Goal: Task Accomplishment & Management: Manage account settings

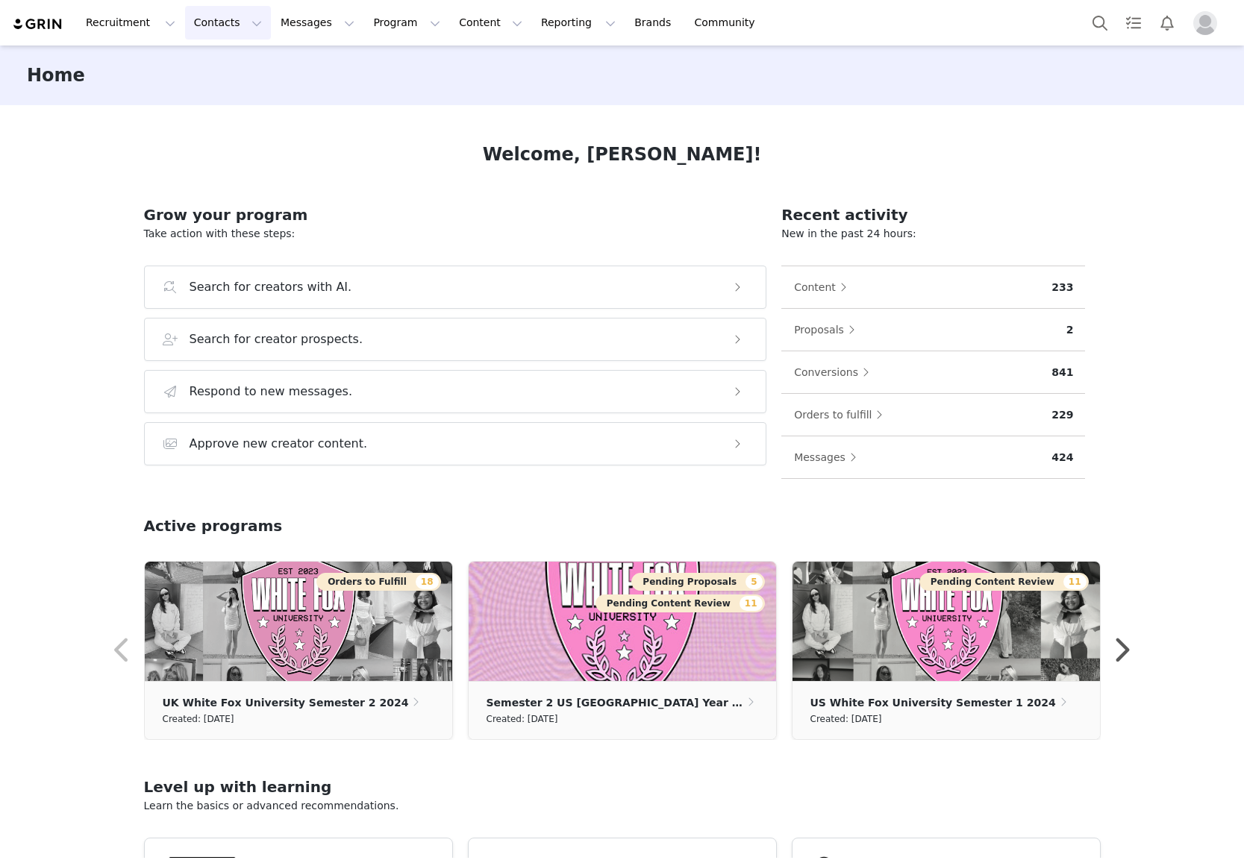
click at [185, 18] on button "Contacts Contacts" at bounding box center [228, 23] width 86 height 34
click at [625, 27] on link "Brands Brands" at bounding box center [654, 23] width 59 height 34
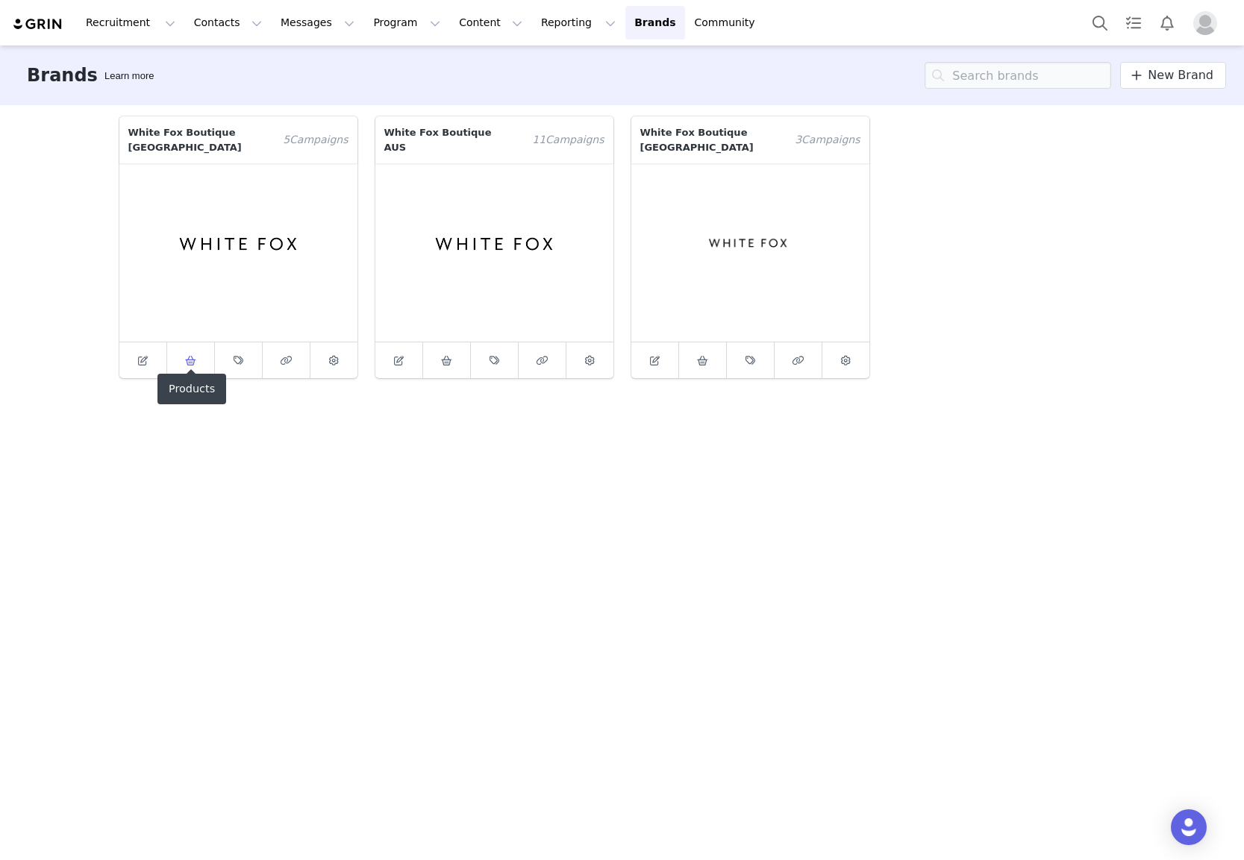
click at [194, 356] on icon at bounding box center [190, 361] width 11 height 10
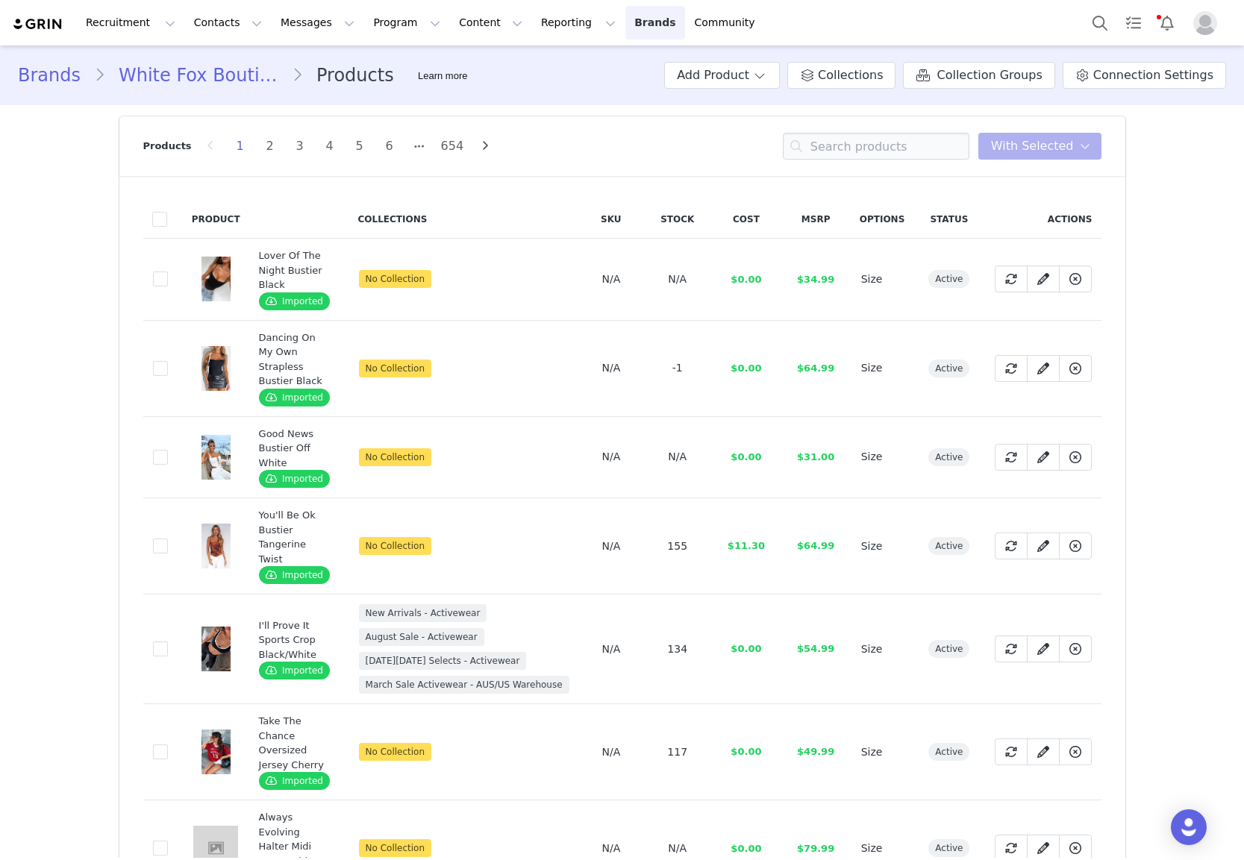
drag, startPoint x: 620, startPoint y: 20, endPoint x: 614, endPoint y: 34, distance: 15.4
click at [625, 20] on link "Brands Brands" at bounding box center [654, 23] width 59 height 34
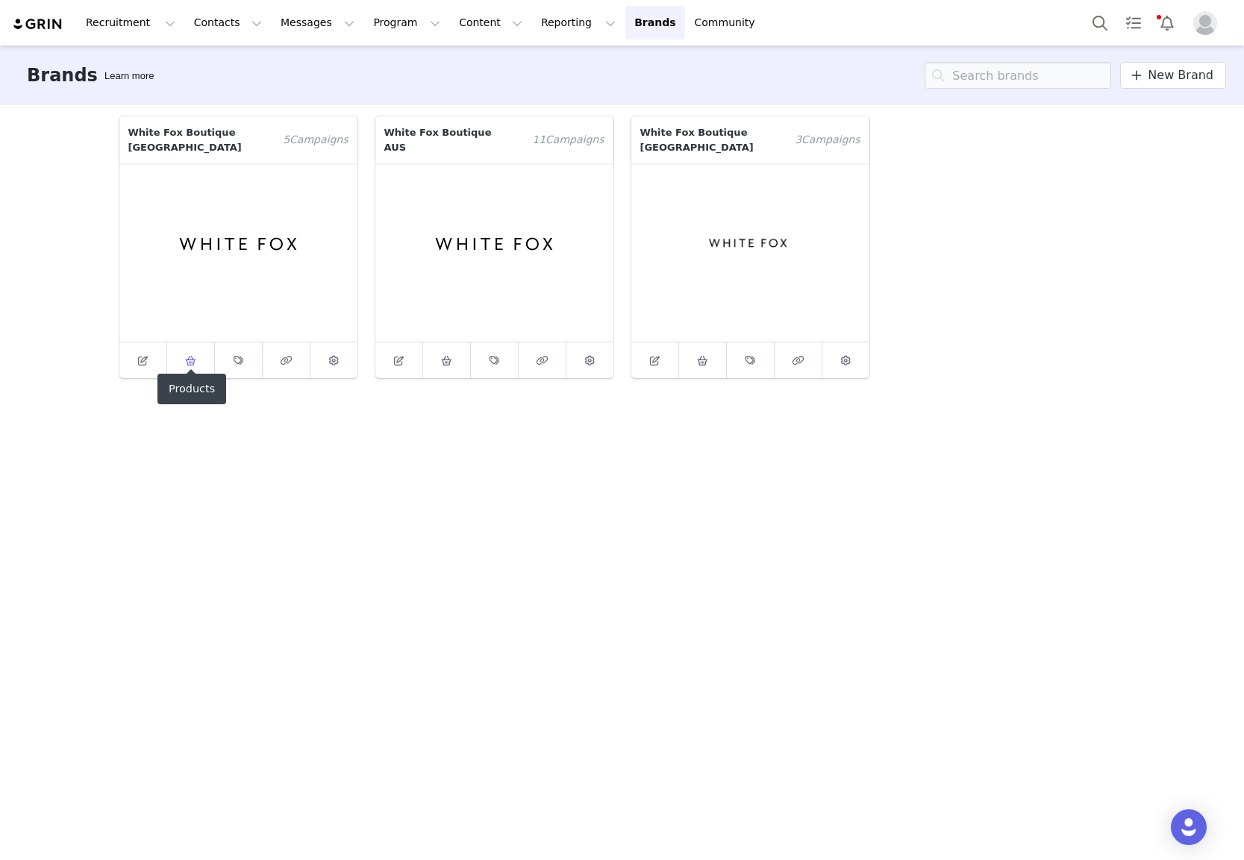
click at [181, 351] on span at bounding box center [190, 360] width 18 height 18
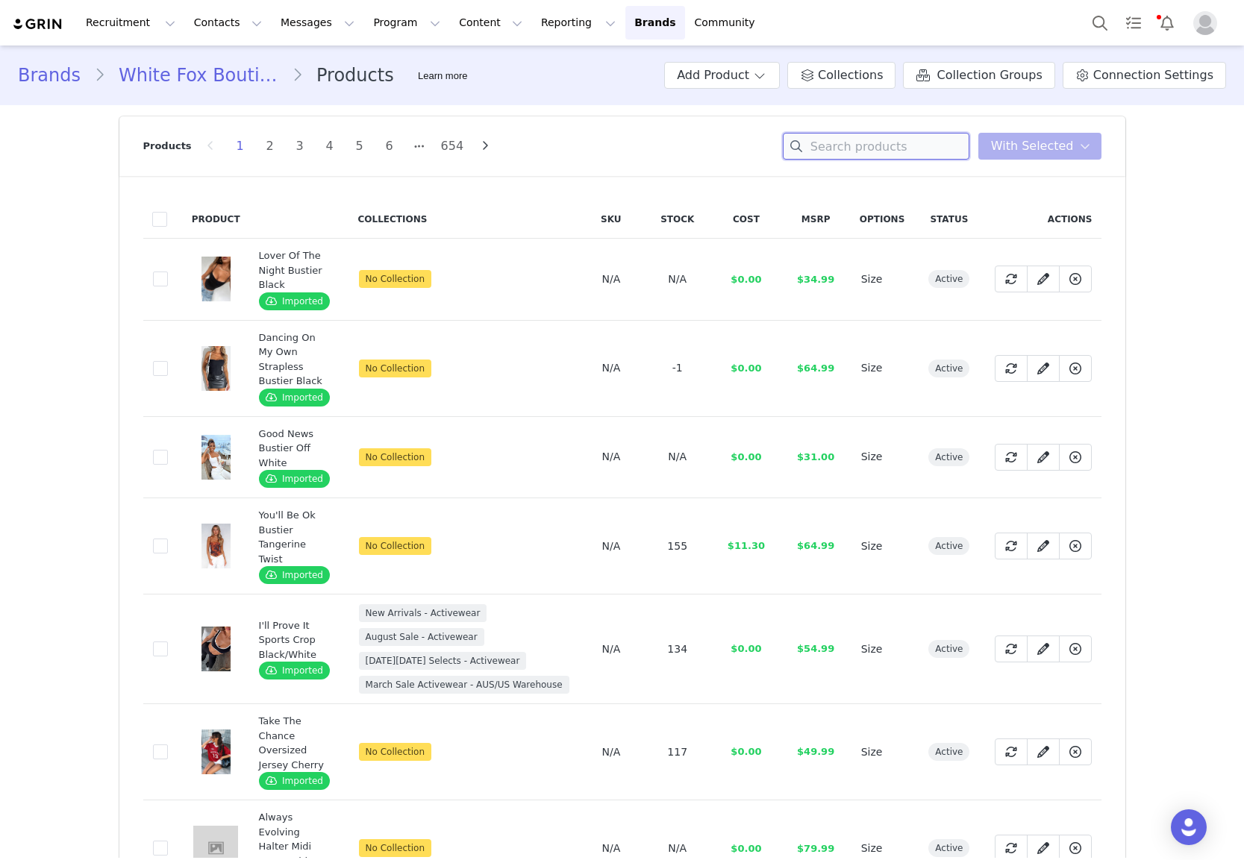
click at [813, 134] on input at bounding box center [876, 146] width 187 height 27
paste input "Athlete Sports Bra Honey"
type input "Athlete Sports Bra Honey"
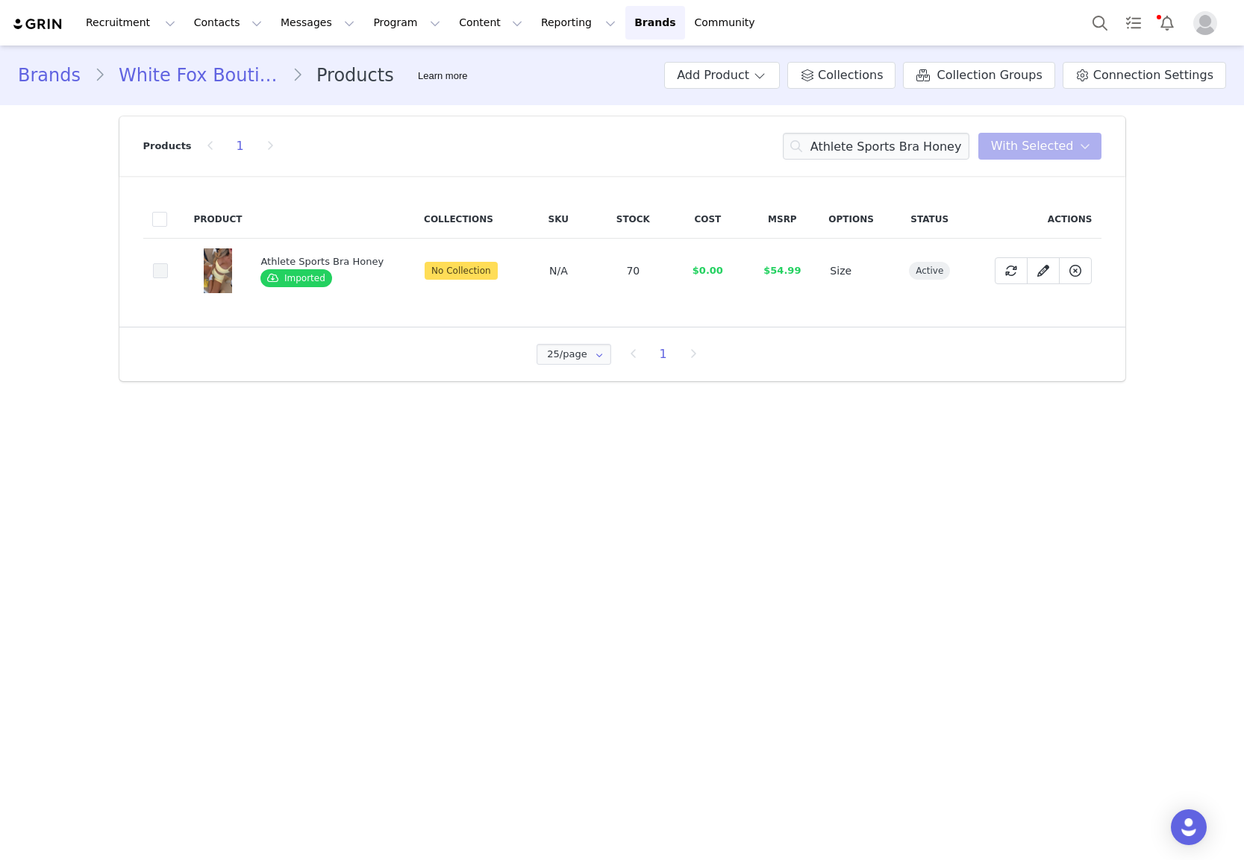
click at [153, 272] on span at bounding box center [160, 271] width 15 height 16
click at [168, 263] on input "ba5808dd-d2f0-4a2f-b912-1f42d168ec31" at bounding box center [168, 263] width 0 height 0
click at [1104, 139] on header "Products 1 Athlete Sports Bra Honey You have 1 product selected Add to Collecti…" at bounding box center [622, 146] width 1006 height 60
click at [1067, 143] on span "With Selected" at bounding box center [1032, 146] width 83 height 18
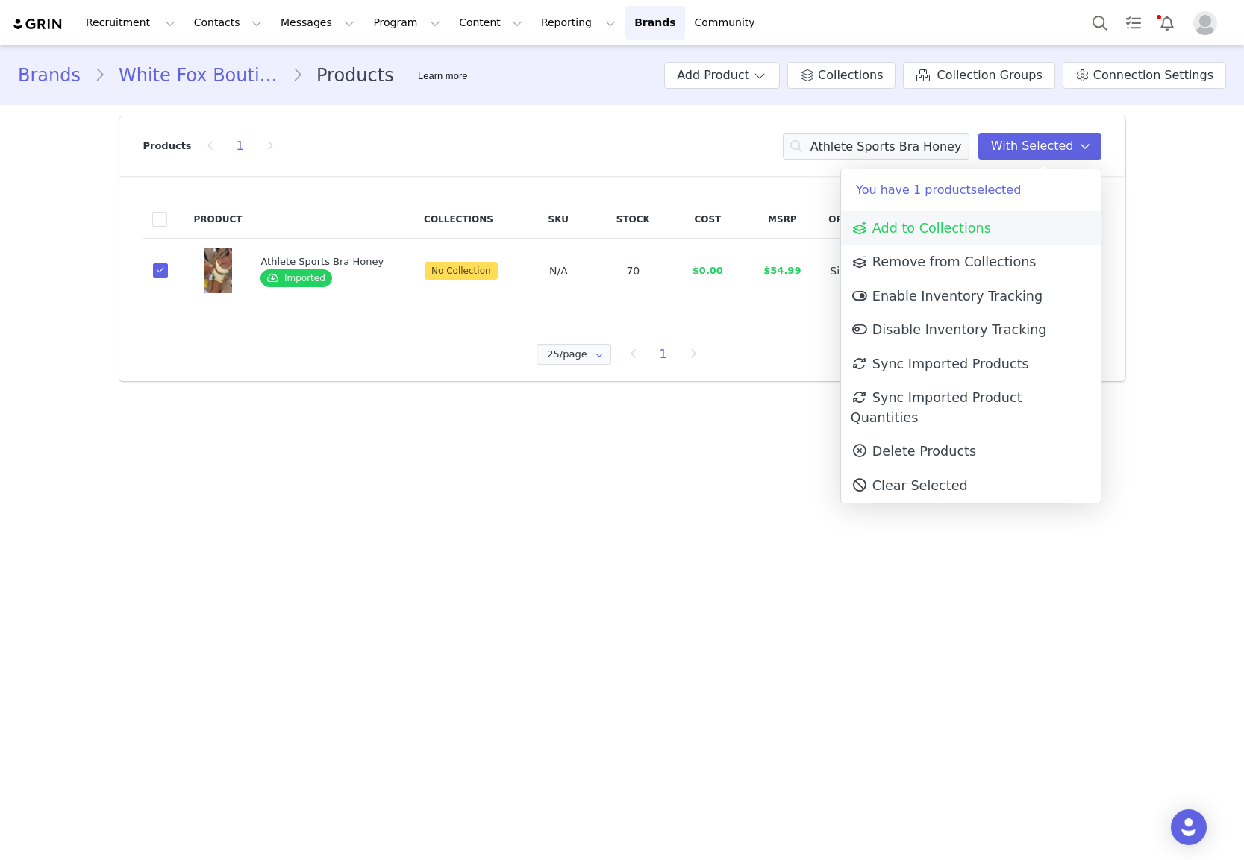
click at [927, 234] on span "Add to Collections" at bounding box center [921, 228] width 140 height 15
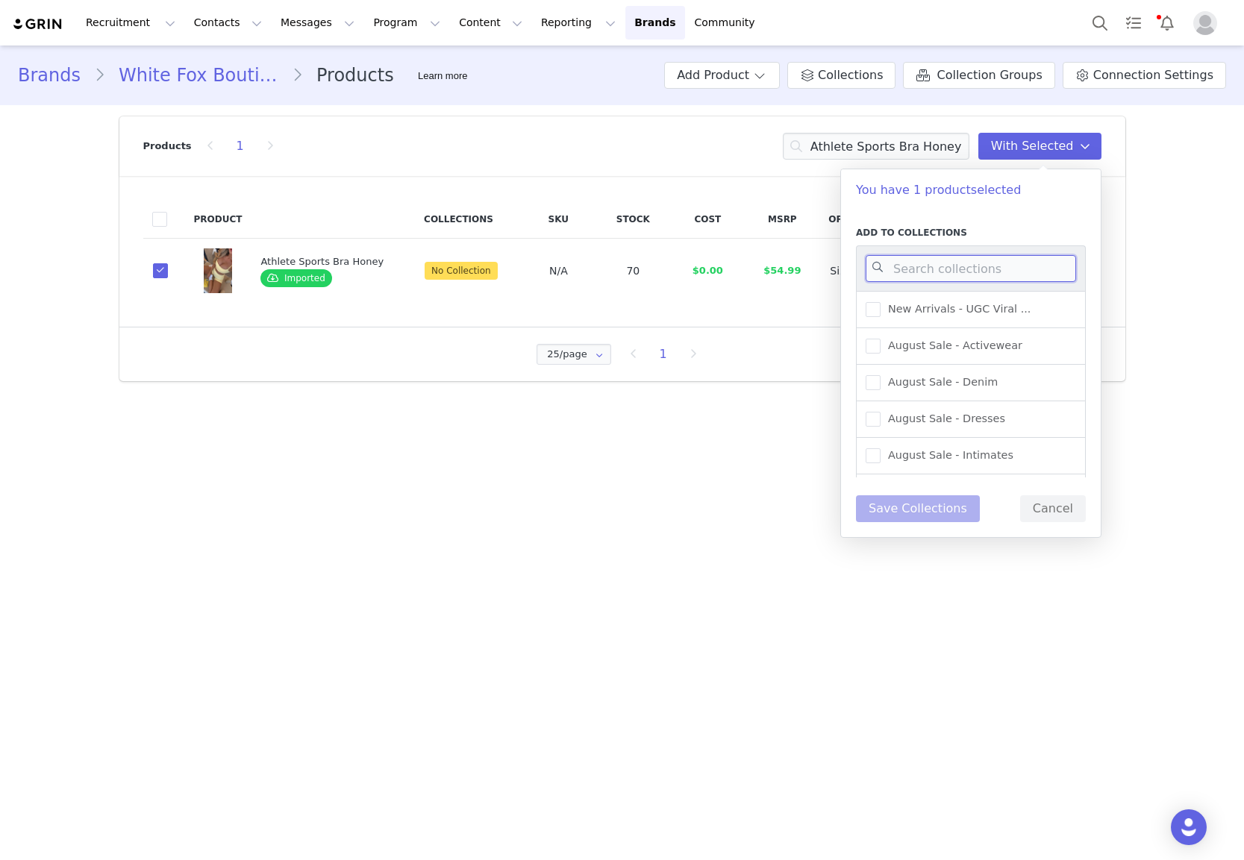
click at [928, 267] on input at bounding box center [971, 268] width 210 height 27
type input "acti"
drag, startPoint x: 971, startPoint y: 347, endPoint x: 953, endPoint y: 398, distance: 54.1
click at [971, 348] on span "New Arrivals - Activewear" at bounding box center [952, 346] width 145 height 14
click at [880, 339] on input "New Arrivals - Activewear" at bounding box center [880, 339] width 0 height 0
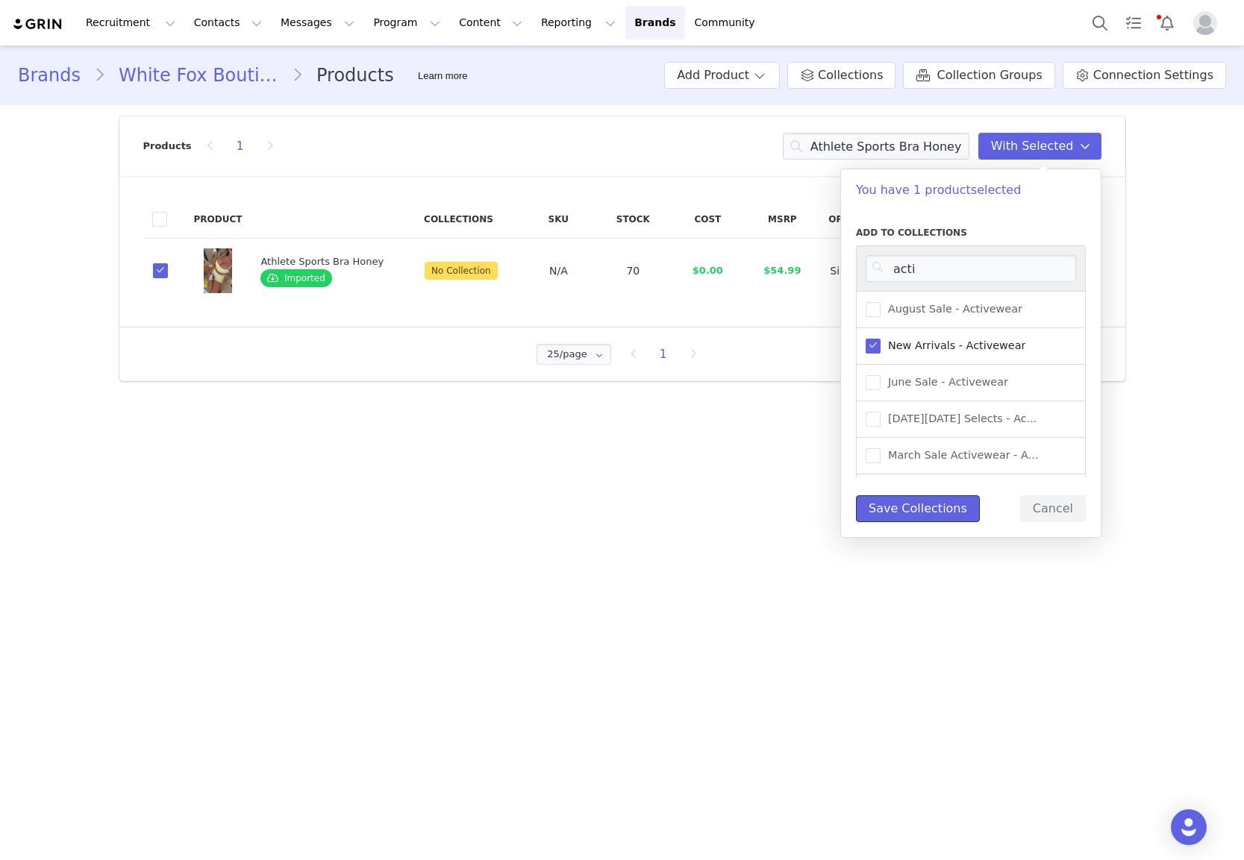
drag, startPoint x: 937, startPoint y: 503, endPoint x: 912, endPoint y: 458, distance: 51.5
click at [936, 501] on button "Save Collections" at bounding box center [918, 508] width 124 height 27
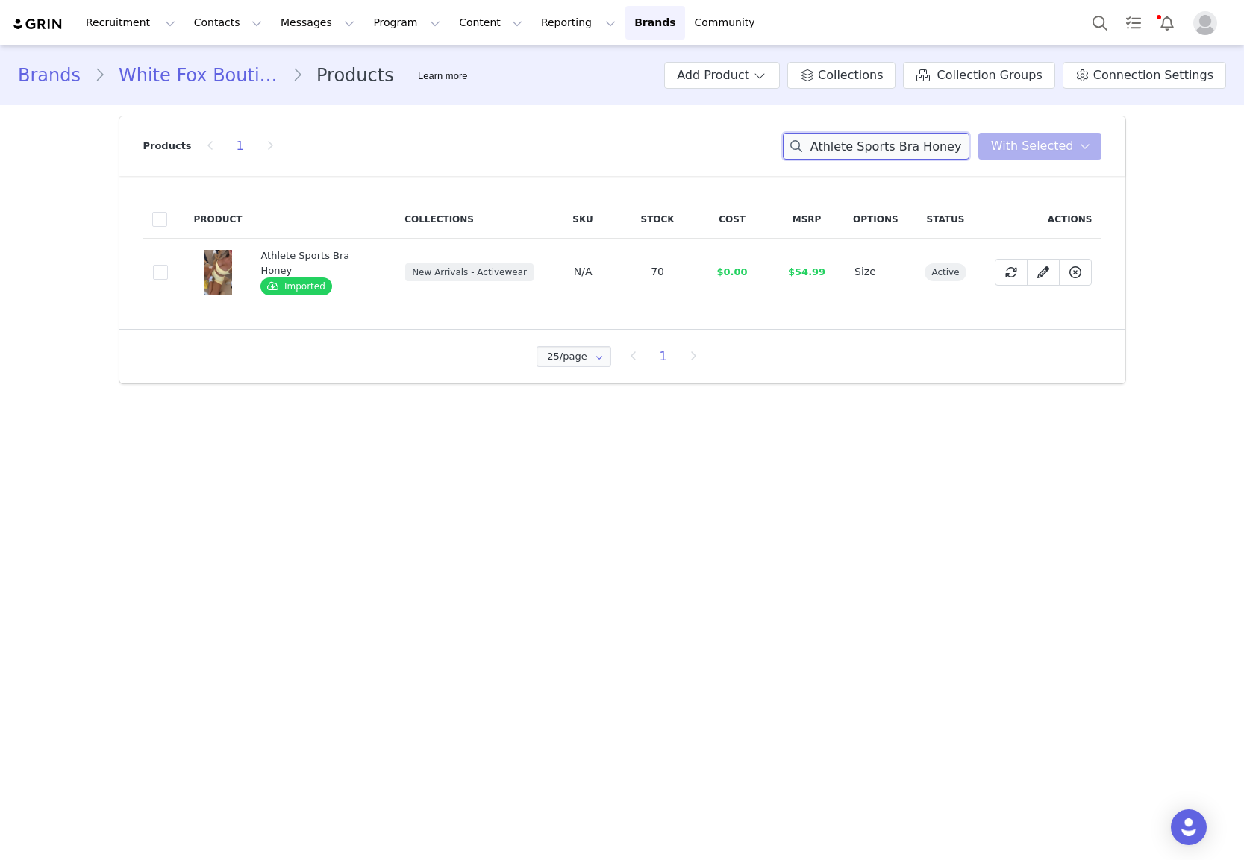
click at [887, 142] on input "Athlete Sports Bra Honey" at bounding box center [876, 146] width 187 height 27
paste input "Keep Up High Waisted Shorts 4""
click at [906, 153] on input "Keep Up High Waisted Shorts 4" Honey" at bounding box center [876, 146] width 187 height 27
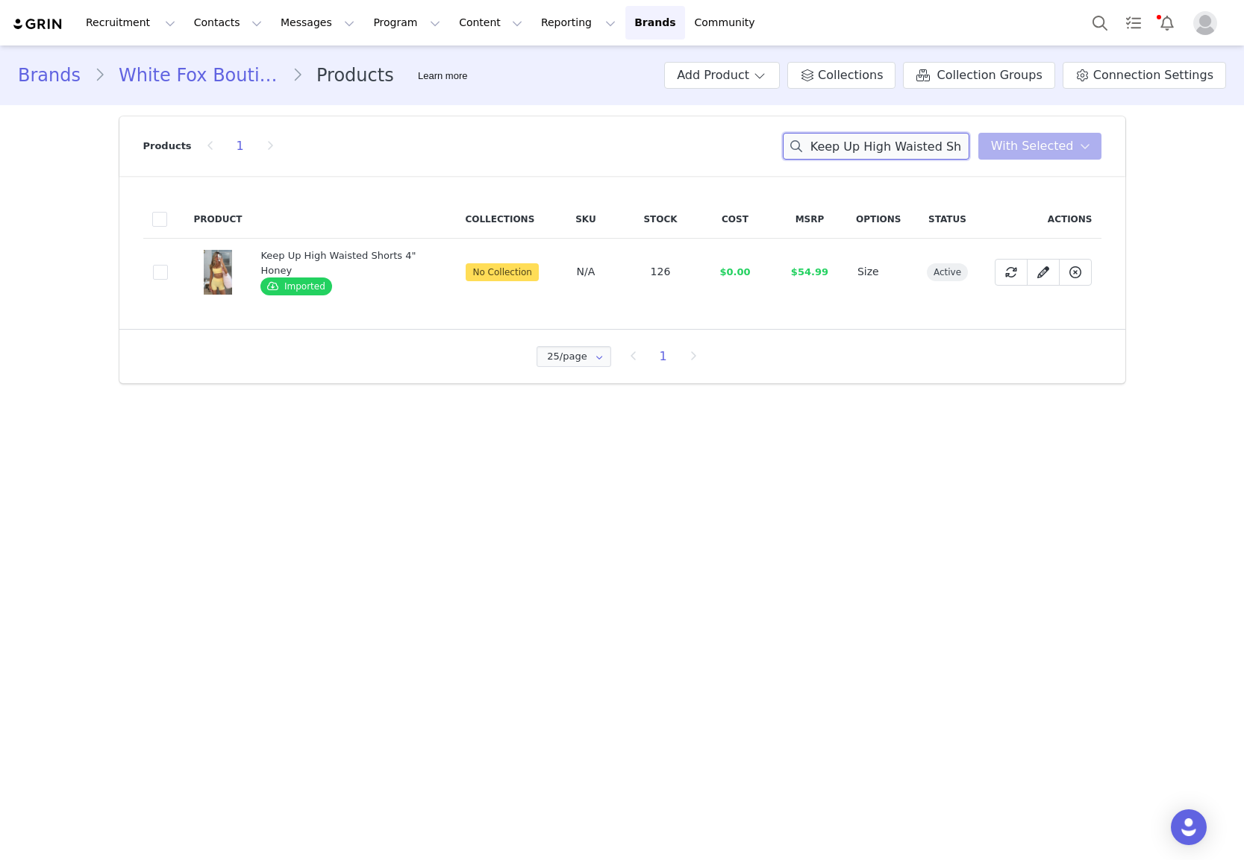
click at [906, 153] on input "Keep Up High Waisted Shorts 4" Honey" at bounding box center [876, 146] width 187 height 27
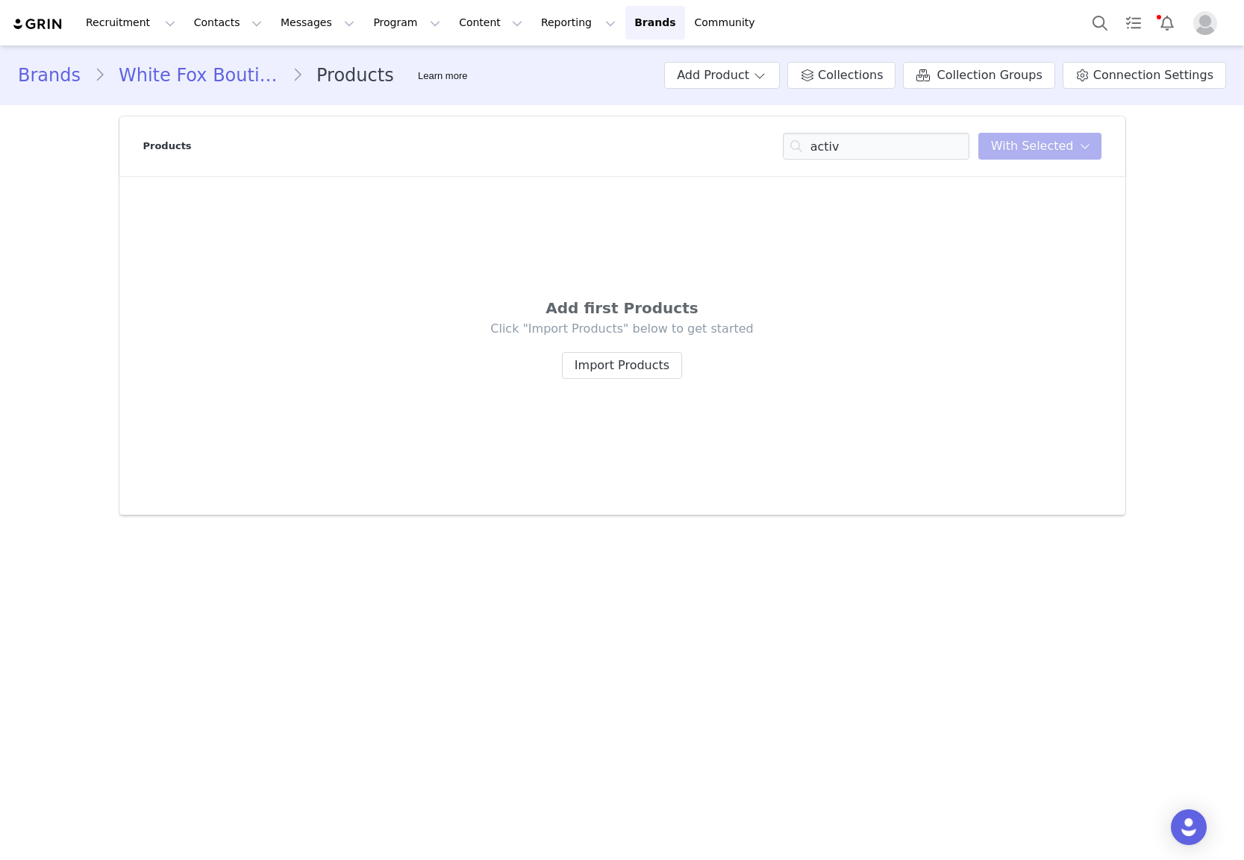
click at [910, 225] on div "Add first Products Click "Import Products" below to get started Import Products" at bounding box center [622, 345] width 958 height 291
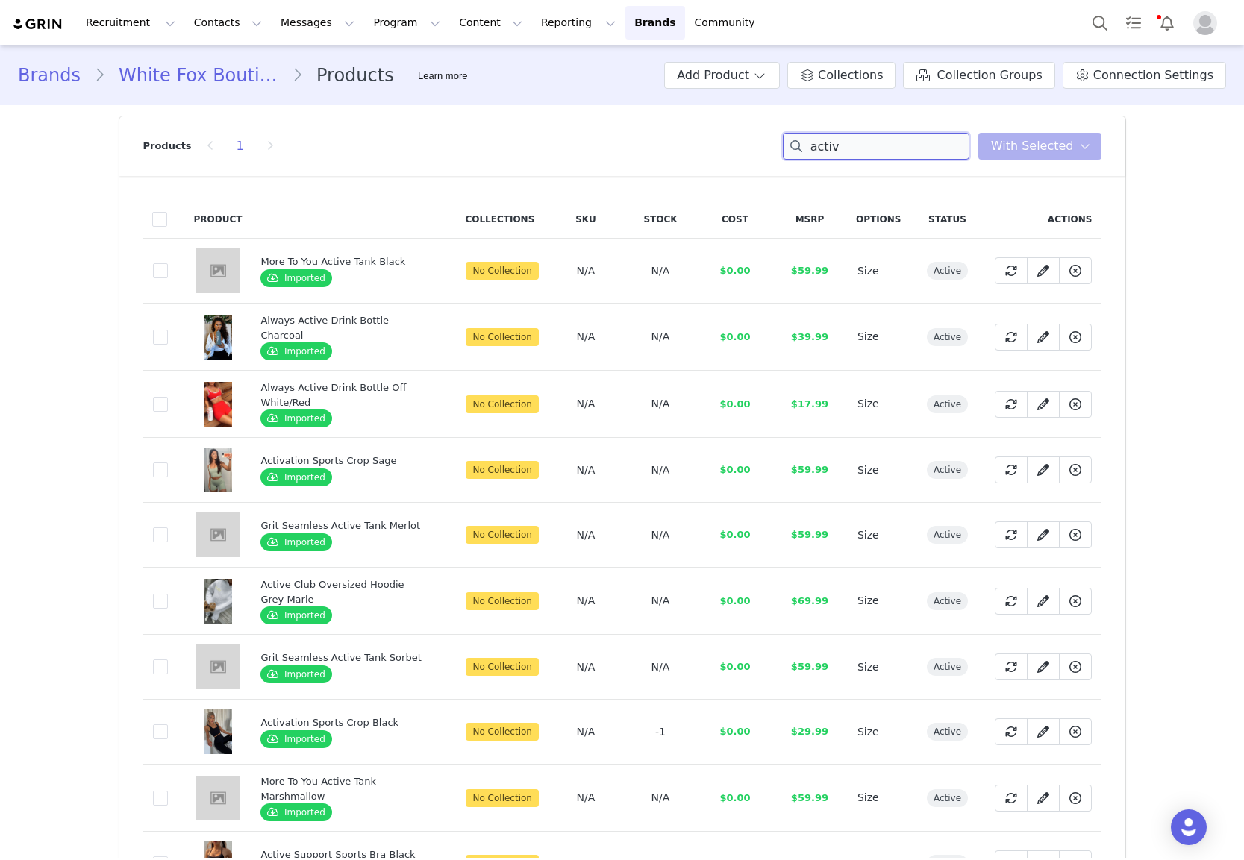
click at [939, 148] on input "activ" at bounding box center [876, 146] width 187 height 27
paste input "Keep Up High Waisted Shorts 4" Honey"
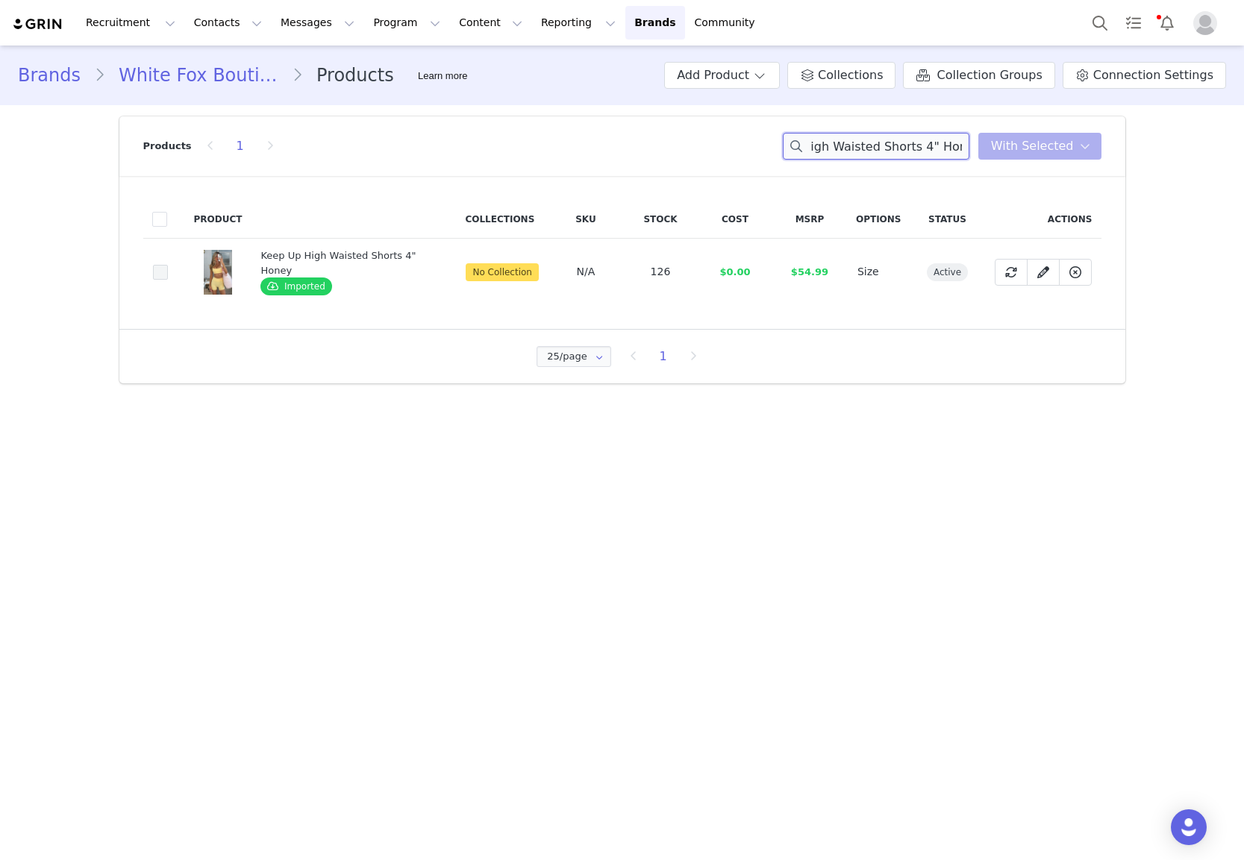
type input "Keep Up High Waisted Shorts 4" Honey"
click at [161, 278] on td "cae00589-6d7e-4bd5-affb-bcac2653866c" at bounding box center [164, 272] width 42 height 67
click at [159, 278] on span at bounding box center [160, 272] width 15 height 15
click at [168, 265] on input "cae00589-6d7e-4bd5-affb-bcac2653866c" at bounding box center [168, 265] width 0 height 0
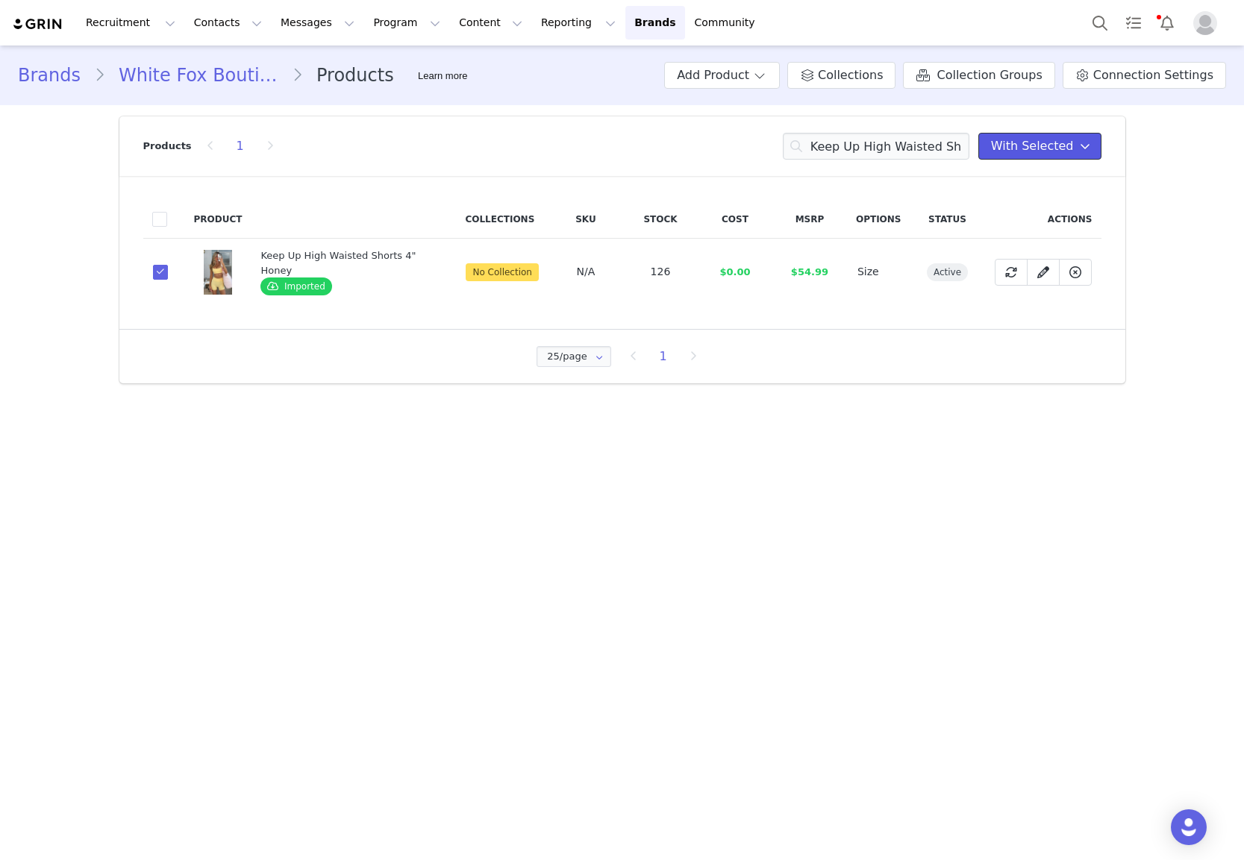
click at [1030, 147] on span "With Selected" at bounding box center [1032, 146] width 83 height 18
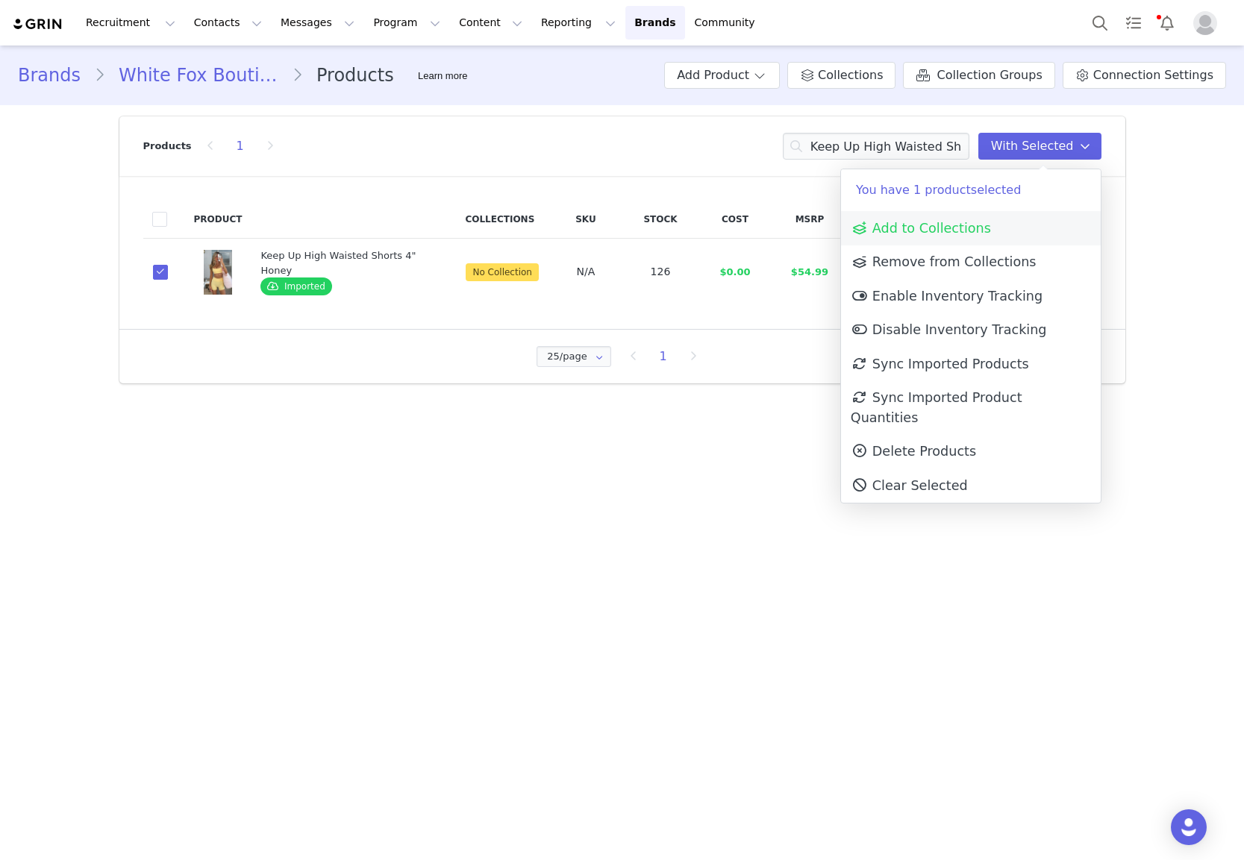
click at [998, 222] on link "Add to Collections" at bounding box center [971, 228] width 260 height 34
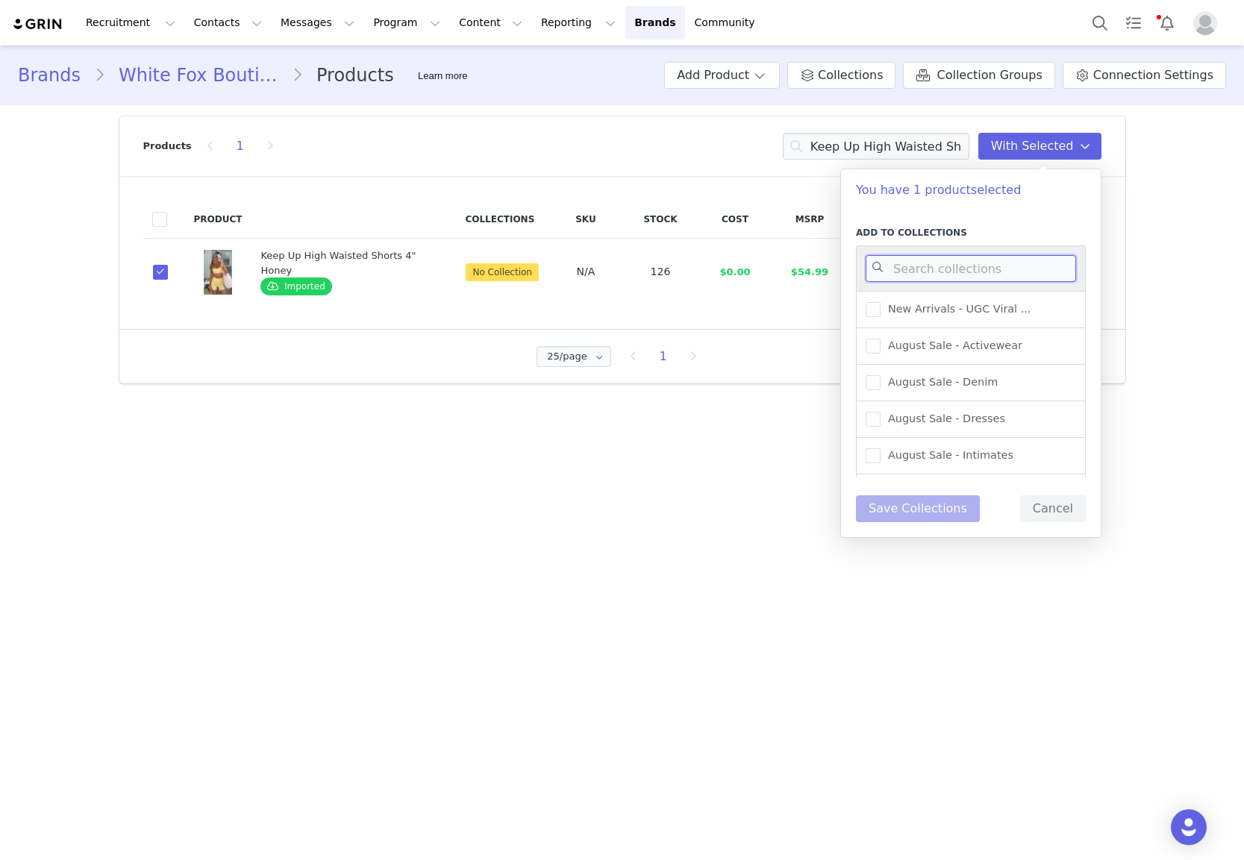
click at [929, 268] on input at bounding box center [971, 268] width 210 height 27
type input "active"
click at [979, 339] on span "New Arrivals - Activewear" at bounding box center [952, 346] width 145 height 14
click at [880, 339] on input "New Arrivals - Activewear" at bounding box center [880, 339] width 0 height 0
drag, startPoint x: 934, startPoint y: 507, endPoint x: 916, endPoint y: 506, distance: 18.7
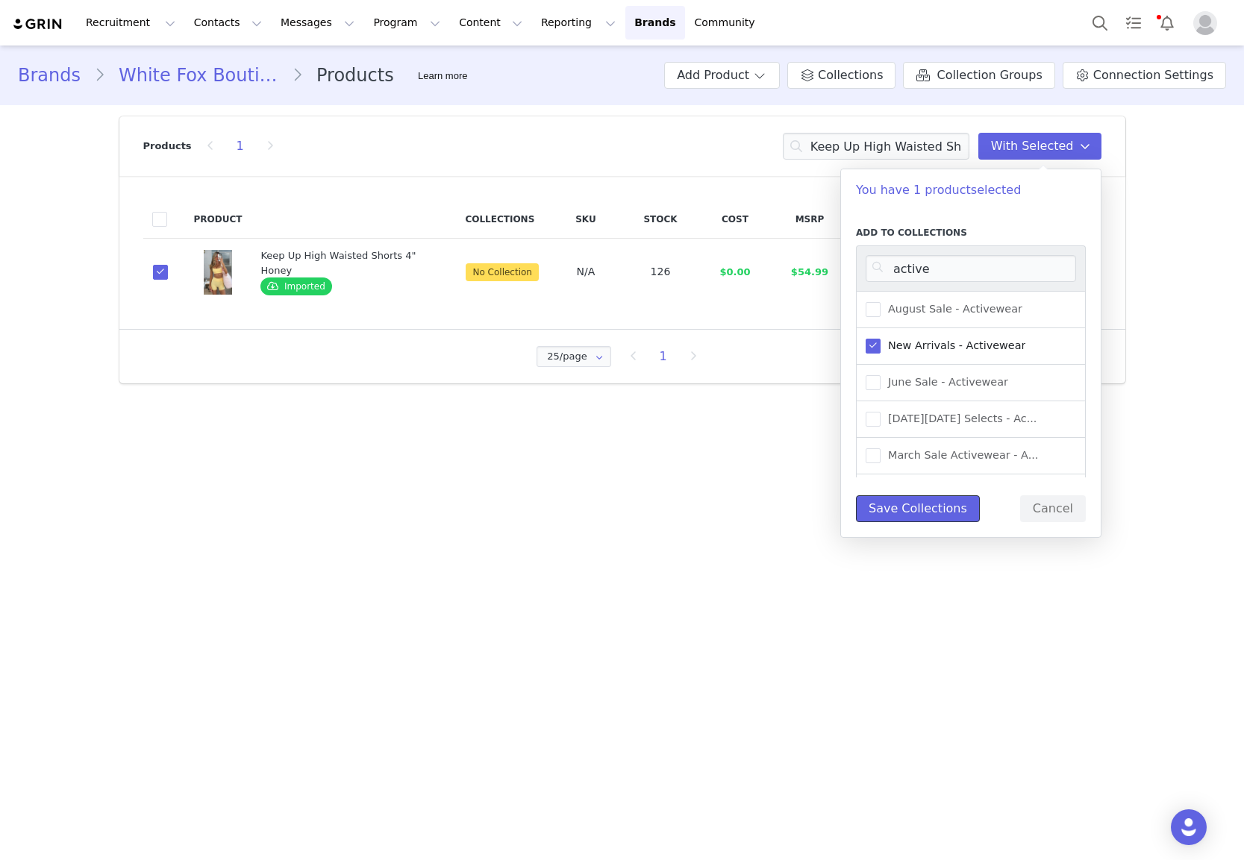
click at [934, 507] on button "Save Collections" at bounding box center [918, 508] width 124 height 27
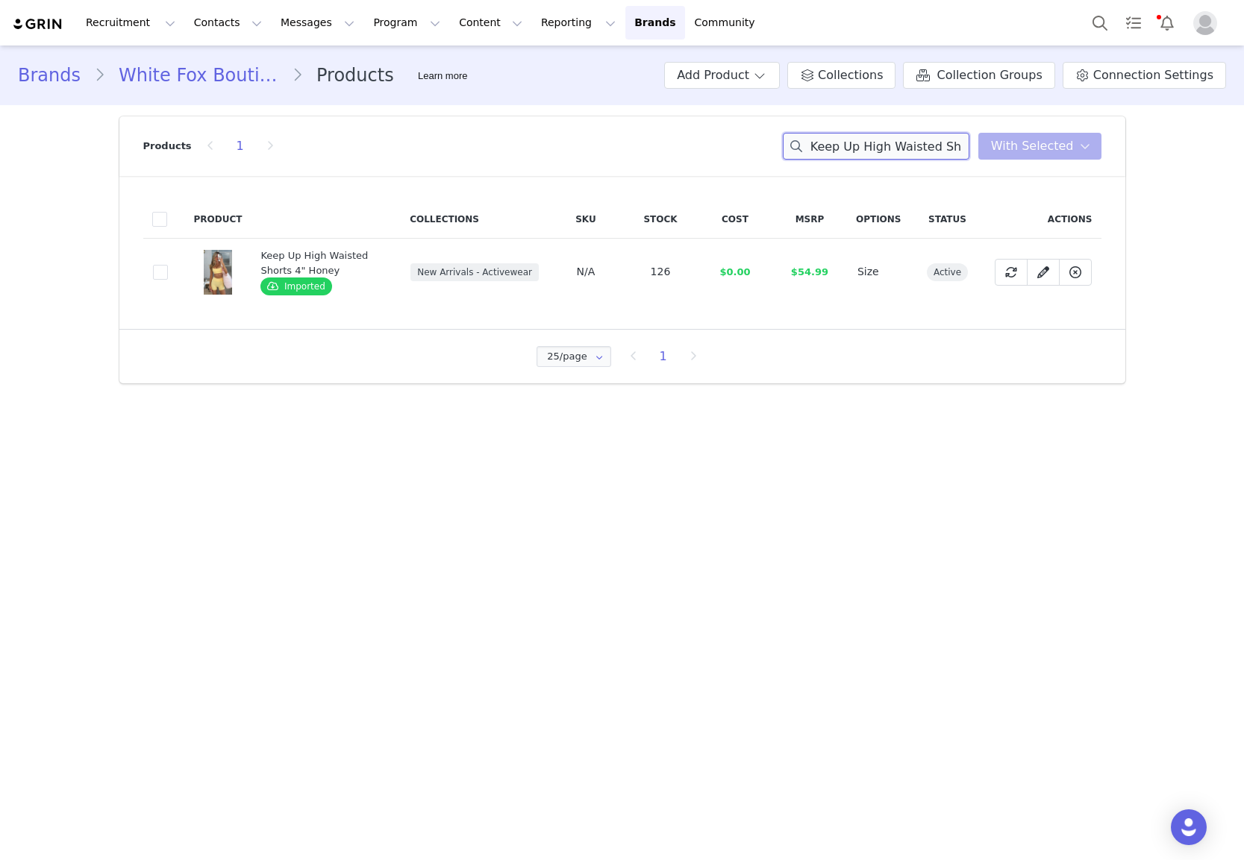
click at [907, 147] on input "Keep Up High Waisted Shorts 4" Honey" at bounding box center [876, 146] width 187 height 27
paste input "Body Pump Crop"
type input "Body Pump Crop Honey"
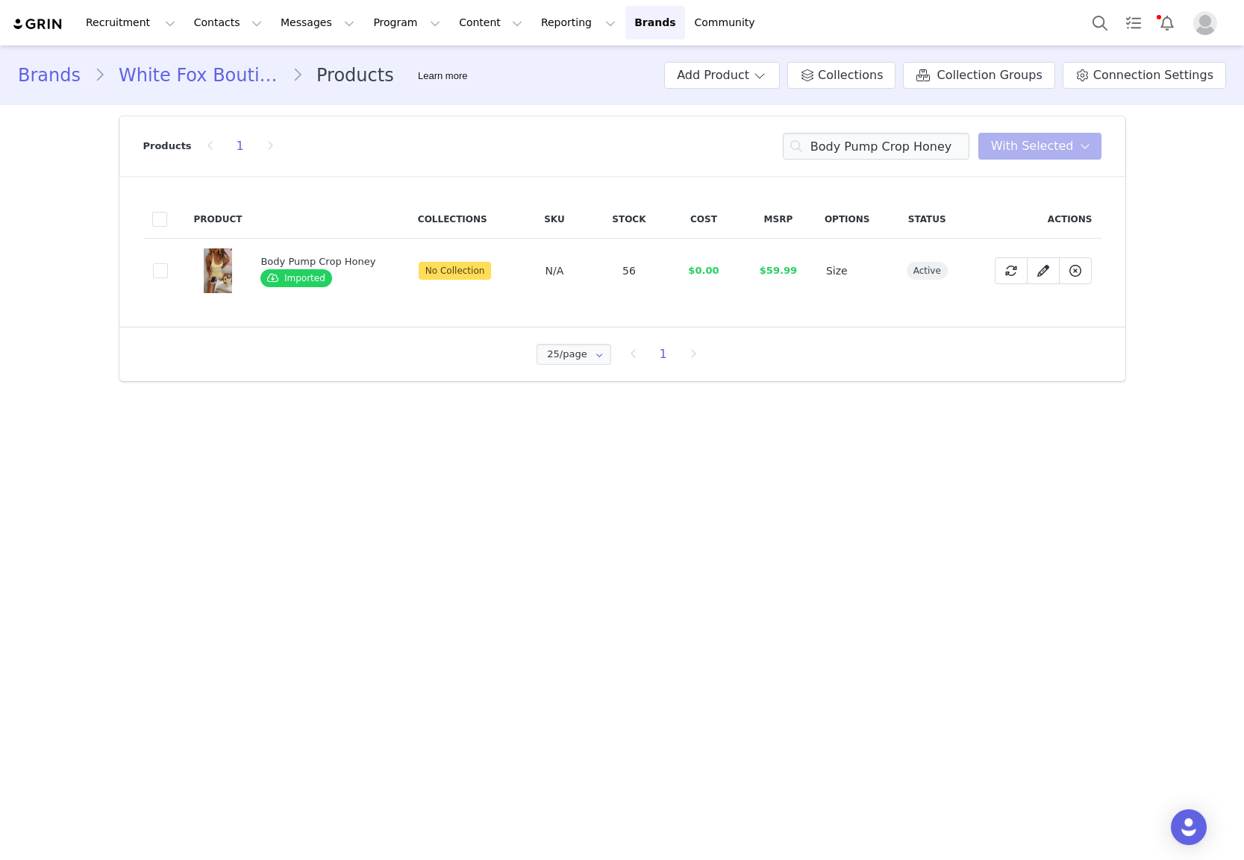
click at [131, 270] on div "Product Collections SKU Stock Cost MSRP Options Status Actions 5ce872d9-2c38-40…" at bounding box center [622, 251] width 1006 height 151
click at [158, 270] on span at bounding box center [160, 270] width 15 height 15
click at [168, 263] on input "5ce872d9-2c38-4078-a589-c95f369433c0" at bounding box center [168, 263] width 0 height 0
click at [1039, 159] on button "With Selected" at bounding box center [1039, 146] width 123 height 27
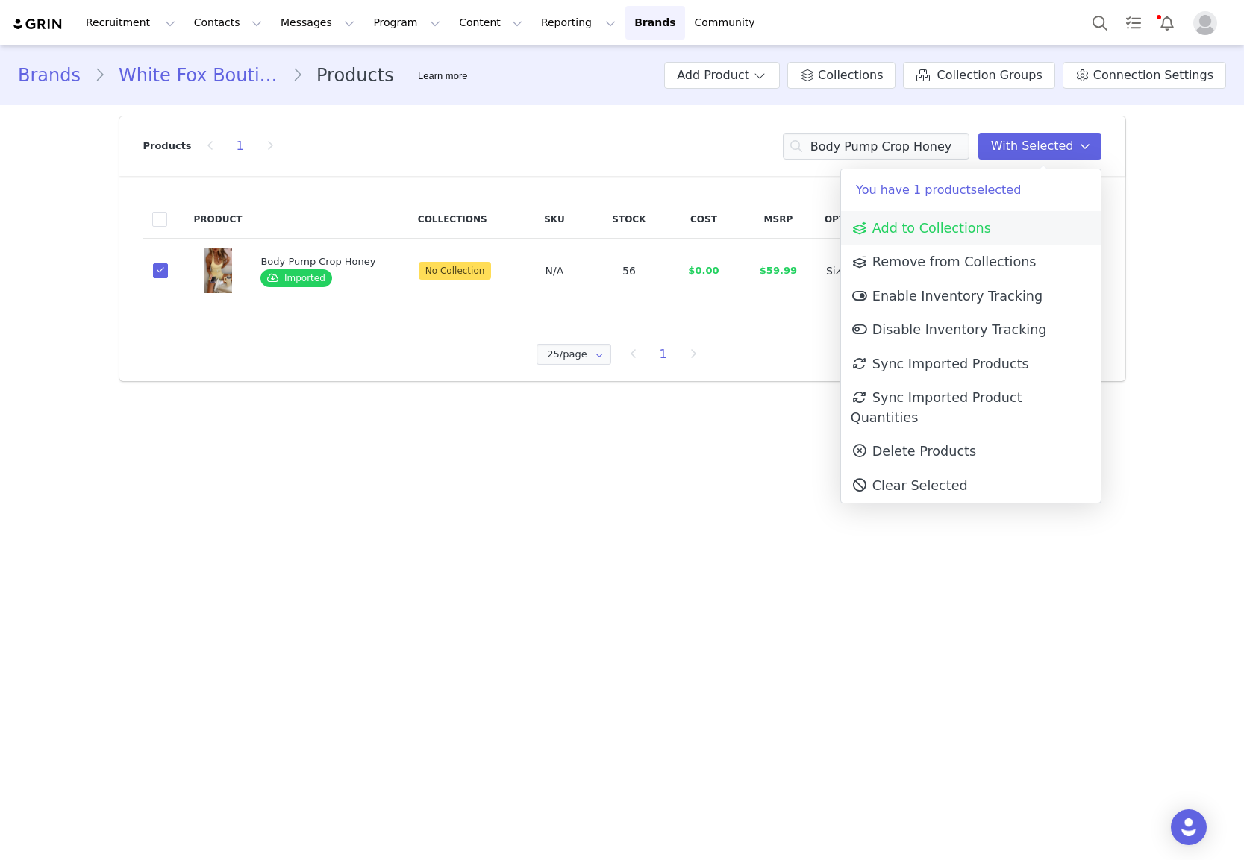
click at [976, 222] on span "Add to Collections" at bounding box center [921, 228] width 140 height 15
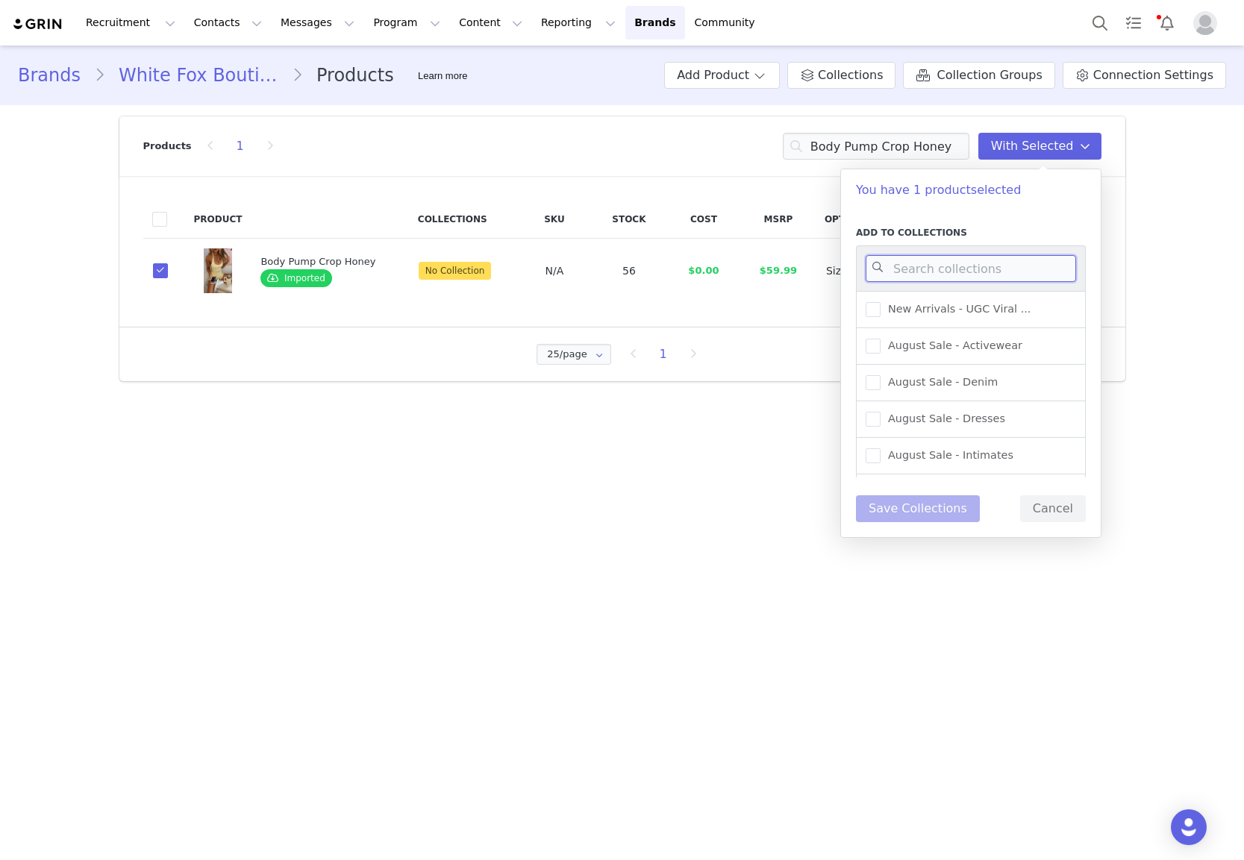
click at [973, 267] on input at bounding box center [971, 268] width 210 height 27
type input "activewe"
click at [1010, 353] on label "New Arrivals - Activewear" at bounding box center [946, 346] width 160 height 18
click at [880, 339] on input "New Arrivals - Activewear" at bounding box center [880, 339] width 0 height 0
drag, startPoint x: 898, startPoint y: 512, endPoint x: 879, endPoint y: 510, distance: 18.8
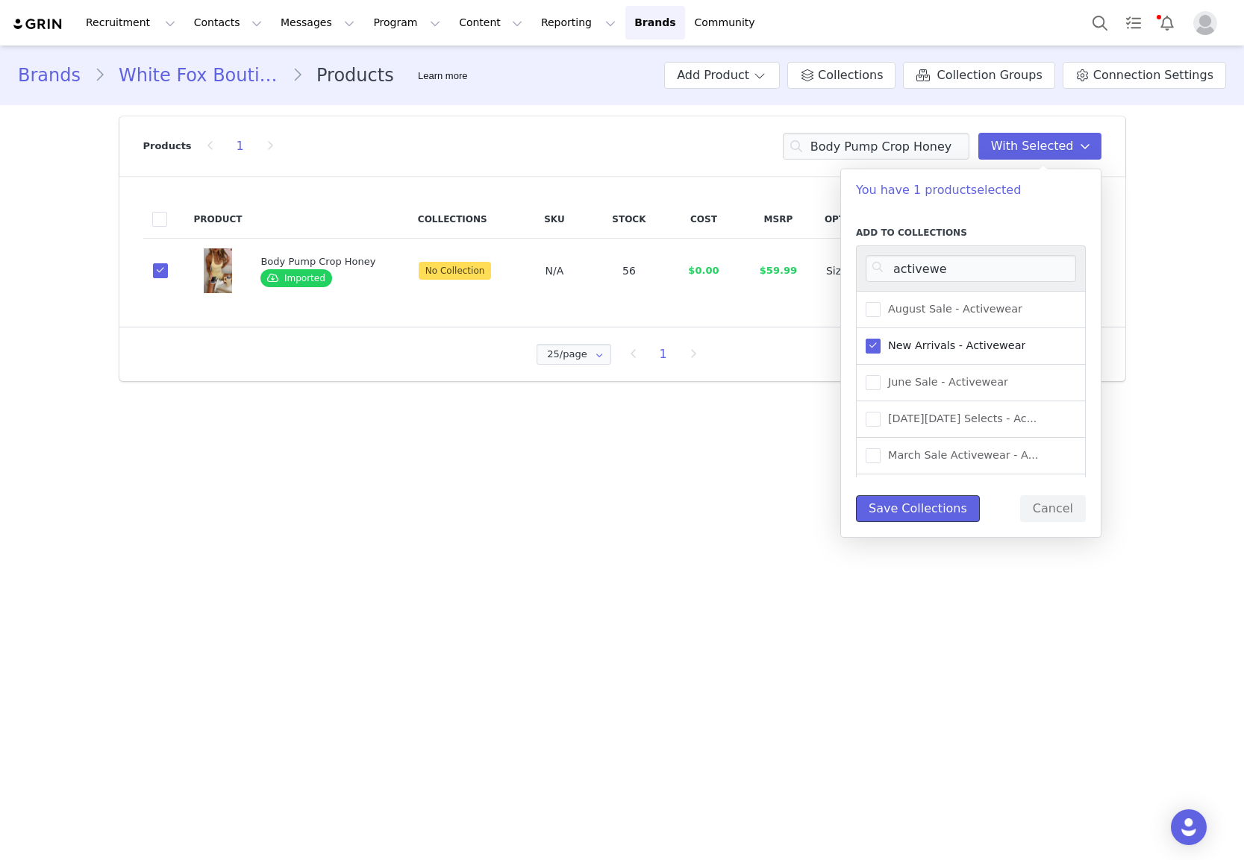
click at [898, 512] on button "Save Collections" at bounding box center [918, 508] width 124 height 27
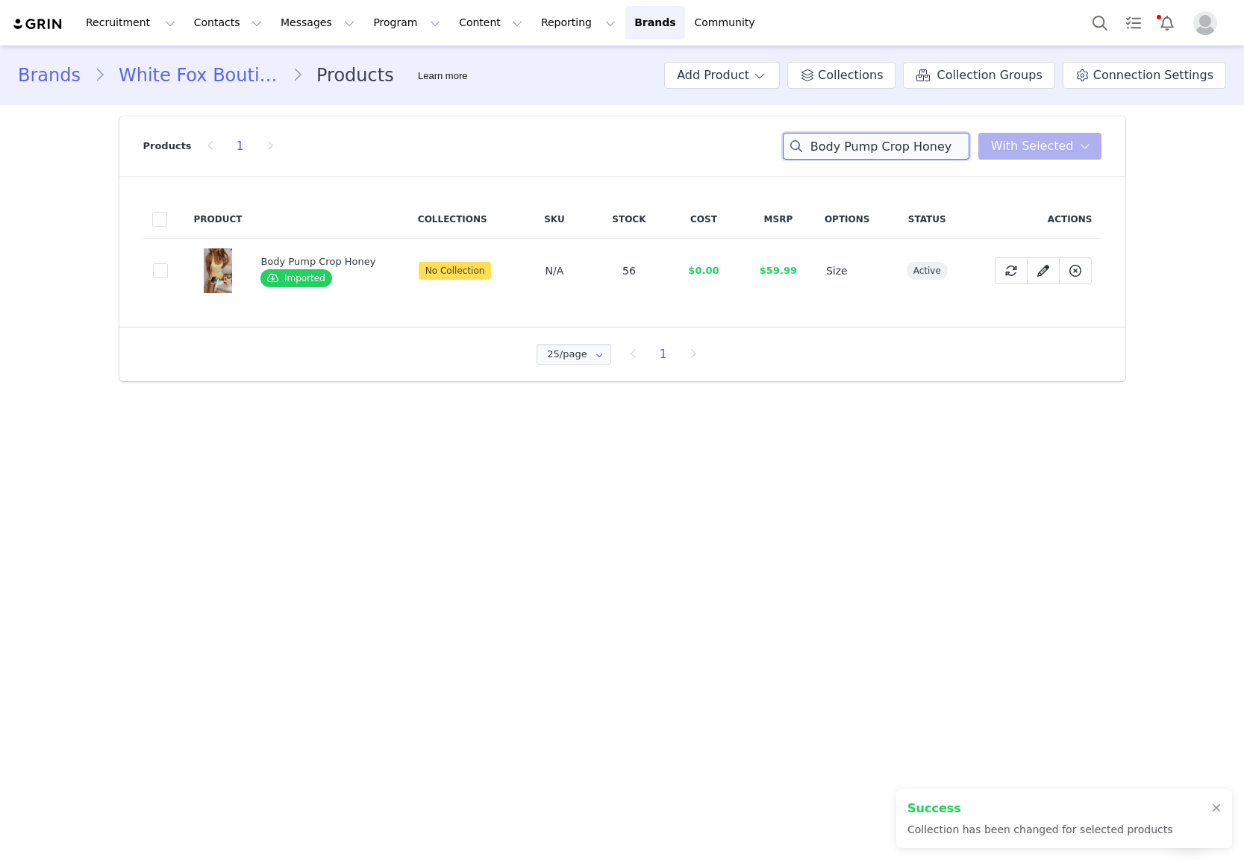
paste input "Mad For You Long Sleeve Top Cream"
type input "Mad For You Long Sleeve Top Cream Pump Crop Honey"
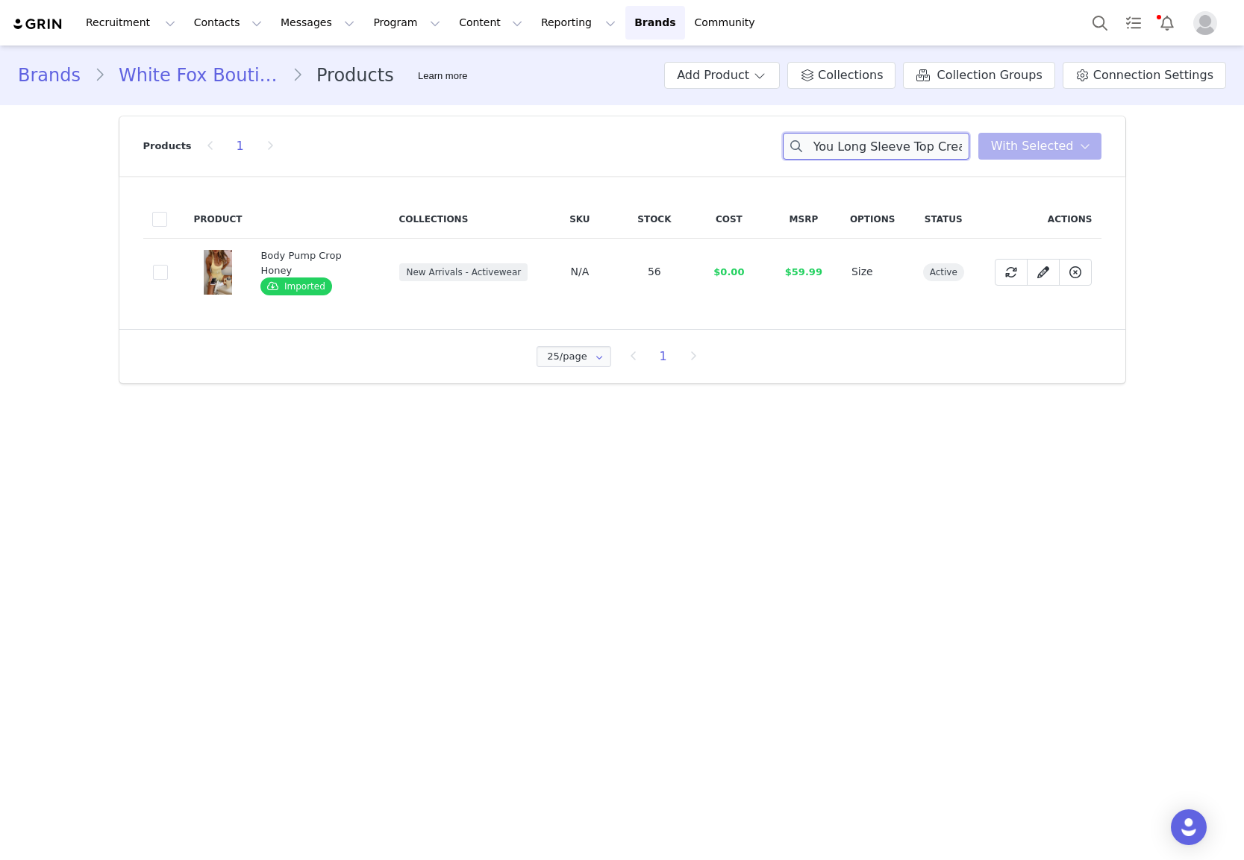
scroll to position [0, 0]
drag, startPoint x: 173, startPoint y: 237, endPoint x: 160, endPoint y: 275, distance: 40.4
click at [170, 251] on td "5ce872d9-2c38-4078-a589-c95f369433c0" at bounding box center [164, 272] width 42 height 67
click at [160, 275] on span at bounding box center [160, 272] width 15 height 15
click at [168, 265] on input "5ce872d9-2c38-4078-a589-c95f369433c0" at bounding box center [168, 265] width 0 height 0
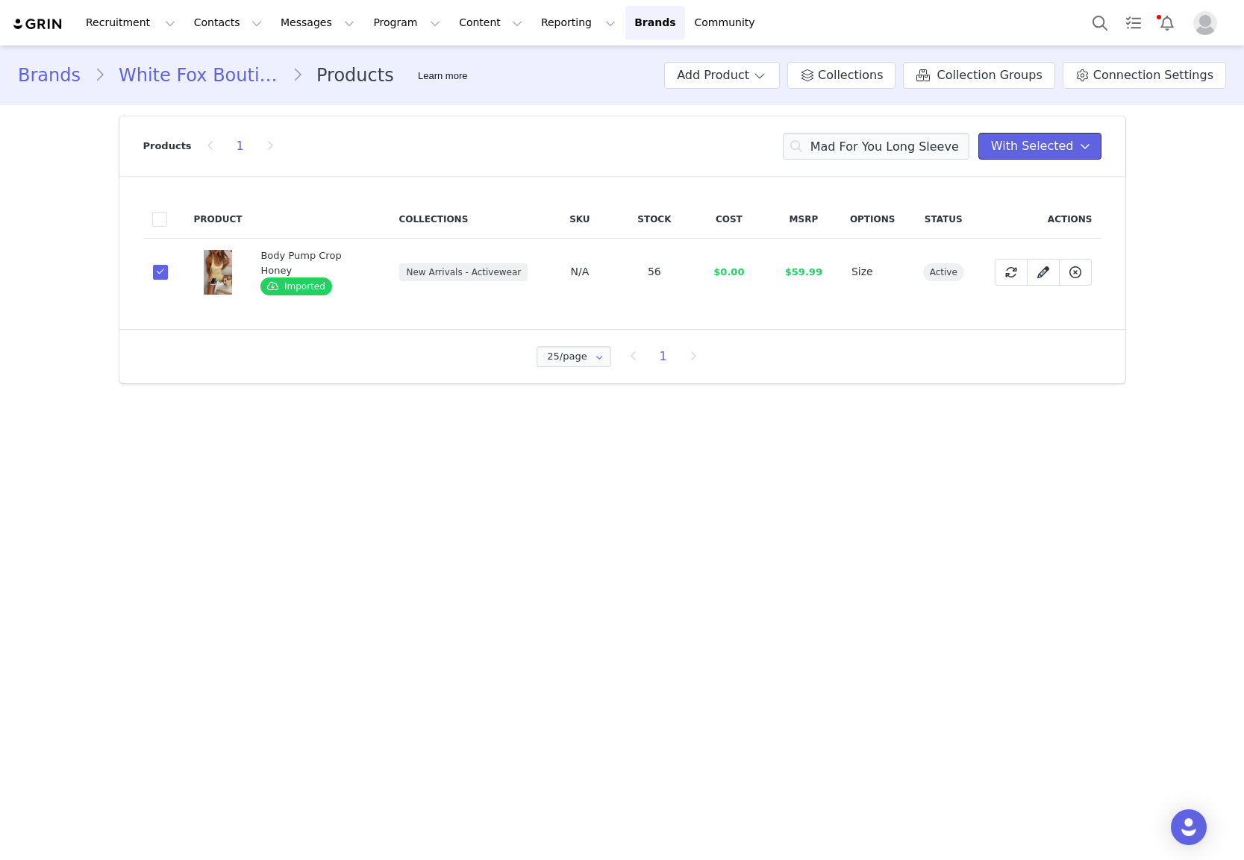
drag, startPoint x: 1054, startPoint y: 137, endPoint x: 1033, endPoint y: 170, distance: 38.5
click at [1054, 137] on span "With Selected" at bounding box center [1032, 146] width 83 height 18
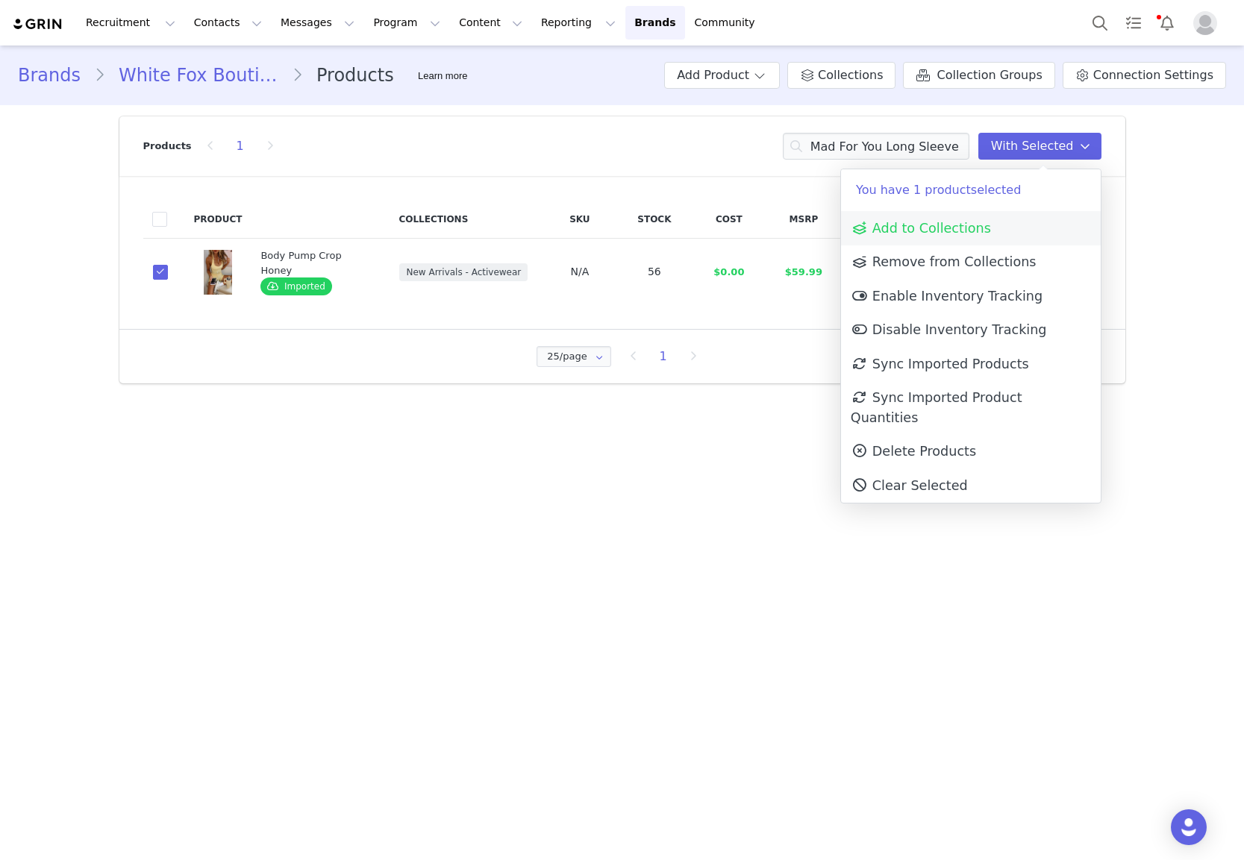
click at [968, 243] on link "Add to Collections" at bounding box center [971, 228] width 260 height 34
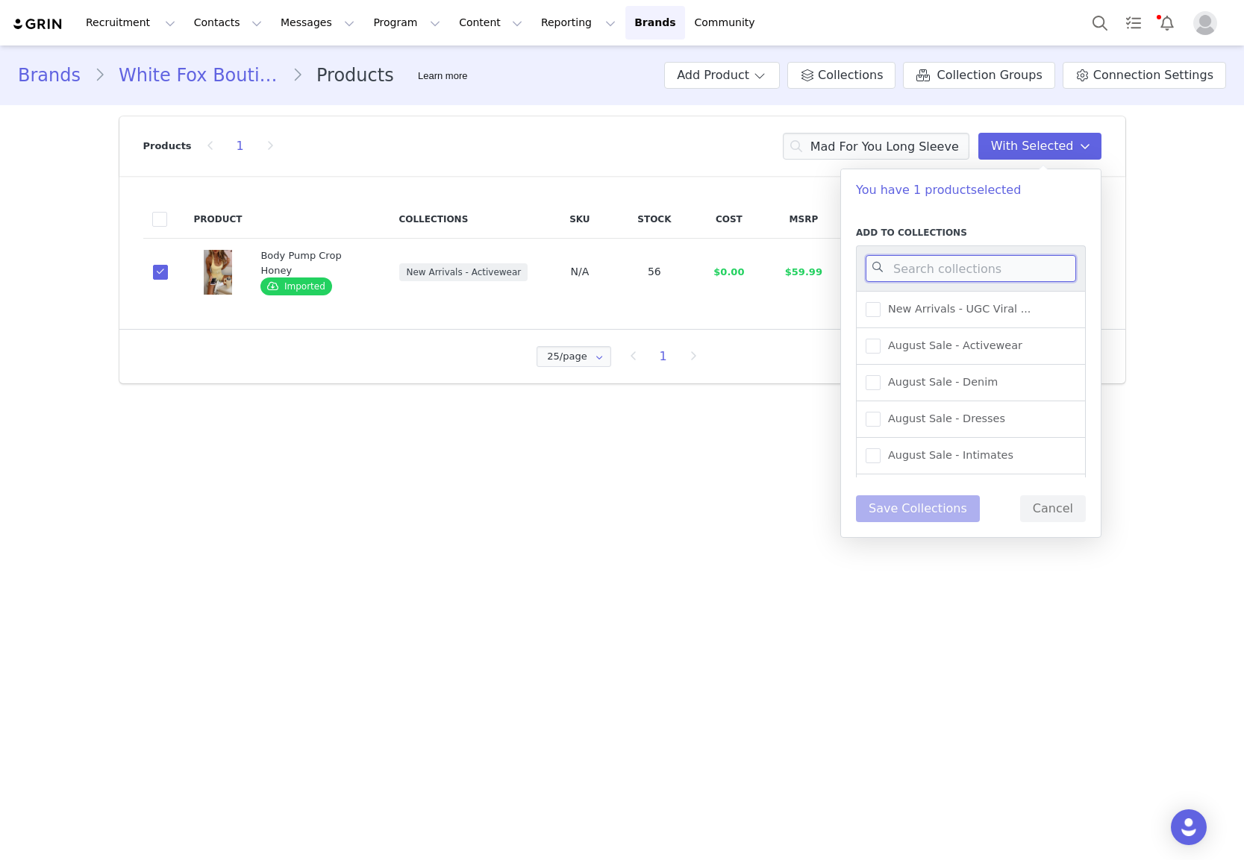
click at [964, 269] on input at bounding box center [971, 268] width 210 height 27
type input "activewe"
click at [963, 339] on span "New Arrivals - Activewear" at bounding box center [952, 346] width 145 height 14
click at [880, 339] on input "New Arrivals - Activewear" at bounding box center [880, 339] width 0 height 0
drag, startPoint x: 922, startPoint y: 510, endPoint x: 904, endPoint y: 502, distance: 19.4
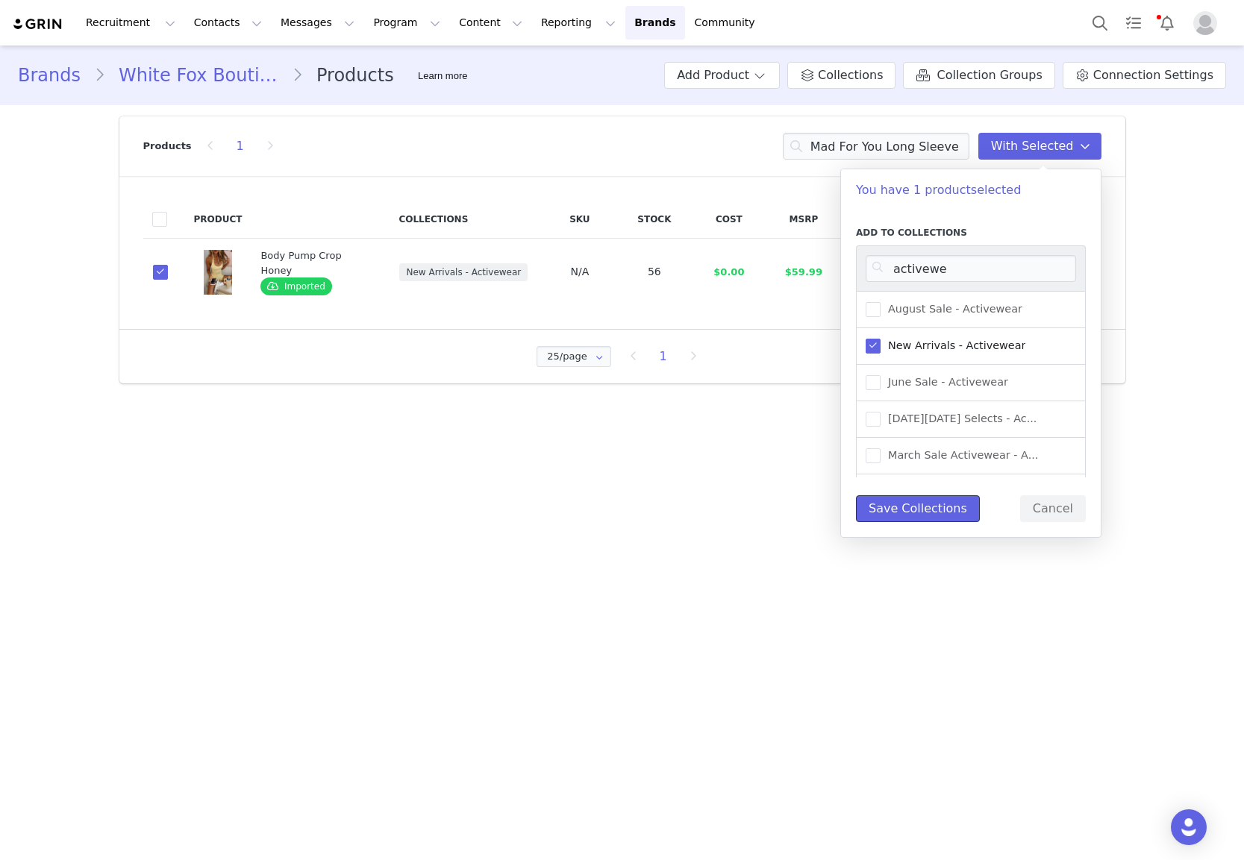
click at [922, 510] on button "Save Collections" at bounding box center [918, 508] width 124 height 27
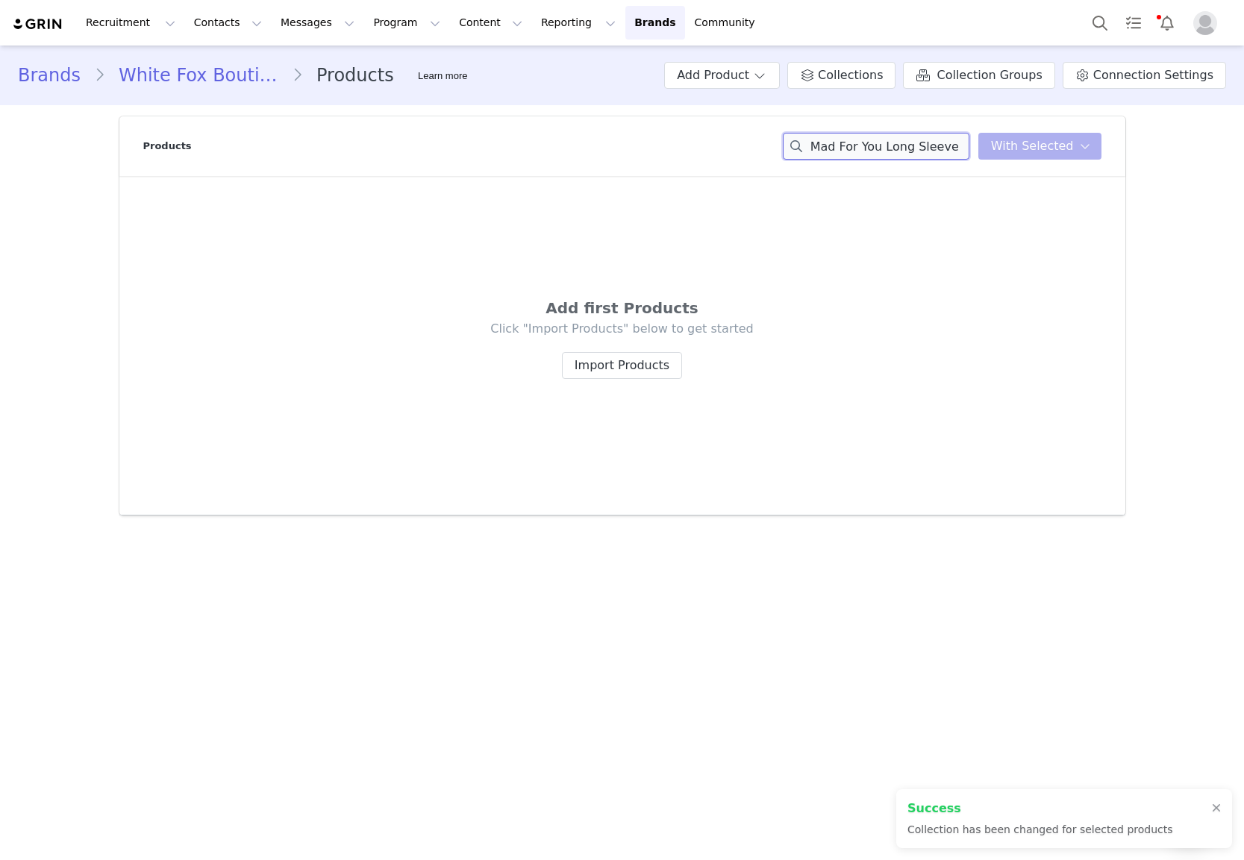
click at [894, 138] on input "Mad For You Long Sleeve Top Cream Pump Crop Honey" at bounding box center [876, 146] width 187 height 27
paste input "Relentless Sports Bra Caramel/White"
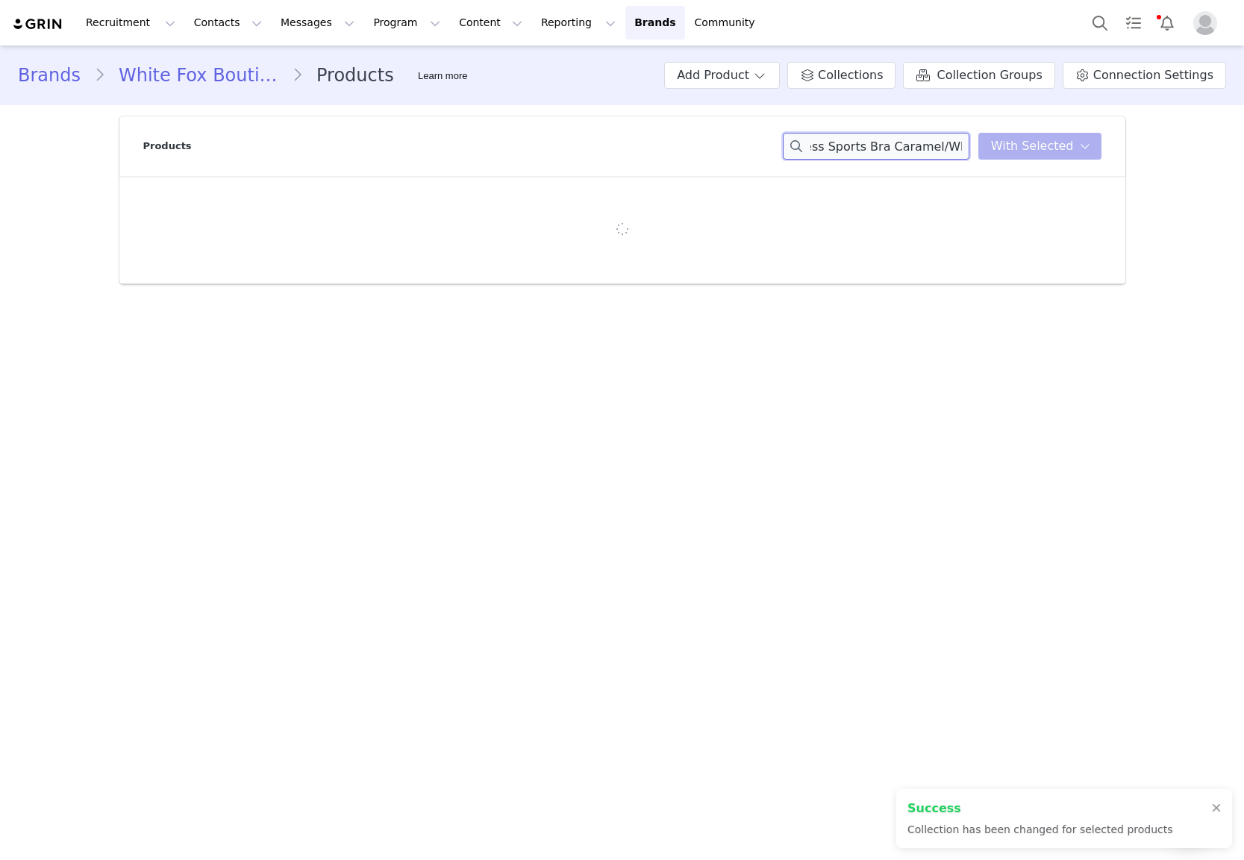
type input "Relentless Sports Bra Caramel/White"
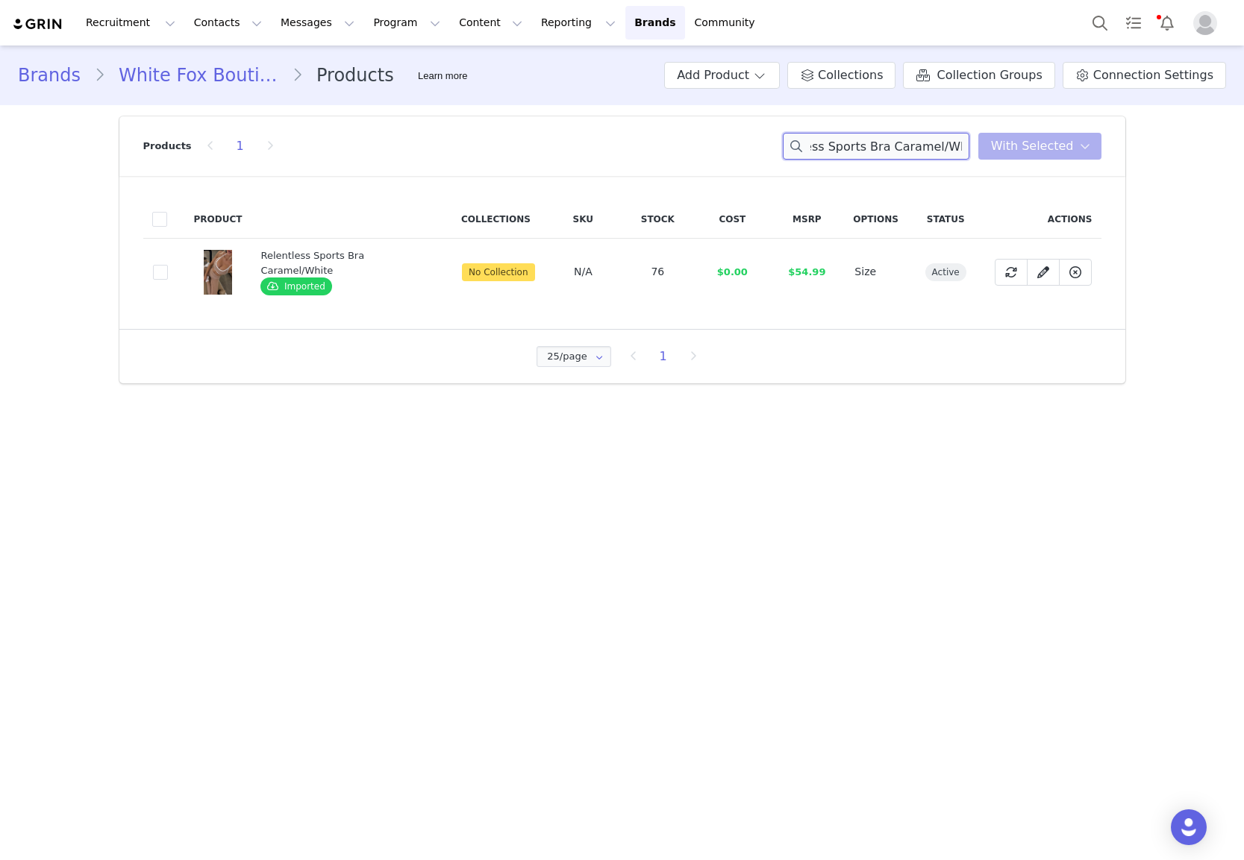
scroll to position [0, 0]
click at [158, 277] on span at bounding box center [160, 272] width 15 height 15
click at [168, 265] on input "e4a313ff-88e6-471c-8129-544fdffa40e8" at bounding box center [168, 265] width 0 height 0
click at [1042, 158] on button "With Selected" at bounding box center [1039, 146] width 123 height 27
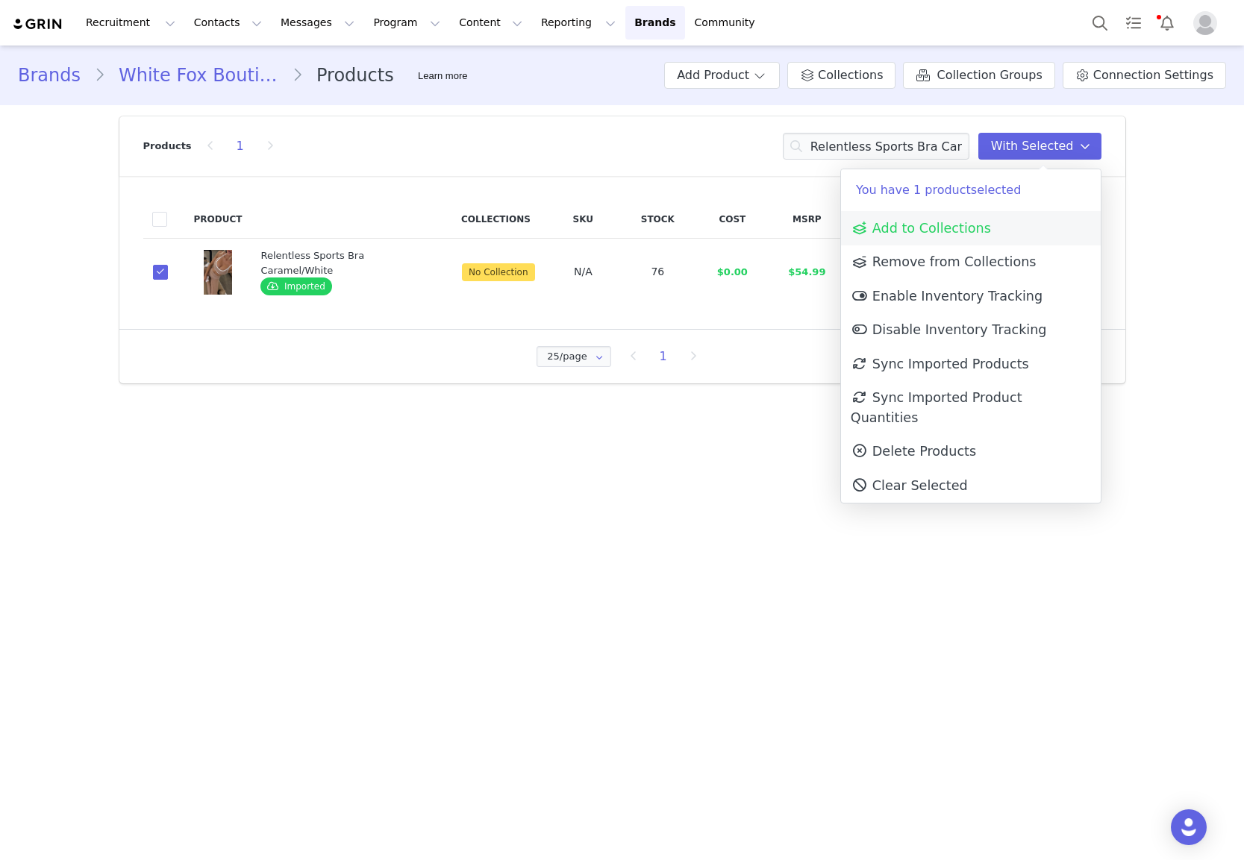
click at [1009, 234] on link "Add to Collections" at bounding box center [971, 228] width 260 height 34
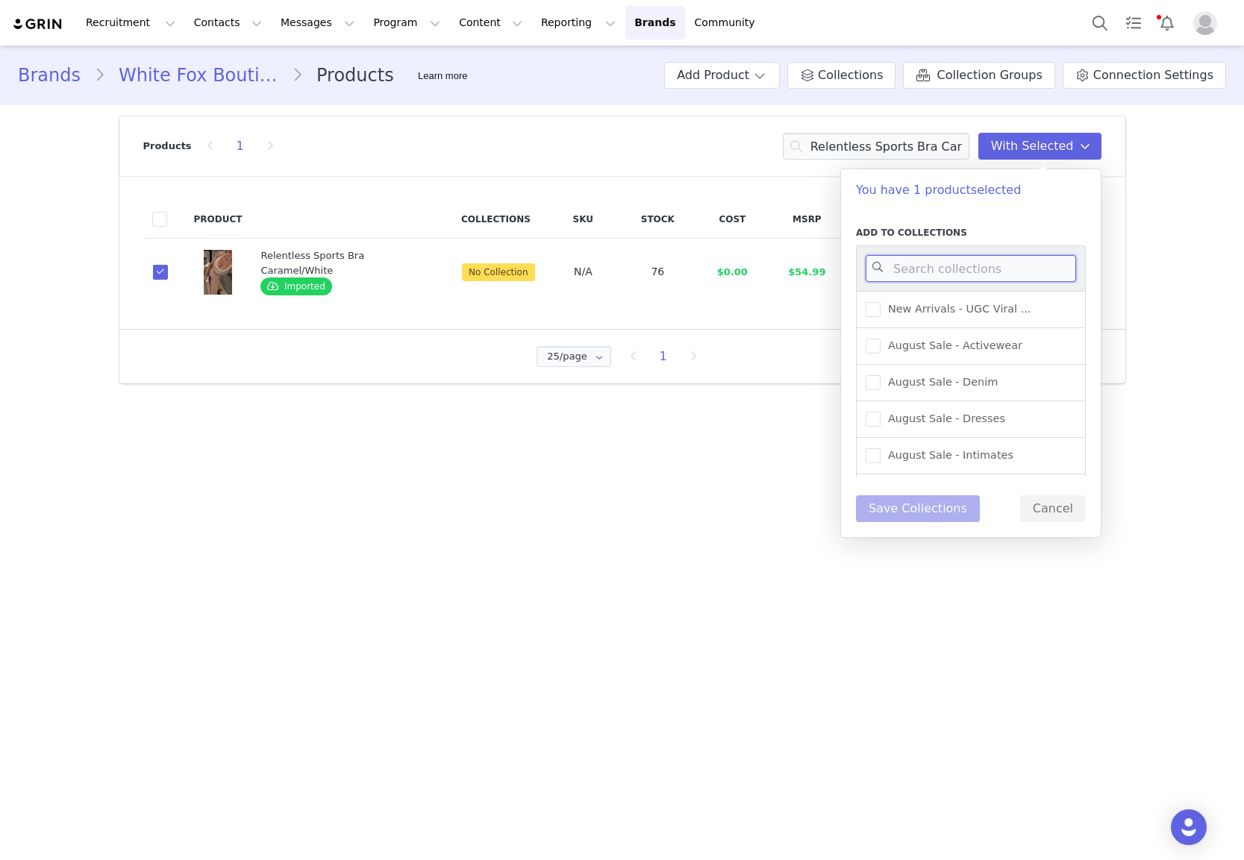
click at [978, 265] on input at bounding box center [971, 268] width 210 height 27
type input "a"
type input "n"
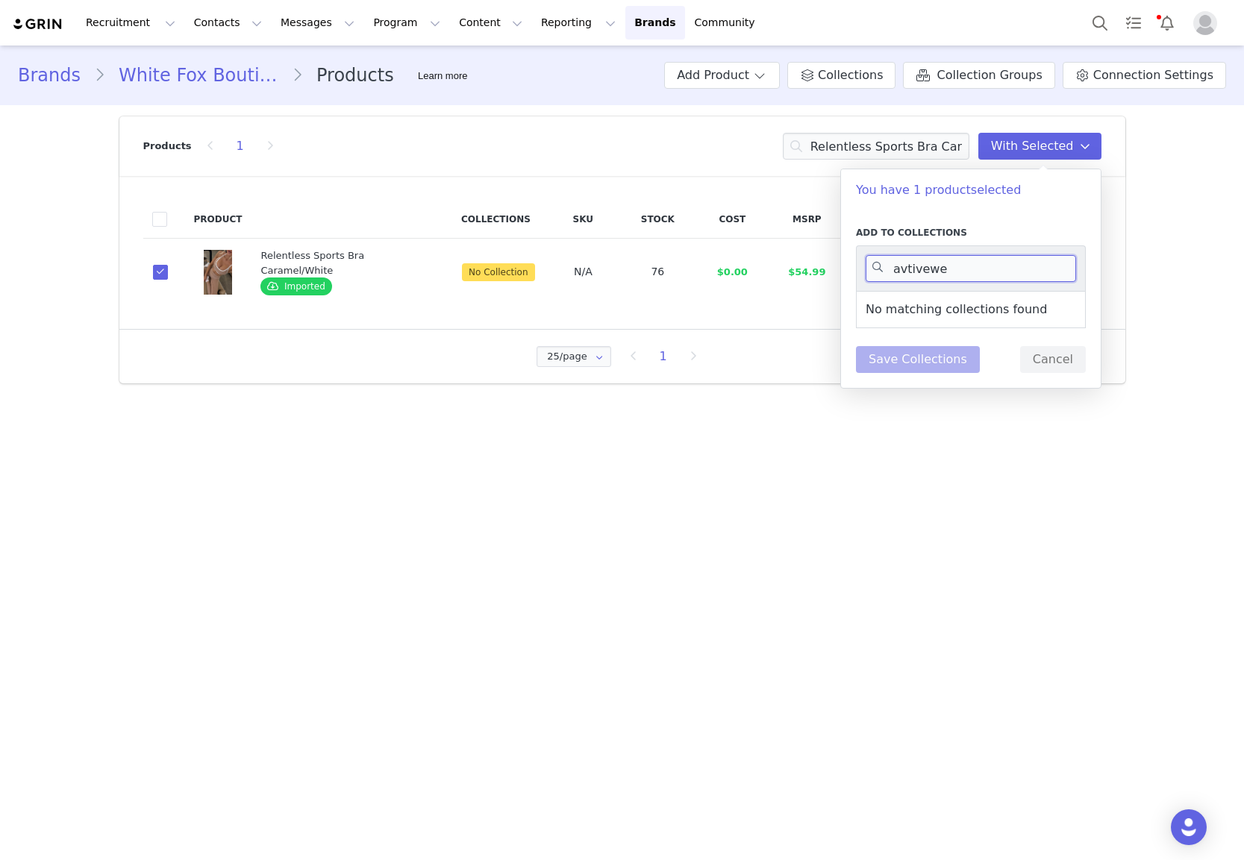
click at [907, 269] on input "avtivewe" at bounding box center [971, 268] width 210 height 27
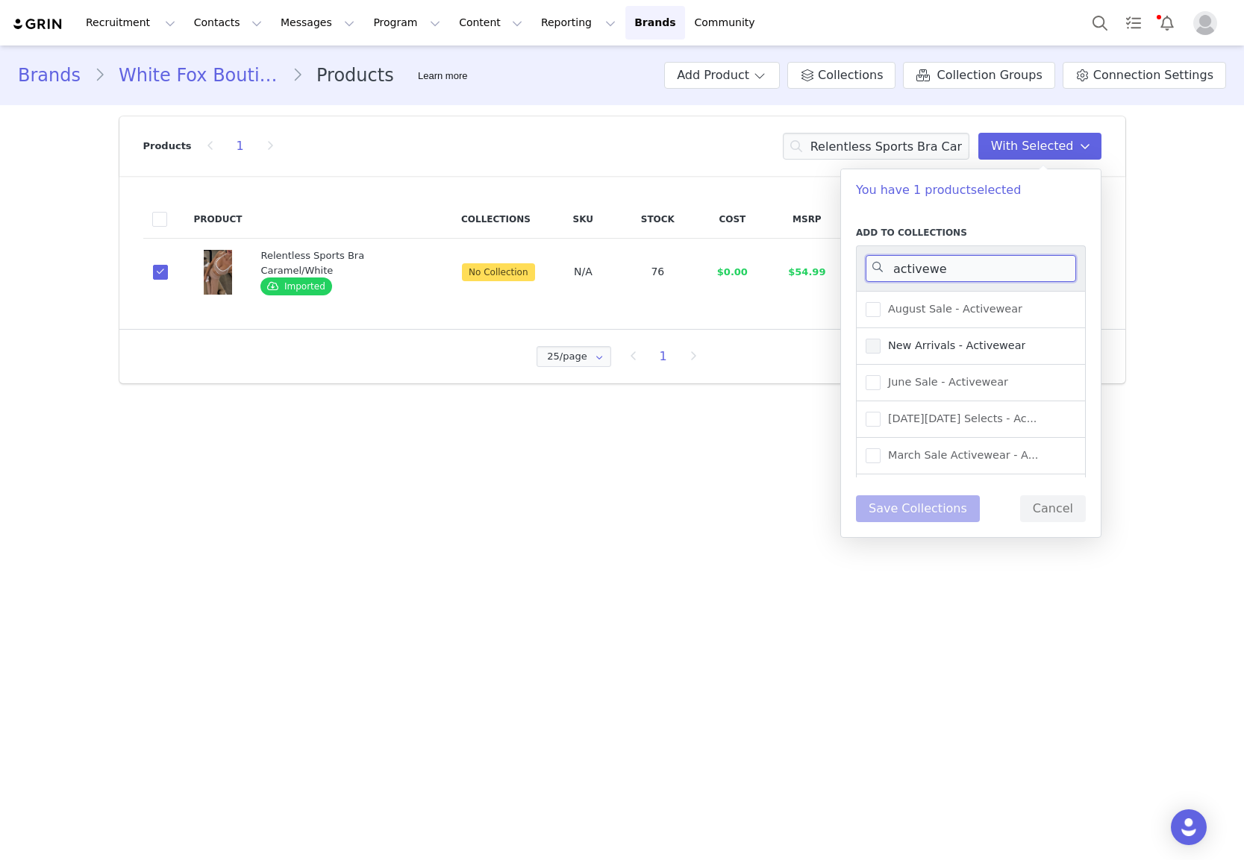
type input "activewe"
click at [1007, 348] on span "New Arrivals - Activewear" at bounding box center [952, 346] width 145 height 14
click at [880, 339] on input "New Arrivals - Activewear" at bounding box center [880, 339] width 0 height 0
click at [951, 519] on button "Save Collections" at bounding box center [918, 508] width 124 height 27
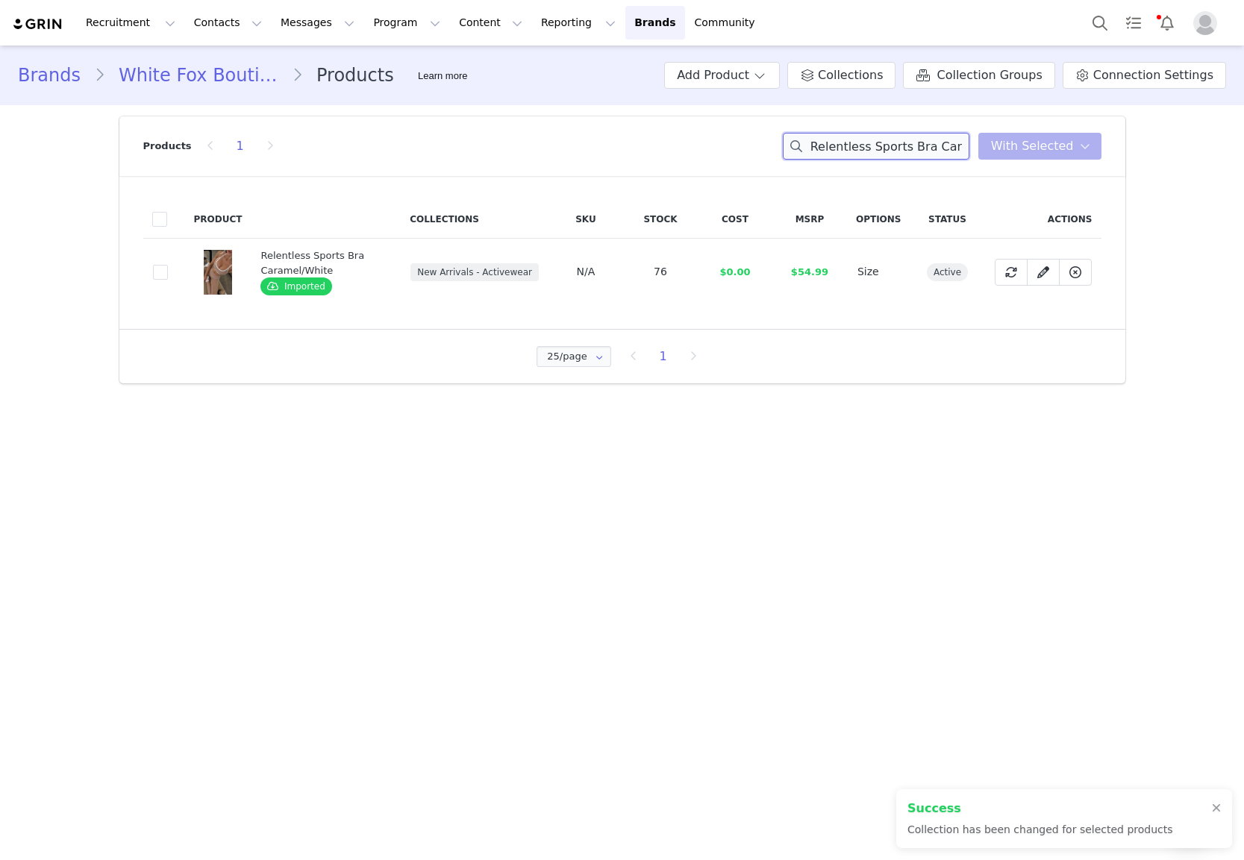
click at [915, 154] on input "Relentless Sports Bra Caramel/White" at bounding box center [876, 146] width 187 height 27
paste input "Go Getter High Waisted Leggings Caramel"
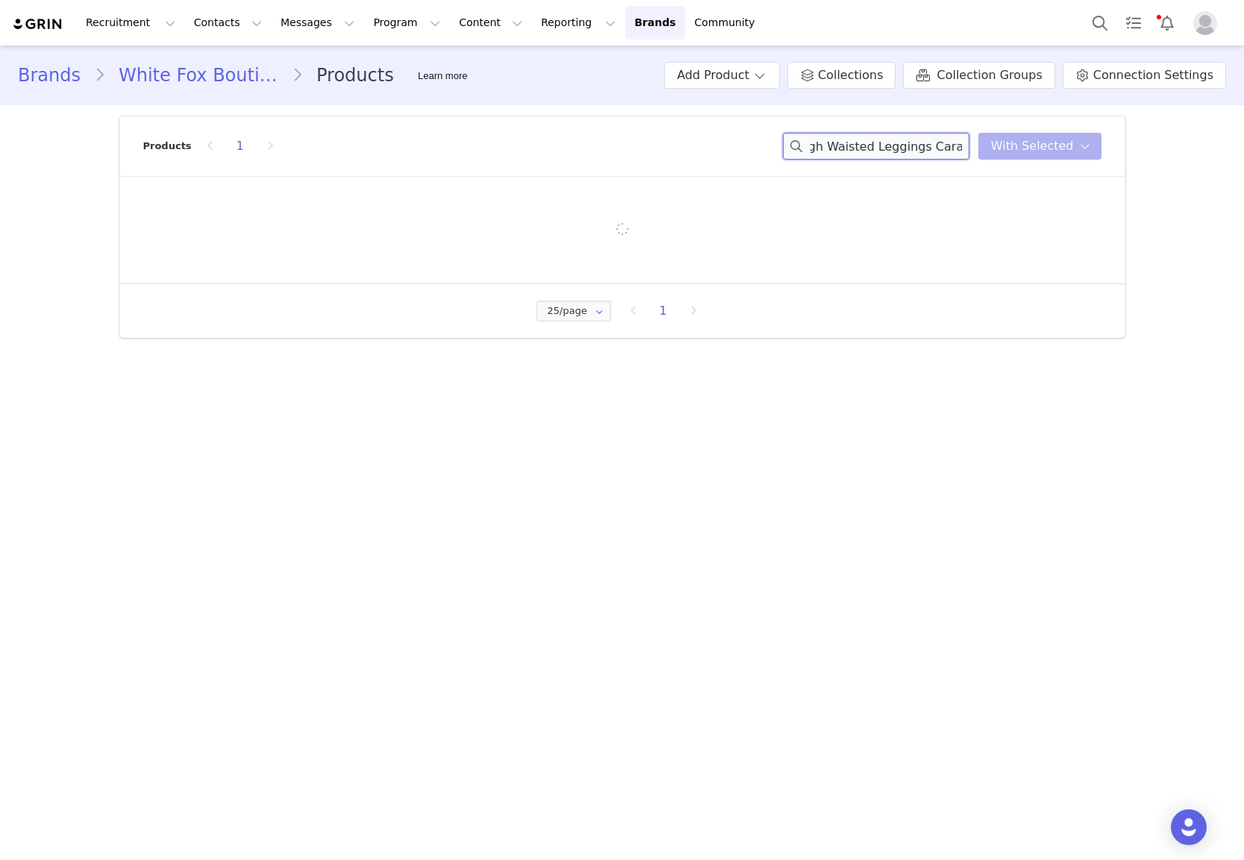
type input "Go Getter High Waisted Leggings Caramel"
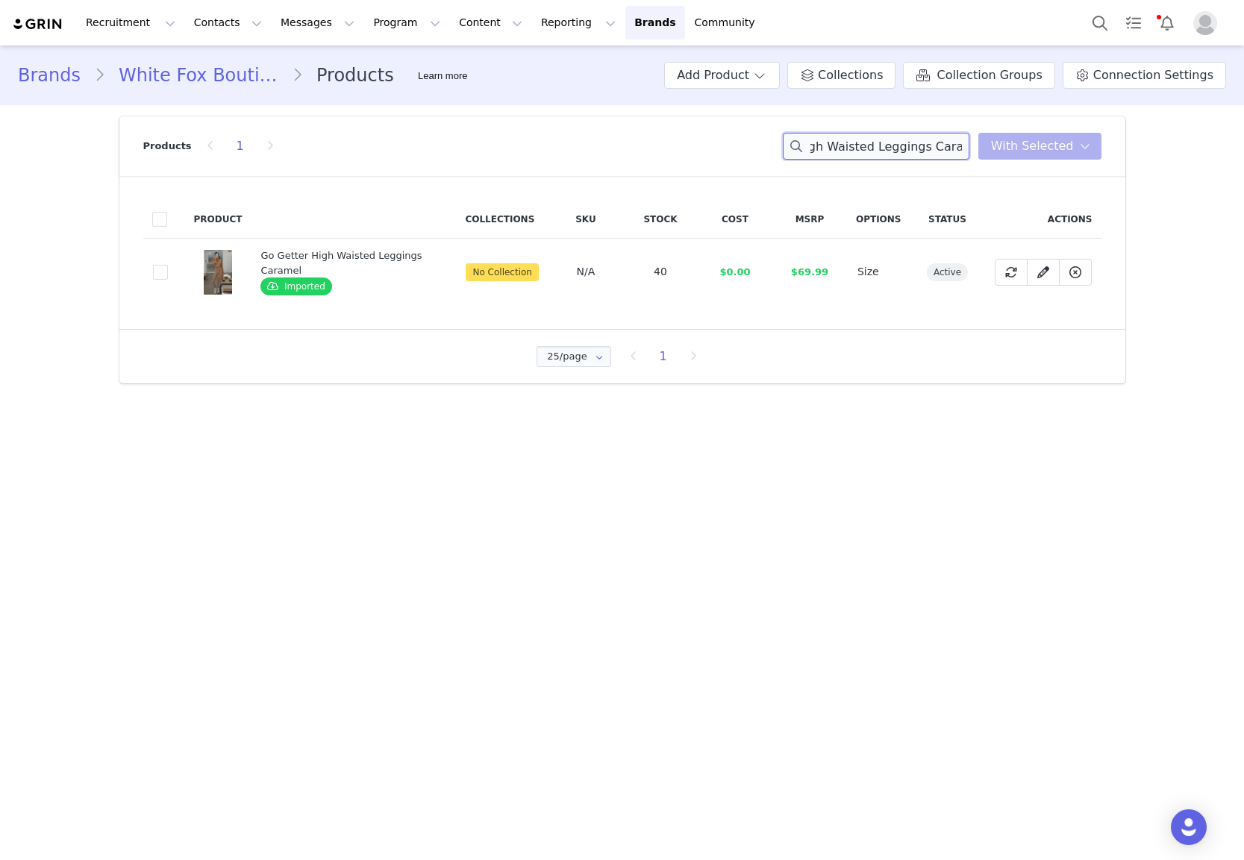
scroll to position [0, 0]
drag, startPoint x: 172, startPoint y: 292, endPoint x: 154, endPoint y: 279, distance: 22.4
click at [168, 287] on td "7d2e3726-98ee-462e-8186-55e778e0b405" at bounding box center [164, 272] width 42 height 67
click at [154, 279] on span at bounding box center [160, 272] width 15 height 15
click at [168, 265] on input "7d2e3726-98ee-462e-8186-55e778e0b405" at bounding box center [168, 265] width 0 height 0
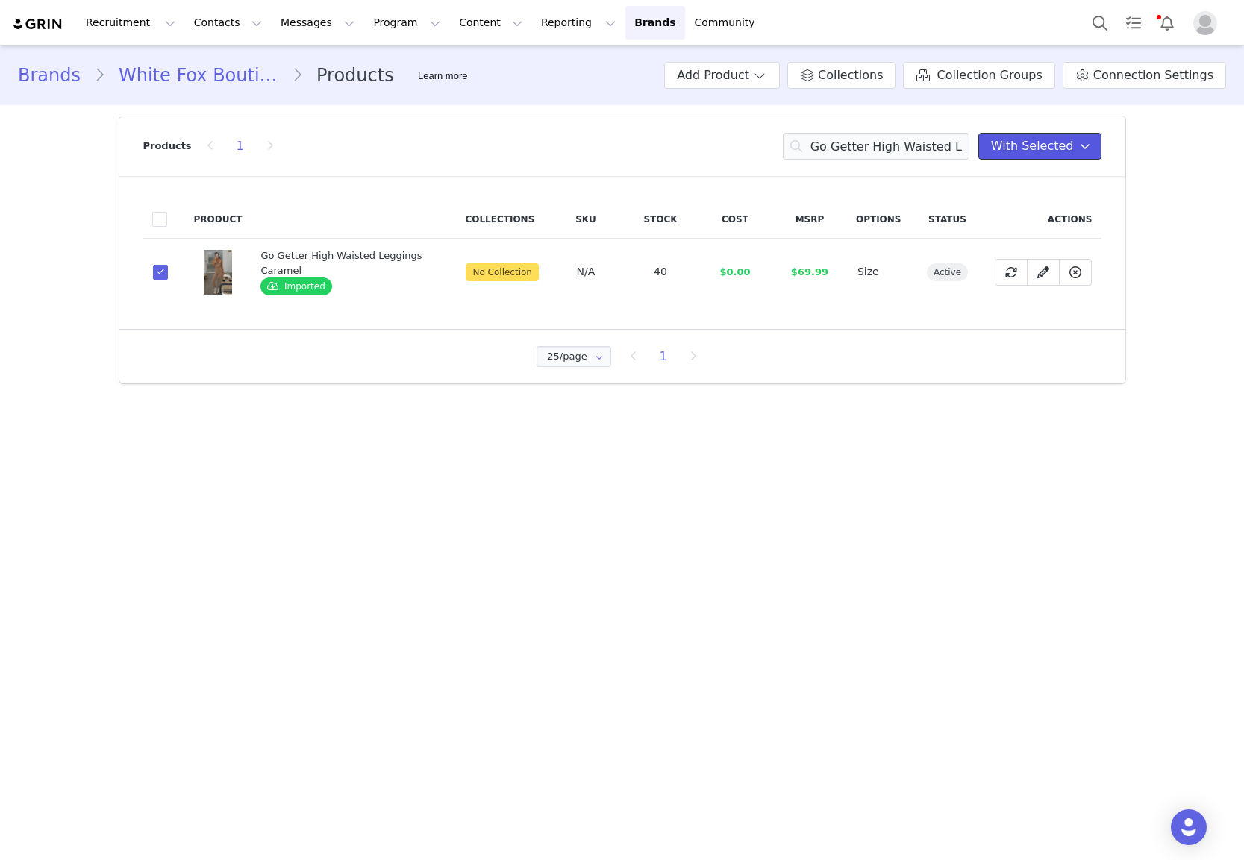
click at [1051, 142] on span "With Selected" at bounding box center [1032, 146] width 83 height 18
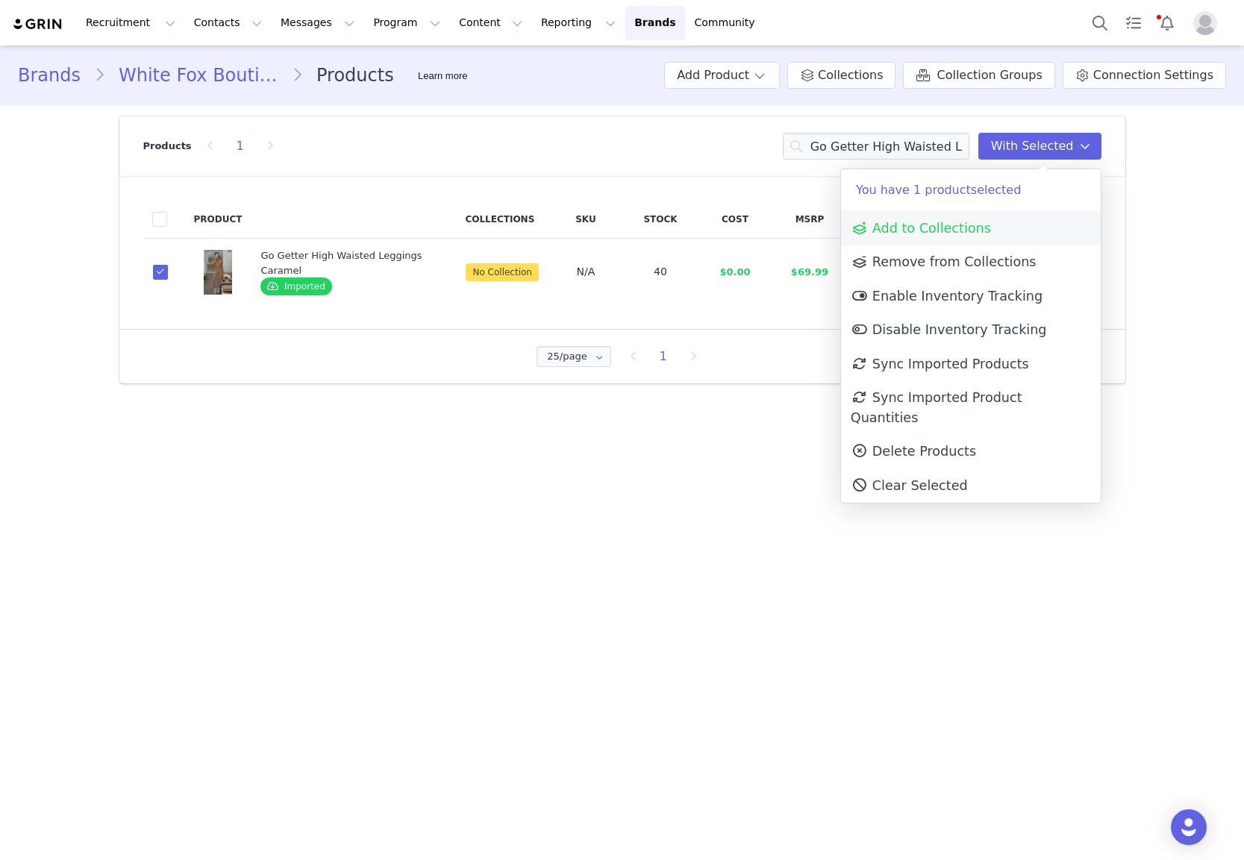
click at [974, 228] on span "Add to Collections" at bounding box center [921, 228] width 140 height 15
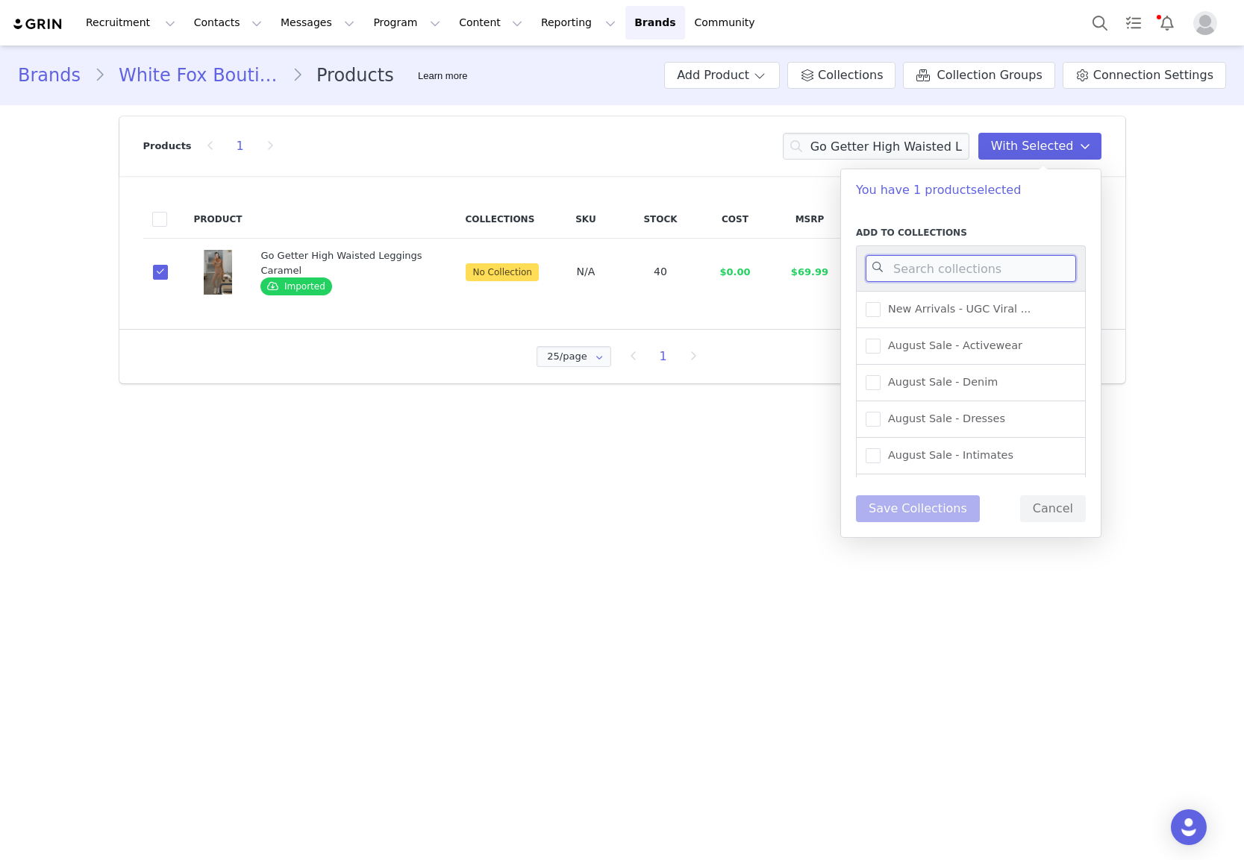
click at [969, 271] on input at bounding box center [971, 268] width 210 height 27
type input "activewear"
drag, startPoint x: 977, startPoint y: 346, endPoint x: 979, endPoint y: 357, distance: 10.6
click at [977, 348] on span "New Arrivals - Activewear" at bounding box center [952, 346] width 145 height 14
click at [880, 339] on input "New Arrivals - Activewear" at bounding box center [880, 339] width 0 height 0
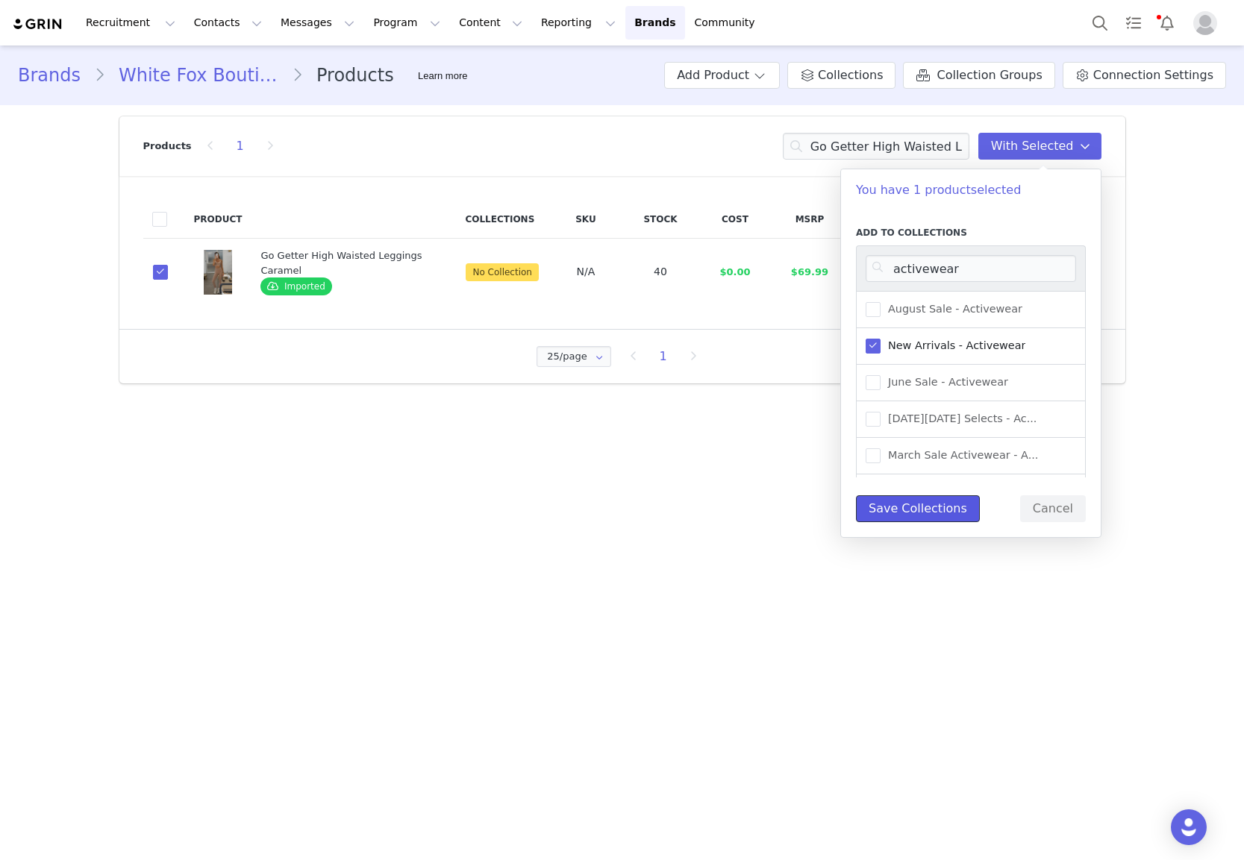
click at [877, 509] on button "Save Collections" at bounding box center [918, 508] width 124 height 27
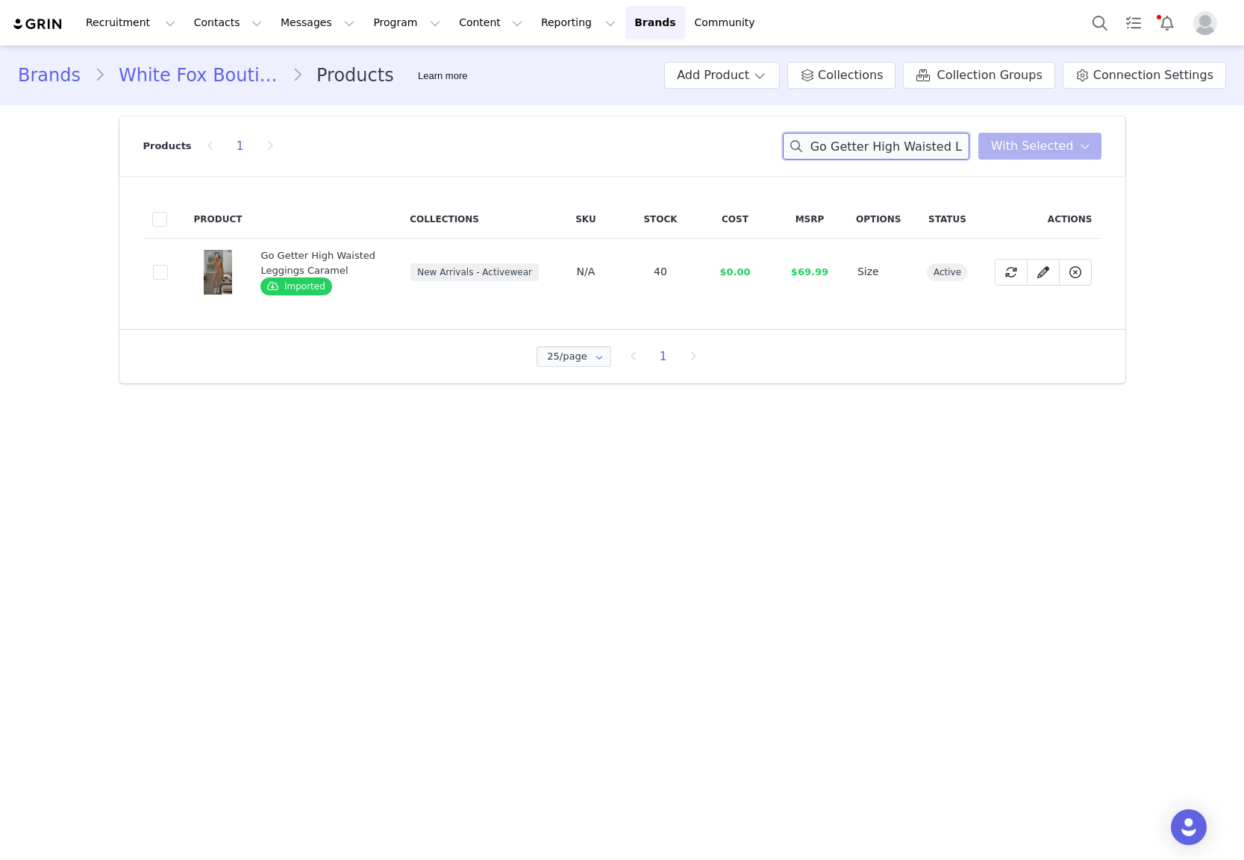
click at [918, 135] on input "Go Getter High Waisted Leggings Caramel" at bounding box center [876, 146] width 187 height 27
paste input "Fusion Sports Bra Ballet Pink"
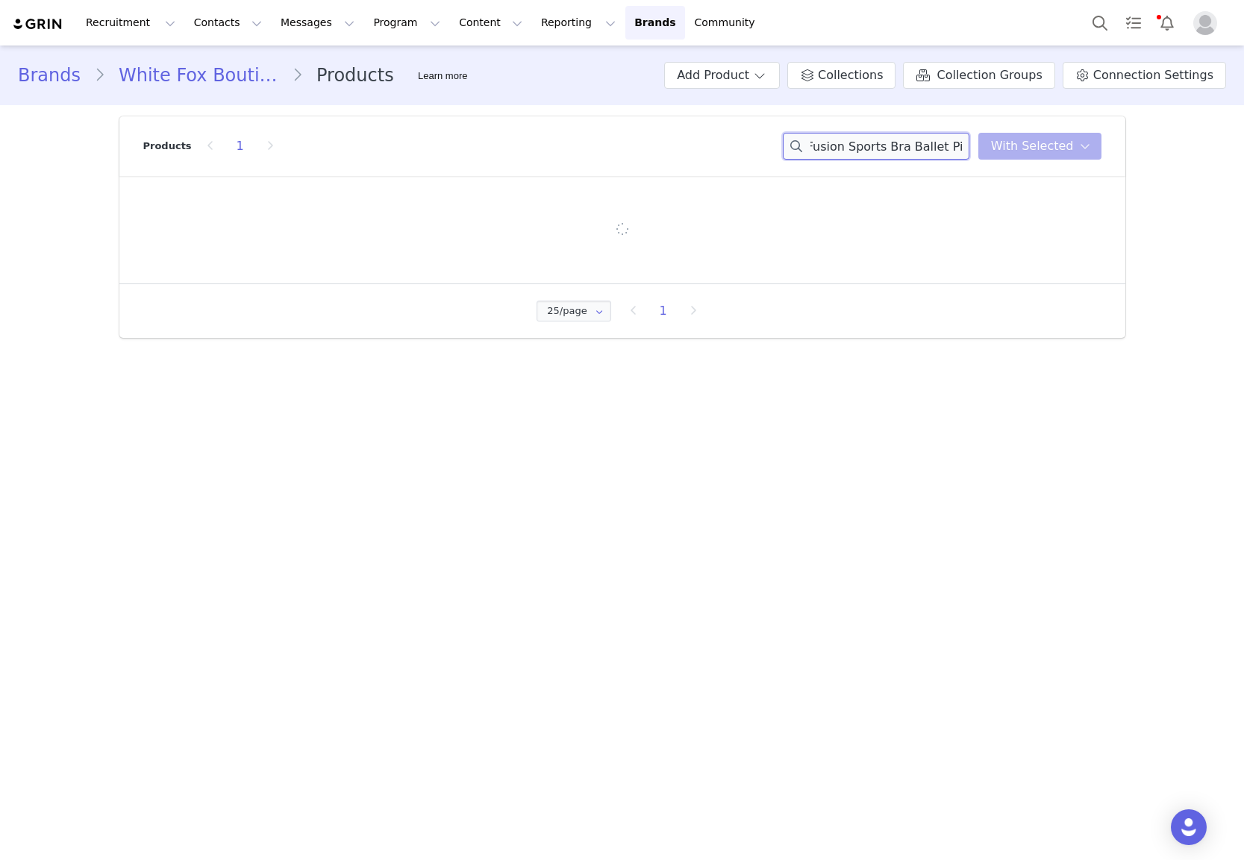
type input "Fusion Sports Bra Ballet Pink"
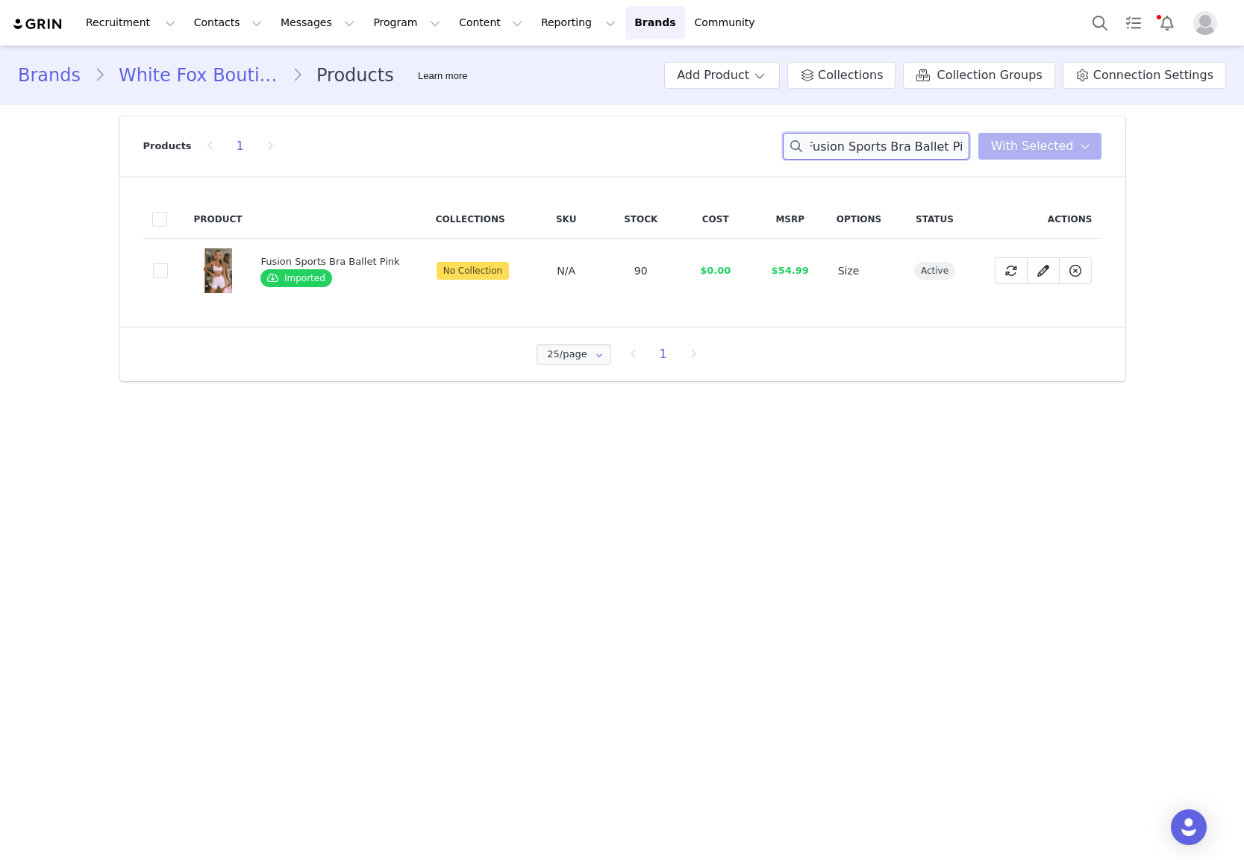
scroll to position [0, 0]
drag, startPoint x: 184, startPoint y: 257, endPoint x: 160, endPoint y: 274, distance: 29.6
click at [184, 258] on tr "d4f1841a-2463-4a2e-a961-6106dad41bba Fusion Sports Bra Ballet Pink Imported No …" at bounding box center [622, 271] width 958 height 65
click at [160, 274] on span at bounding box center [160, 270] width 15 height 15
click at [168, 263] on input "d4f1841a-2463-4a2e-a961-6106dad41bba" at bounding box center [168, 263] width 0 height 0
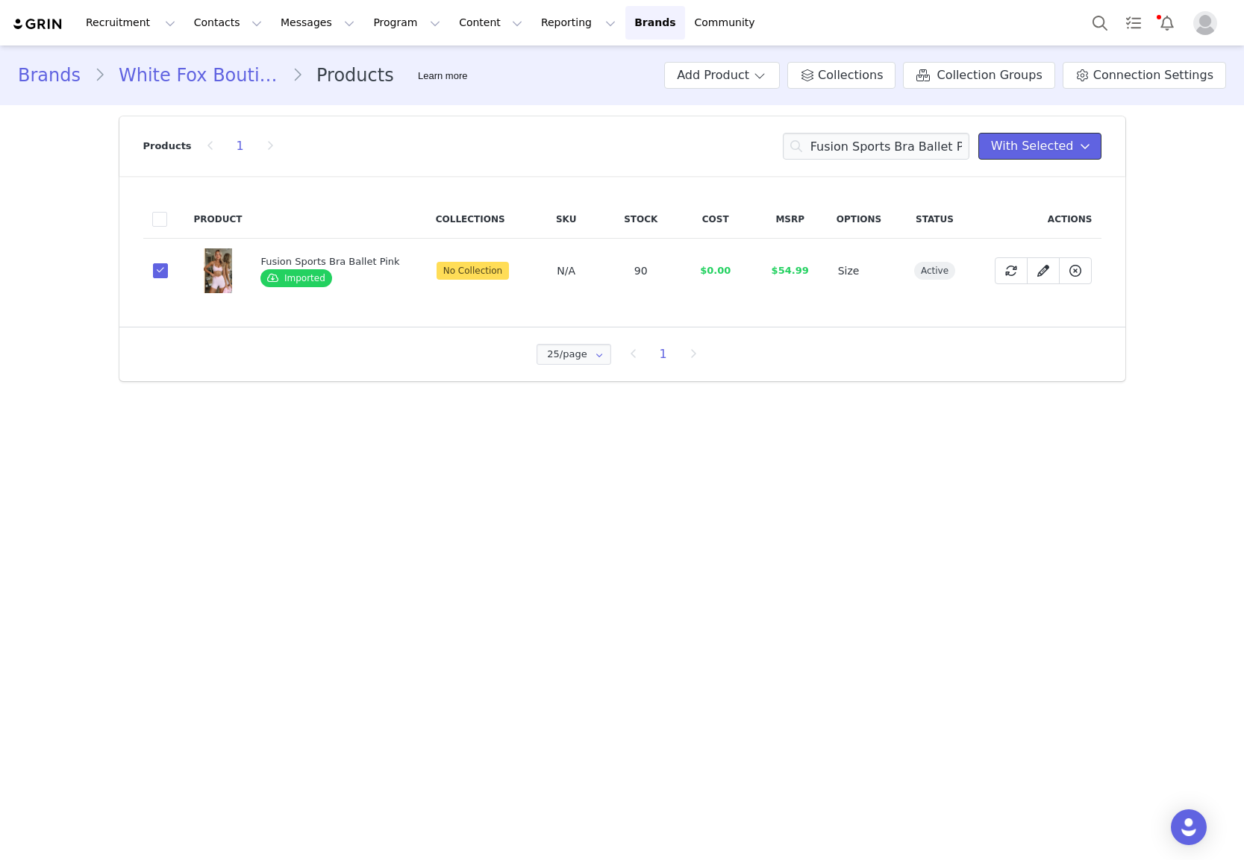
drag, startPoint x: 1086, startPoint y: 154, endPoint x: 1034, endPoint y: 178, distance: 57.7
click at [1086, 154] on span at bounding box center [1085, 146] width 18 height 18
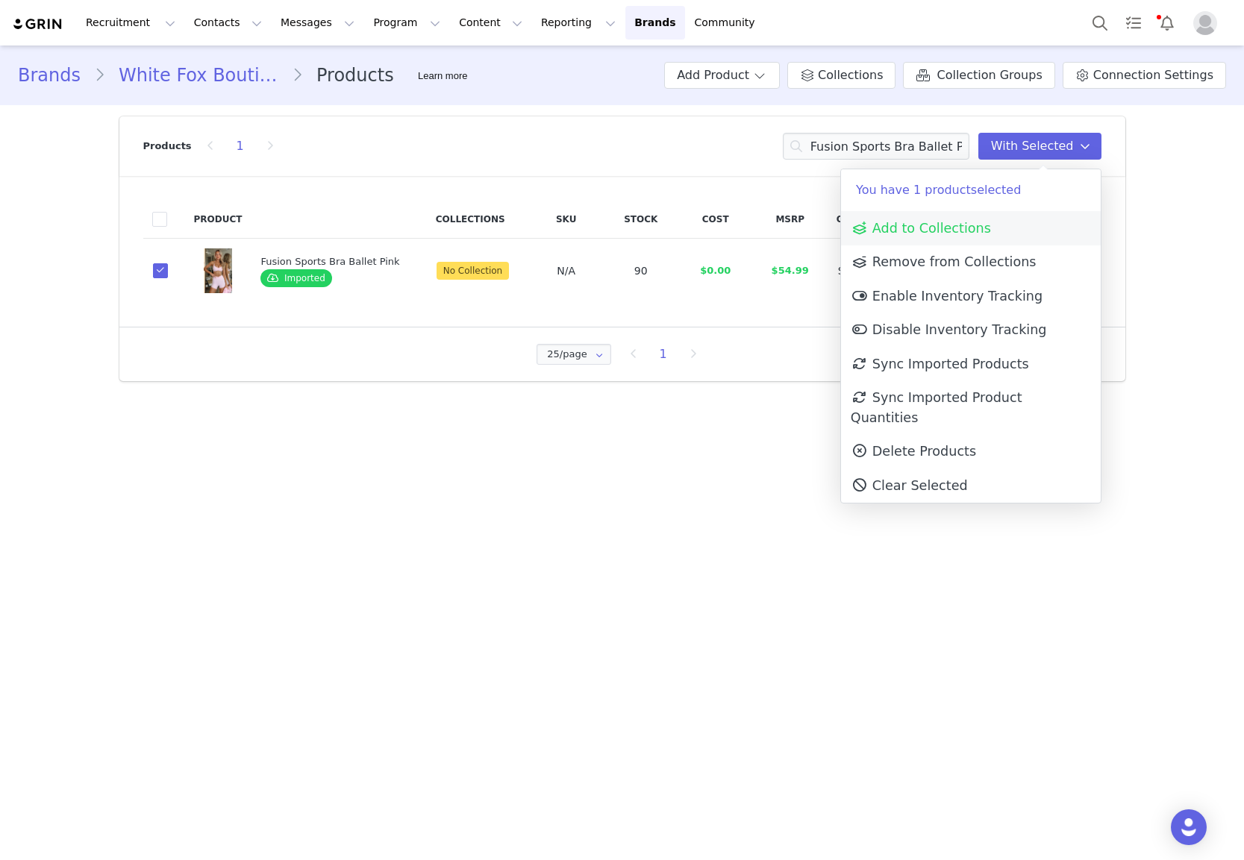
click at [931, 227] on span "Add to Collections" at bounding box center [921, 228] width 140 height 15
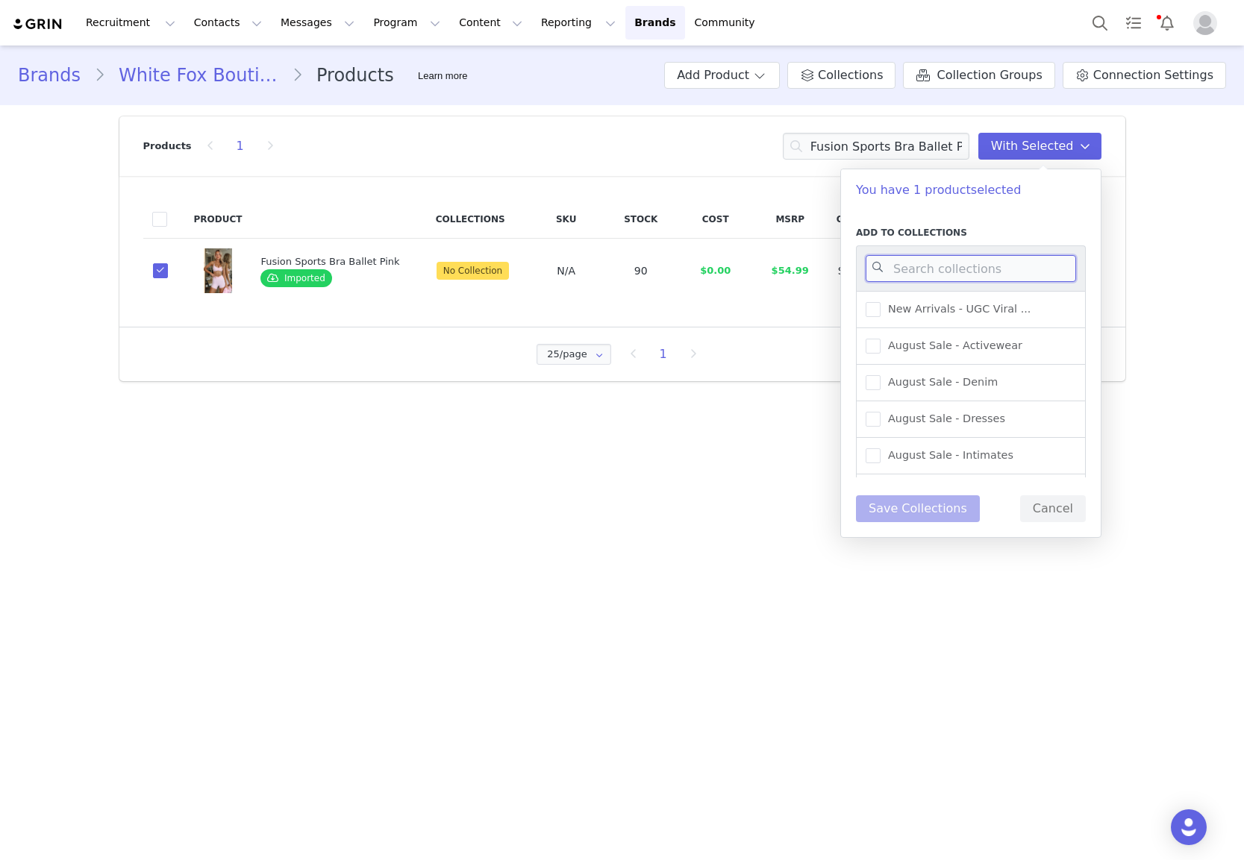
click at [937, 264] on input at bounding box center [971, 268] width 210 height 27
type input "acti"
drag, startPoint x: 933, startPoint y: 337, endPoint x: 934, endPoint y: 363, distance: 25.4
click at [933, 338] on span "New Arrivals - Activewear" at bounding box center [952, 342] width 145 height 14
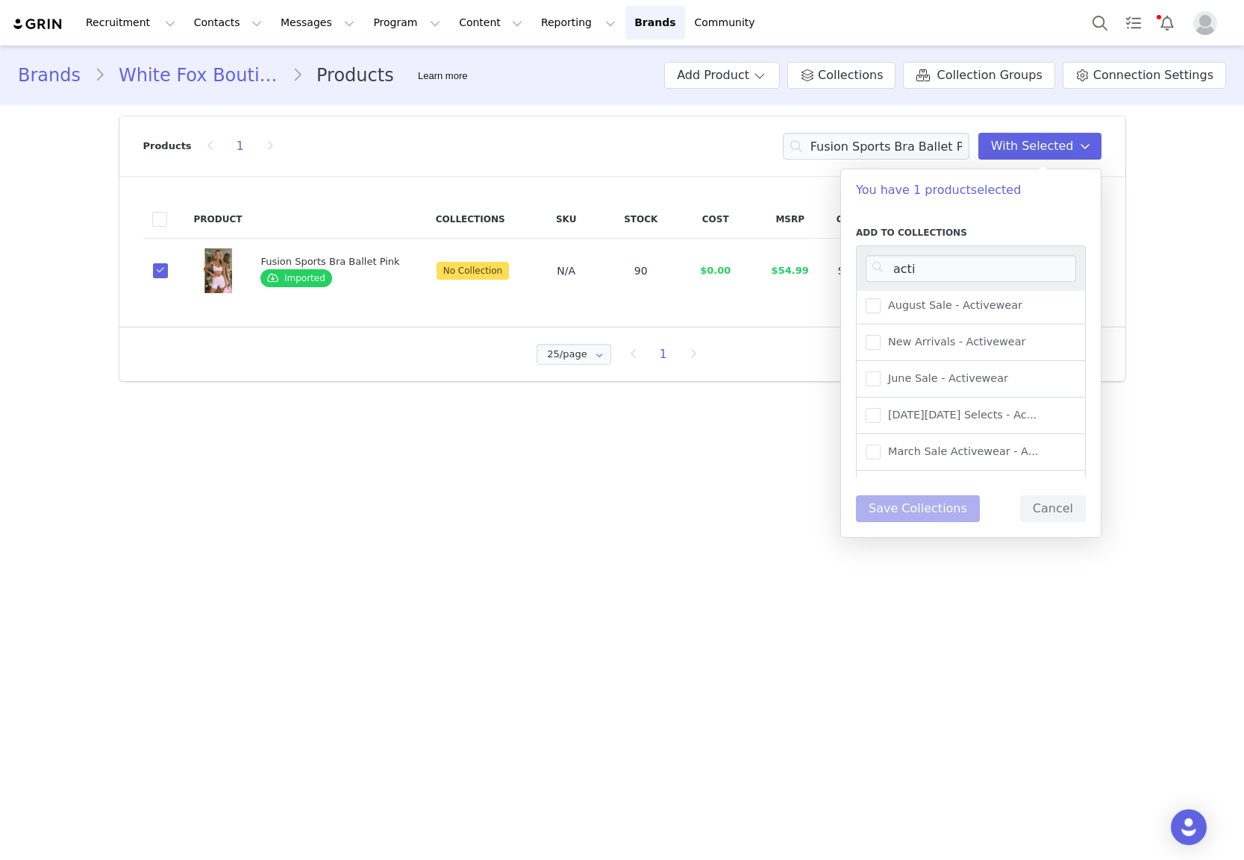
click at [880, 335] on input "New Arrivals - Activewear" at bounding box center [880, 335] width 0 height 0
drag, startPoint x: 914, startPoint y: 507, endPoint x: 892, endPoint y: 498, distance: 23.4
click at [913, 507] on button "Save Collections" at bounding box center [918, 508] width 124 height 27
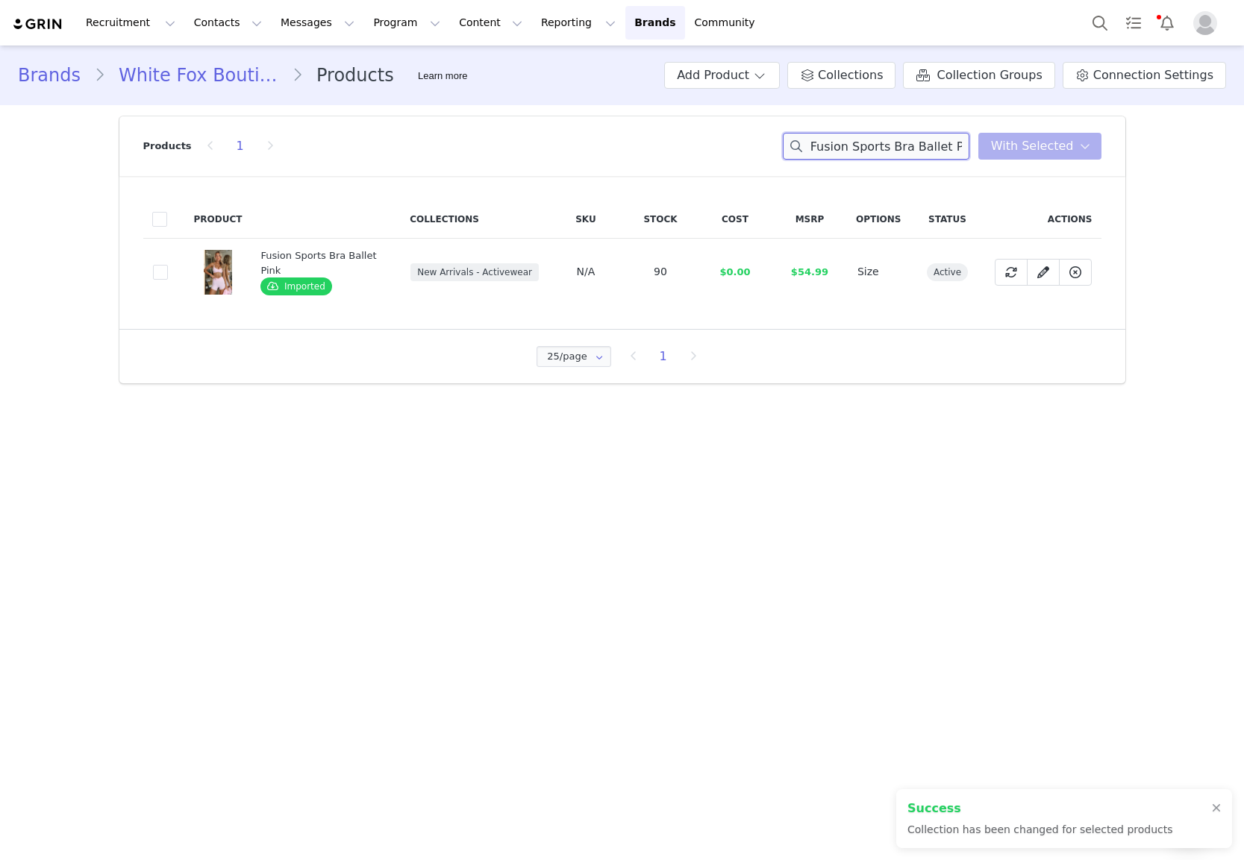
click at [862, 147] on input "Fusion Sports Bra Ballet Pink" at bounding box center [876, 146] width 187 height 27
paste input "Radiate High Waisted Shorts"
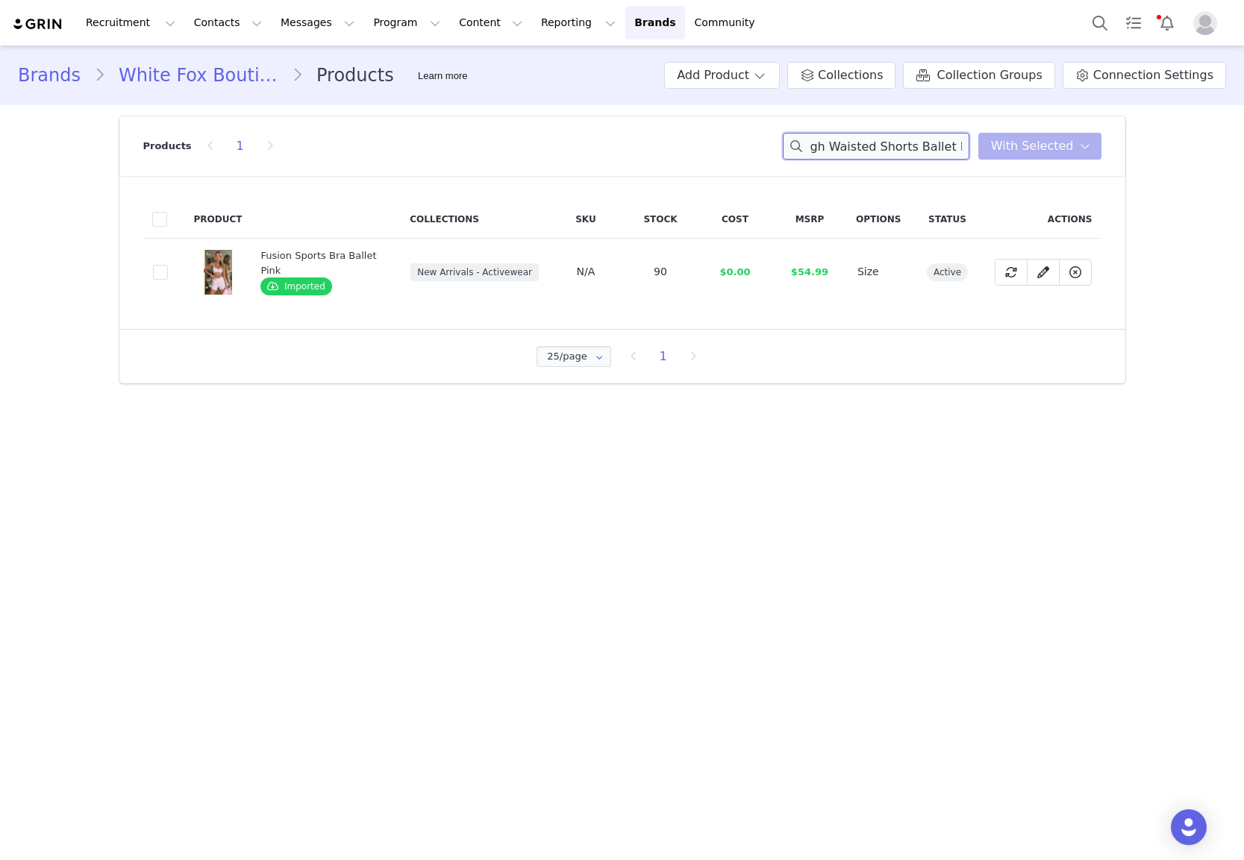
type input "Radiate High Waisted Shorts Ballet Pink"
drag, startPoint x: 113, startPoint y: 257, endPoint x: 125, endPoint y: 257, distance: 12.0
click at [116, 257] on section "Products 1 Radiate High Waisted Shorts Ballet Pink With Selected Product Collec…" at bounding box center [622, 250] width 1028 height 290
click at [169, 273] on td "9956343b-727d-478a-88b7-b64e14c9817c" at bounding box center [164, 272] width 42 height 67
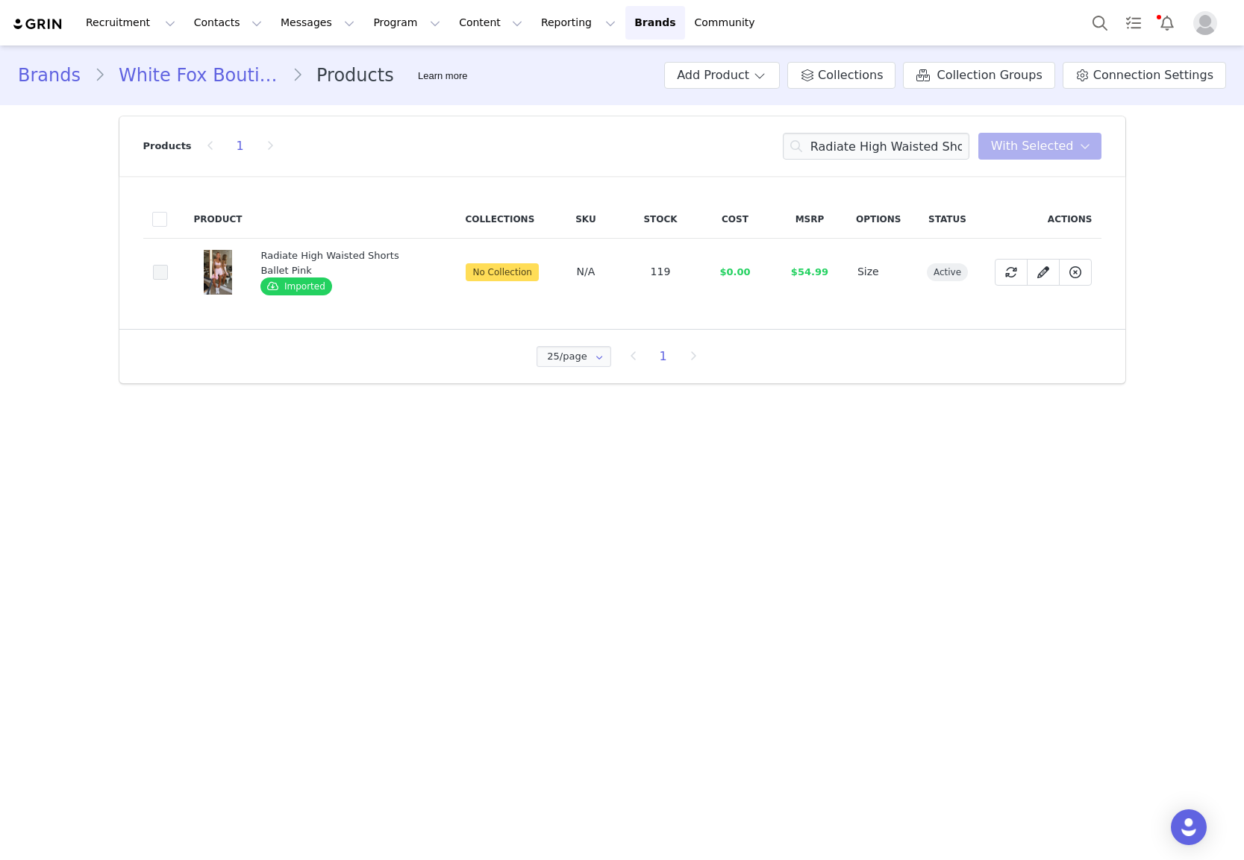
click at [163, 275] on span at bounding box center [160, 272] width 15 height 15
click at [168, 265] on input "9956343b-727d-478a-88b7-b64e14c9817c" at bounding box center [168, 265] width 0 height 0
click at [1043, 148] on span "With Selected" at bounding box center [1032, 146] width 83 height 18
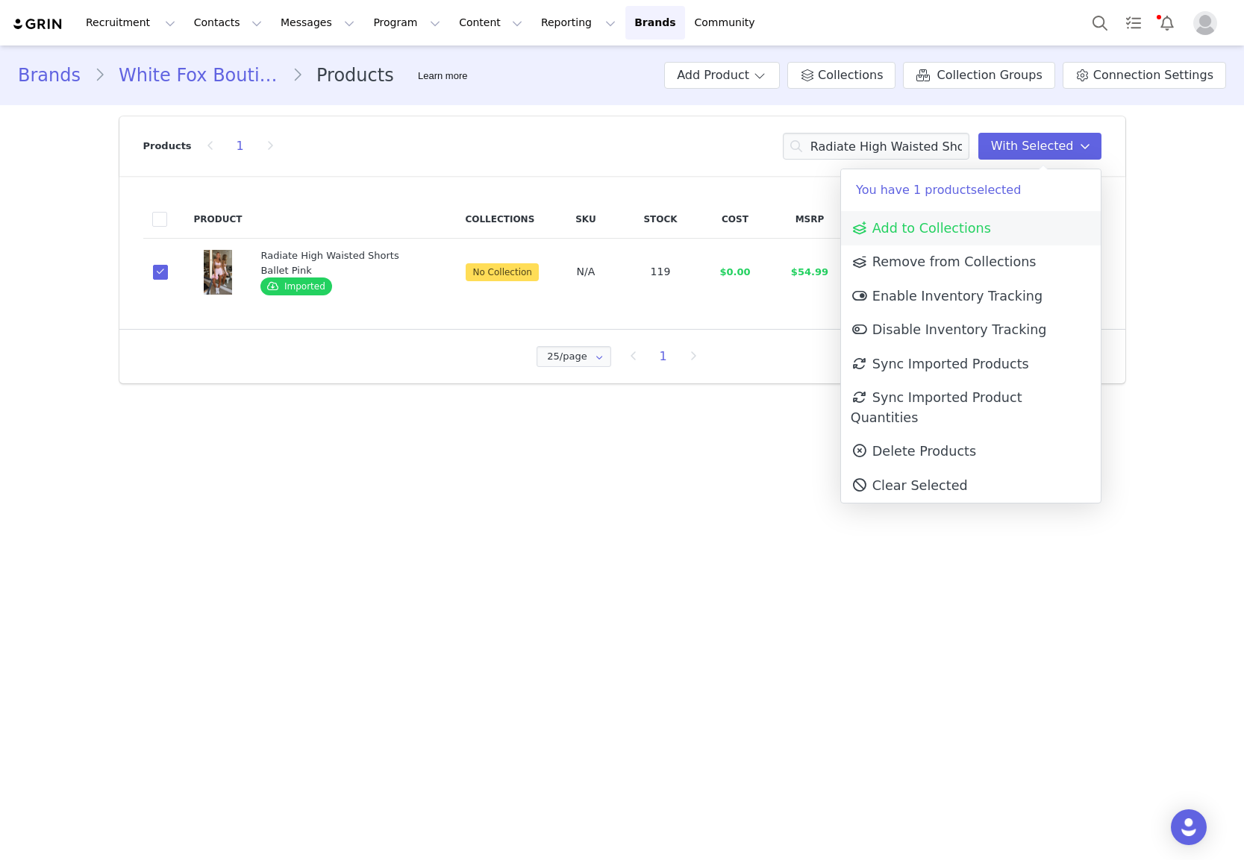
click at [959, 225] on span "Add to Collections" at bounding box center [921, 228] width 140 height 15
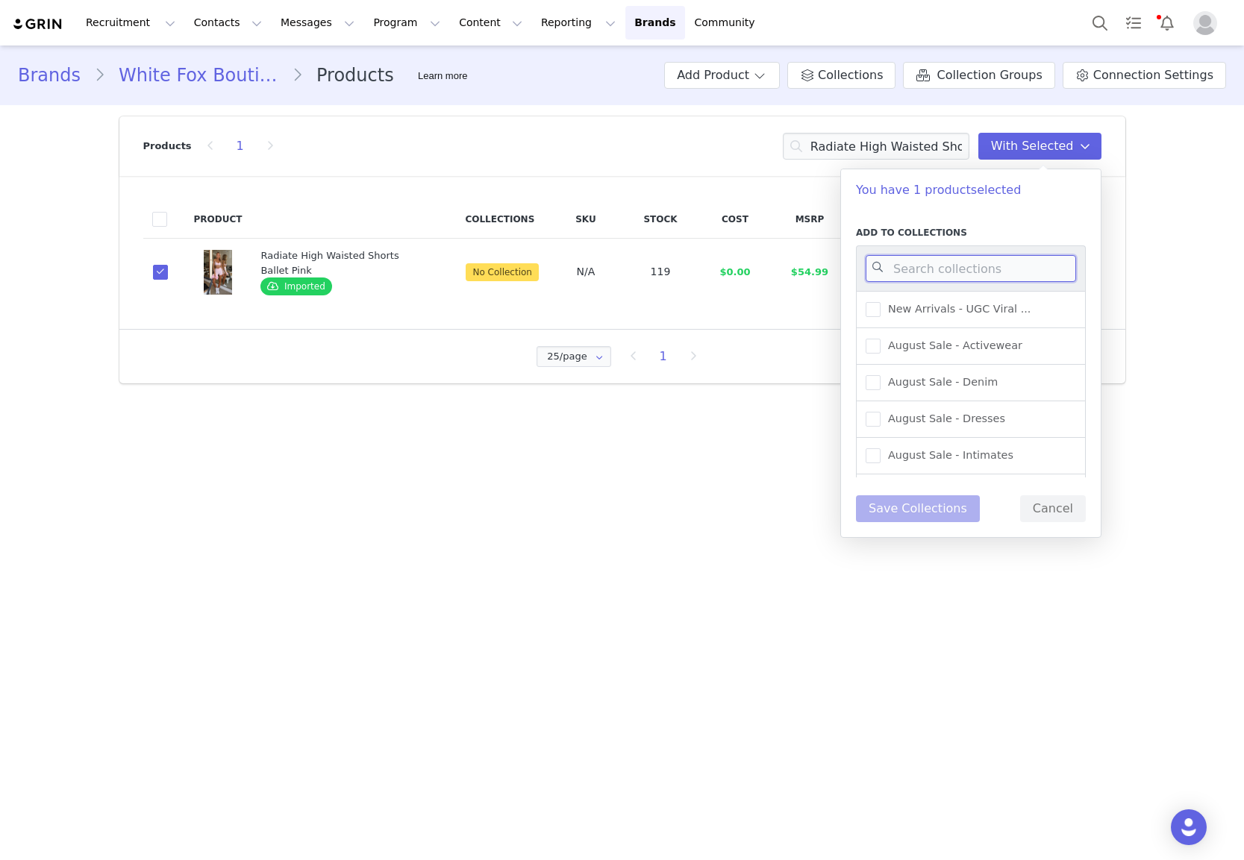
click at [957, 267] on input at bounding box center [971, 268] width 210 height 27
type input "activewe"
click at [954, 361] on div "New Arrivals - Activewear" at bounding box center [971, 346] width 230 height 37
click at [954, 344] on span "New Arrivals - Activewear" at bounding box center [952, 346] width 145 height 14
click at [880, 339] on input "New Arrivals - Activewear" at bounding box center [880, 339] width 0 height 0
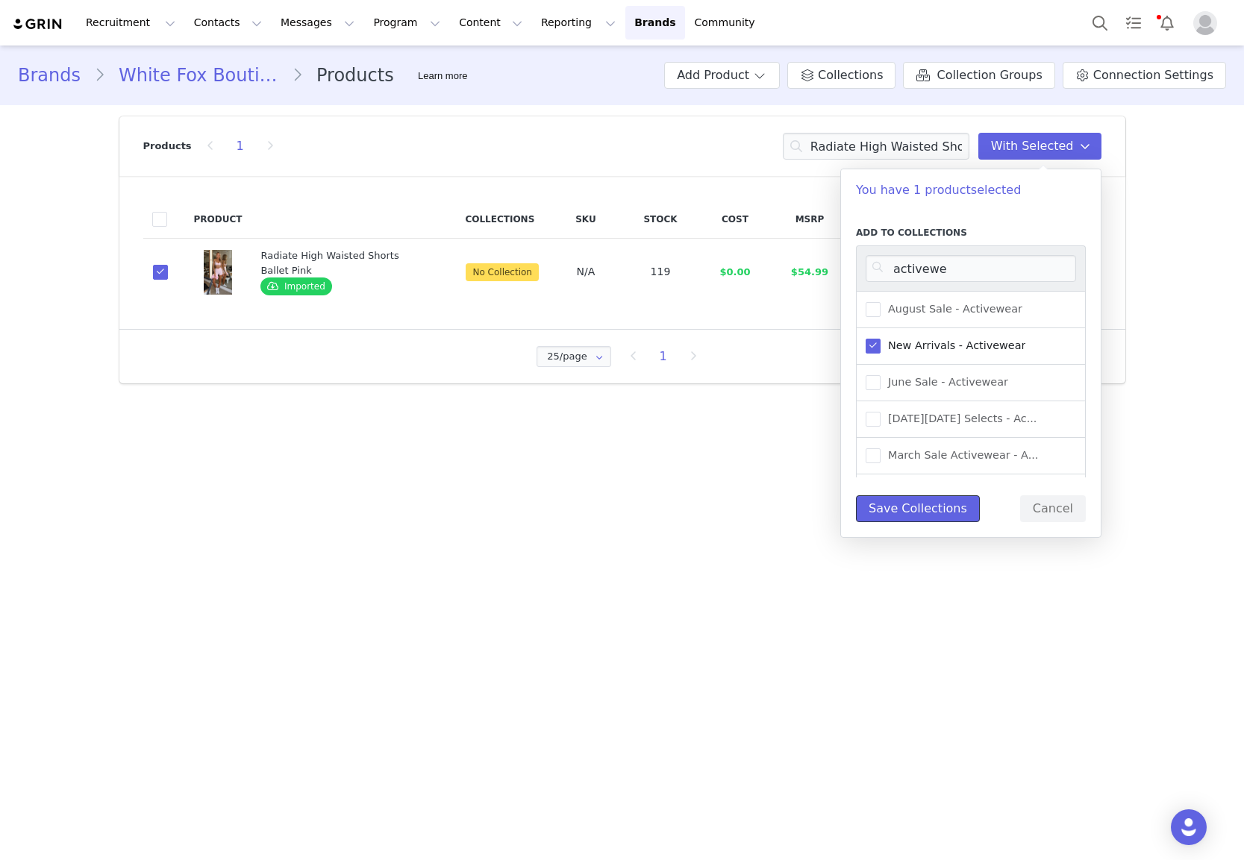
click at [933, 508] on button "Save Collections" at bounding box center [918, 508] width 124 height 27
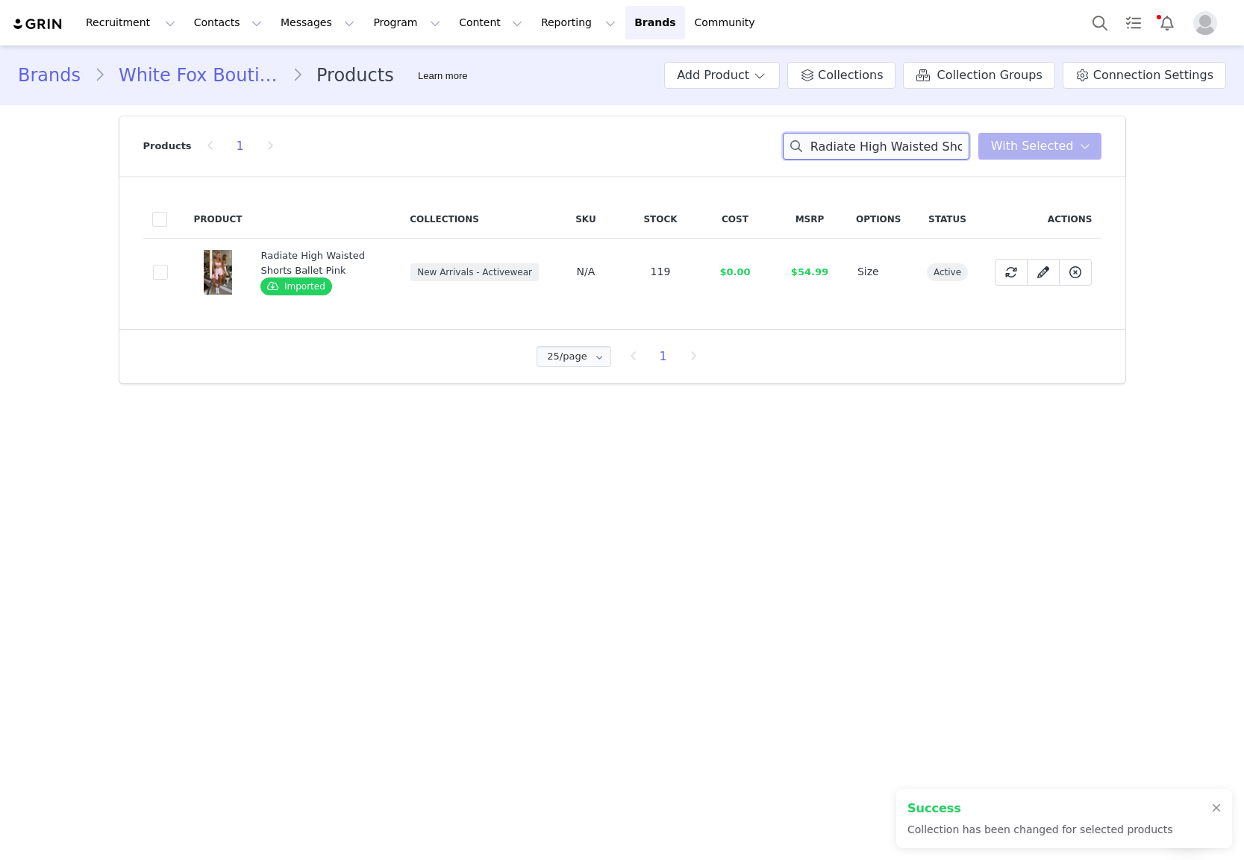
click at [855, 148] on input "Radiate High Waisted Shorts Ballet Pink" at bounding box center [876, 146] width 187 height 27
paste input "I'll Prove It Sports Crop Ballet Pink/Honey"
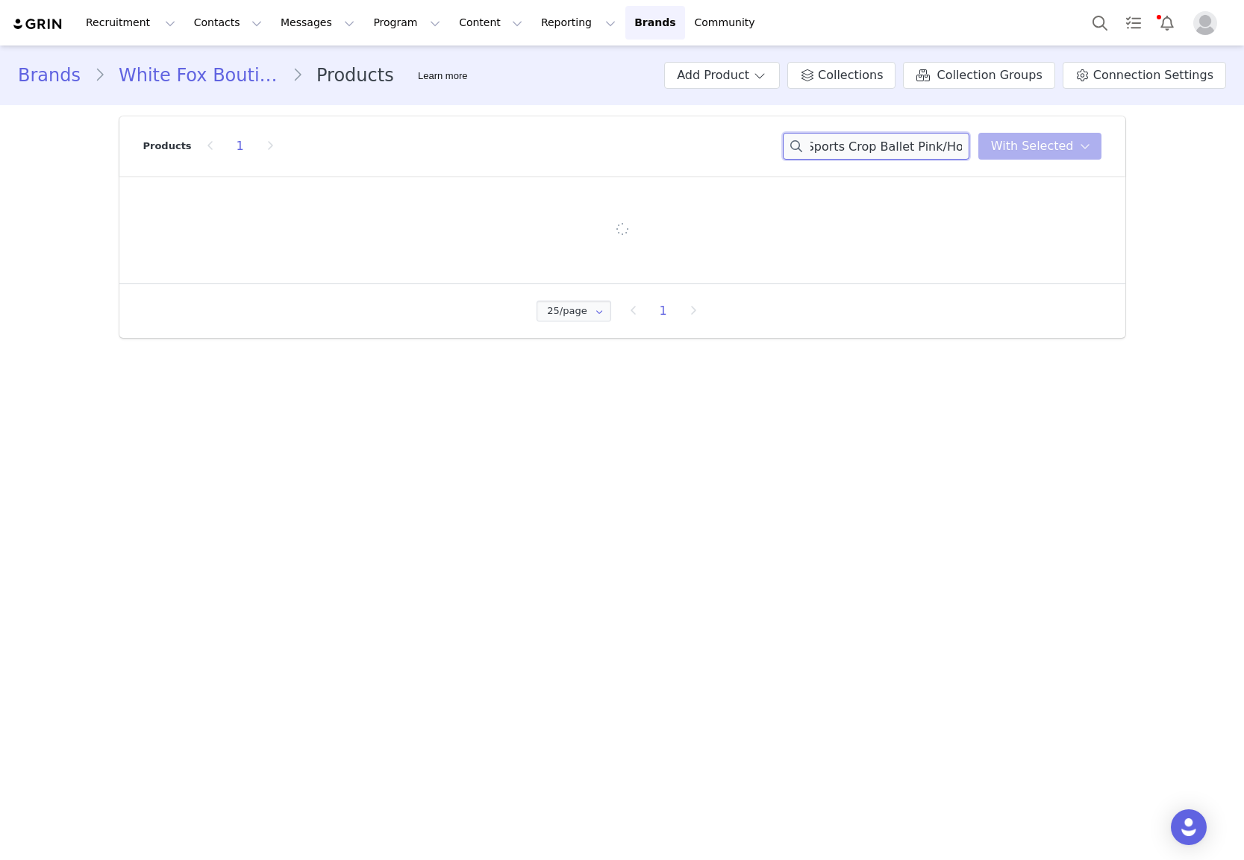
type input "I'll Prove It Sports Crop Ballet Pink/Honey"
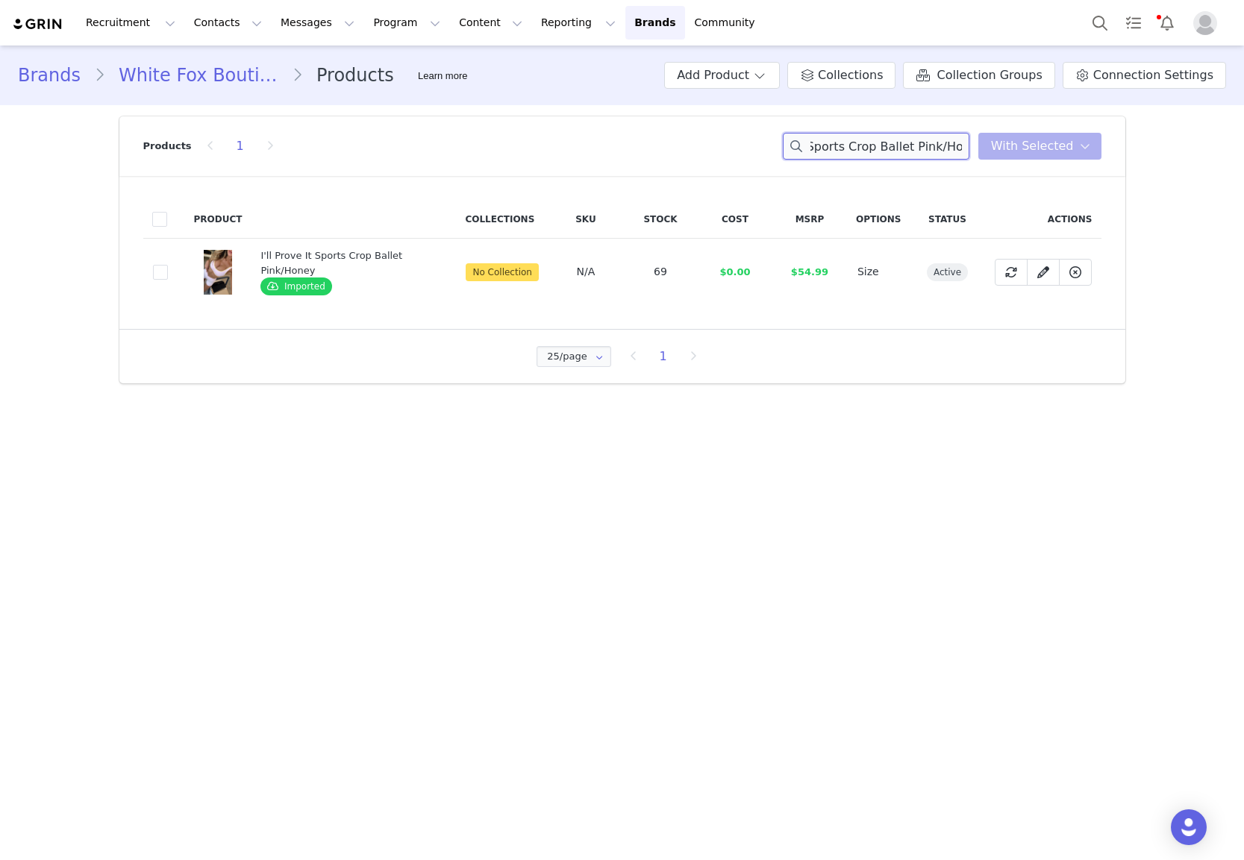
scroll to position [0, 0]
click at [157, 274] on span at bounding box center [160, 272] width 15 height 15
click at [168, 265] on input "b062fd1a-544b-441a-89f4-707ba0c92720" at bounding box center [168, 265] width 0 height 0
click at [1024, 143] on span "With Selected" at bounding box center [1032, 146] width 83 height 18
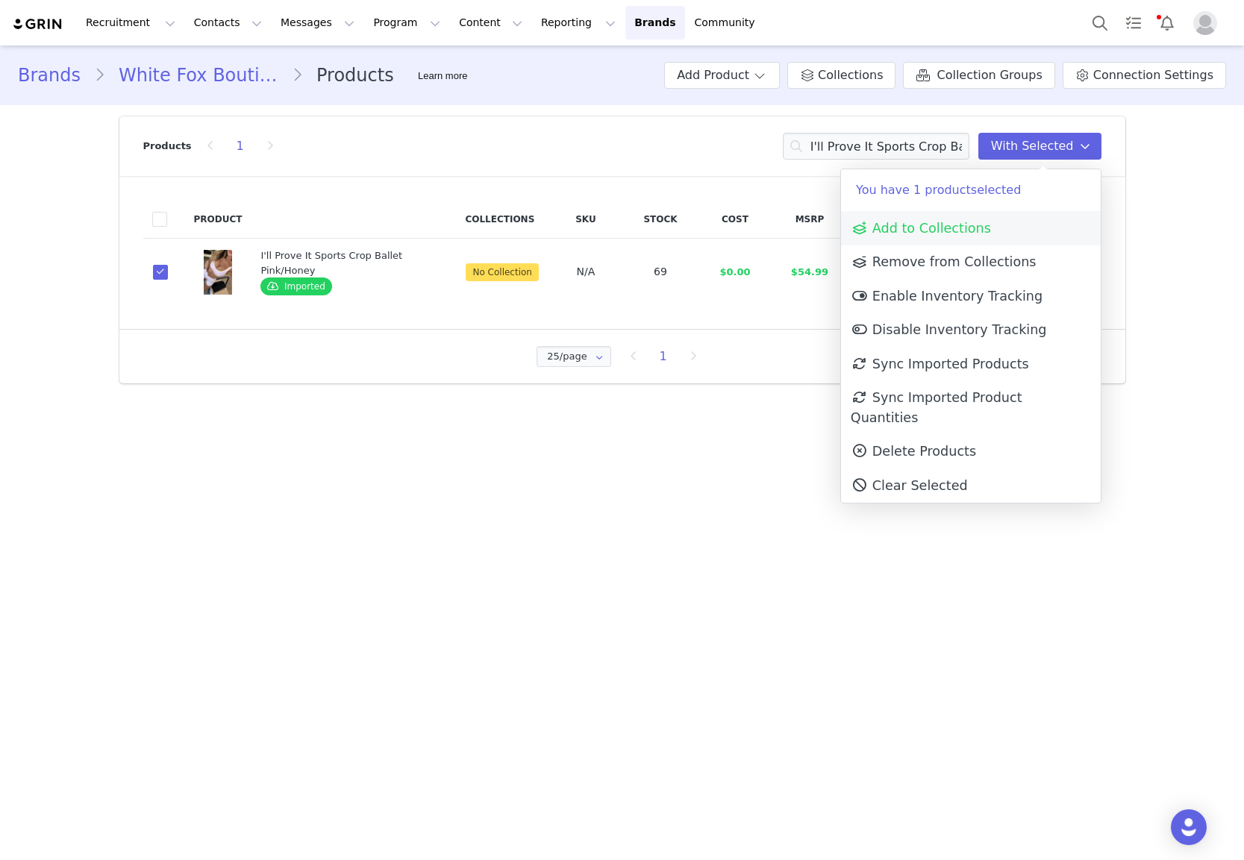
click at [977, 221] on span "Add to Collections" at bounding box center [921, 228] width 140 height 15
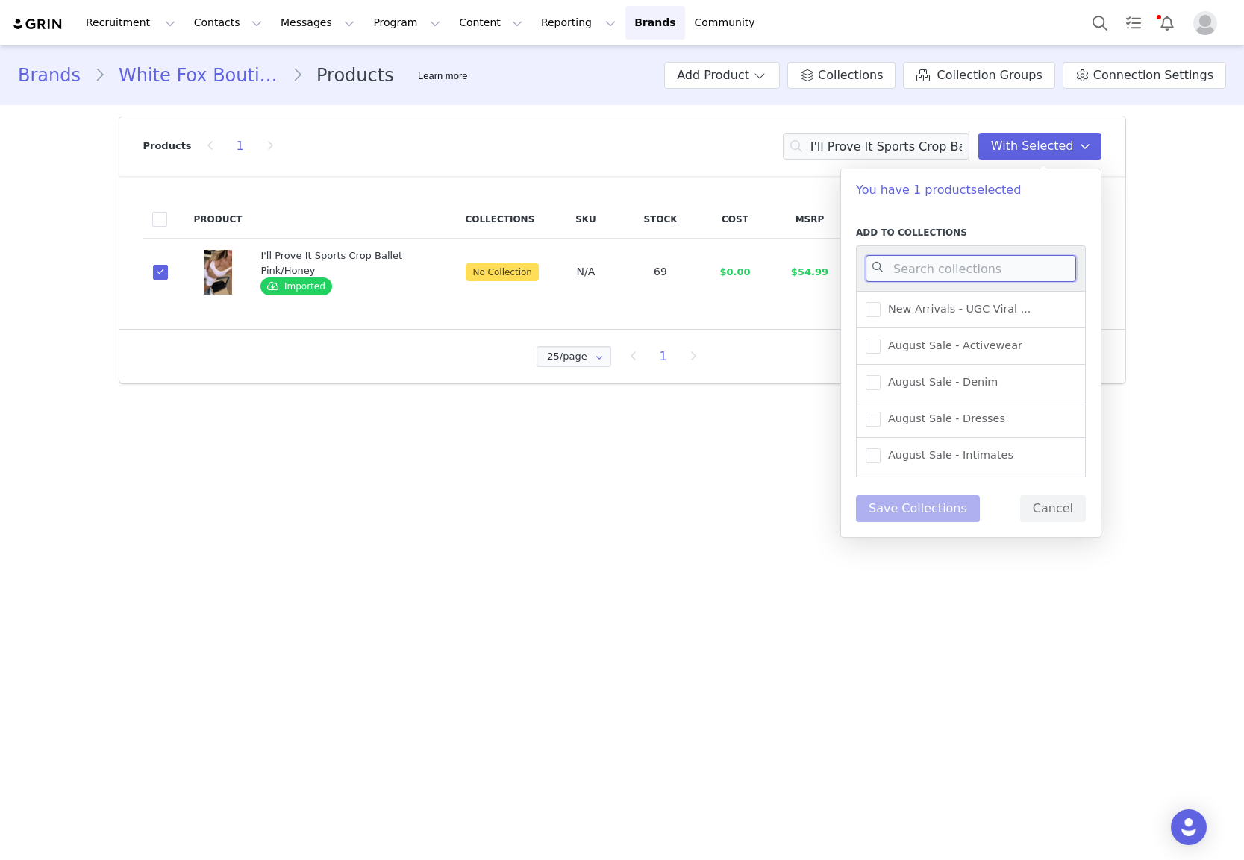
click at [964, 263] on input at bounding box center [971, 268] width 210 height 27
type input "active"
drag, startPoint x: 989, startPoint y: 349, endPoint x: 940, endPoint y: 400, distance: 70.2
click at [989, 350] on span "New Arrivals - Activewear" at bounding box center [952, 346] width 145 height 14
click at [880, 339] on input "New Arrivals - Activewear" at bounding box center [880, 339] width 0 height 0
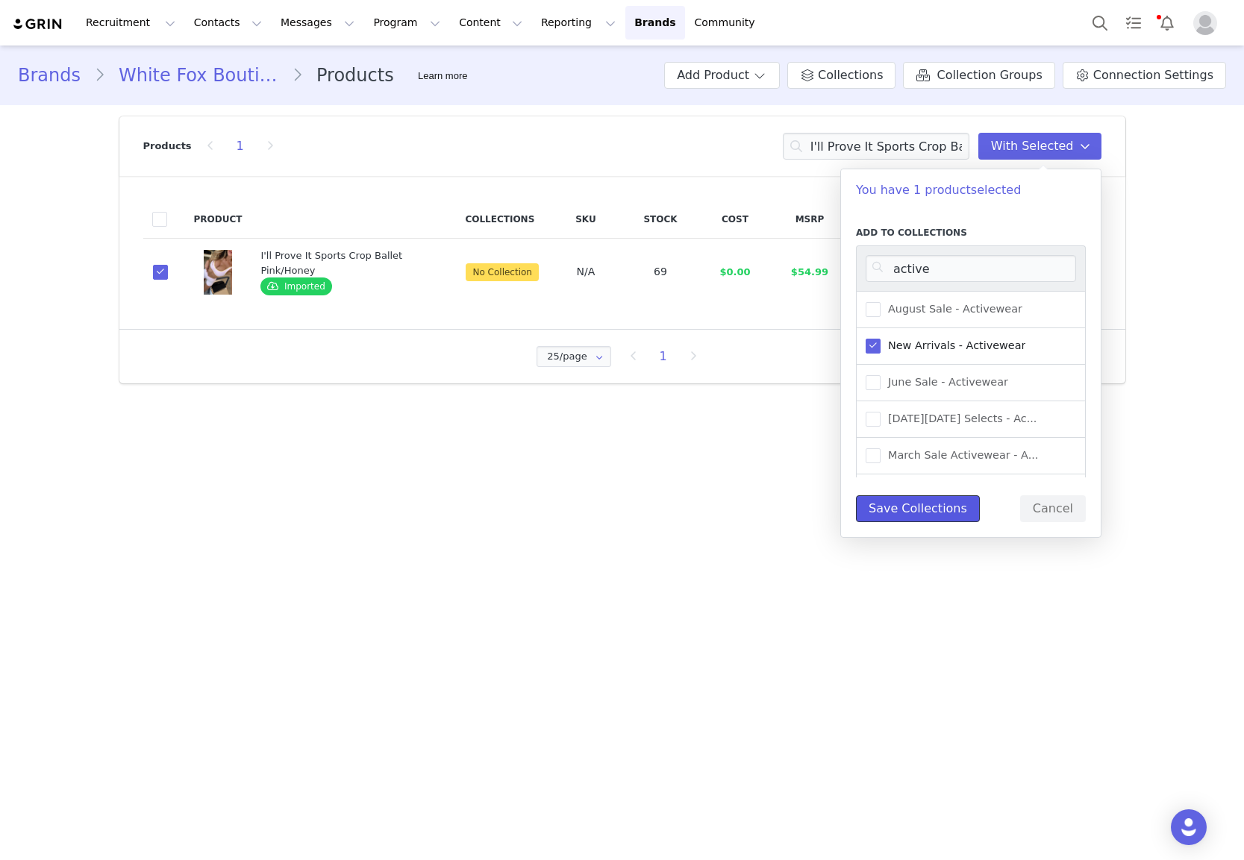
click at [886, 508] on button "Save Collections" at bounding box center [918, 508] width 124 height 27
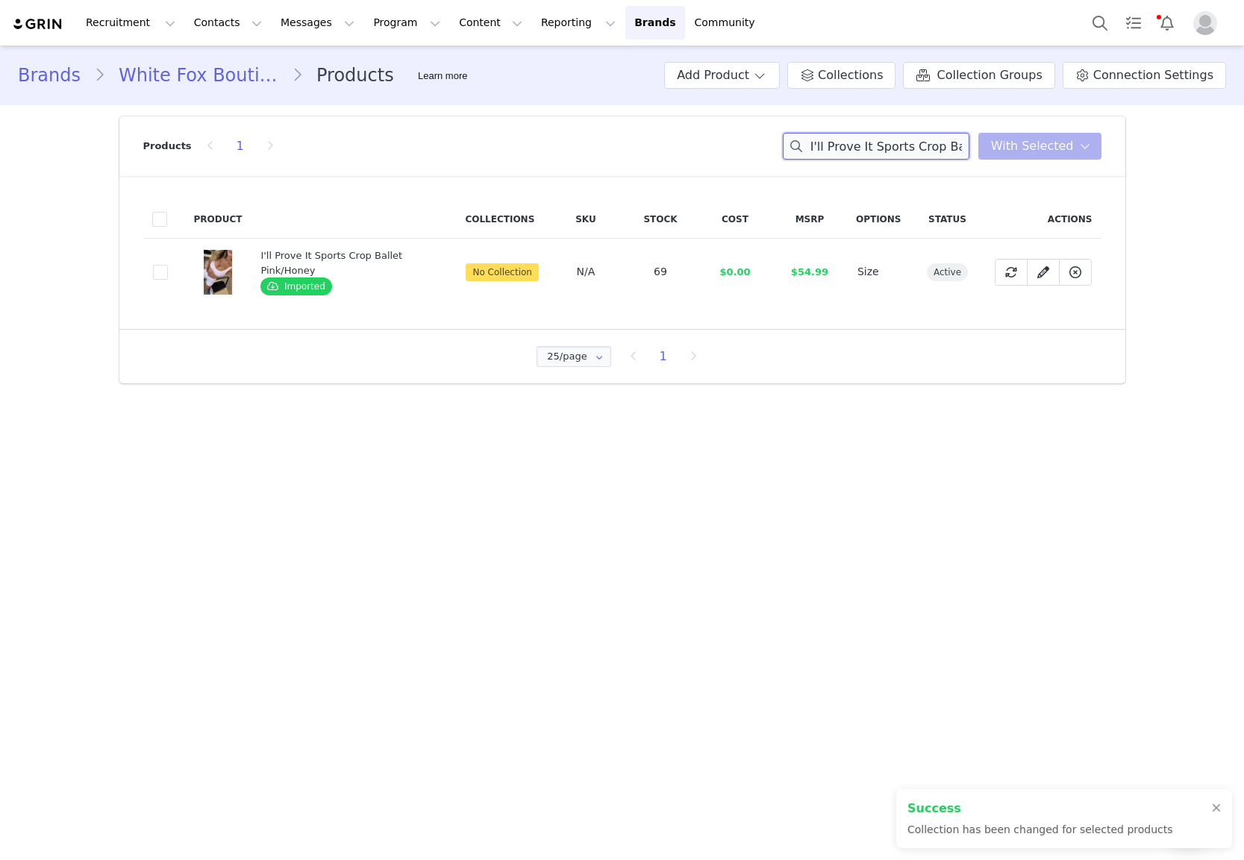
click at [889, 142] on input "I'll Prove It Sports Crop Ballet Pink/Honey" at bounding box center [876, 146] width 187 height 27
paste input "Just Try Again Boxy Zip Front Hoodie"
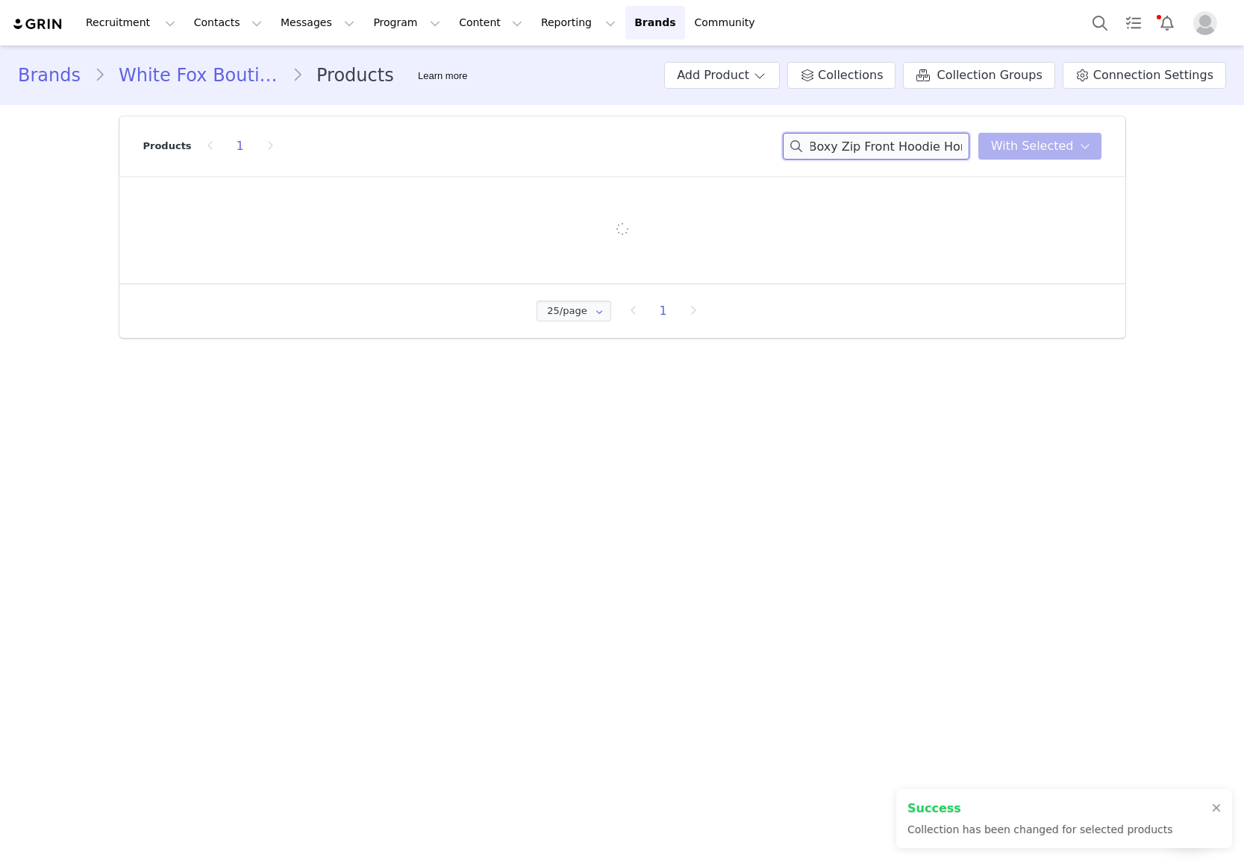
type input "Just Try Again Boxy Zip Front Hoodie Honey"
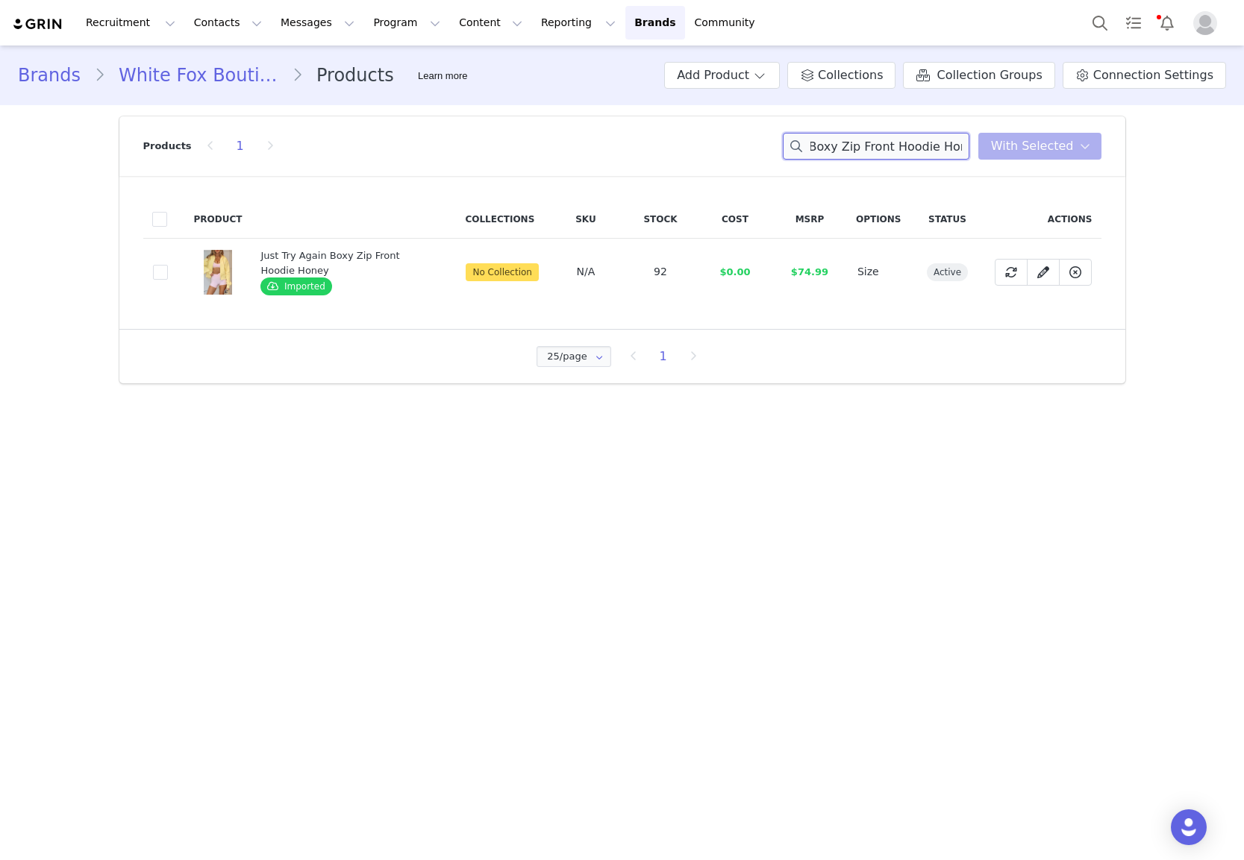
scroll to position [0, 0]
drag, startPoint x: 146, startPoint y: 263, endPoint x: 157, endPoint y: 269, distance: 12.0
click at [147, 263] on td "bf9a3048-f535-4880-97e1-7e3d2f46497b" at bounding box center [164, 272] width 42 height 67
click at [157, 269] on span at bounding box center [160, 272] width 15 height 15
click at [168, 265] on input "bf9a3048-f535-4880-97e1-7e3d2f46497b" at bounding box center [168, 265] width 0 height 0
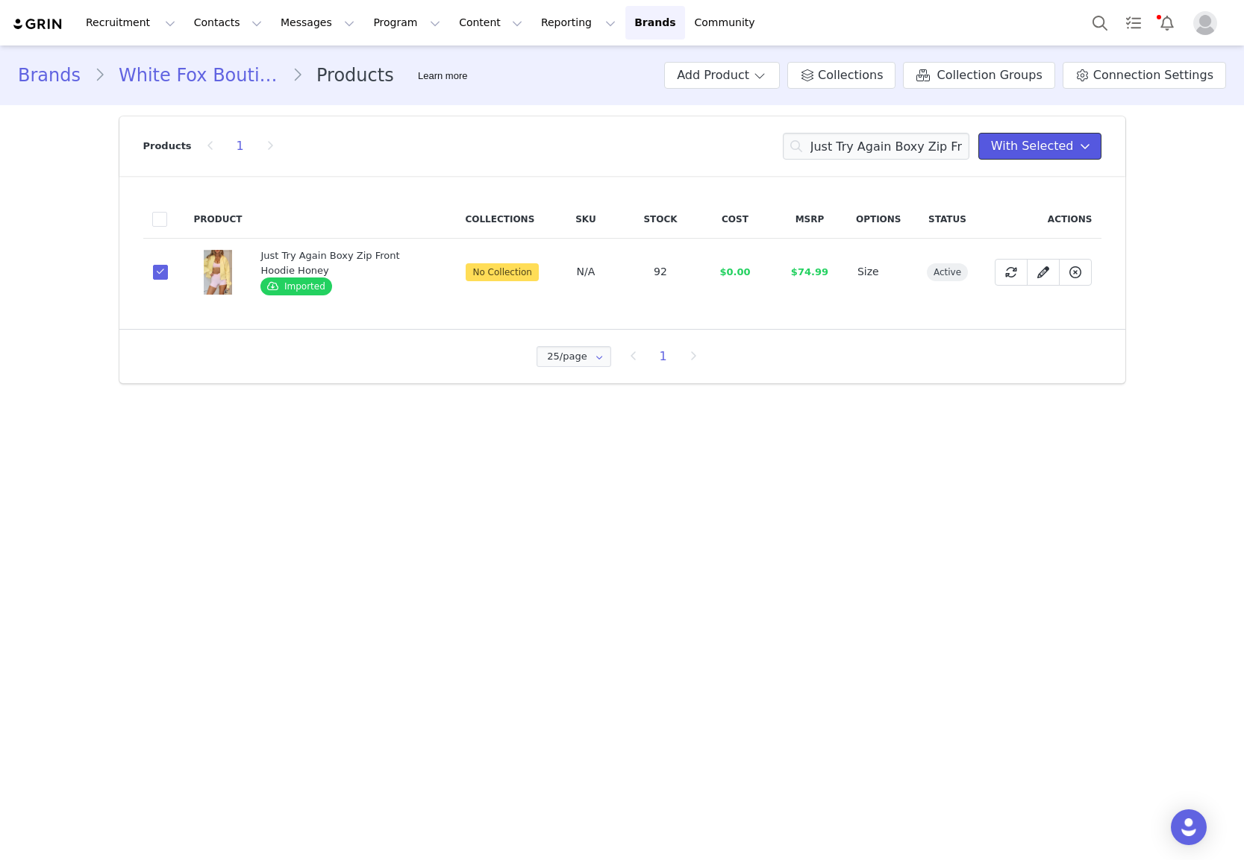
click at [1071, 140] on span "With Selected" at bounding box center [1032, 146] width 83 height 18
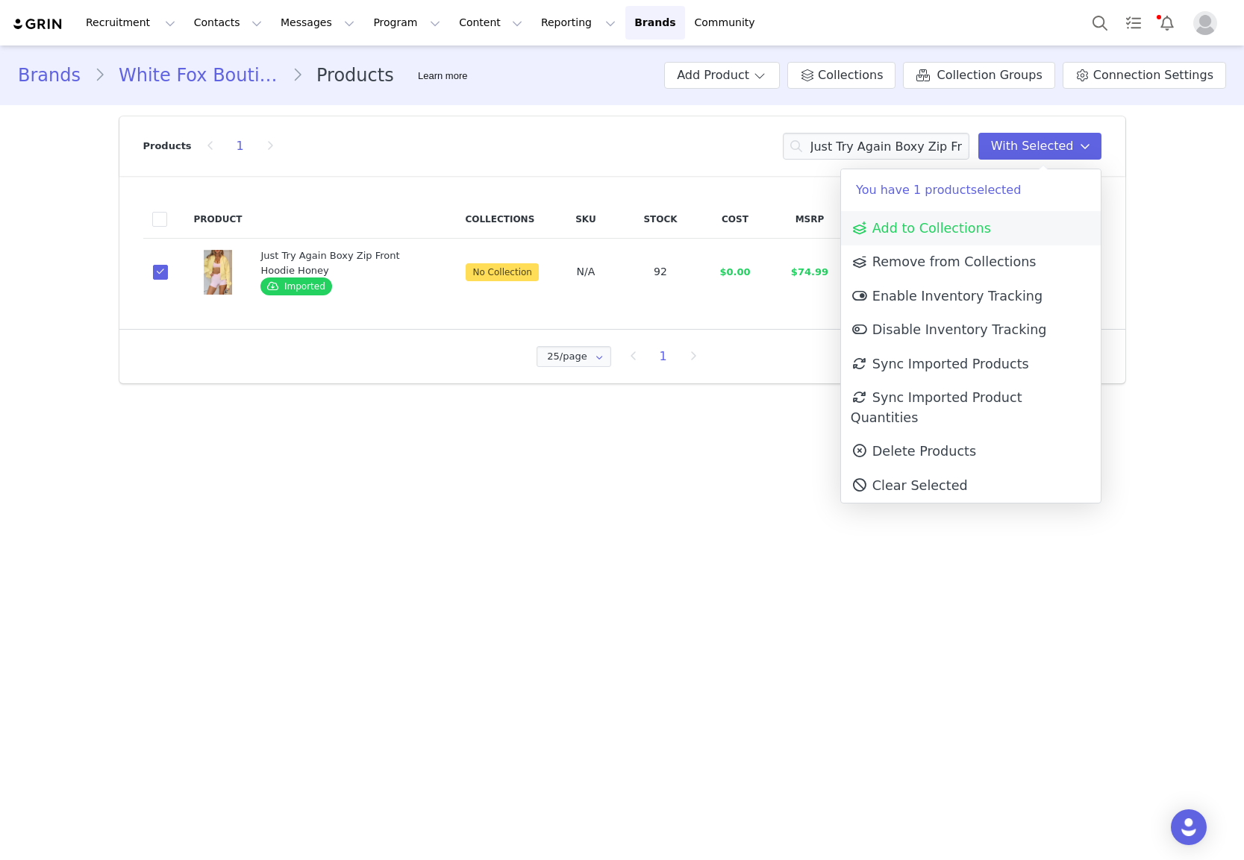
click at [973, 241] on link "Add to Collections" at bounding box center [971, 228] width 260 height 34
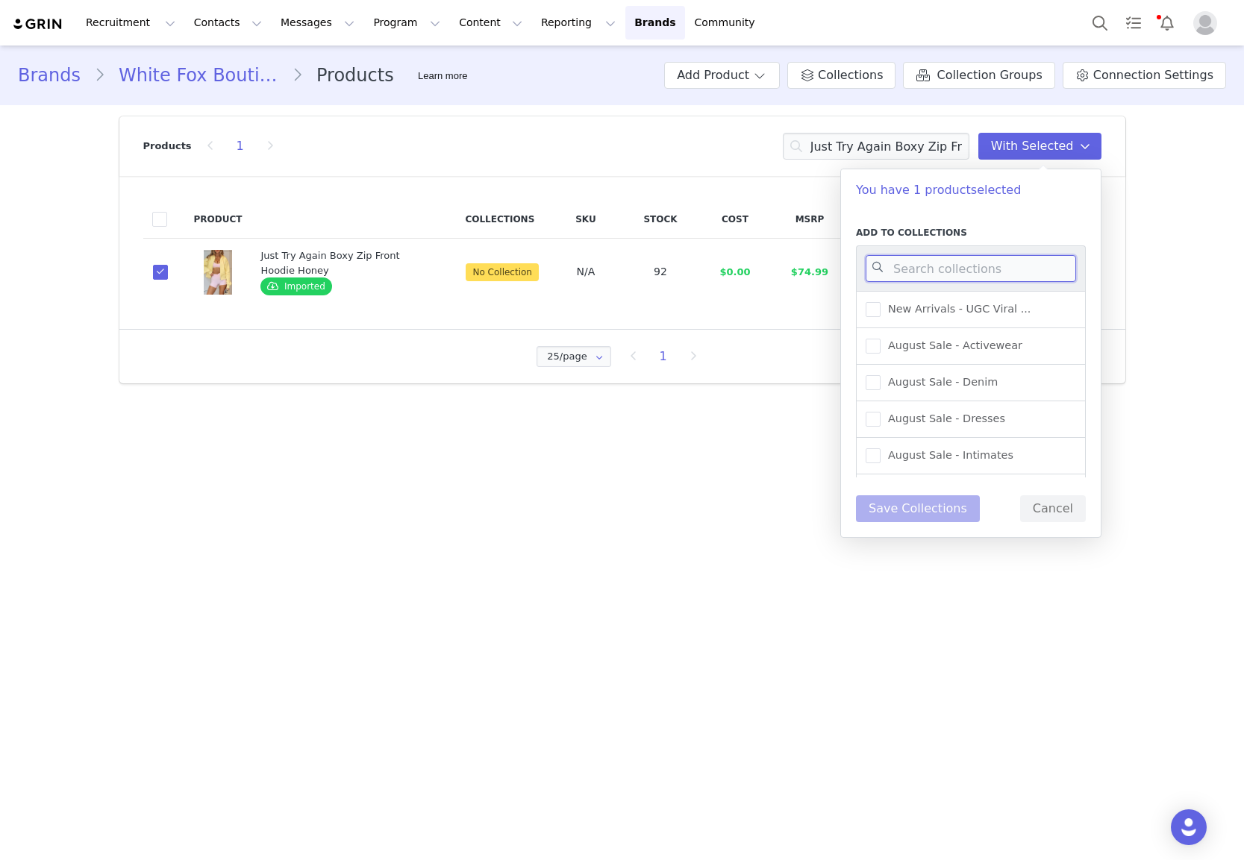
click at [951, 281] on input at bounding box center [971, 268] width 210 height 27
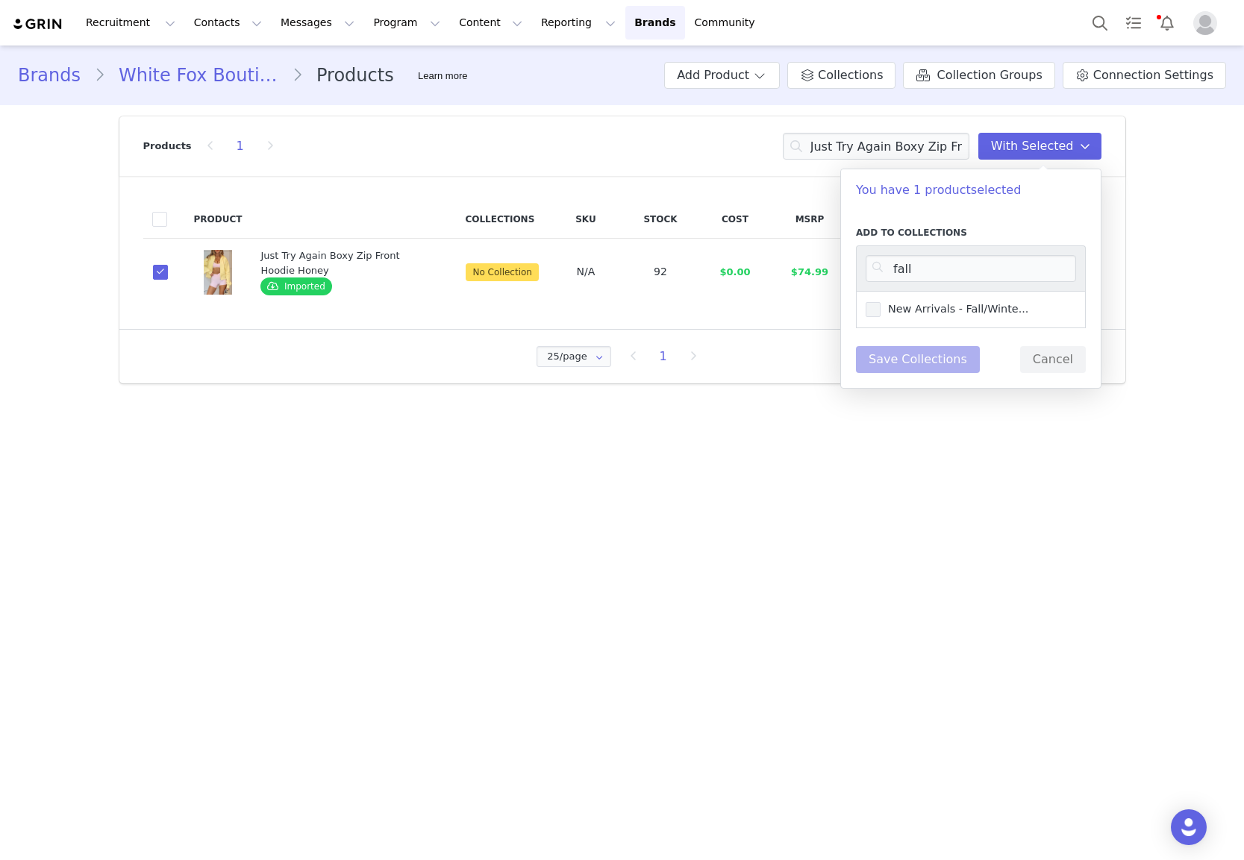
click at [931, 310] on span "New Arrivals - Fall/Winte..." at bounding box center [954, 309] width 148 height 14
click at [880, 302] on input "New Arrivals - Fall/Winte..." at bounding box center [880, 302] width 0 height 0
drag, startPoint x: 936, startPoint y: 268, endPoint x: 843, endPoint y: 265, distance: 93.3
click at [843, 265] on div "Add to Collections fall New Arrivals - Fall/Winte... Save Collections Cancel" at bounding box center [971, 299] width 260 height 177
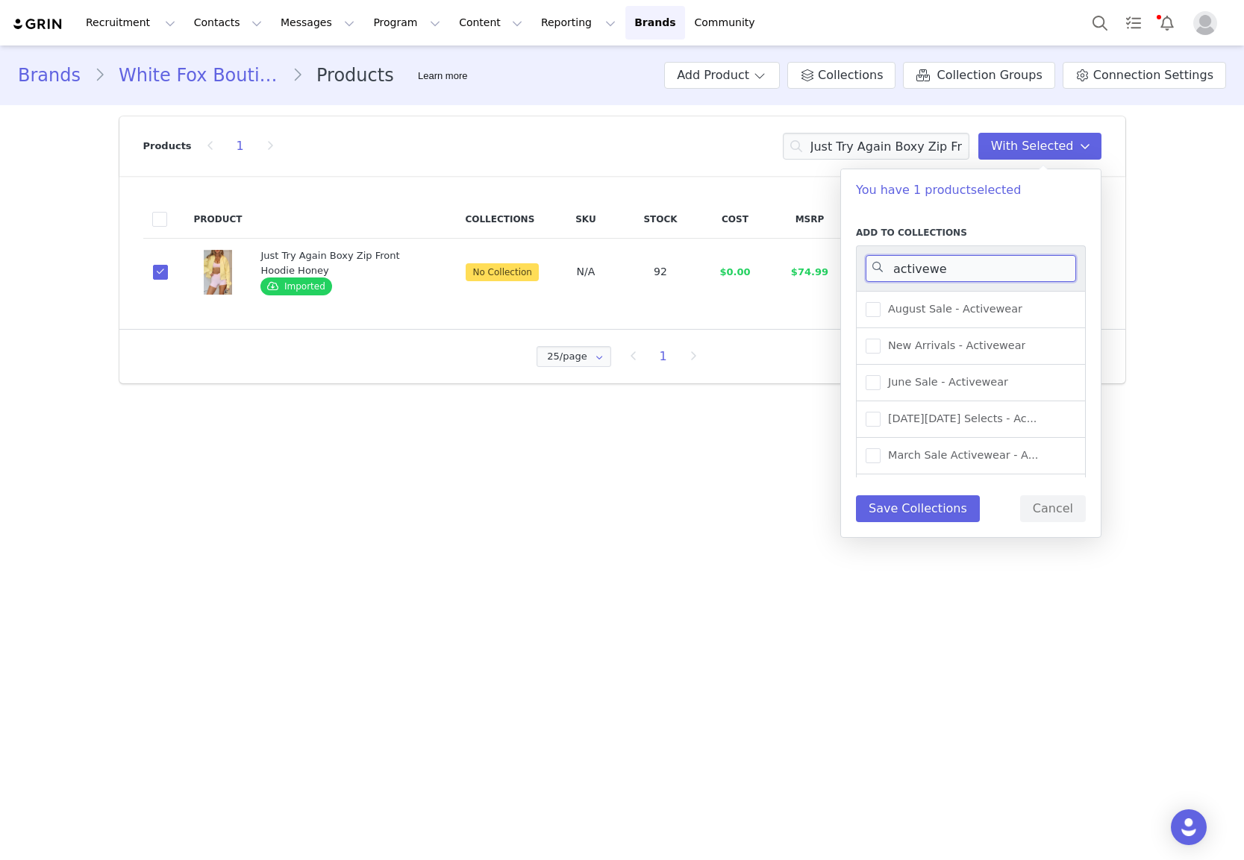
type input "activewe"
click at [934, 330] on div "August Sale - Activewear New Arrivals - Activewear June Sale - Activewear Black…" at bounding box center [971, 437] width 230 height 293
drag, startPoint x: 936, startPoint y: 344, endPoint x: 921, endPoint y: 403, distance: 61.0
click at [936, 344] on span "New Arrivals - Activewear" at bounding box center [952, 346] width 145 height 14
click at [880, 339] on input "New Arrivals - Activewear" at bounding box center [880, 339] width 0 height 0
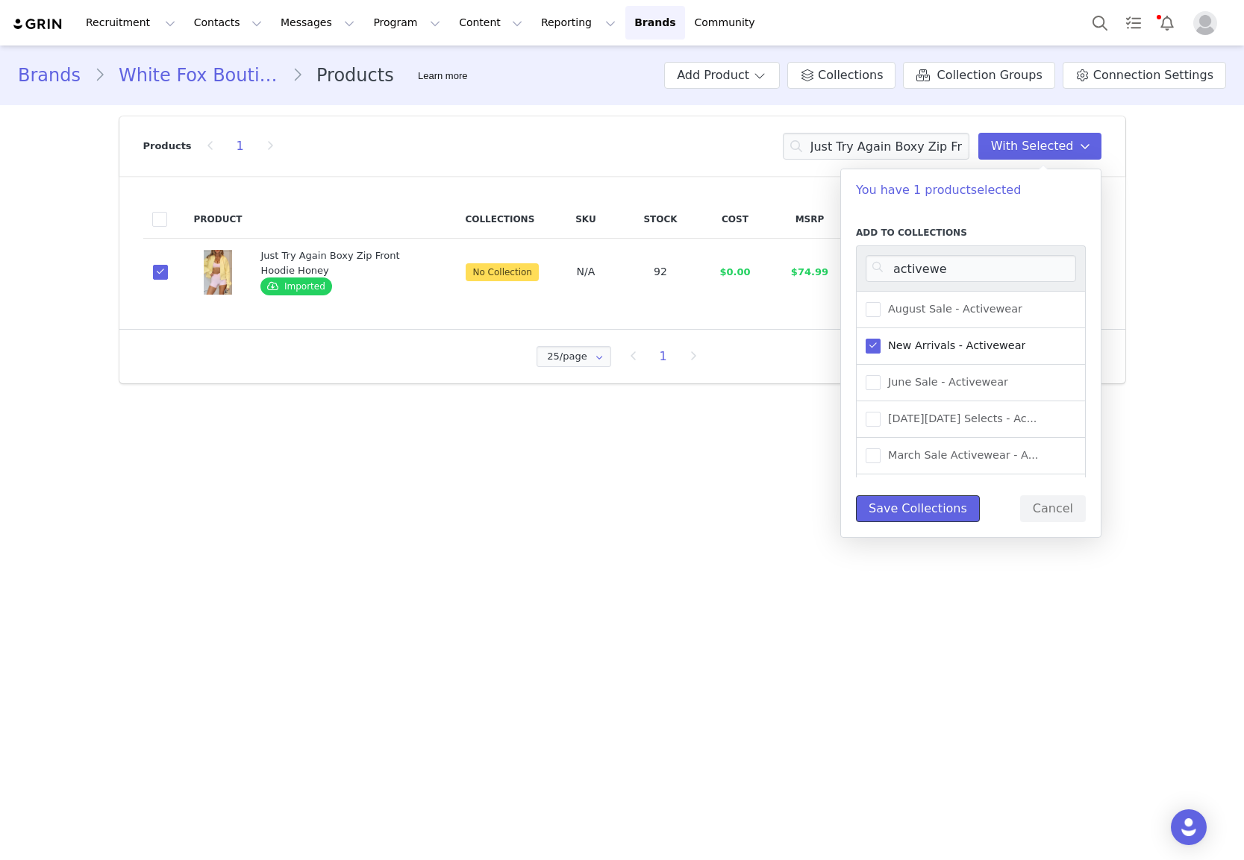
click at [916, 510] on button "Save Collections" at bounding box center [918, 508] width 124 height 27
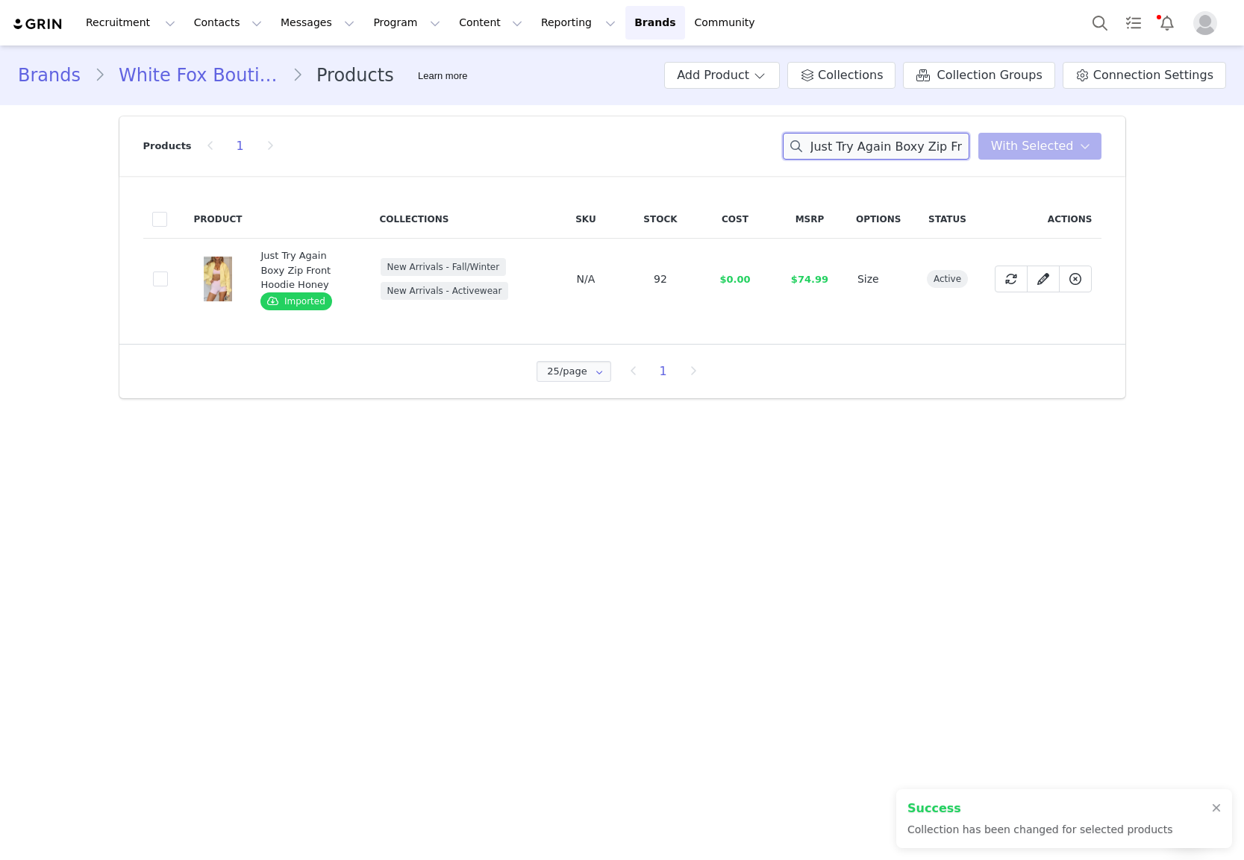
click at [851, 144] on input "Just Try Again Boxy Zip Front Hoodie Honey" at bounding box center [876, 146] width 187 height 27
paste input "Staying Cute Long Sleeve Wrap Top Caramel"
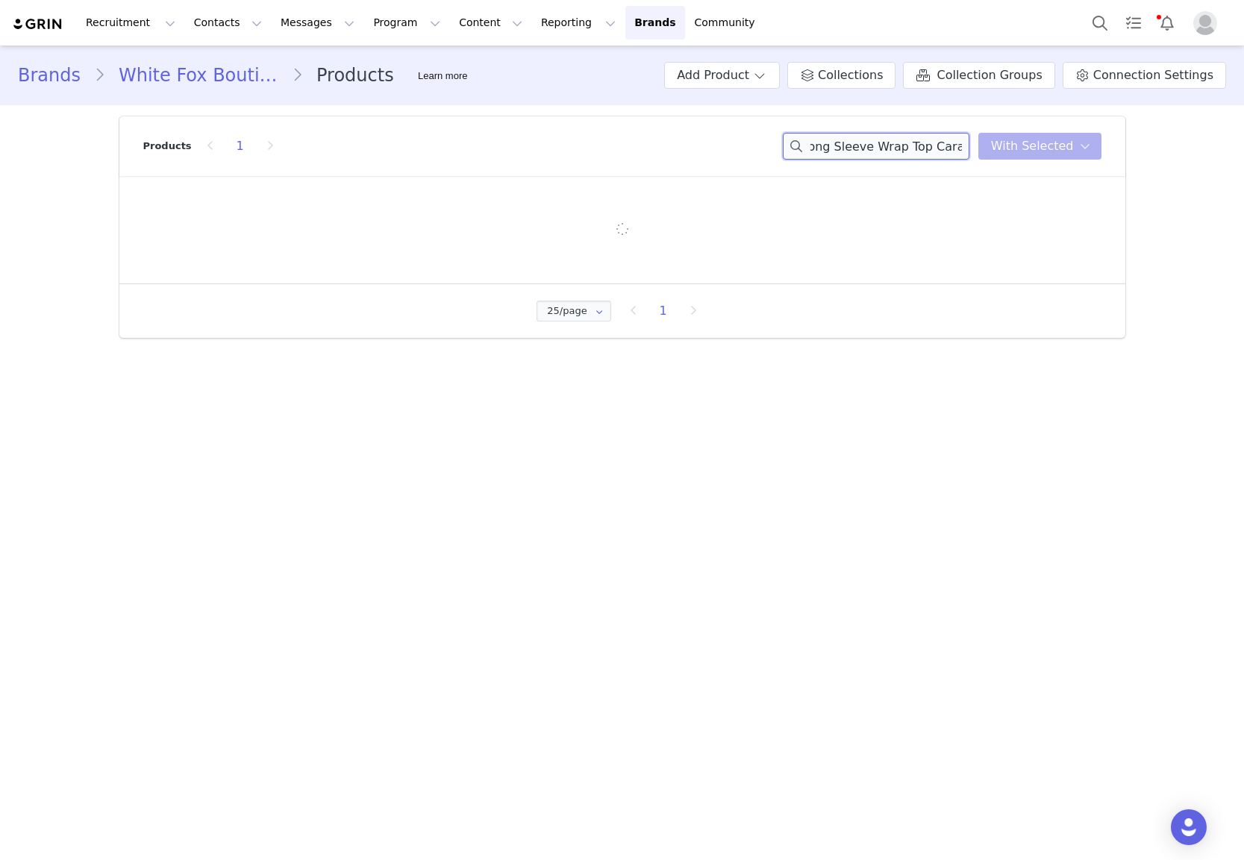
type input "Staying Cute Long Sleeve Wrap Top Caramel"
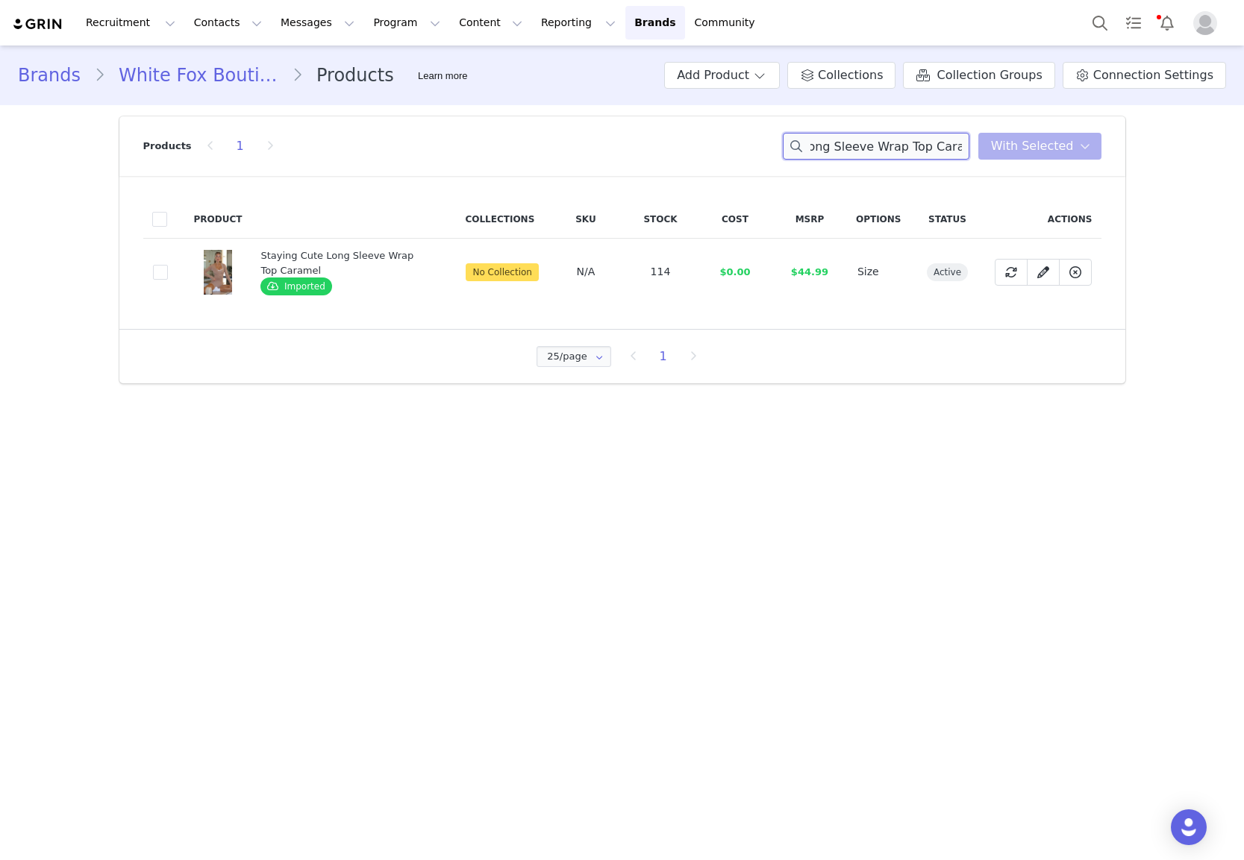
scroll to position [0, 0]
click at [181, 275] on td "9c44ef2a-dd95-4b94-bad8-d2455e1643a7" at bounding box center [164, 272] width 42 height 67
click at [158, 272] on span at bounding box center [160, 272] width 15 height 15
click at [168, 265] on input "9c44ef2a-dd95-4b94-bad8-d2455e1643a7" at bounding box center [168, 265] width 0 height 0
click at [997, 148] on button "With Selected" at bounding box center [1039, 146] width 123 height 27
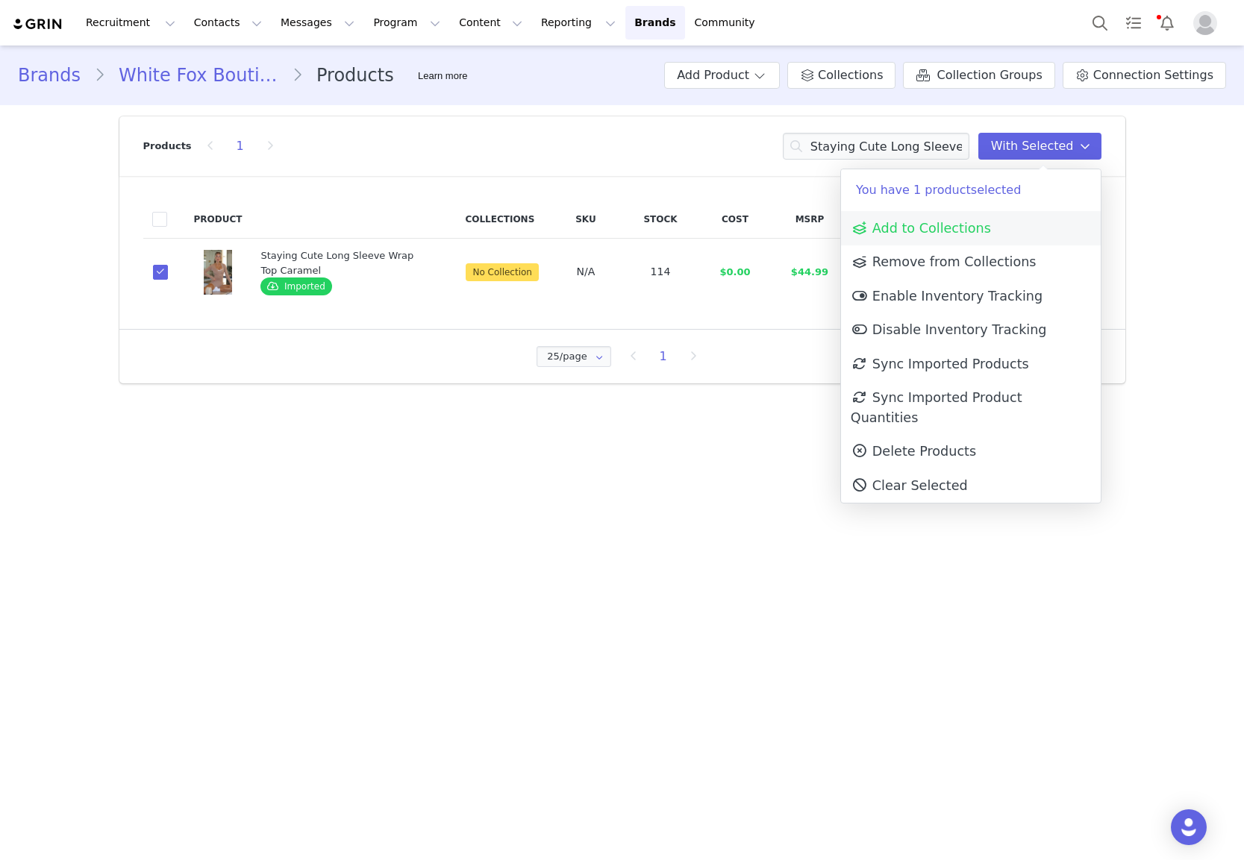
click at [913, 234] on span "Add to Collections" at bounding box center [921, 228] width 140 height 15
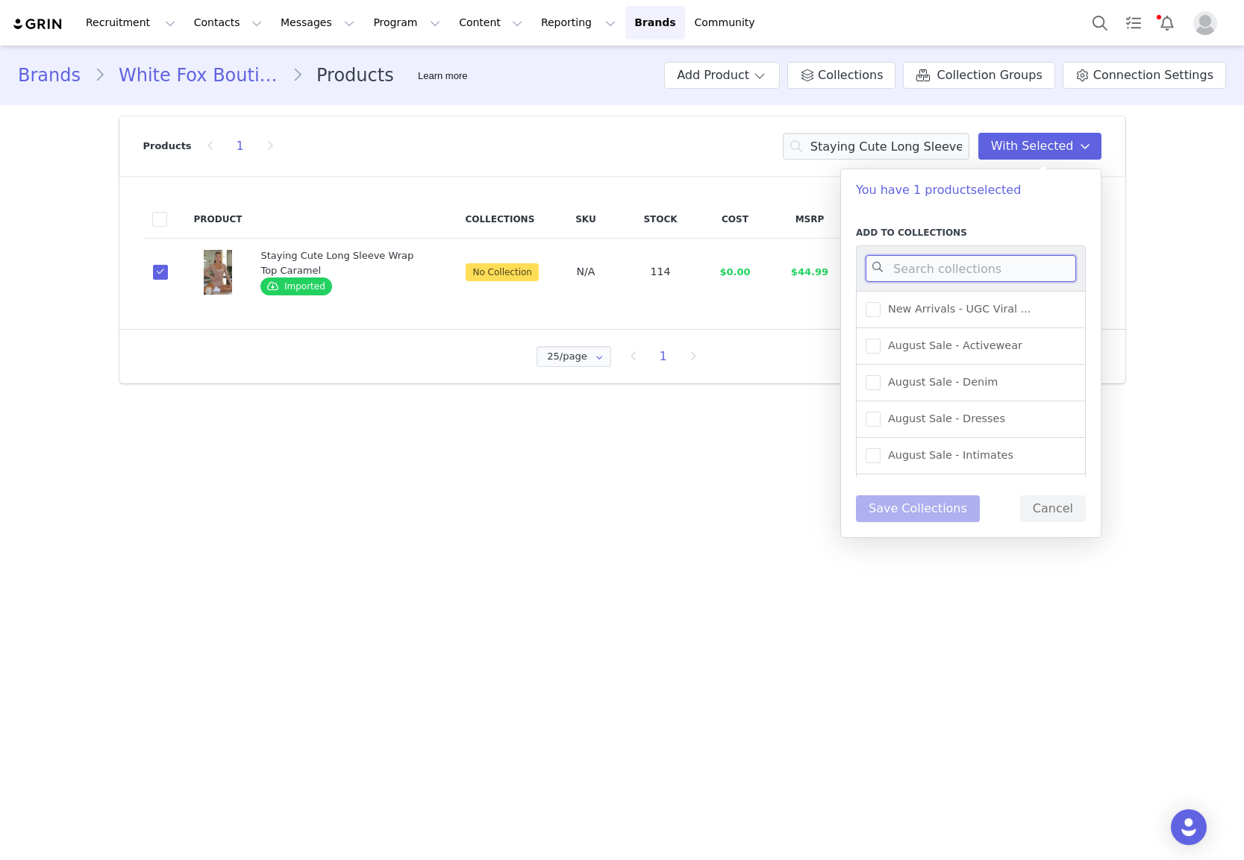
click at [904, 260] on input at bounding box center [971, 268] width 210 height 27
type input "activewe"
click at [996, 342] on span "New Arrivals - Activewear" at bounding box center [952, 346] width 145 height 14
click at [880, 339] on input "New Arrivals - Activewear" at bounding box center [880, 339] width 0 height 0
drag, startPoint x: 916, startPoint y: 501, endPoint x: 904, endPoint y: 502, distance: 11.2
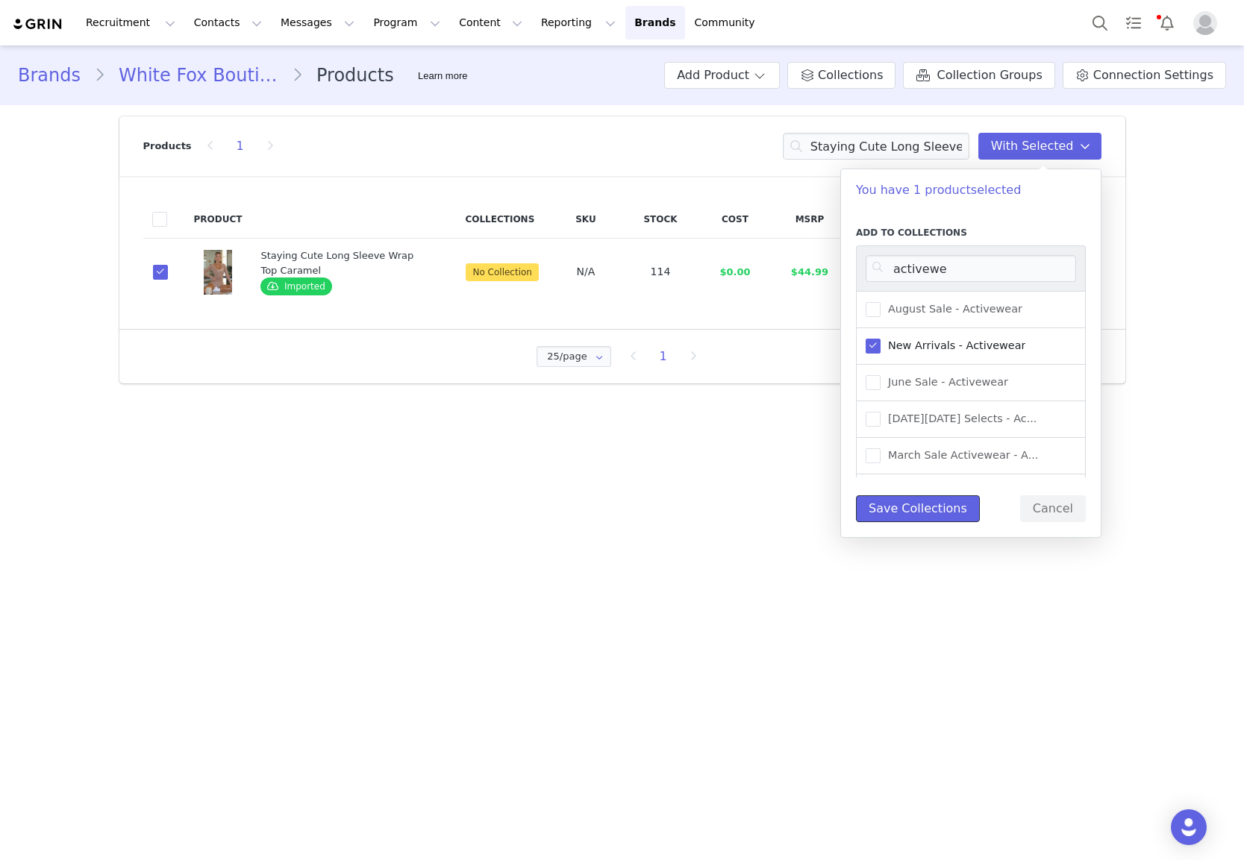
click at [916, 501] on button "Save Collections" at bounding box center [918, 508] width 124 height 27
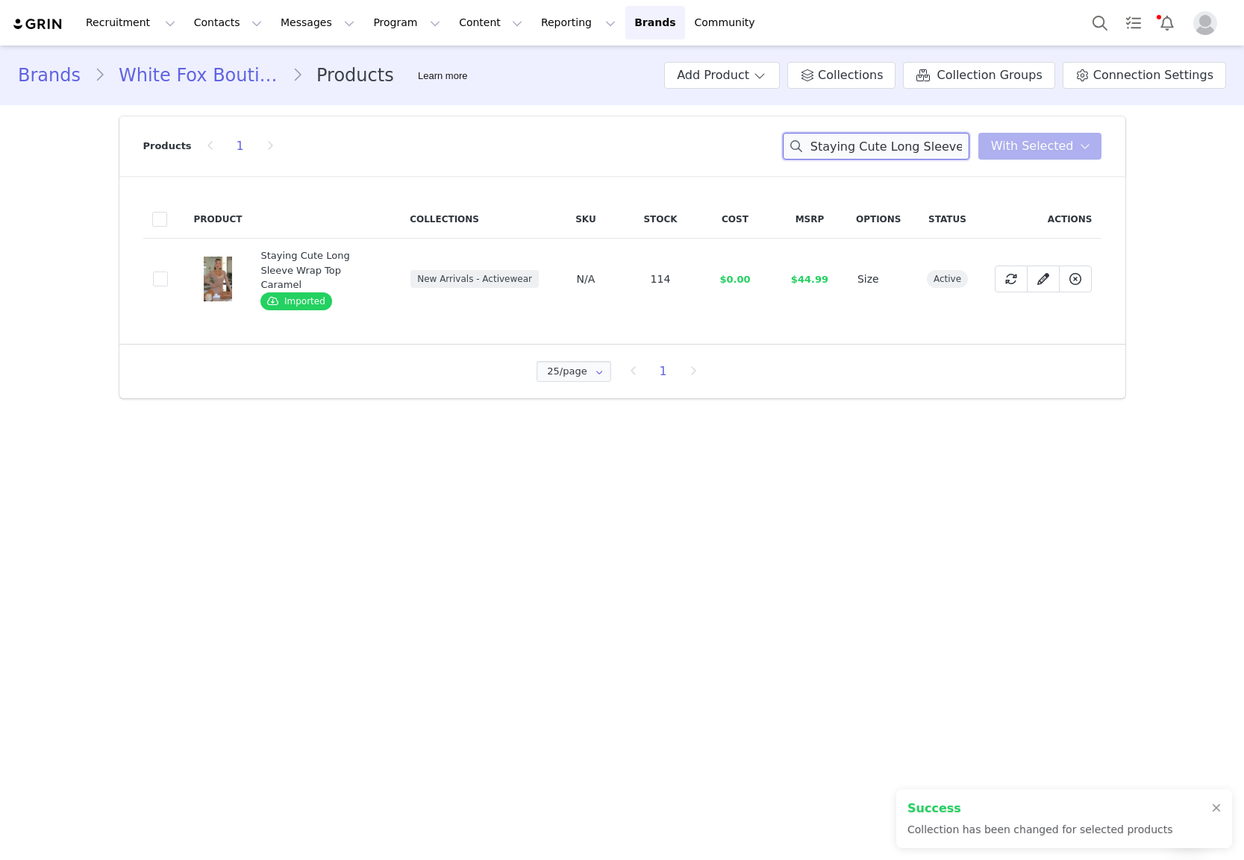
click at [837, 147] on input "Staying Cute Long Sleeve Wrap Top Caramel" at bounding box center [876, 146] width 187 height 27
paste input "Celebrating Me Cap Ballet Pink"
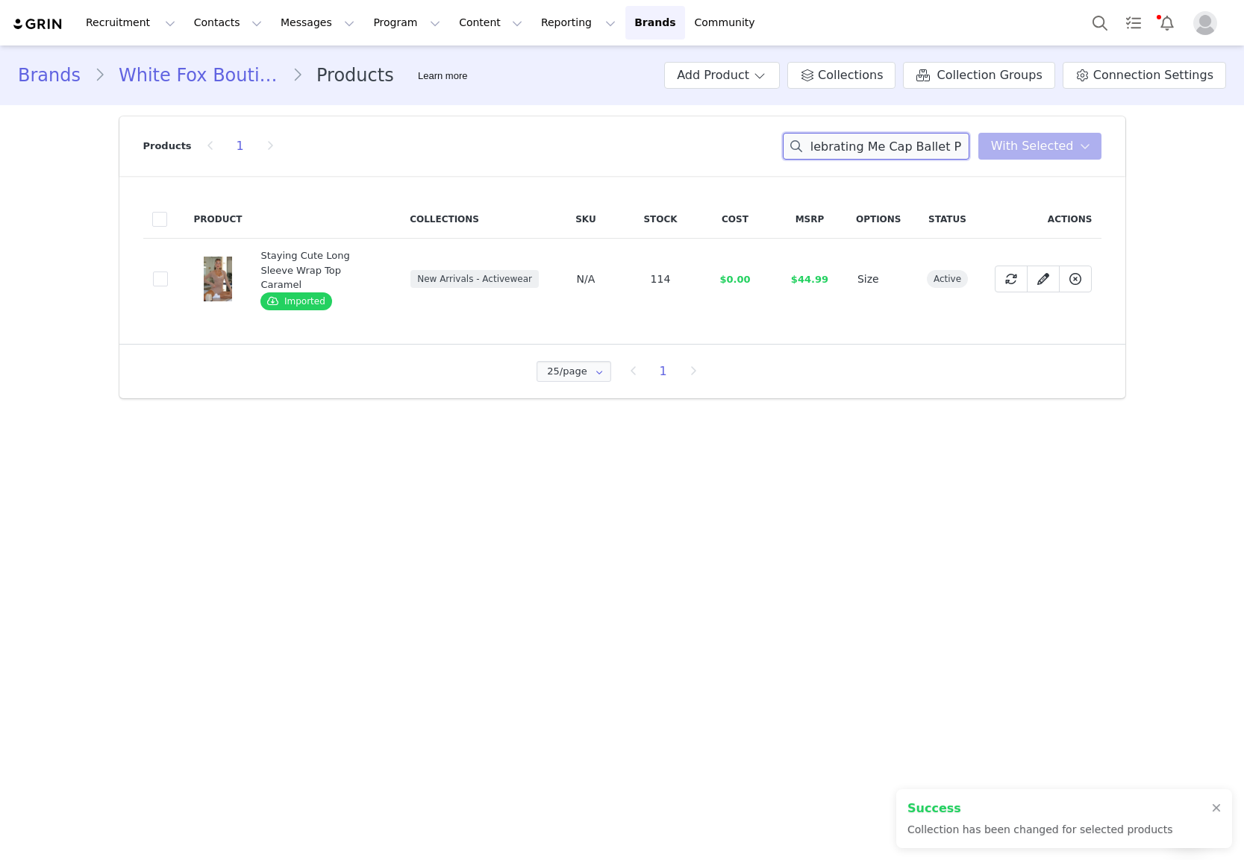
type input "Celebrating Me Cap Ballet Pink"
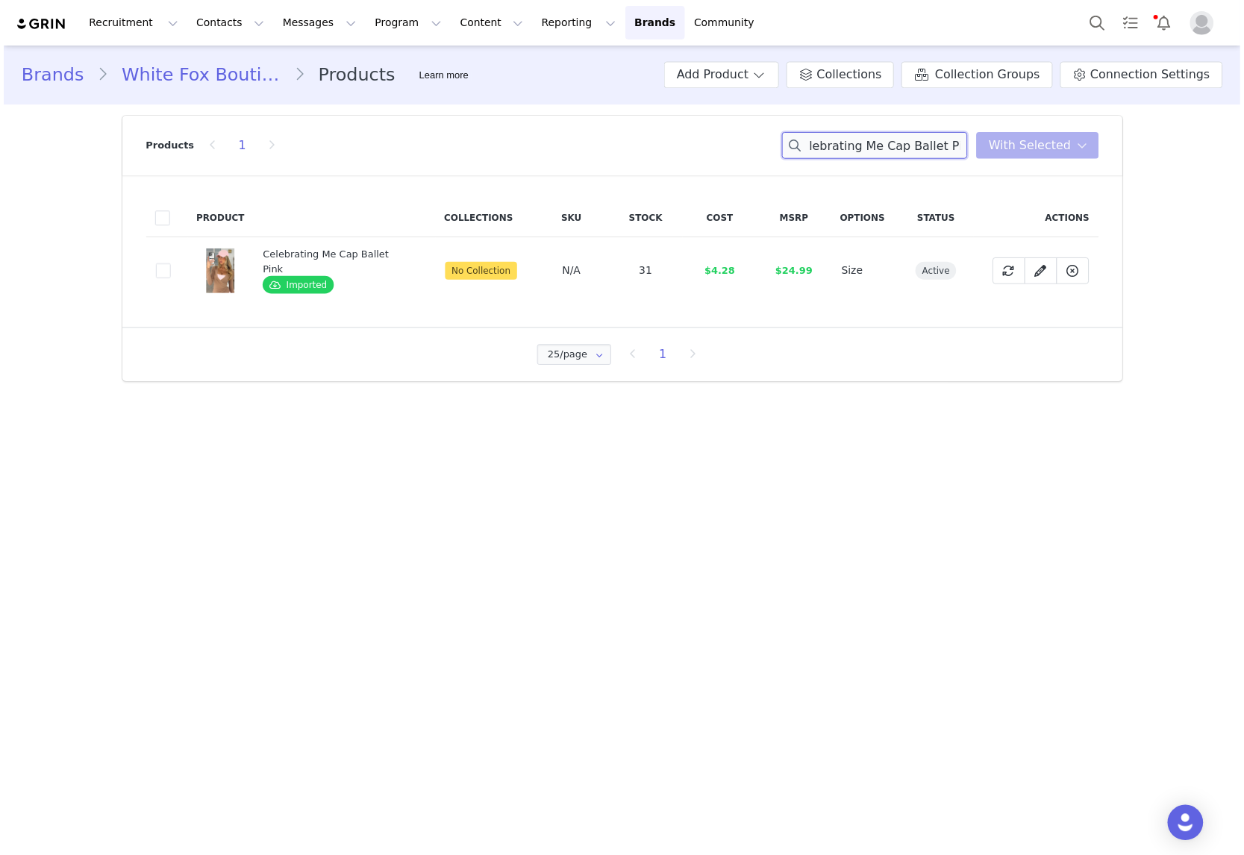
scroll to position [0, 0]
drag, startPoint x: 169, startPoint y: 232, endPoint x: 174, endPoint y: 270, distance: 38.3
click at [172, 252] on table "Product Collections SKU Stock Cost MSRP Options Status Actions c70e5c45-b1b2-42…" at bounding box center [622, 252] width 958 height 105
drag, startPoint x: 172, startPoint y: 270, endPoint x: 163, endPoint y: 270, distance: 8.2
click at [172, 269] on td "c70e5c45-b1b2-42f5-a744-7cb98f3887e7" at bounding box center [164, 272] width 42 height 67
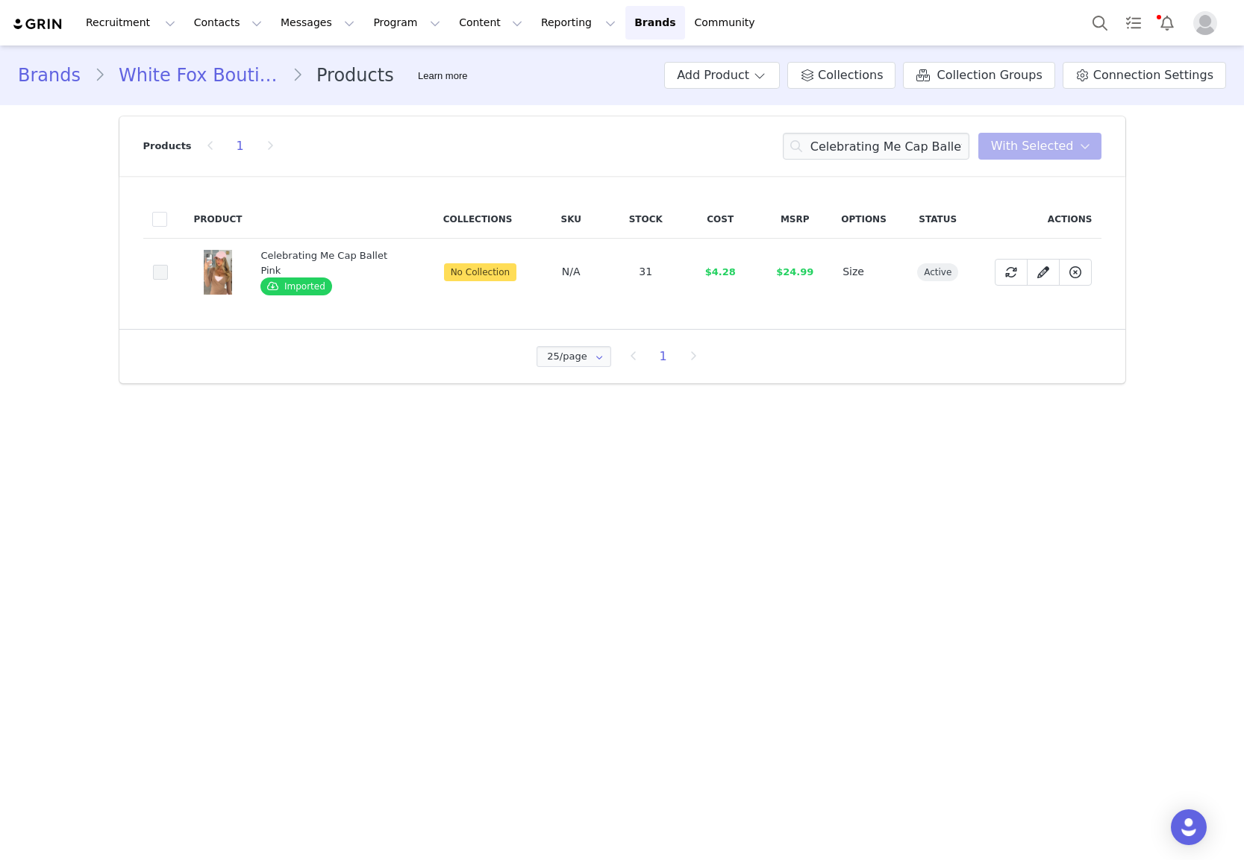
click at [163, 270] on span at bounding box center [160, 272] width 15 height 15
click at [168, 265] on input "c70e5c45-b1b2-42f5-a744-7cb98f3887e7" at bounding box center [168, 265] width 0 height 0
click at [1046, 140] on span "With Selected" at bounding box center [1032, 146] width 83 height 18
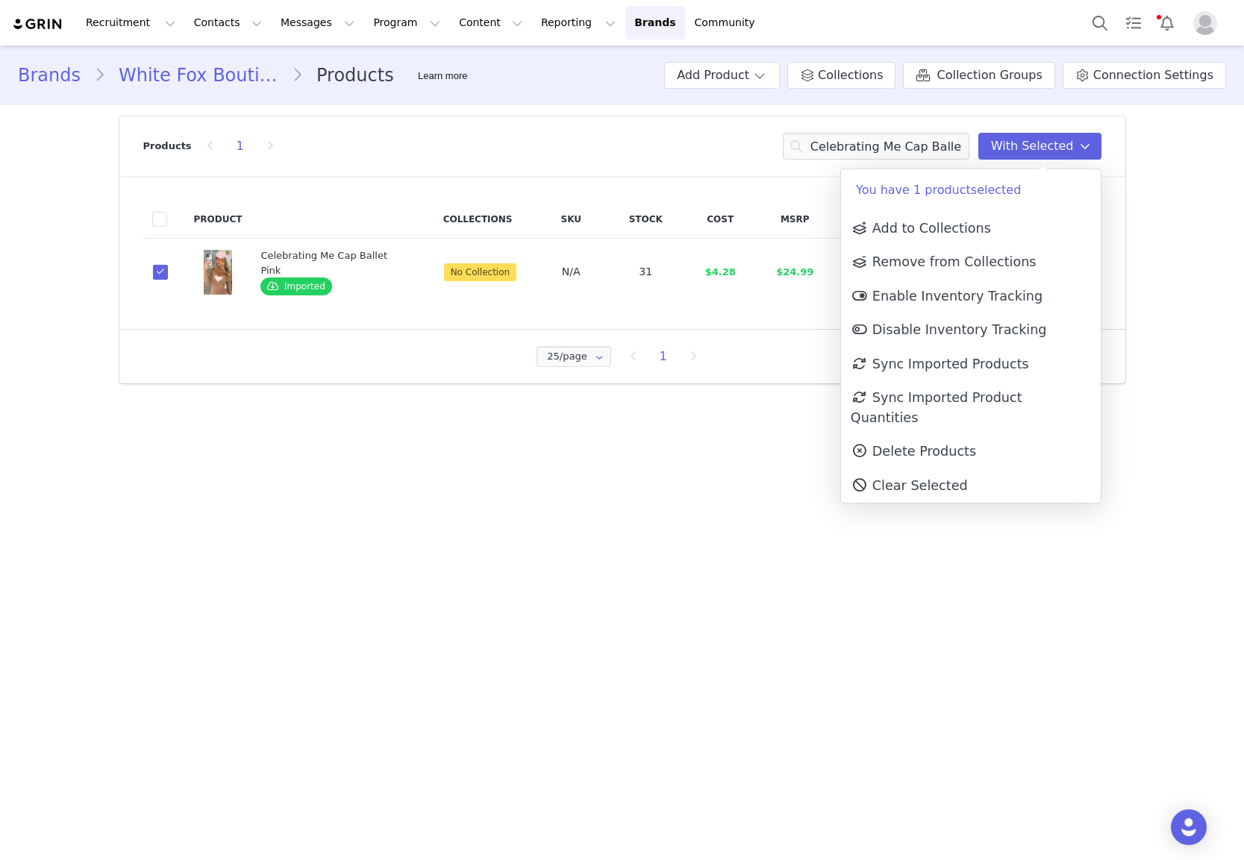
click at [977, 195] on p "You have 1 product selected" at bounding box center [971, 190] width 260 height 42
click at [954, 235] on span "Add to Collections" at bounding box center [921, 228] width 140 height 15
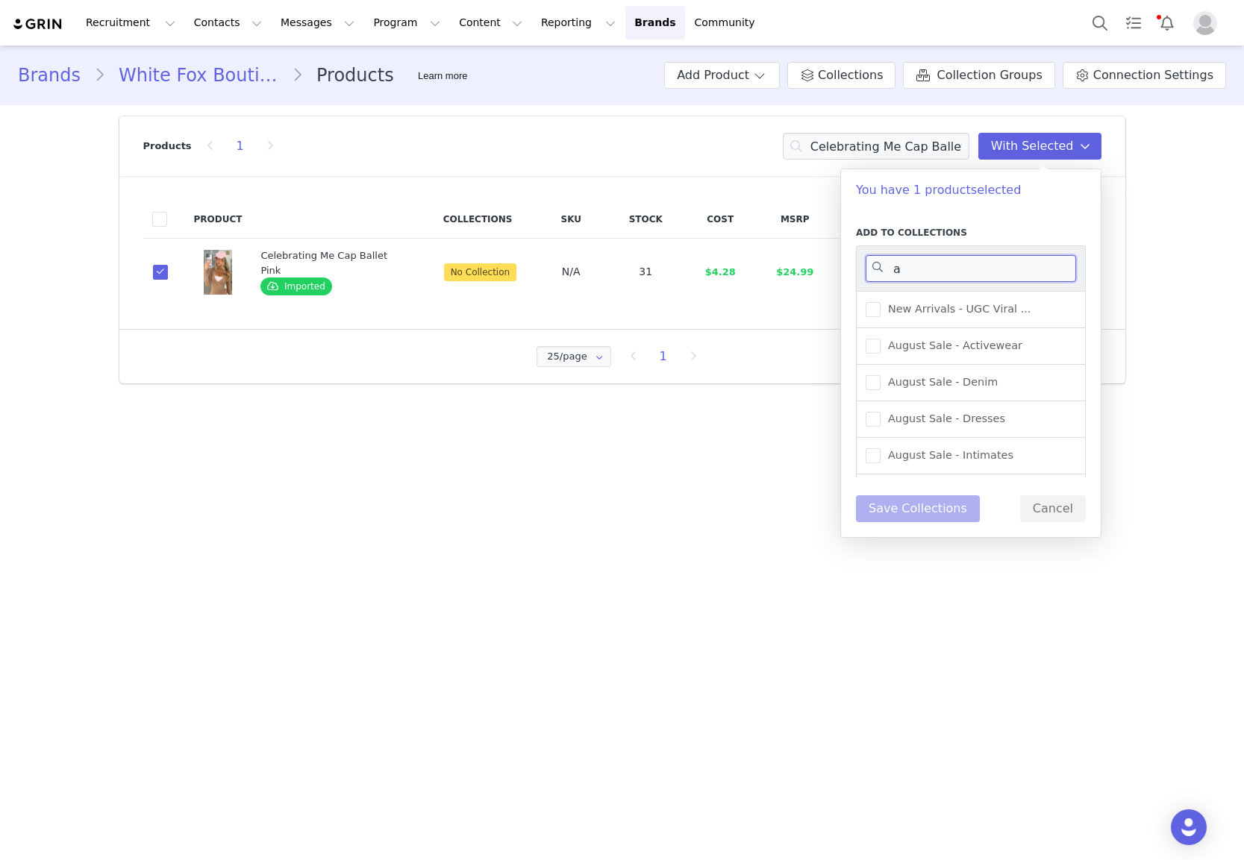
click at [949, 263] on input "a" at bounding box center [971, 268] width 210 height 27
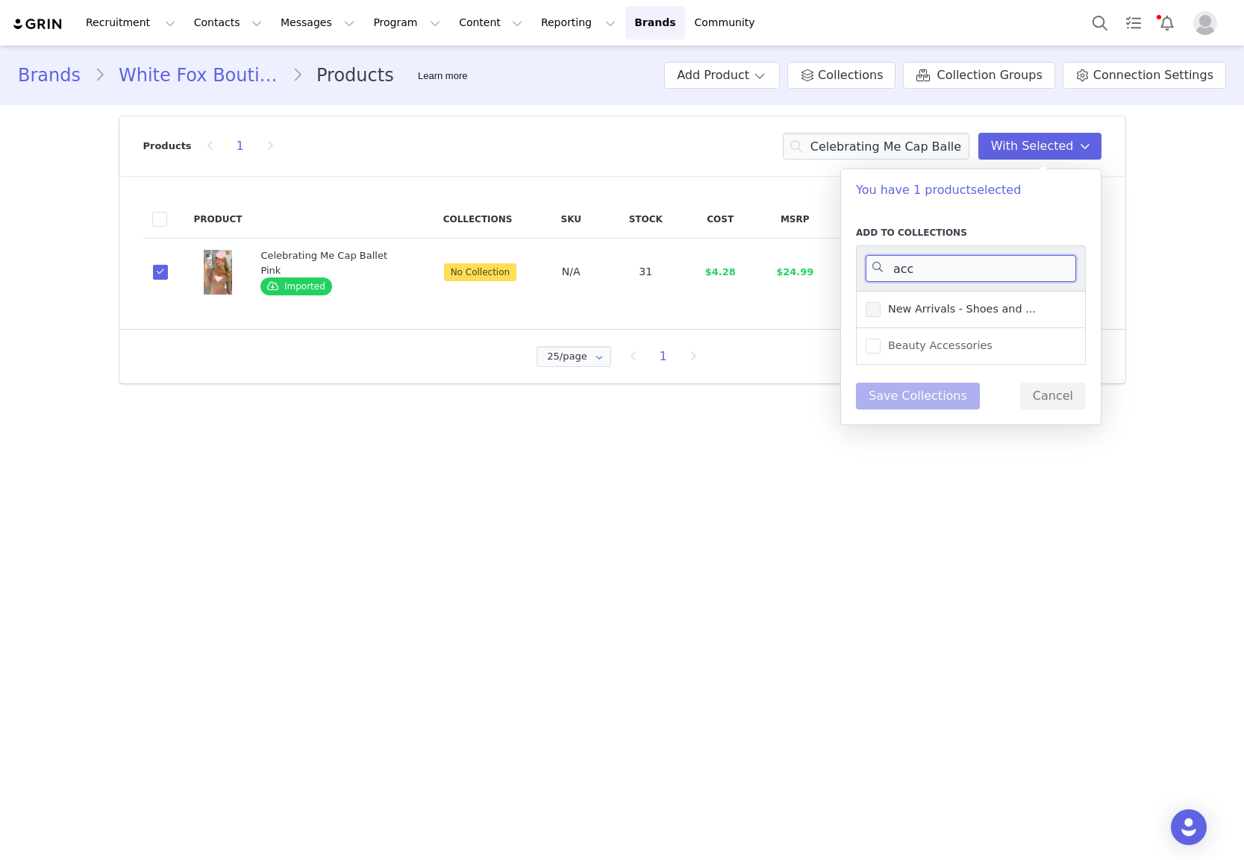
type input "acc"
drag, startPoint x: 954, startPoint y: 307, endPoint x: 948, endPoint y: 322, distance: 15.7
click at [954, 308] on span "New Arrivals - Shoes and ..." at bounding box center [957, 309] width 155 height 14
click at [880, 302] on input "New Arrivals - Shoes and ..." at bounding box center [880, 302] width 0 height 0
click at [928, 402] on button "Save Collections" at bounding box center [918, 396] width 124 height 27
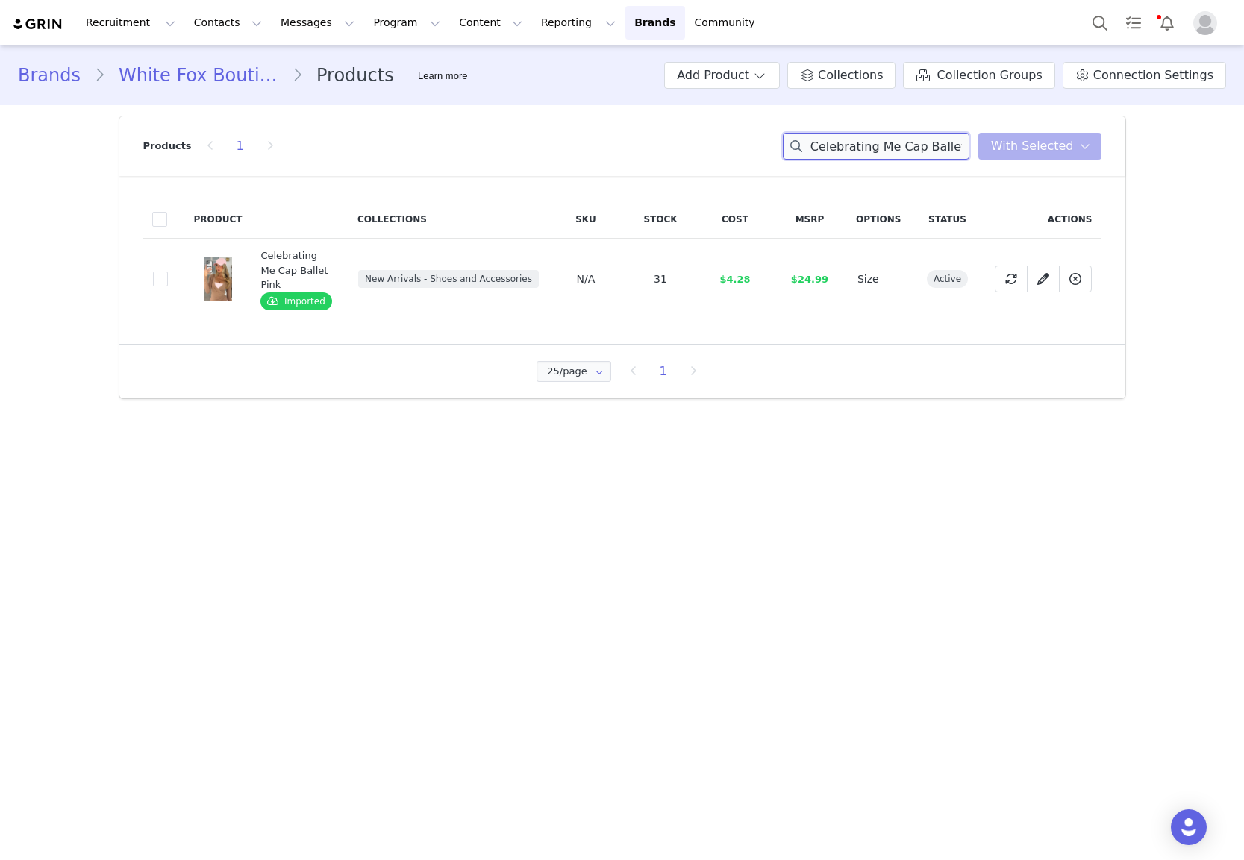
click at [936, 145] on input "Celebrating Me Cap Ballet Pink" at bounding box center [876, 146] width 187 height 27
paste input "Athlete Sports Bra Blac"
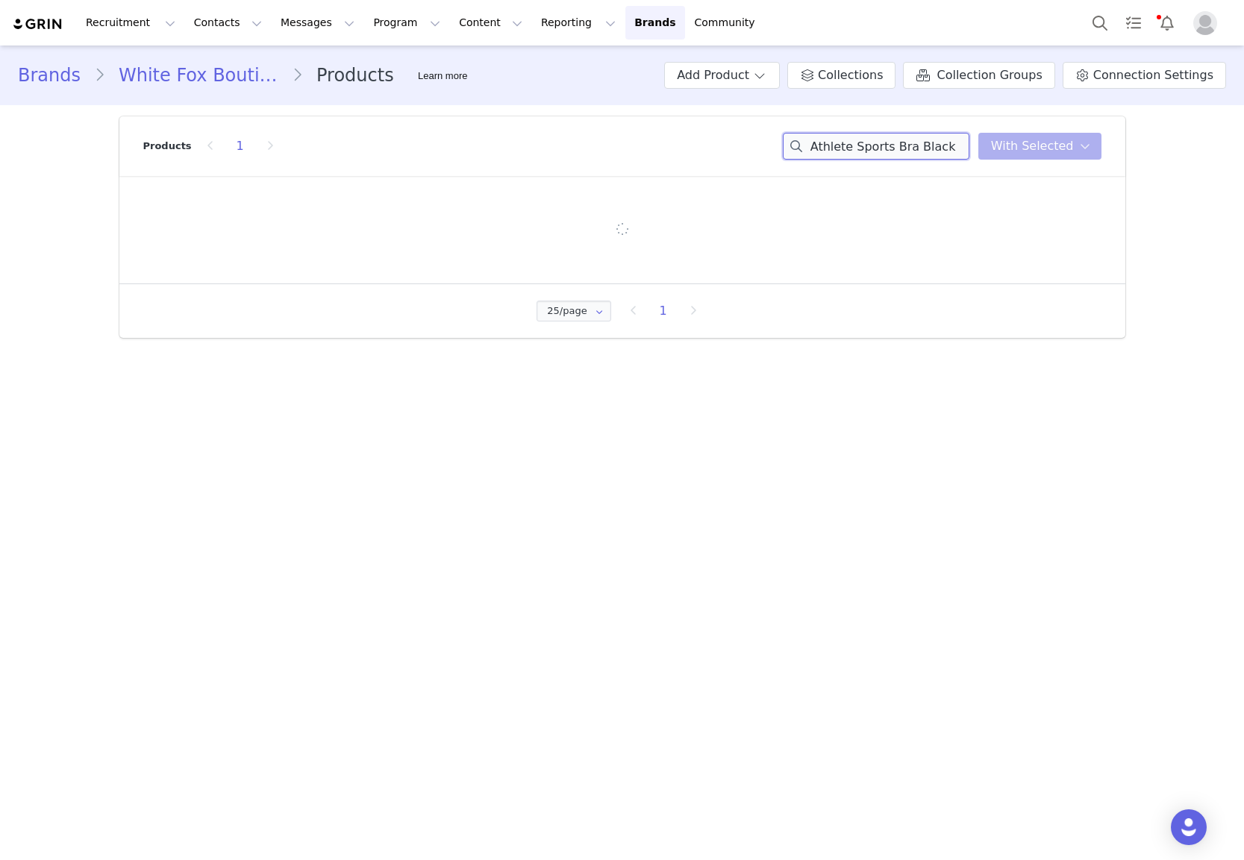
type input "Athlete Sports Bra Black"
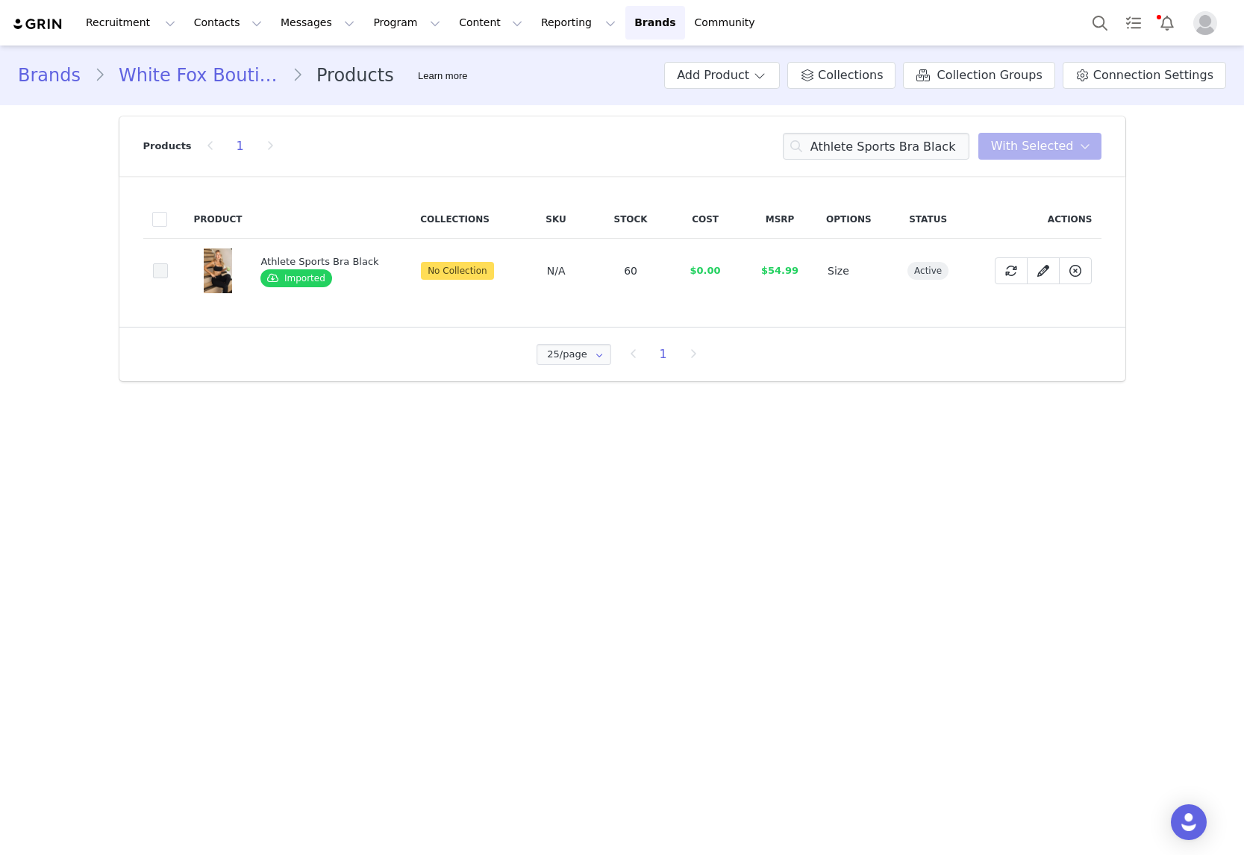
click at [162, 266] on span at bounding box center [160, 270] width 15 height 15
click at [168, 263] on input "3582ff82-04dd-4614-a822-d13926f56360" at bounding box center [168, 263] width 0 height 0
drag, startPoint x: 1035, startPoint y: 149, endPoint x: 1030, endPoint y: 157, distance: 9.3
click at [1035, 150] on span "With Selected" at bounding box center [1032, 146] width 83 height 18
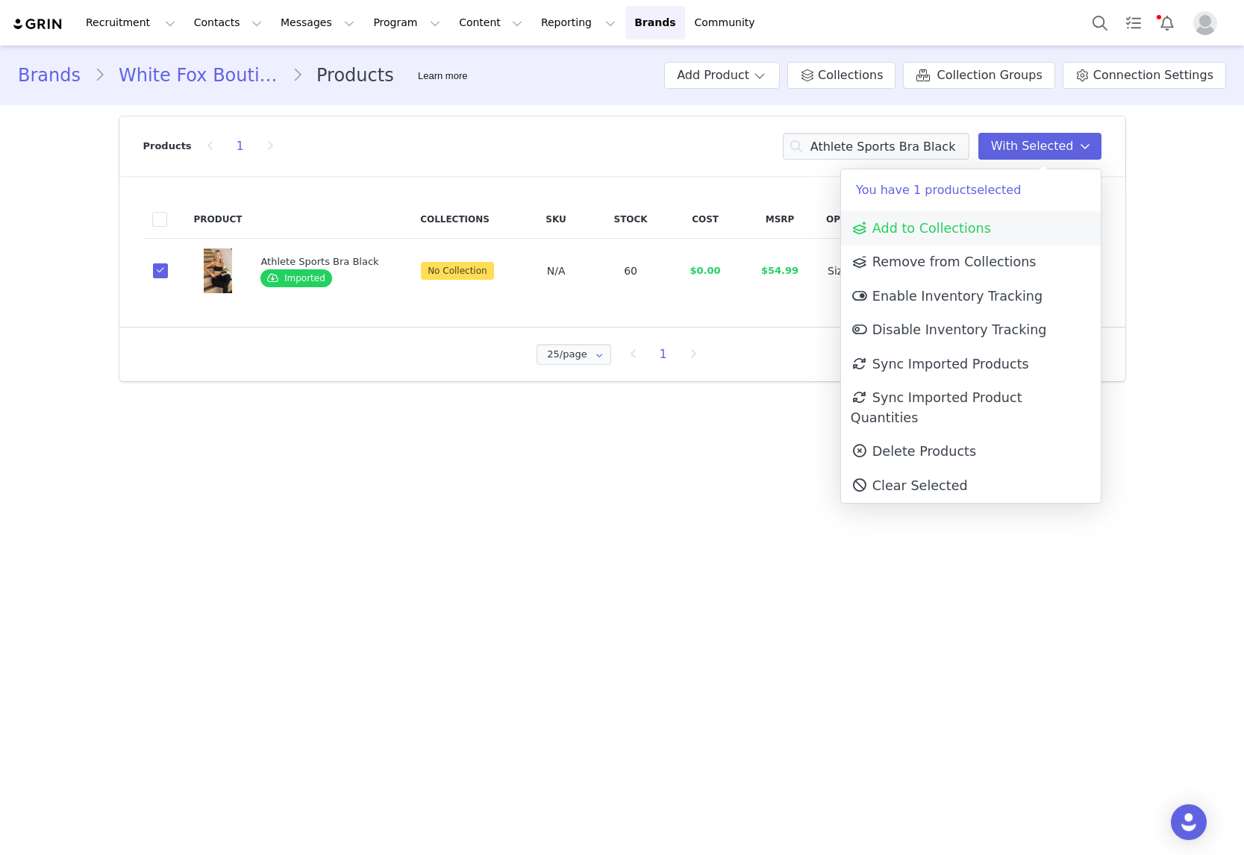
click at [958, 236] on link "Add to Collections" at bounding box center [971, 228] width 260 height 34
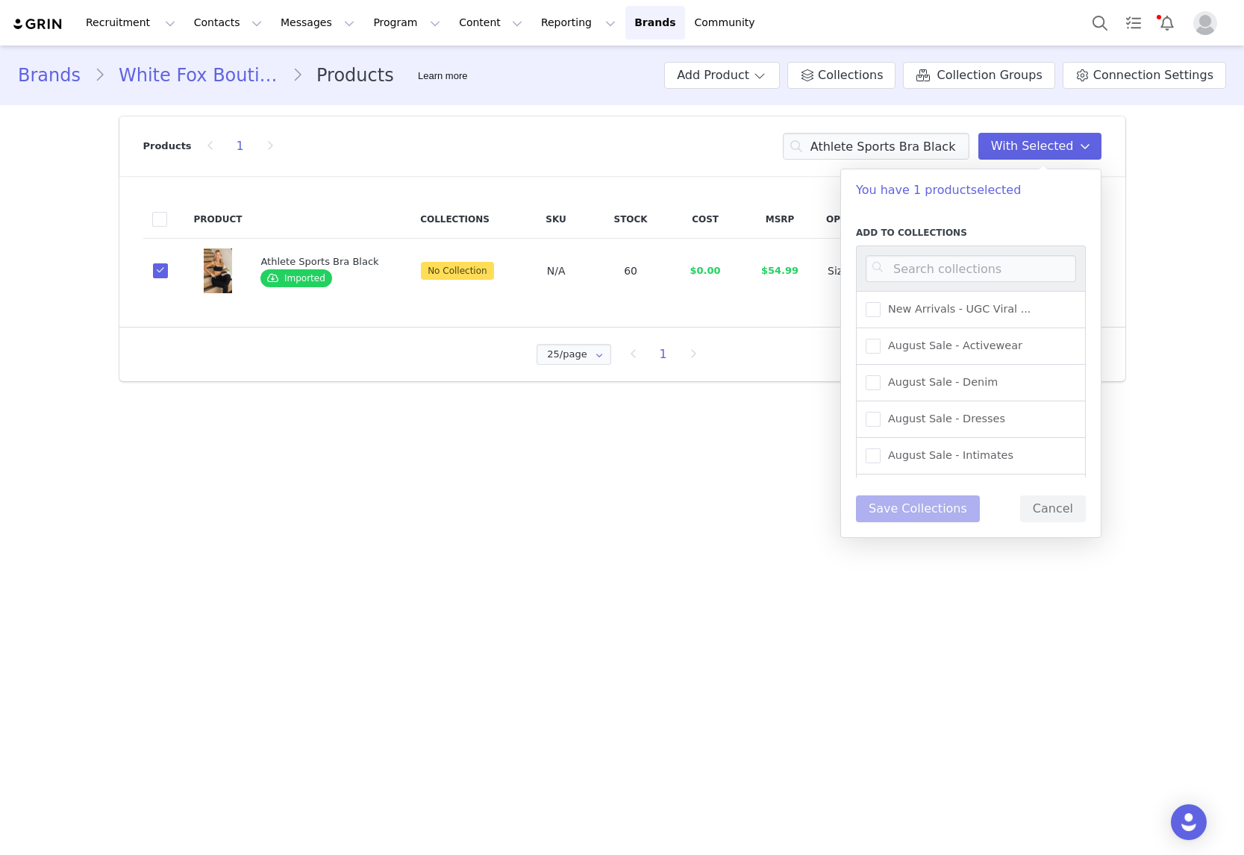
click at [932, 283] on div at bounding box center [971, 268] width 230 height 46
click at [930, 280] on input at bounding box center [971, 268] width 210 height 27
type input "activewe"
drag, startPoint x: 960, startPoint y: 351, endPoint x: 953, endPoint y: 460, distance: 108.4
click at [960, 351] on span "New Arrivals - Activewear" at bounding box center [952, 346] width 145 height 14
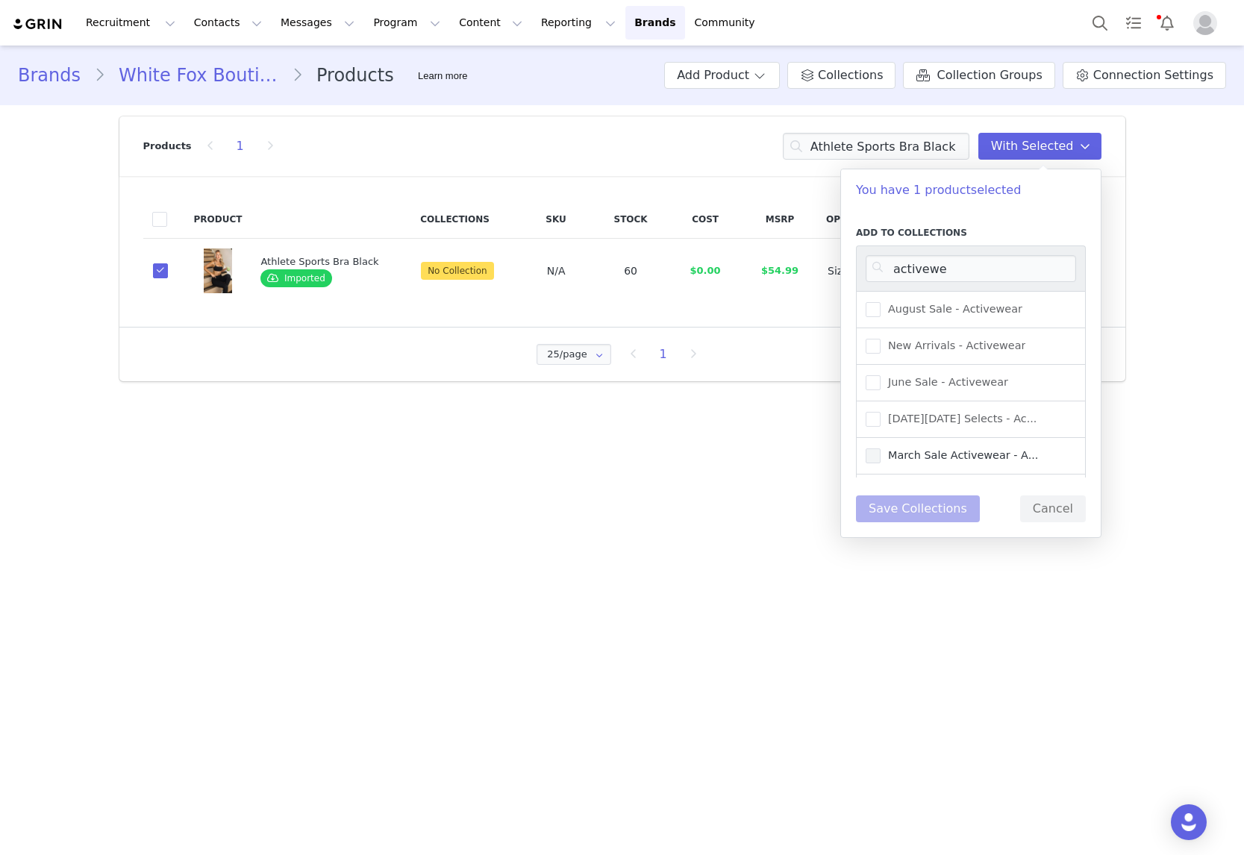
click at [880, 339] on input "New Arrivals - Activewear" at bounding box center [880, 339] width 0 height 0
click at [923, 521] on button "Save Collections" at bounding box center [918, 508] width 124 height 27
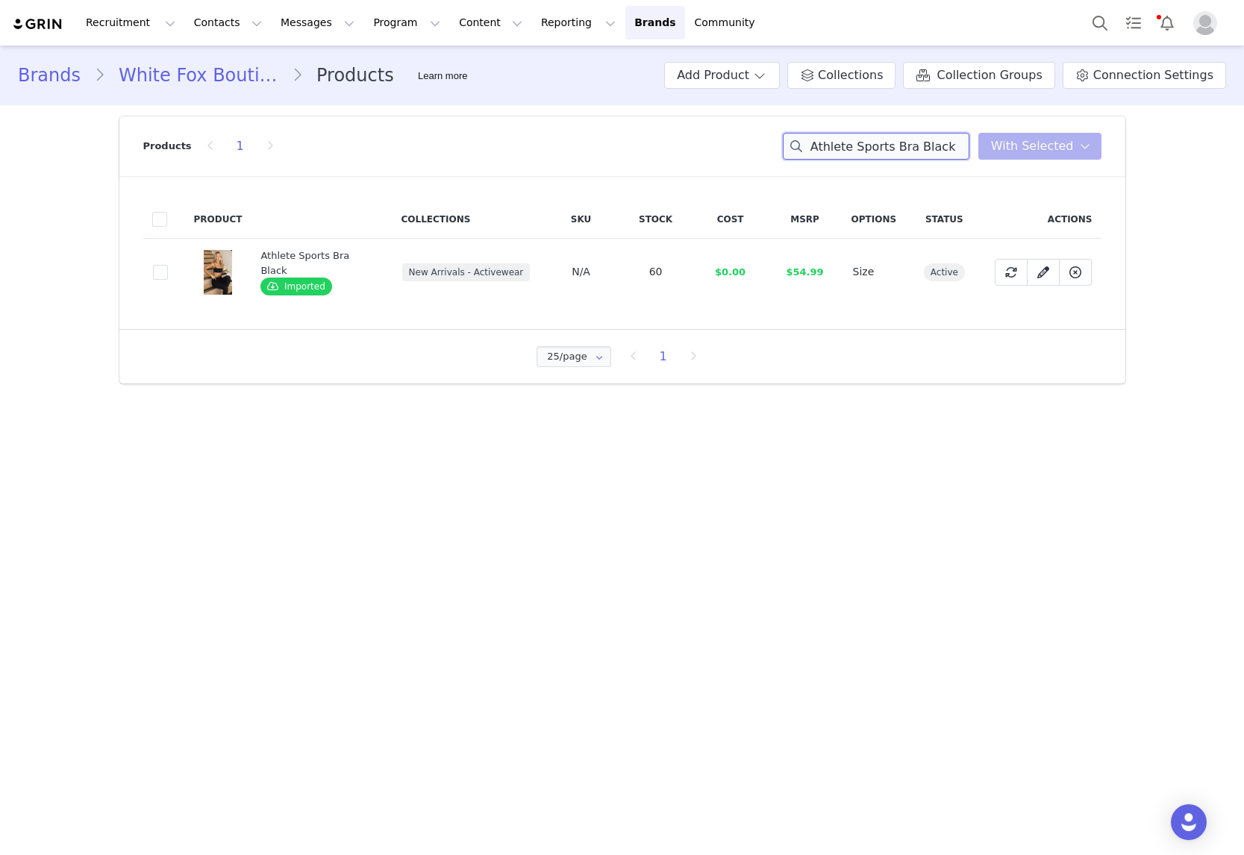
click at [903, 148] on input "Athlete Sports Bra Black" at bounding box center [876, 146] width 187 height 27
paste input "Push Me Foldover Leggings"
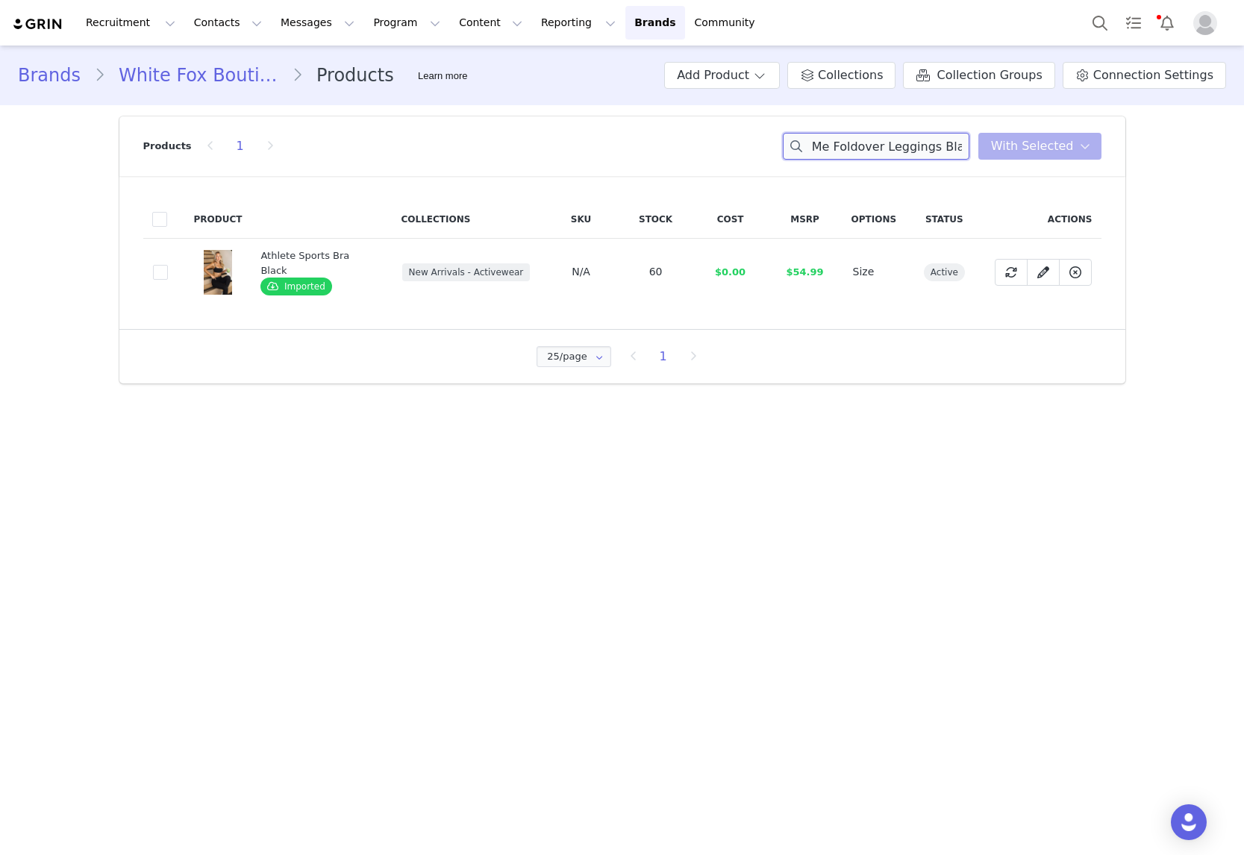
type input "Push Me Foldover Leggings Black"
click at [168, 276] on td "1dd0cce6-1e2e-450f-971d-762c20f0e350" at bounding box center [164, 272] width 42 height 67
click at [157, 276] on span at bounding box center [160, 272] width 15 height 15
click at [168, 265] on input "1dd0cce6-1e2e-450f-971d-762c20f0e350" at bounding box center [168, 265] width 0 height 0
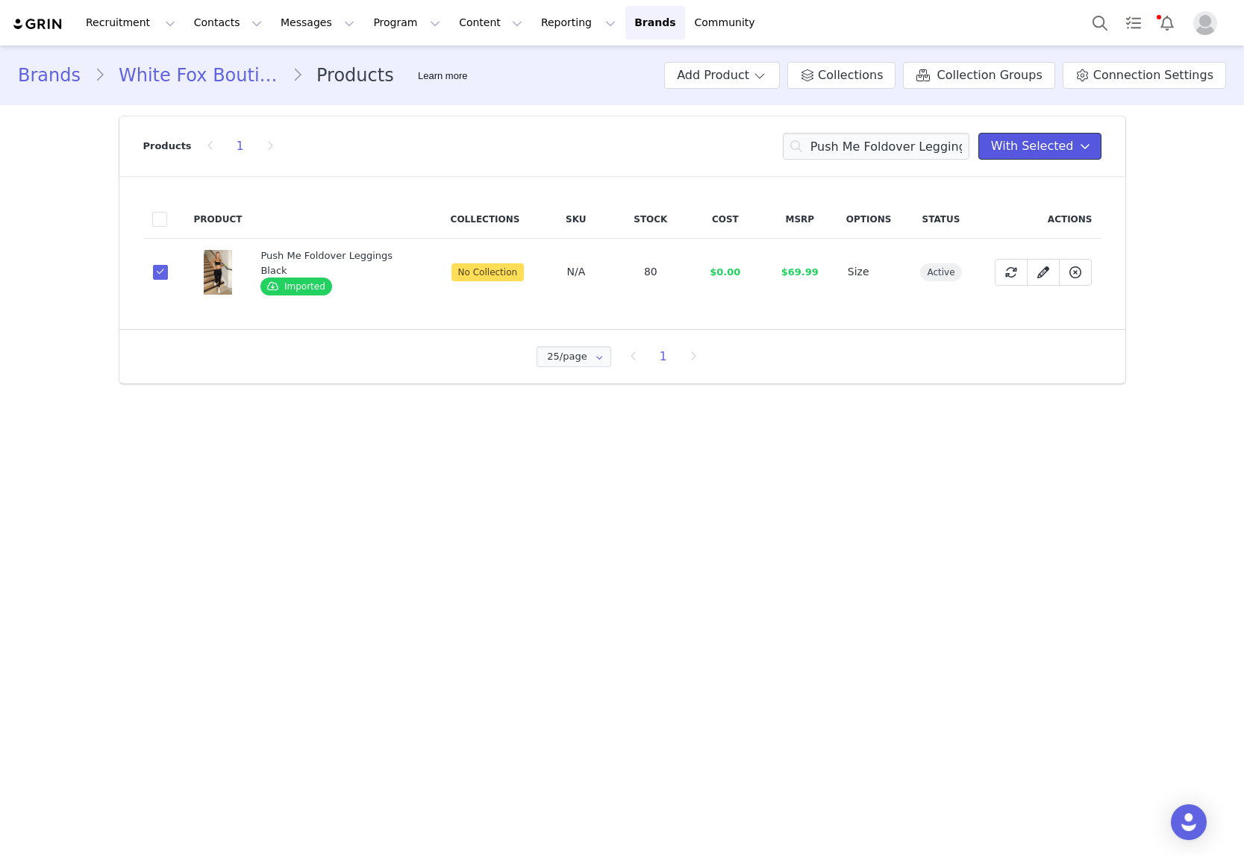
click at [1022, 144] on span "With Selected" at bounding box center [1032, 146] width 83 height 18
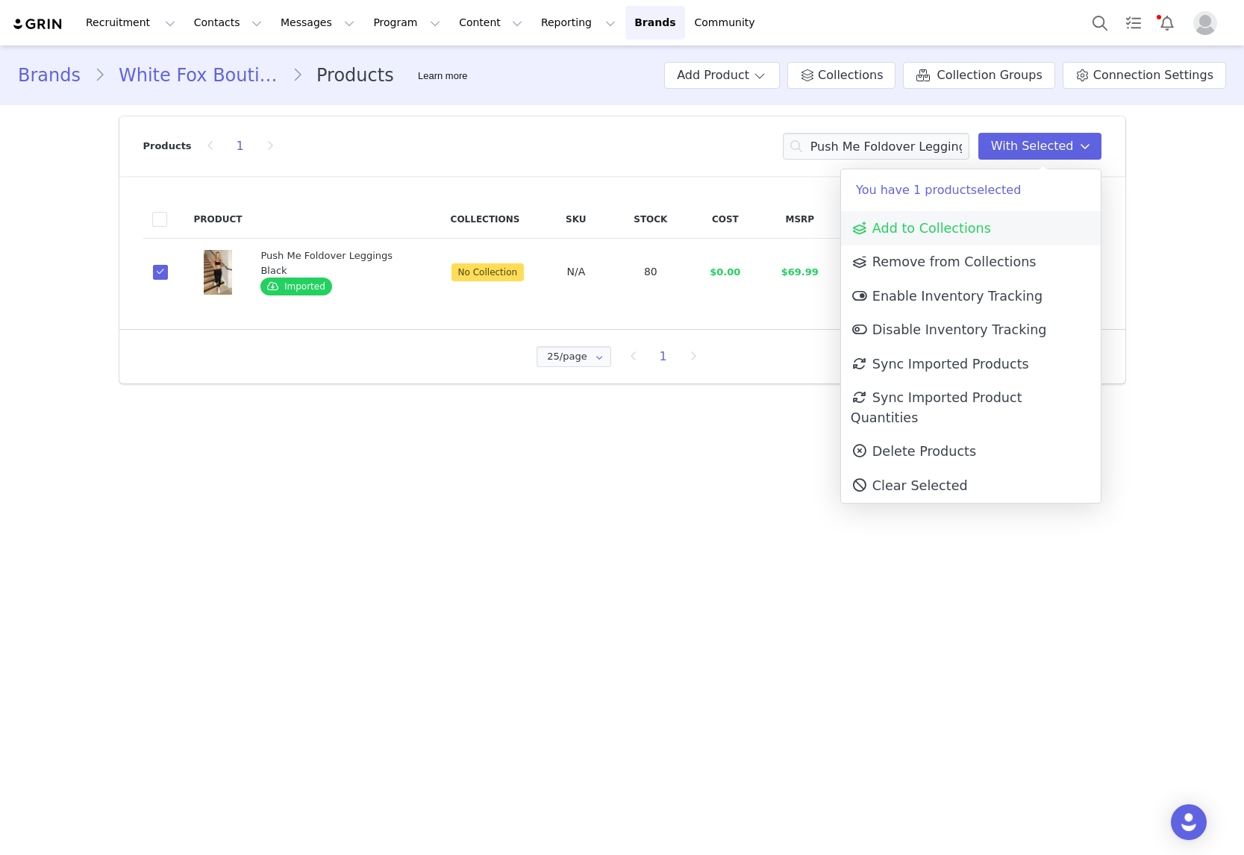
click at [933, 226] on span "Add to Collections" at bounding box center [921, 228] width 140 height 15
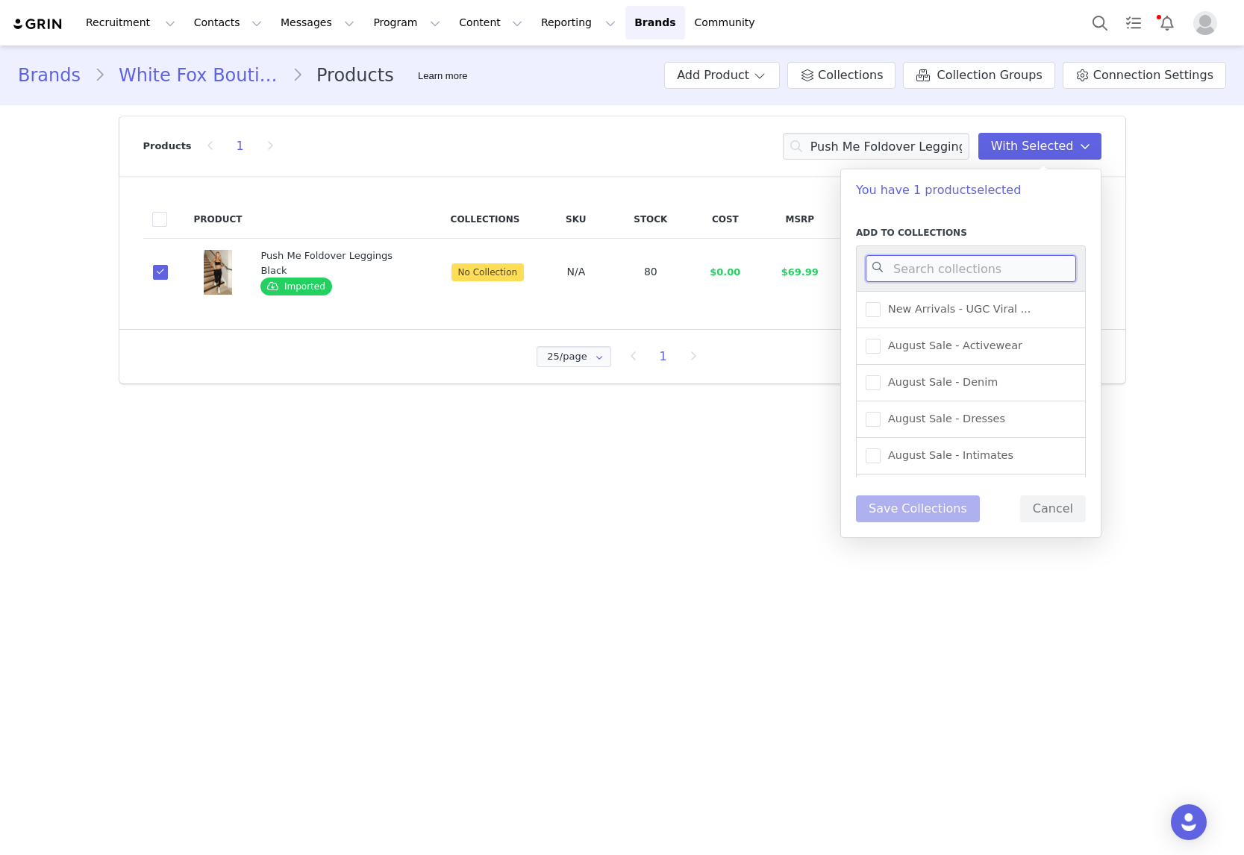
click at [920, 263] on input at bounding box center [971, 268] width 210 height 27
type input "active"
click at [977, 343] on span "New Arrivals - Activewear" at bounding box center [952, 346] width 145 height 14
click at [880, 339] on input "New Arrivals - Activewear" at bounding box center [880, 339] width 0 height 0
drag, startPoint x: 936, startPoint y: 504, endPoint x: 915, endPoint y: 495, distance: 22.7
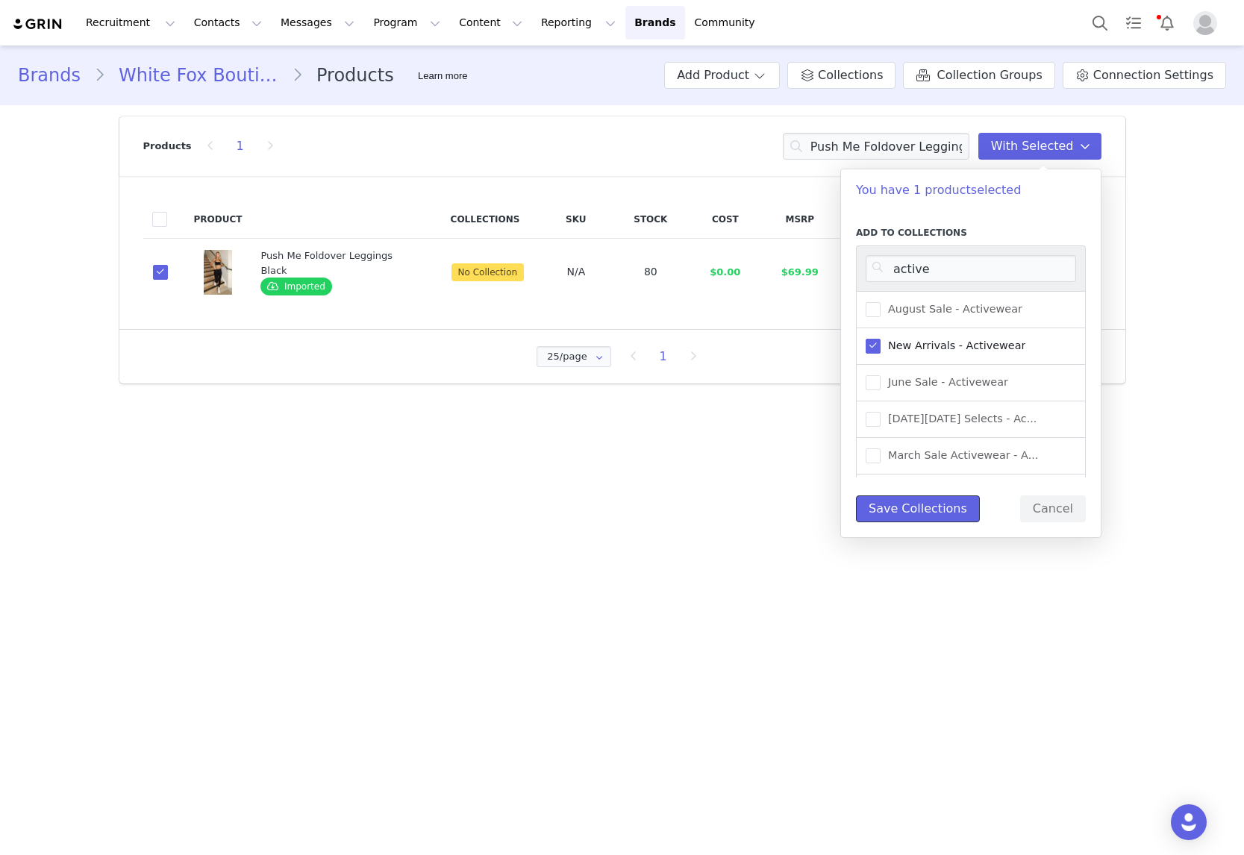
click at [936, 503] on button "Save Collections" at bounding box center [918, 508] width 124 height 27
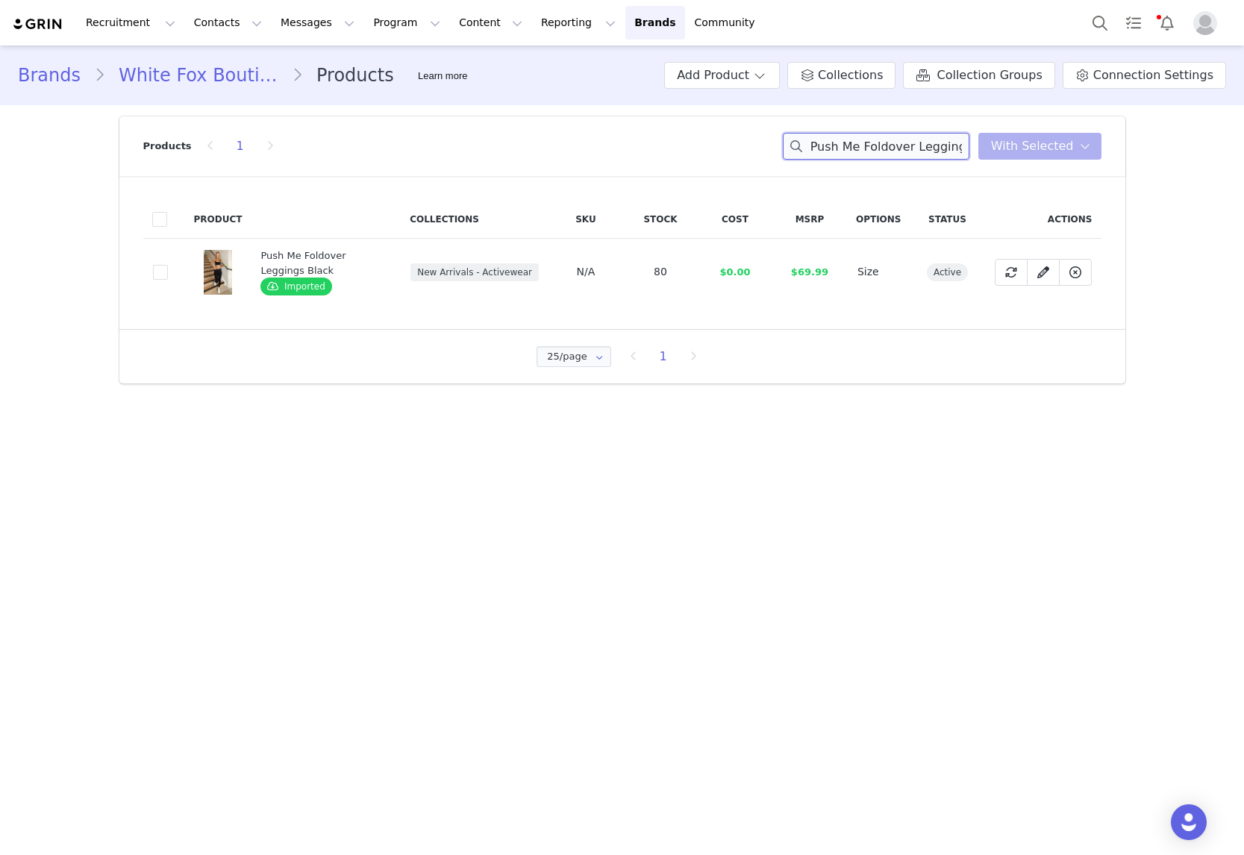
click at [916, 146] on input "Push Me Foldover Leggings Black" at bounding box center [876, 146] width 187 height 27
paste input "No Convincing Socks 2 Pack White/Honey/Ballet Pin"
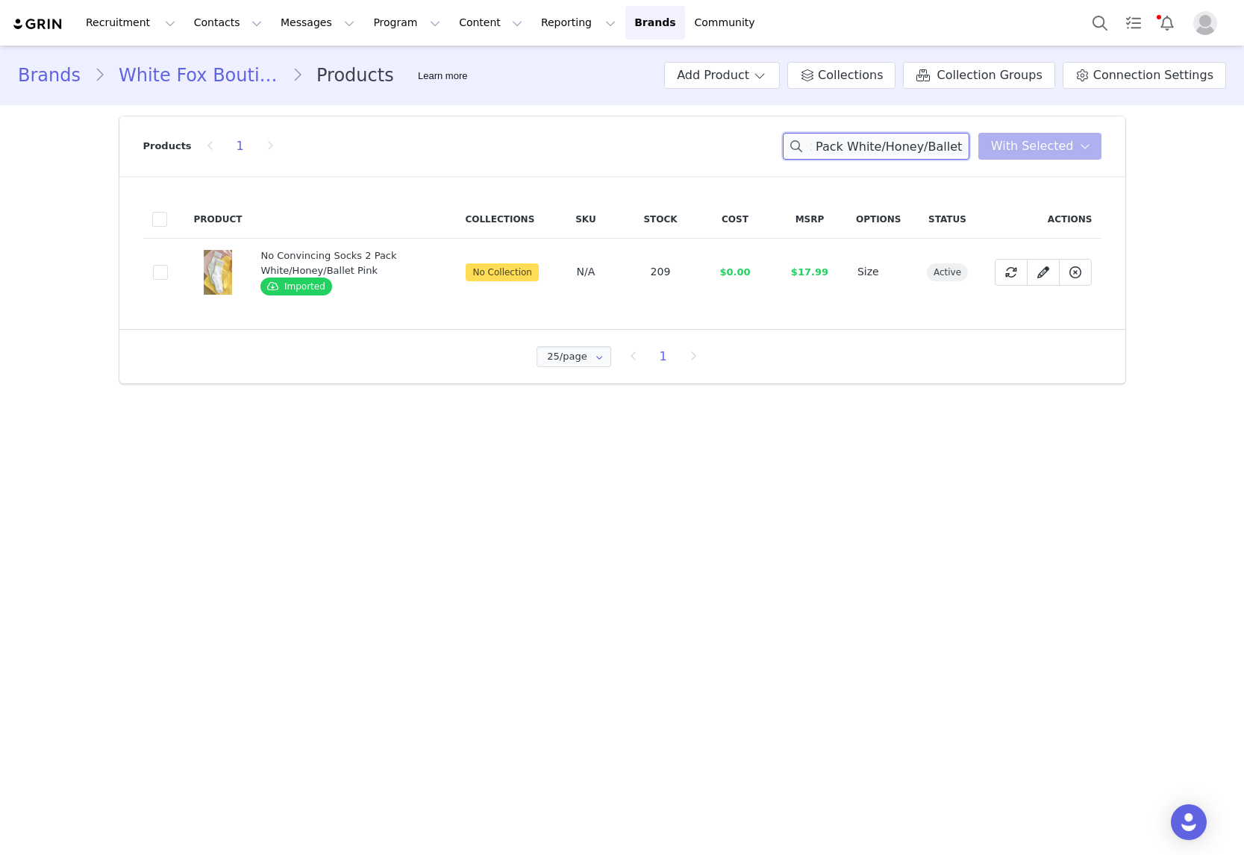
type input "No Convincing Socks 2 Pack White/Honey/Ballet Pink"
drag, startPoint x: 176, startPoint y: 289, endPoint x: 167, endPoint y: 277, distance: 14.9
click at [172, 281] on td "3bcd4980-fc10-4c3a-9921-9b84c2bbd440" at bounding box center [164, 272] width 42 height 67
click at [163, 270] on span at bounding box center [160, 272] width 15 height 15
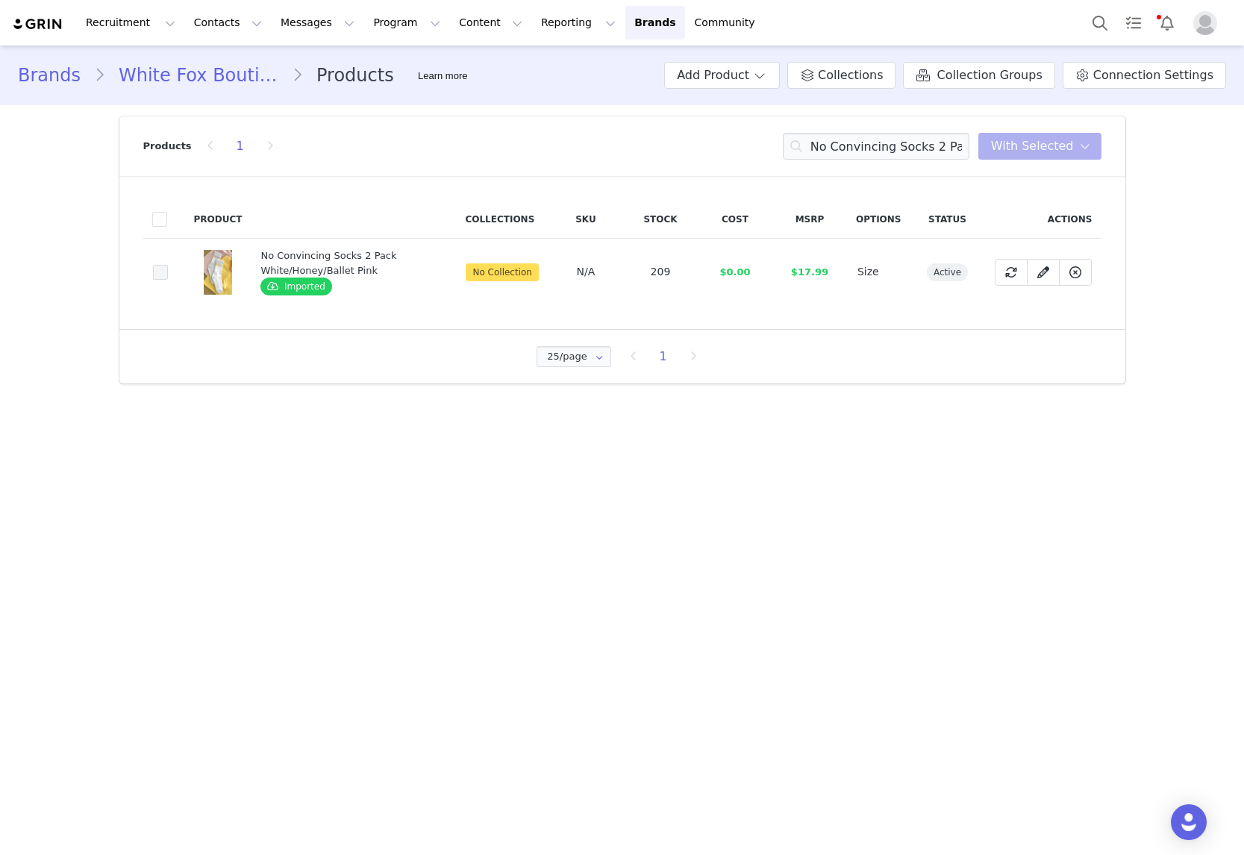
click at [168, 265] on input "3bcd4980-fc10-4c3a-9921-9b84c2bbd440" at bounding box center [168, 265] width 0 height 0
drag, startPoint x: 1079, startPoint y: 143, endPoint x: 1027, endPoint y: 185, distance: 66.3
click at [1080, 143] on icon at bounding box center [1085, 146] width 10 height 12
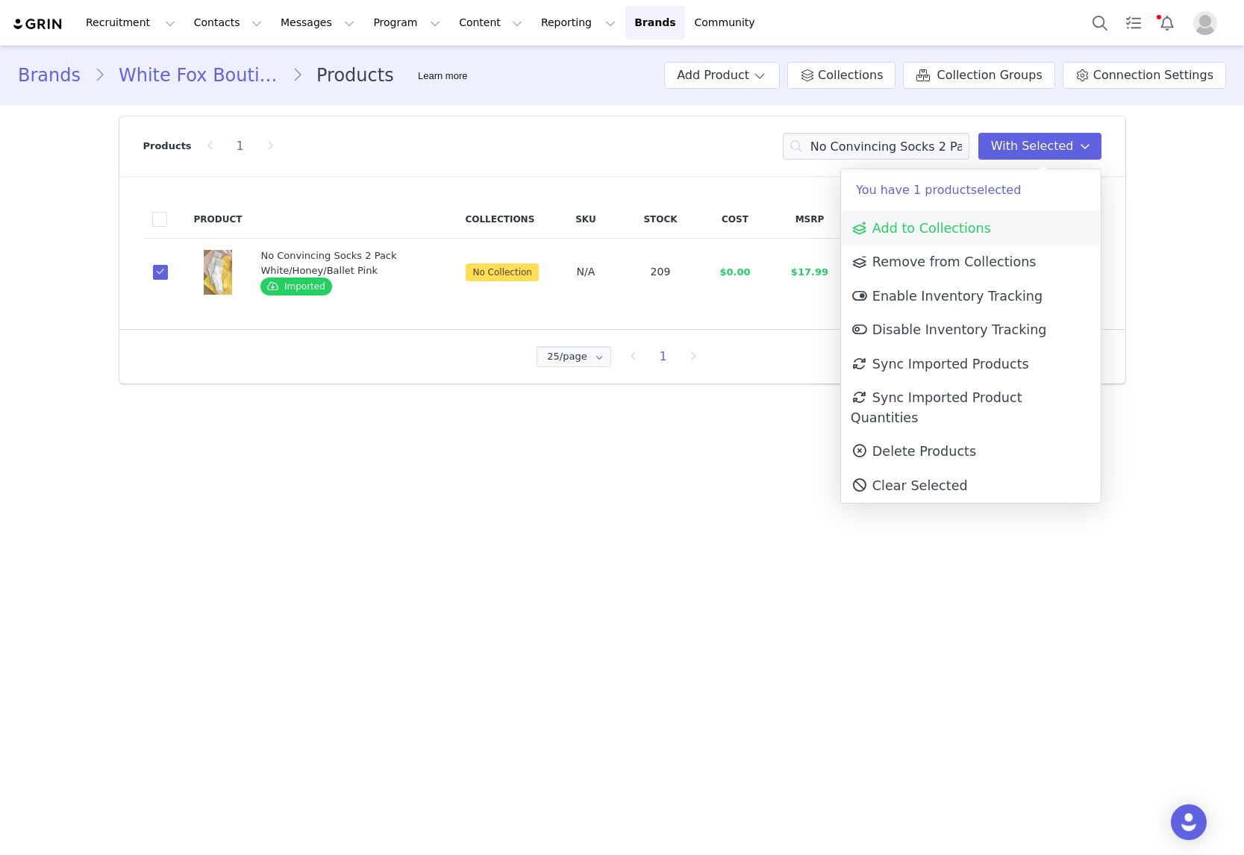
click at [989, 233] on link "Add to Collections" at bounding box center [971, 228] width 260 height 34
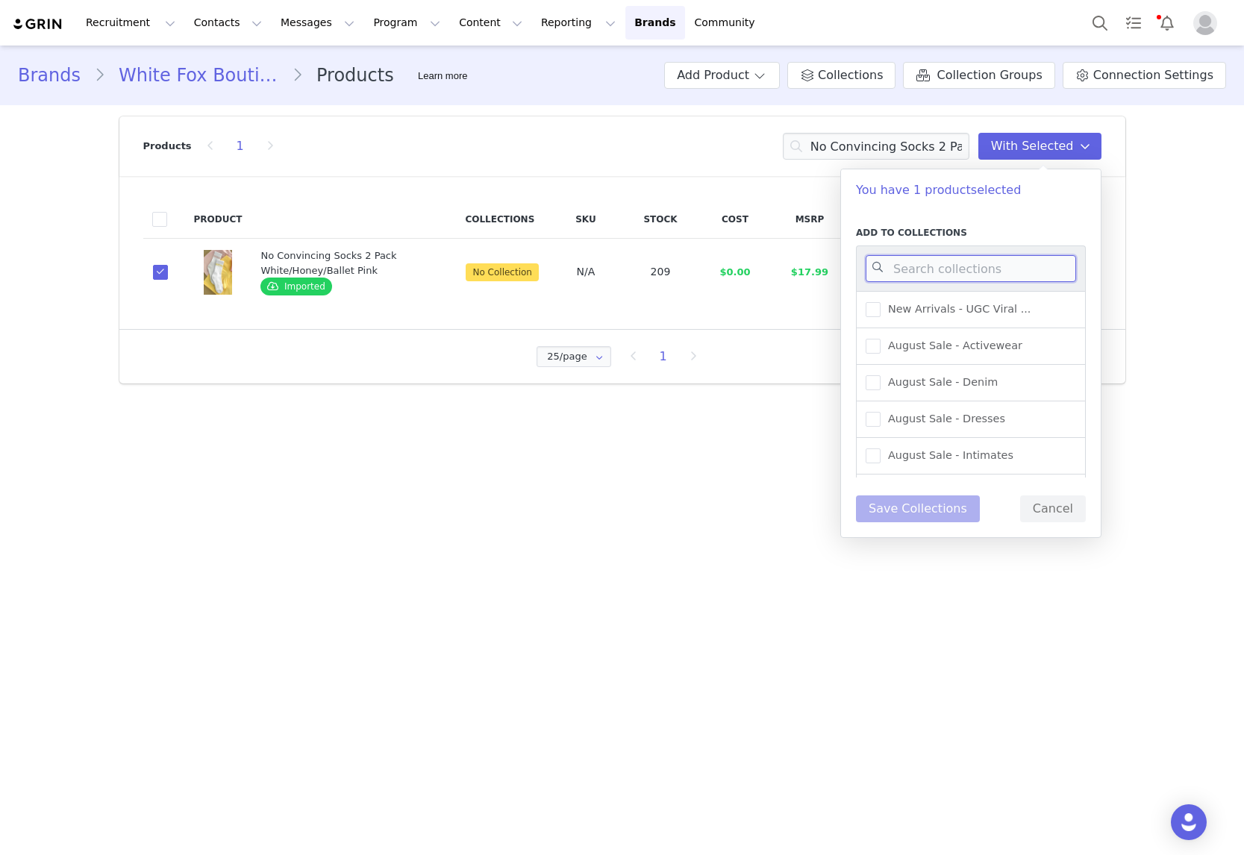
click at [943, 274] on input at bounding box center [971, 268] width 210 height 27
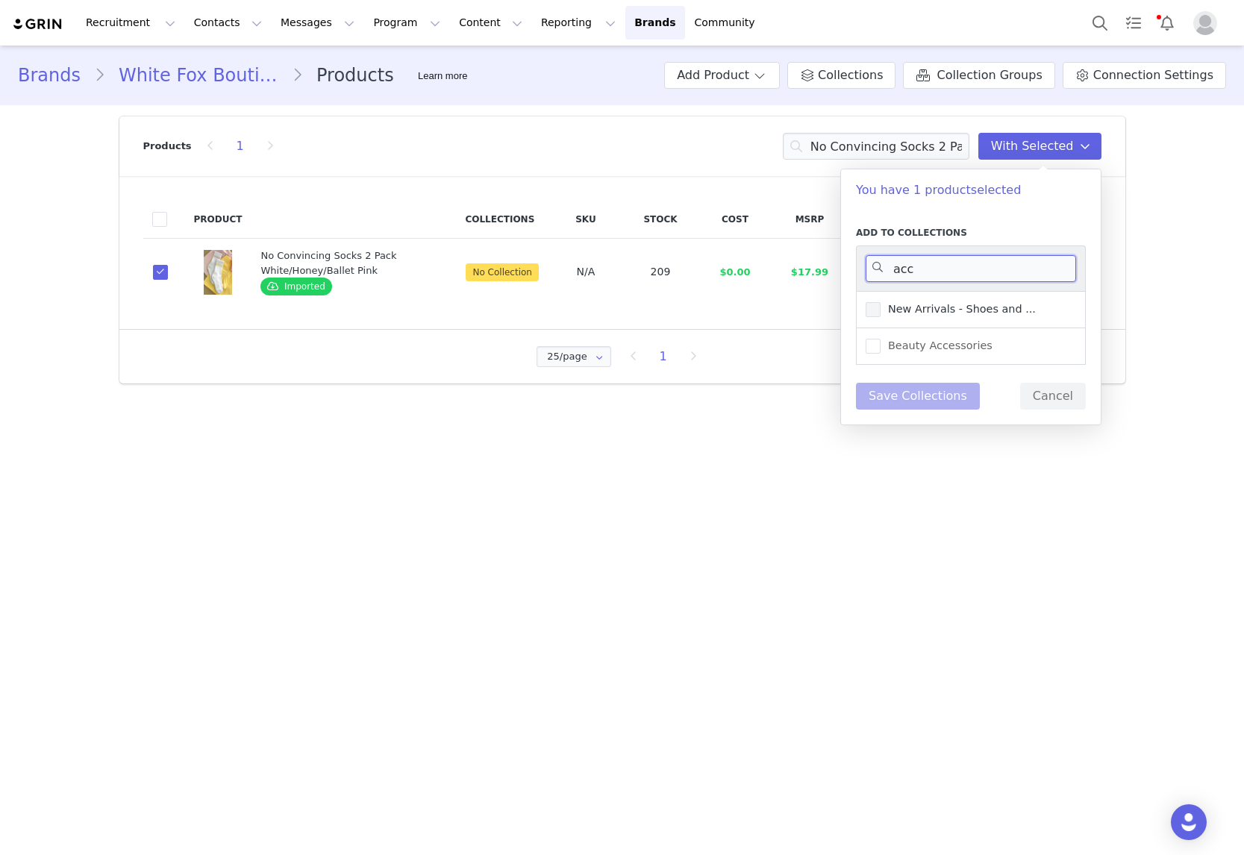
type input "acc"
click at [974, 307] on span "New Arrivals - Shoes and ..." at bounding box center [957, 309] width 155 height 14
click at [880, 302] on input "New Arrivals - Shoes and ..." at bounding box center [880, 302] width 0 height 0
drag, startPoint x: 922, startPoint y: 396, endPoint x: 913, endPoint y: 116, distance: 280.7
click at [922, 396] on button "Save Collections" at bounding box center [918, 396] width 124 height 27
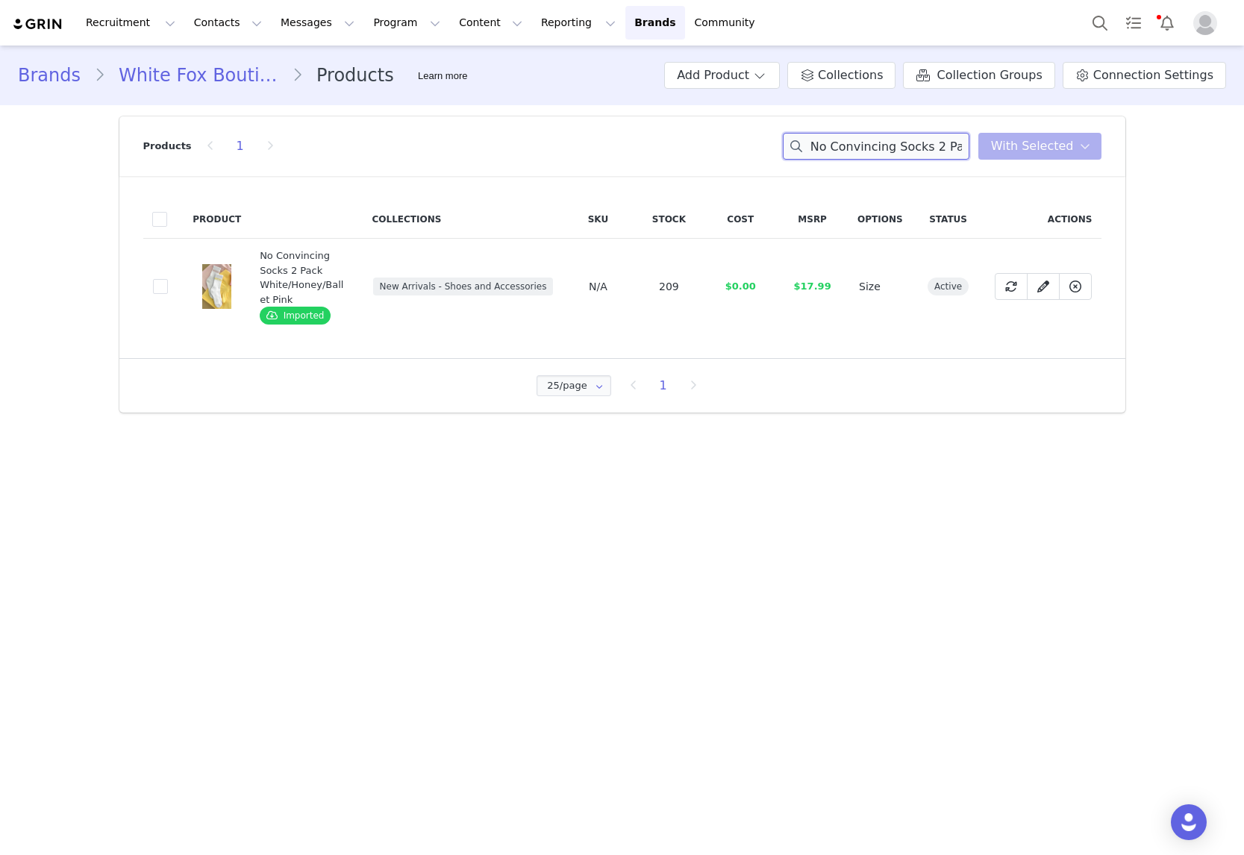
click at [878, 139] on input "No Convincing Socks 2 Pack White/Honey/Ballet Pink" at bounding box center [876, 146] width 187 height 27
paste input "Hyper Halter Mini Dress"
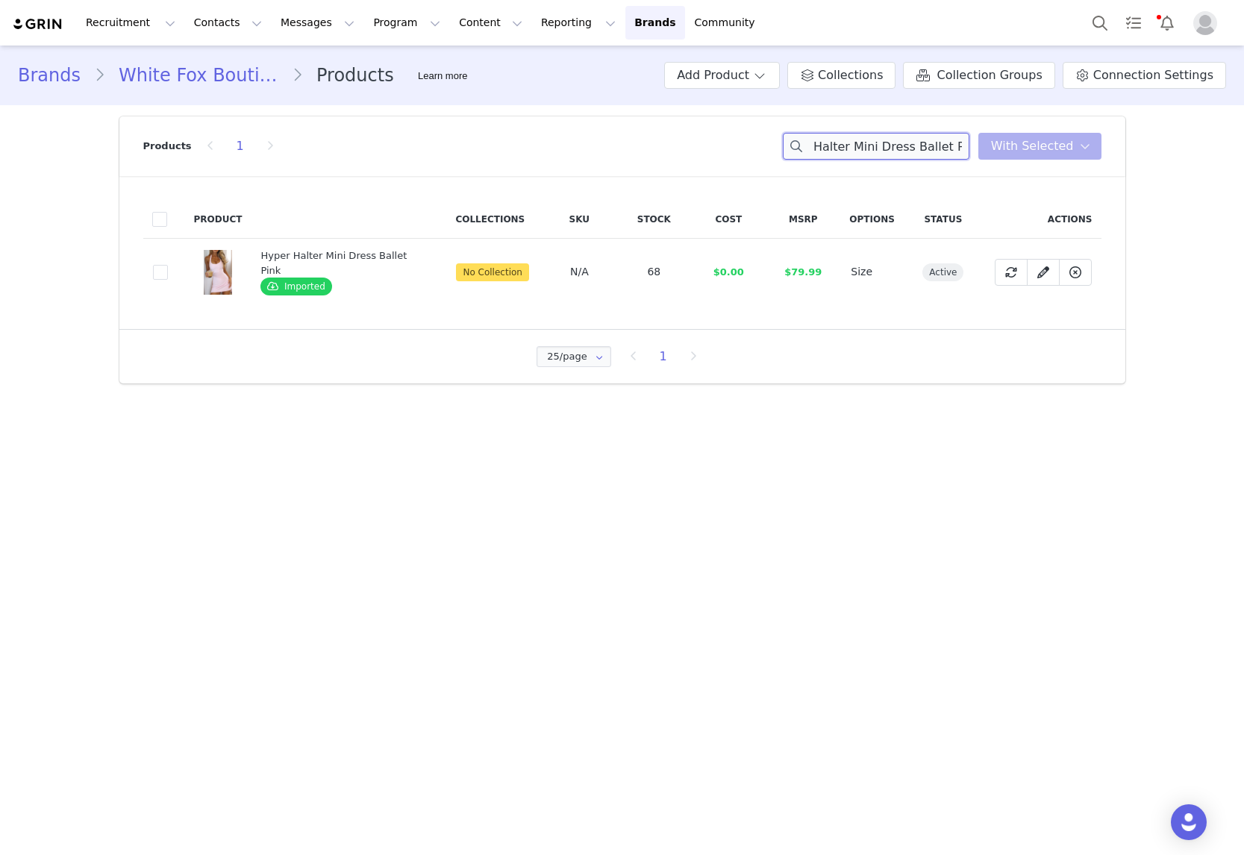
type input "Hyper Halter Mini Dress Ballet Pink"
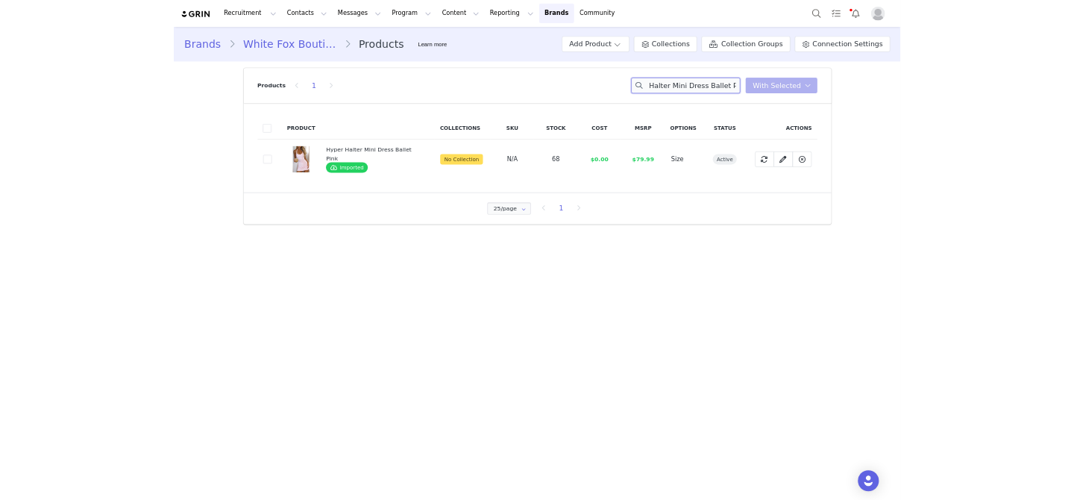
scroll to position [0, 0]
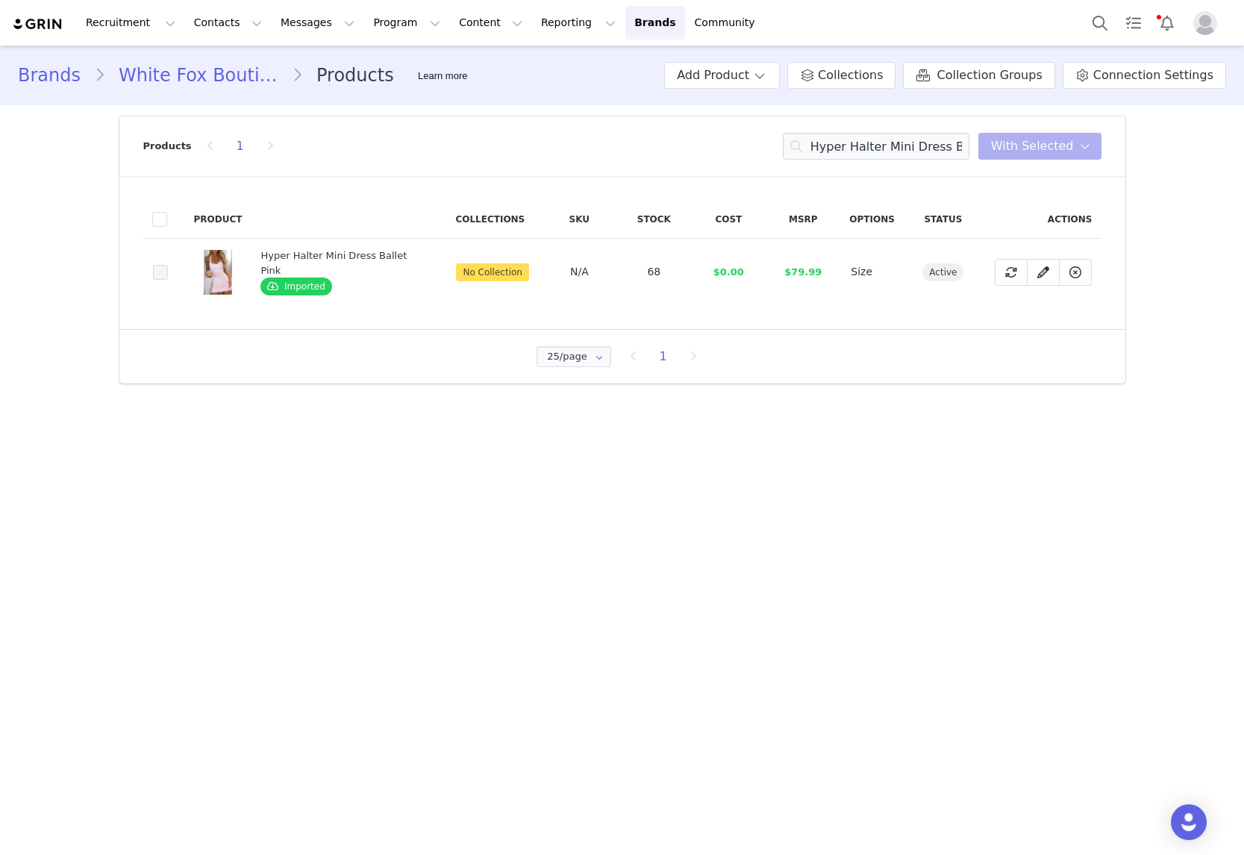
click at [157, 274] on span at bounding box center [160, 272] width 15 height 15
click at [168, 265] on input "a8943da4-b270-49e4-b19d-fe9e0b72ac06" at bounding box center [168, 265] width 0 height 0
click at [1083, 140] on icon at bounding box center [1085, 146] width 10 height 12
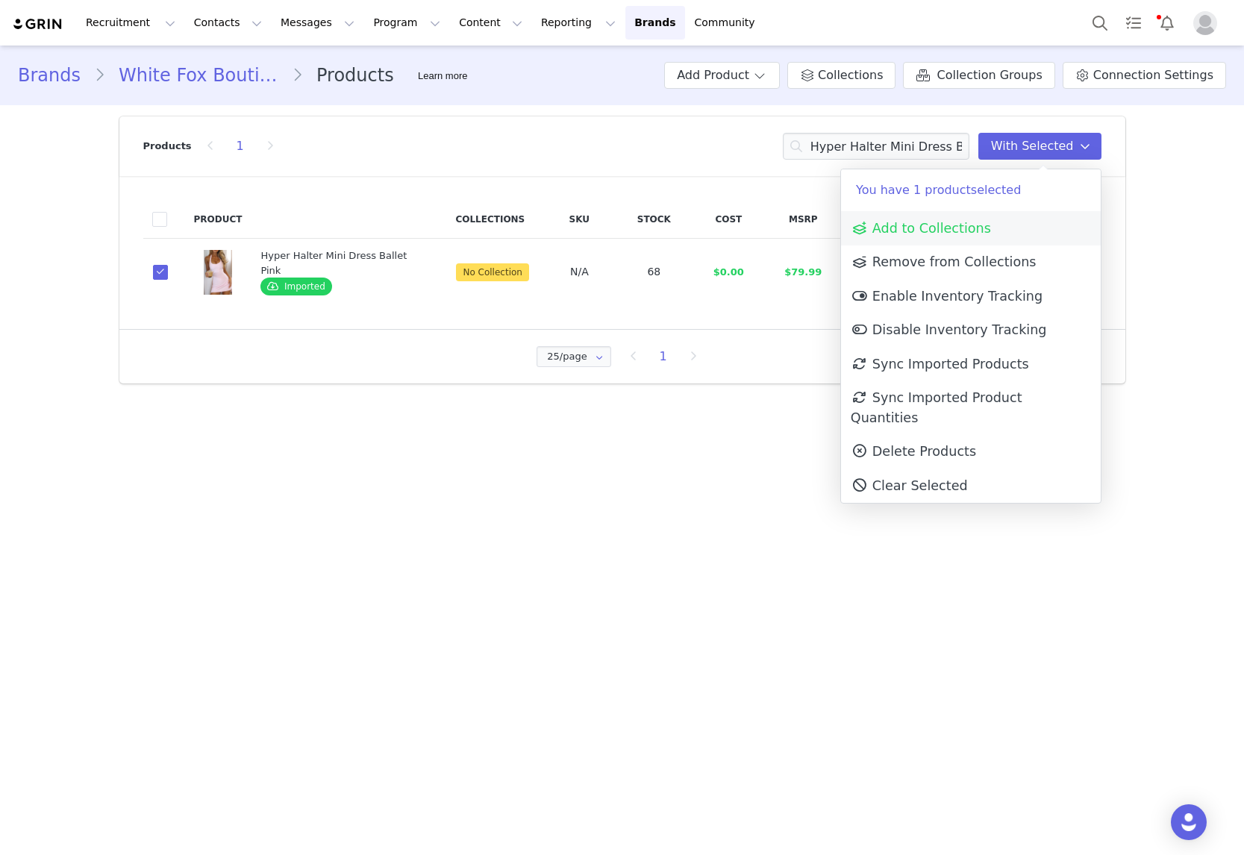
click at [961, 219] on link "Add to Collections" at bounding box center [971, 228] width 260 height 34
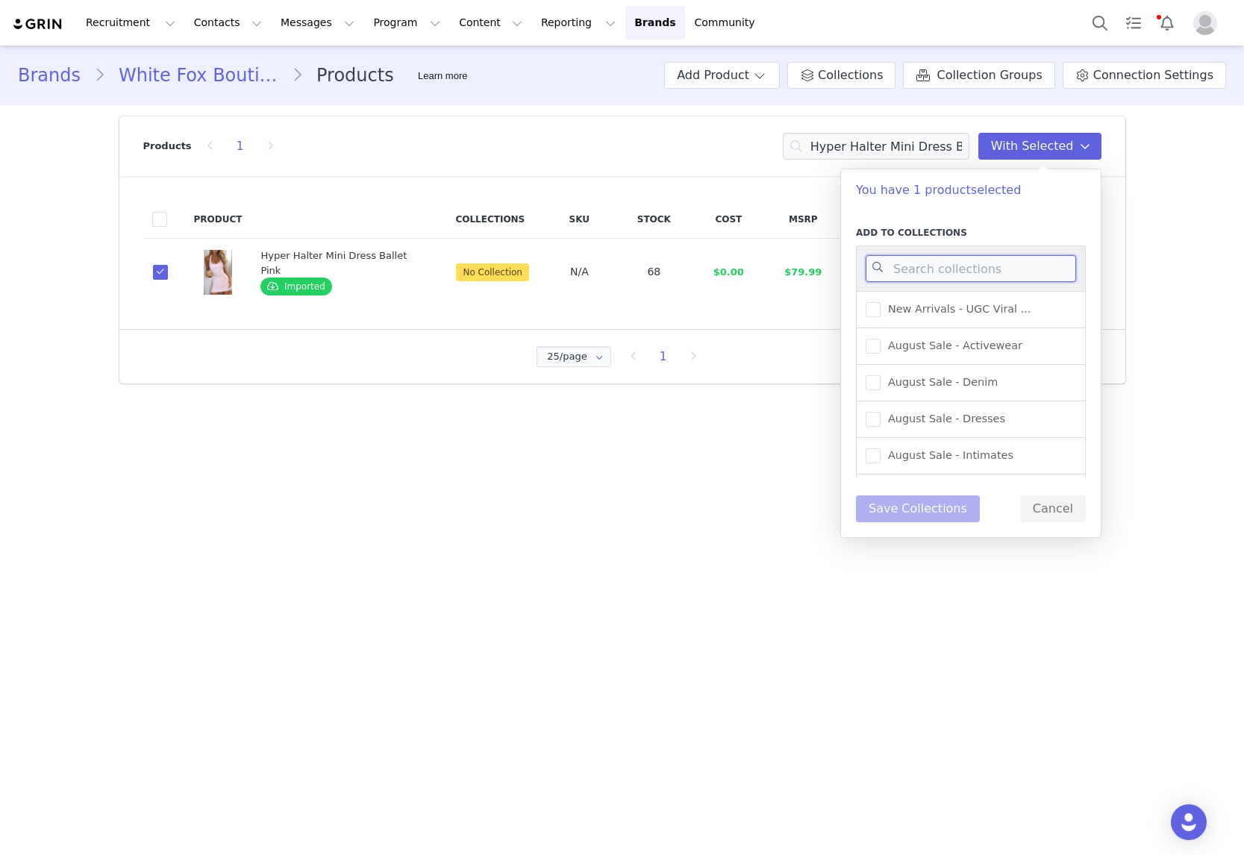
click at [957, 262] on input at bounding box center [971, 268] width 210 height 27
type input "active"
drag, startPoint x: 932, startPoint y: 353, endPoint x: 903, endPoint y: 459, distance: 109.9
click at [932, 357] on div "New Arrivals - Activewear" at bounding box center [971, 346] width 230 height 37
drag, startPoint x: 959, startPoint y: 342, endPoint x: 936, endPoint y: 445, distance: 106.1
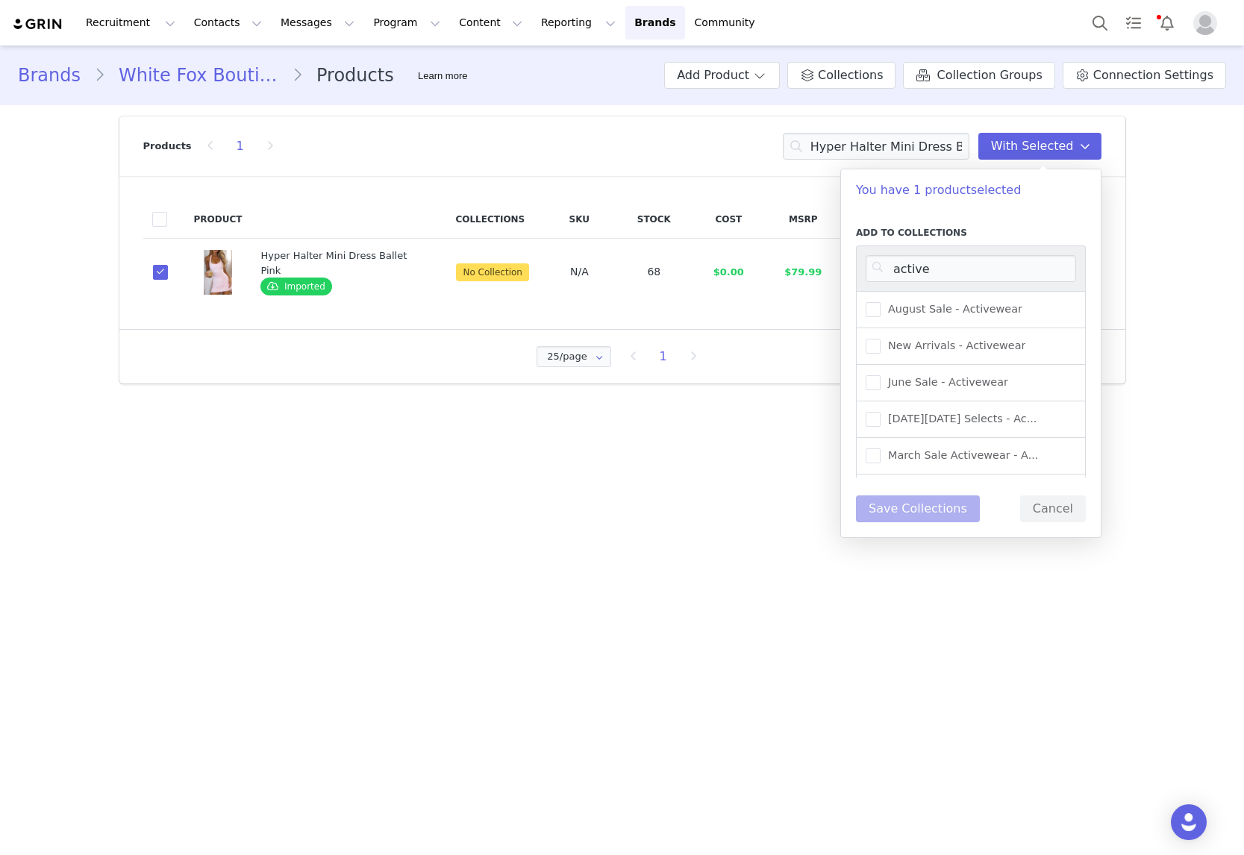
click at [959, 342] on span "New Arrivals - Activewear" at bounding box center [952, 346] width 145 height 14
click at [880, 339] on input "New Arrivals - Activewear" at bounding box center [880, 339] width 0 height 0
click at [922, 511] on button "Save Collections" at bounding box center [918, 508] width 124 height 27
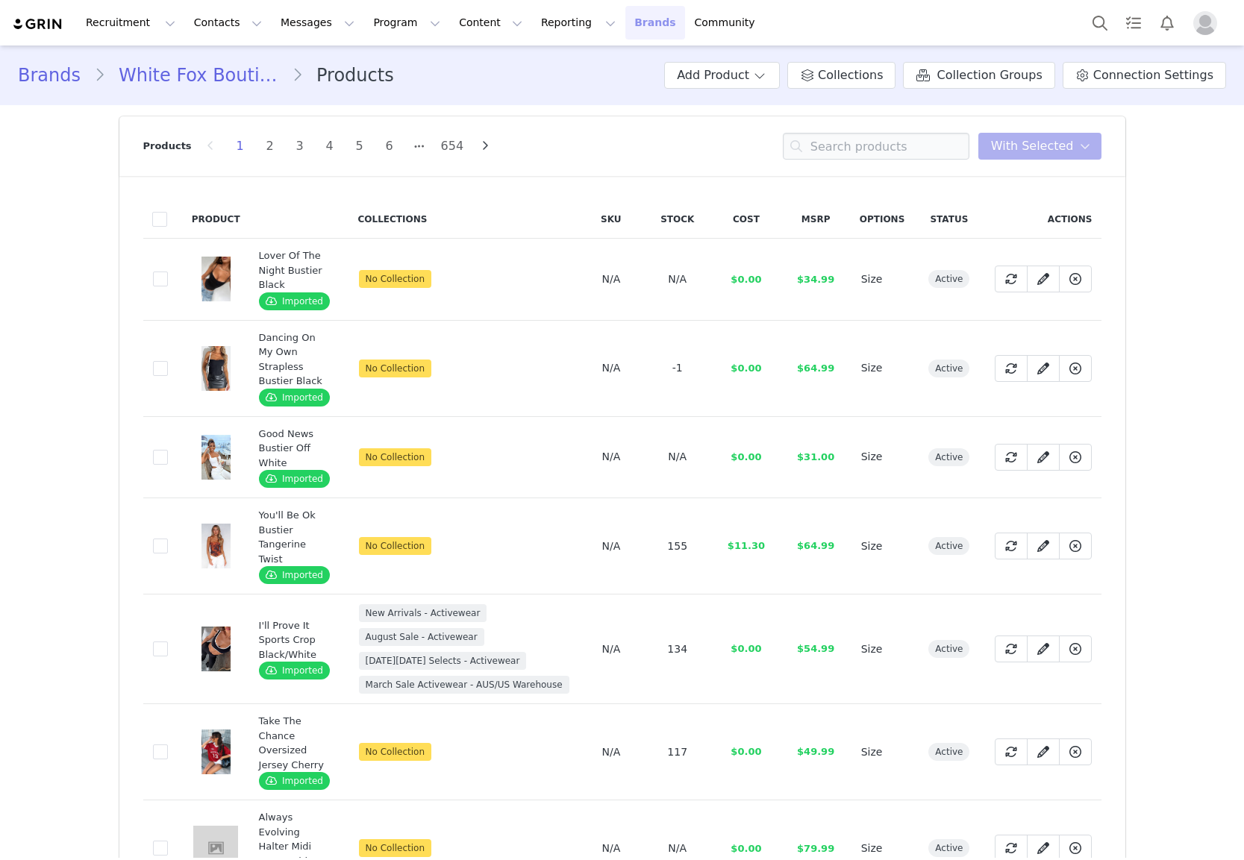
click at [625, 25] on link "Brands Brands" at bounding box center [654, 23] width 59 height 34
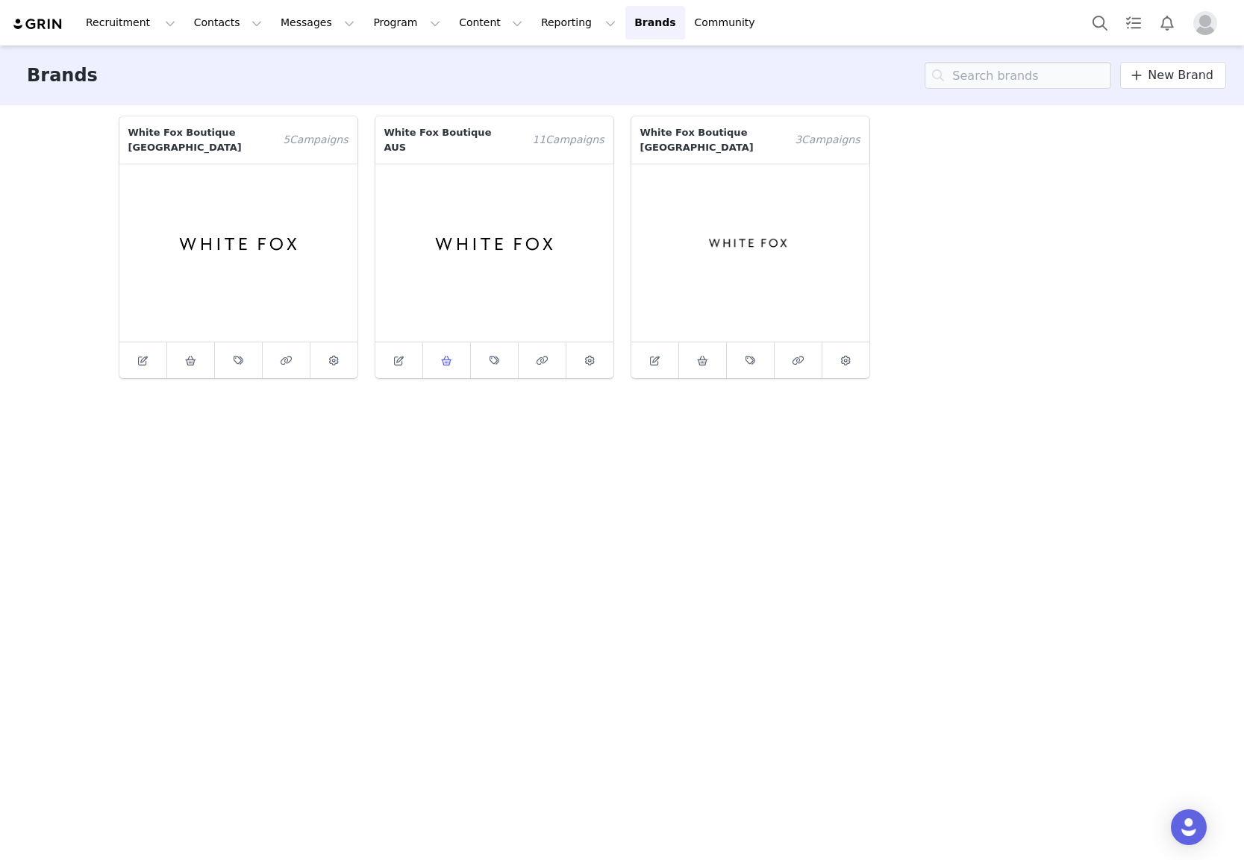
click at [439, 342] on link at bounding box center [447, 360] width 48 height 36
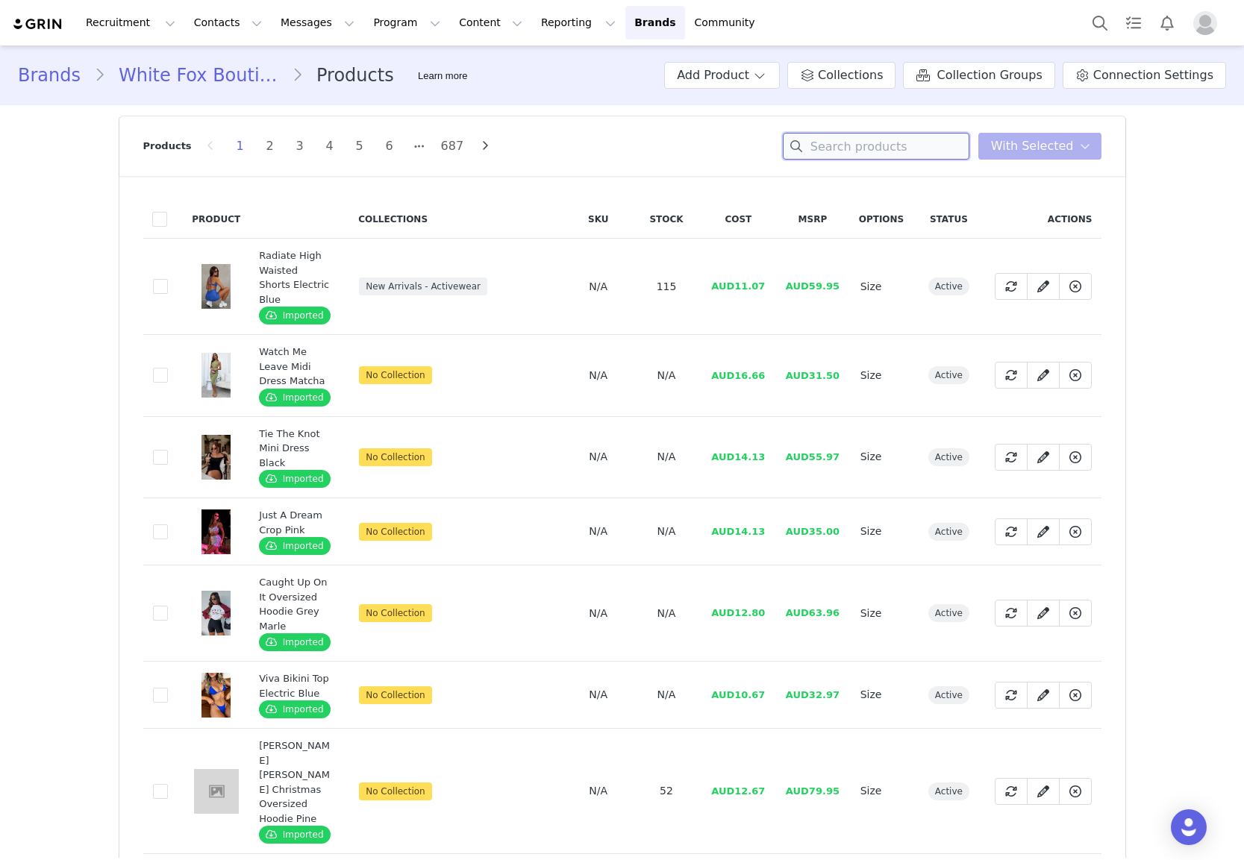
drag, startPoint x: 863, startPoint y: 144, endPoint x: 833, endPoint y: 16, distance: 131.0
click at [863, 143] on input at bounding box center [876, 146] width 187 height 27
paste input "Athlete Sports Bra Honey"
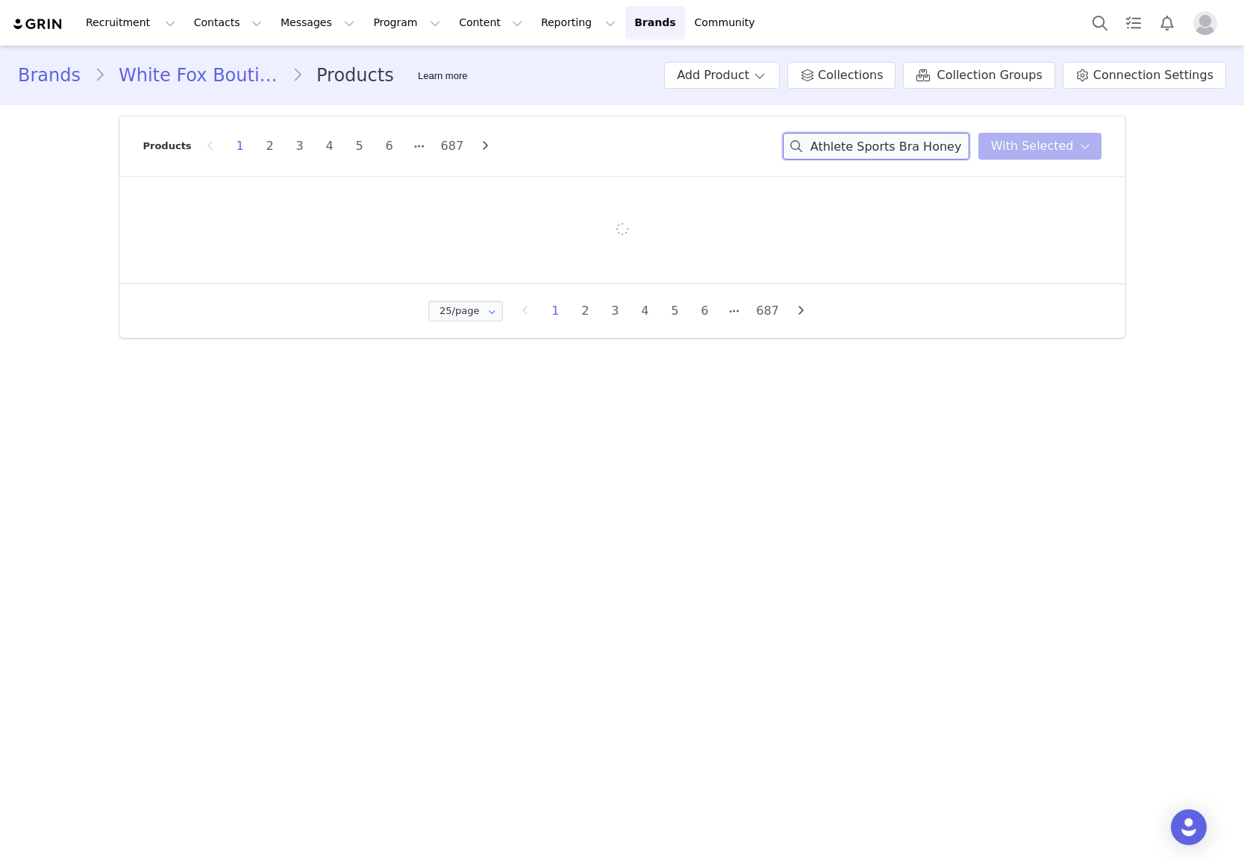
type input "Athlete Sports Bra Honey"
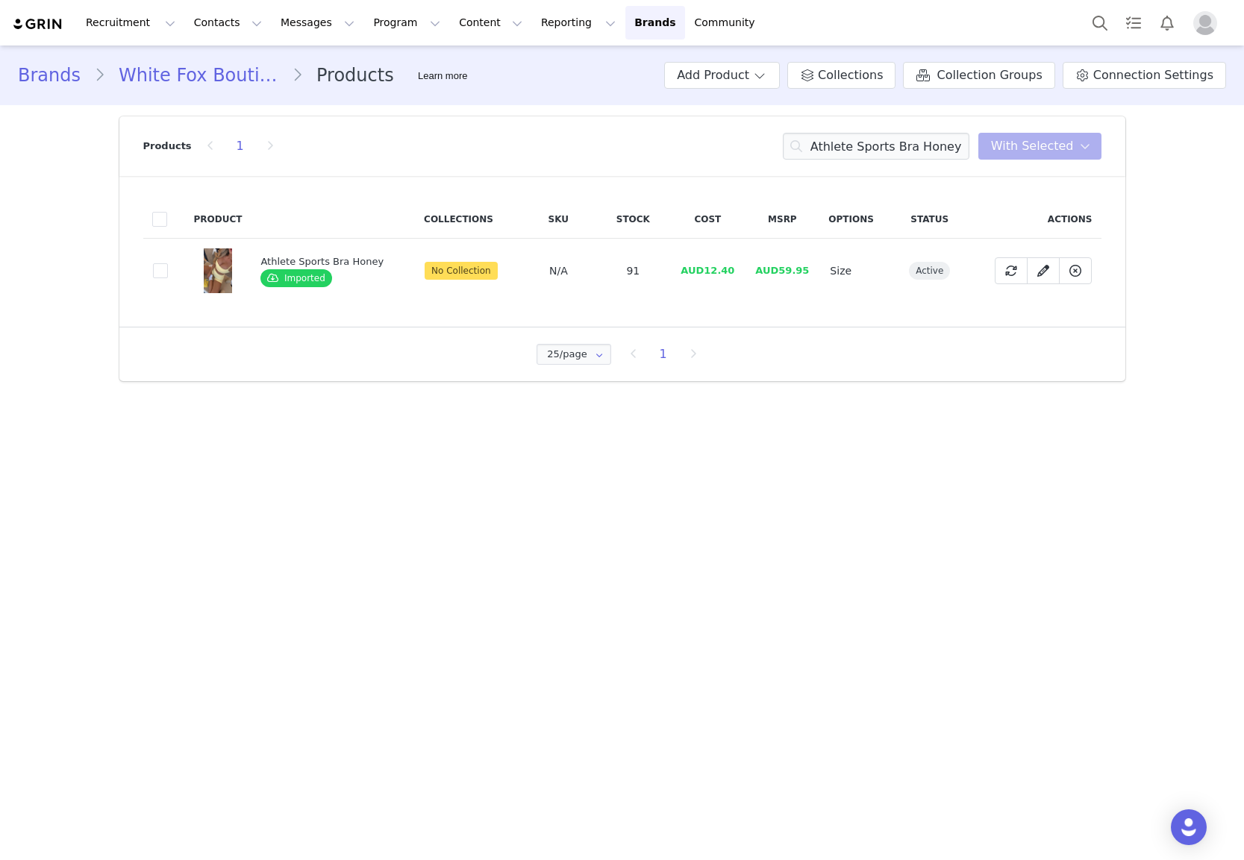
click at [158, 275] on span at bounding box center [160, 270] width 15 height 15
click at [168, 263] on input "0f8fd2ba-25ae-4c4c-99f9-76f6aca9aebc" at bounding box center [168, 263] width 0 height 0
click at [1035, 146] on span "With Selected" at bounding box center [1032, 146] width 83 height 18
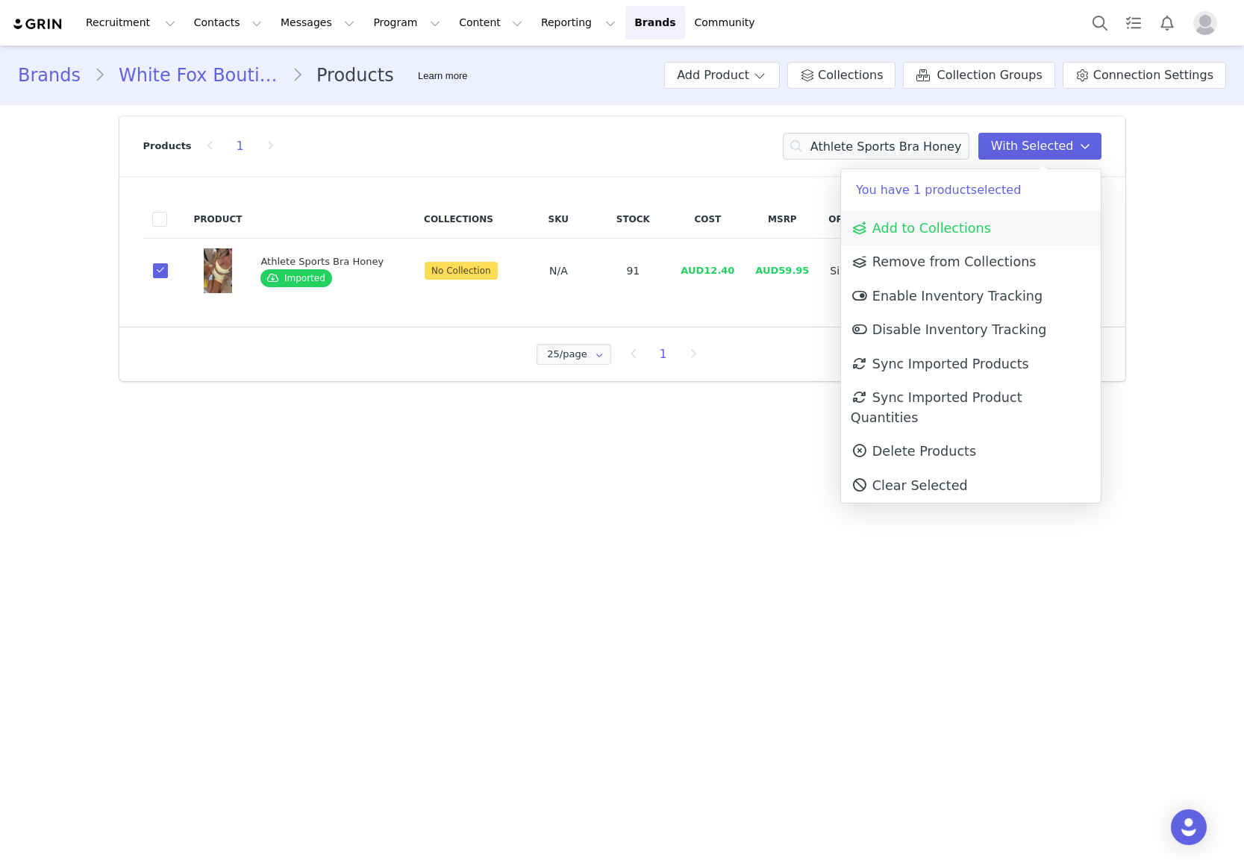
click at [942, 227] on span "Add to Collections" at bounding box center [921, 228] width 140 height 15
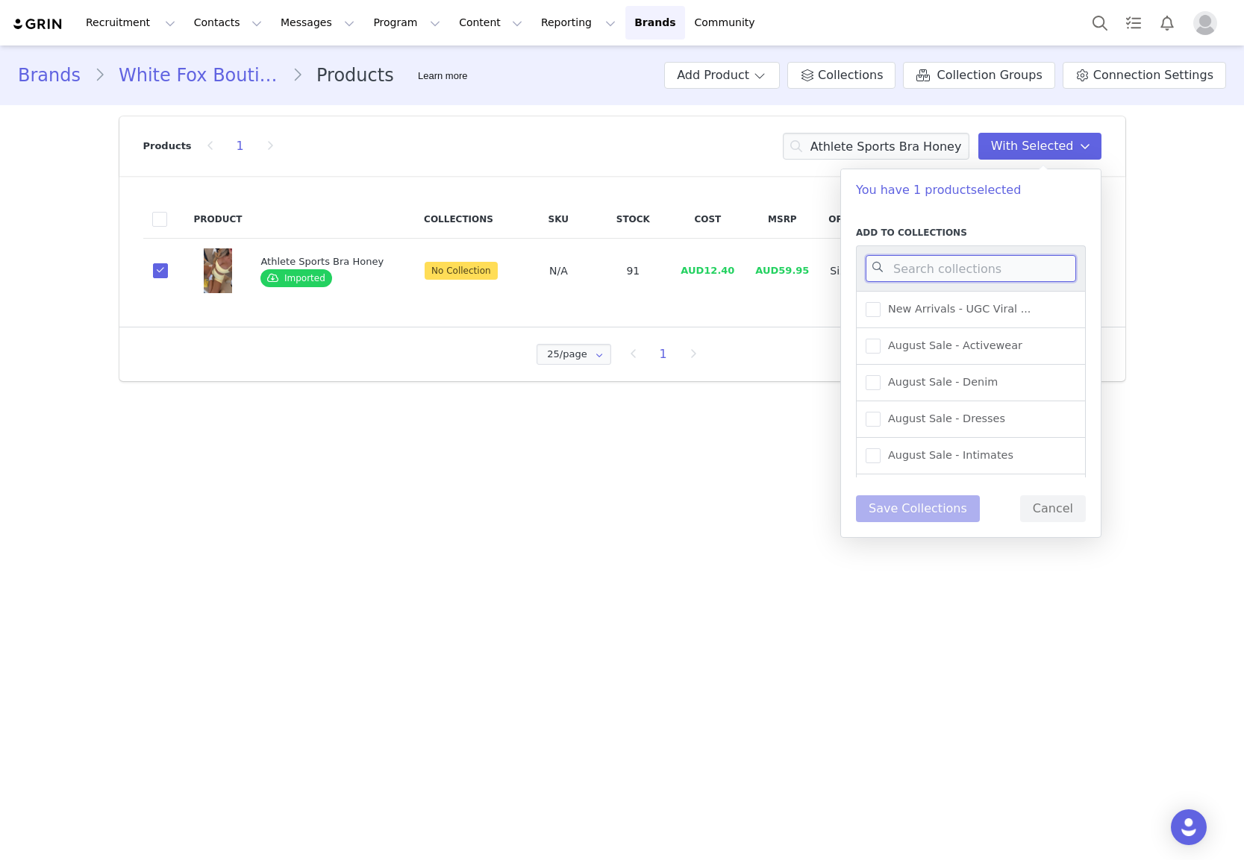
click at [927, 272] on input at bounding box center [971, 268] width 210 height 27
type input "active"
drag, startPoint x: 987, startPoint y: 342, endPoint x: 986, endPoint y: 361, distance: 19.5
click at [987, 342] on span "New Arrivals - Activewear" at bounding box center [952, 346] width 145 height 14
click at [880, 339] on input "New Arrivals - Activewear" at bounding box center [880, 339] width 0 height 0
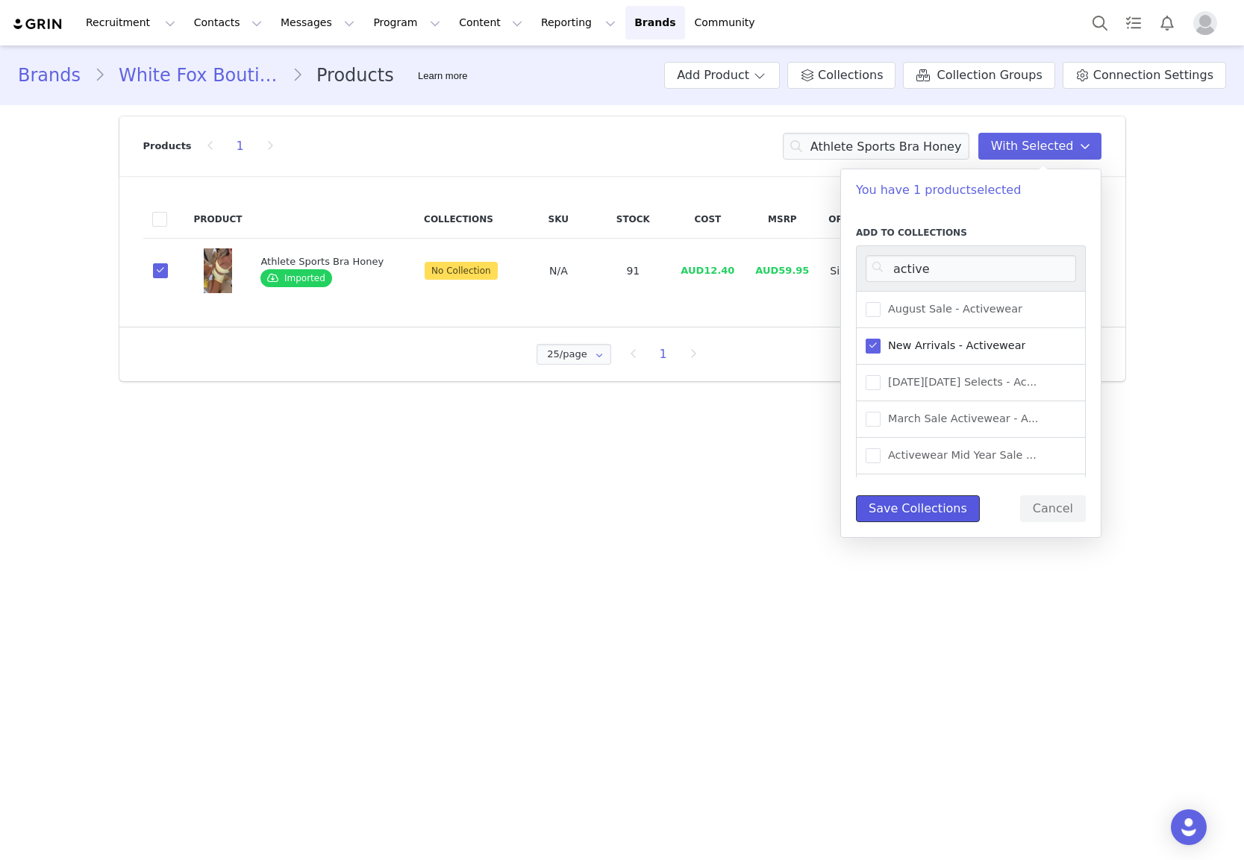
click at [909, 515] on button "Save Collections" at bounding box center [918, 508] width 124 height 27
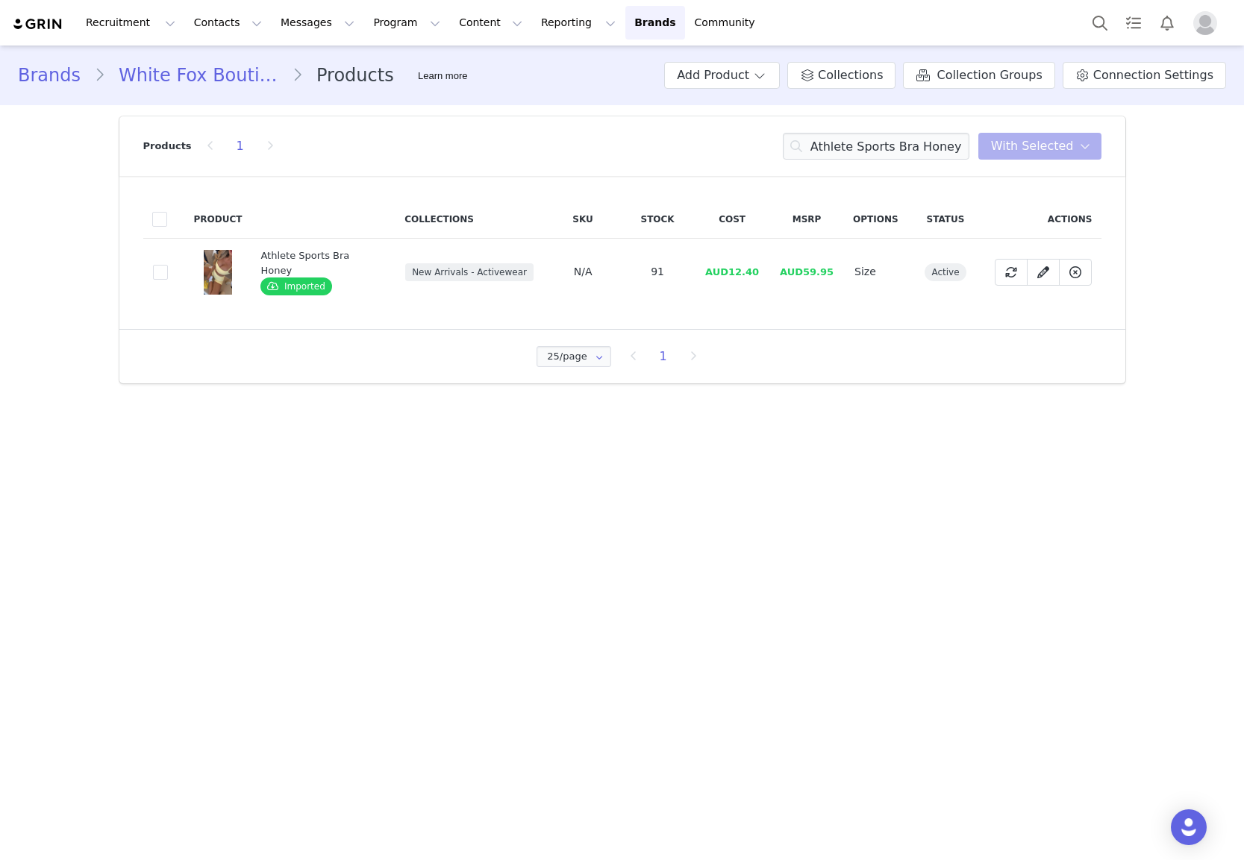
click at [863, 131] on div "Products 1 Athlete Sports Bra Honey With Selected" at bounding box center [622, 146] width 958 height 60
drag, startPoint x: 863, startPoint y: 131, endPoint x: 860, endPoint y: 146, distance: 14.4
click at [863, 132] on div "Products 1 Athlete Sports Bra Honey With Selected" at bounding box center [622, 146] width 958 height 60
click at [860, 146] on input "Athlete Sports Bra Honey" at bounding box center [876, 146] width 187 height 27
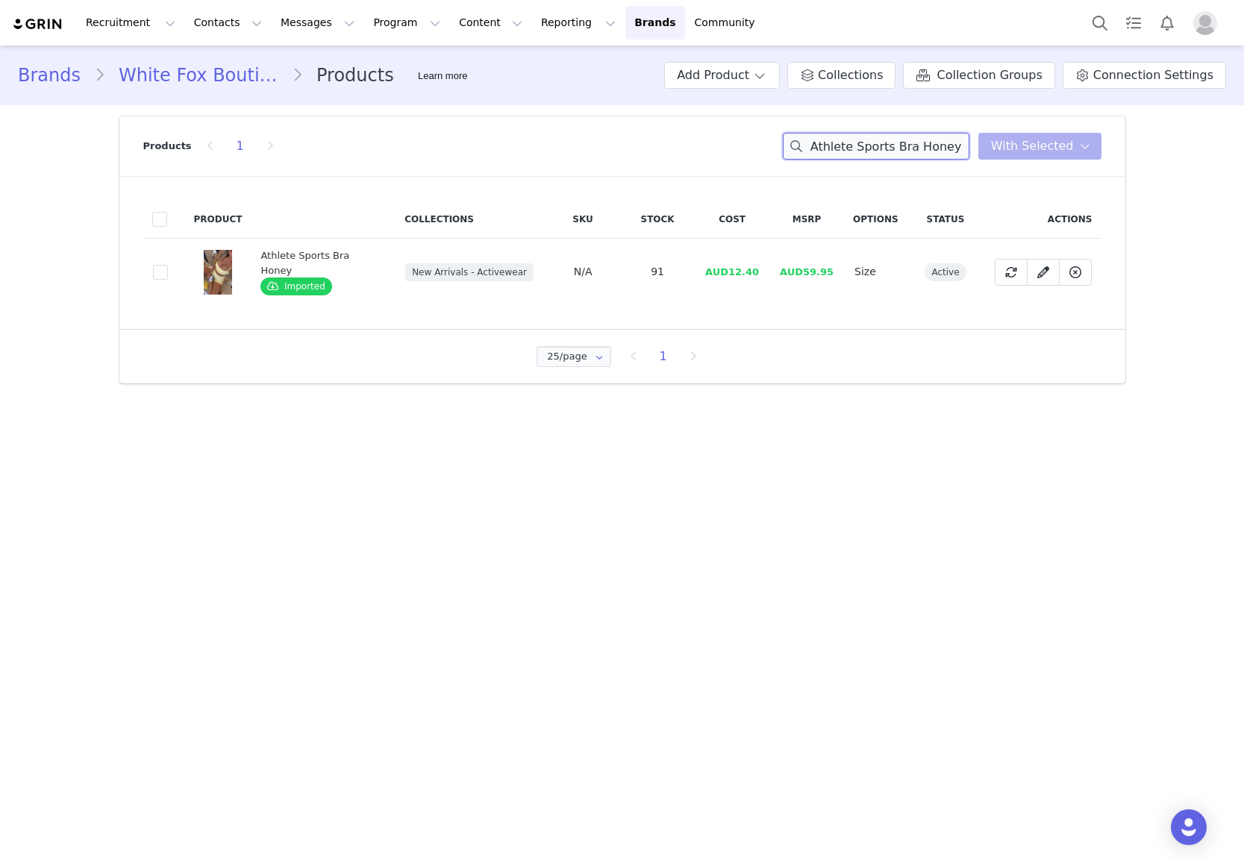
click at [860, 146] on input "Athlete Sports Bra Honey" at bounding box center [876, 146] width 187 height 27
paste input "Keep Up High Waisted Shorts 4""
type input "Keep Up High Waisted Shorts 4" Honey"
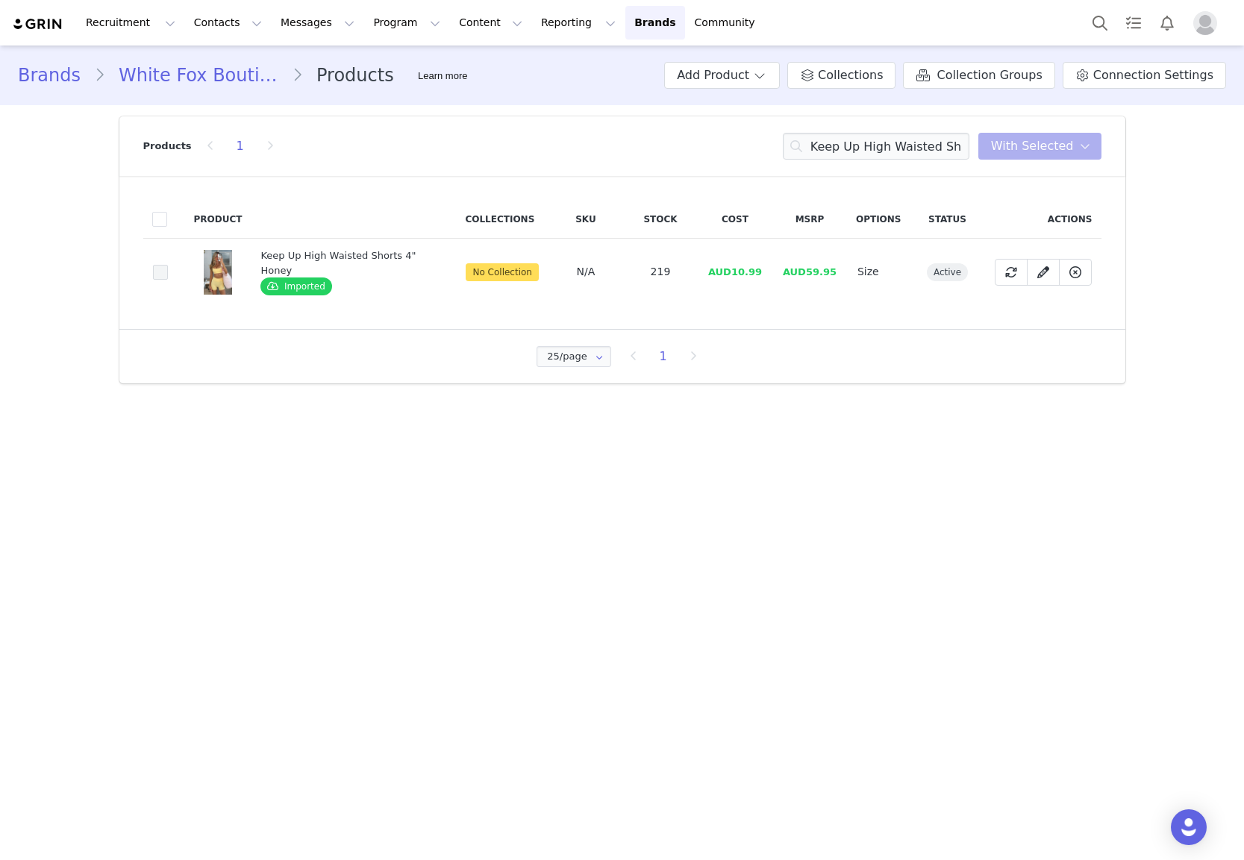
drag, startPoint x: 157, startPoint y: 250, endPoint x: 159, endPoint y: 276, distance: 26.2
click at [157, 253] on td "25058e77-1964-4404-8e38-a6bbd20189bb" at bounding box center [164, 272] width 42 height 67
click at [159, 277] on span at bounding box center [160, 272] width 15 height 15
click at [168, 265] on input "25058e77-1964-4404-8e38-a6bbd20189bb" at bounding box center [168, 265] width 0 height 0
click at [1012, 142] on span "With Selected" at bounding box center [1032, 146] width 83 height 18
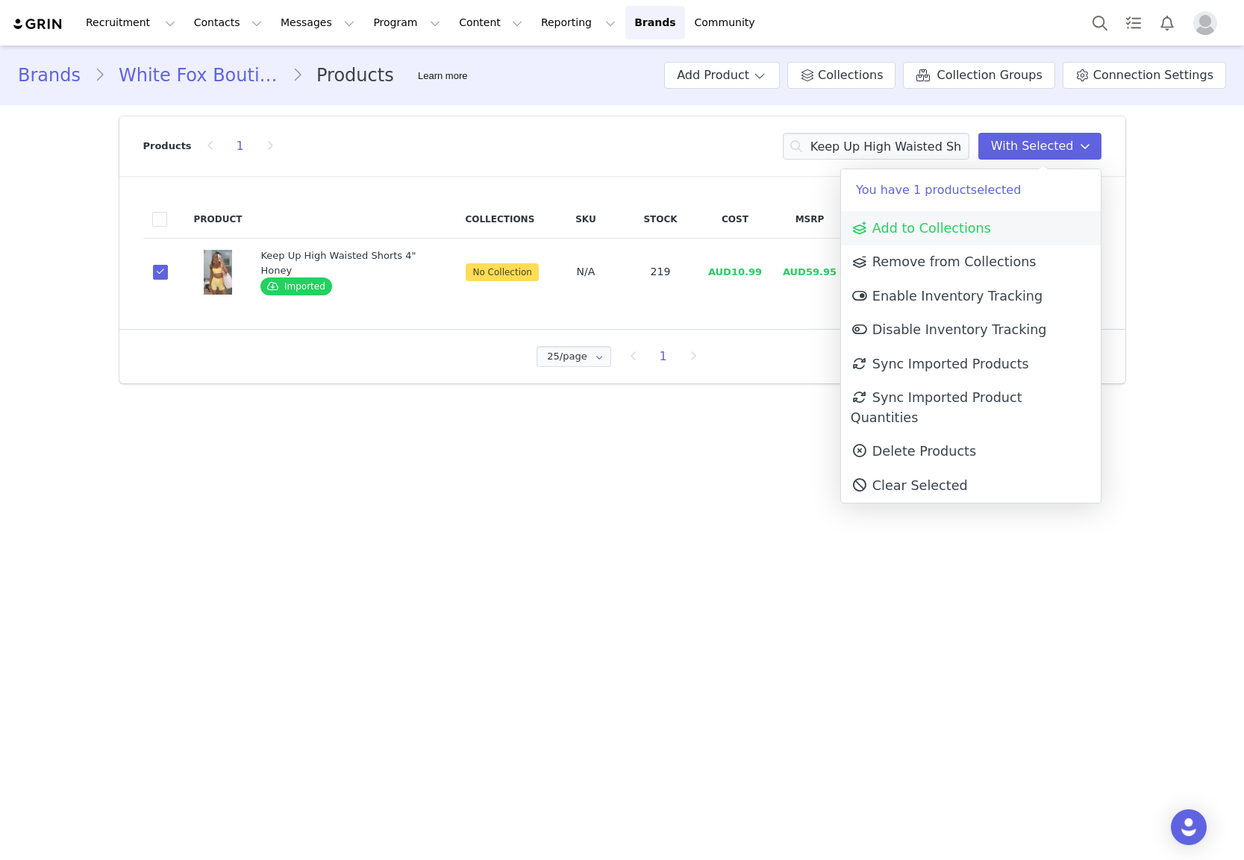
click at [940, 234] on span "Add to Collections" at bounding box center [921, 228] width 140 height 15
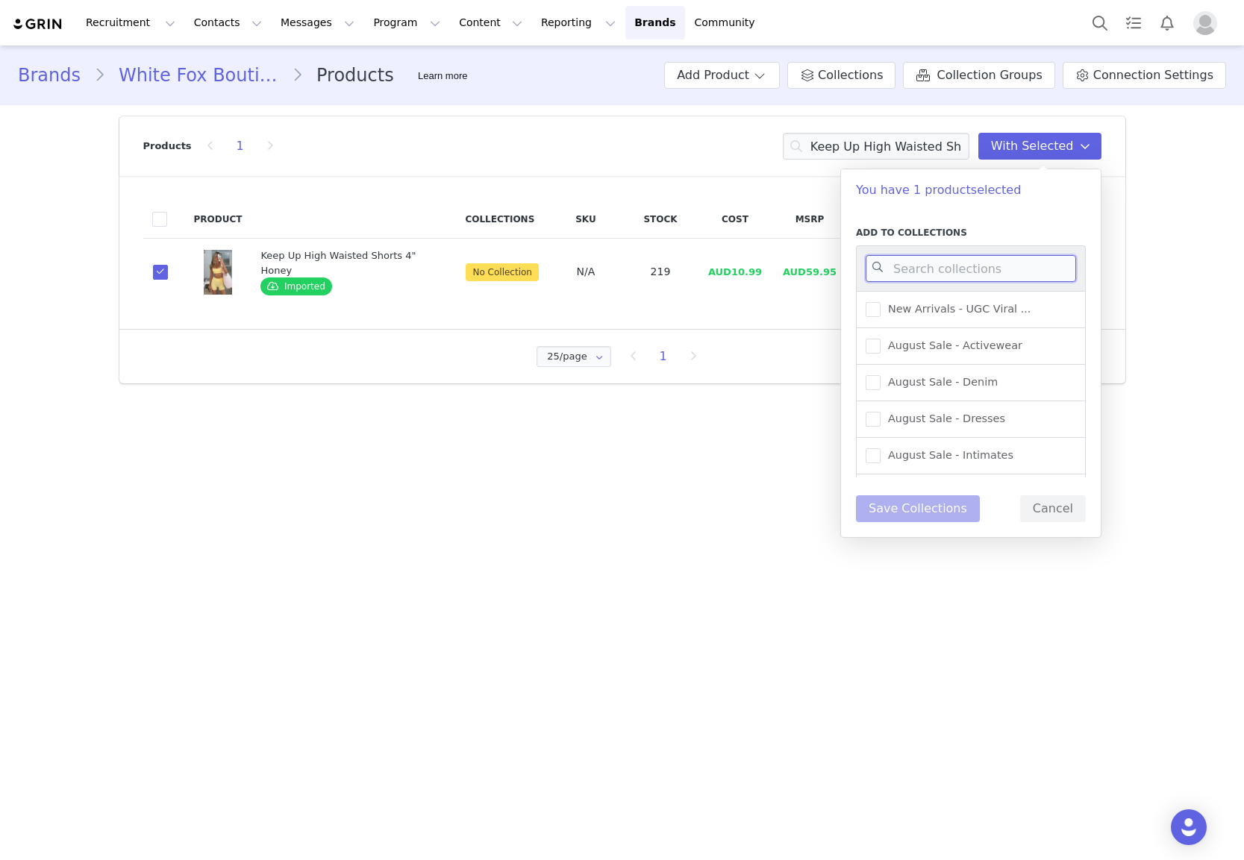
click at [929, 263] on input at bounding box center [971, 268] width 210 height 27
type input "activewea"
drag, startPoint x: 984, startPoint y: 345, endPoint x: 980, endPoint y: 351, distance: 7.7
click at [984, 344] on span "New Arrivals - Activewear" at bounding box center [952, 346] width 145 height 14
click at [880, 339] on input "New Arrivals - Activewear" at bounding box center [880, 339] width 0 height 0
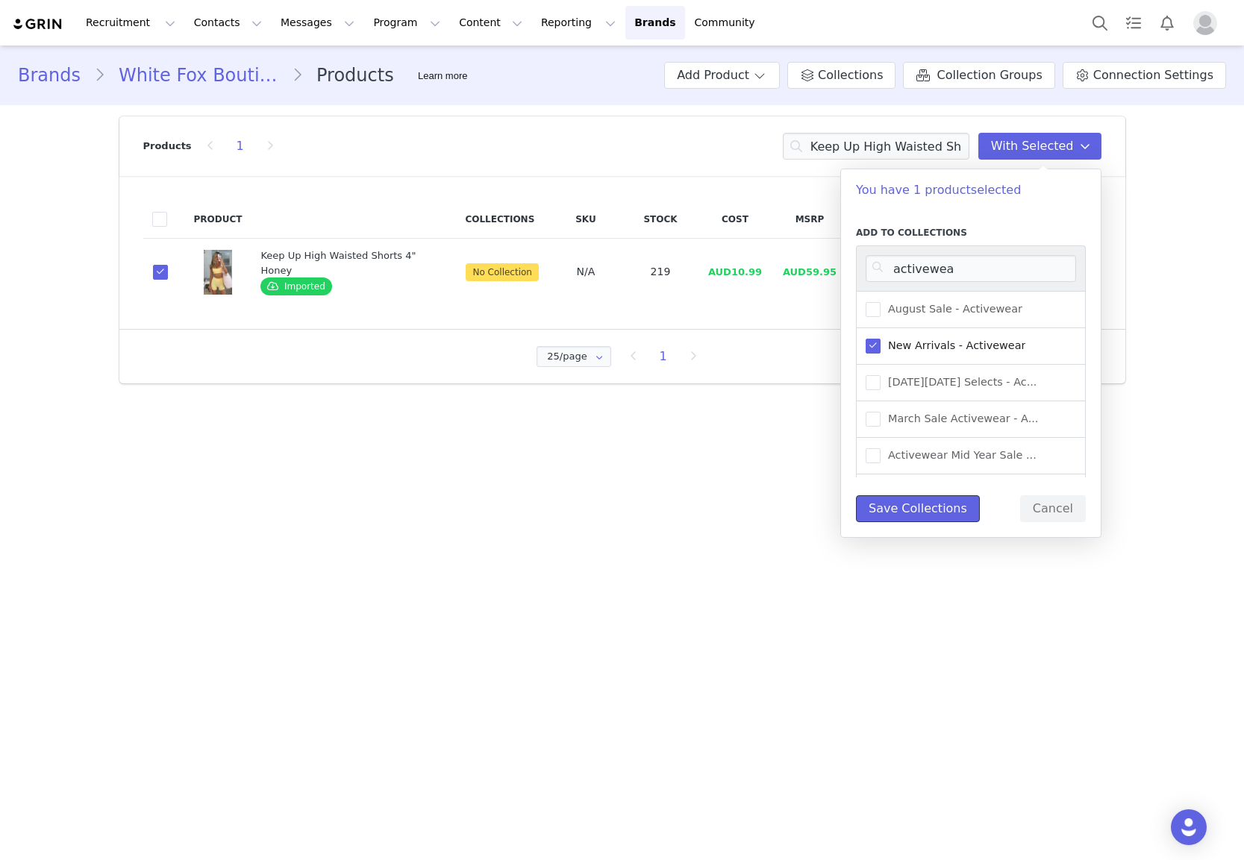
click at [948, 501] on button "Save Collections" at bounding box center [918, 508] width 124 height 27
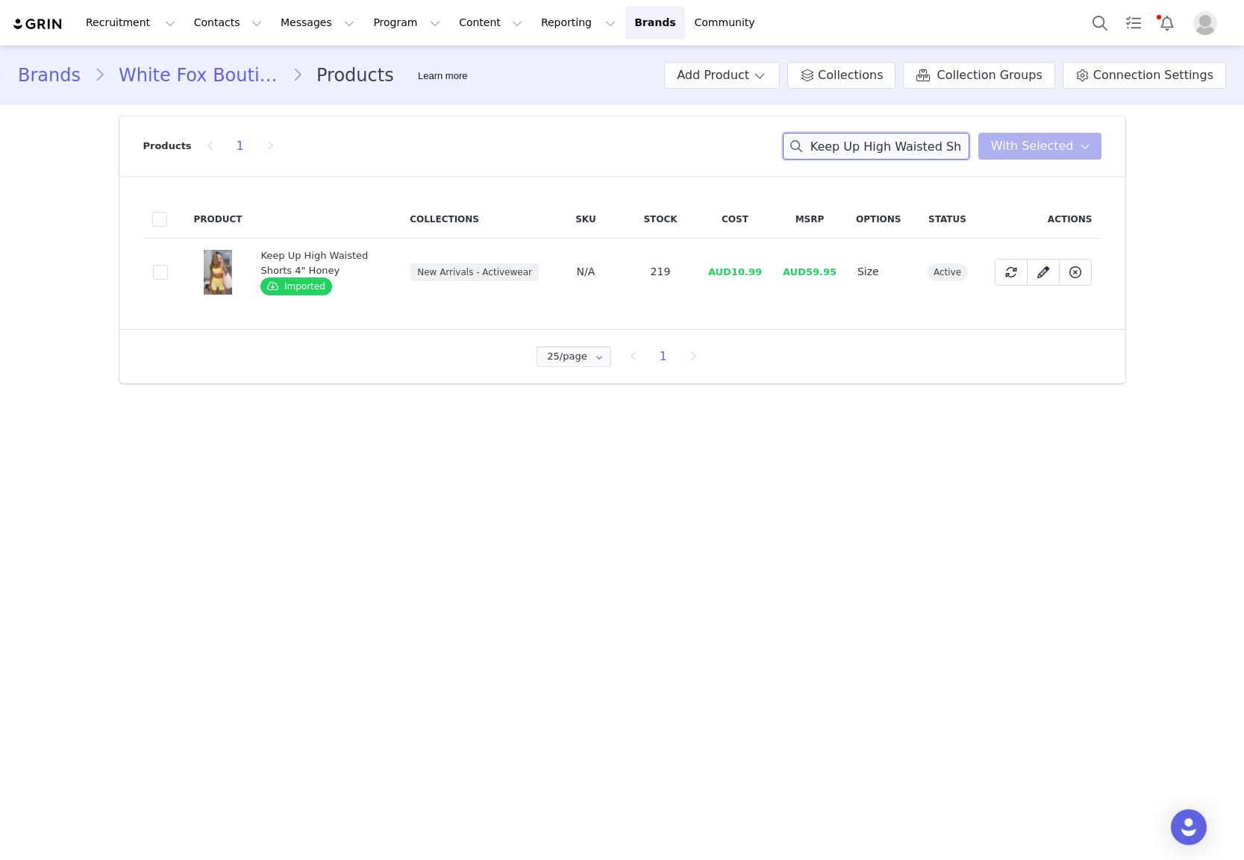
click at [870, 146] on input "Keep Up High Waisted Shorts 4" Honey" at bounding box center [876, 146] width 187 height 27
paste input "Body Pump Crop Honey"
click at [898, 154] on input "Keep Up Body Pump Crop Honey Waisted Shorts 4" Honey" at bounding box center [876, 146] width 187 height 27
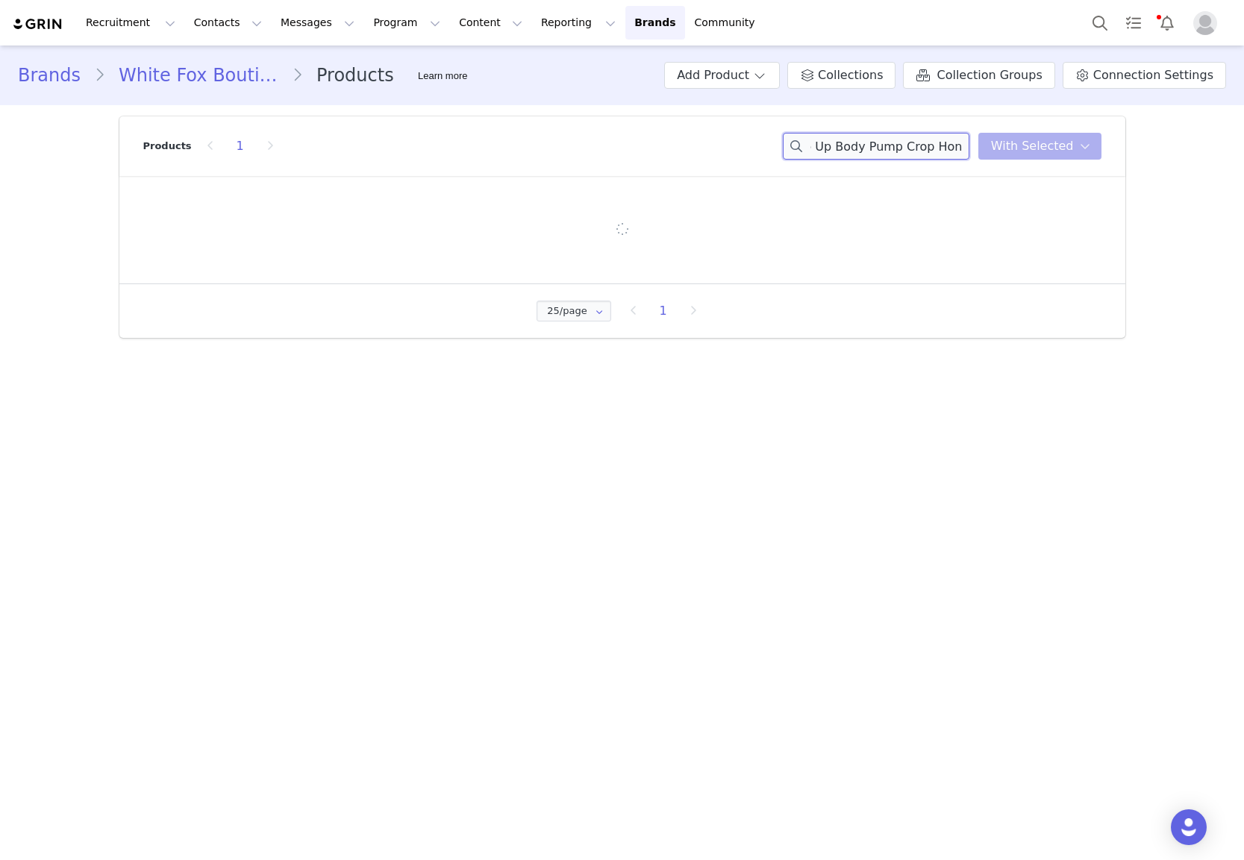
click at [898, 154] on input "Keep Up Body Pump Crop Honey Waisted Shorts 4" Honey" at bounding box center [876, 146] width 187 height 27
paste input "Body Pump Crop"
type input "Body Pump Crop Honey"
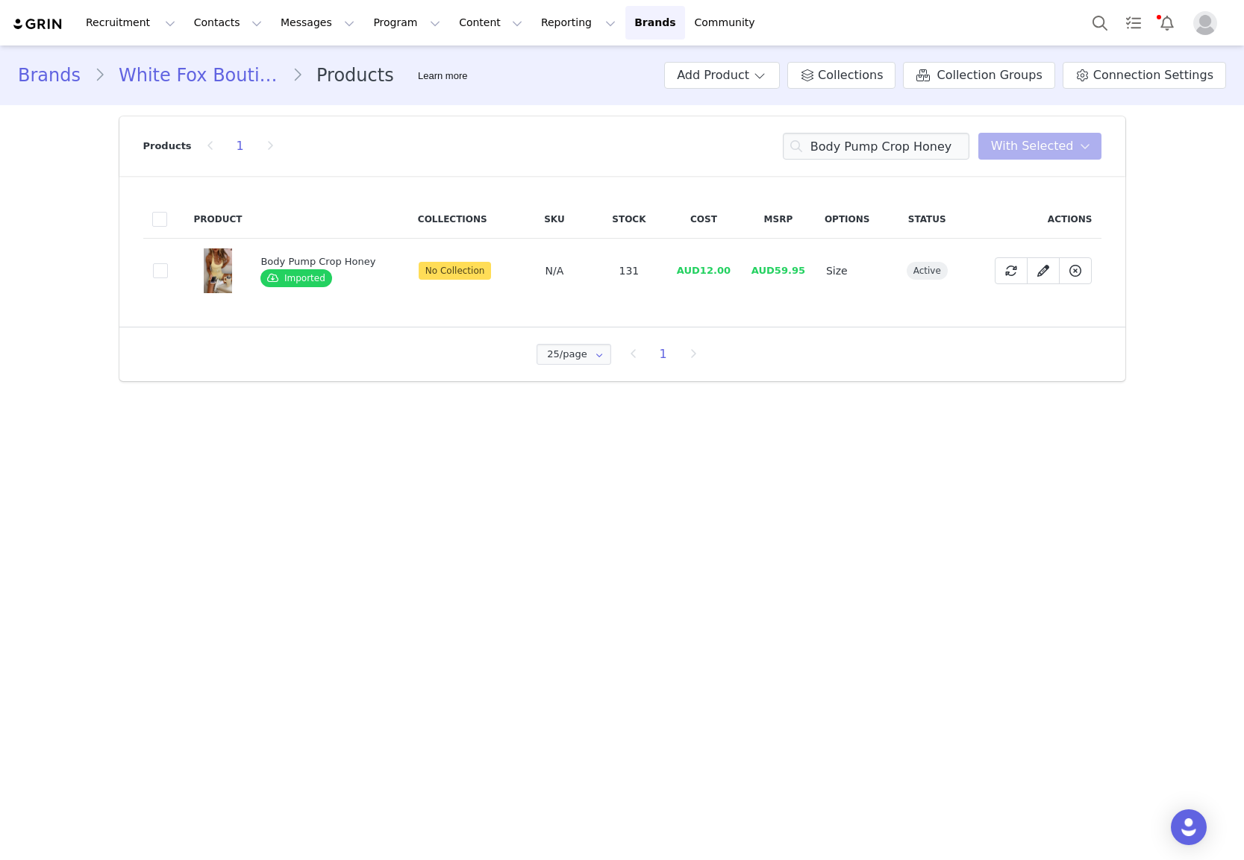
click at [146, 269] on td "8f896823-ffb2-4aa9-9676-976cdc7cfa81" at bounding box center [164, 271] width 42 height 65
click at [150, 269] on td "8f896823-ffb2-4aa9-9676-976cdc7cfa81" at bounding box center [164, 271] width 42 height 65
click at [153, 269] on span at bounding box center [160, 270] width 15 height 15
click at [168, 263] on input "8f896823-ffb2-4aa9-9676-976cdc7cfa81" at bounding box center [168, 263] width 0 height 0
click at [1035, 140] on span "With Selected" at bounding box center [1032, 146] width 83 height 18
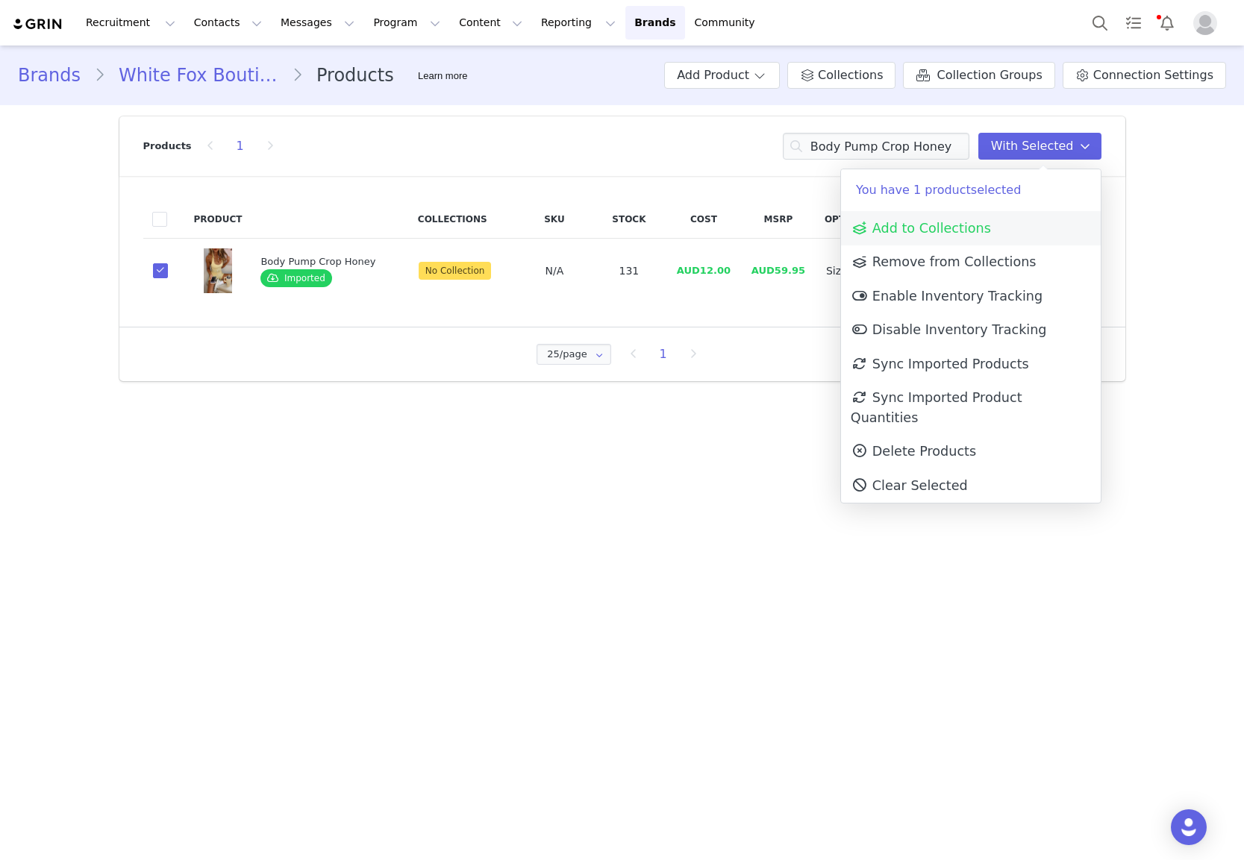
click at [942, 233] on span "Add to Collections" at bounding box center [921, 228] width 140 height 15
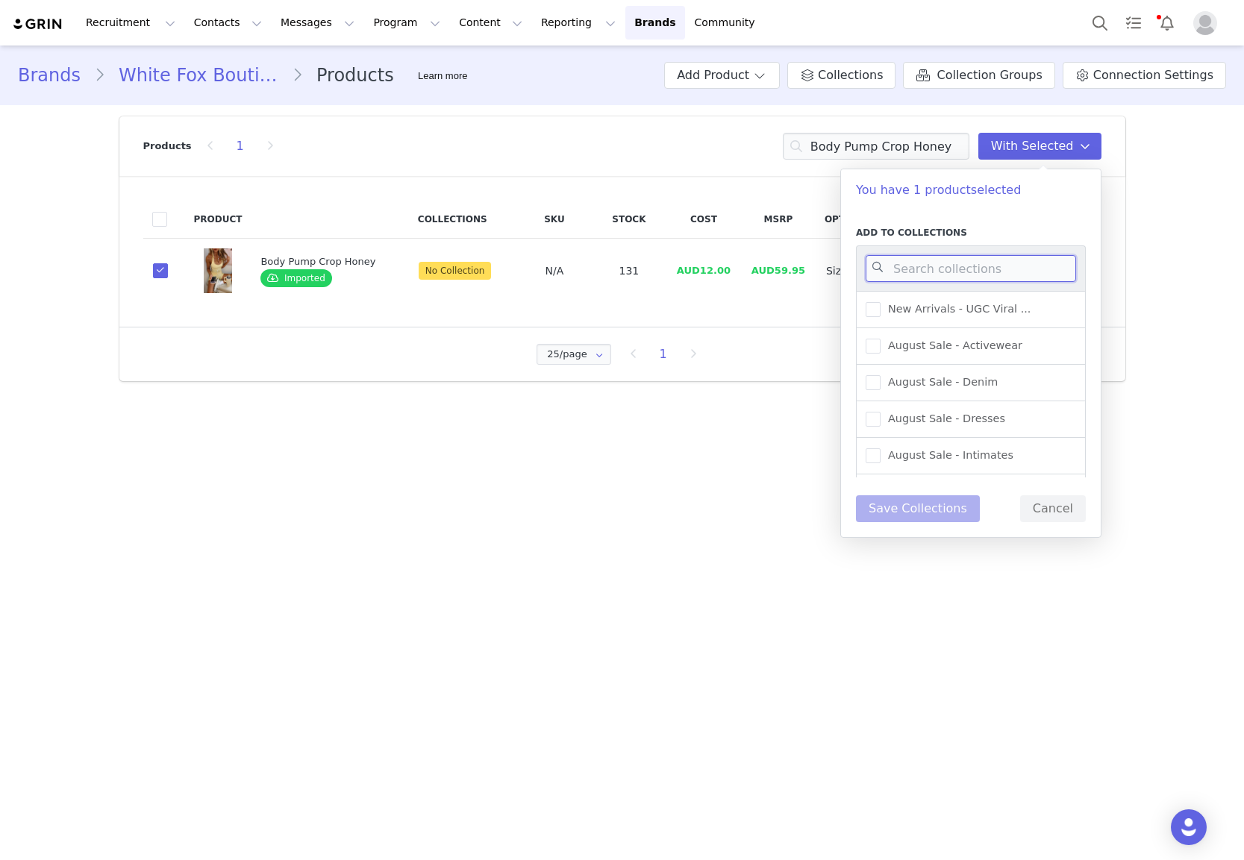
click at [940, 269] on input at bounding box center [971, 268] width 210 height 27
type input "C"
type input "activewe"
click at [969, 345] on span "New Arrivals - Activewear" at bounding box center [952, 346] width 145 height 14
click at [880, 339] on input "New Arrivals - Activewear" at bounding box center [880, 339] width 0 height 0
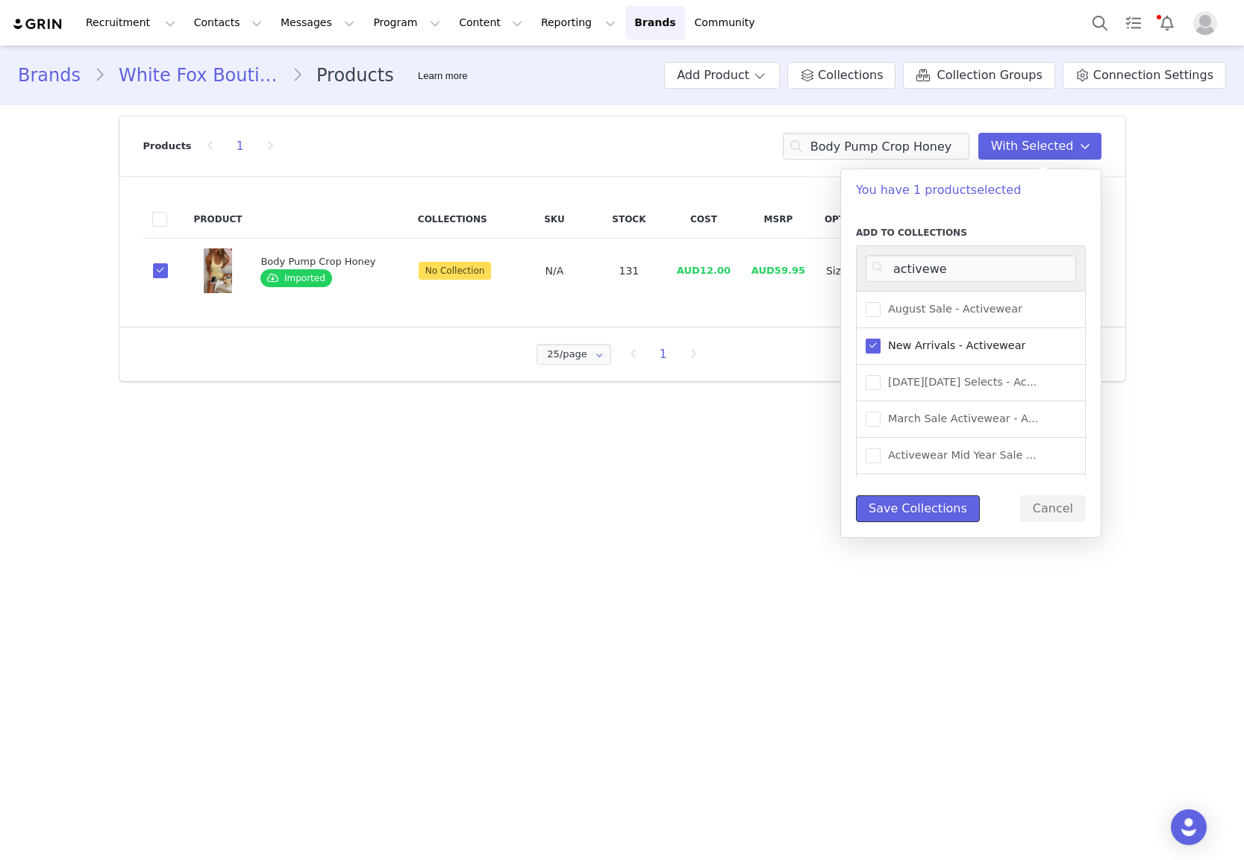
click at [910, 513] on button "Save Collections" at bounding box center [918, 508] width 124 height 27
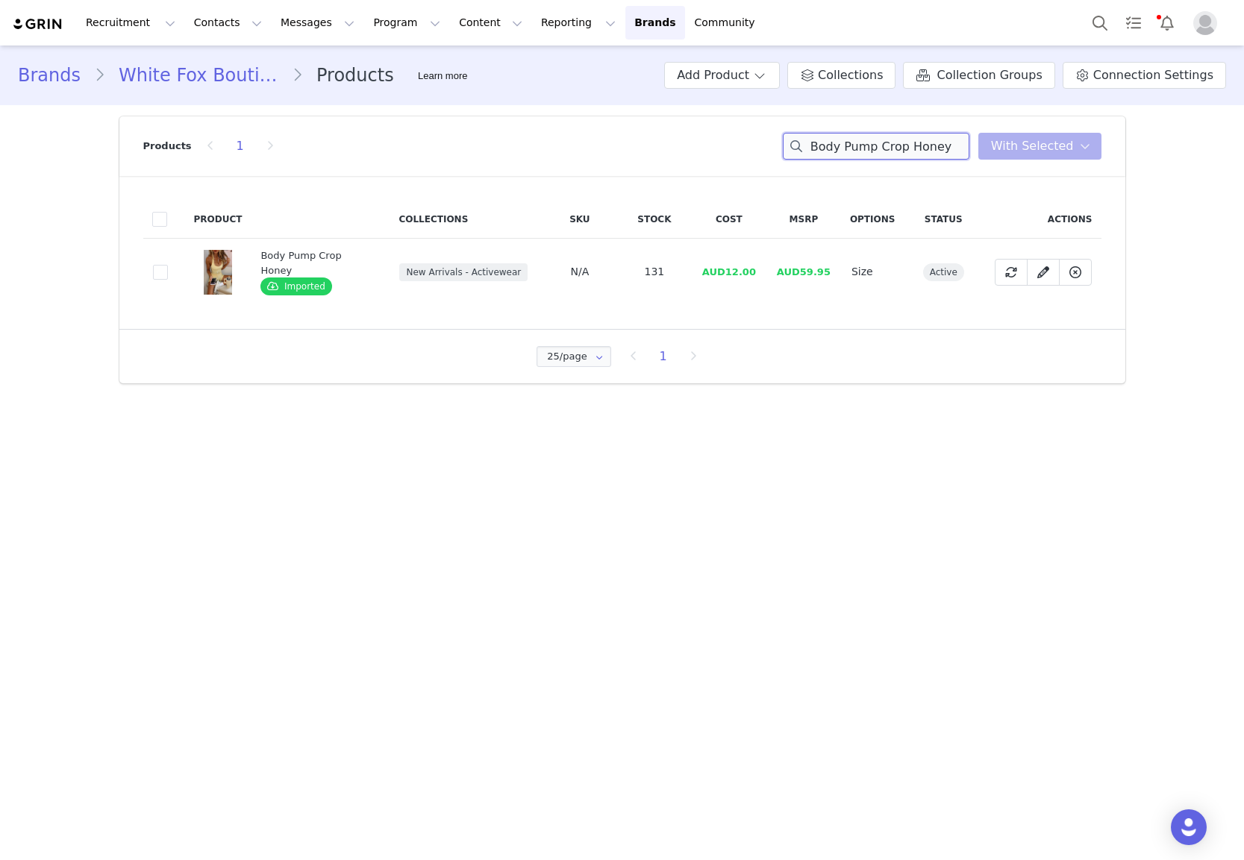
click at [865, 146] on input "Body Pump Crop Honey" at bounding box center [876, 146] width 187 height 27
paste input "Mad For You Long Sleeve Top Cream"
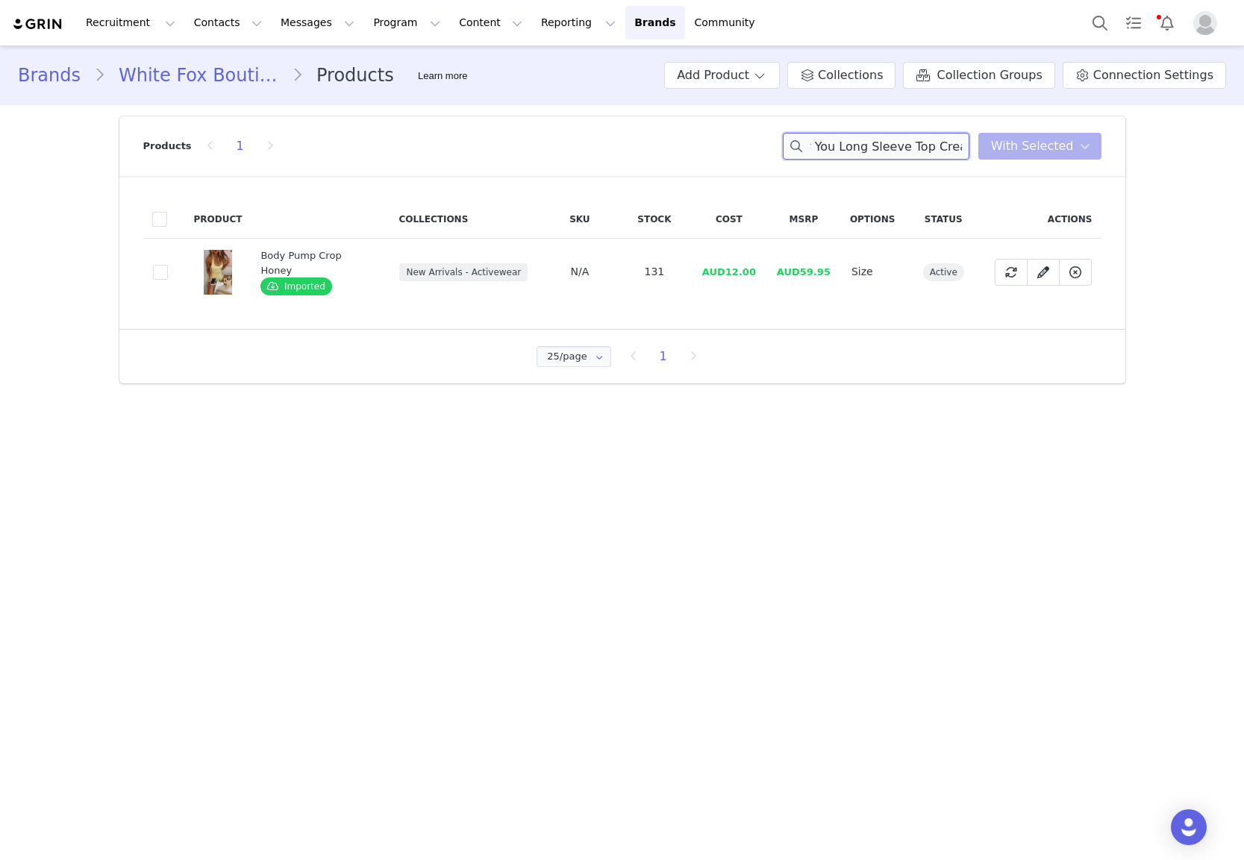
type input "Mad For You Long Sleeve Top Cream"
drag, startPoint x: 134, startPoint y: 270, endPoint x: 148, endPoint y: 268, distance: 15.1
click at [135, 269] on div "Product Collections SKU Stock Cost MSRP Options Status Actions 70a51e41-6793-45…" at bounding box center [622, 252] width 1006 height 153
drag, startPoint x: 160, startPoint y: 269, endPoint x: 279, endPoint y: 257, distance: 119.9
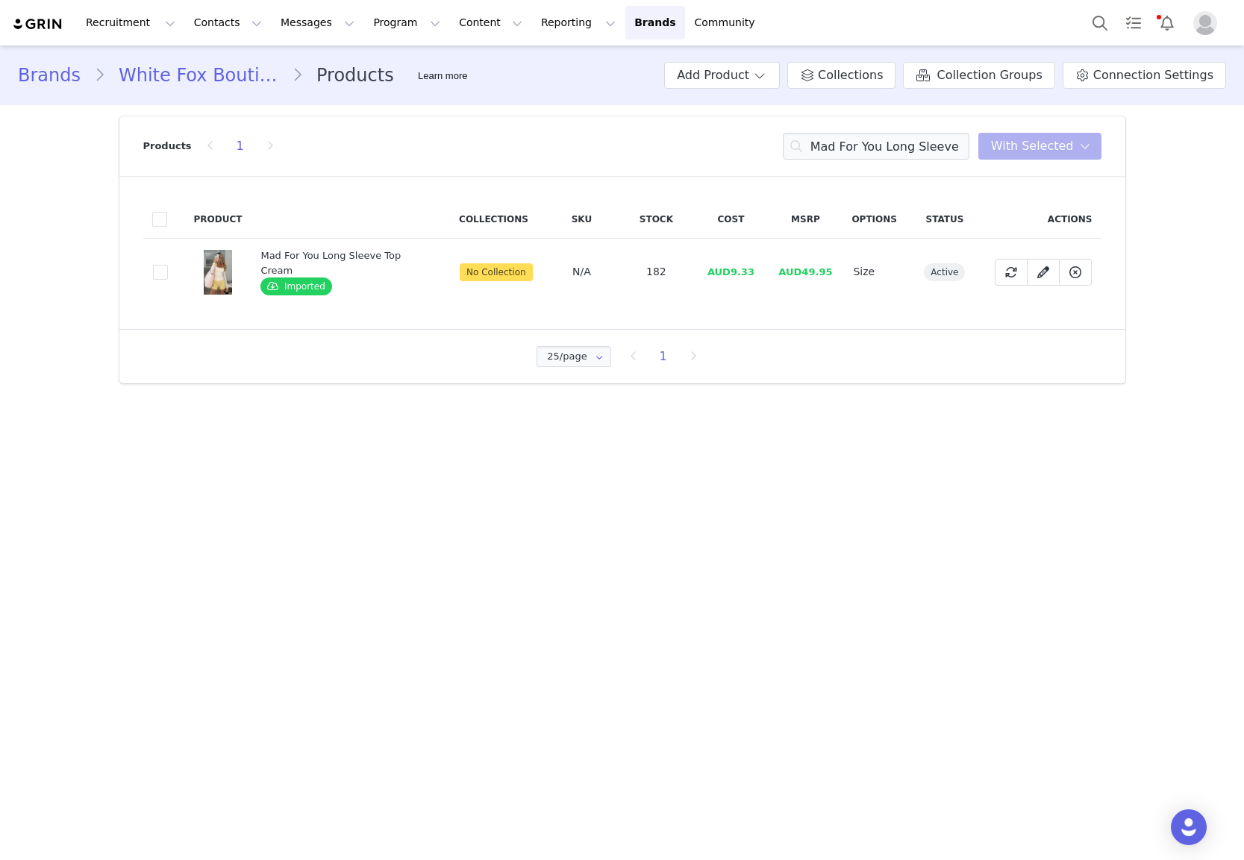
click at [160, 269] on span at bounding box center [160, 272] width 15 height 15
click at [168, 265] on input "70a51e41-6793-452a-a764-41efdfe34077" at bounding box center [168, 265] width 0 height 0
click at [1042, 159] on div "Products 1 Mad For You Long Sleeve Top Cream With Selected" at bounding box center [622, 146] width 958 height 60
drag, startPoint x: 1038, startPoint y: 143, endPoint x: 1021, endPoint y: 175, distance: 37.0
click at [1039, 143] on span "With Selected" at bounding box center [1032, 146] width 83 height 18
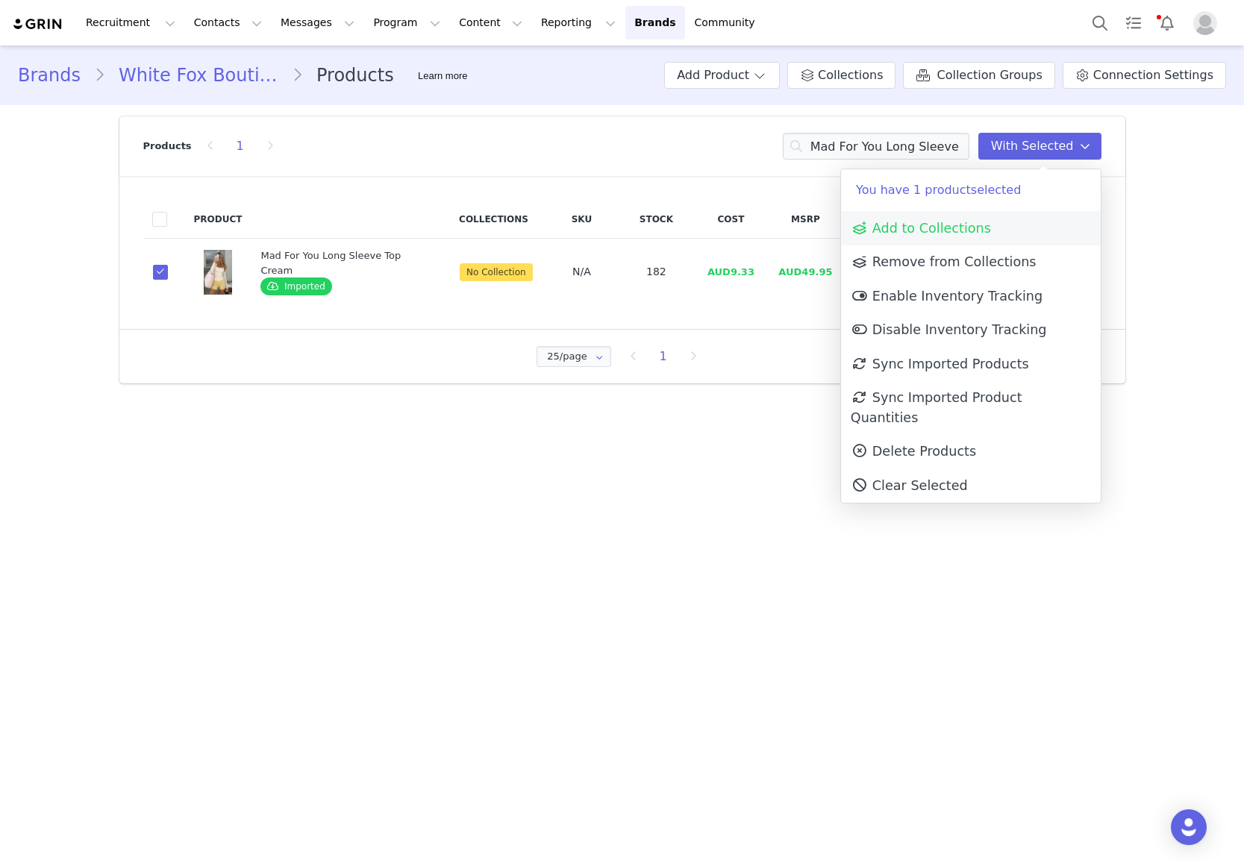
click at [979, 221] on span "Add to Collections" at bounding box center [921, 228] width 140 height 15
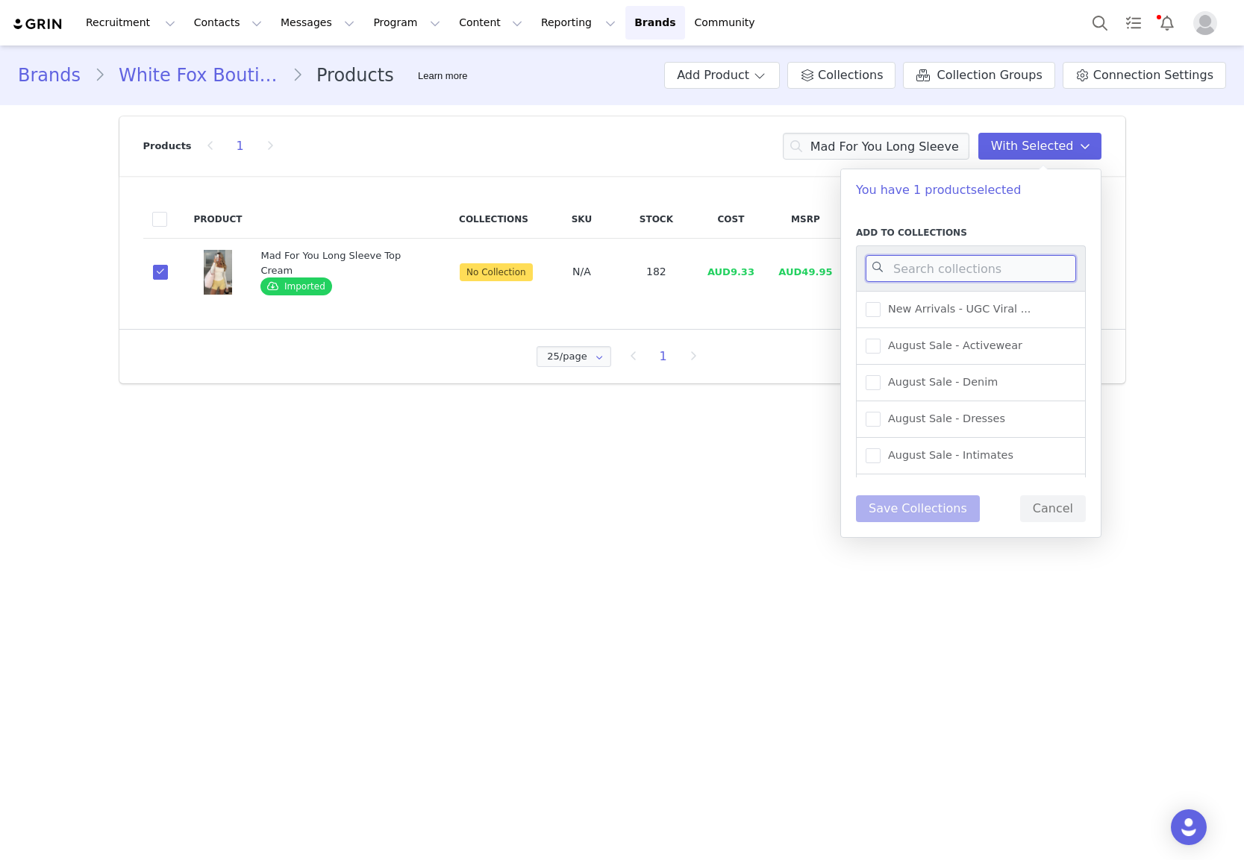
click at [963, 261] on input at bounding box center [971, 268] width 210 height 27
type input "activewe"
drag, startPoint x: 1007, startPoint y: 340, endPoint x: 987, endPoint y: 359, distance: 28.0
click at [1007, 341] on span "New Arrivals - Activewear" at bounding box center [952, 346] width 145 height 14
click at [880, 339] on input "New Arrivals - Activewear" at bounding box center [880, 339] width 0 height 0
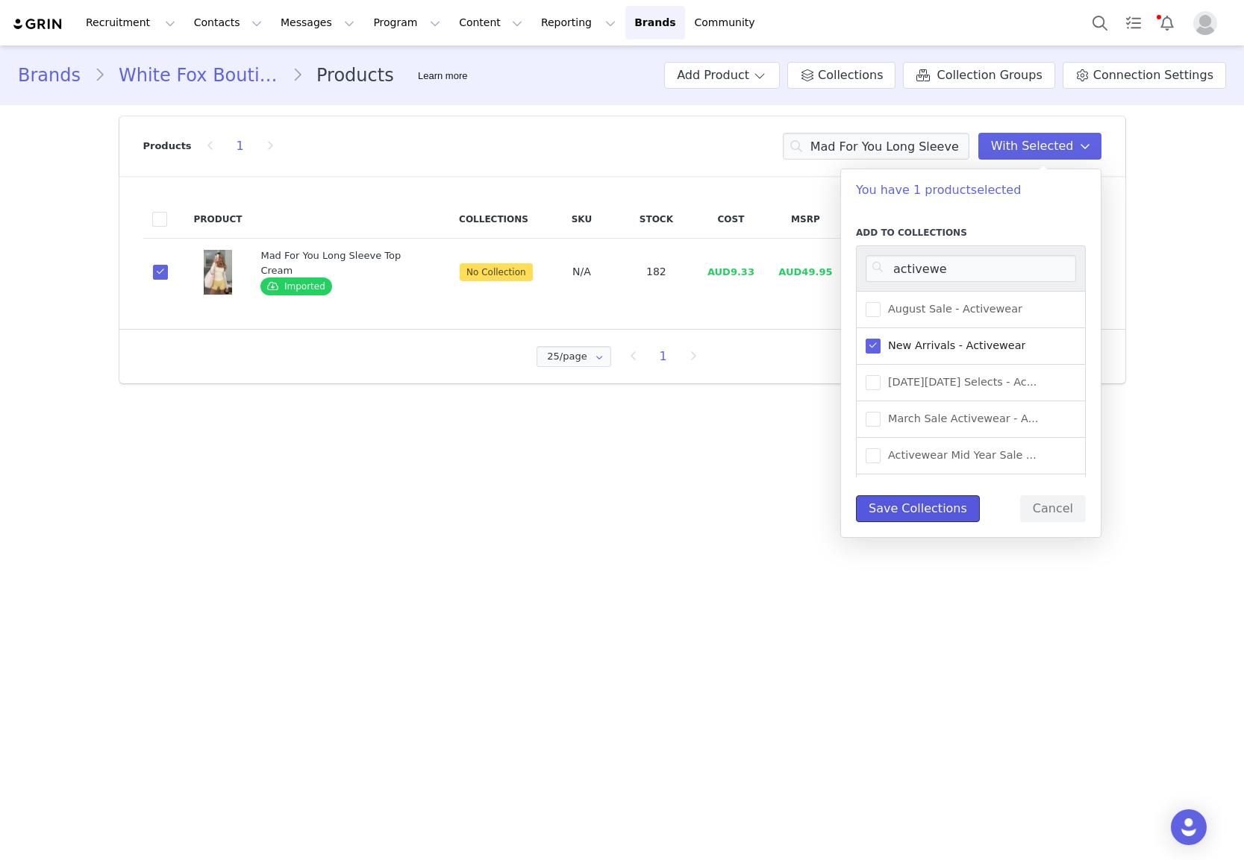
click at [872, 516] on button "Save Collections" at bounding box center [918, 508] width 124 height 27
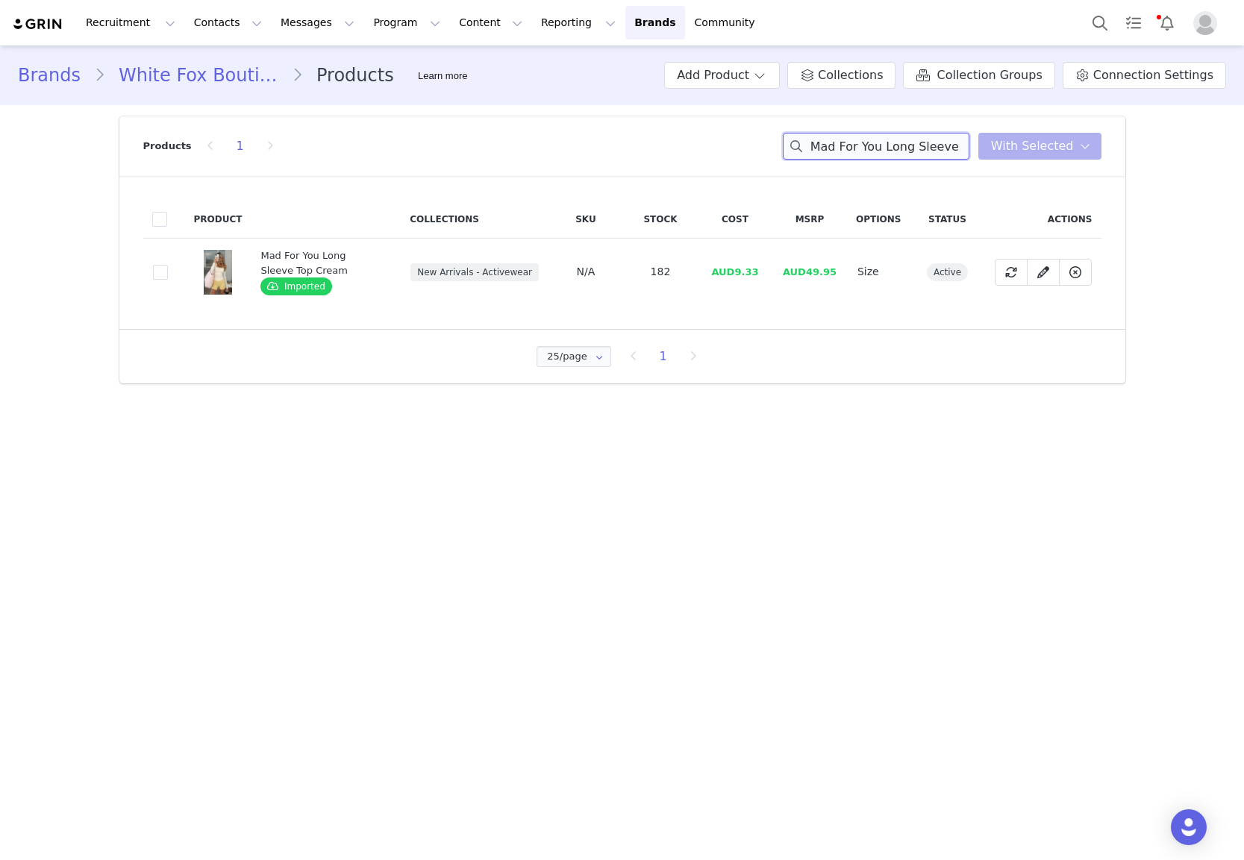
click at [878, 148] on input "Mad For You Long Sleeve Top Cream" at bounding box center [876, 146] width 187 height 27
drag, startPoint x: 878, startPoint y: 148, endPoint x: 883, endPoint y: 138, distance: 10.7
click at [878, 148] on input "Mad For You Long Sleeve Top Cream" at bounding box center [876, 146] width 187 height 27
paste input "Relentless Sports Bra Caramel/White"
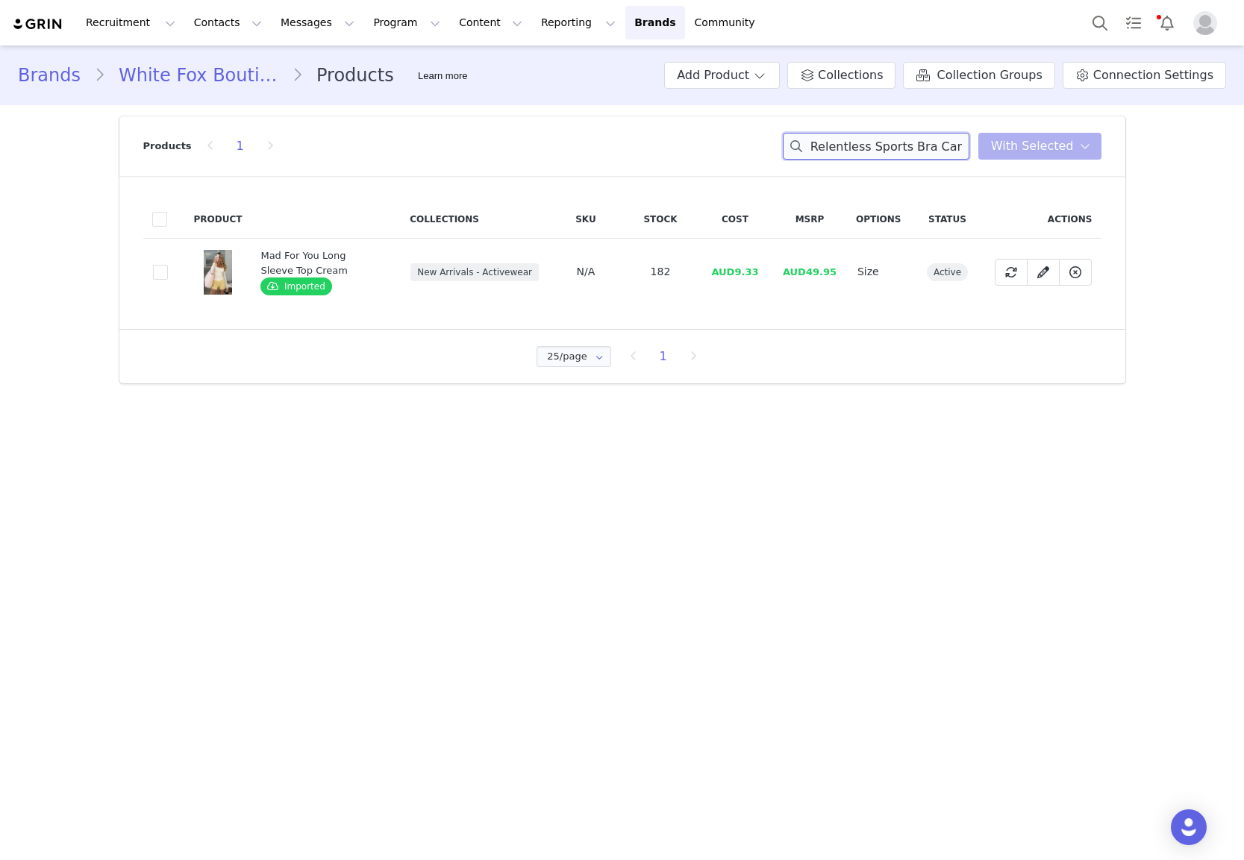
scroll to position [0, 47]
type input "Relentless Sports Bra Caramel/White"
drag, startPoint x: 154, startPoint y: 358, endPoint x: 178, endPoint y: 271, distance: 90.5
click at [162, 335] on div "25/page 25/page 50/page 100/page 1" at bounding box center [622, 357] width 1006 height 54
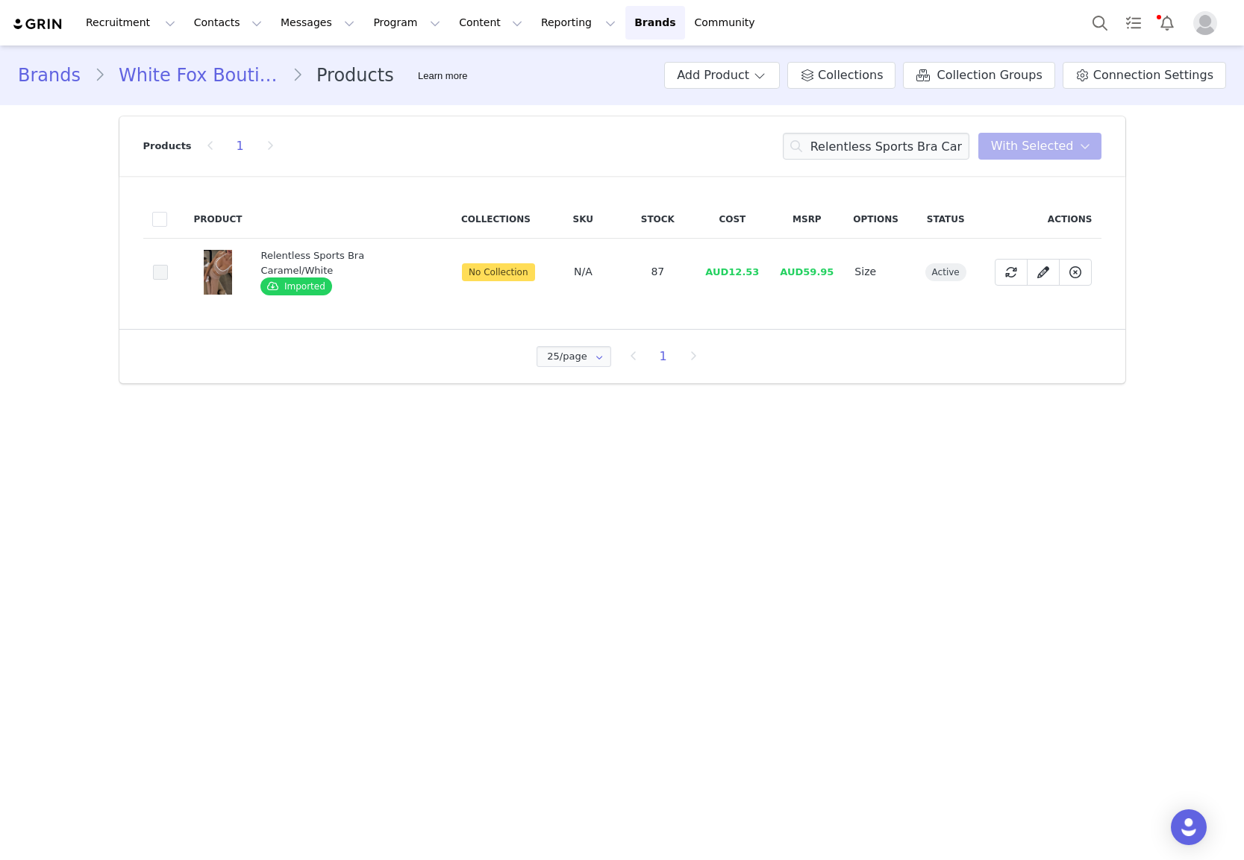
click at [159, 265] on span at bounding box center [160, 272] width 15 height 15
click at [168, 265] on input "9c259a0e-4441-48d4-b3df-97fbd293440e" at bounding box center [168, 265] width 0 height 0
click at [1104, 143] on header "Products 1 Relentless Sports Bra Caramel/White With Selected" at bounding box center [622, 146] width 1006 height 60
click at [1024, 152] on span "With Selected" at bounding box center [1032, 146] width 83 height 18
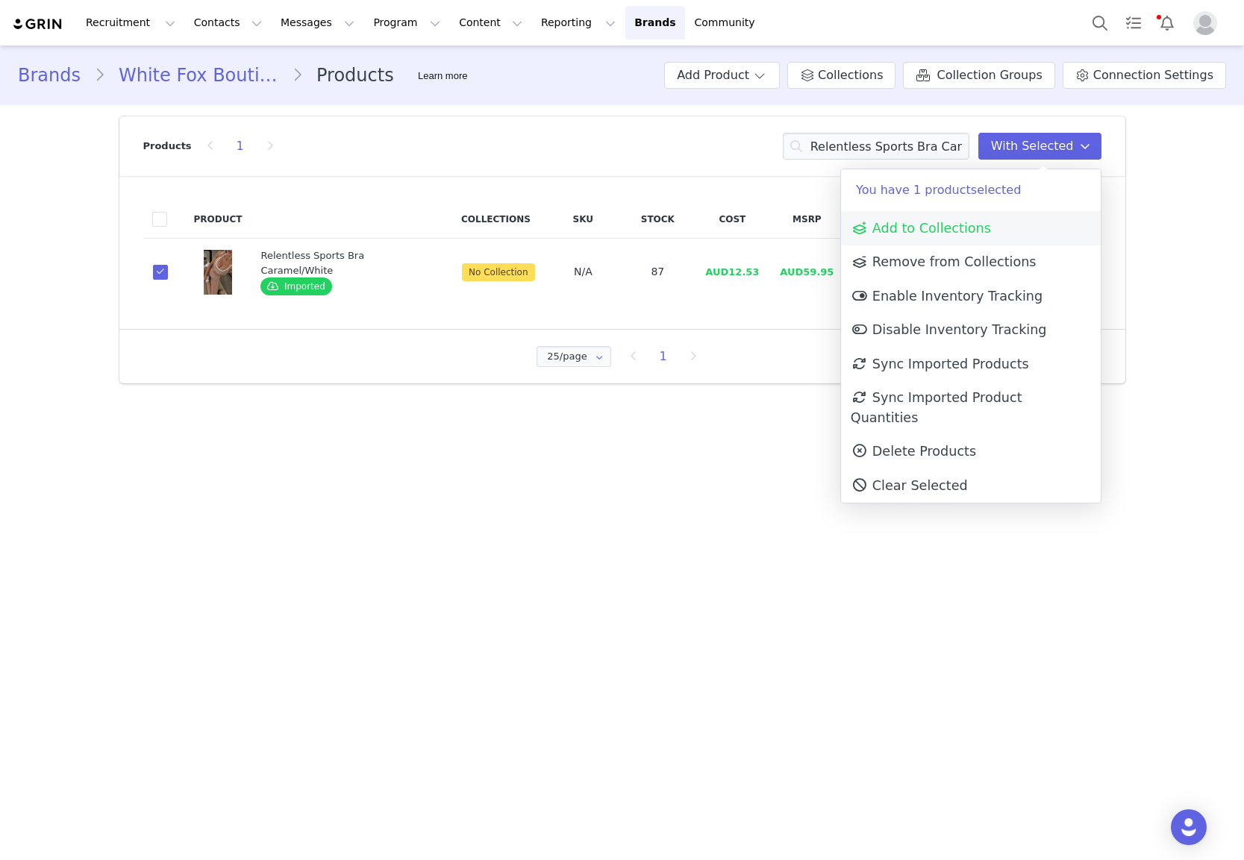
click at [963, 231] on span "Add to Collections" at bounding box center [921, 228] width 140 height 15
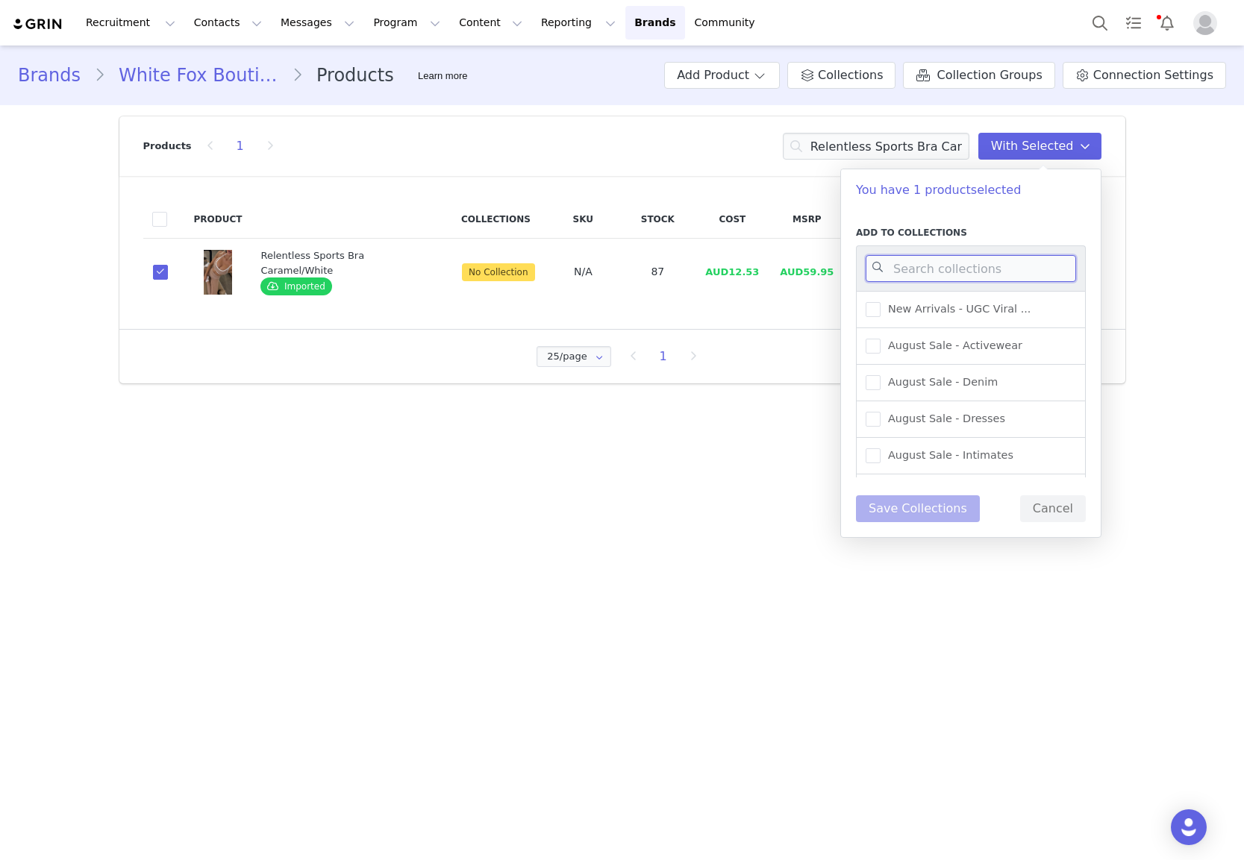
click at [946, 260] on input at bounding box center [971, 268] width 210 height 27
type input "activewe"
drag, startPoint x: 961, startPoint y: 353, endPoint x: 954, endPoint y: 369, distance: 17.0
click at [961, 356] on div "New Arrivals - Activewear" at bounding box center [971, 346] width 230 height 37
click at [944, 345] on span "New Arrivals - Activewear" at bounding box center [952, 346] width 145 height 14
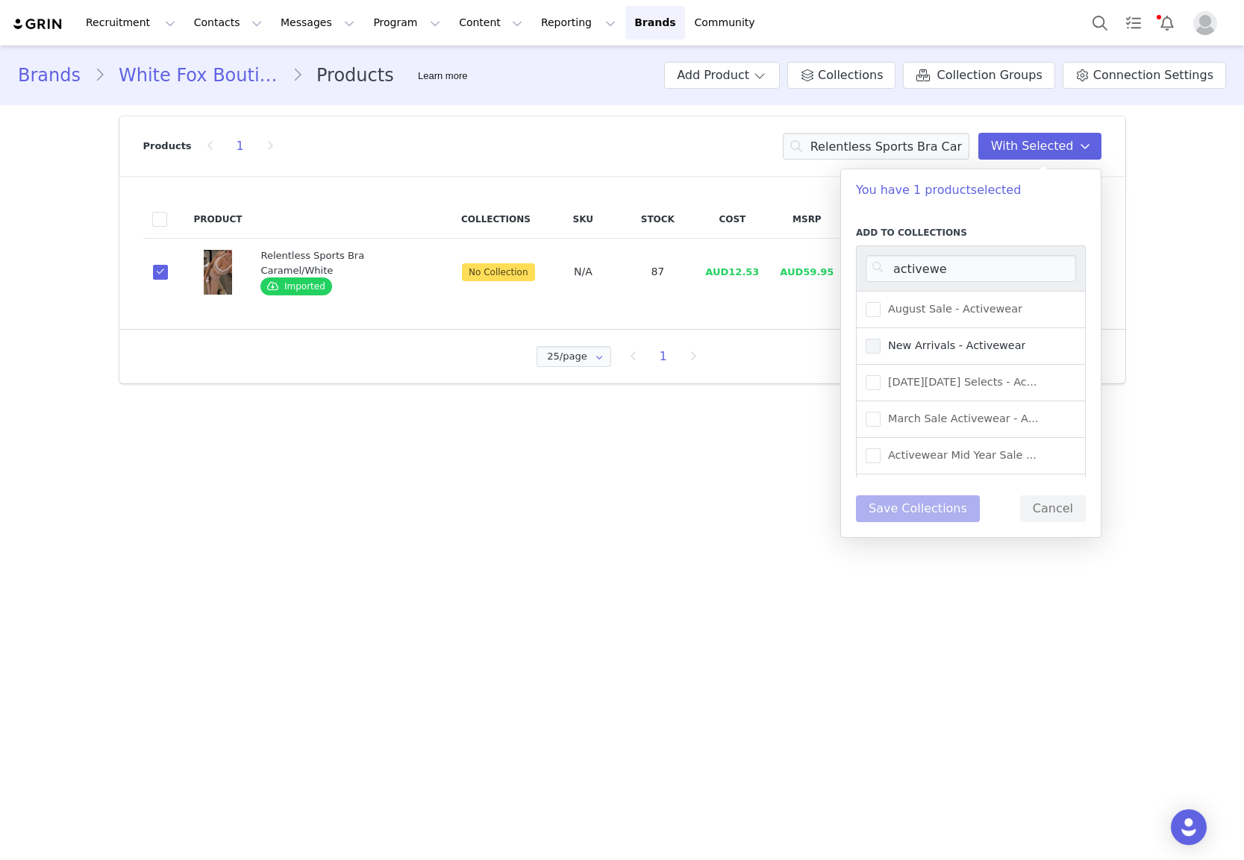
click at [880, 339] on input "New Arrivals - Activewear" at bounding box center [880, 339] width 0 height 0
drag, startPoint x: 934, startPoint y: 510, endPoint x: 931, endPoint y: 466, distance: 44.1
click at [934, 510] on button "Save Collections" at bounding box center [918, 508] width 124 height 27
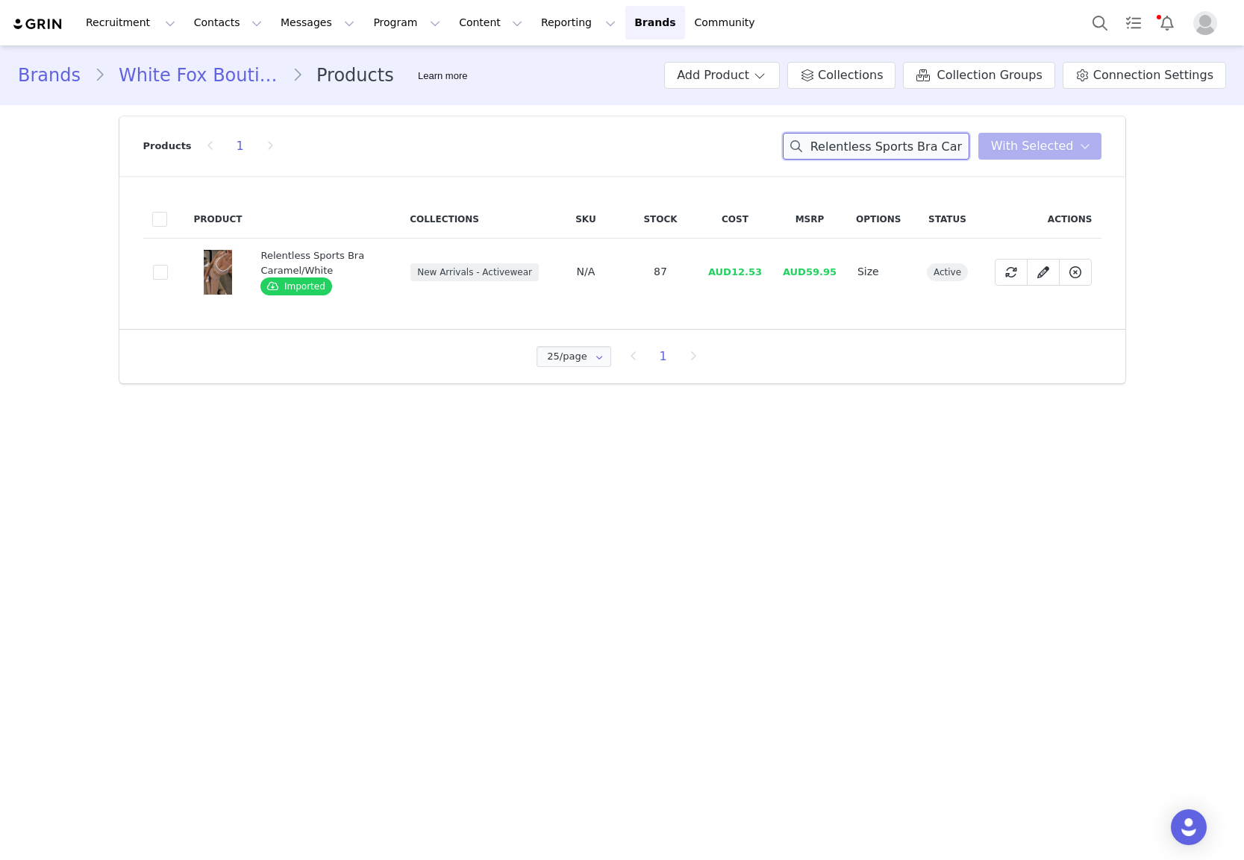
click at [874, 159] on input "Relentless Sports Bra Caramel/White" at bounding box center [876, 146] width 187 height 27
click at [875, 157] on input "Relentless Sports Bra Caramel/White" at bounding box center [876, 146] width 187 height 27
paste input "Go Getter High Waisted Leggings Caramel"
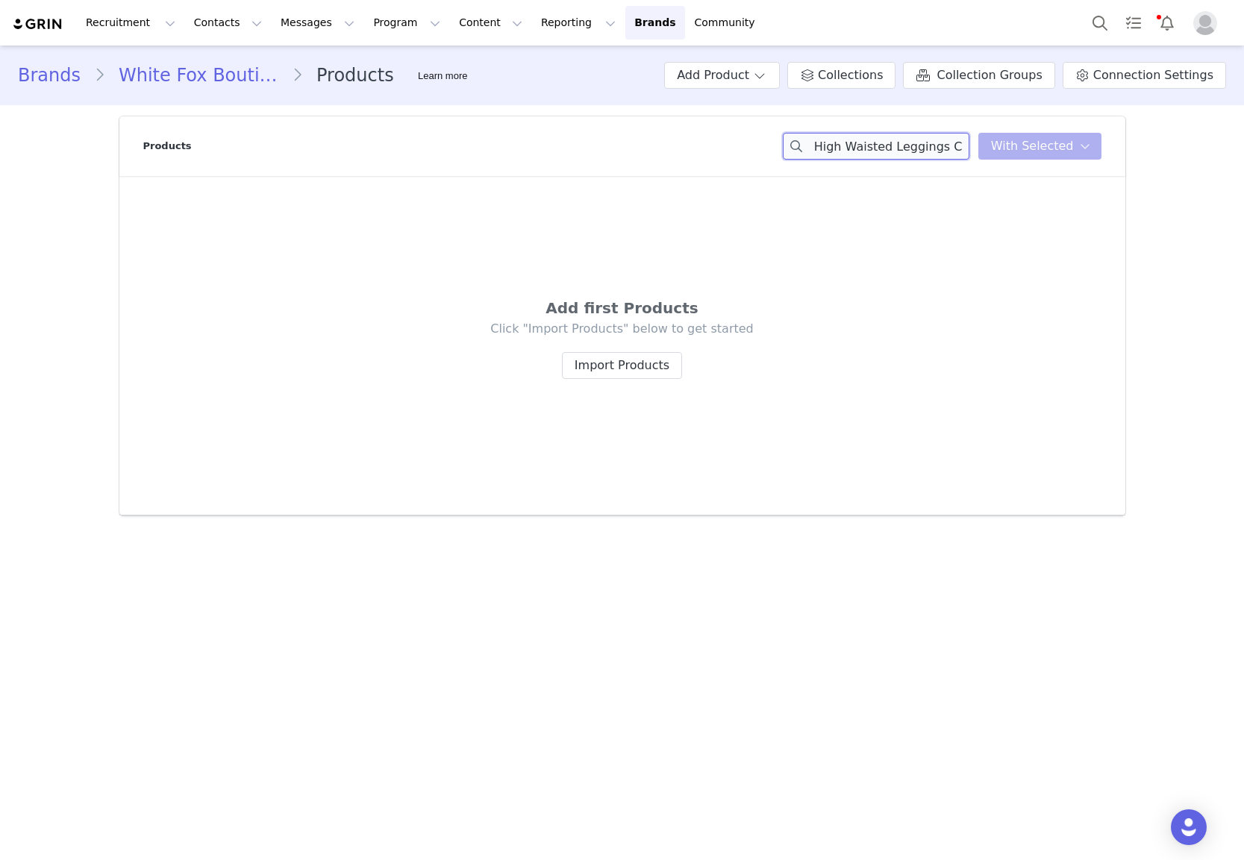
click at [892, 145] on input "Relentless Sports Bra Caramel/Go Getter High Waisted Leggings Caramel" at bounding box center [876, 146] width 187 height 27
drag, startPoint x: 892, startPoint y: 145, endPoint x: 1007, endPoint y: 10, distance: 176.8
click at [894, 144] on input "Relentless Sports Bra Caramel/Go Getter High Waisted Leggings Caramel" at bounding box center [876, 146] width 187 height 27
paste input
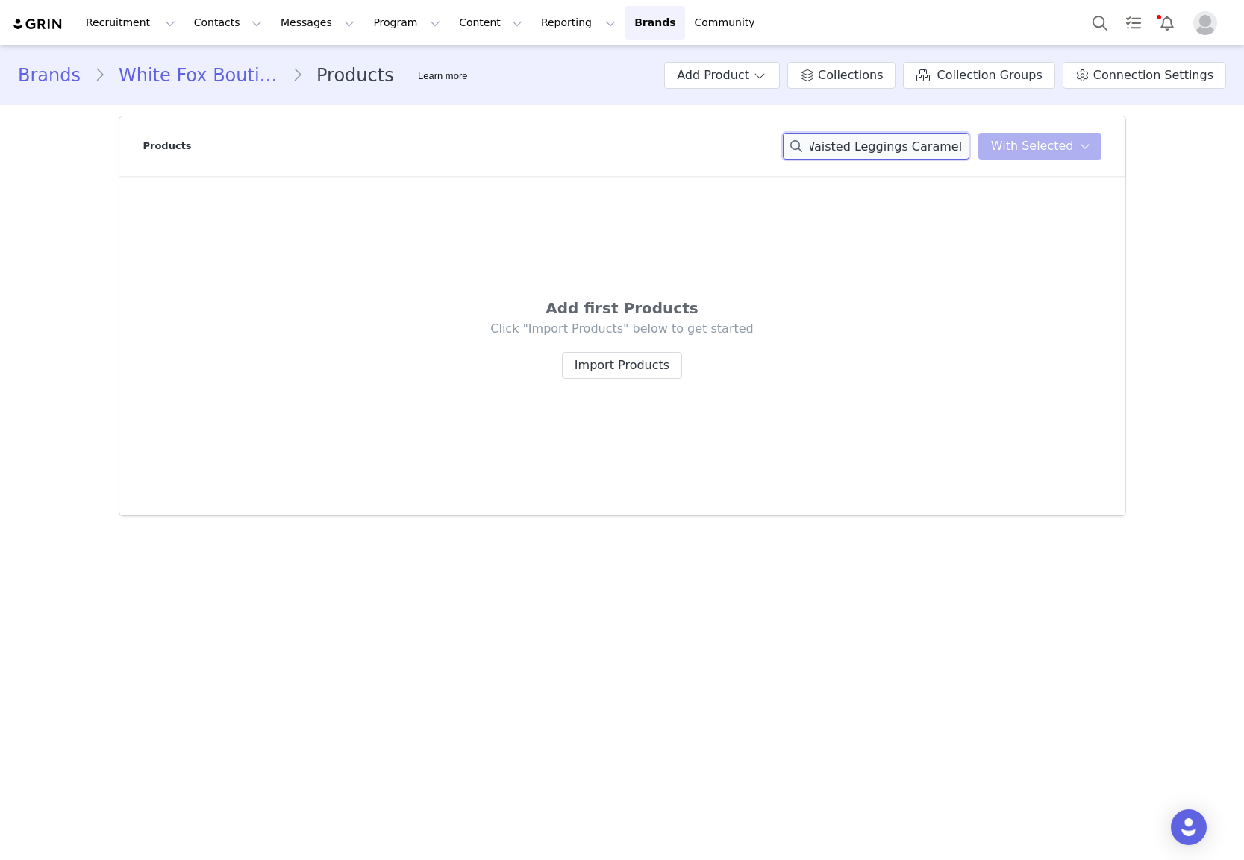
scroll to position [0, 77]
type input "Go Getter High Waisted Leggings Caramel"
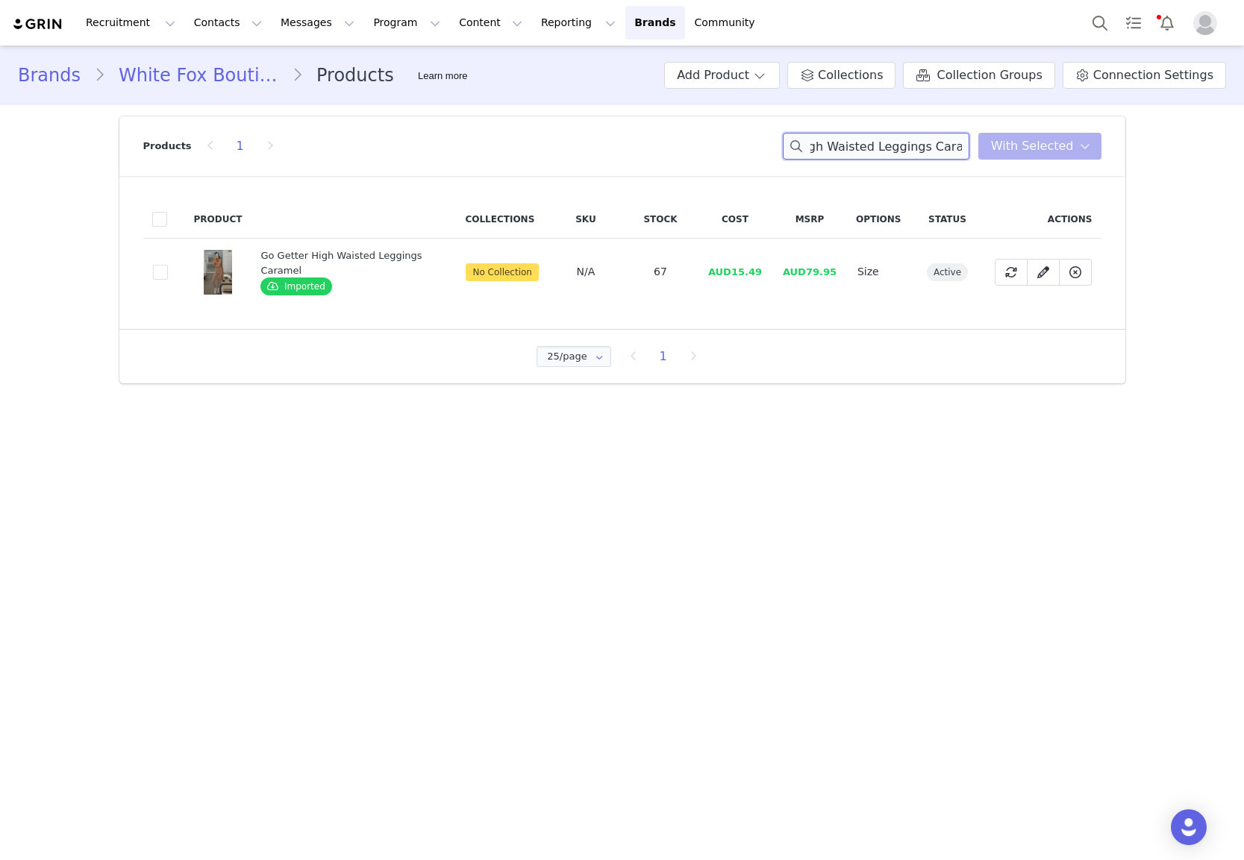
scroll to position [0, 0]
click at [120, 280] on div "Product Collections SKU Stock Cost MSRP Options Status Actions 5f2606b0-dc50-4b…" at bounding box center [622, 252] width 1006 height 153
click at [160, 275] on span at bounding box center [160, 272] width 15 height 15
click at [168, 265] on input "5f2606b0-dc50-4bda-8039-478cbff2e534" at bounding box center [168, 265] width 0 height 0
drag, startPoint x: 1032, startPoint y: 119, endPoint x: 1033, endPoint y: 148, distance: 28.4
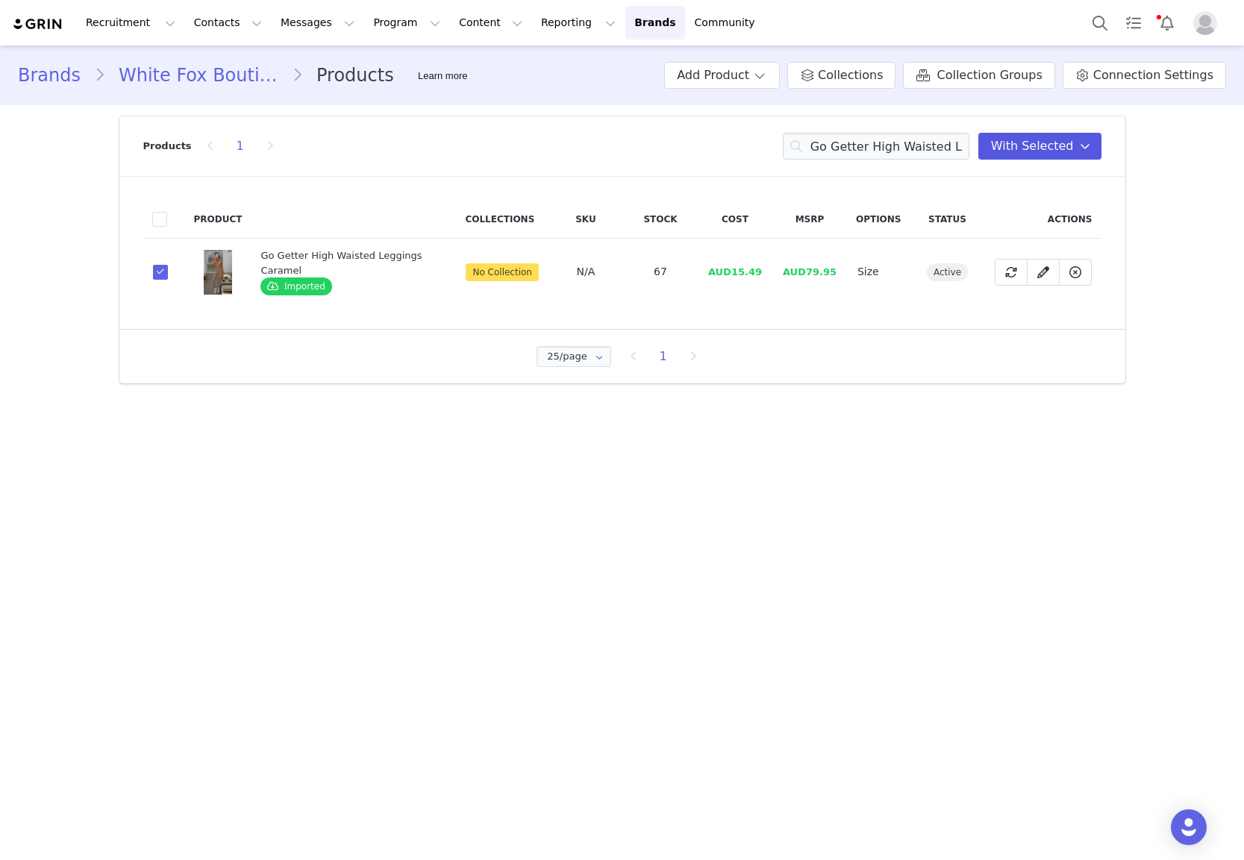
click at [1032, 120] on div "Products 1 Go Getter High Waisted Leggings Caramel With Selected" at bounding box center [622, 146] width 958 height 60
click at [1033, 148] on span "With Selected" at bounding box center [1032, 146] width 83 height 18
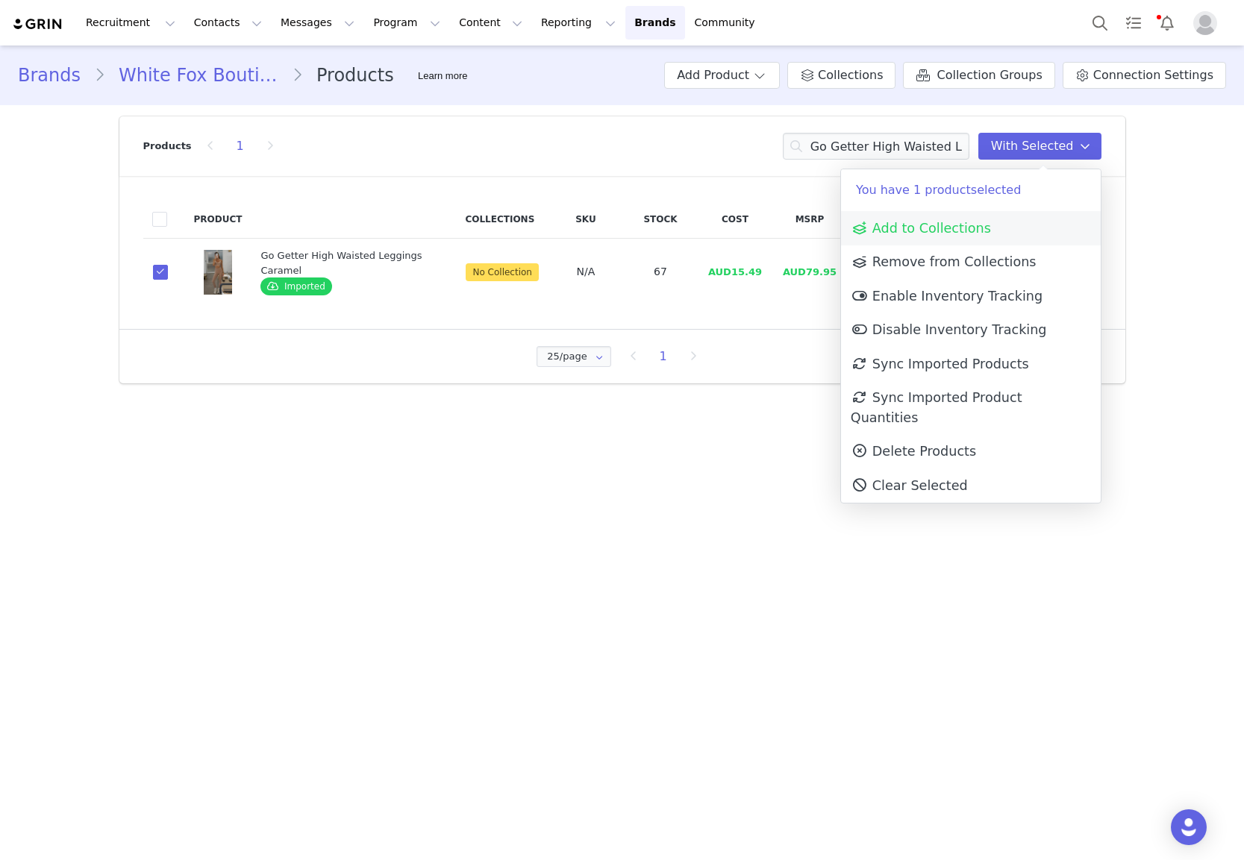
click at [925, 221] on span "Add to Collections" at bounding box center [921, 228] width 140 height 15
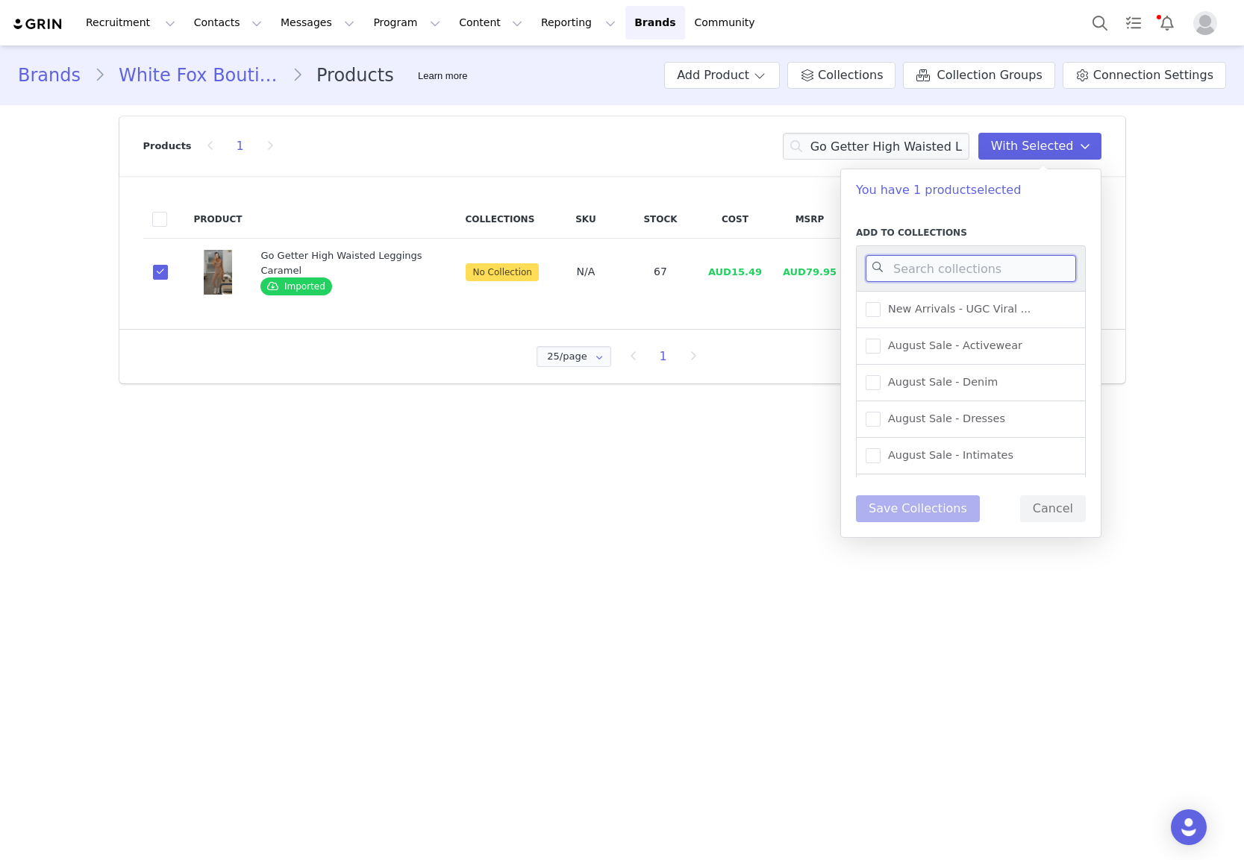
click at [913, 271] on input at bounding box center [971, 268] width 210 height 27
type input "activewear"
click at [924, 348] on span "New Arrivals - Activewear" at bounding box center [952, 346] width 145 height 14
click at [880, 339] on input "New Arrivals - Activewear" at bounding box center [880, 339] width 0 height 0
click at [920, 512] on button "Save Collections" at bounding box center [918, 508] width 124 height 27
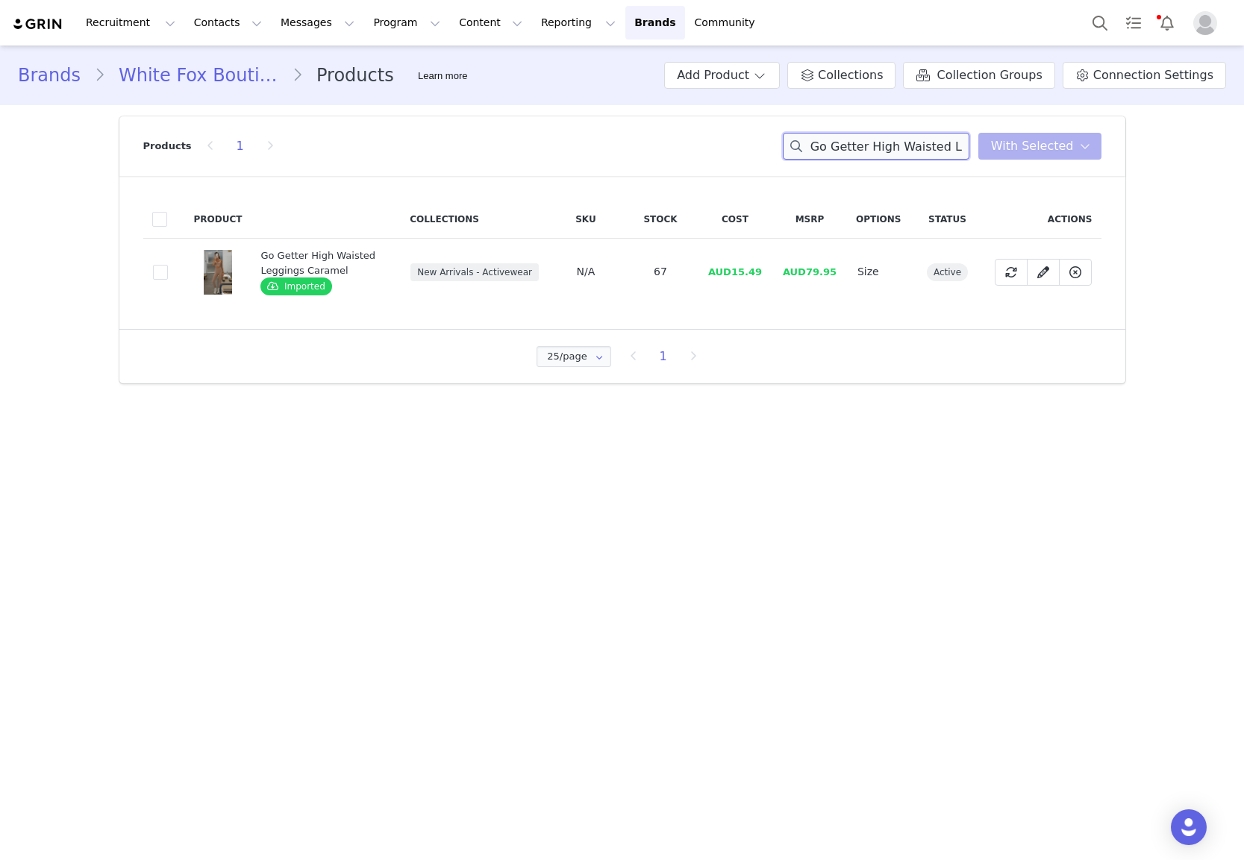
click at [845, 146] on input "Go Getter High Waisted Leggings Caramel" at bounding box center [876, 146] width 187 height 27
click at [845, 148] on input "Go Getter High Waisted Leggings Caramel" at bounding box center [876, 146] width 187 height 27
paste input "Fusion Sports Bra Ballet Pink"
click at [845, 148] on input "Go G Fusion Sports Bra Ballet Pink High Waisted Leggings Caramel" at bounding box center [876, 146] width 187 height 27
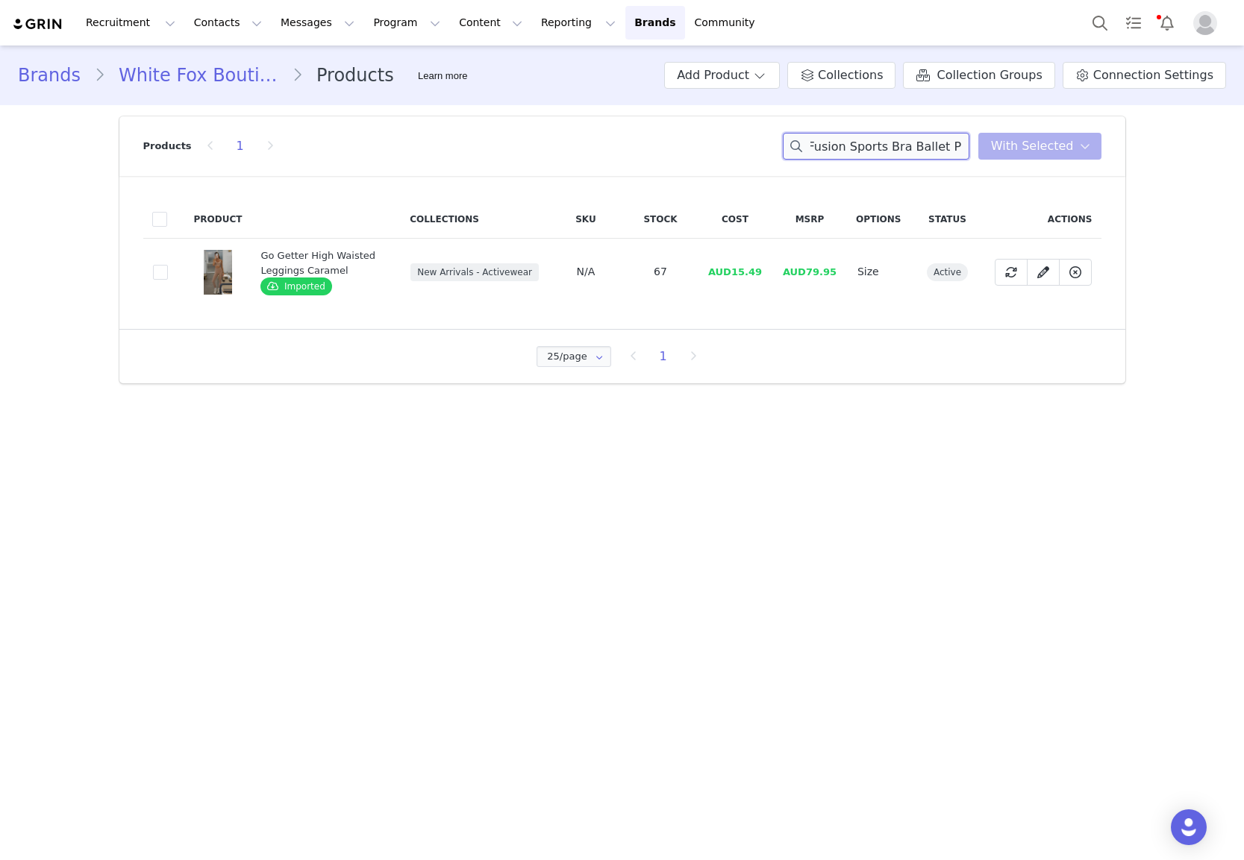
click at [845, 148] on input "Go G Fusion Sports Bra Ballet Pink High Waisted Leggings Caramel" at bounding box center [876, 146] width 187 height 27
drag, startPoint x: 845, startPoint y: 148, endPoint x: 974, endPoint y: 42, distance: 167.0
click at [845, 148] on input "Go G Fusion Sports Bra Ballet Pink High Waisted Leggings Caramel" at bounding box center [876, 146] width 187 height 27
paste input "Fusion Sports Bra Ballet Pink"
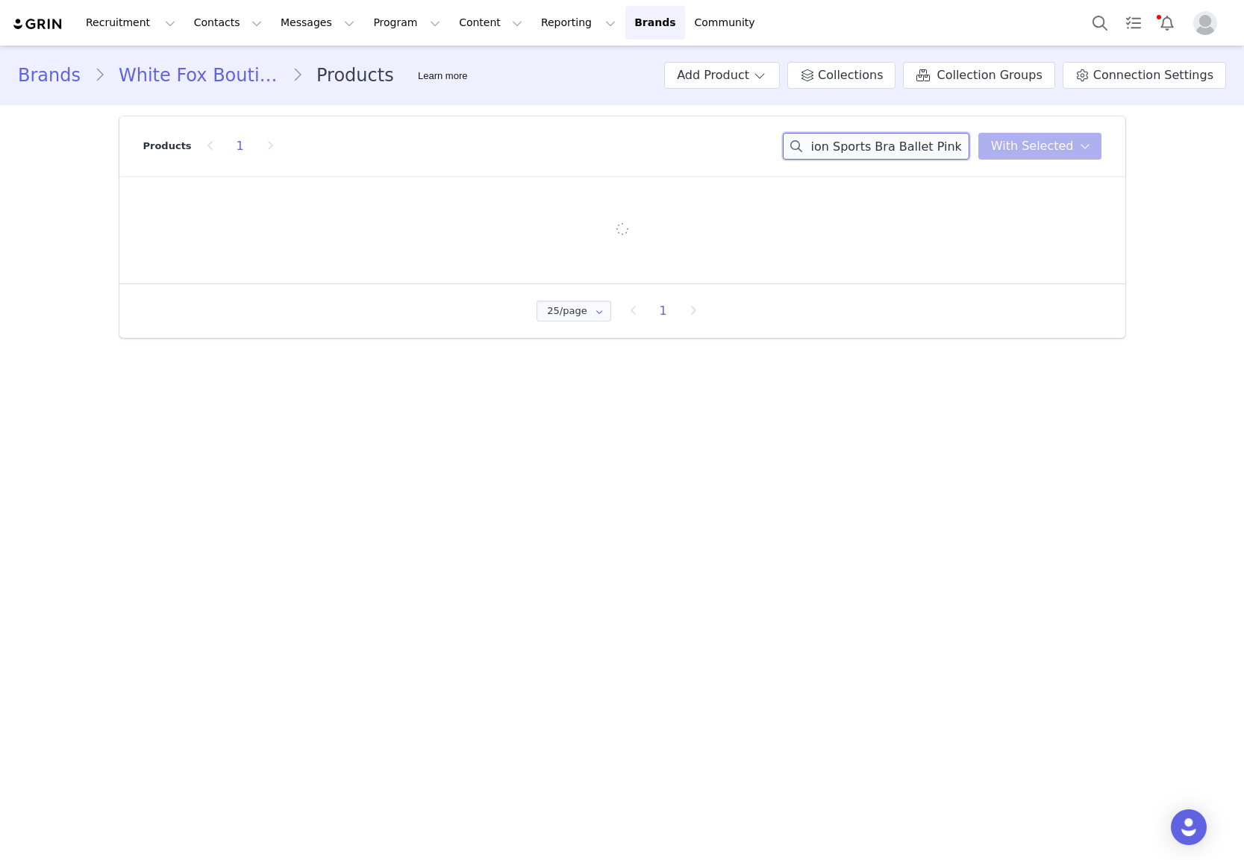
scroll to position [0, 4]
type input "Fusion Sports Bra Ballet Pink"
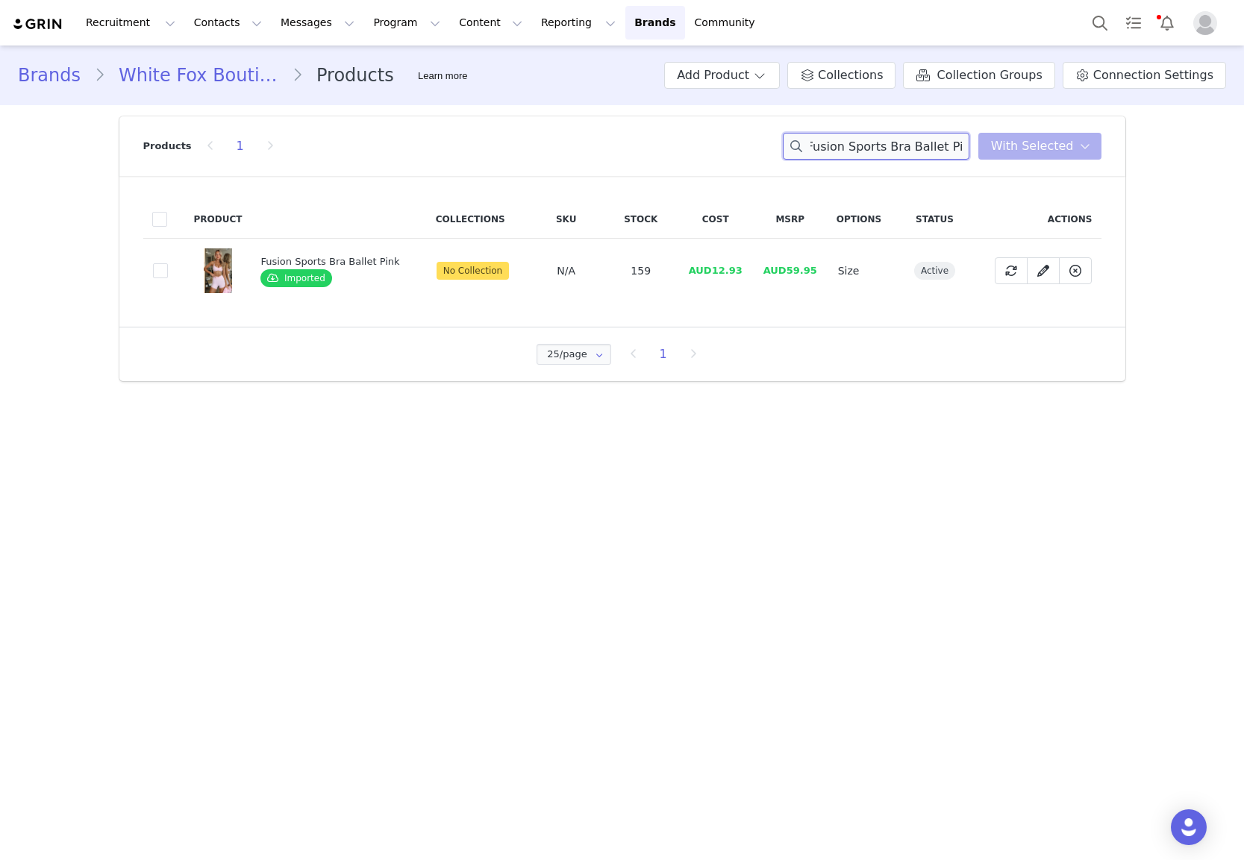
scroll to position [0, 0]
drag, startPoint x: 118, startPoint y: 315, endPoint x: 140, endPoint y: 297, distance: 28.7
click at [128, 309] on section "Products 1 Fusion Sports Bra Ballet Pink With Selected Product Collections SKU …" at bounding box center [622, 248] width 1028 height 287
click at [156, 279] on span at bounding box center [160, 271] width 15 height 16
click at [168, 263] on input "c17dbccd-d18d-4f3e-a68a-72b3360766fb" at bounding box center [168, 263] width 0 height 0
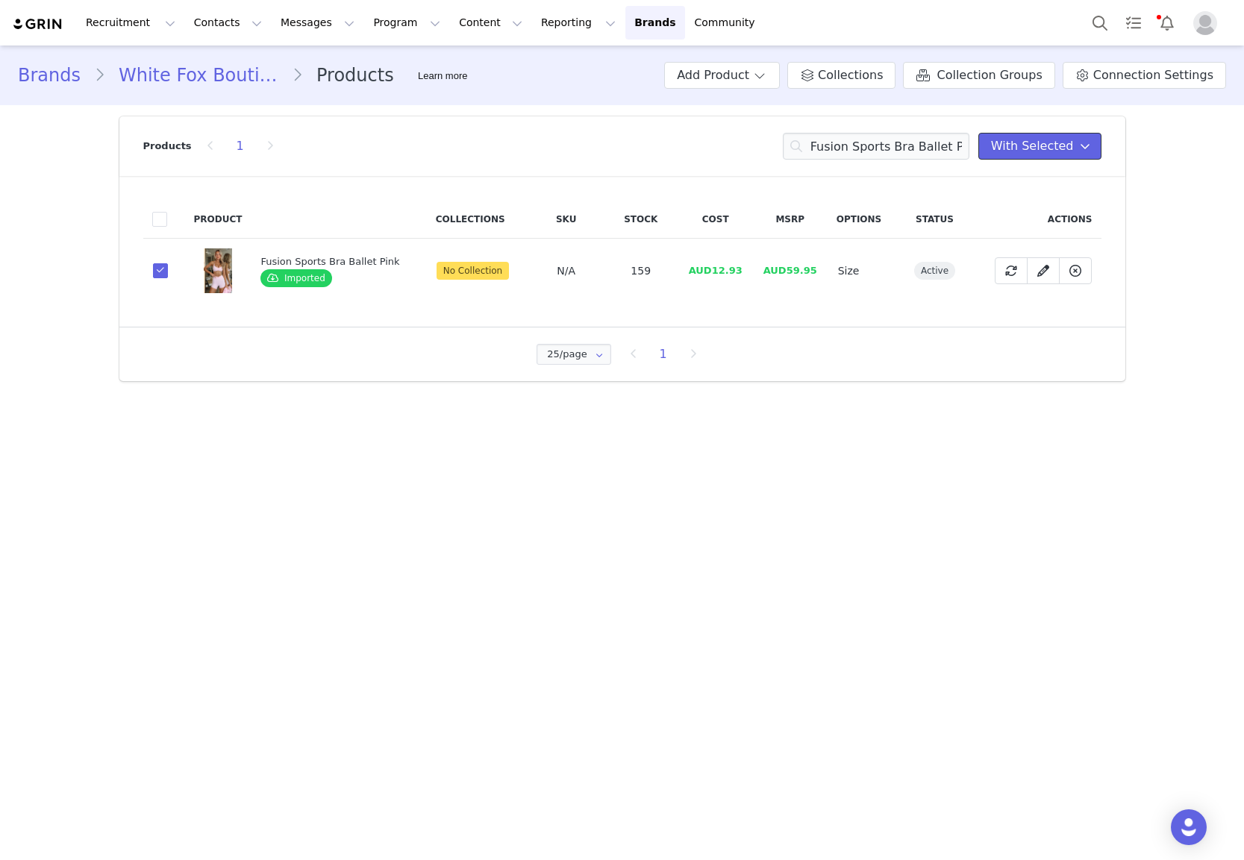
drag, startPoint x: 1019, startPoint y: 148, endPoint x: 995, endPoint y: 201, distance: 59.1
click at [1019, 148] on span "With Selected" at bounding box center [1032, 146] width 83 height 18
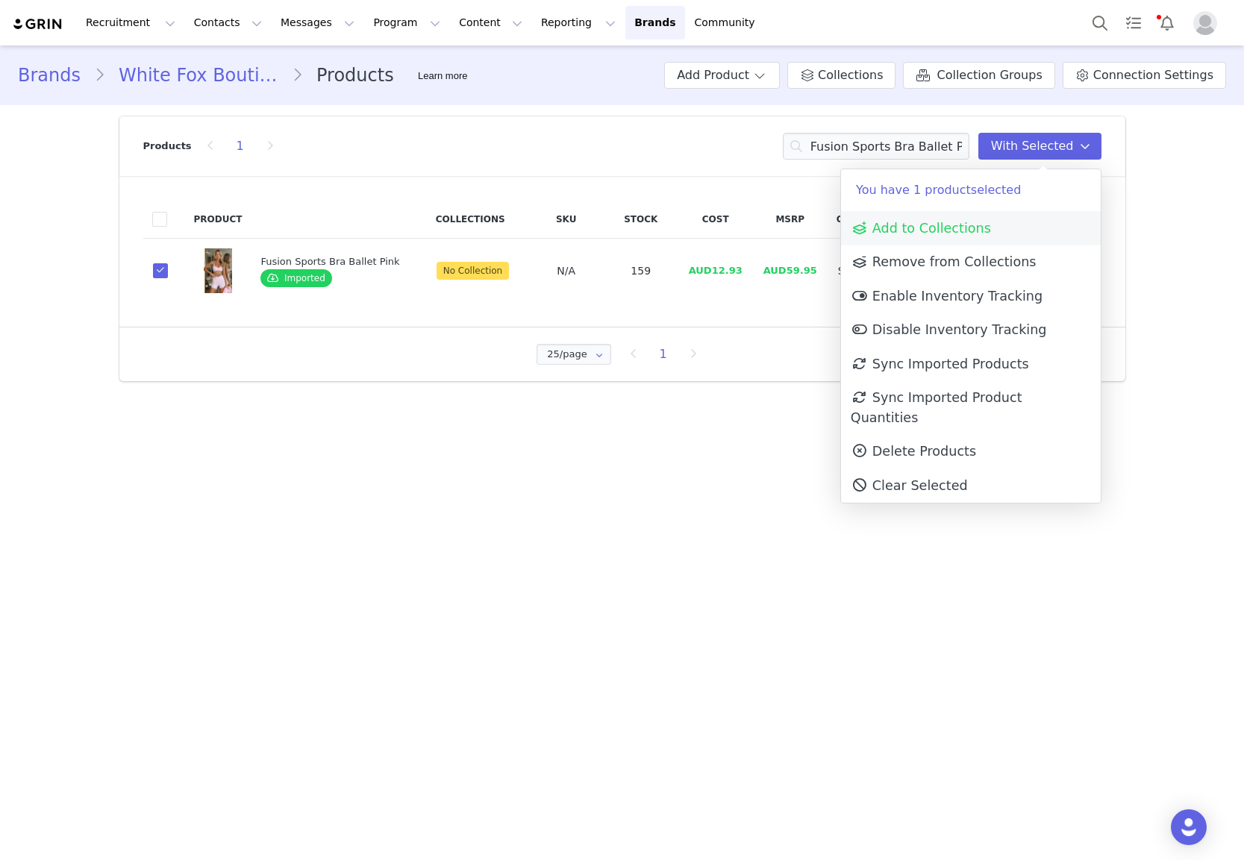
click at [977, 226] on span "Add to Collections" at bounding box center [921, 228] width 140 height 15
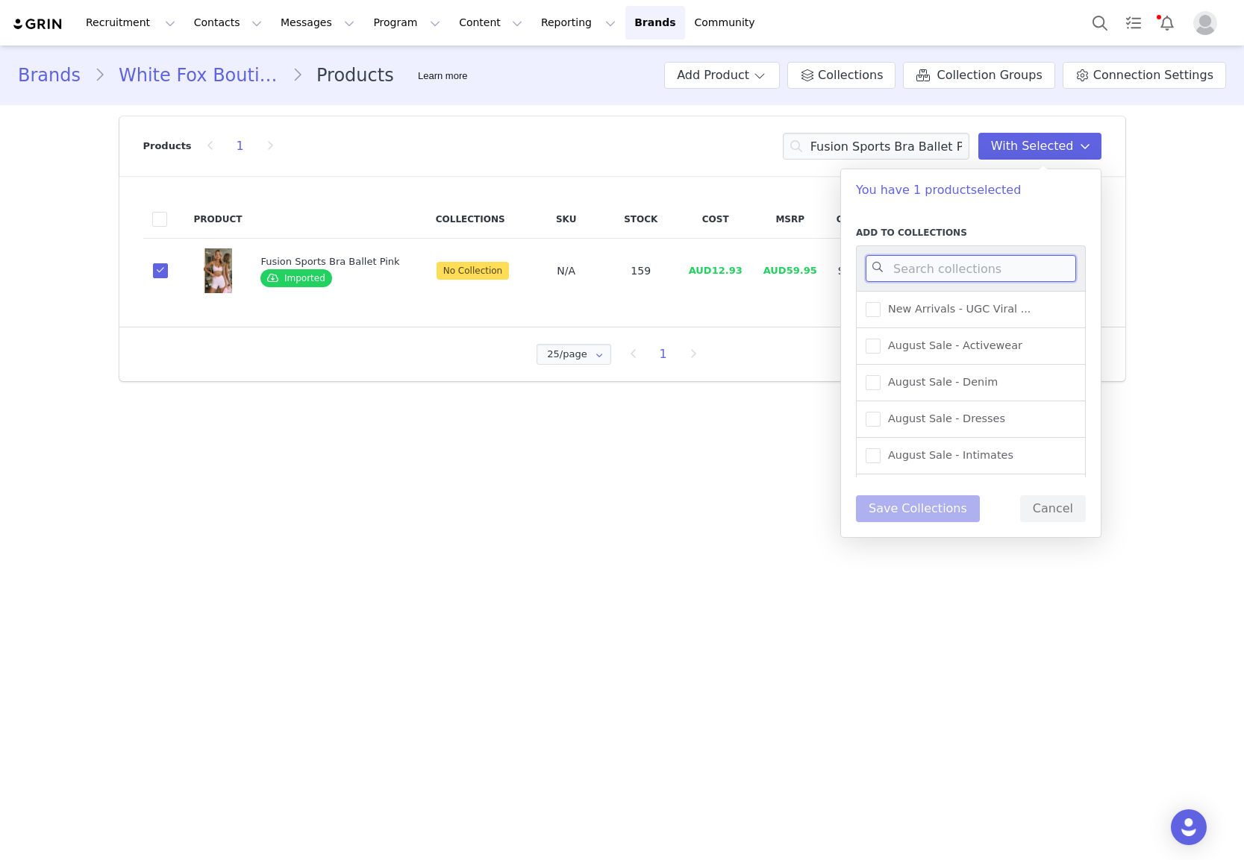
click at [971, 263] on input at bounding box center [971, 268] width 210 height 27
type input "acti"
click at [956, 351] on span "New Arrivals - Activewear" at bounding box center [952, 346] width 145 height 14
click at [880, 339] on input "New Arrivals - Activewear" at bounding box center [880, 339] width 0 height 0
click at [918, 510] on button "Save Collections" at bounding box center [918, 508] width 124 height 27
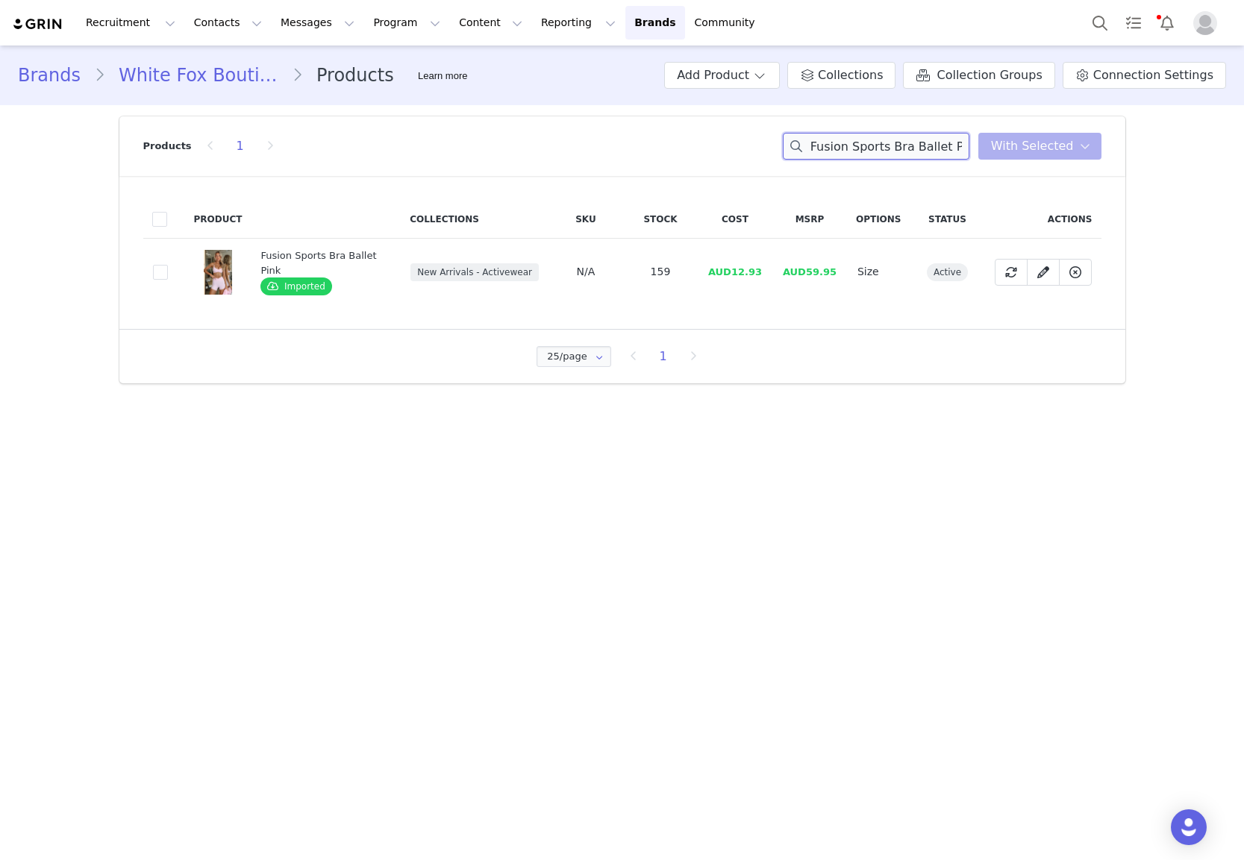
click at [877, 140] on input "Fusion Sports Bra Ballet Pink" at bounding box center [876, 146] width 187 height 27
paste input "Radiate High Waisted Shorts"
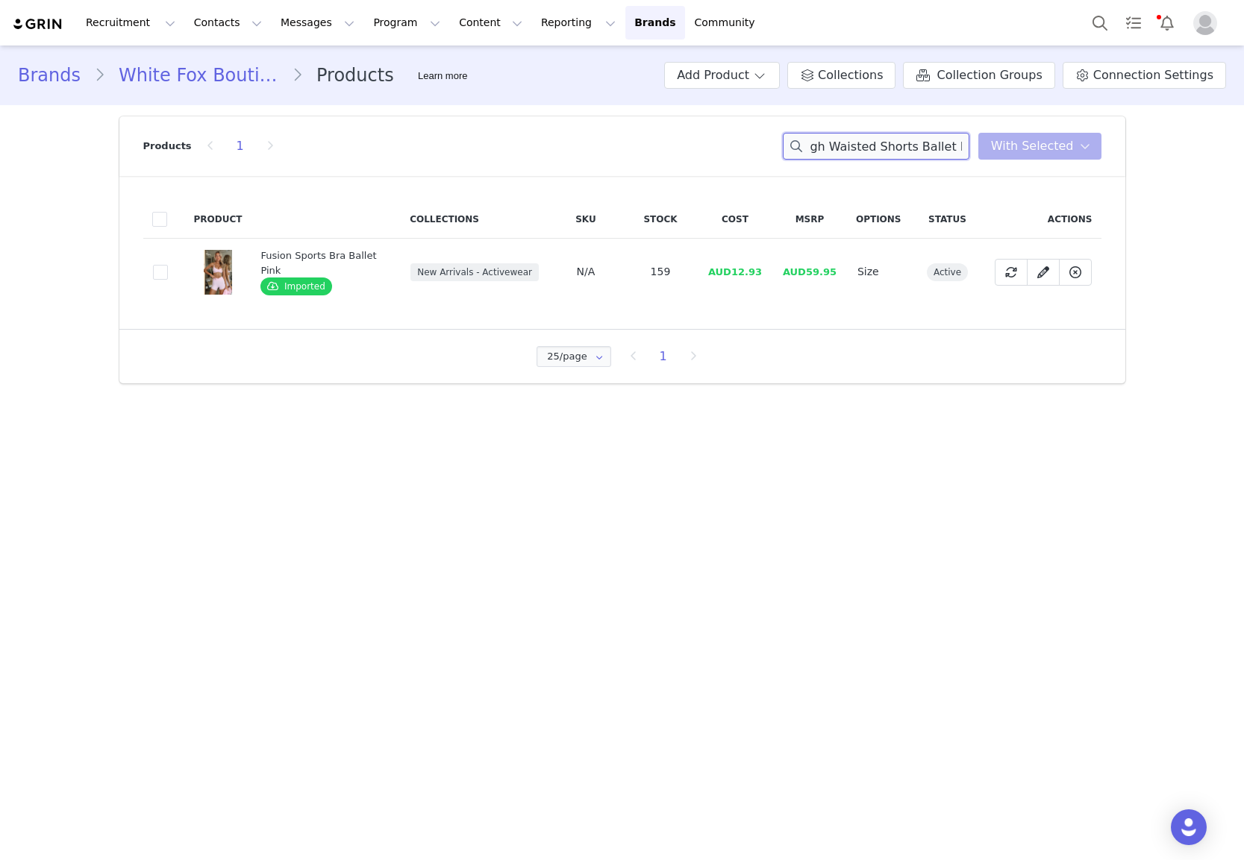
type input "Radiate High Waisted Shorts Ballet Pink"
click at [162, 267] on span at bounding box center [160, 272] width 15 height 15
click at [168, 265] on input "66112c99-e7b0-4856-a90a-63fd4af27b49" at bounding box center [168, 265] width 0 height 0
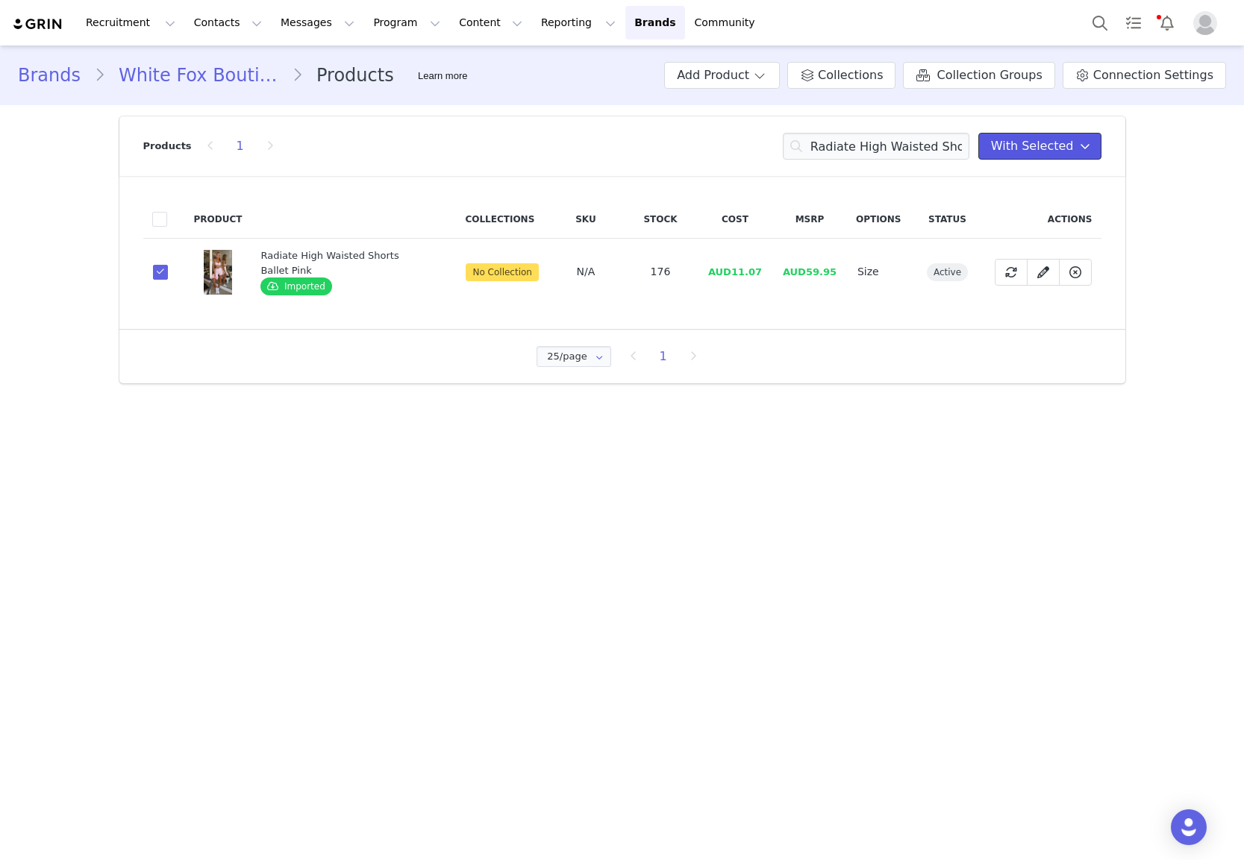
click at [1069, 137] on span "With Selected" at bounding box center [1032, 146] width 83 height 18
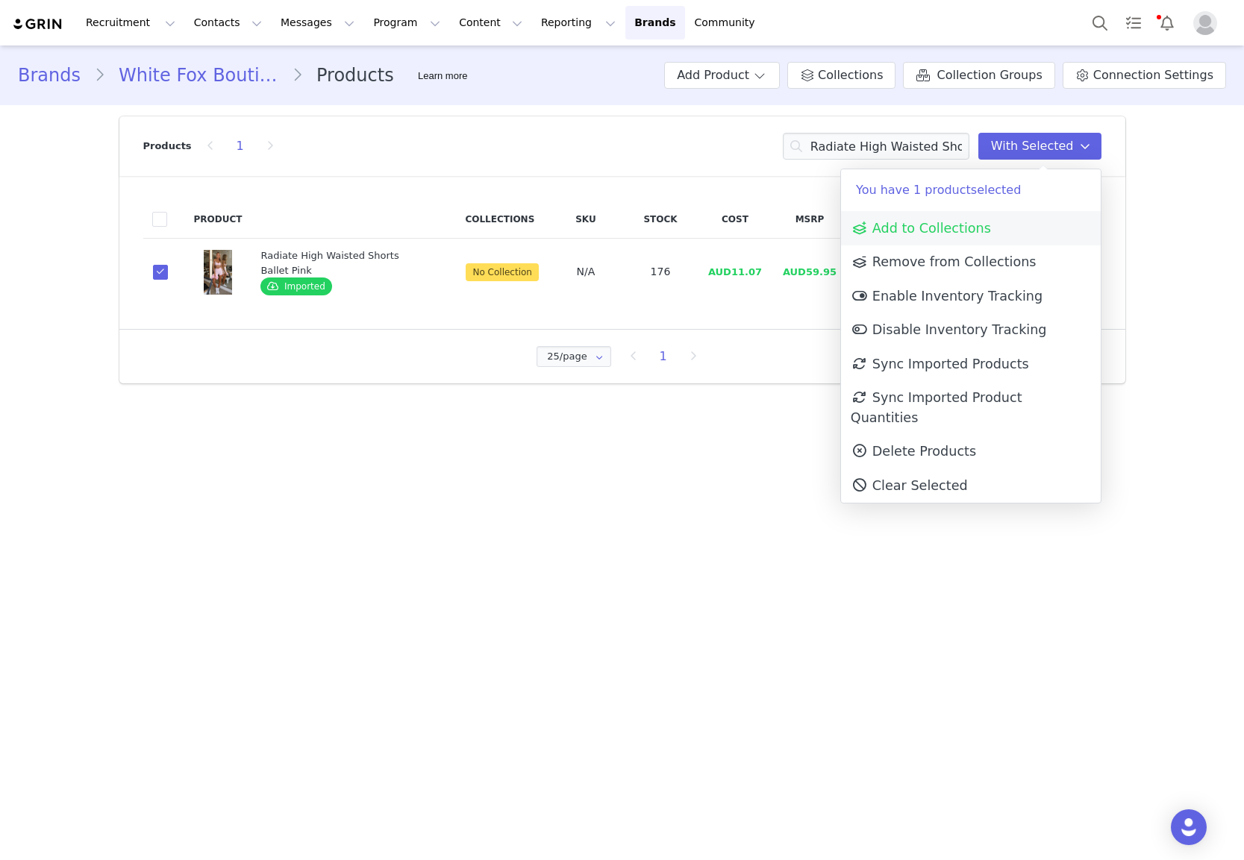
click at [909, 237] on link "Add to Collections" at bounding box center [971, 228] width 260 height 34
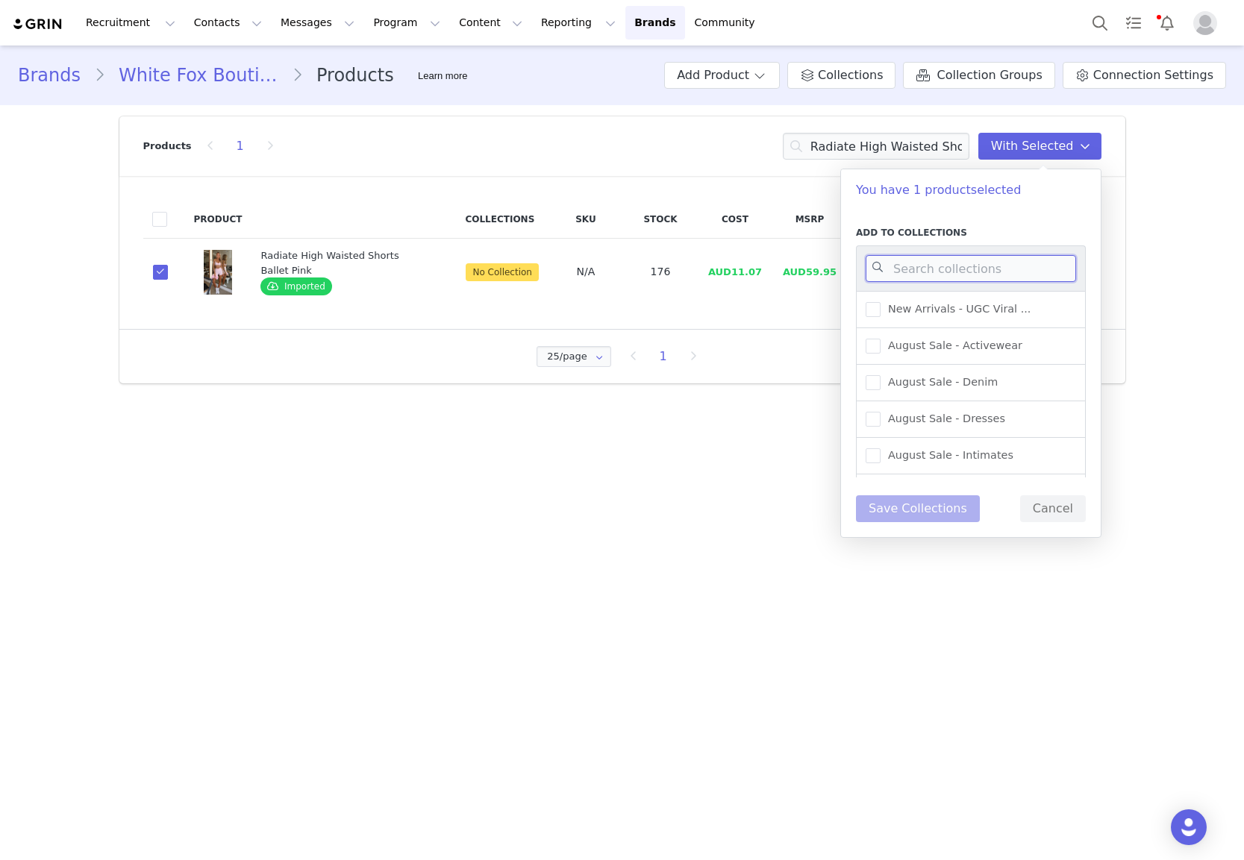
click at [893, 266] on input at bounding box center [971, 268] width 210 height 27
type input "activewe"
click at [952, 345] on span "New Arrivals - Activewear" at bounding box center [952, 346] width 145 height 14
click at [880, 339] on input "New Arrivals - Activewear" at bounding box center [880, 339] width 0 height 0
drag, startPoint x: 913, startPoint y: 511, endPoint x: 922, endPoint y: 400, distance: 111.5
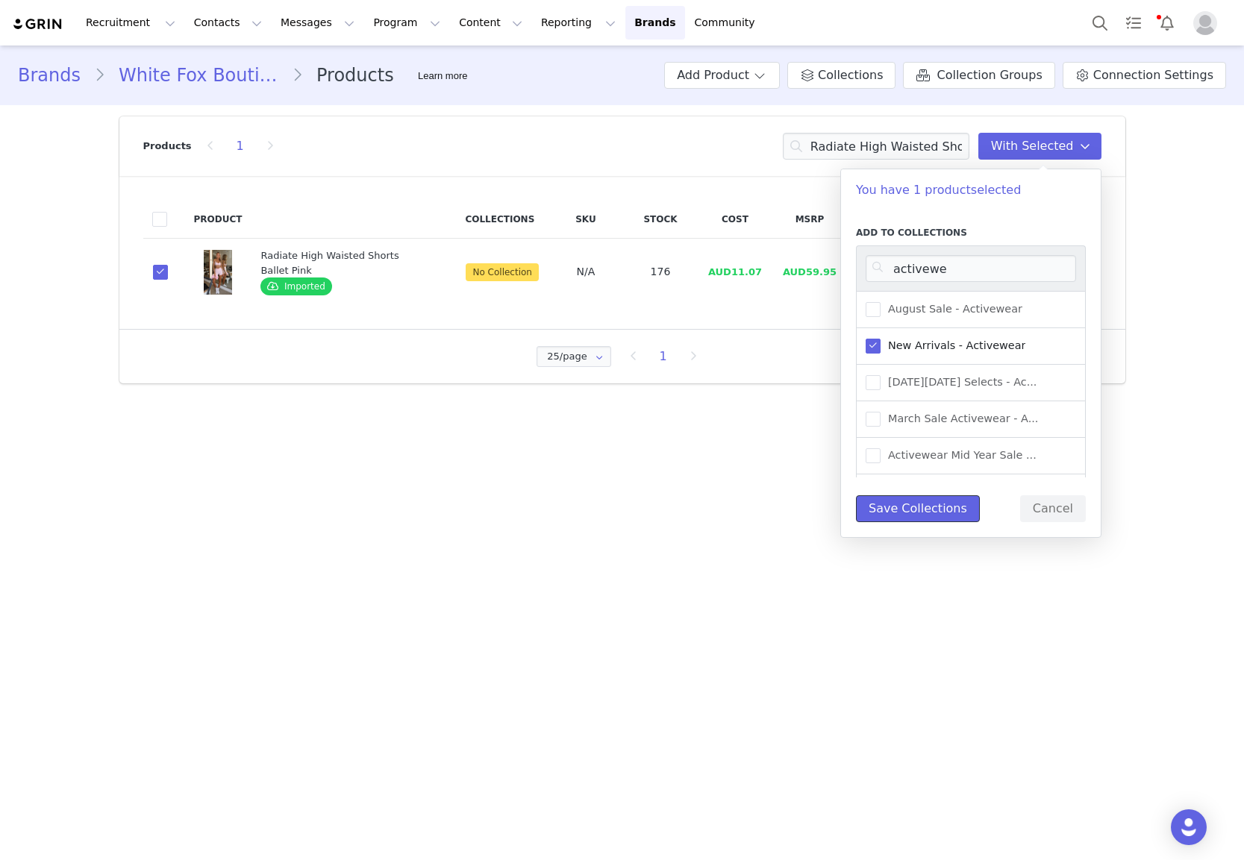
click at [913, 511] on button "Save Collections" at bounding box center [918, 508] width 124 height 27
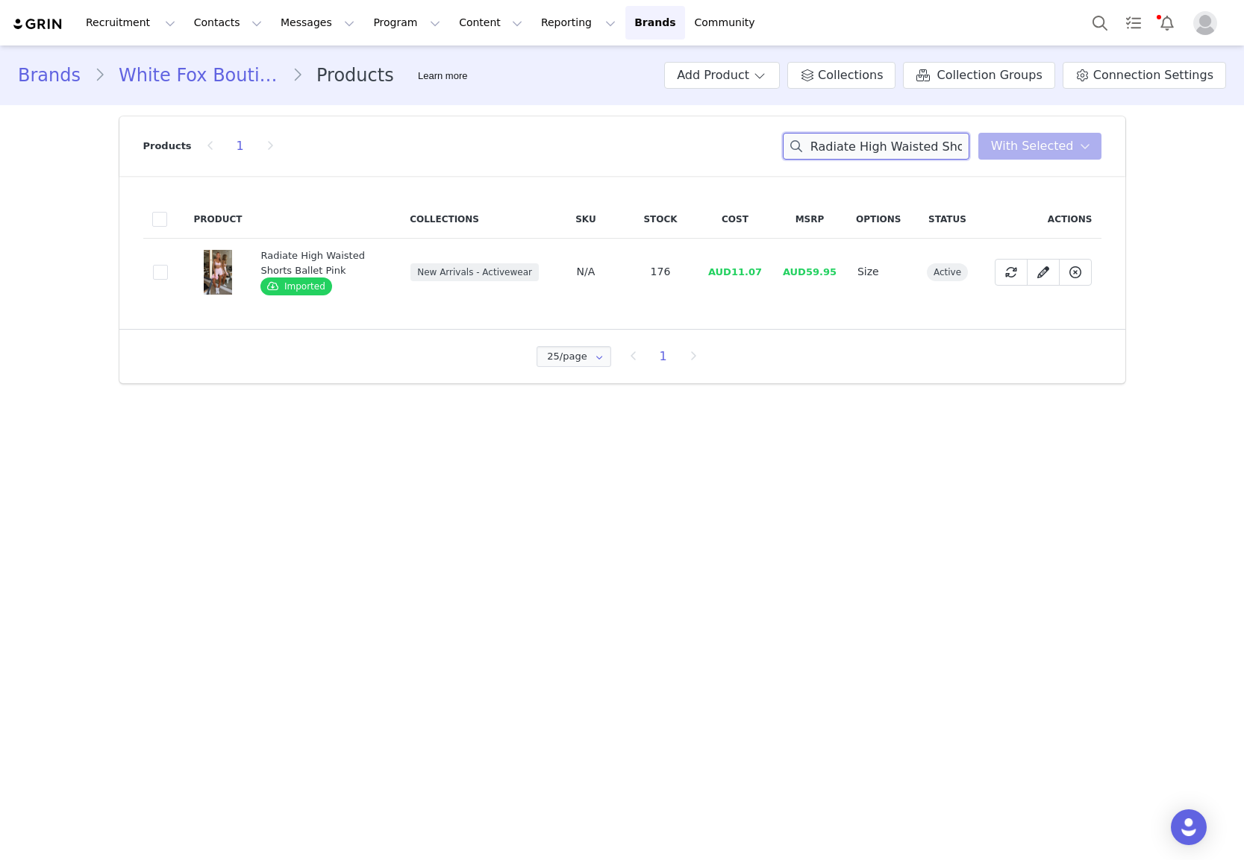
click at [860, 148] on input "Radiate High Waisted Shorts Ballet Pink" at bounding box center [876, 146] width 187 height 27
paste input "I'll Prove It Sports Crop Ballet Pink/Honey"
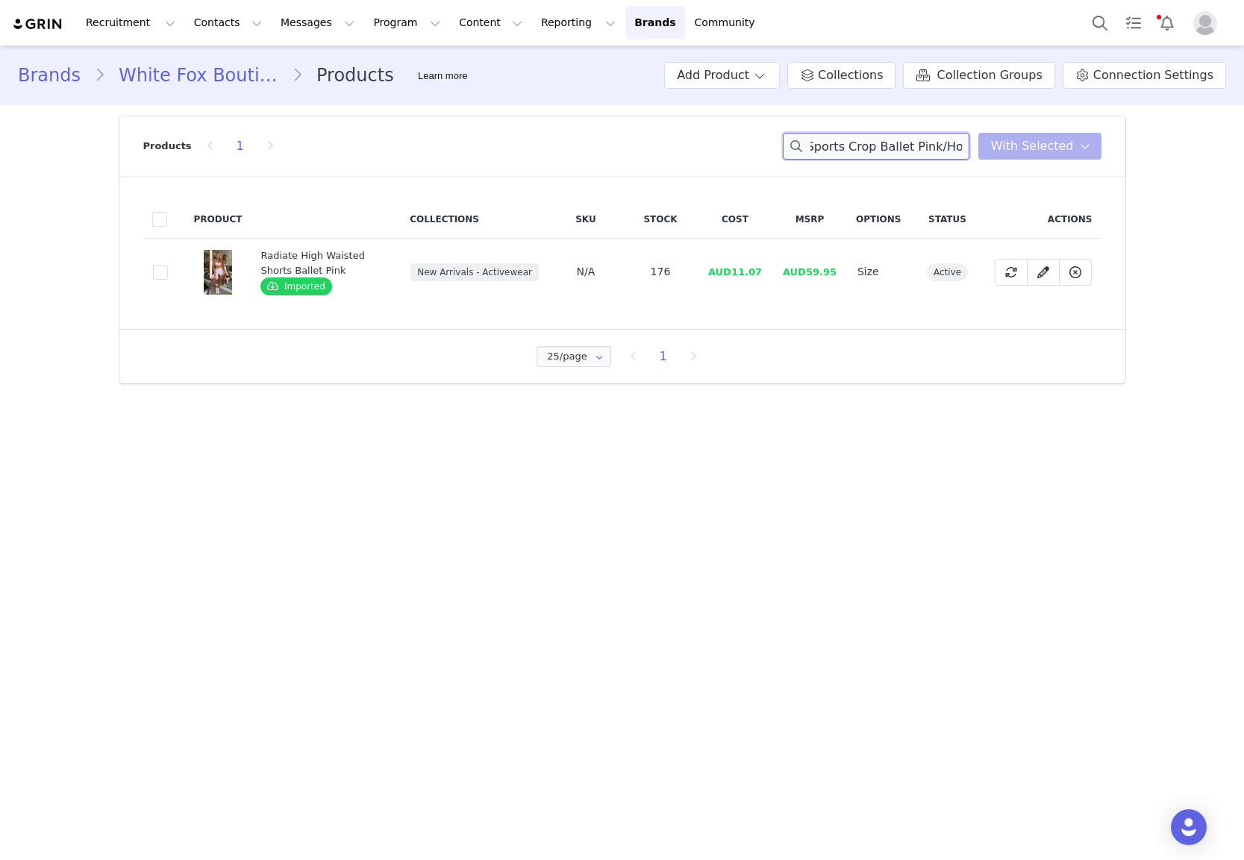
type input "I'll Prove It Sports Crop Ballet Pink/Honey"
drag, startPoint x: 183, startPoint y: 286, endPoint x: 165, endPoint y: 275, distance: 20.7
click at [182, 285] on td "80ea2eb1-edcb-460a-85cd-8439eb00c5f1" at bounding box center [164, 272] width 42 height 67
click at [163, 275] on span at bounding box center [160, 272] width 15 height 15
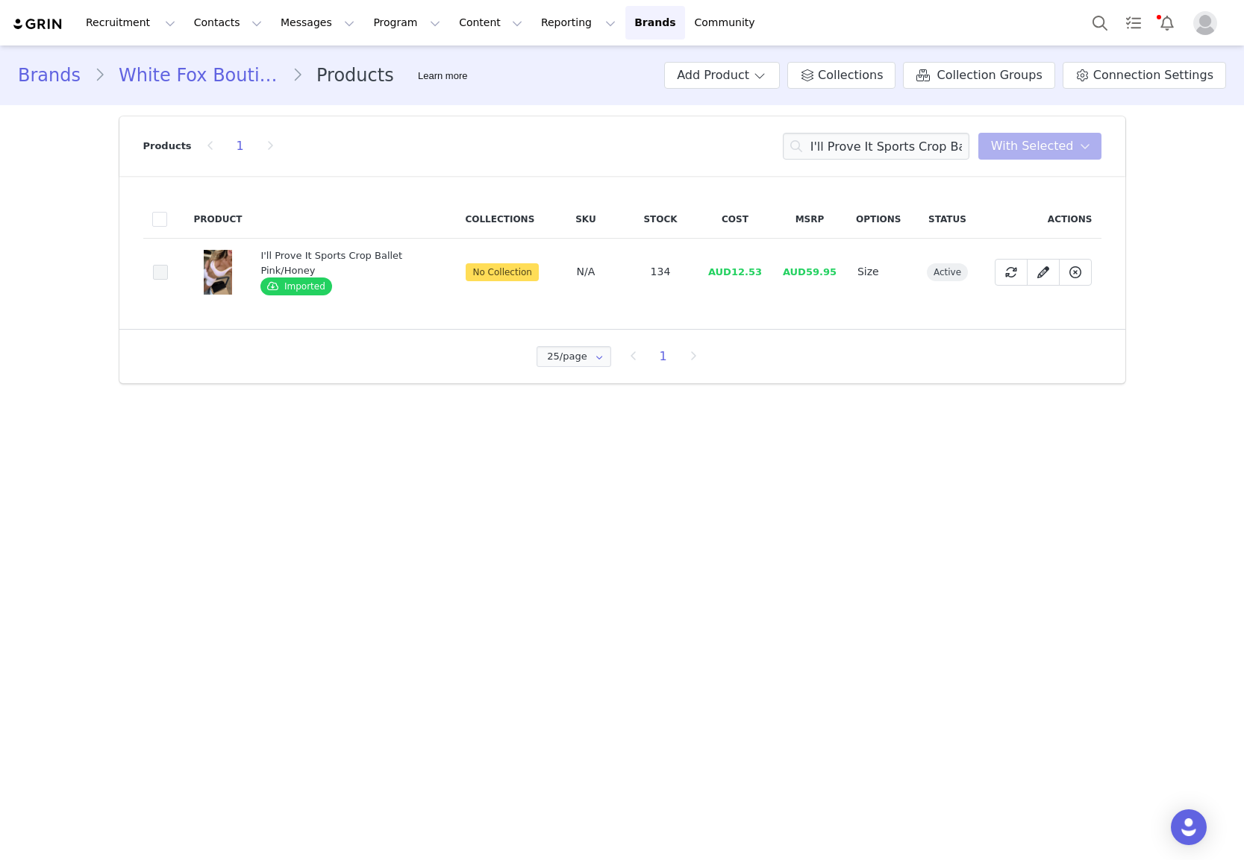
click at [168, 265] on input "80ea2eb1-edcb-460a-85cd-8439eb00c5f1" at bounding box center [168, 265] width 0 height 0
click at [1034, 152] on span "With Selected" at bounding box center [1032, 146] width 83 height 18
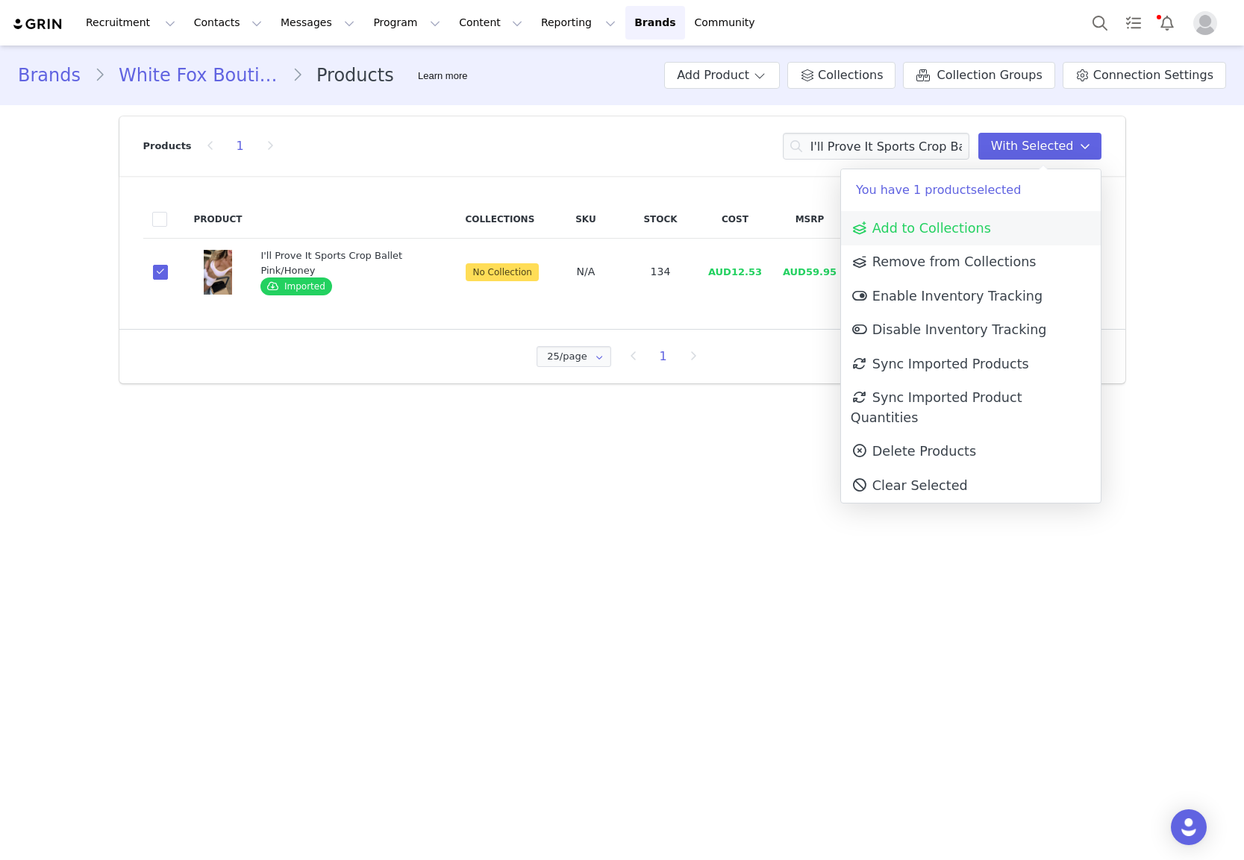
click at [987, 226] on link "Add to Collections" at bounding box center [971, 228] width 260 height 34
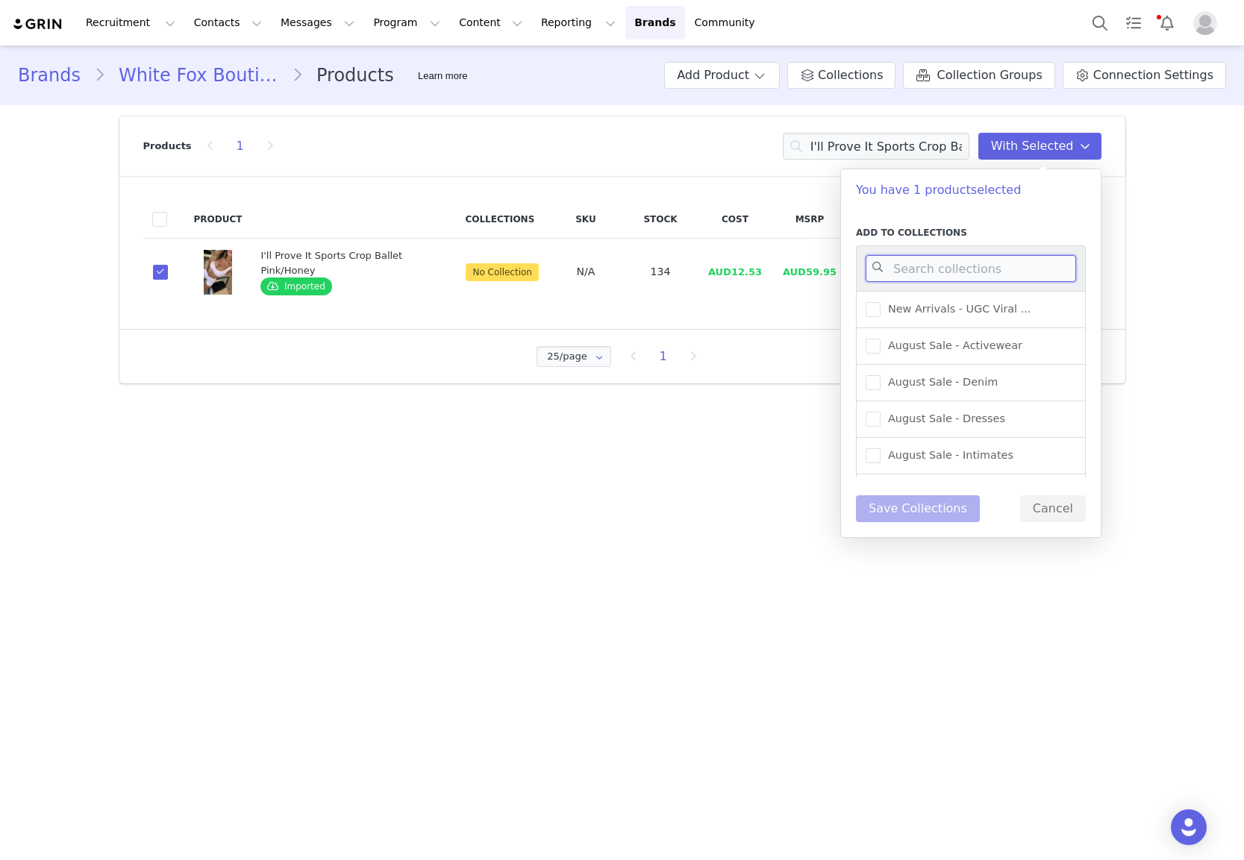
click at [989, 258] on input at bounding box center [971, 268] width 210 height 27
type input "activewe"
drag, startPoint x: 924, startPoint y: 347, endPoint x: 925, endPoint y: 422, distance: 75.4
click at [924, 347] on span "New Arrivals - Activewear" at bounding box center [952, 346] width 145 height 14
click at [880, 339] on input "New Arrivals - Activewear" at bounding box center [880, 339] width 0 height 0
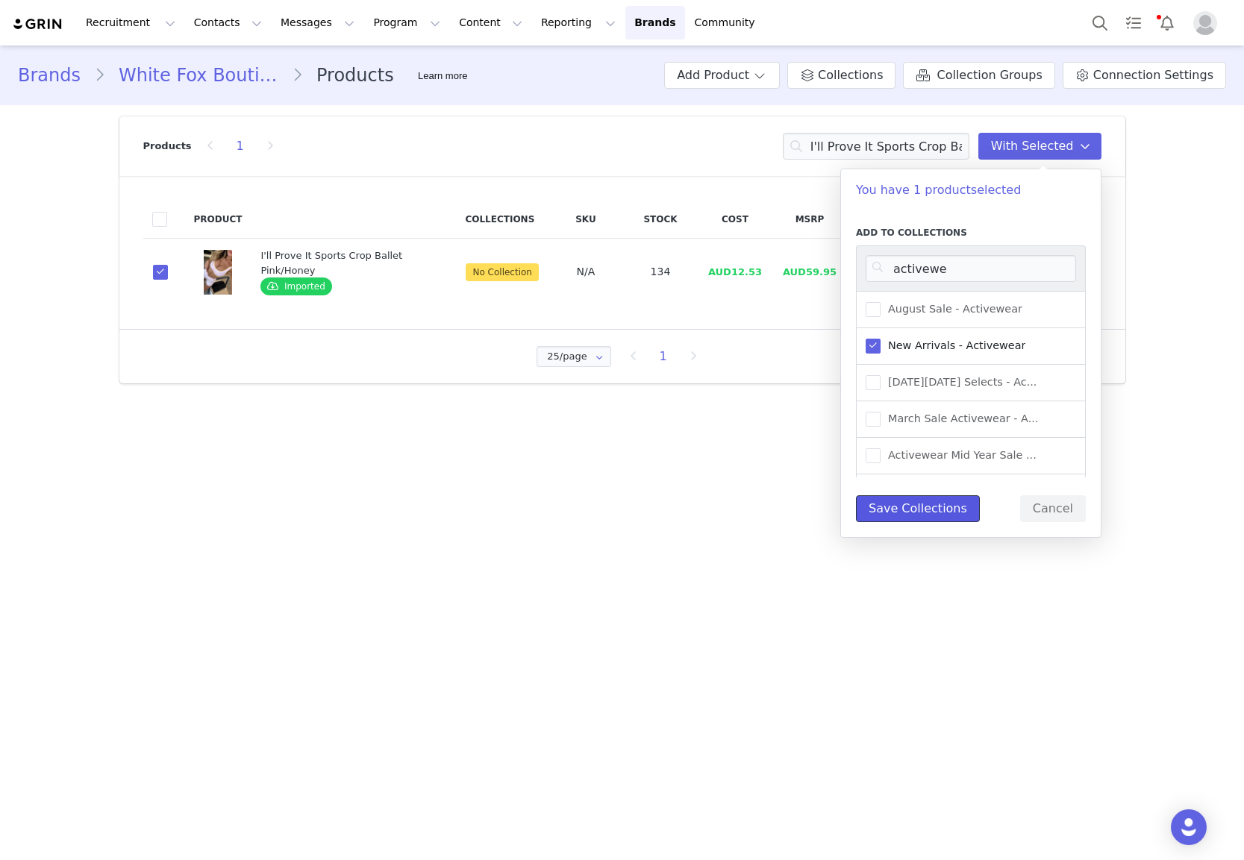
click at [921, 516] on button "Save Collections" at bounding box center [918, 508] width 124 height 27
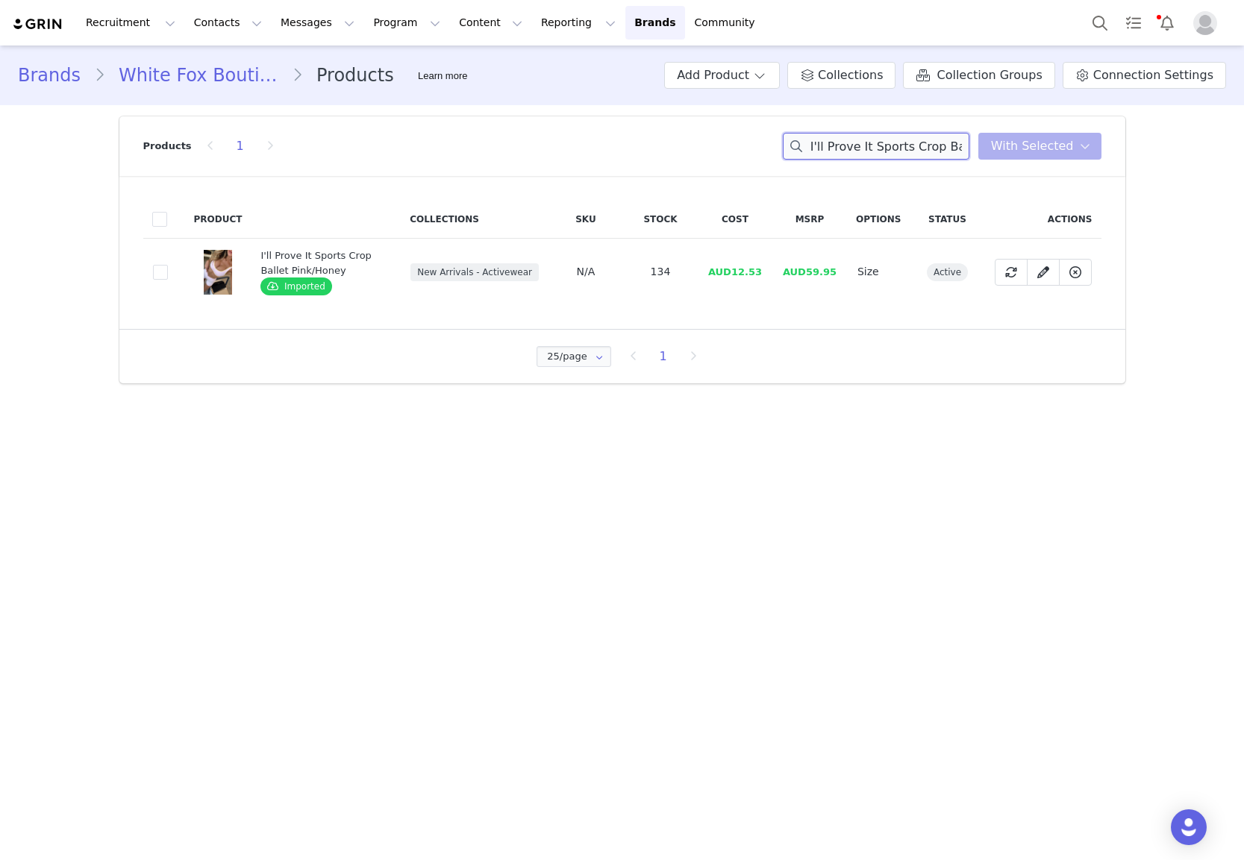
click at [860, 141] on input "I'll Prove It Sports Crop Ballet Pink/Honey" at bounding box center [876, 146] width 187 height 27
paste input "Just Try Again Boxy Zip Front Hoodie"
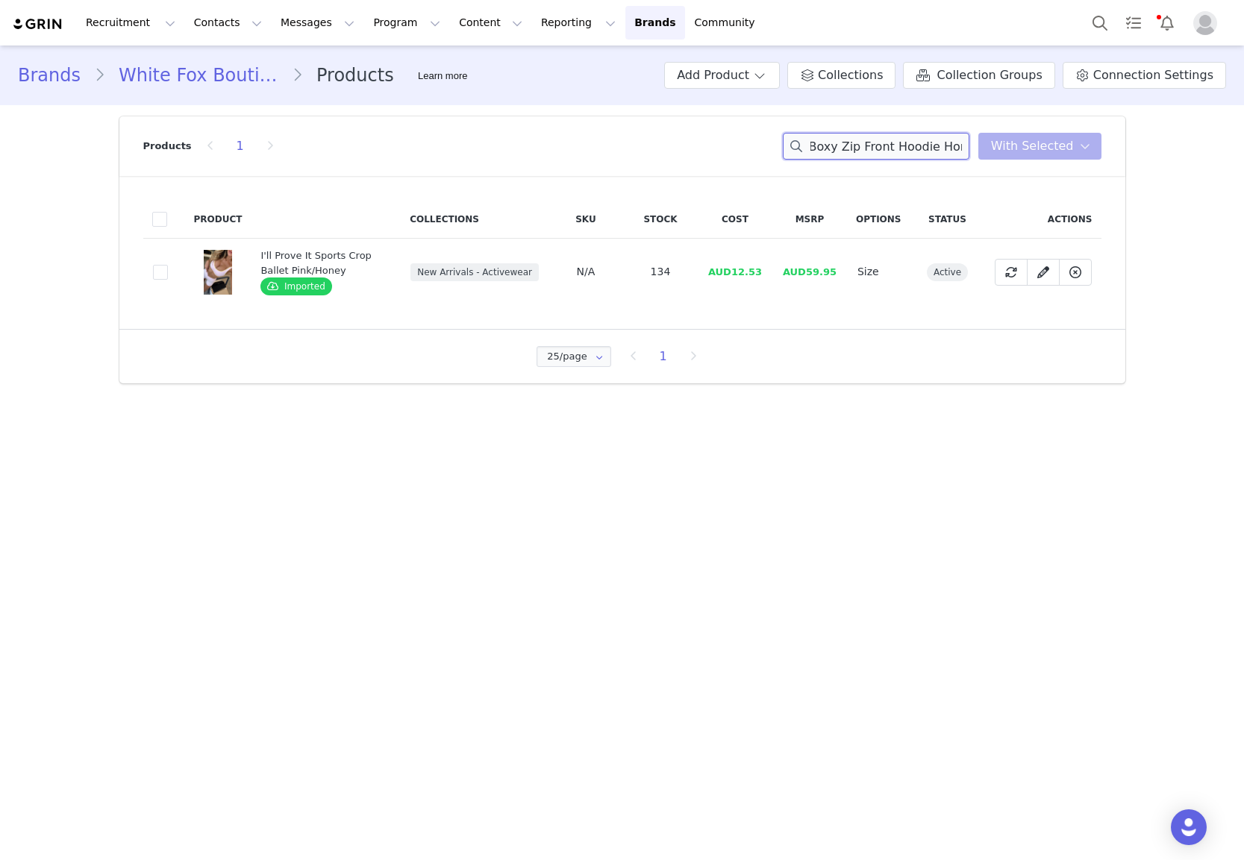
type input "Just Try Again Boxy Zip Front Hoodie Honey"
click at [165, 273] on span at bounding box center [160, 272] width 15 height 15
click at [168, 265] on input "e22e38e4-695b-4ff4-82d1-5c7d8a4f874d" at bounding box center [168, 265] width 0 height 0
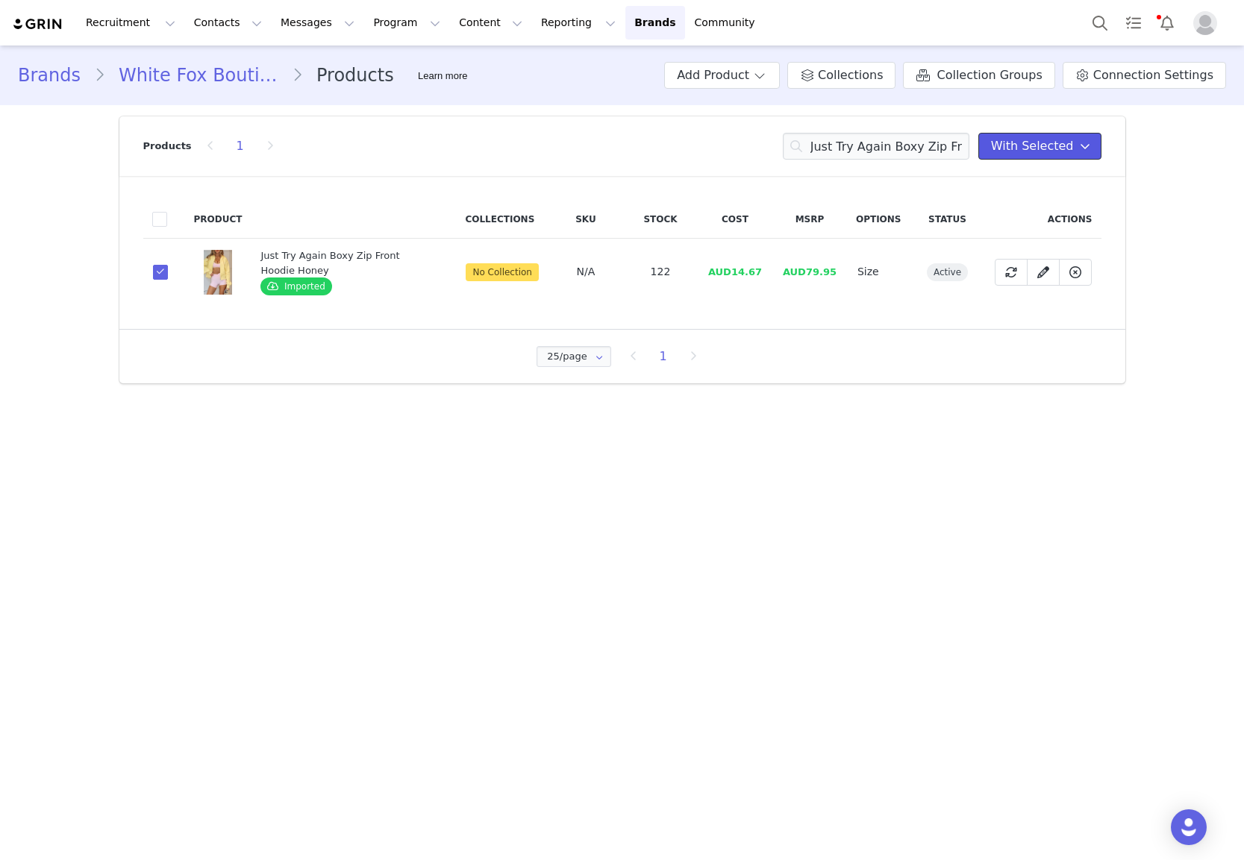
click at [1033, 134] on button "With Selected" at bounding box center [1039, 146] width 123 height 27
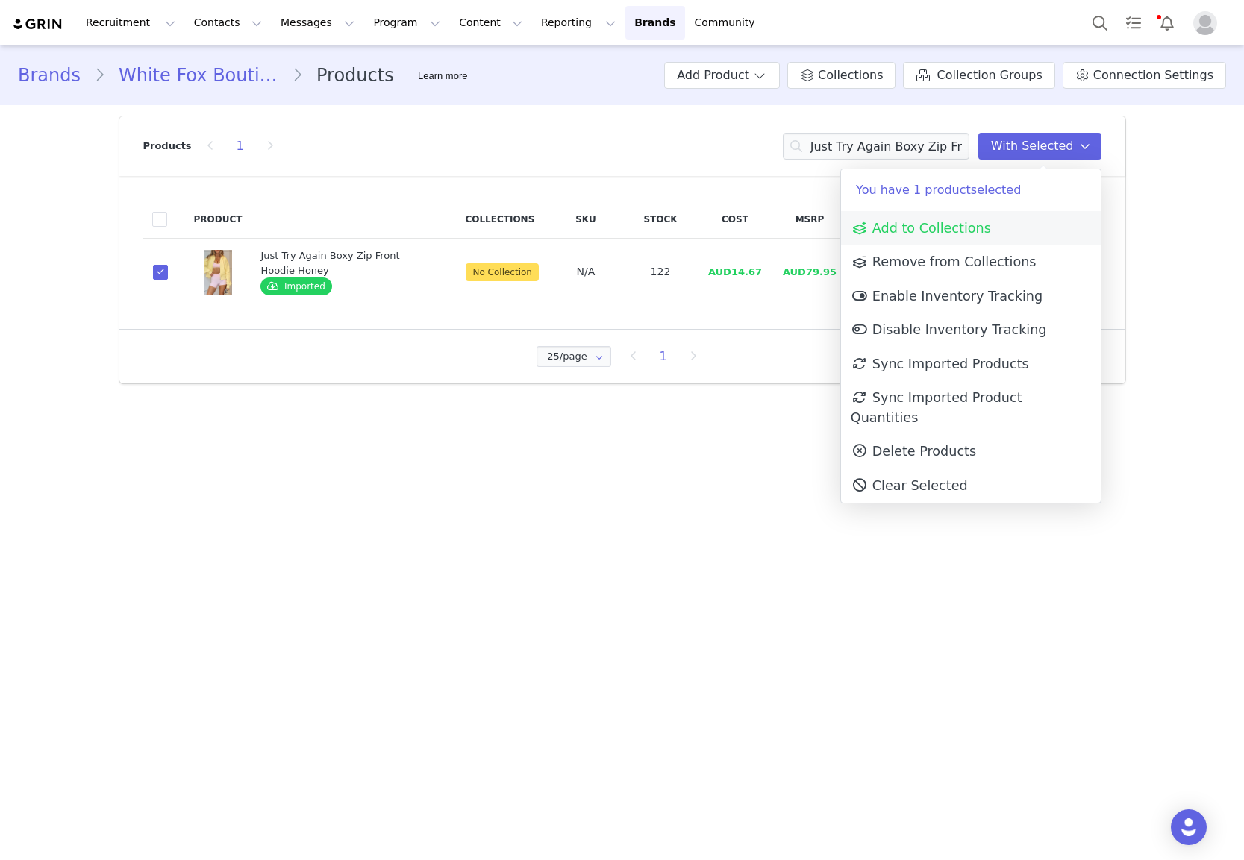
click at [1001, 228] on link "Add to Collections" at bounding box center [971, 228] width 260 height 34
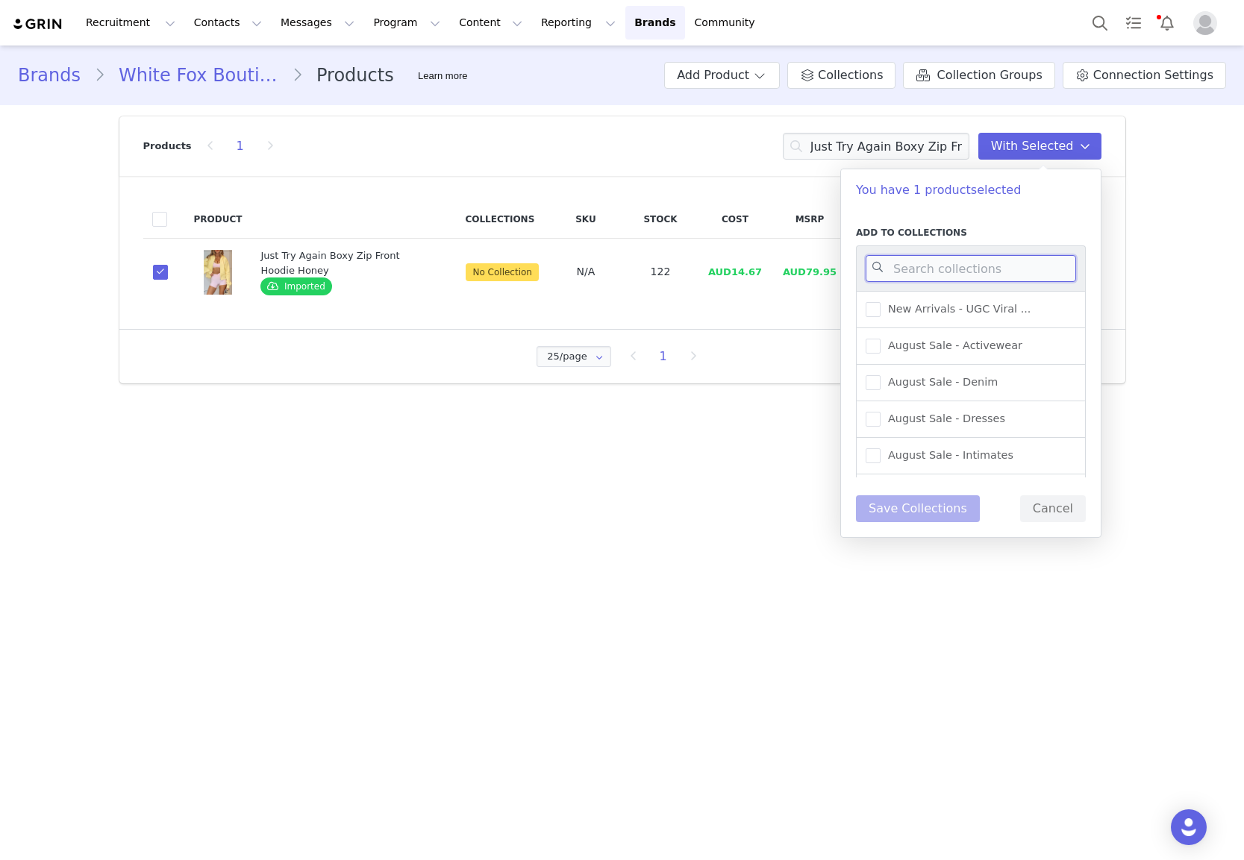
click at [989, 269] on input at bounding box center [971, 268] width 210 height 27
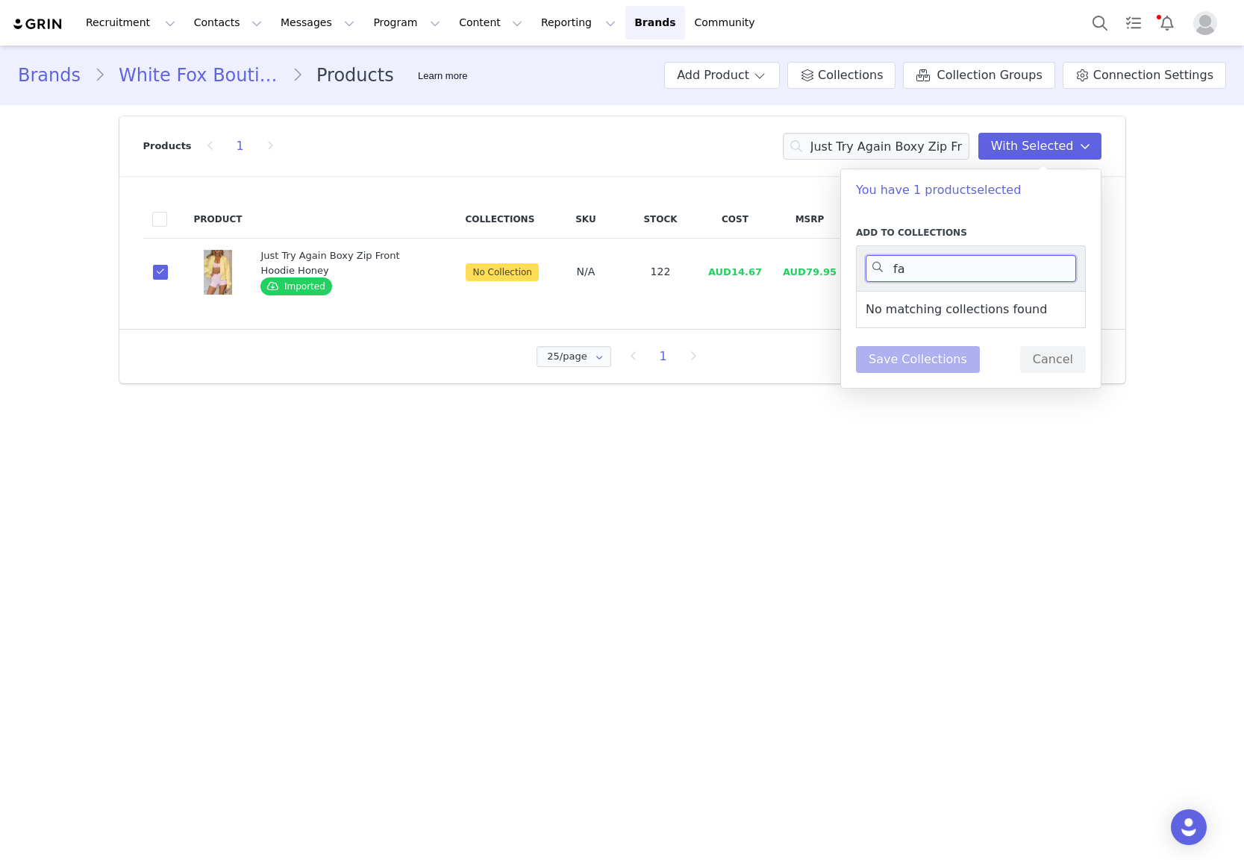
type input "f"
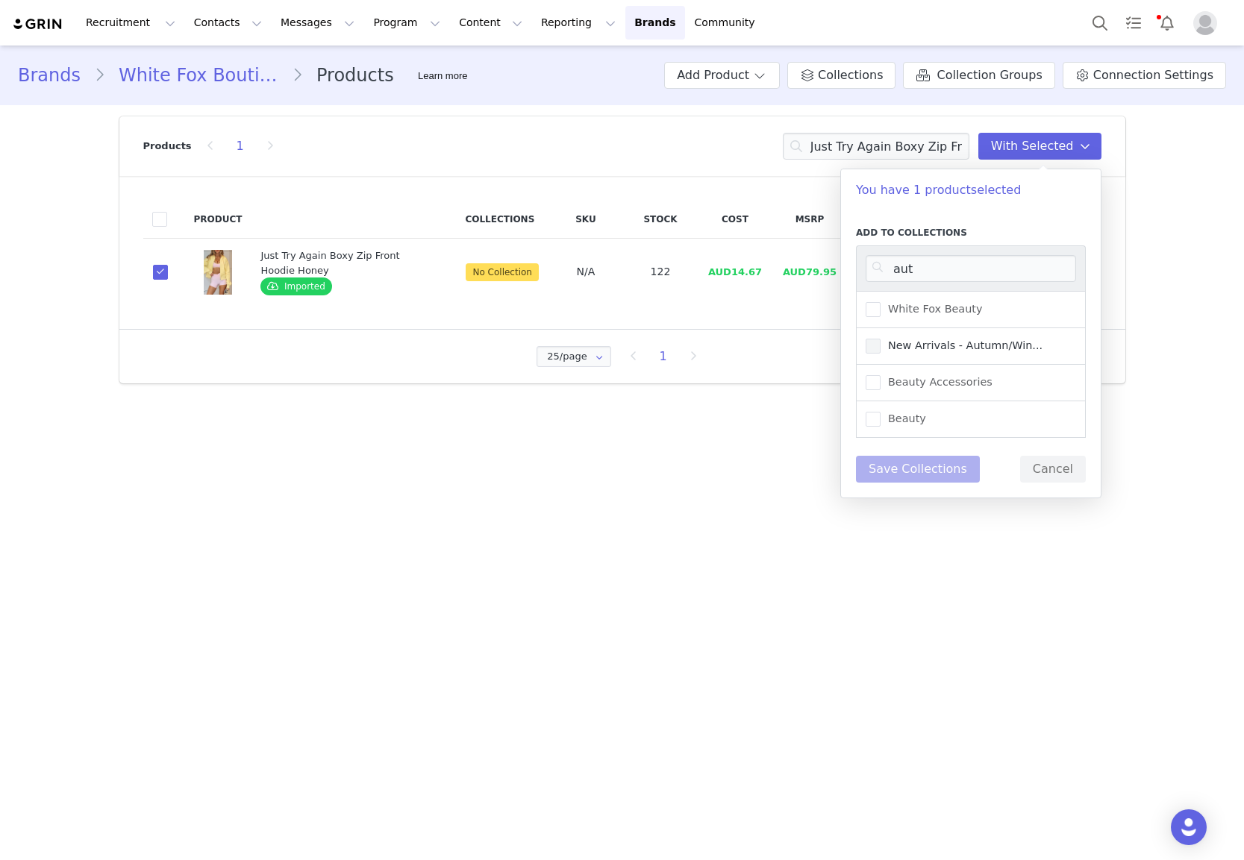
click at [1002, 345] on span "New Arrivals - Autumn/Win..." at bounding box center [961, 346] width 162 height 14
click at [880, 339] on input "New Arrivals - Autumn/Win..." at bounding box center [880, 339] width 0 height 0
drag, startPoint x: 973, startPoint y: 273, endPoint x: 880, endPoint y: 272, distance: 93.3
click at [880, 272] on input "aut" at bounding box center [971, 268] width 210 height 27
type input "a"
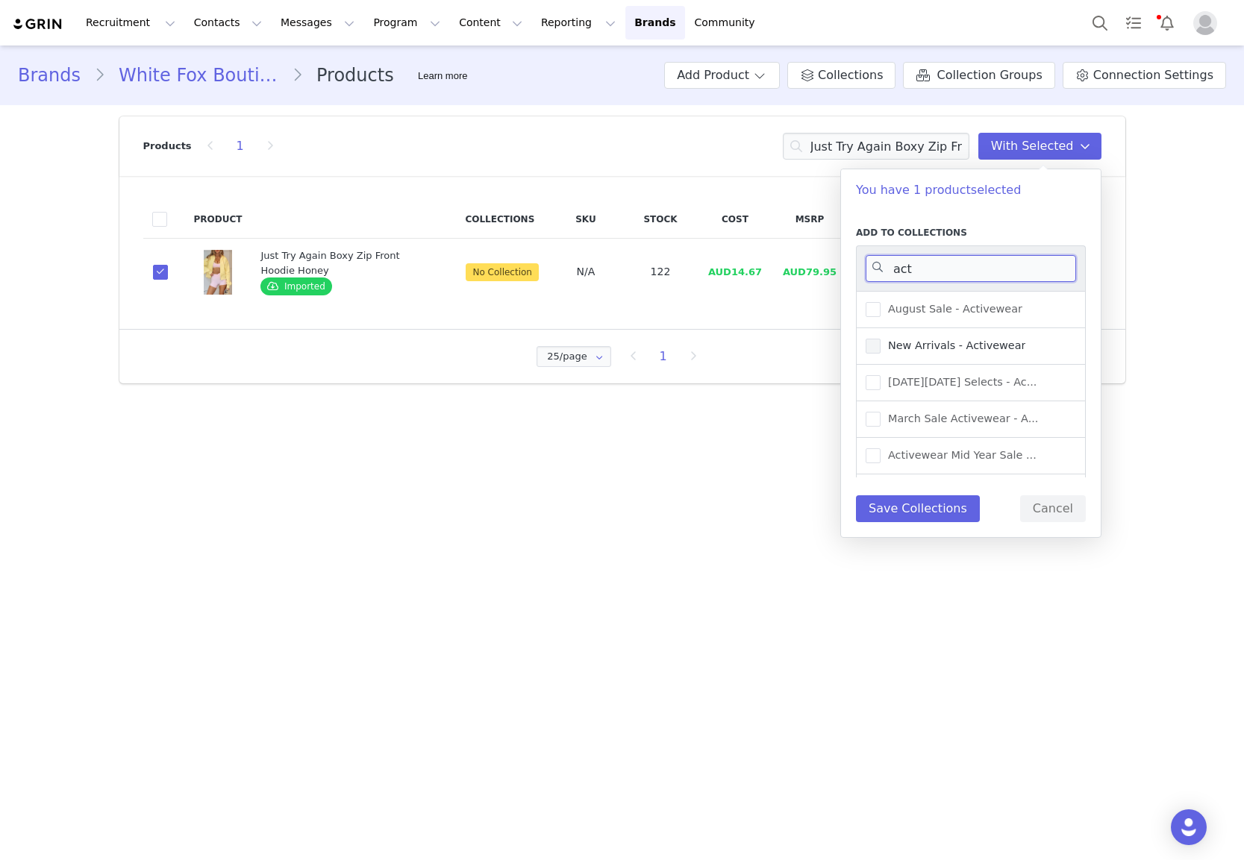
type input "act"
click at [919, 344] on span "New Arrivals - Activewear" at bounding box center [952, 346] width 145 height 14
click at [880, 339] on input "New Arrivals - Activewear" at bounding box center [880, 339] width 0 height 0
drag, startPoint x: 937, startPoint y: 506, endPoint x: 883, endPoint y: 521, distance: 55.8
click at [937, 506] on button "Save Collections" at bounding box center [918, 508] width 124 height 27
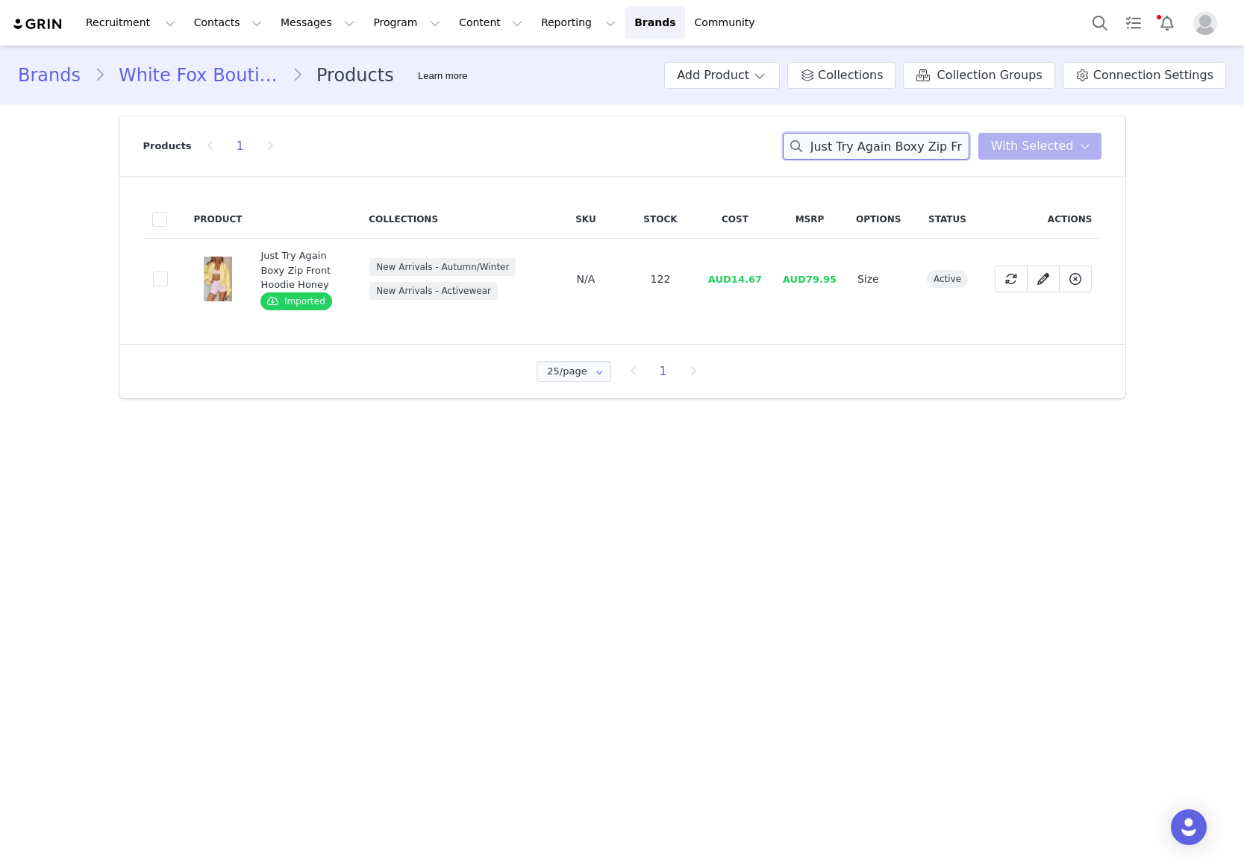
click at [892, 146] on input "Just Try Again Boxy Zip Front Hoodie Honey" at bounding box center [876, 146] width 187 height 27
paste input "Staying Cute Long Sleeve Wrap Top Caramel"
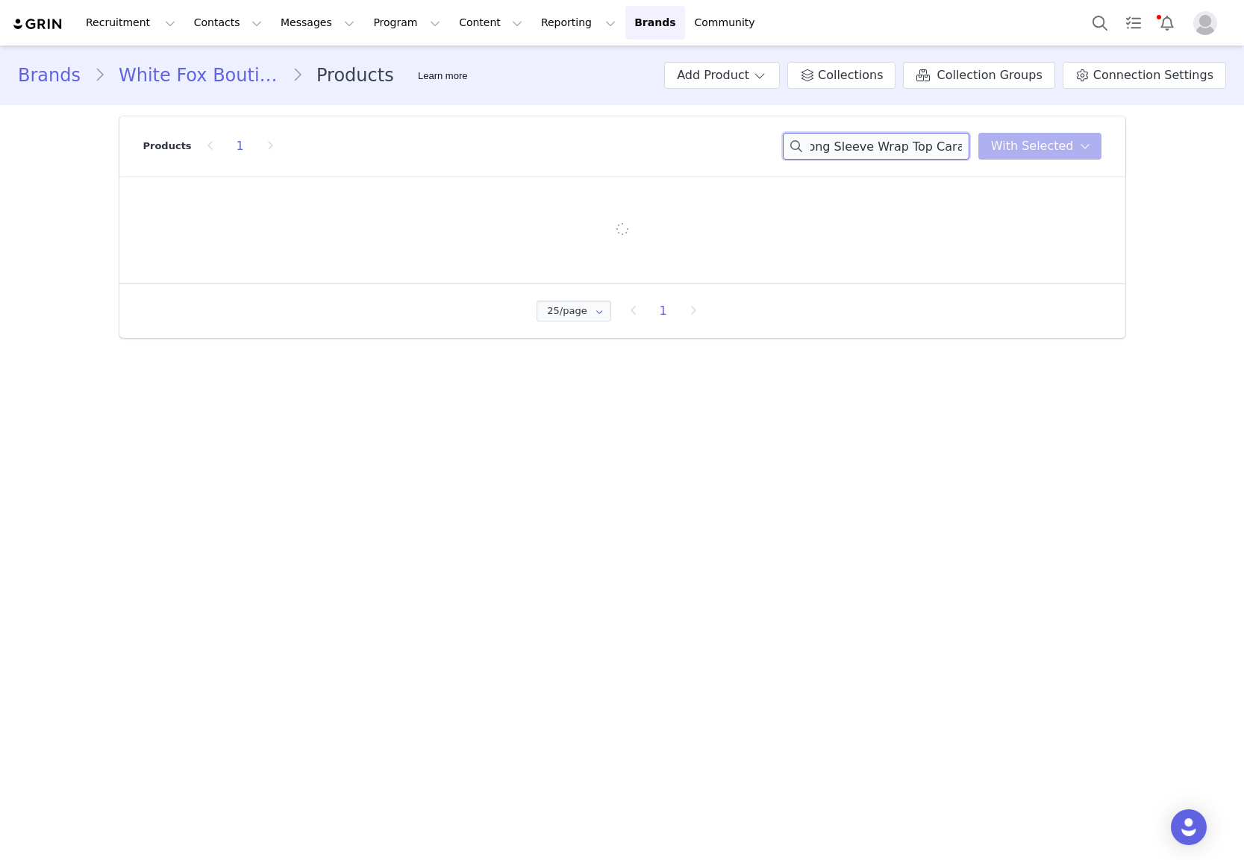
type input "Staying Cute Long Sleeve Wrap Top Caramel"
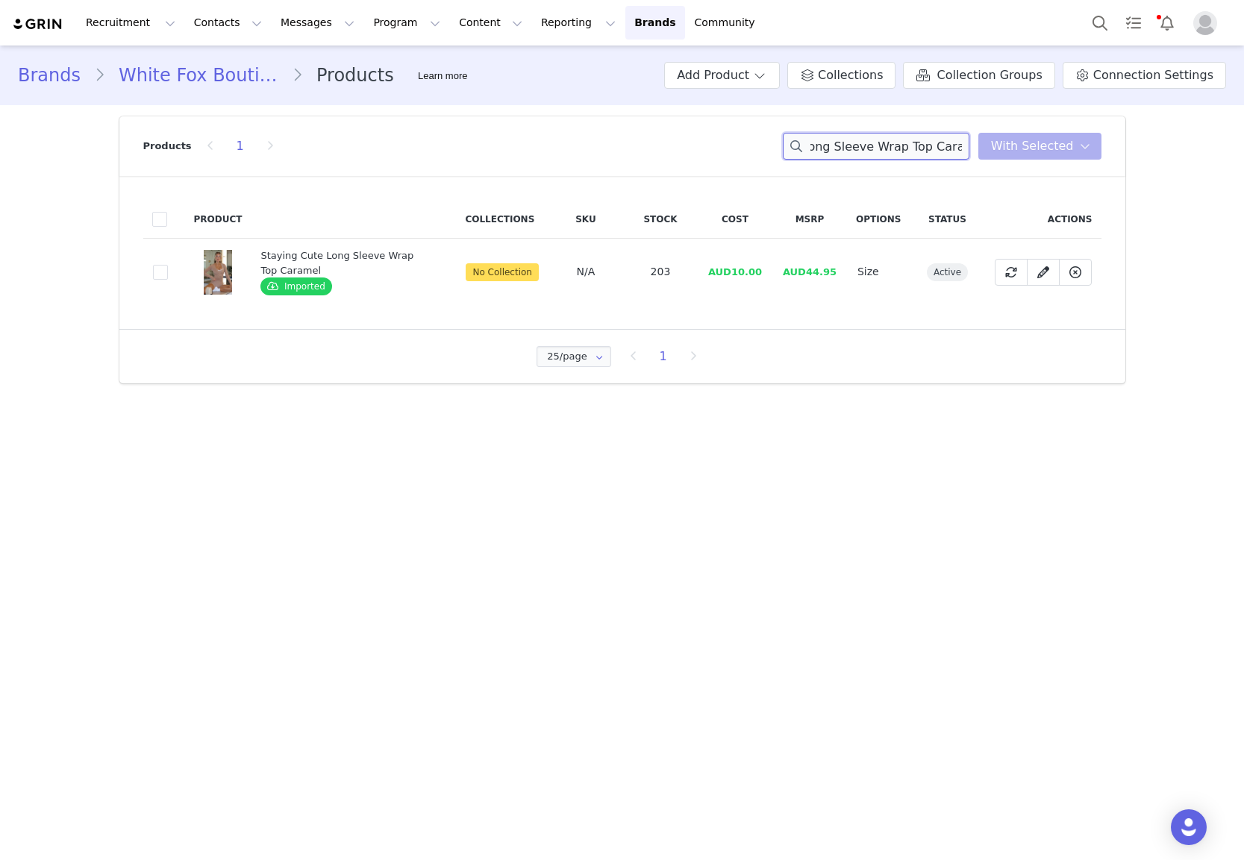
scroll to position [0, 0]
drag, startPoint x: 110, startPoint y: 257, endPoint x: 152, endPoint y: 283, distance: 49.3
click at [118, 261] on section "Products 1 Staying Cute Long Sleeve Wrap Top Caramel With Selected Product Coll…" at bounding box center [622, 250] width 1028 height 290
click at [152, 283] on td "e35c22f8-f740-4173-bea2-28672225178f" at bounding box center [164, 272] width 42 height 67
click at [154, 275] on span at bounding box center [160, 272] width 15 height 15
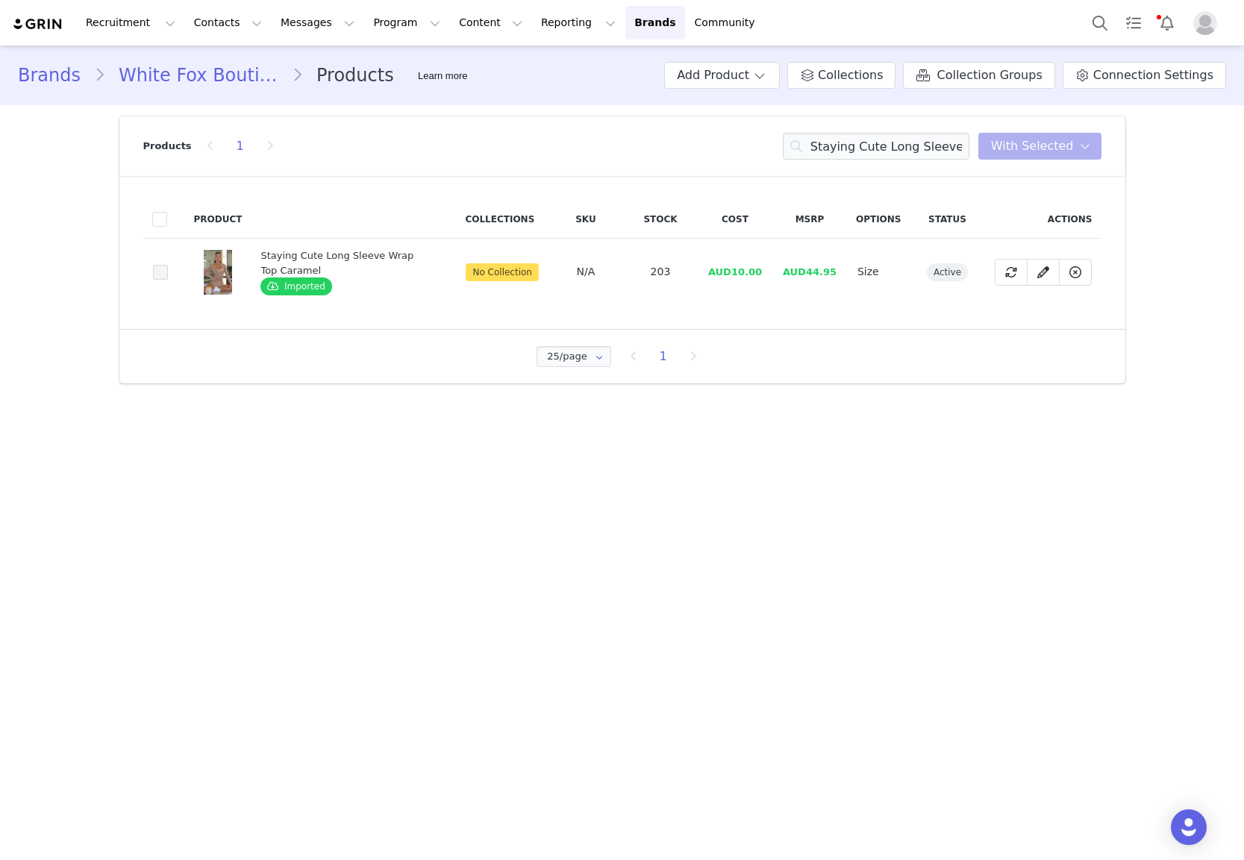
click at [168, 265] on input "e35c22f8-f740-4173-bea2-28672225178f" at bounding box center [168, 265] width 0 height 0
click at [1005, 154] on span "With Selected" at bounding box center [1032, 146] width 83 height 18
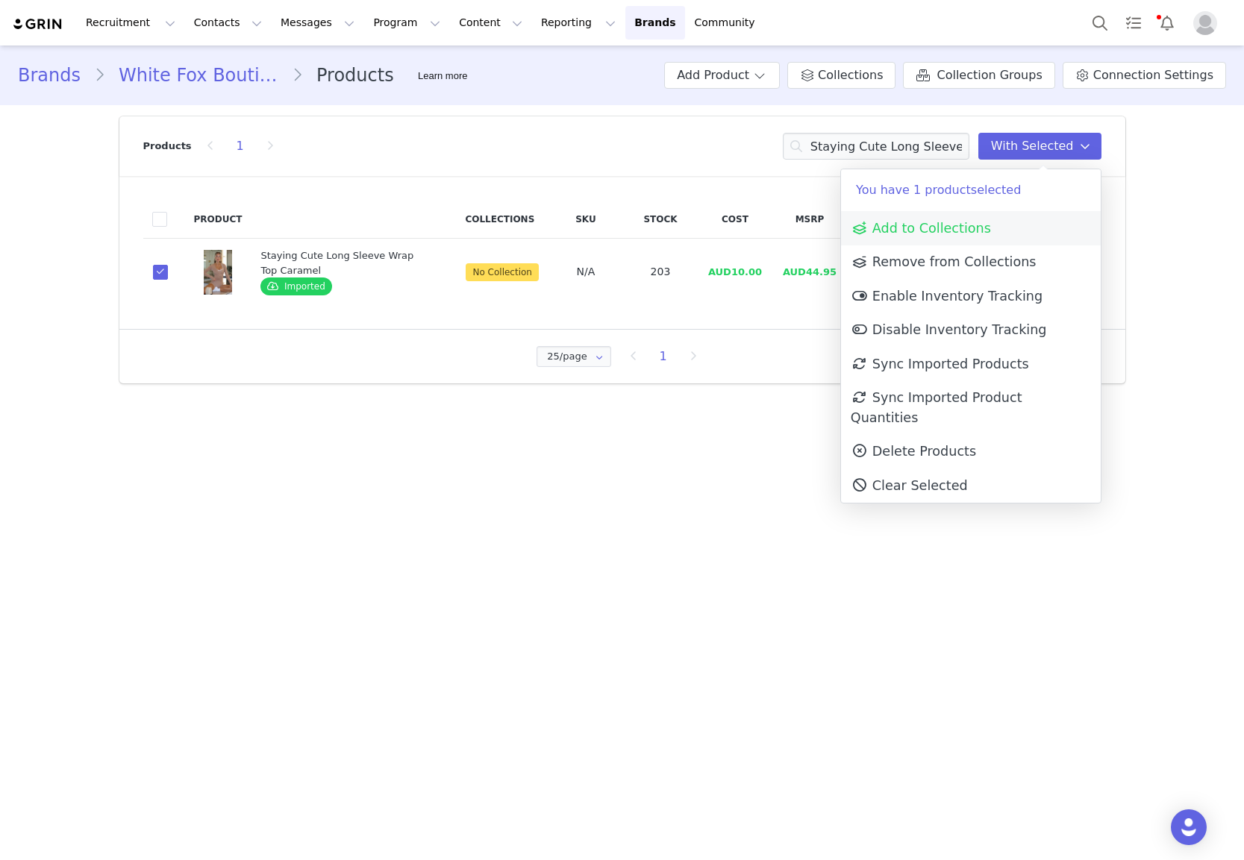
click at [963, 240] on link "Add to Collections" at bounding box center [971, 228] width 260 height 34
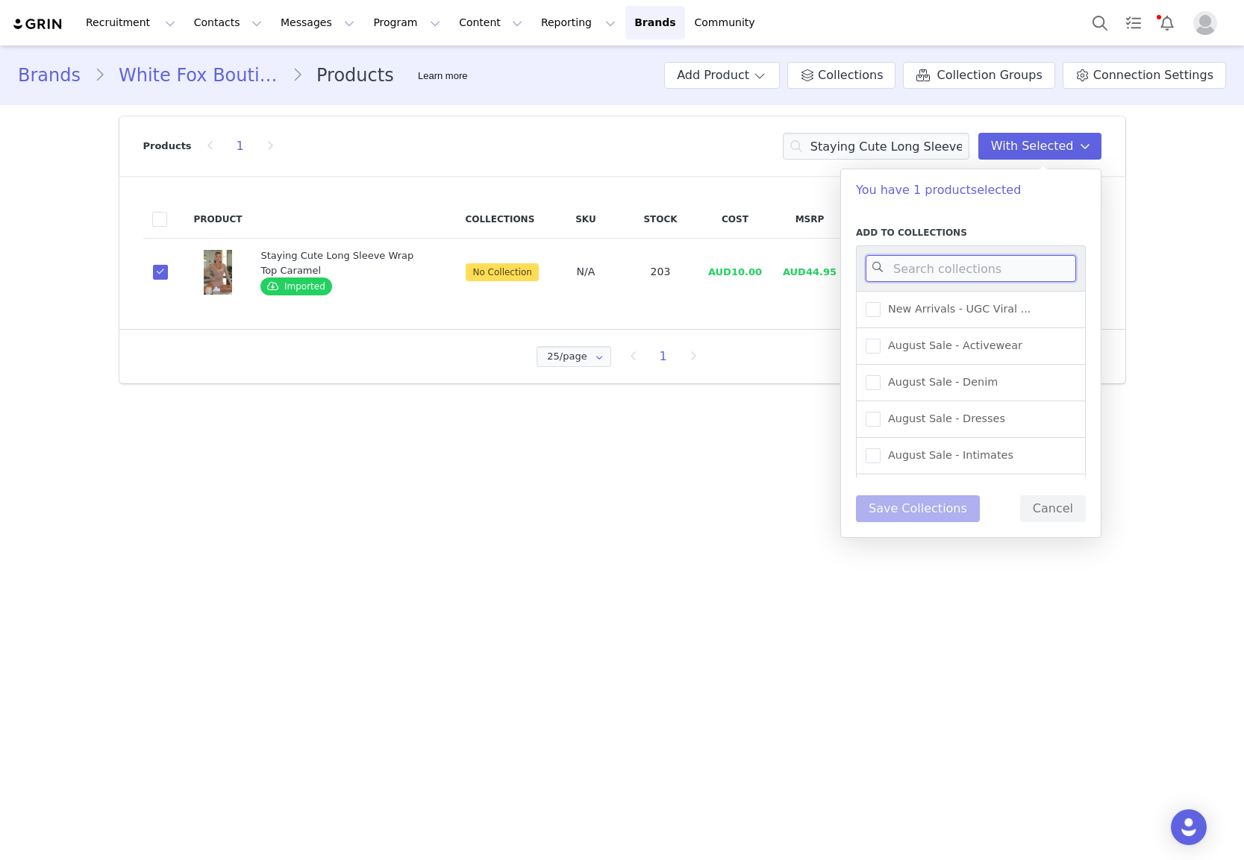
click at [912, 269] on input at bounding box center [971, 268] width 210 height 27
type input "active"
click at [983, 339] on span "New Arrivals - Activewear" at bounding box center [952, 346] width 145 height 14
click at [880, 339] on input "New Arrivals - Activewear" at bounding box center [880, 339] width 0 height 0
click at [909, 523] on div "Add to Collections active August Sale - Activewear New Arrivals - Activewear Bl…" at bounding box center [971, 374] width 260 height 326
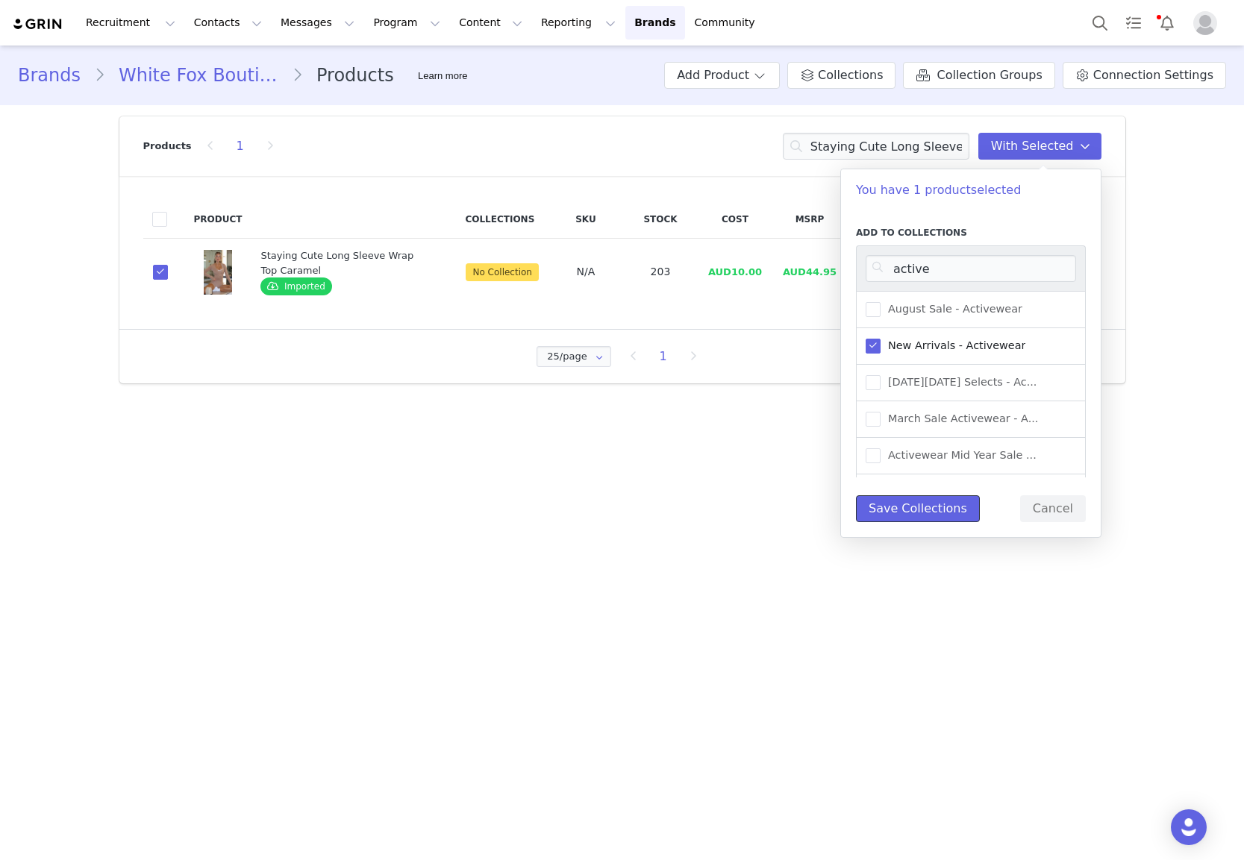
click at [901, 513] on button "Save Collections" at bounding box center [918, 508] width 124 height 27
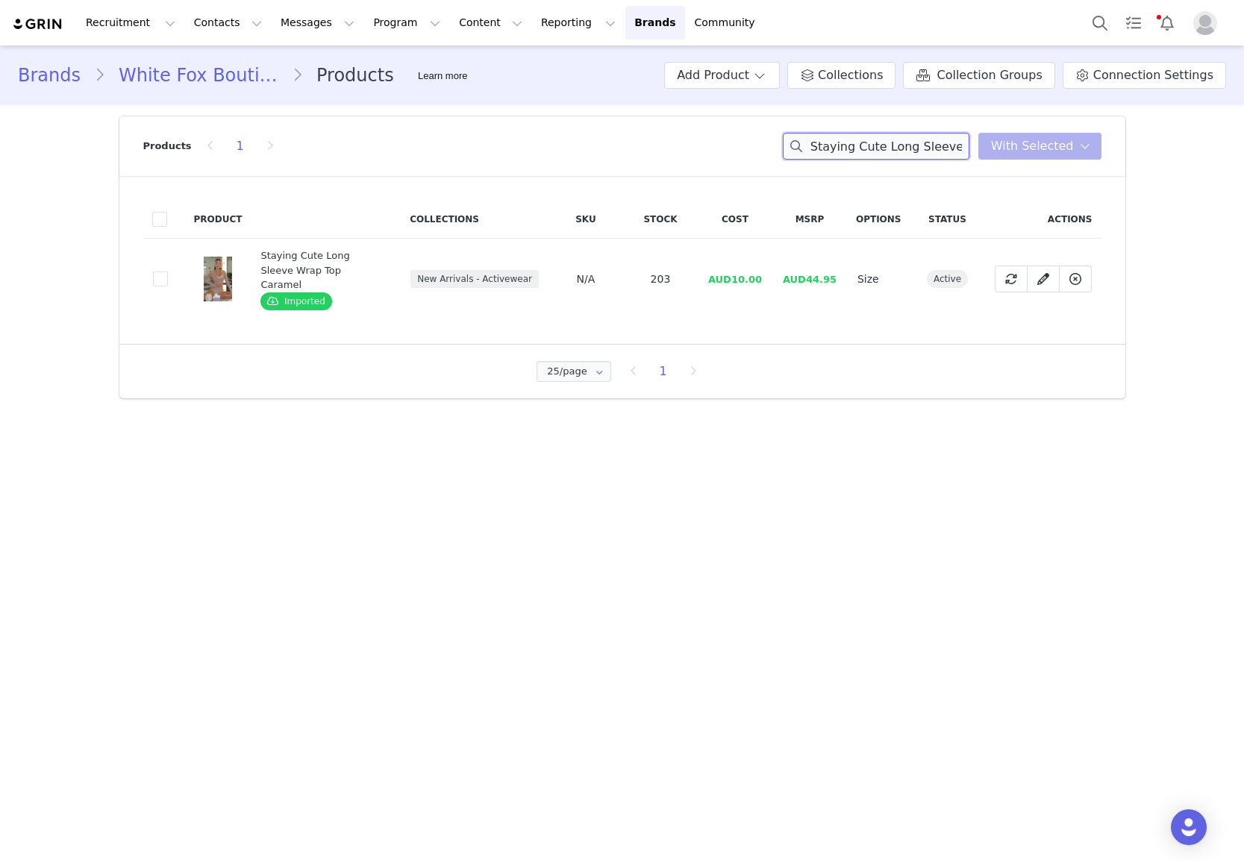
click at [863, 138] on input "Staying Cute Long Sleeve Wrap Top Caramel" at bounding box center [876, 146] width 187 height 27
paste input "Celebrating Me Cap Ballet Pink"
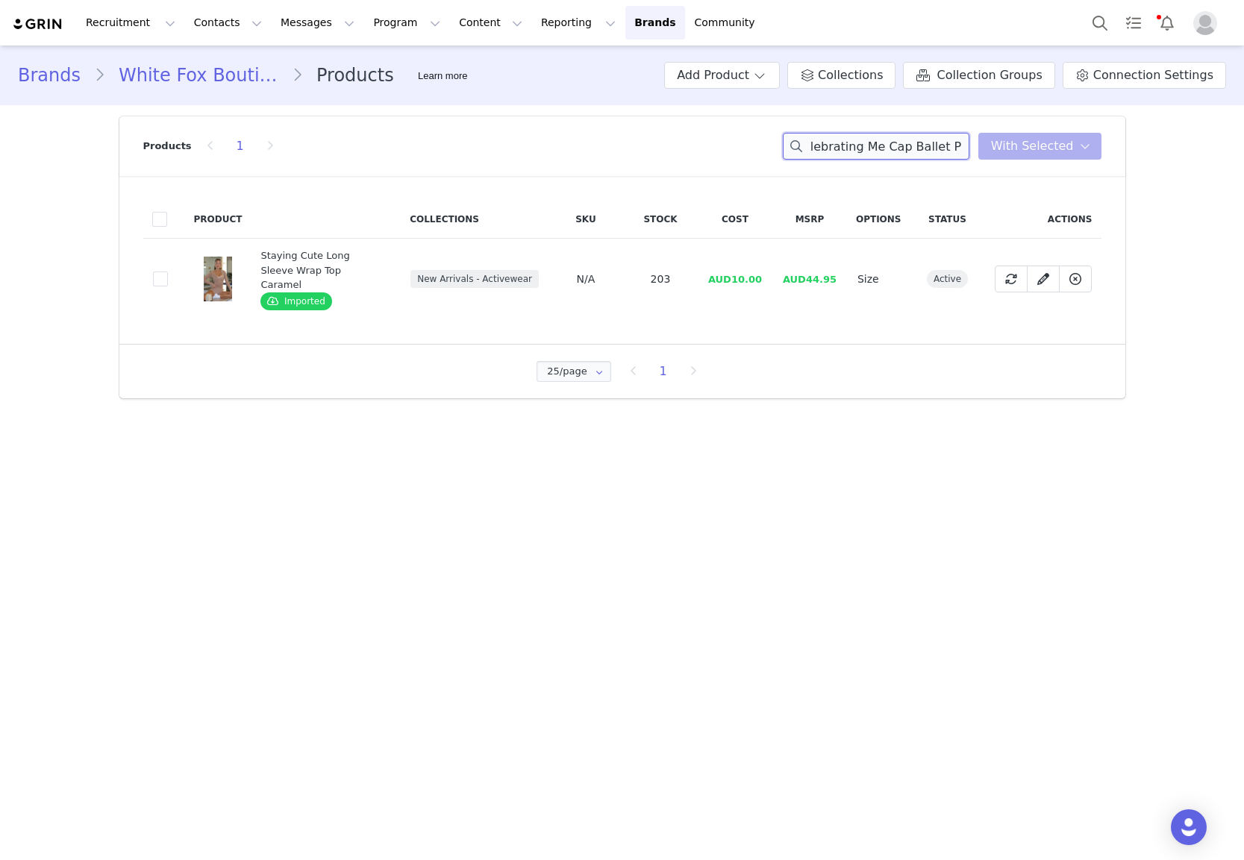
type input "Celebrating Me Cap Ballet Pink"
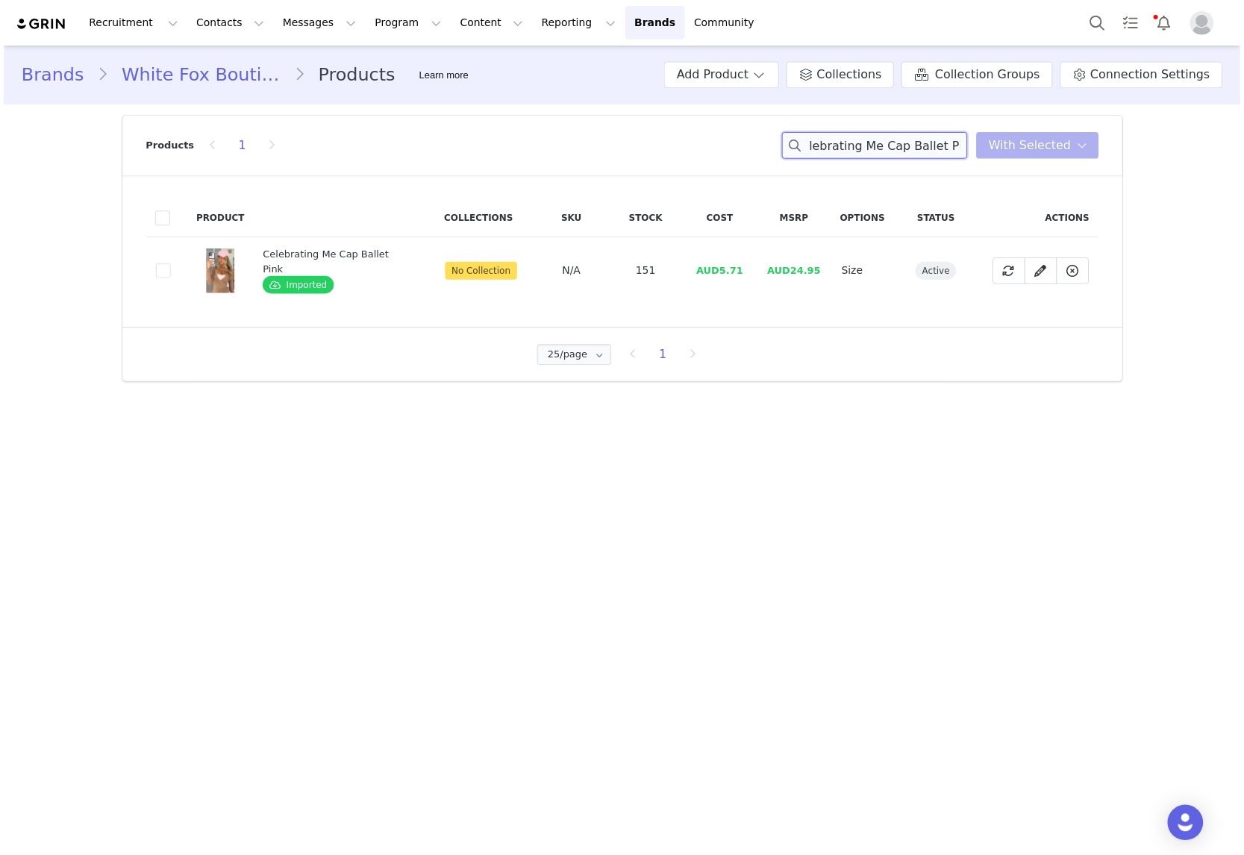
scroll to position [0, 0]
drag, startPoint x: 169, startPoint y: 271, endPoint x: 154, endPoint y: 275, distance: 15.4
click at [167, 270] on td "ade79ed7-0a3e-4d79-860d-b8bba764725f" at bounding box center [164, 272] width 42 height 67
click at [153, 275] on span at bounding box center [160, 272] width 15 height 15
click at [168, 265] on input "ade79ed7-0a3e-4d79-860d-b8bba764725f" at bounding box center [168, 265] width 0 height 0
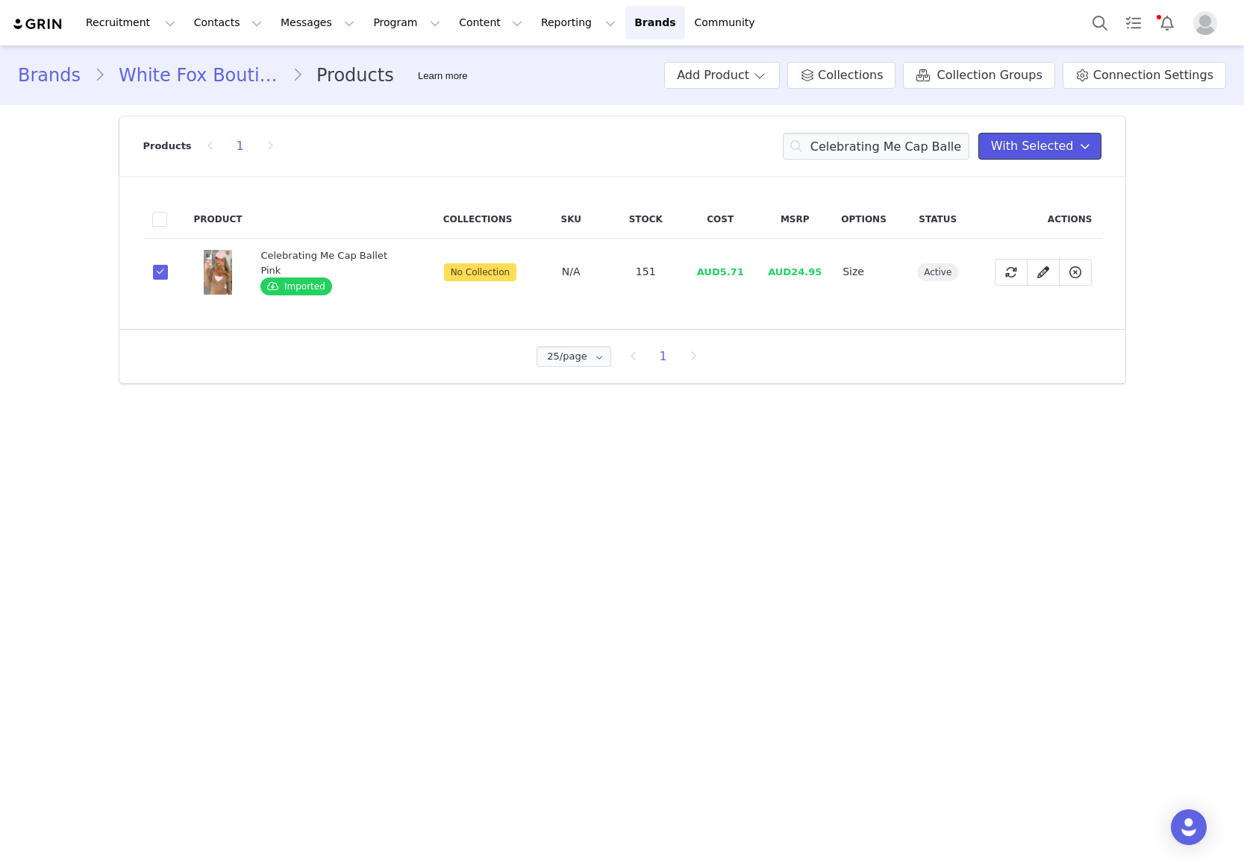
click at [1048, 137] on span "With Selected" at bounding box center [1032, 146] width 83 height 18
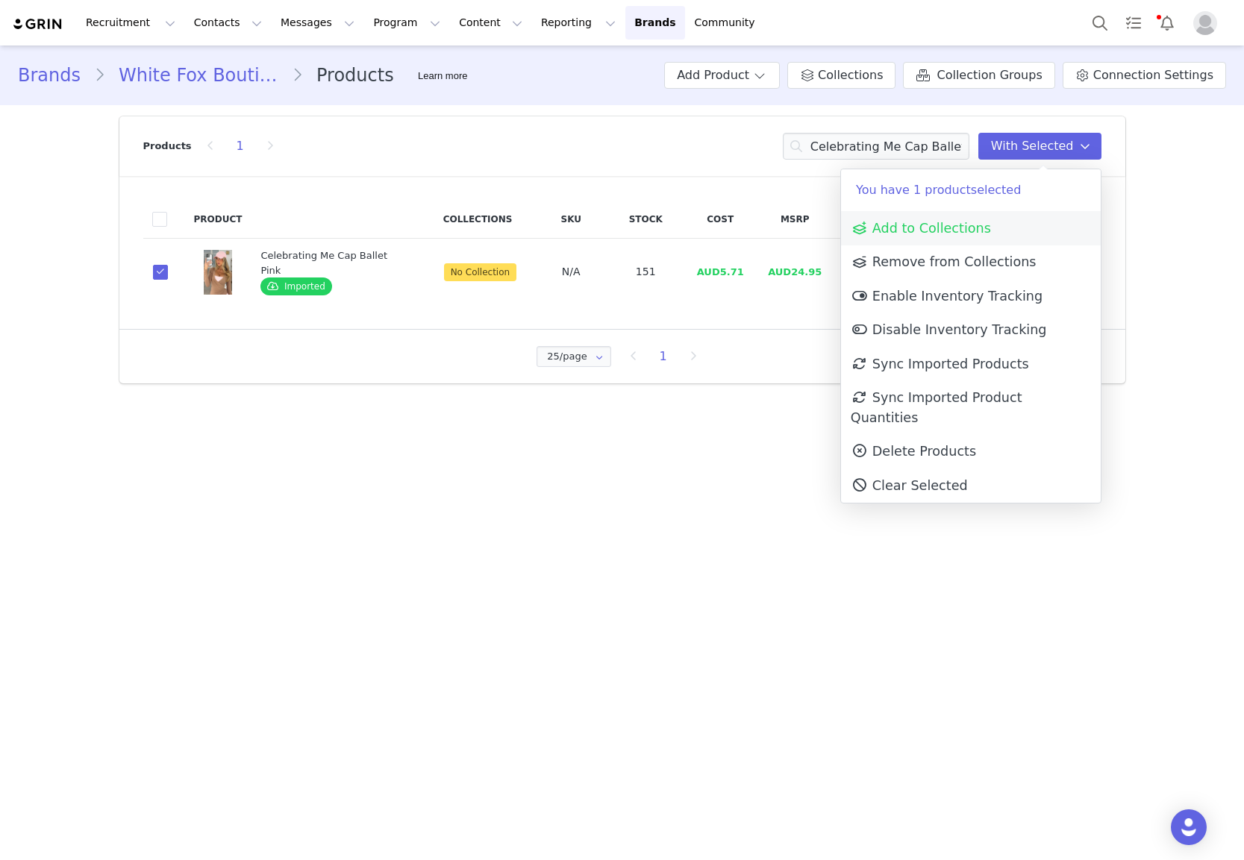
click at [964, 233] on span "Add to Collections" at bounding box center [921, 228] width 140 height 15
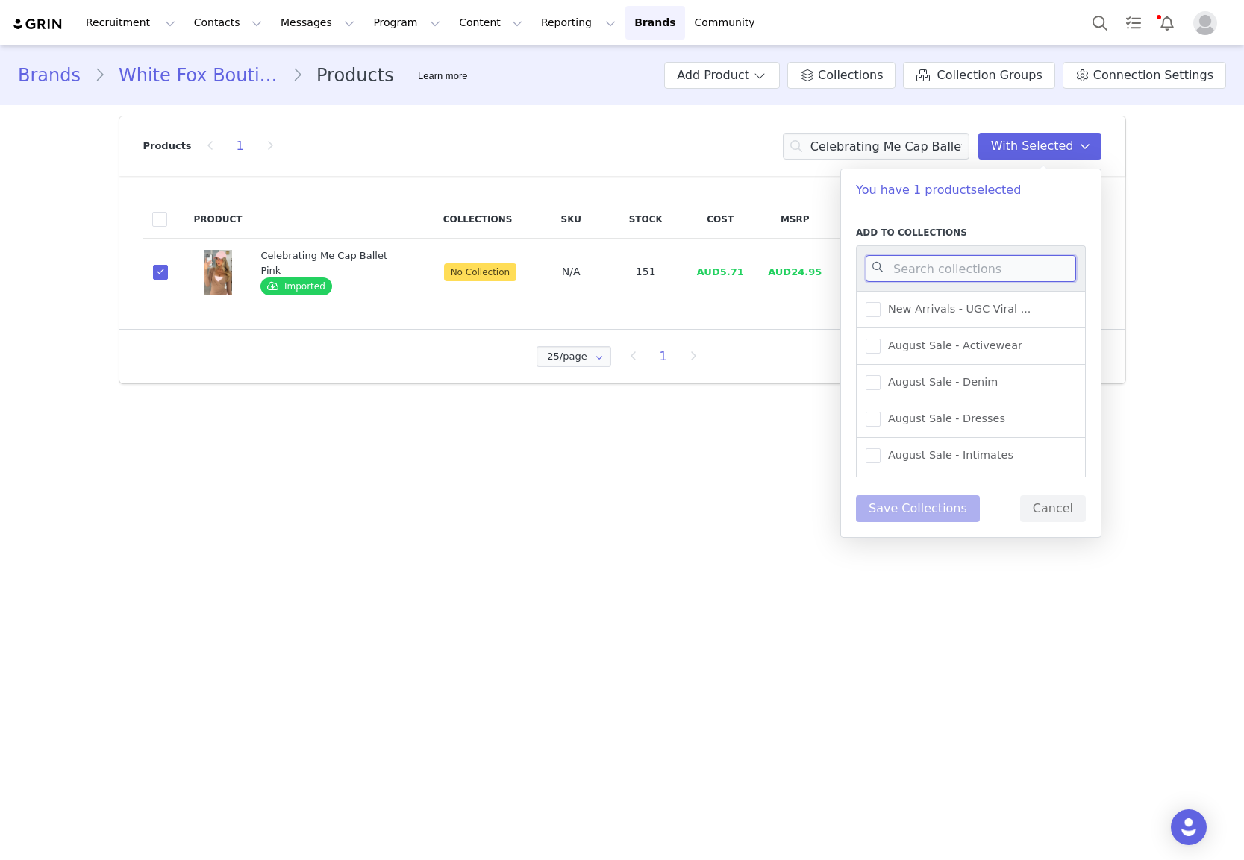
click at [924, 272] on input at bounding box center [971, 268] width 210 height 27
type input "s"
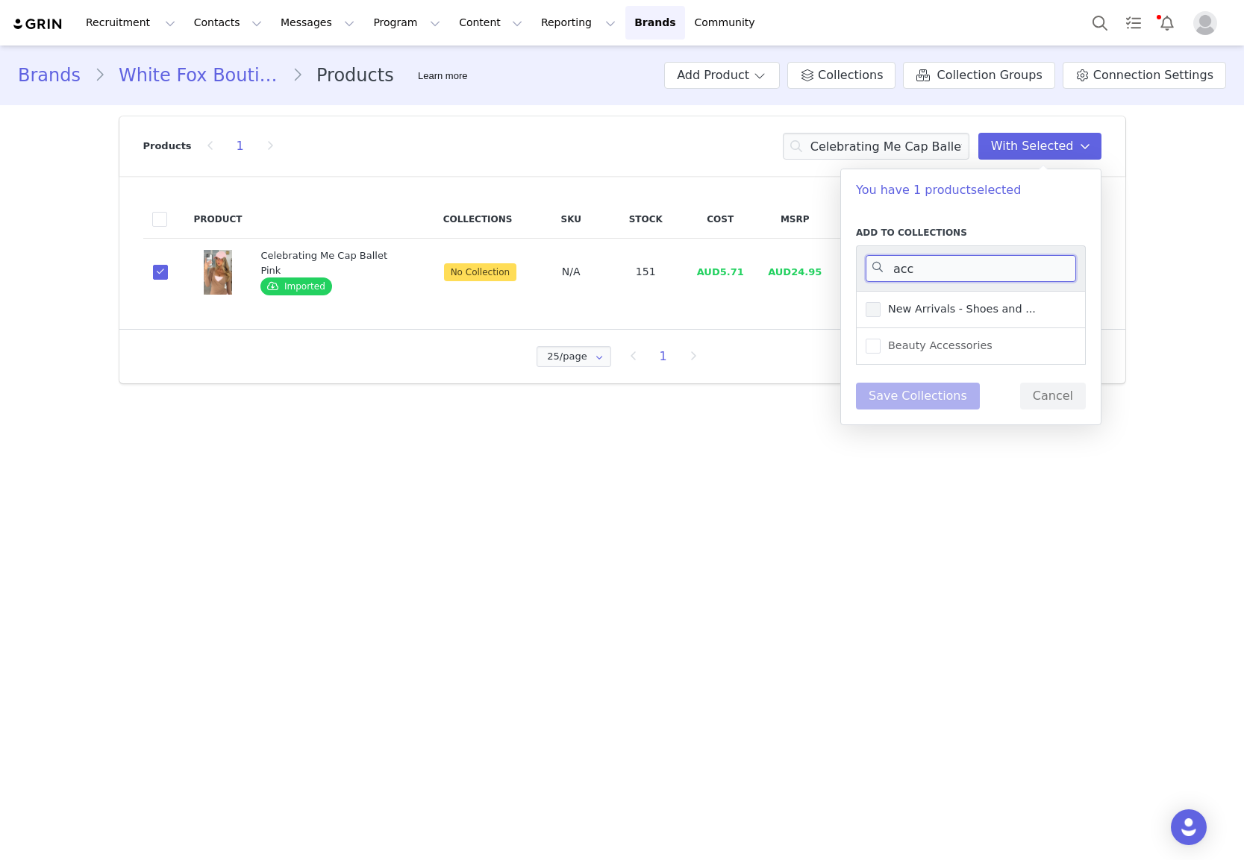
type input "acc"
click at [928, 314] on span "New Arrivals - Shoes and ..." at bounding box center [957, 309] width 155 height 14
click at [880, 302] on input "New Arrivals - Shoes and ..." at bounding box center [880, 302] width 0 height 0
click at [923, 397] on button "Save Collections" at bounding box center [918, 396] width 124 height 27
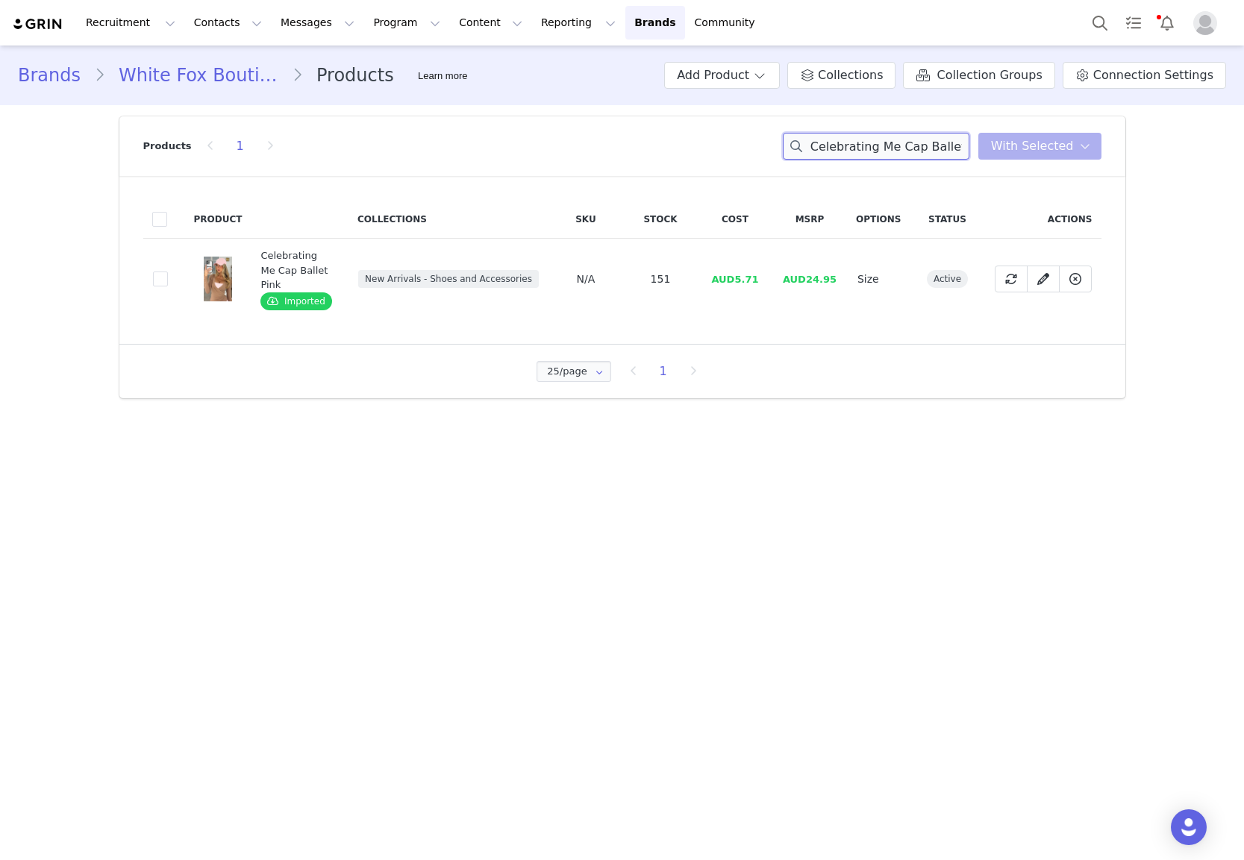
click at [863, 152] on input "Celebrating Me Cap Ballet Pink" at bounding box center [876, 146] width 187 height 27
paste input "Athlete Sports Bra Blac"
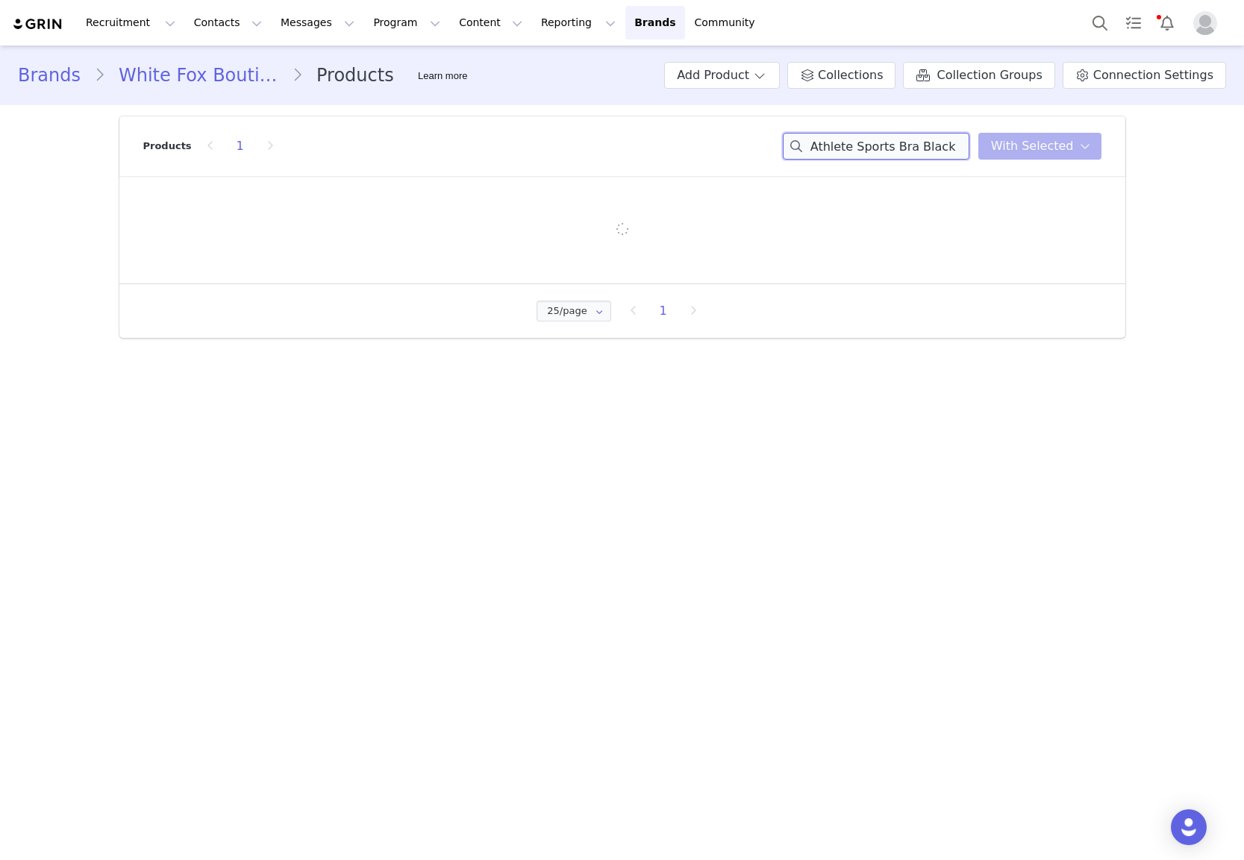
type input "Athlete Sports Bra Black"
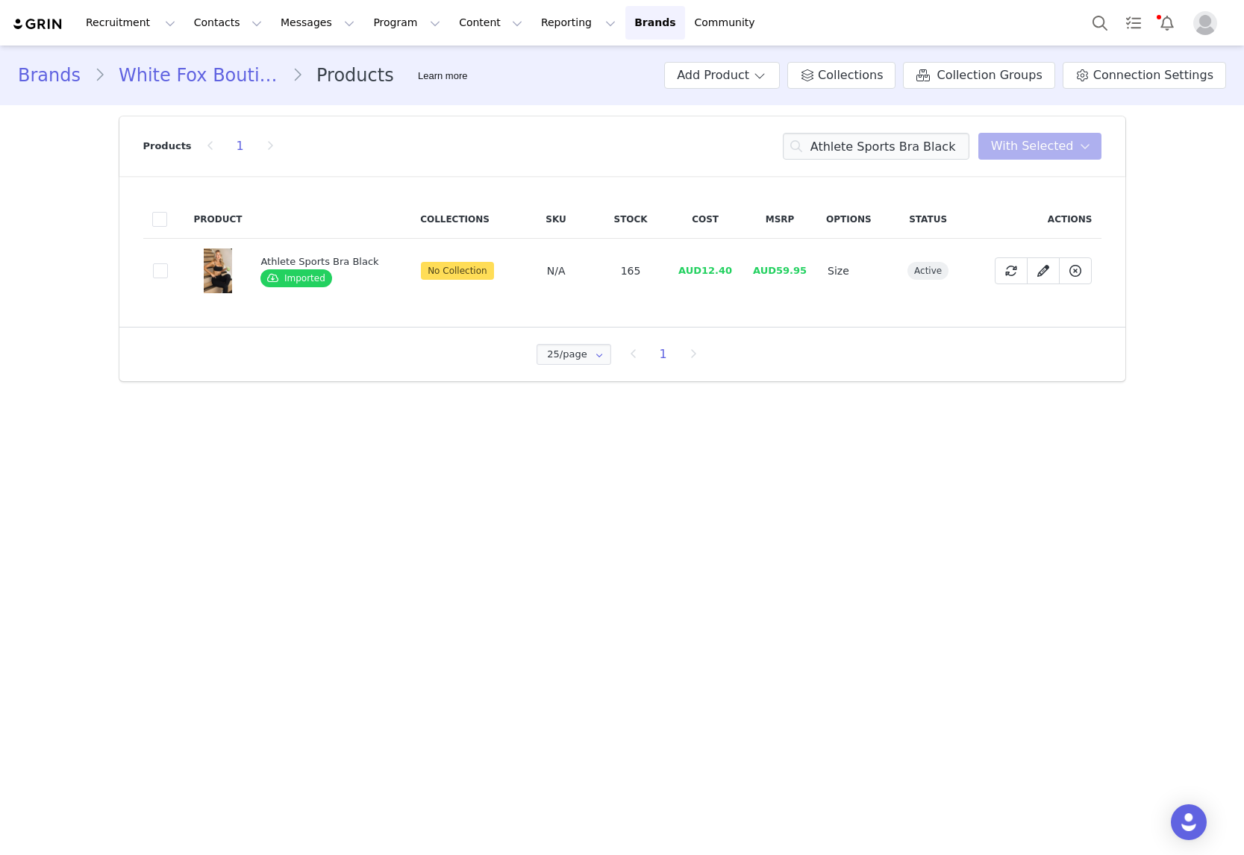
click at [148, 283] on td "dcd7e1d4-a8a3-4b77-85cc-b2ad8f92e709" at bounding box center [164, 271] width 42 height 65
click at [151, 275] on td "dcd7e1d4-a8a3-4b77-85cc-b2ad8f92e709" at bounding box center [164, 271] width 42 height 65
click at [161, 273] on span at bounding box center [160, 270] width 15 height 15
click at [168, 263] on input "dcd7e1d4-a8a3-4b77-85cc-b2ad8f92e709" at bounding box center [168, 263] width 0 height 0
click at [1068, 148] on span "With Selected" at bounding box center [1032, 146] width 83 height 18
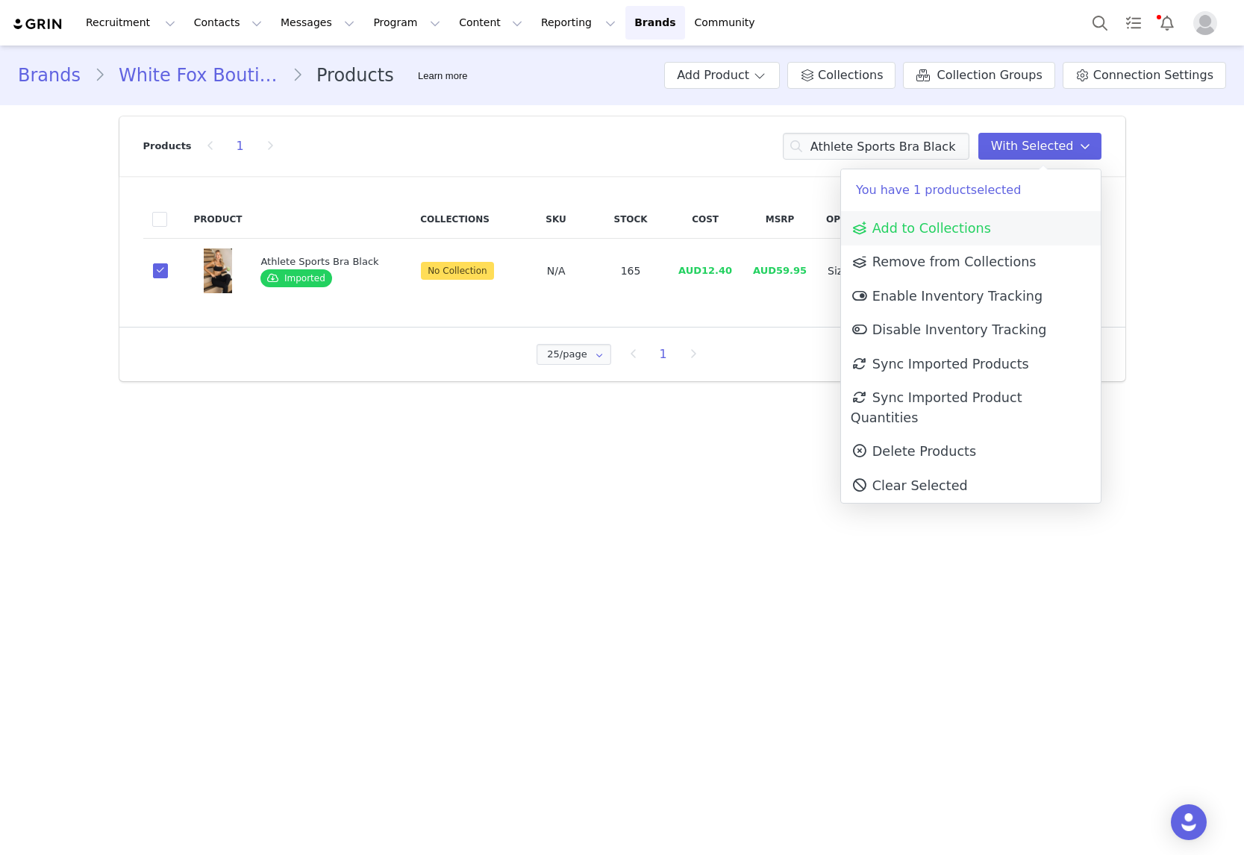
click at [986, 225] on link "Add to Collections" at bounding box center [971, 228] width 260 height 34
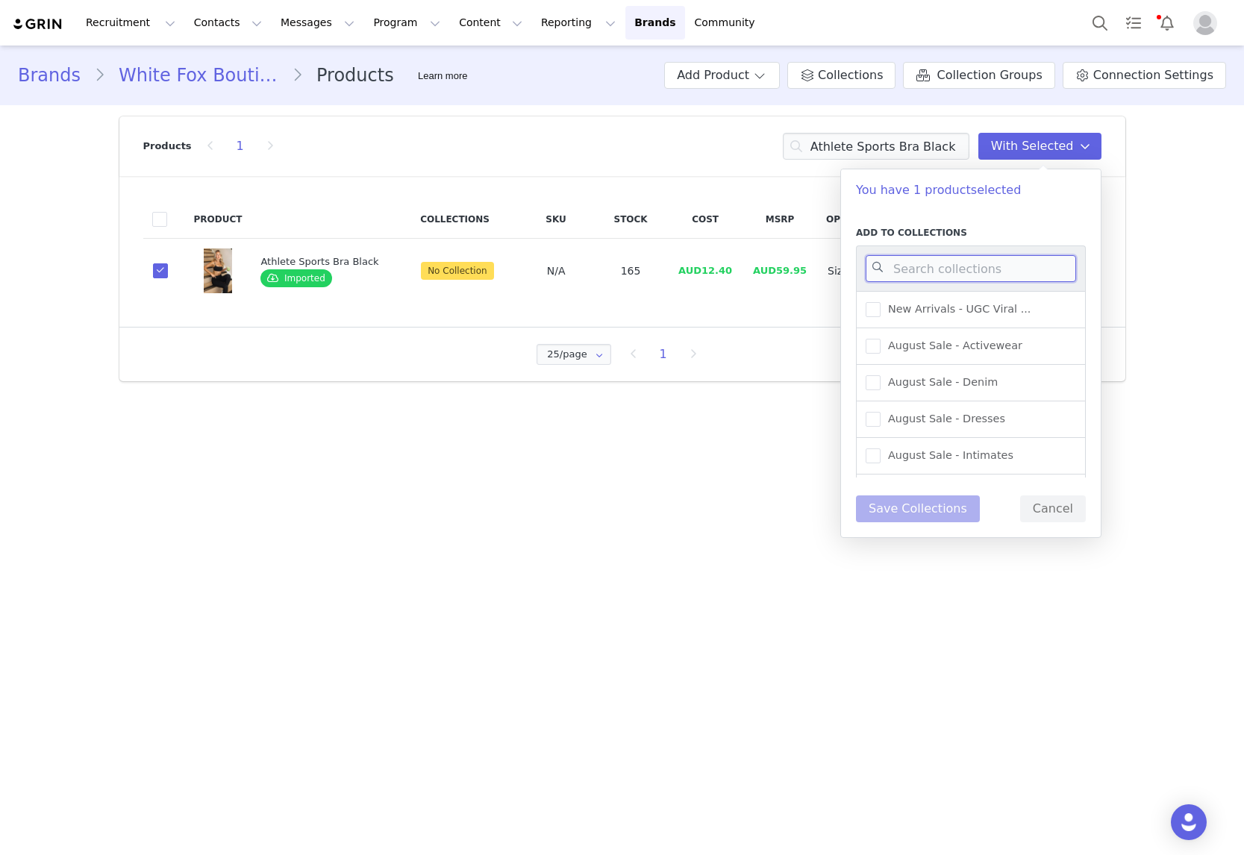
click at [977, 268] on input at bounding box center [971, 268] width 210 height 27
type input "active"
click at [938, 359] on div "New Arrivals - Activewear" at bounding box center [971, 346] width 230 height 37
click at [943, 349] on span "New Arrivals - Activewear" at bounding box center [952, 346] width 145 height 14
click at [880, 339] on input "New Arrivals - Activewear" at bounding box center [880, 339] width 0 height 0
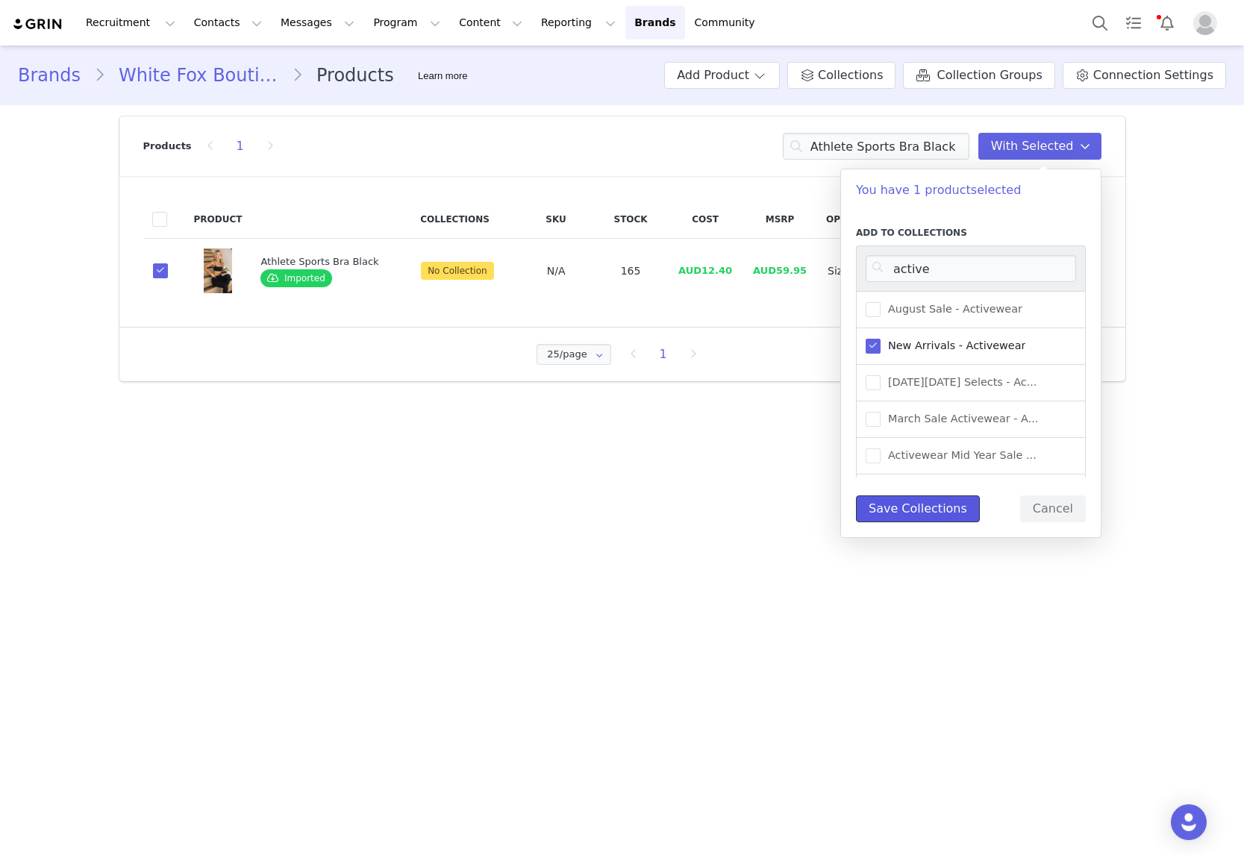
click at [936, 516] on button "Save Collections" at bounding box center [918, 508] width 124 height 27
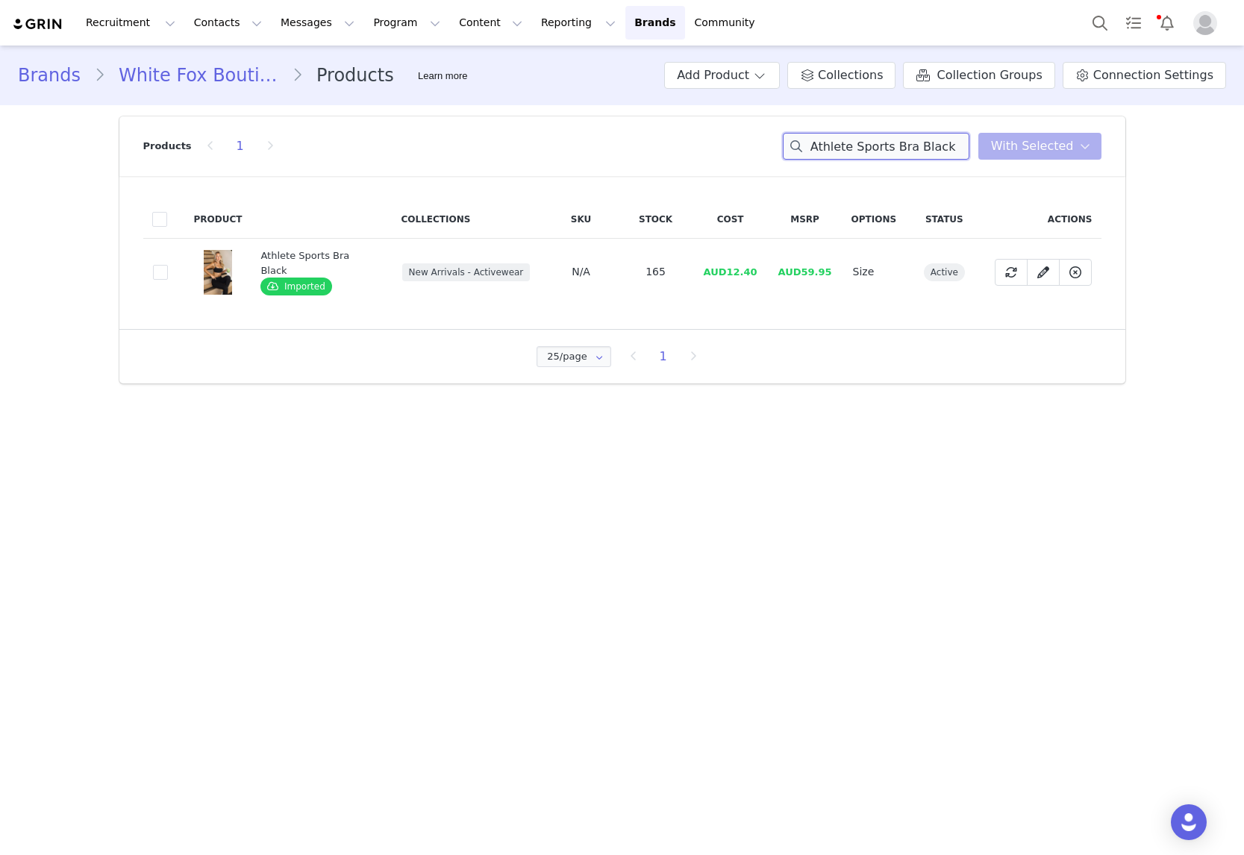
click at [867, 154] on input "Athlete Sports Bra Black" at bounding box center [876, 146] width 187 height 27
drag, startPoint x: 867, startPoint y: 154, endPoint x: 942, endPoint y: 84, distance: 102.4
click at [867, 154] on input "Athlete Sports Bra Black" at bounding box center [876, 146] width 187 height 27
paste input "Push Me Foldover Leggings"
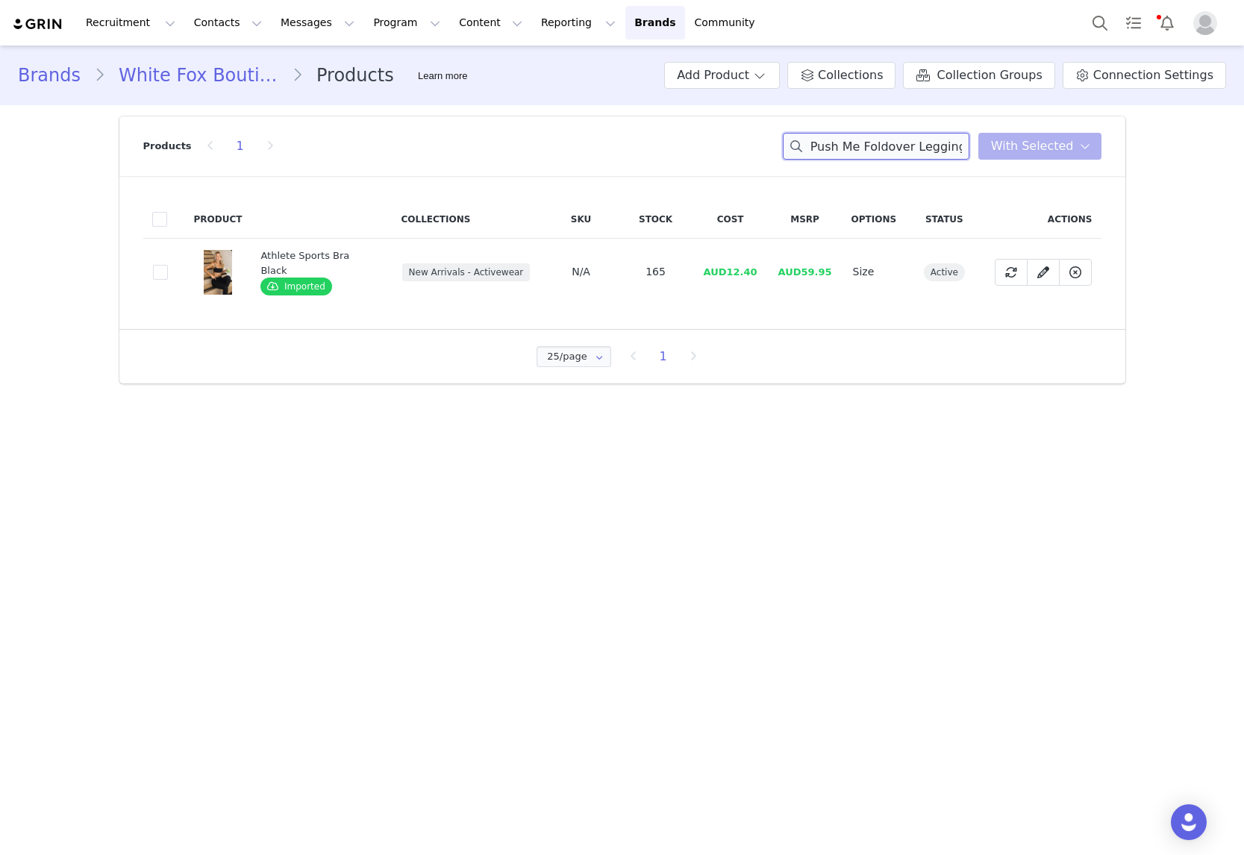
scroll to position [0, 31]
type input "Push Me Foldover Leggings Black"
drag, startPoint x: 171, startPoint y: 273, endPoint x: 156, endPoint y: 274, distance: 14.9
click at [166, 273] on td "ef42b112-09f5-4485-b0f9-c727fb5e7c44" at bounding box center [164, 272] width 42 height 67
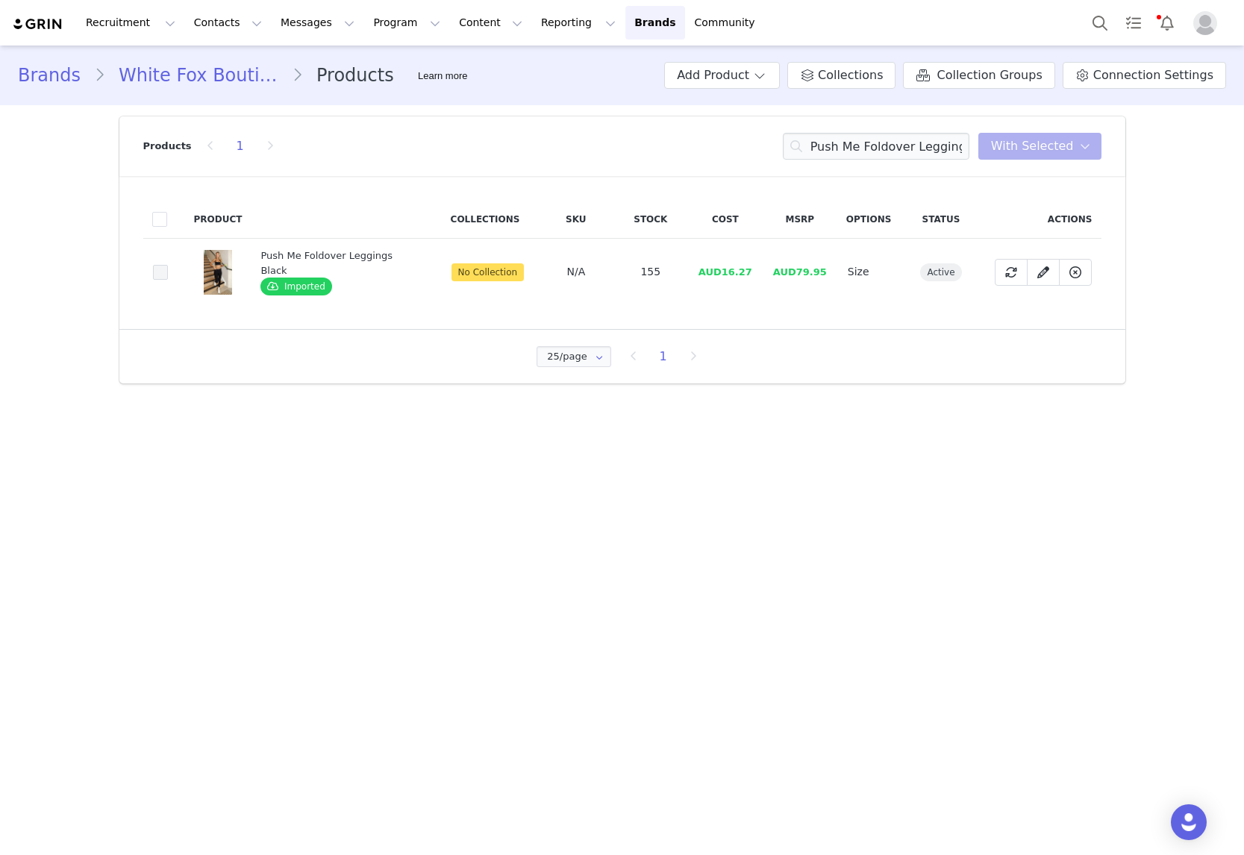
click at [156, 274] on span at bounding box center [160, 272] width 15 height 15
click at [168, 265] on input "ef42b112-09f5-4485-b0f9-c727fb5e7c44" at bounding box center [168, 265] width 0 height 0
click at [1025, 142] on span "With Selected" at bounding box center [1032, 146] width 83 height 18
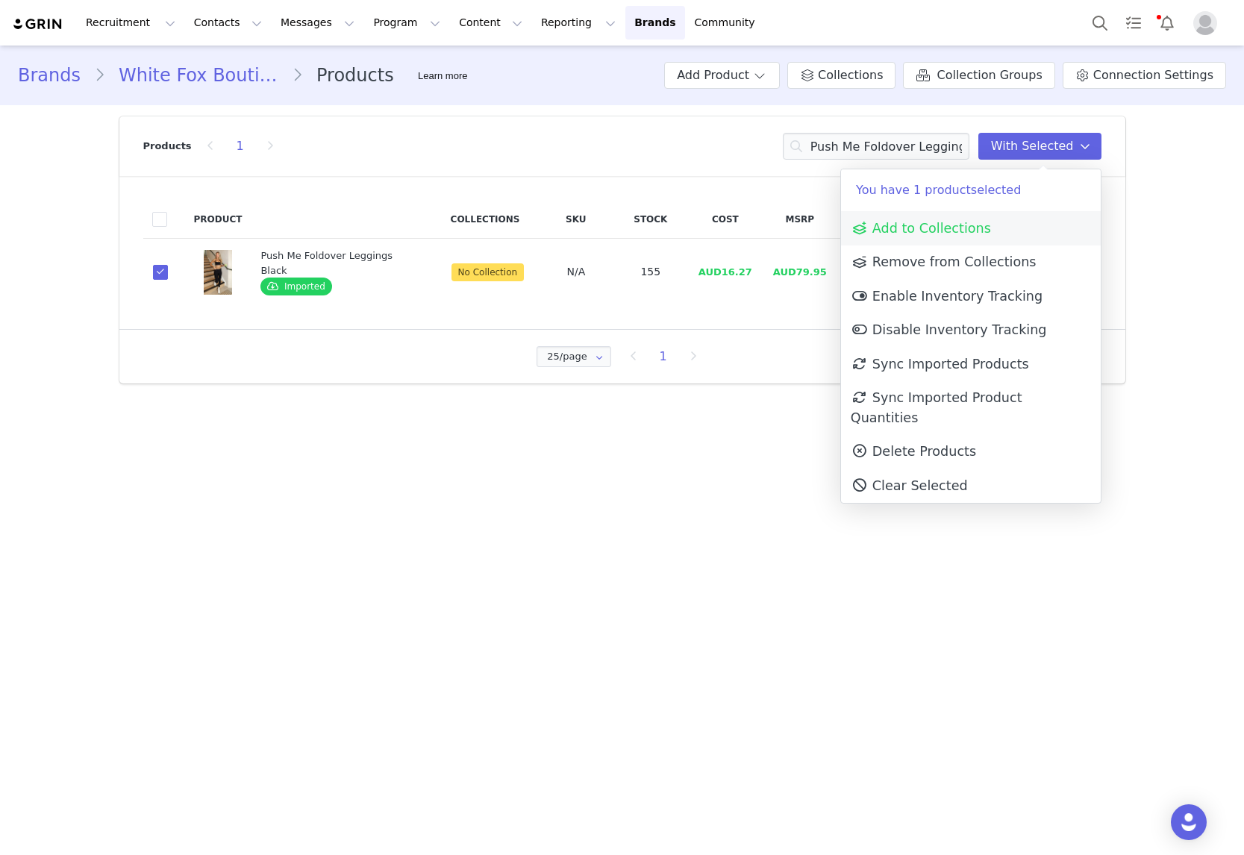
click at [965, 219] on link "Add to Collections" at bounding box center [971, 228] width 260 height 34
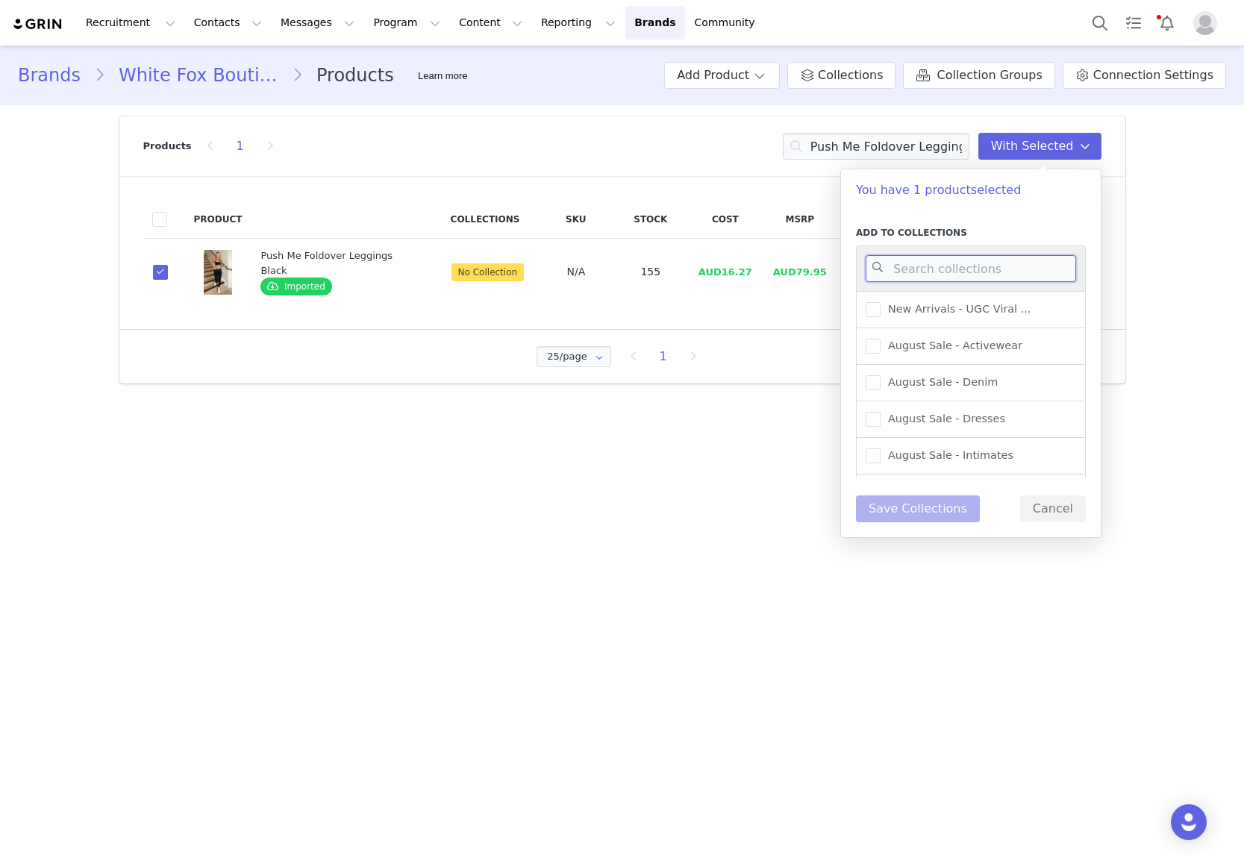
click at [971, 260] on input at bounding box center [971, 268] width 210 height 27
type input "active"
click at [970, 347] on span "New Arrivals - Activewear" at bounding box center [952, 346] width 145 height 14
click at [880, 339] on input "New Arrivals - Activewear" at bounding box center [880, 339] width 0 height 0
click at [914, 513] on button "Save Collections" at bounding box center [918, 508] width 124 height 27
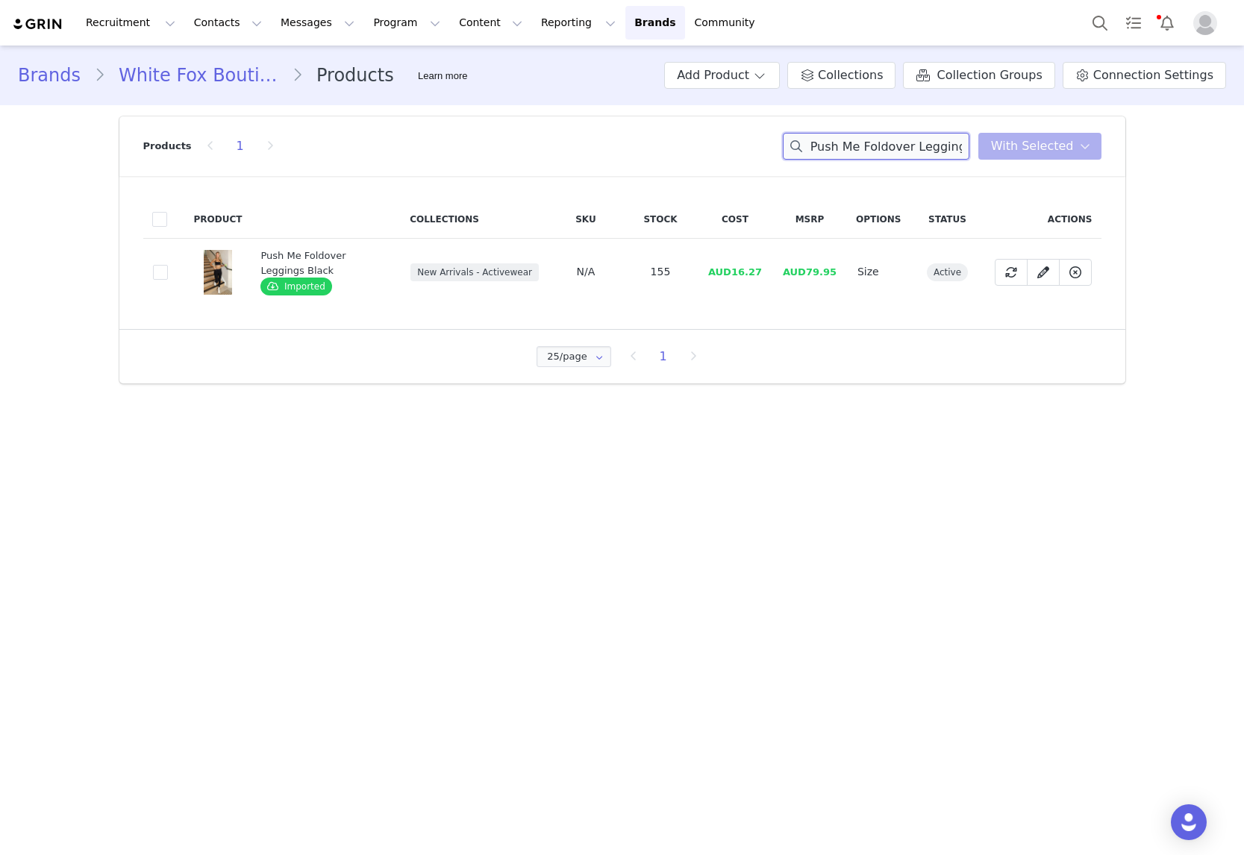
click at [858, 151] on input "Push Me Foldover Leggings Black" at bounding box center [876, 146] width 187 height 27
paste input "No Convincing Socks 2 Pack White/Honey/Ballet Pin"
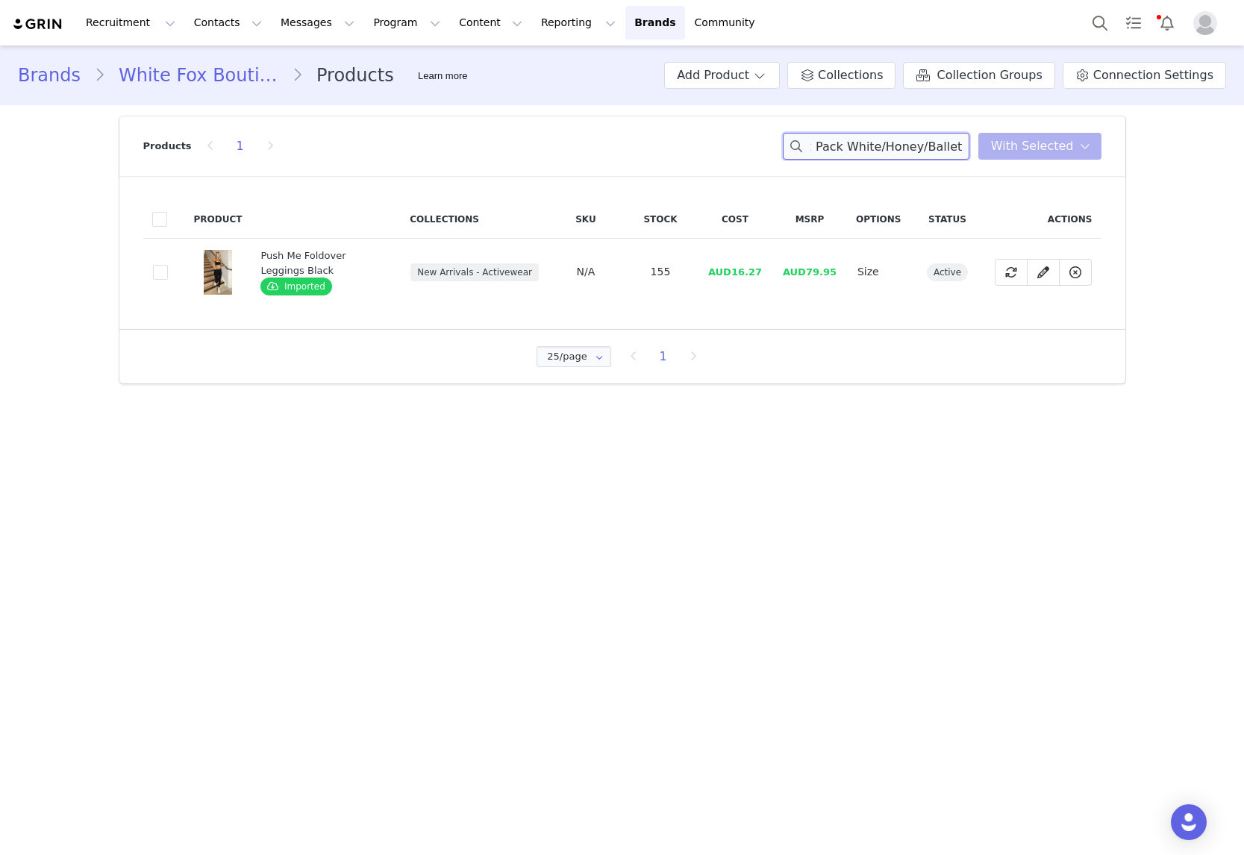
type input "No Convincing Socks 2 Pack White/Honey/Ballet Pink"
click at [154, 269] on span at bounding box center [160, 272] width 15 height 15
click at [168, 265] on input "24b6e8a0-11d0-4482-86af-9296e63714b7" at bounding box center [168, 265] width 0 height 0
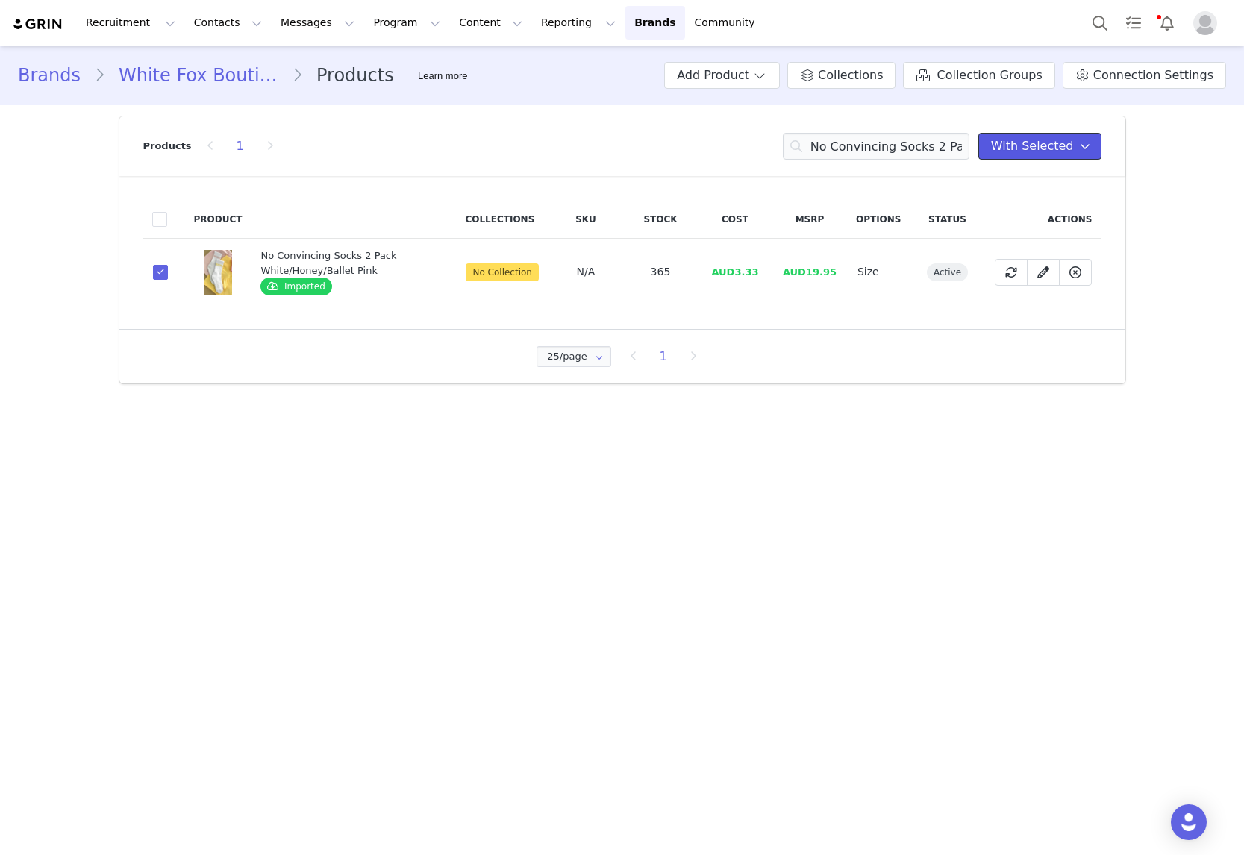
click at [1060, 145] on span "With Selected" at bounding box center [1032, 146] width 83 height 18
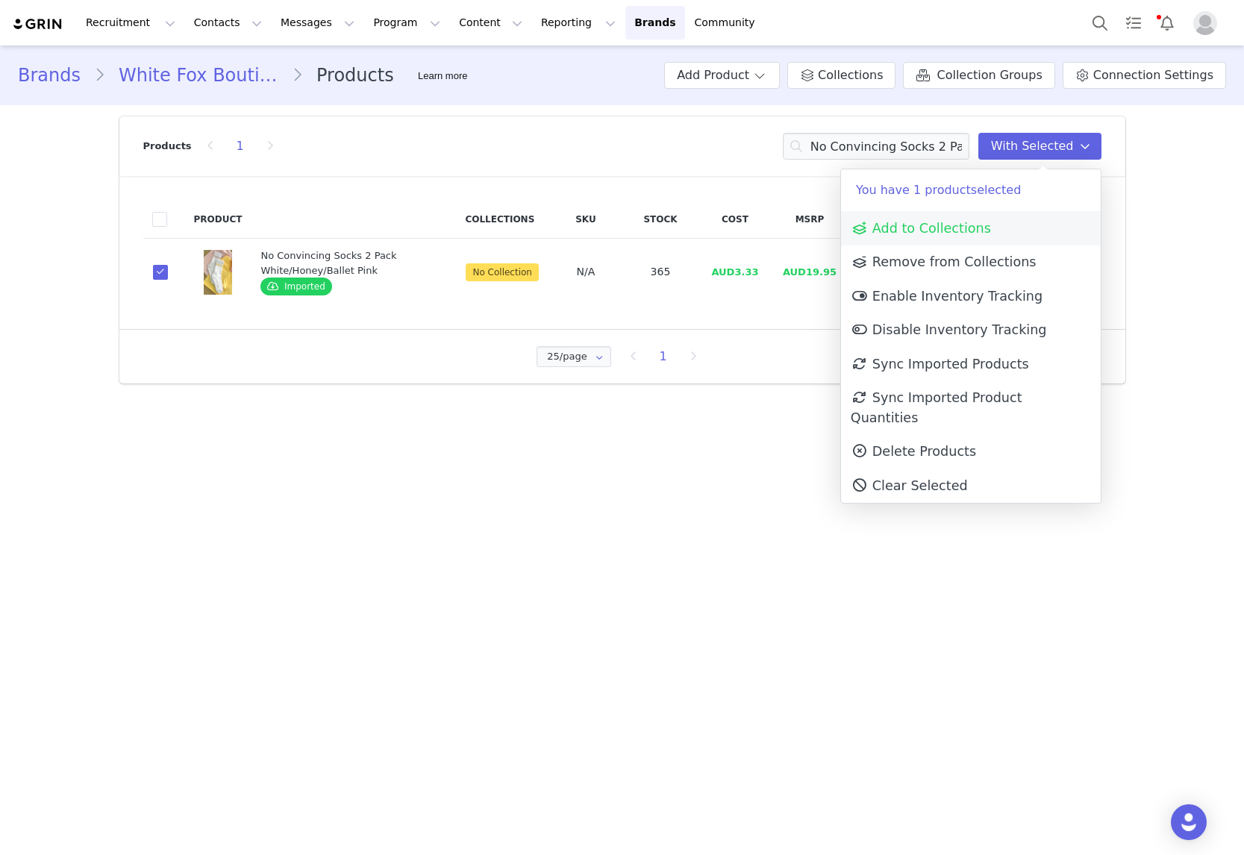
click at [978, 238] on link "Add to Collections" at bounding box center [971, 228] width 260 height 34
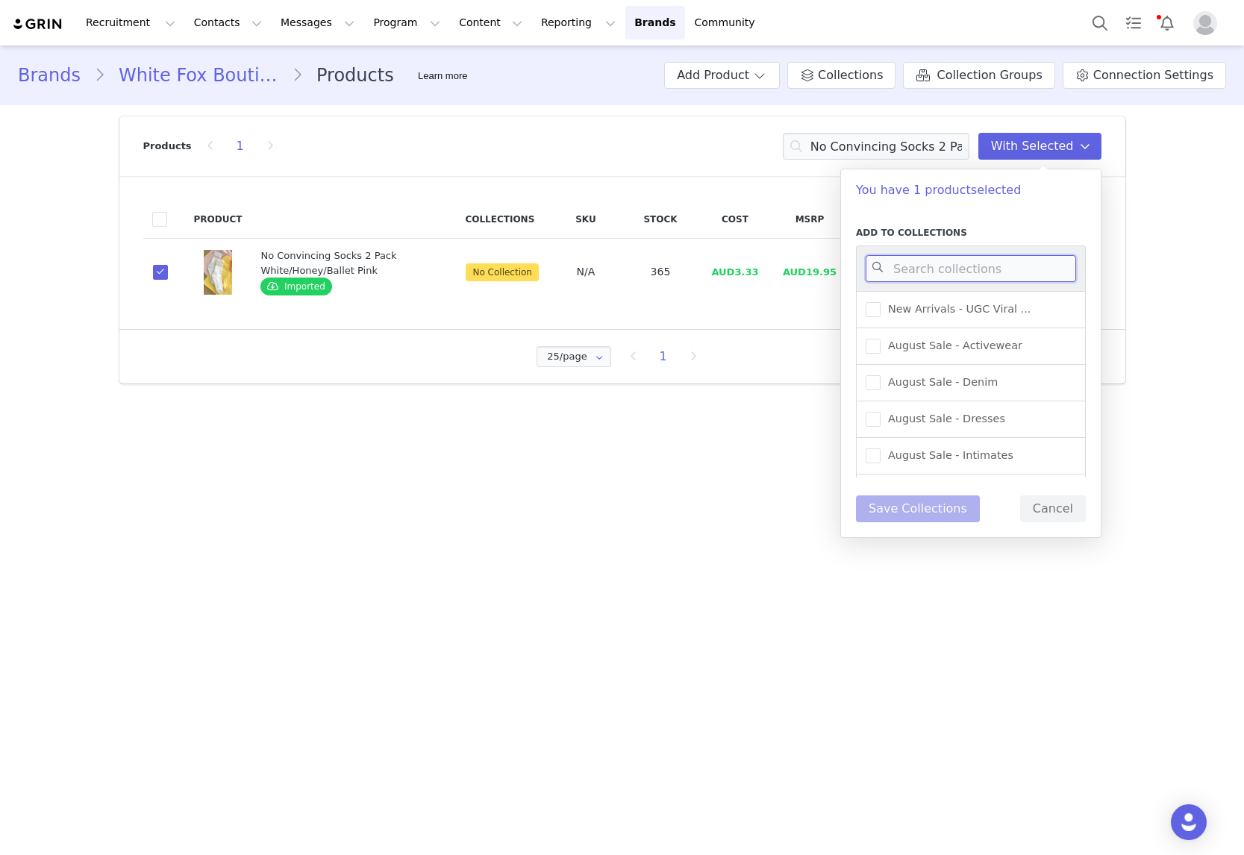
click at [930, 278] on input at bounding box center [971, 268] width 210 height 27
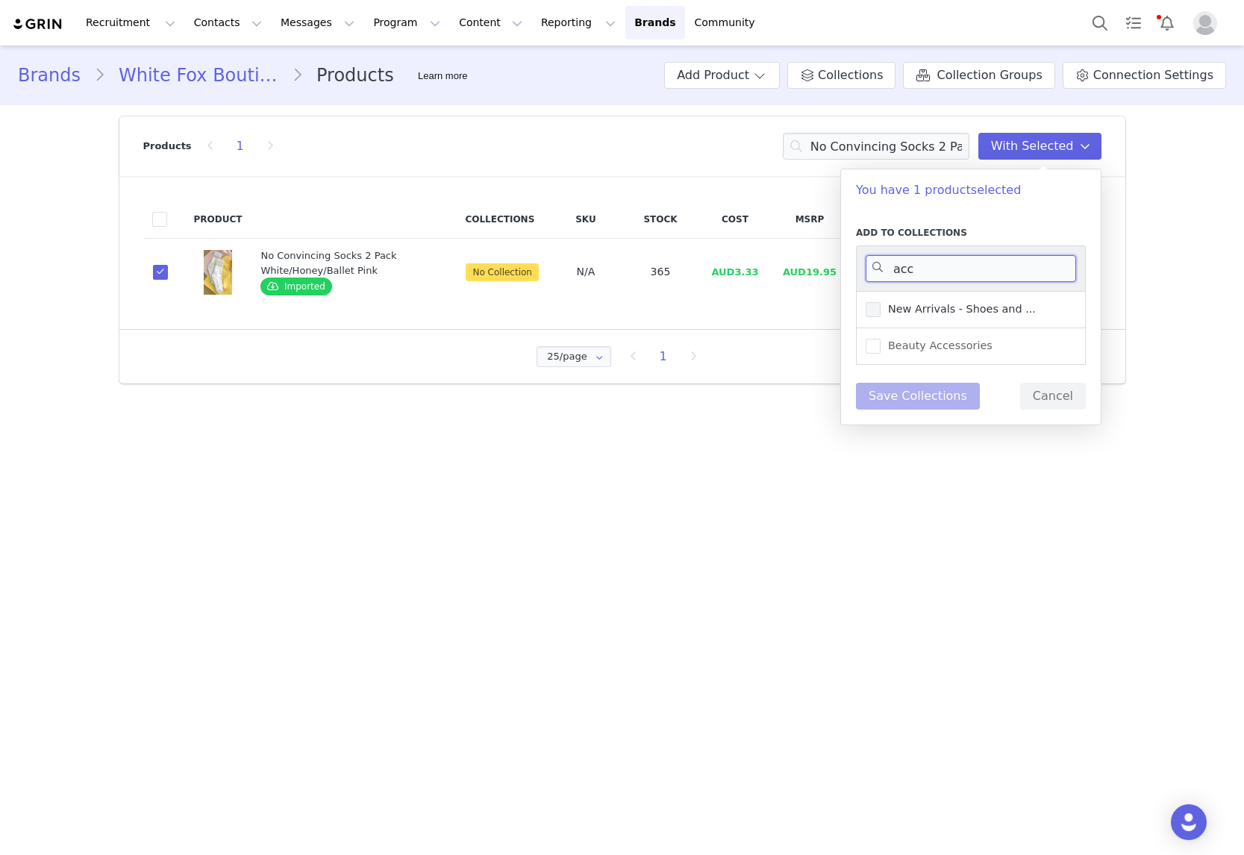
type input "acc"
click at [927, 315] on span "New Arrivals - Shoes and ..." at bounding box center [957, 309] width 155 height 14
click at [880, 302] on input "New Arrivals - Shoes and ..." at bounding box center [880, 302] width 0 height 0
click at [923, 393] on button "Save Collections" at bounding box center [918, 396] width 124 height 27
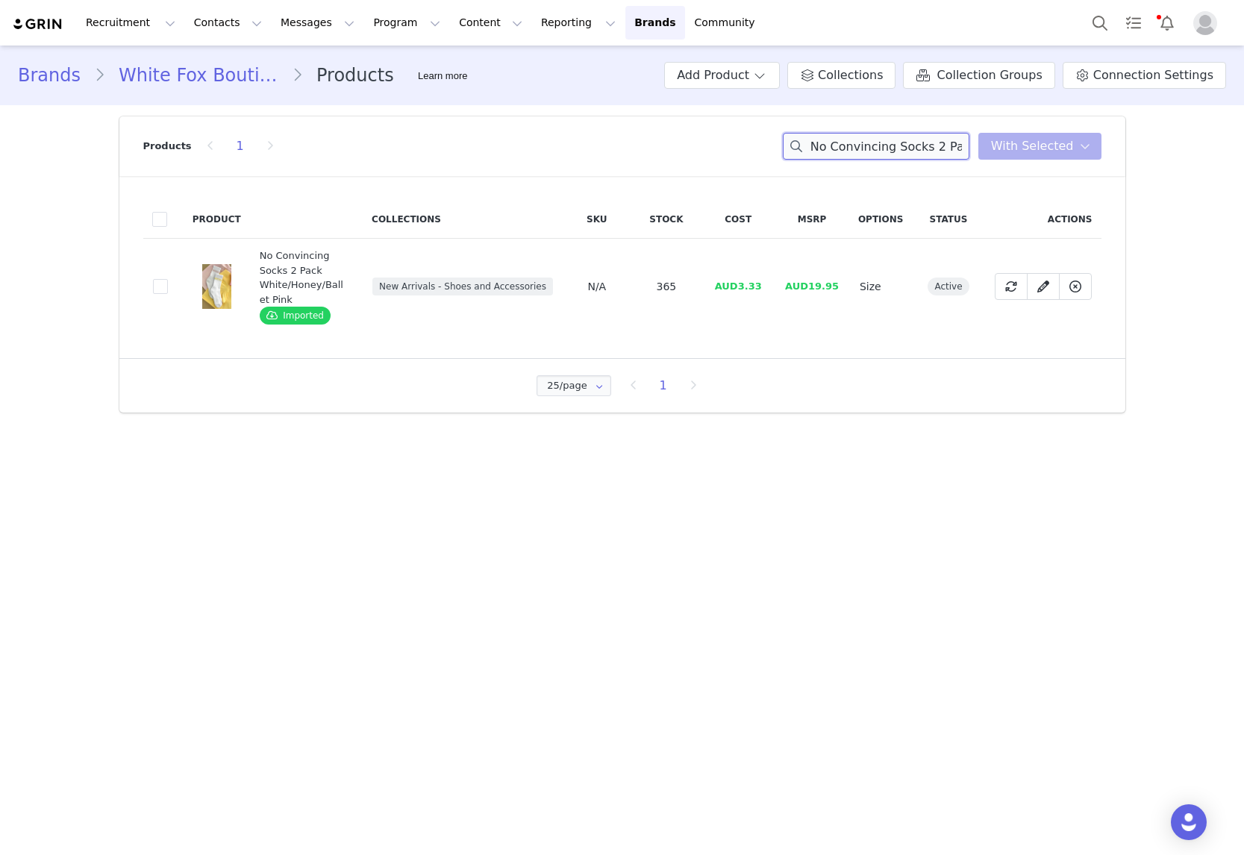
click at [919, 146] on input "No Convincing Socks 2 Pack White/Honey/Ballet Pink" at bounding box center [876, 146] width 187 height 27
paste input "Hyper Halter Mini Dress"
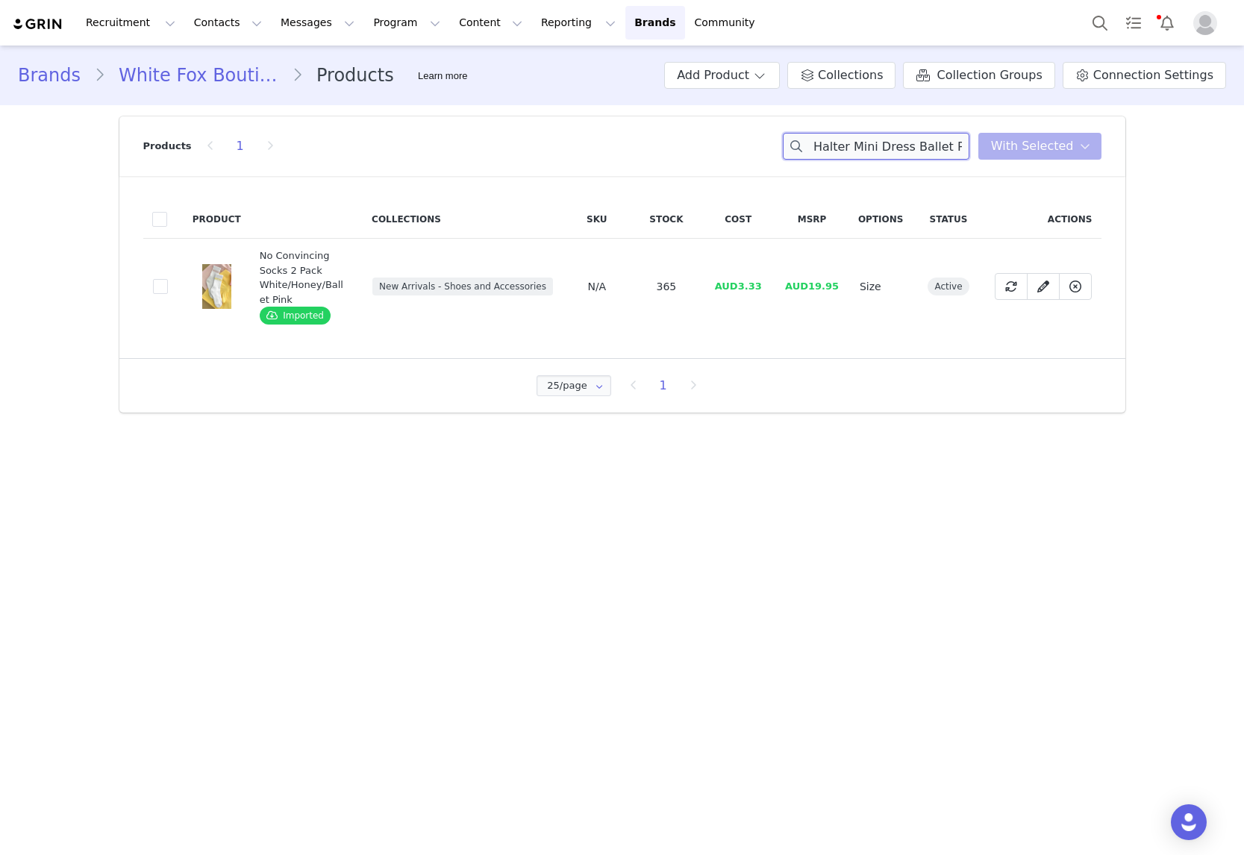
type input "Hyper Halter Mini Dress Ballet Pink"
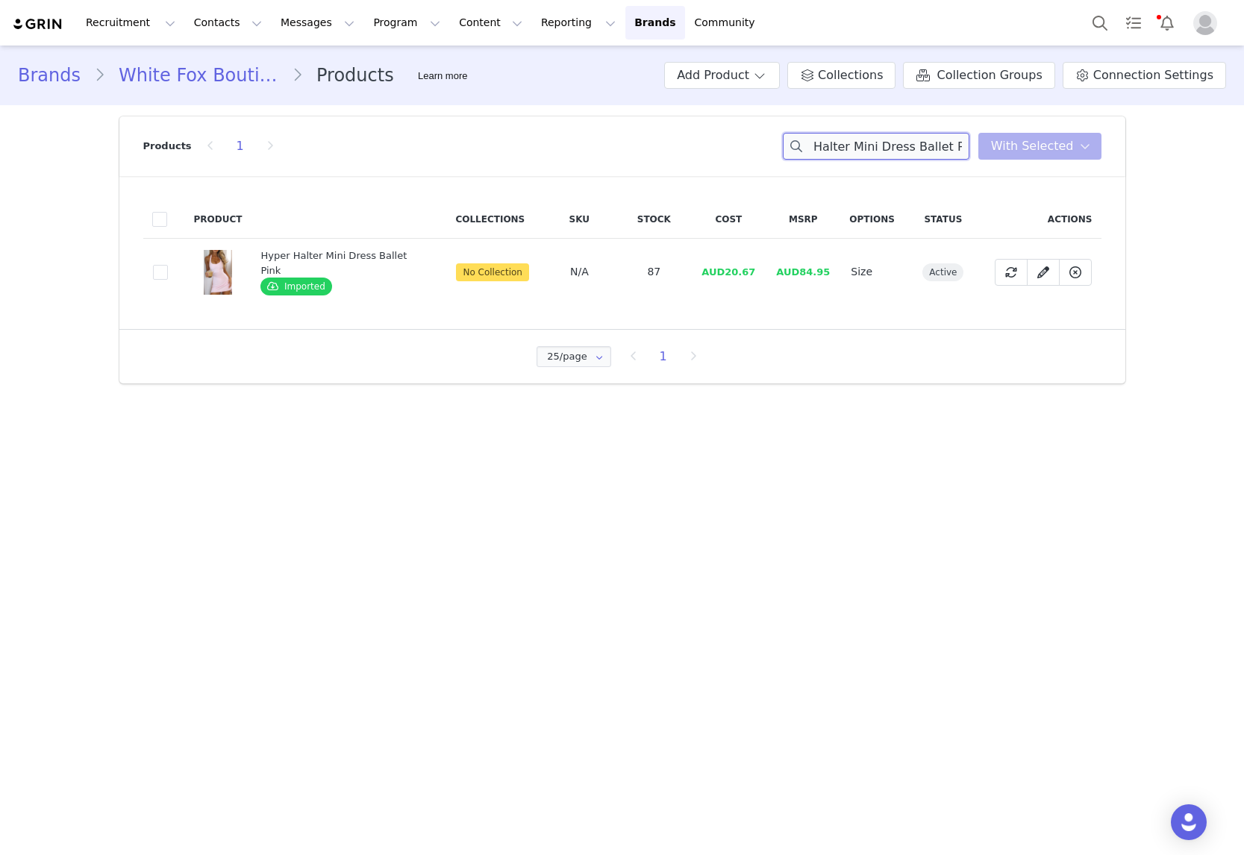
scroll to position [0, 0]
drag, startPoint x: 160, startPoint y: 274, endPoint x: 347, endPoint y: 274, distance: 186.5
click at [160, 275] on span at bounding box center [160, 272] width 15 height 15
click at [168, 265] on input "07e19f25-f07c-42ff-bb85-6c63ed6d8b88" at bounding box center [168, 265] width 0 height 0
drag, startPoint x: 1033, startPoint y: 132, endPoint x: 1027, endPoint y: 146, distance: 15.1
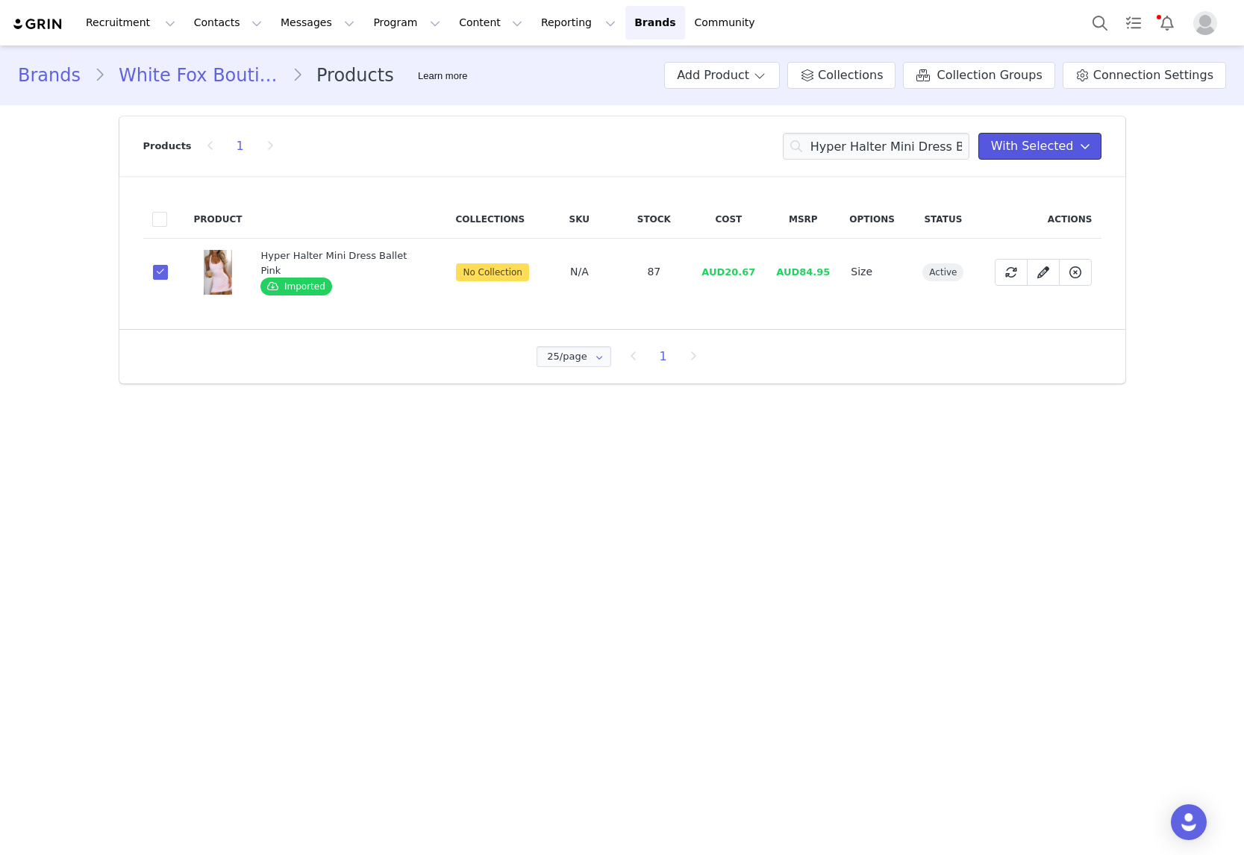
click at [1033, 134] on button "With Selected" at bounding box center [1039, 146] width 123 height 27
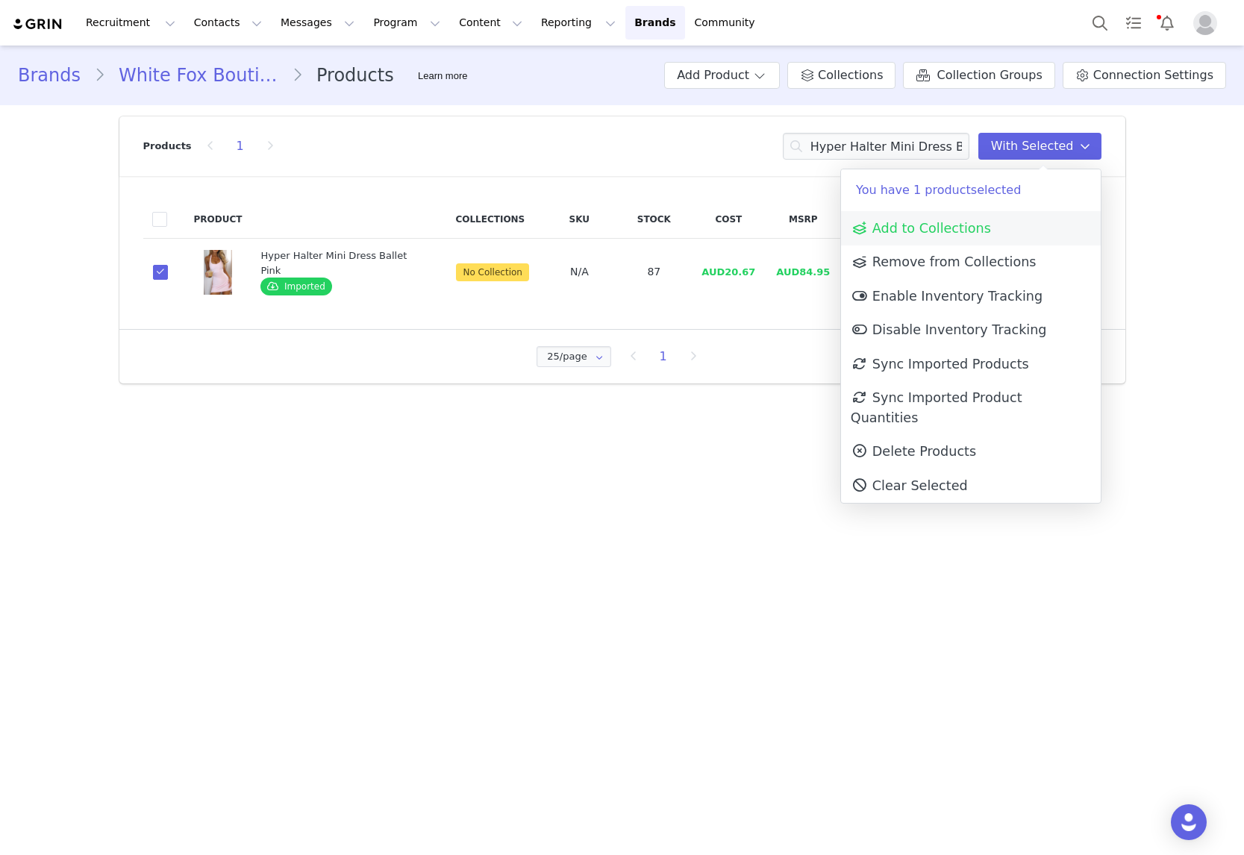
click at [965, 228] on span "Add to Collections" at bounding box center [921, 228] width 140 height 15
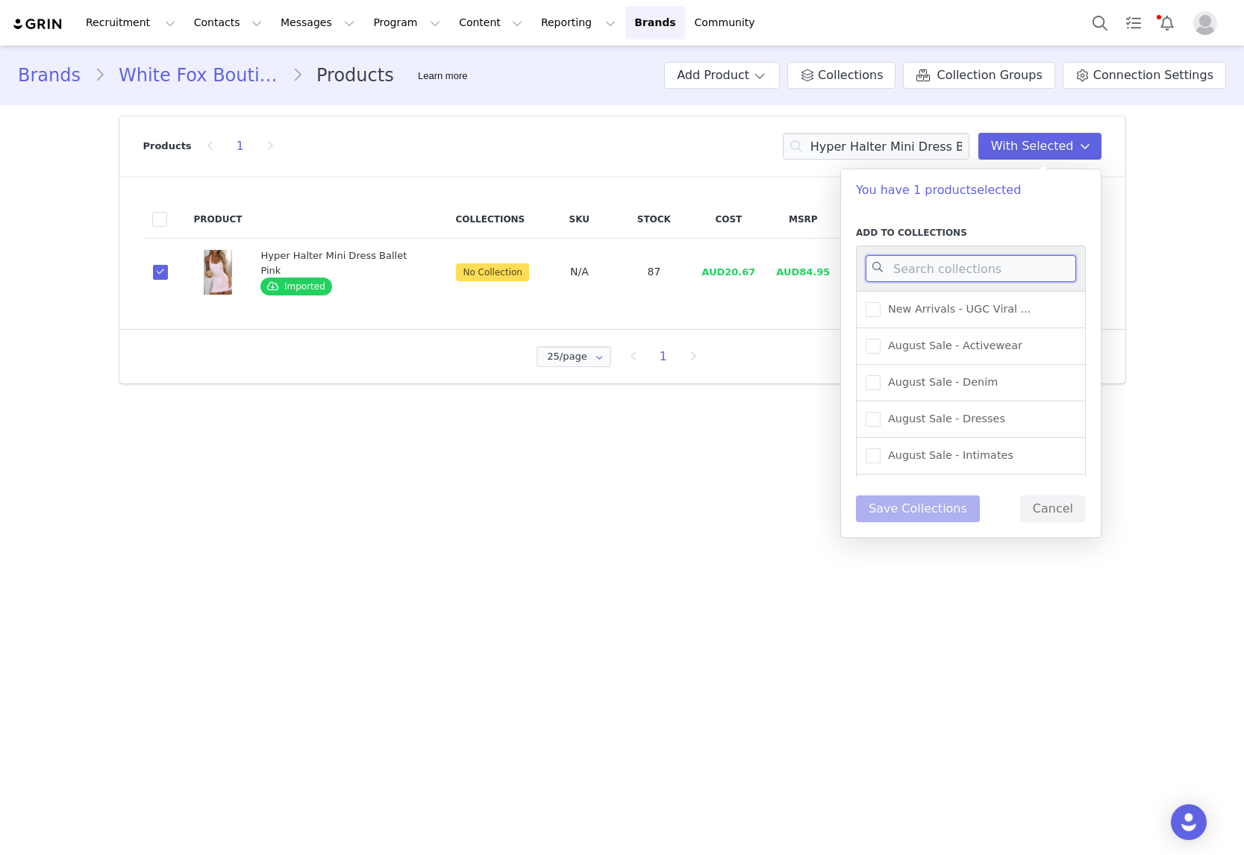
click at [946, 262] on input at bounding box center [971, 268] width 210 height 27
type input "act"
click at [943, 349] on span "New Arrivals - Activewear" at bounding box center [952, 346] width 145 height 14
click at [880, 339] on input "New Arrivals - Activewear" at bounding box center [880, 339] width 0 height 0
drag, startPoint x: 913, startPoint y: 513, endPoint x: 830, endPoint y: 364, distance: 170.7
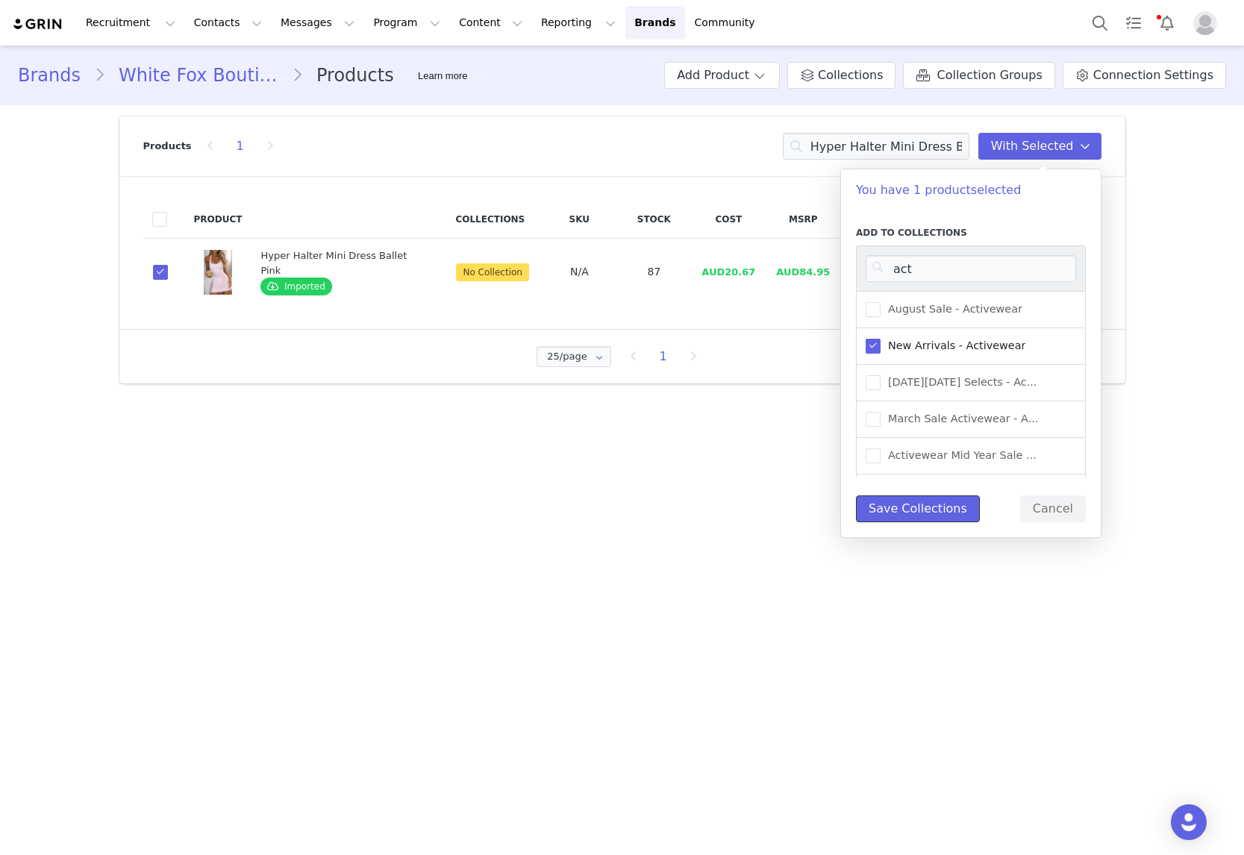
click at [913, 513] on button "Save Collections" at bounding box center [918, 508] width 124 height 27
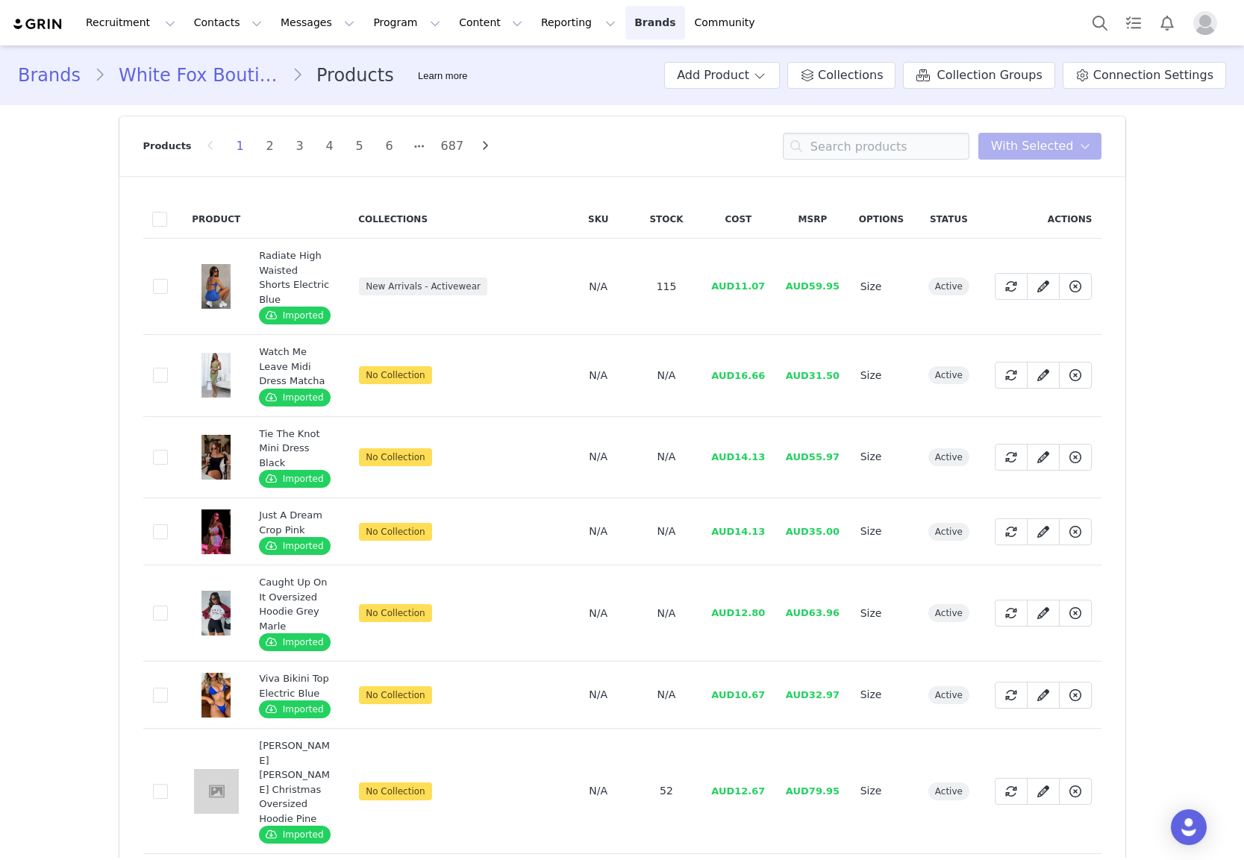
drag, startPoint x: 606, startPoint y: 25, endPoint x: 606, endPoint y: 39, distance: 13.4
click at [625, 27] on link "Brands Brands" at bounding box center [654, 23] width 59 height 34
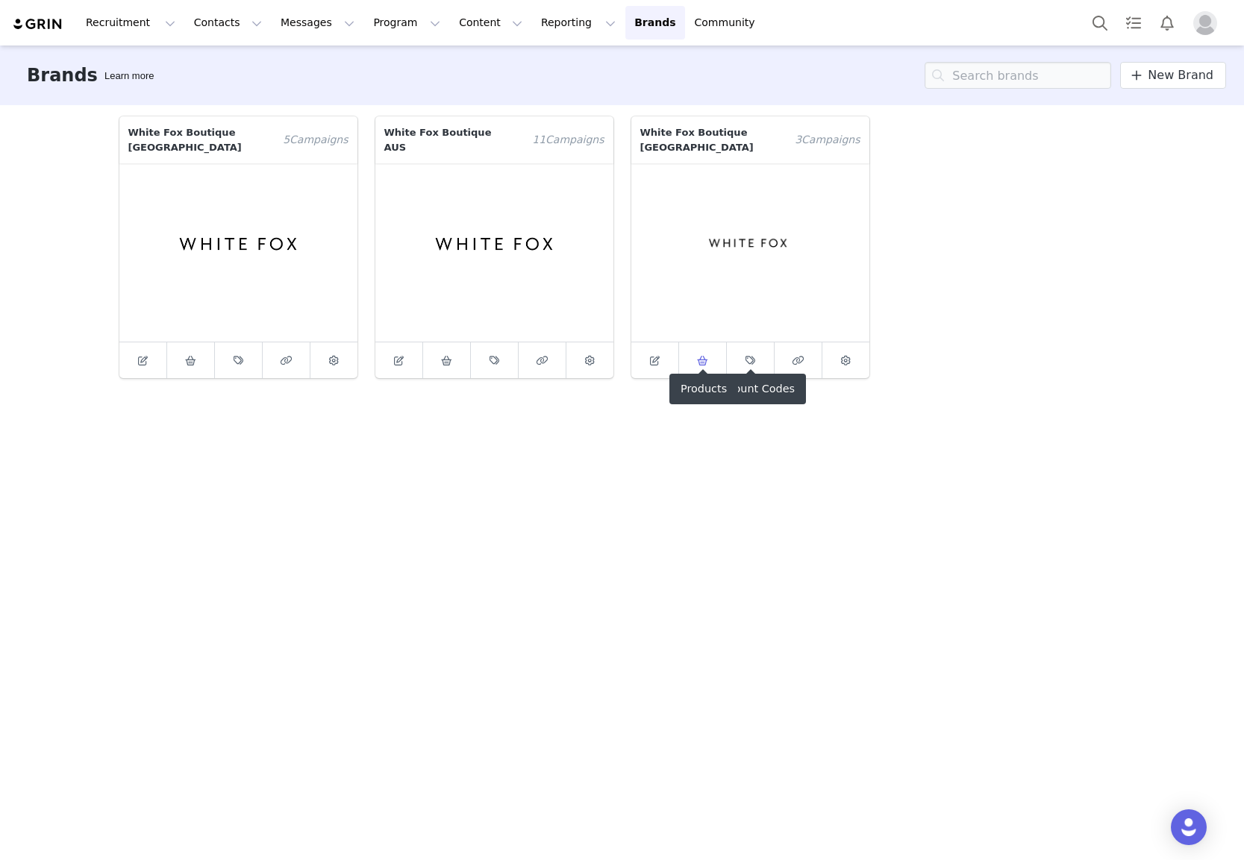
click at [693, 351] on span at bounding box center [702, 360] width 18 height 18
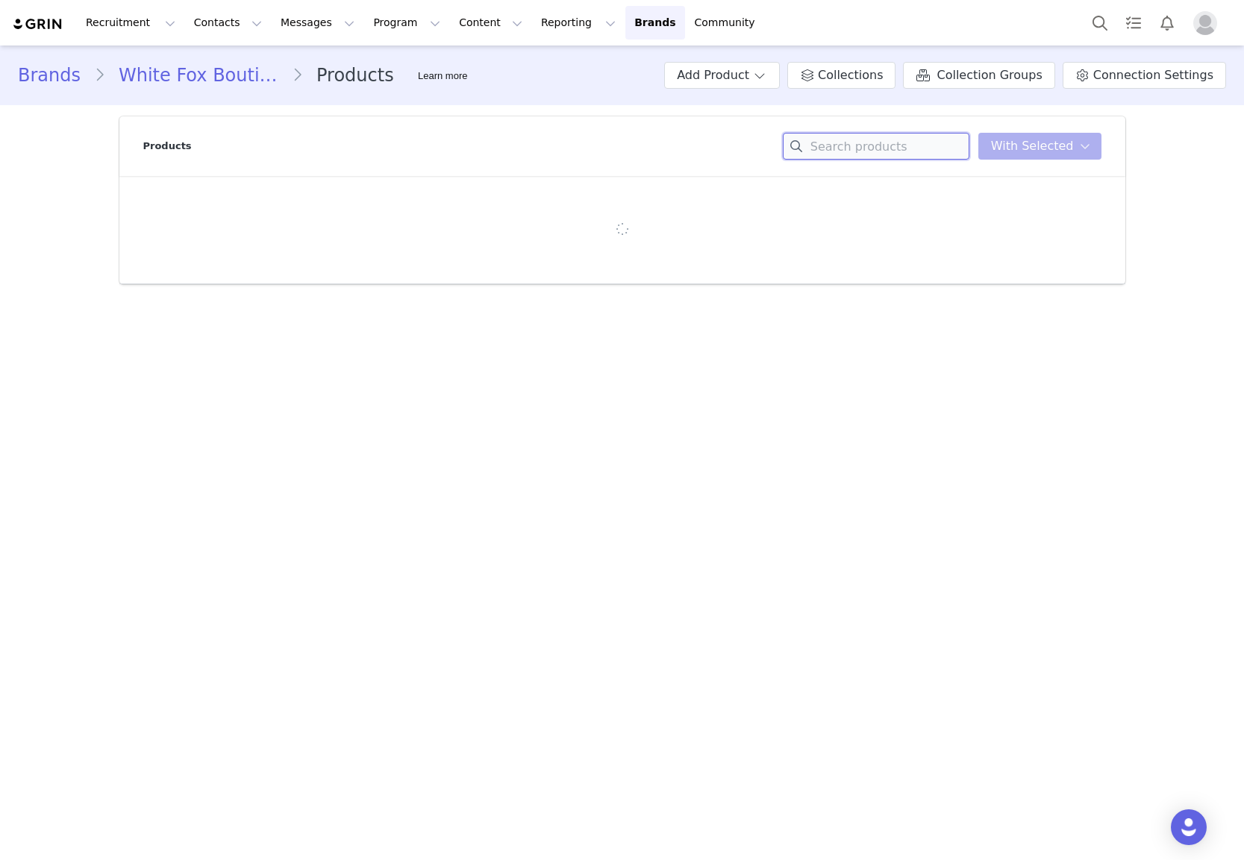
click at [888, 142] on input at bounding box center [876, 146] width 187 height 27
paste input "Athlete Sports Bra Honey"
type input "Athlete Sports Bra Honey"
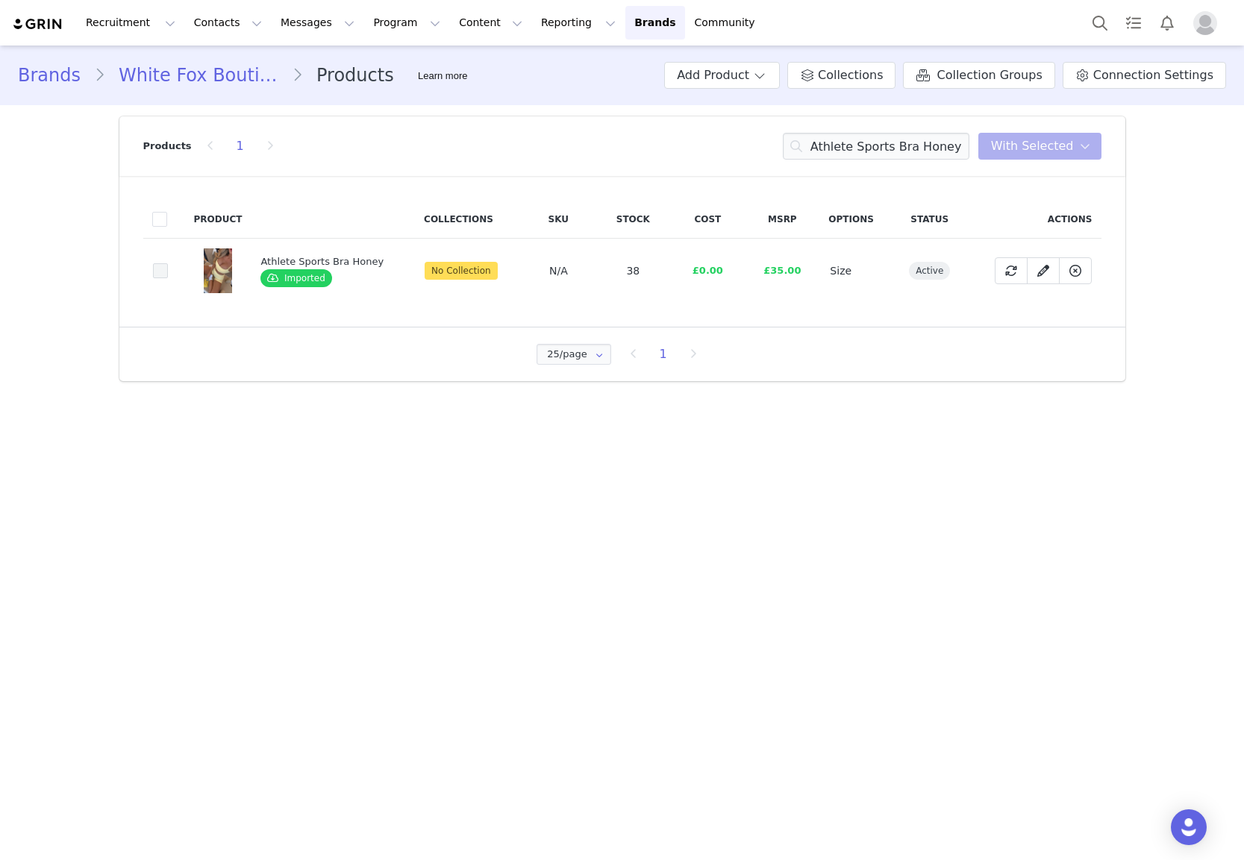
click at [165, 273] on span at bounding box center [160, 270] width 15 height 15
click at [168, 263] on input "d4c367e0-8b5c-4a4b-b8e9-5c090240c318" at bounding box center [168, 263] width 0 height 0
click at [1057, 129] on div "Products 1 Athlete Sports Bra Honey You have 1 product selected Add to Collecti…" at bounding box center [622, 146] width 958 height 60
click at [1056, 138] on span "With Selected" at bounding box center [1032, 146] width 83 height 18
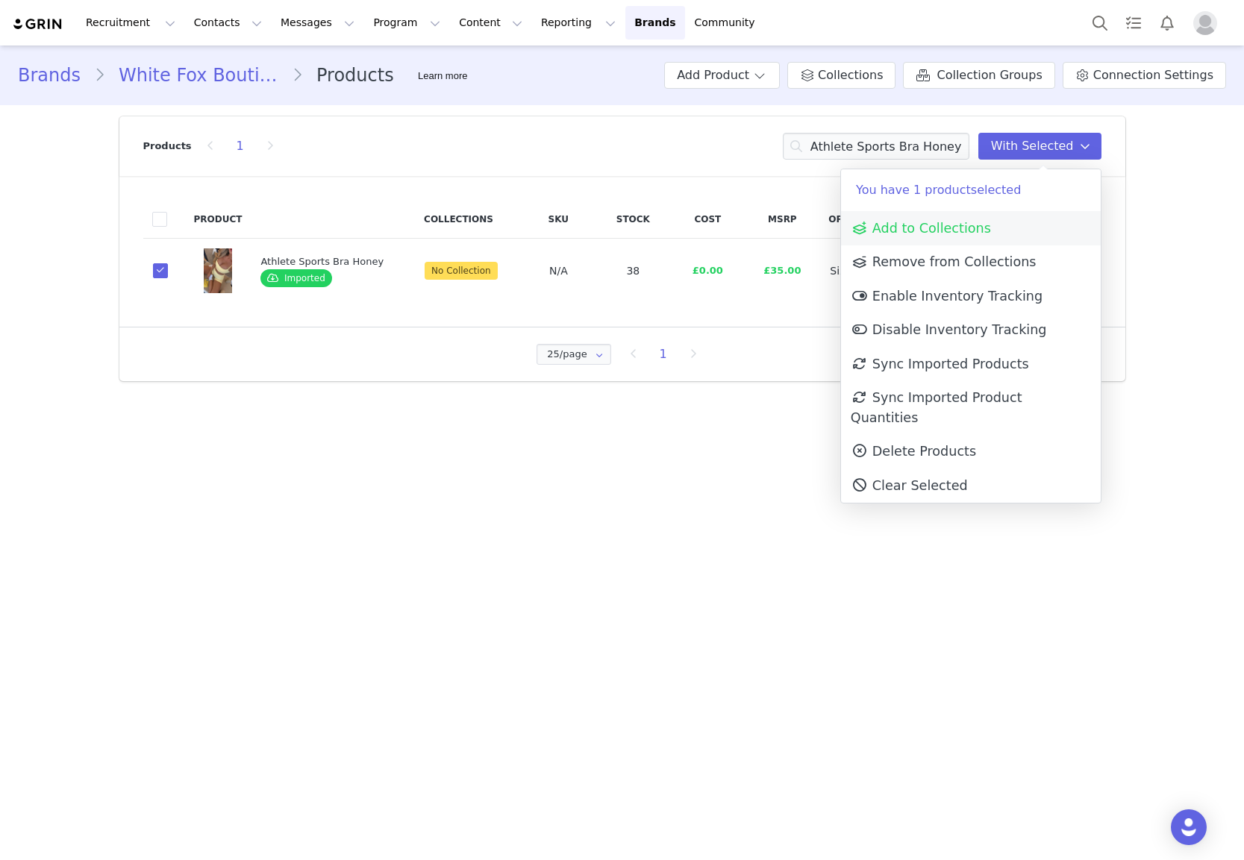
click at [971, 240] on link "Add to Collections" at bounding box center [971, 228] width 260 height 34
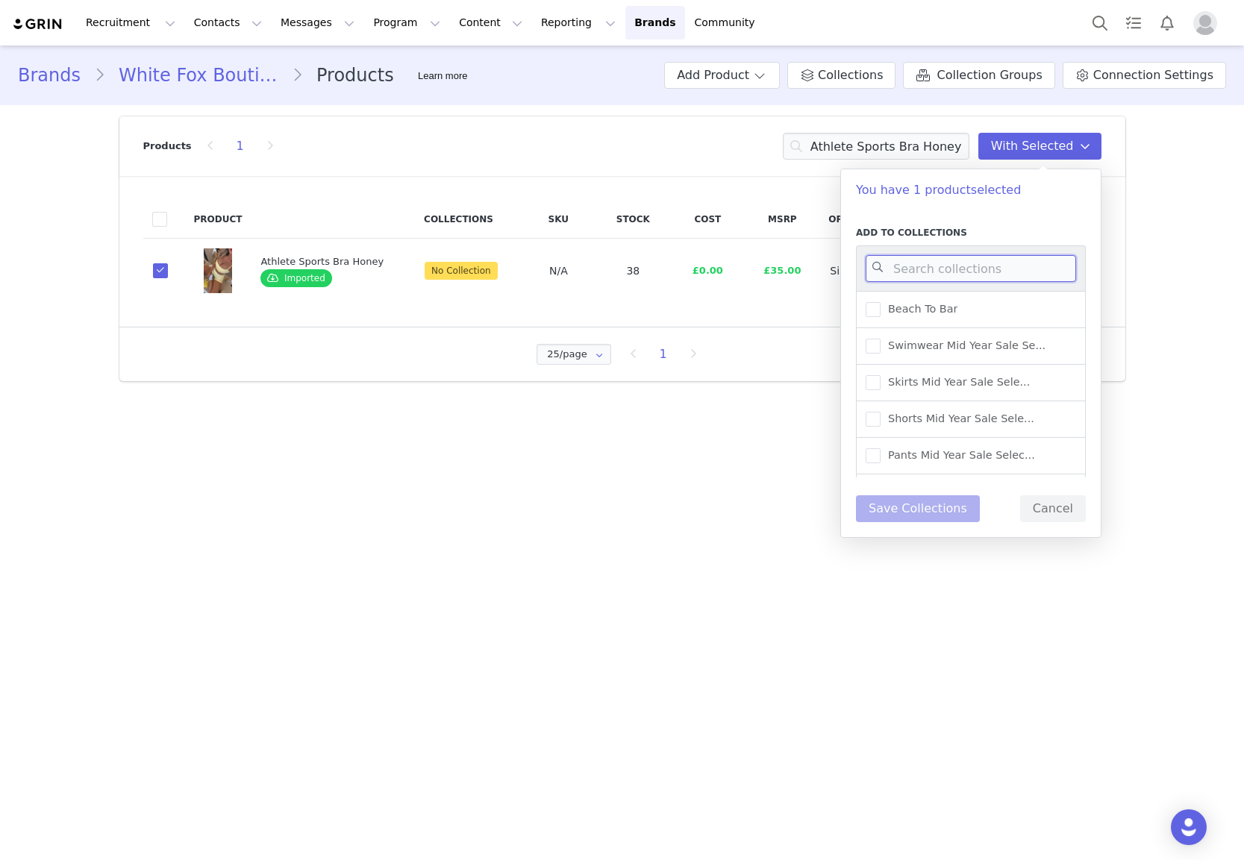
click at [940, 265] on input at bounding box center [971, 268] width 210 height 27
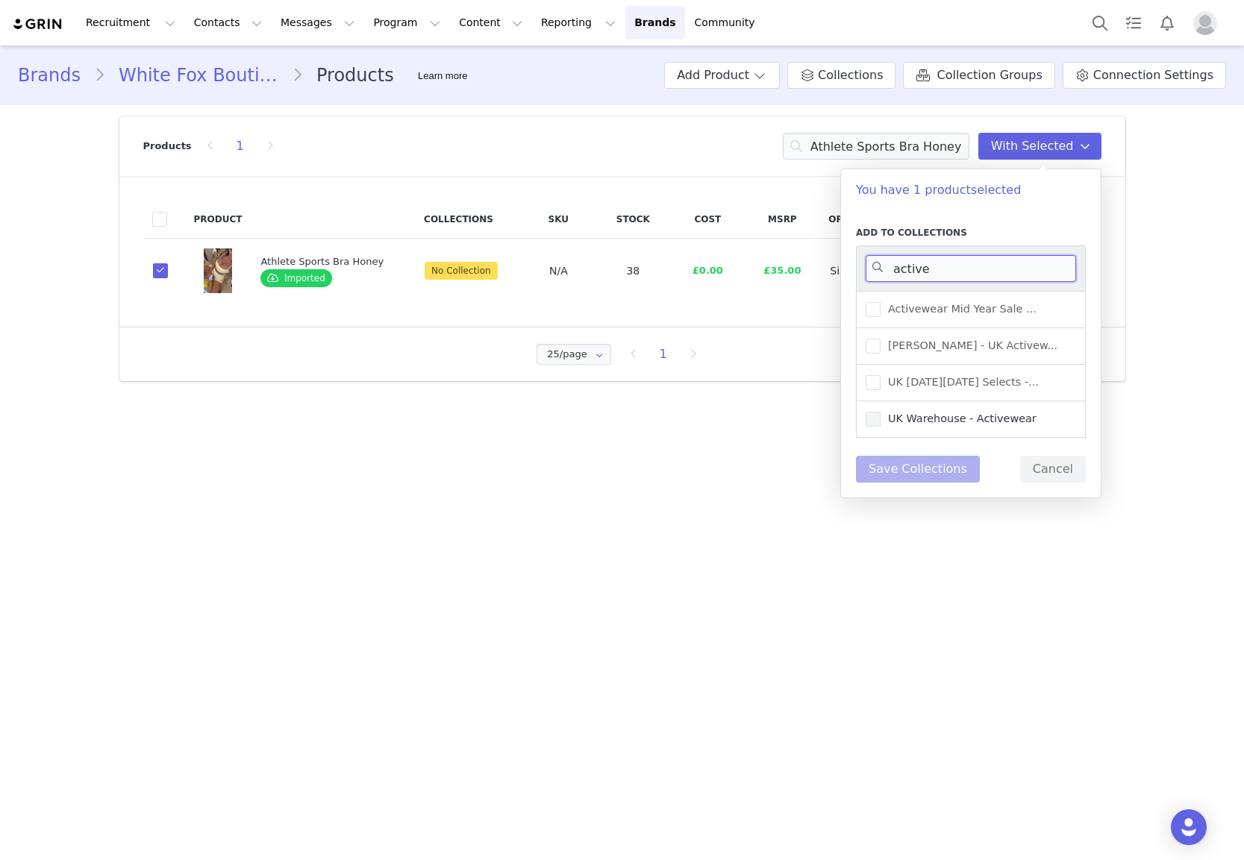
type input "active"
click at [1008, 418] on span "UK Warehouse - Activewear" at bounding box center [958, 419] width 156 height 14
click at [880, 412] on input "UK Warehouse - Activewear" at bounding box center [880, 412] width 0 height 0
click at [928, 475] on button "Save Collections" at bounding box center [918, 469] width 124 height 27
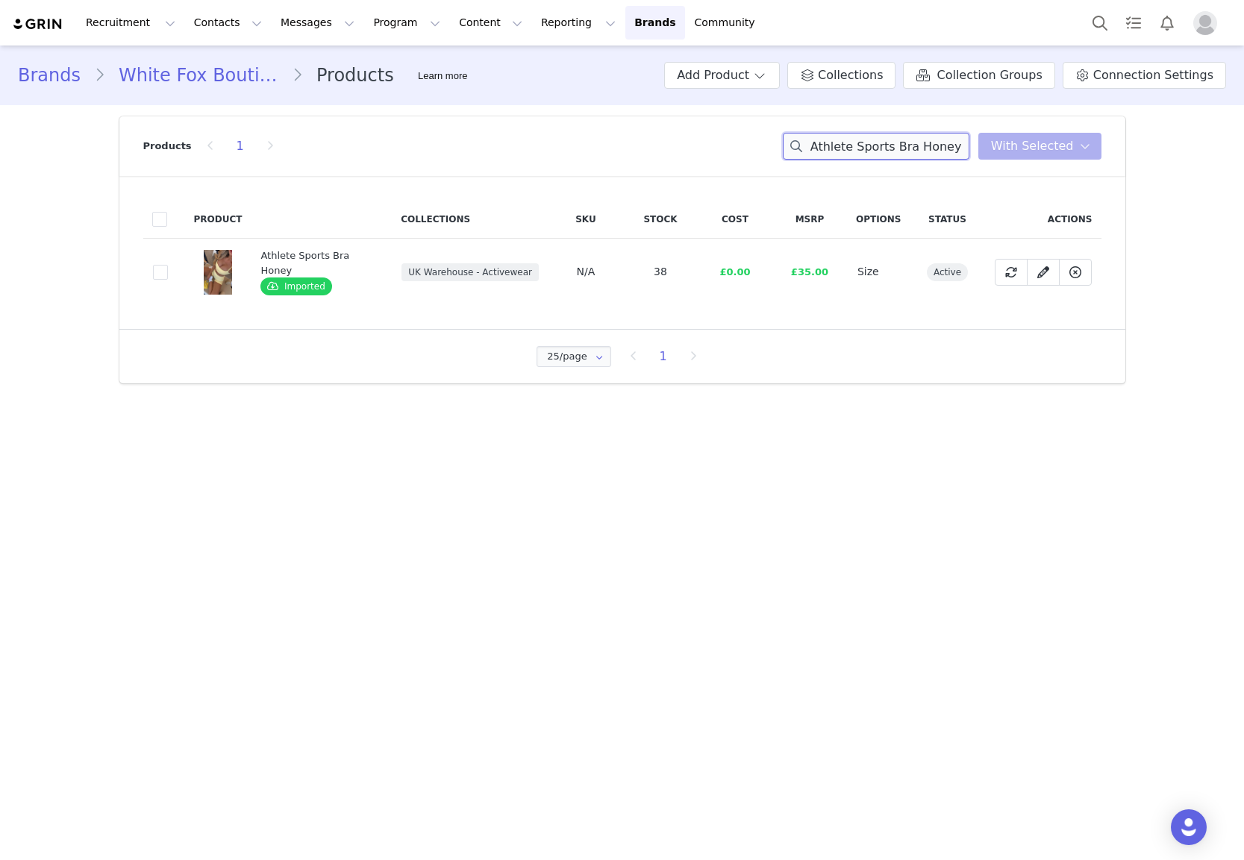
click at [922, 144] on input "Athlete Sports Bra Honey" at bounding box center [876, 146] width 187 height 27
paste input "Keep Up High Waisted Shorts 4""
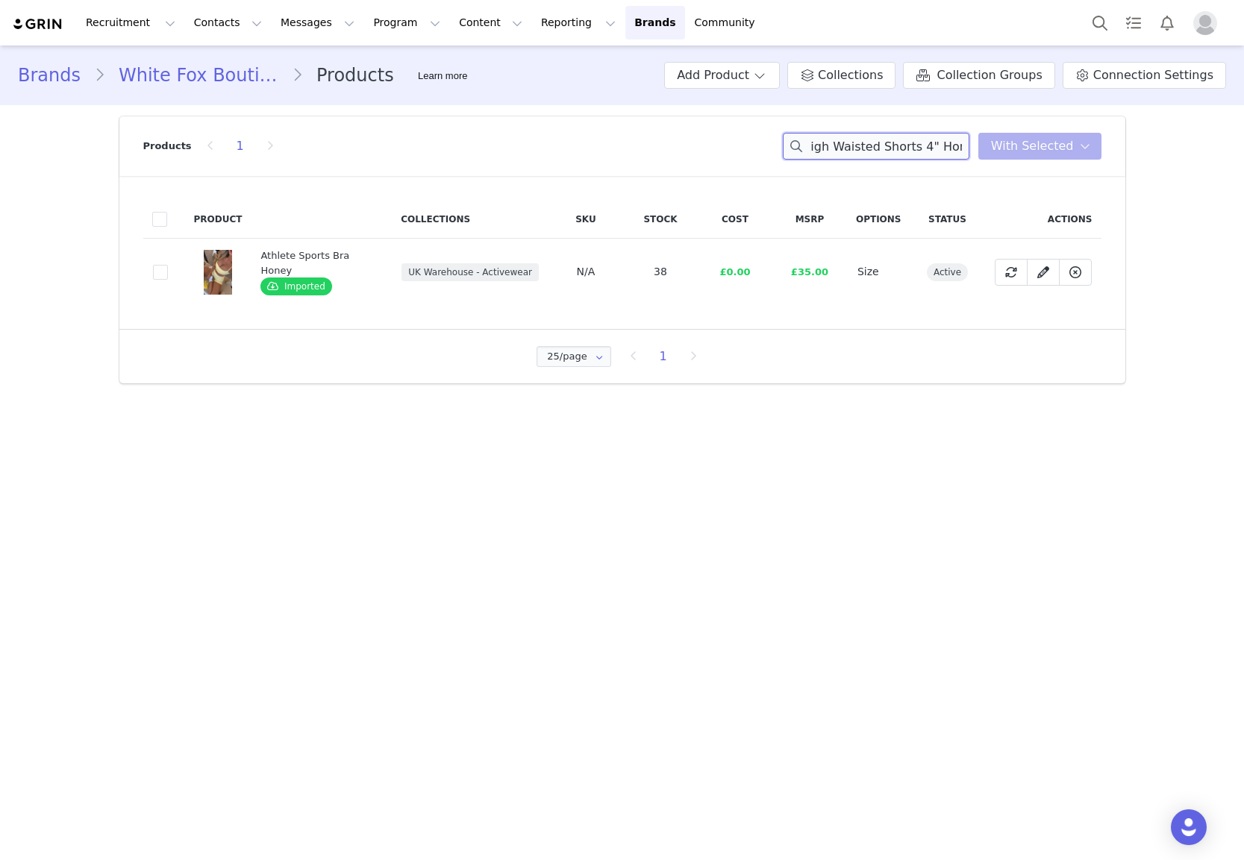
type input "Keep Up High Waisted Shorts 4" Honey"
click at [155, 272] on td "00f17172-de24-4c8c-a77d-b657fe7f66dc" at bounding box center [164, 272] width 42 height 67
click at [165, 273] on span at bounding box center [160, 272] width 15 height 15
click at [168, 265] on input "00f17172-de24-4c8c-a77d-b657fe7f66dc" at bounding box center [168, 265] width 0 height 0
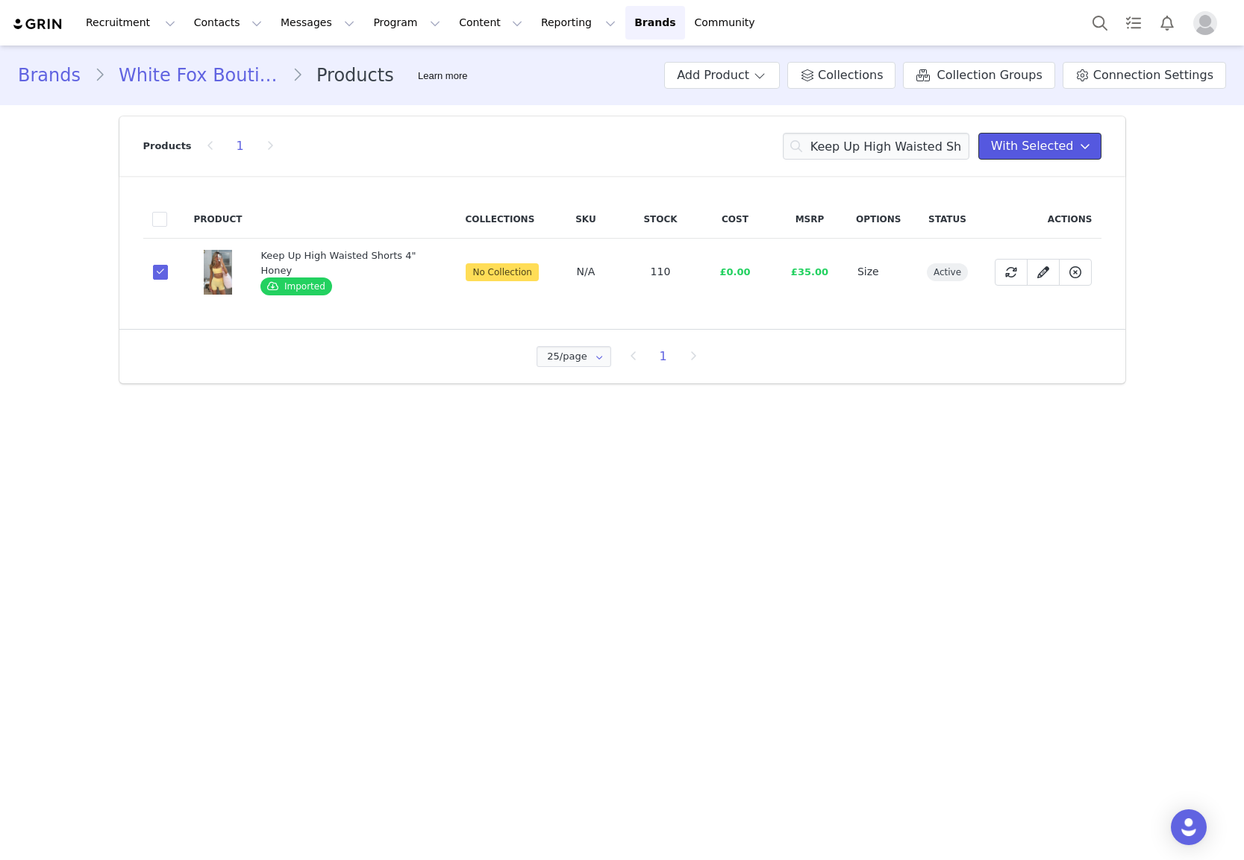
click at [1030, 136] on button "With Selected" at bounding box center [1039, 146] width 123 height 27
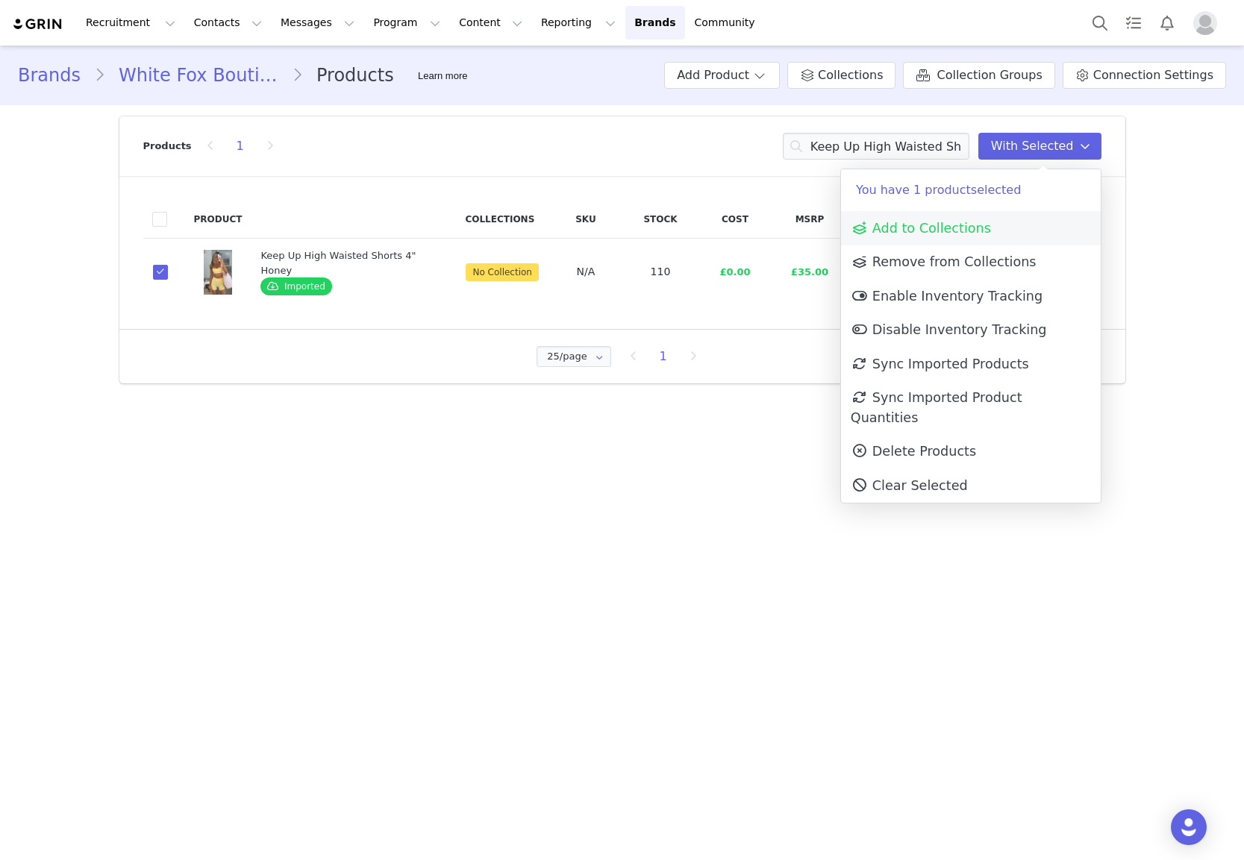
click at [901, 228] on span "Add to Collections" at bounding box center [921, 228] width 140 height 15
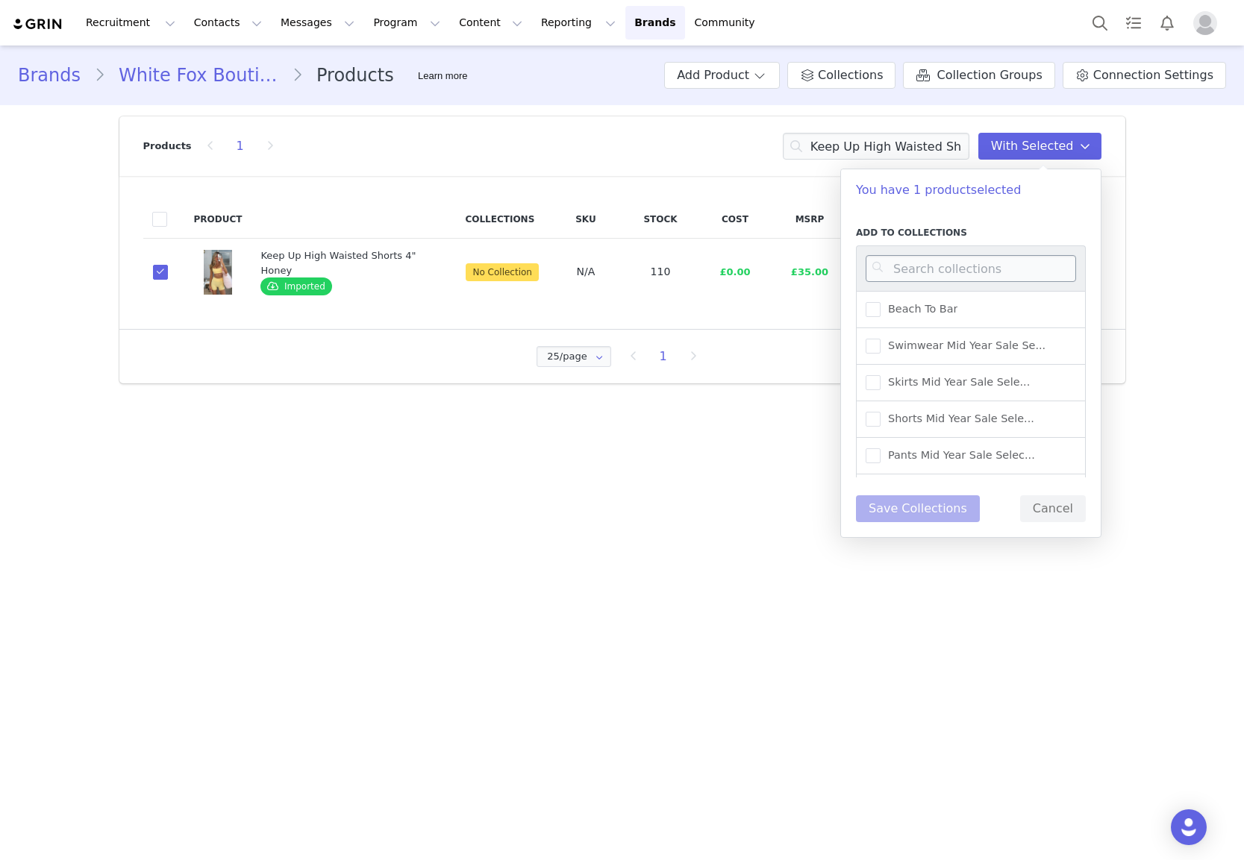
click at [902, 254] on div at bounding box center [971, 268] width 230 height 46
click at [901, 263] on input at bounding box center [971, 268] width 210 height 27
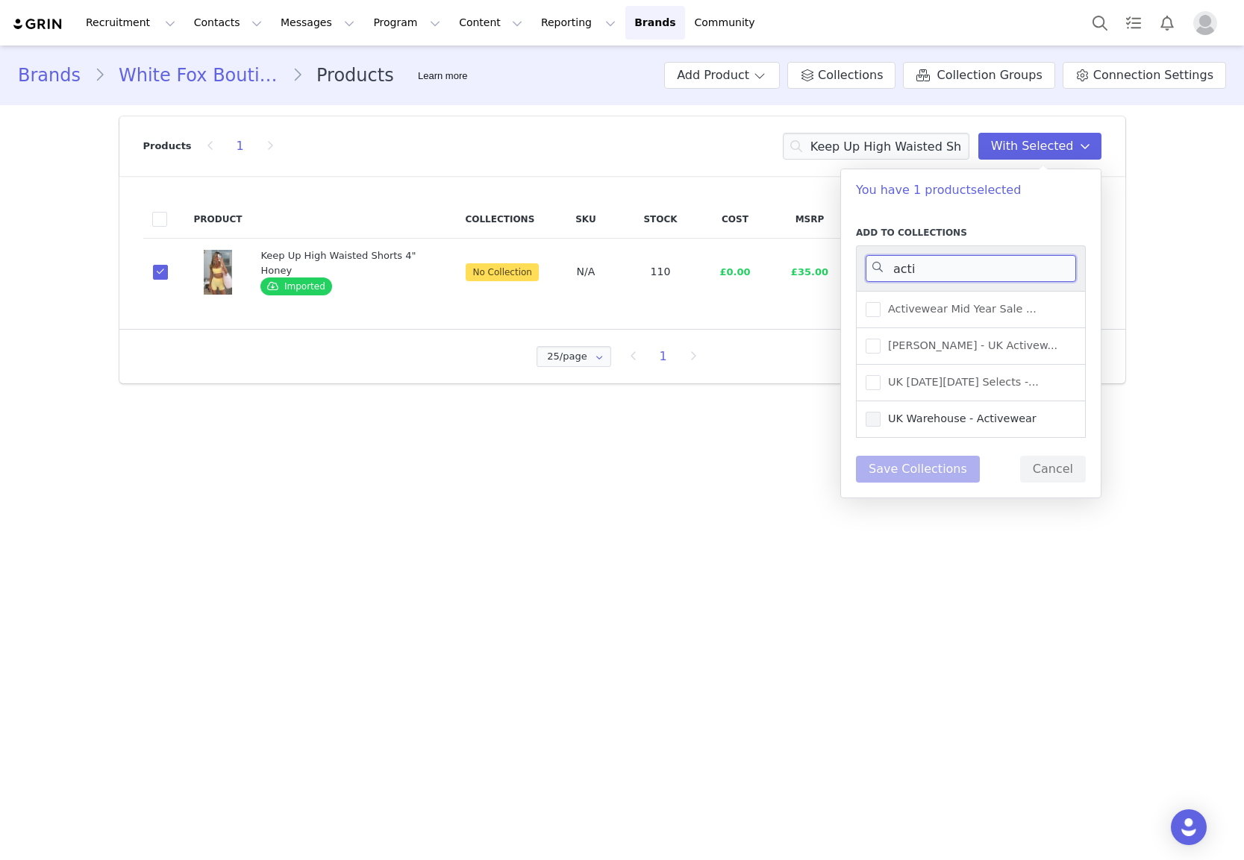
type input "acti"
click at [966, 416] on span "UK Warehouse - Activewear" at bounding box center [958, 419] width 156 height 14
click at [880, 412] on input "UK Warehouse - Activewear" at bounding box center [880, 412] width 0 height 0
drag, startPoint x: 928, startPoint y: 470, endPoint x: 910, endPoint y: 466, distance: 19.2
click at [927, 470] on button "Save Collections" at bounding box center [918, 469] width 124 height 27
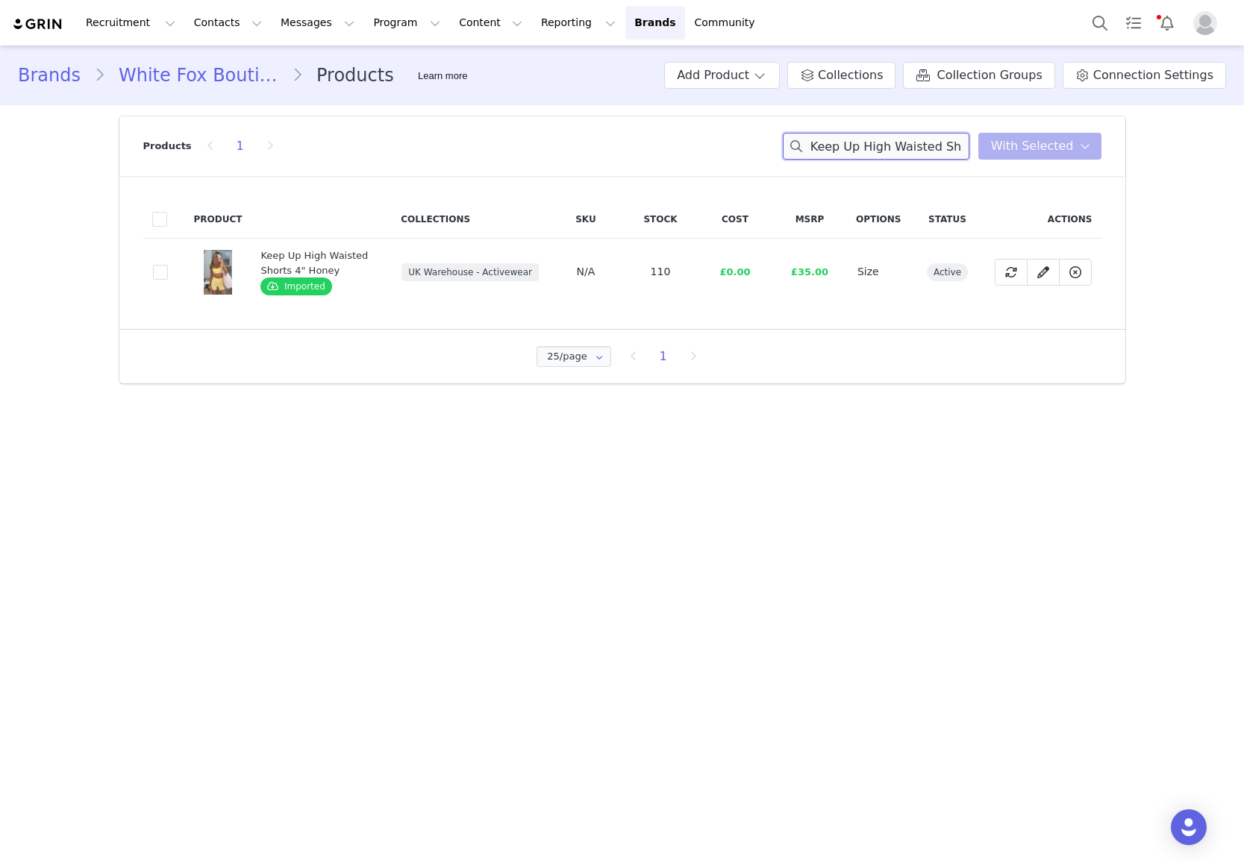
click at [954, 148] on input "Keep Up High Waisted Shorts 4" Honey" at bounding box center [876, 146] width 187 height 27
paste input "Body Pump Crop"
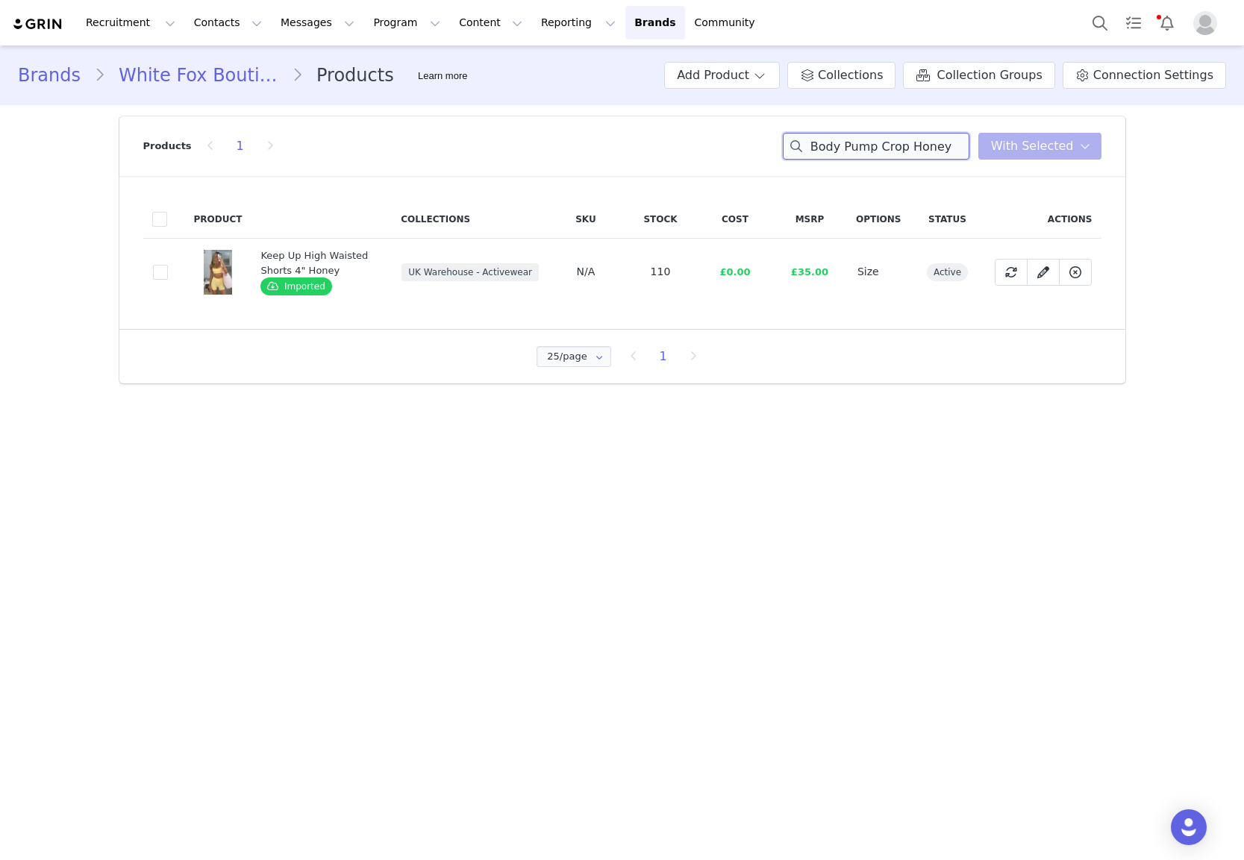
scroll to position [0, 0]
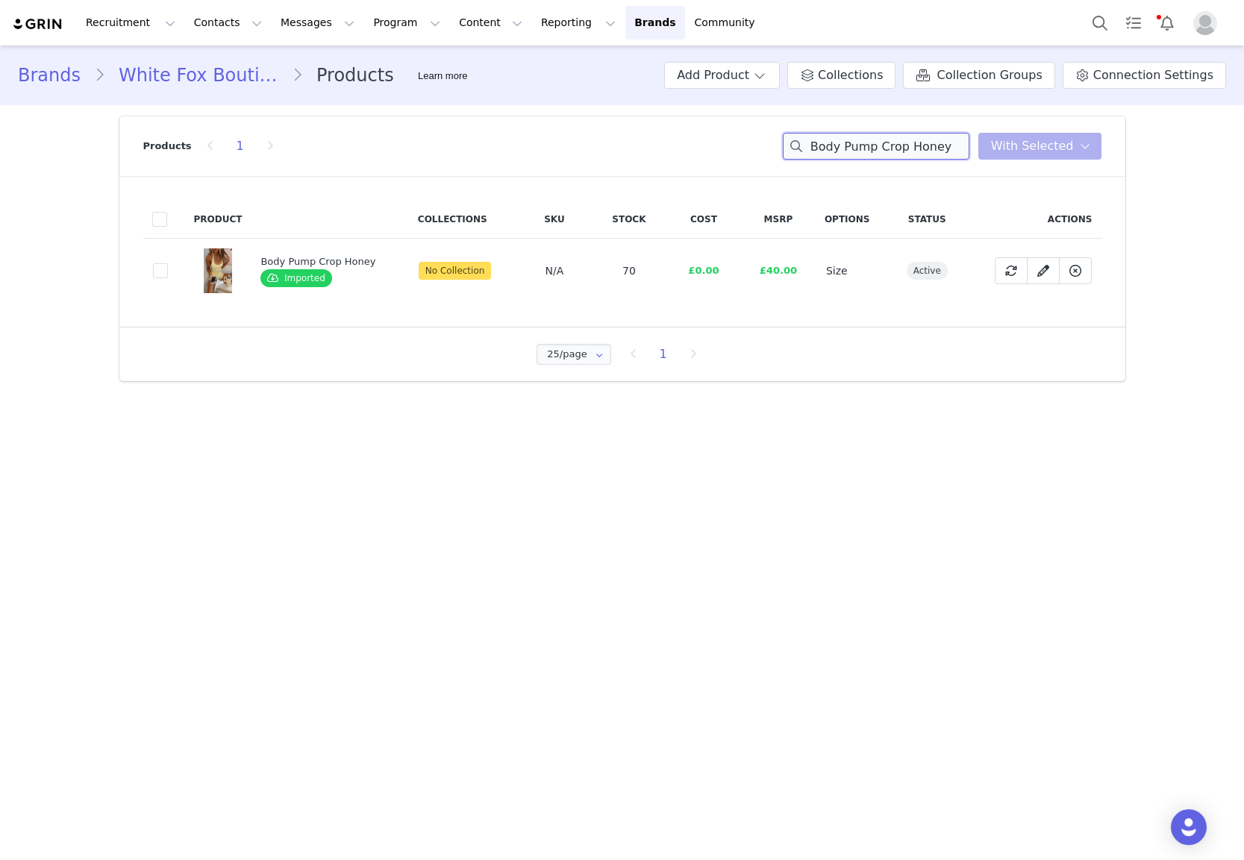
type input "Body Pump Crop Honey"
drag, startPoint x: 147, startPoint y: 276, endPoint x: 155, endPoint y: 275, distance: 8.3
click at [149, 276] on td "b86cec2f-b98a-4dbe-9453-ae8e9f71ce05" at bounding box center [164, 271] width 42 height 65
drag, startPoint x: 155, startPoint y: 275, endPoint x: 175, endPoint y: 274, distance: 19.4
click at [157, 275] on span at bounding box center [160, 270] width 15 height 15
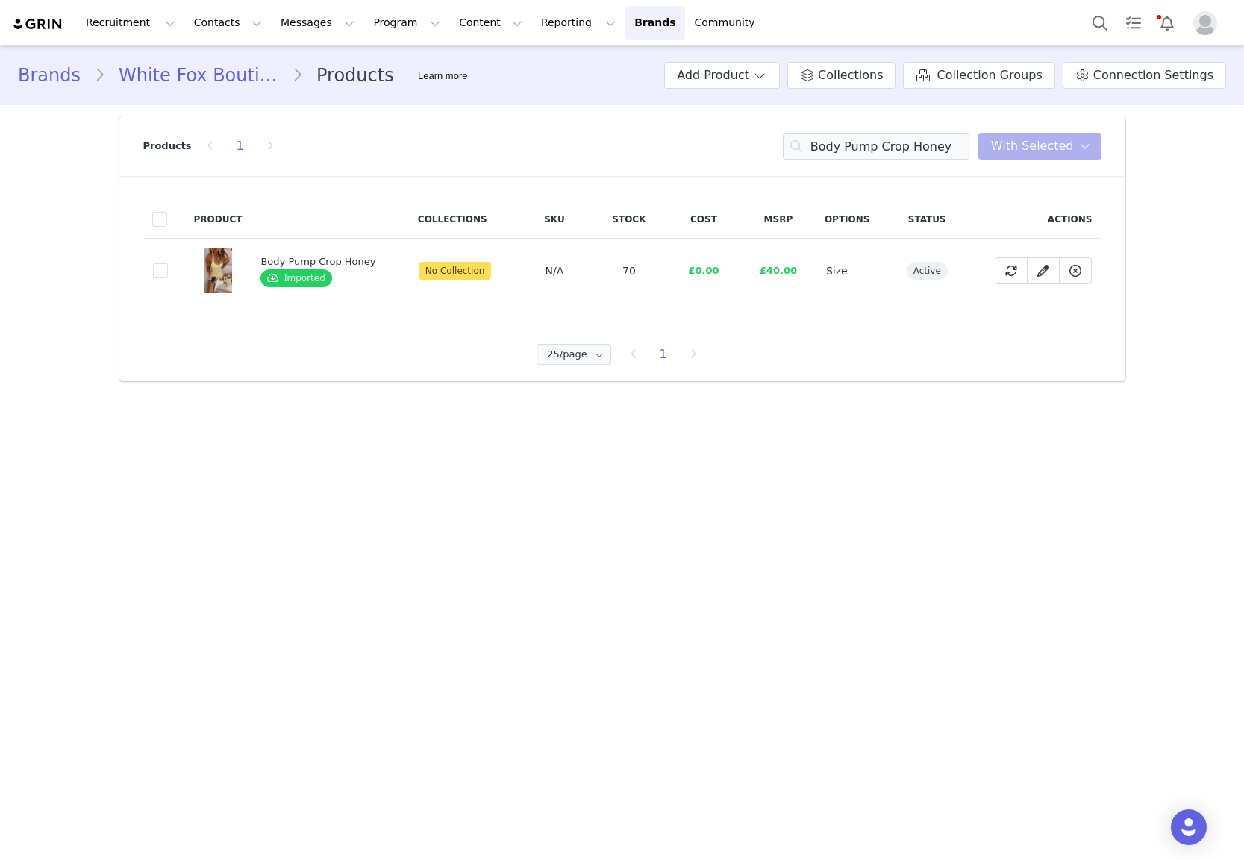
click at [168, 263] on input "b86cec2f-b98a-4dbe-9453-ae8e9f71ce05" at bounding box center [168, 263] width 0 height 0
click at [1032, 146] on span "With Selected" at bounding box center [1032, 146] width 83 height 18
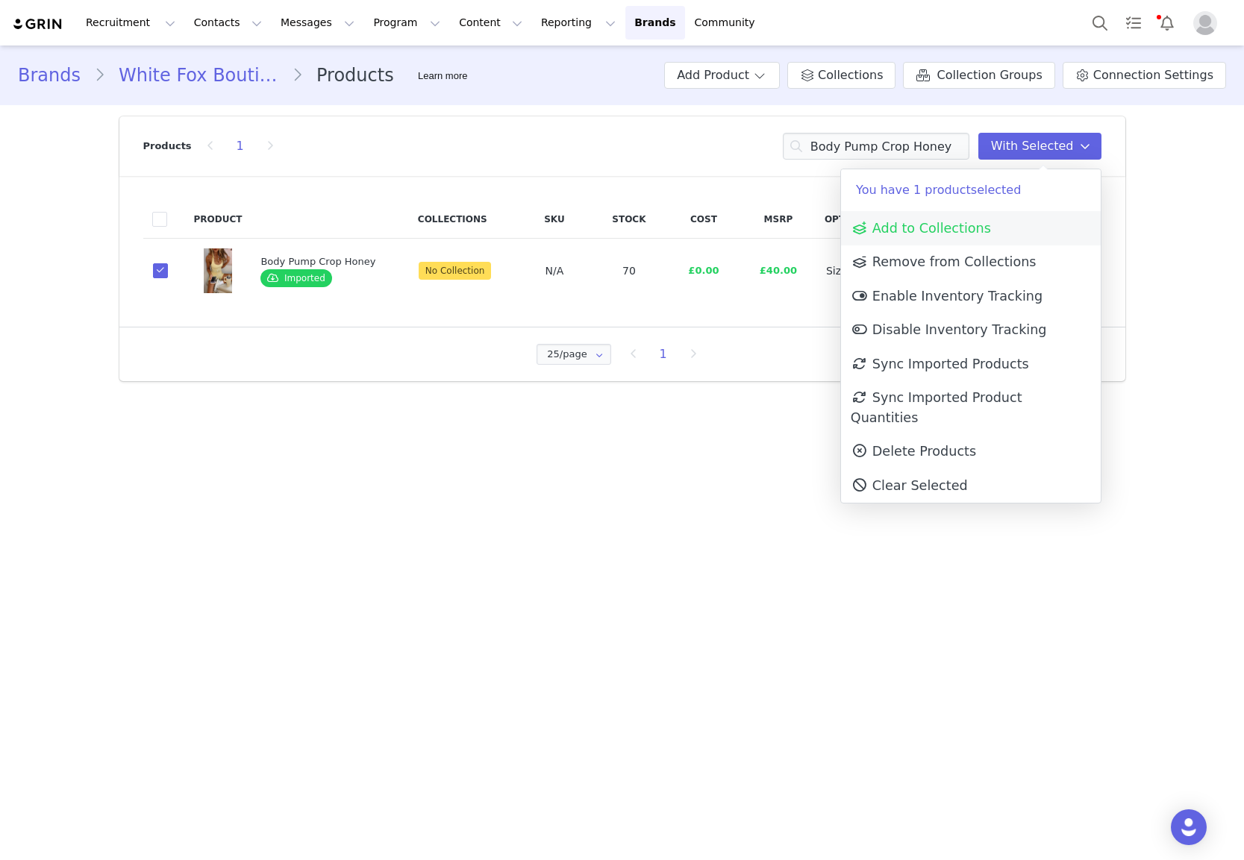
click at [957, 221] on span "Add to Collections" at bounding box center [921, 228] width 140 height 15
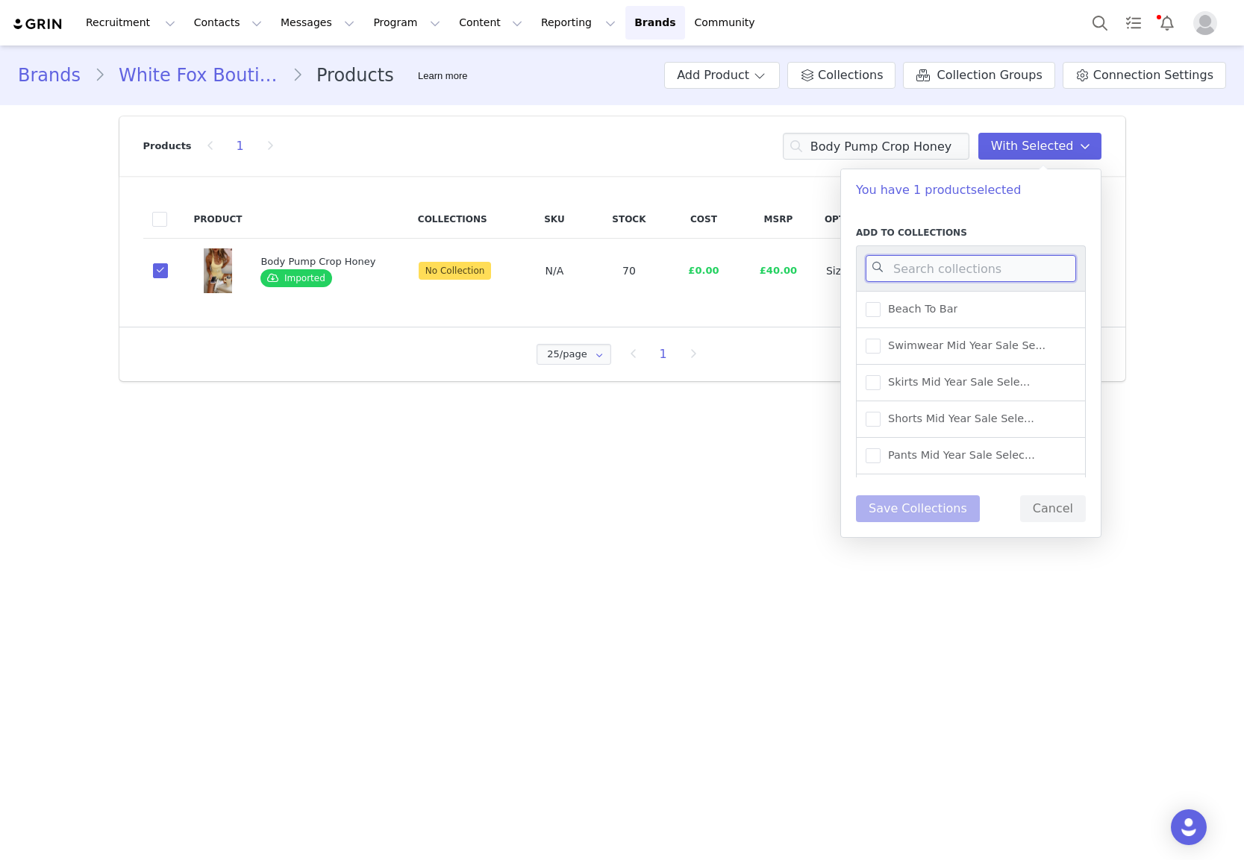
click at [936, 263] on input at bounding box center [971, 268] width 210 height 27
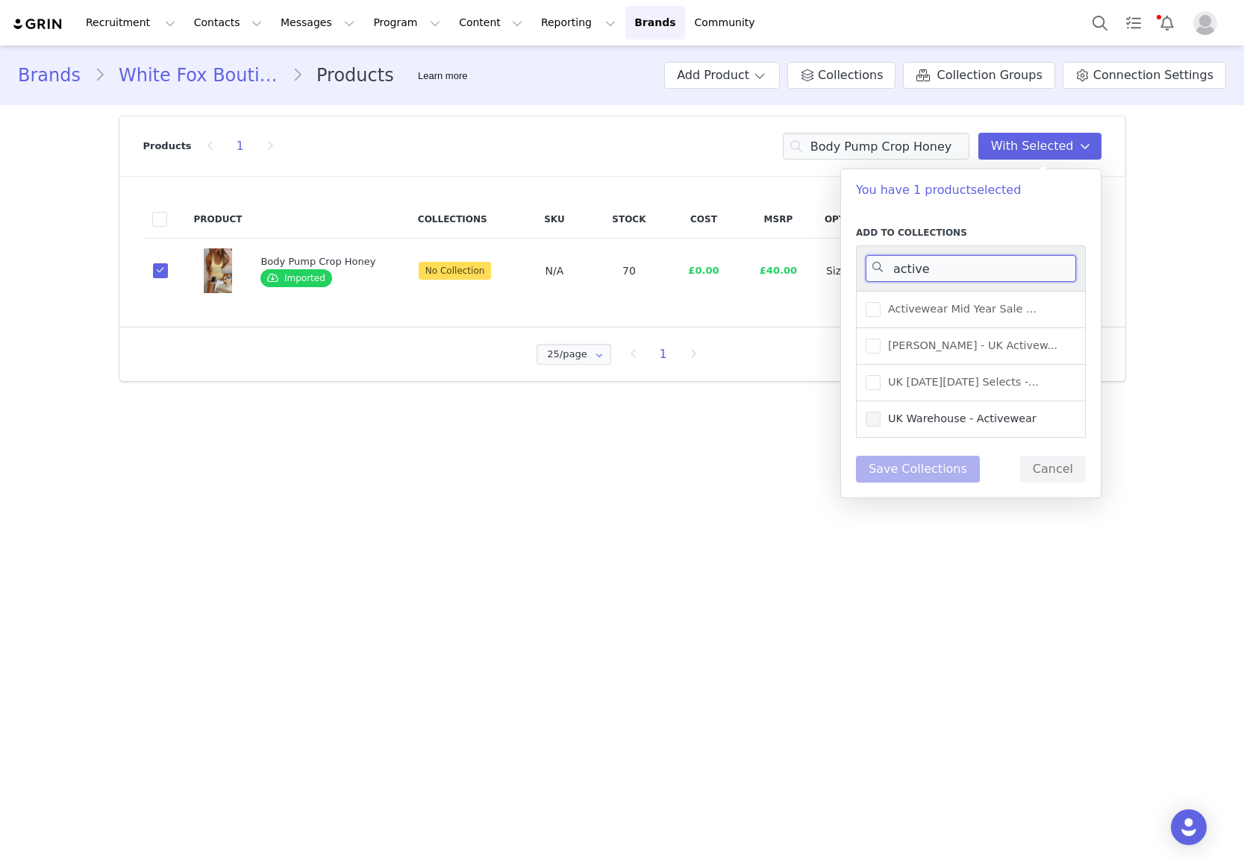
type input "active"
click at [950, 422] on span "UK Warehouse - Activewear" at bounding box center [958, 419] width 156 height 14
click at [880, 412] on input "UK Warehouse - Activewear" at bounding box center [880, 412] width 0 height 0
drag, startPoint x: 931, startPoint y: 478, endPoint x: 960, endPoint y: 251, distance: 228.7
click at [931, 478] on button "Save Collections" at bounding box center [918, 469] width 124 height 27
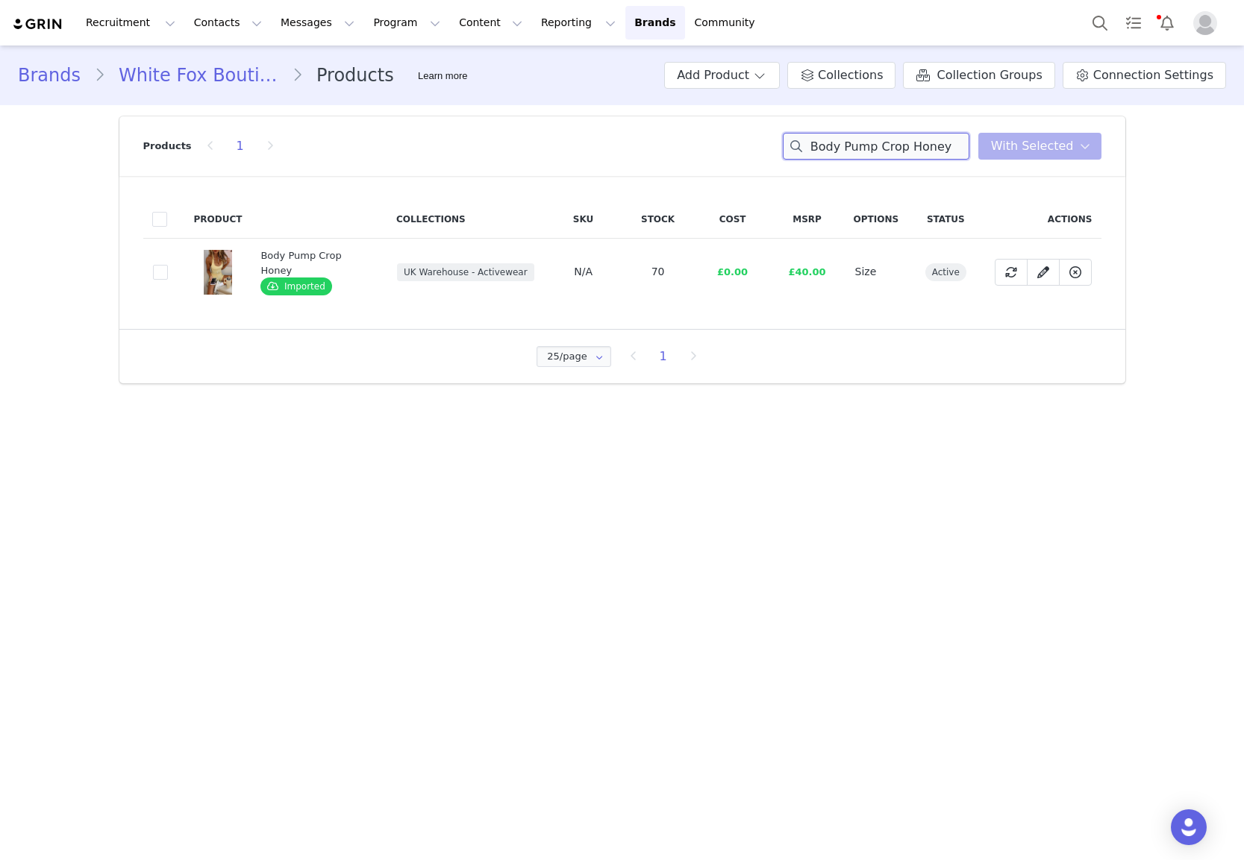
click at [926, 148] on input "Body Pump Crop Honey" at bounding box center [876, 146] width 187 height 27
paste input "Mad For You Long Sleeve Top Cream"
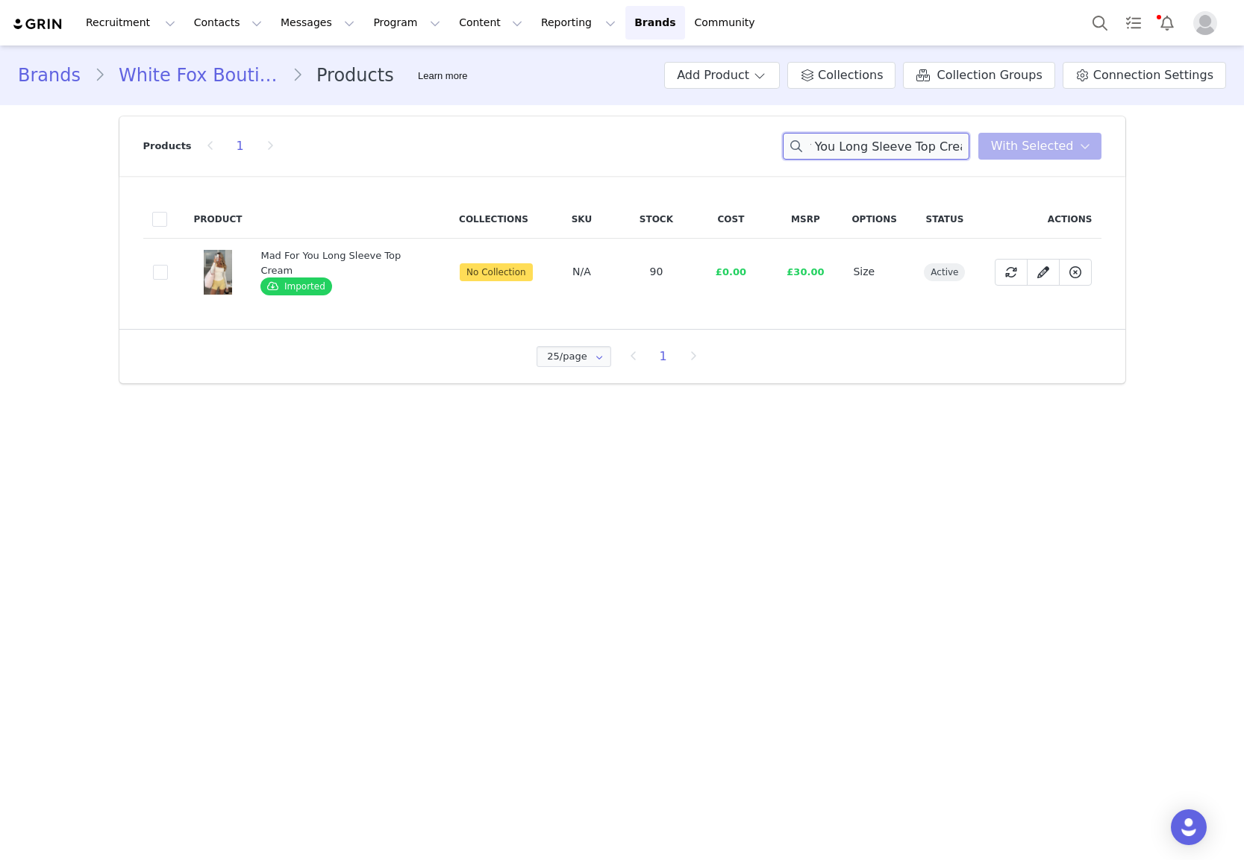
type input "Mad For You Long Sleeve Top Cream"
drag, startPoint x: 154, startPoint y: 281, endPoint x: 181, endPoint y: 275, distance: 28.2
click at [154, 281] on span at bounding box center [160, 273] width 15 height 16
click at [168, 265] on input "8fb4693d-a9ab-48e9-8c6f-53315d76b8db" at bounding box center [168, 265] width 0 height 0
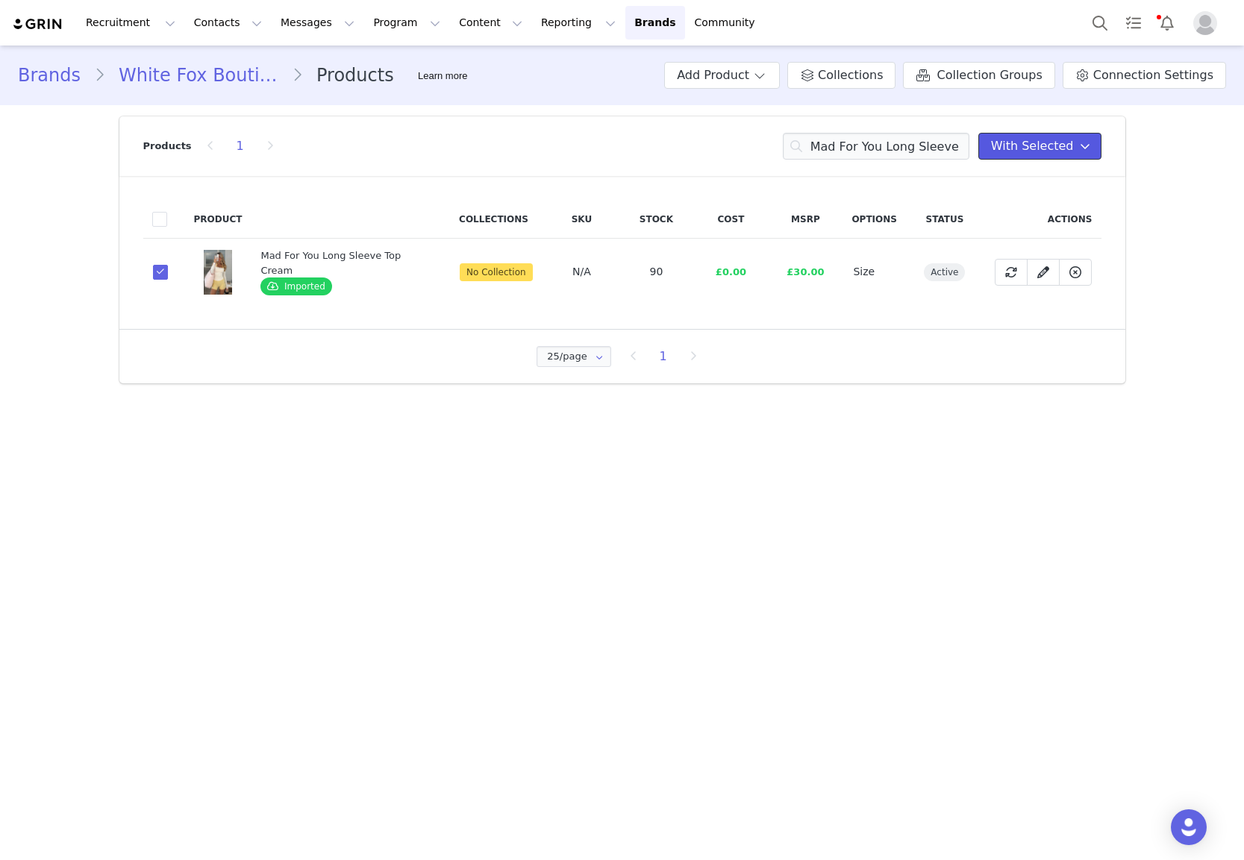
click at [1023, 147] on span "With Selected" at bounding box center [1032, 146] width 83 height 18
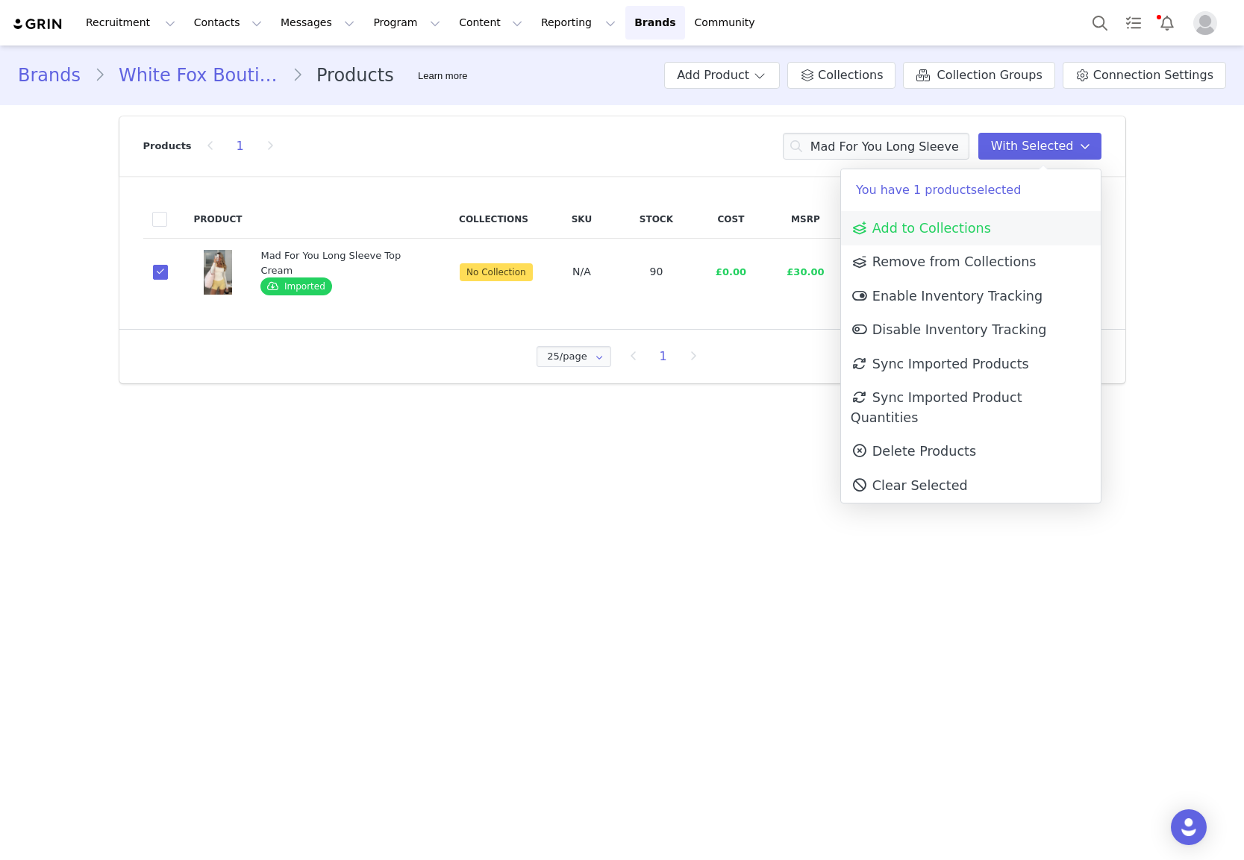
click at [939, 216] on link "Add to Collections" at bounding box center [971, 228] width 260 height 34
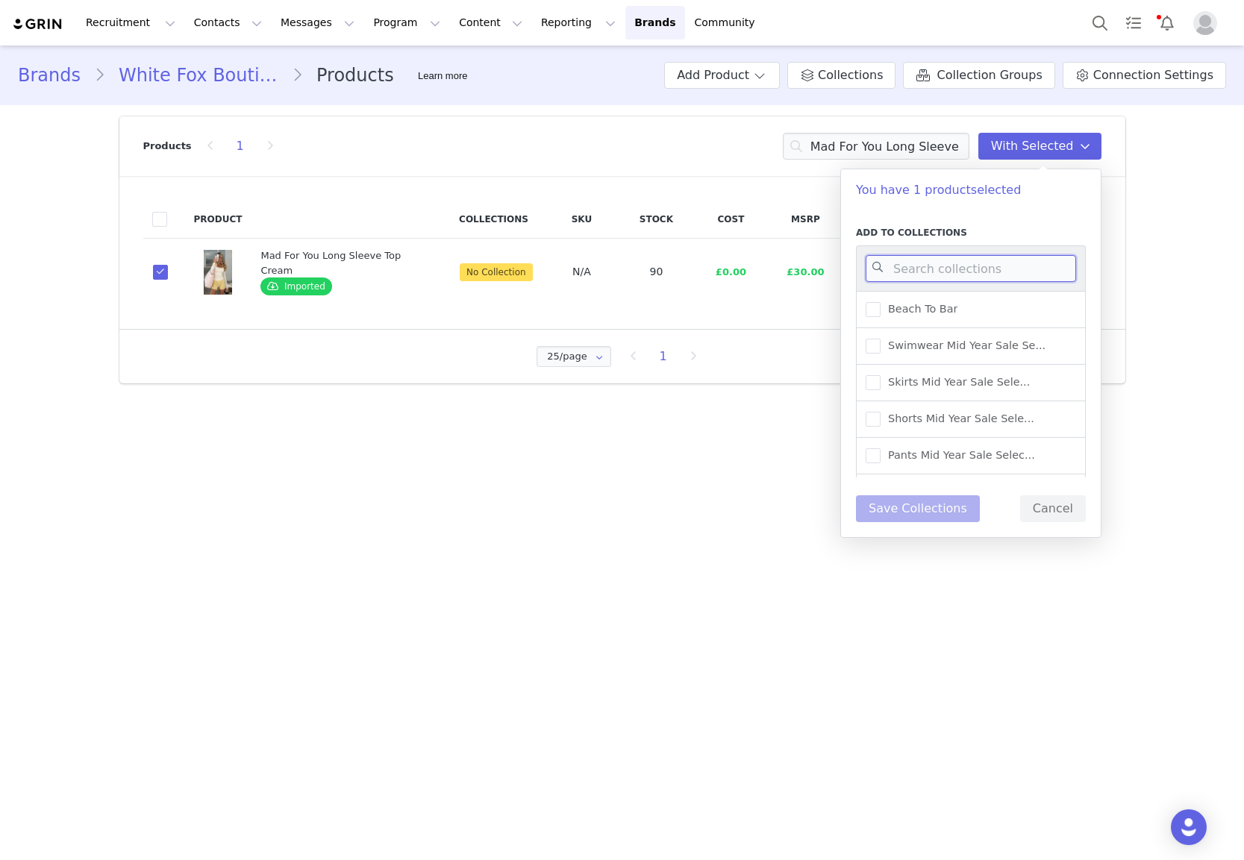
click at [928, 265] on input at bounding box center [971, 268] width 210 height 27
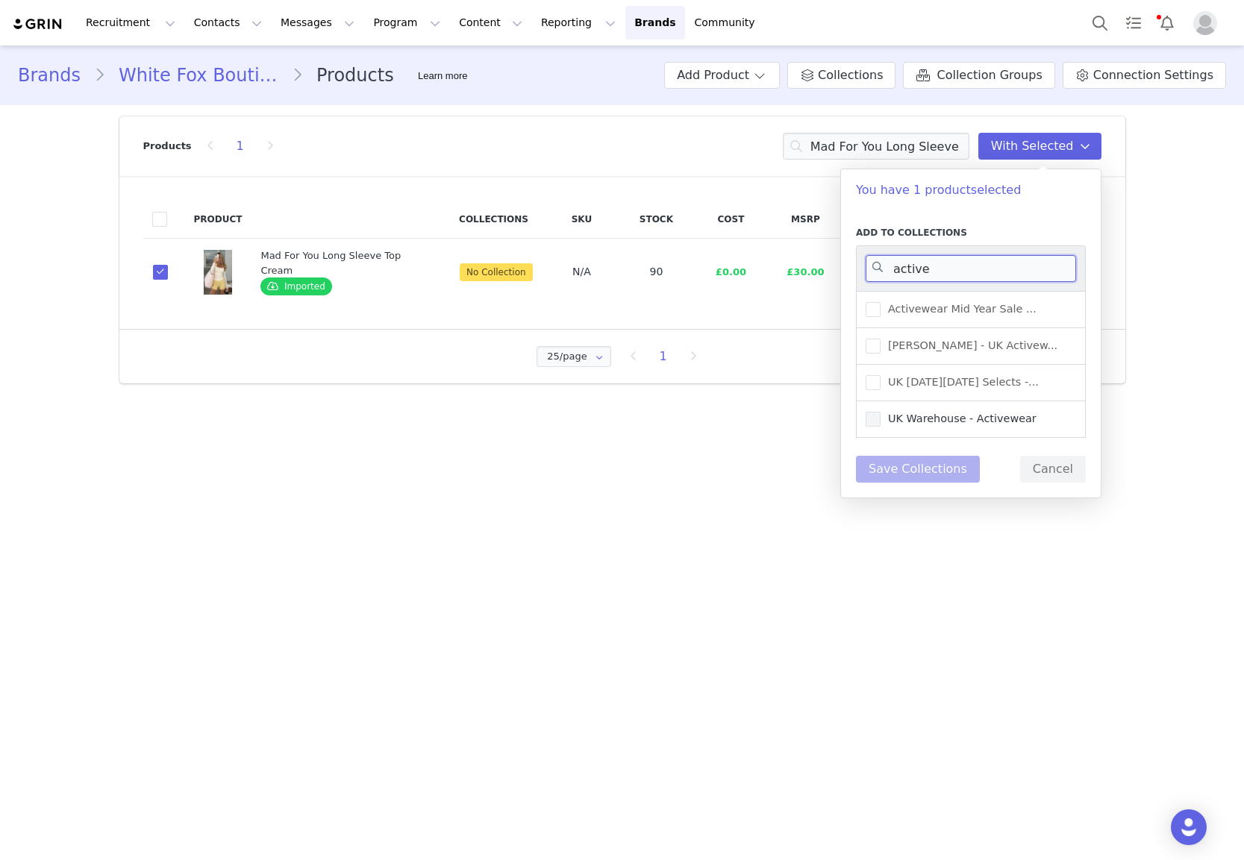
type input "active"
click at [981, 425] on span "UK Warehouse - Activewear" at bounding box center [958, 419] width 156 height 14
click at [880, 412] on input "UK Warehouse - Activewear" at bounding box center [880, 412] width 0 height 0
click at [924, 477] on button "Save Collections" at bounding box center [918, 469] width 124 height 27
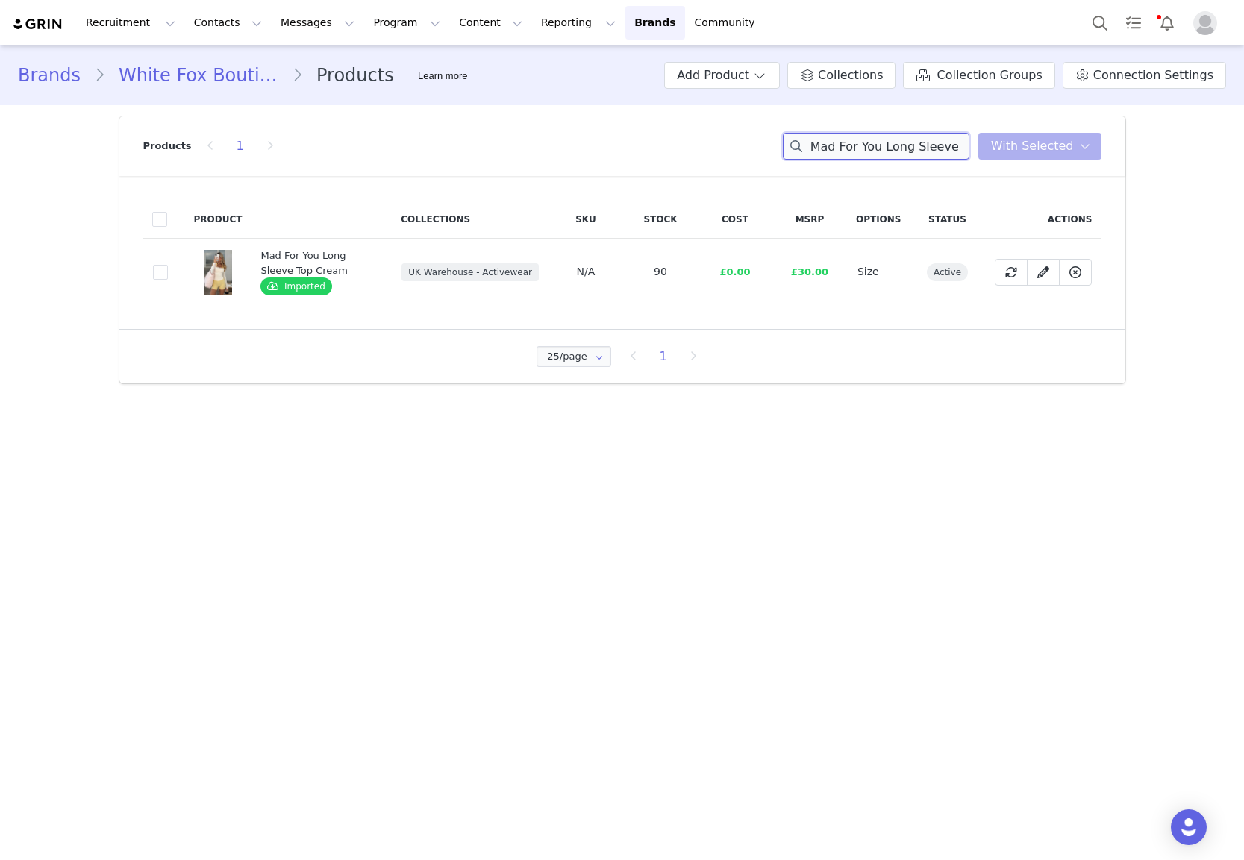
click at [871, 139] on input "Mad For You Long Sleeve Top Cream" at bounding box center [876, 146] width 187 height 27
paste input "Relentless Sports Bra Caramel/White"
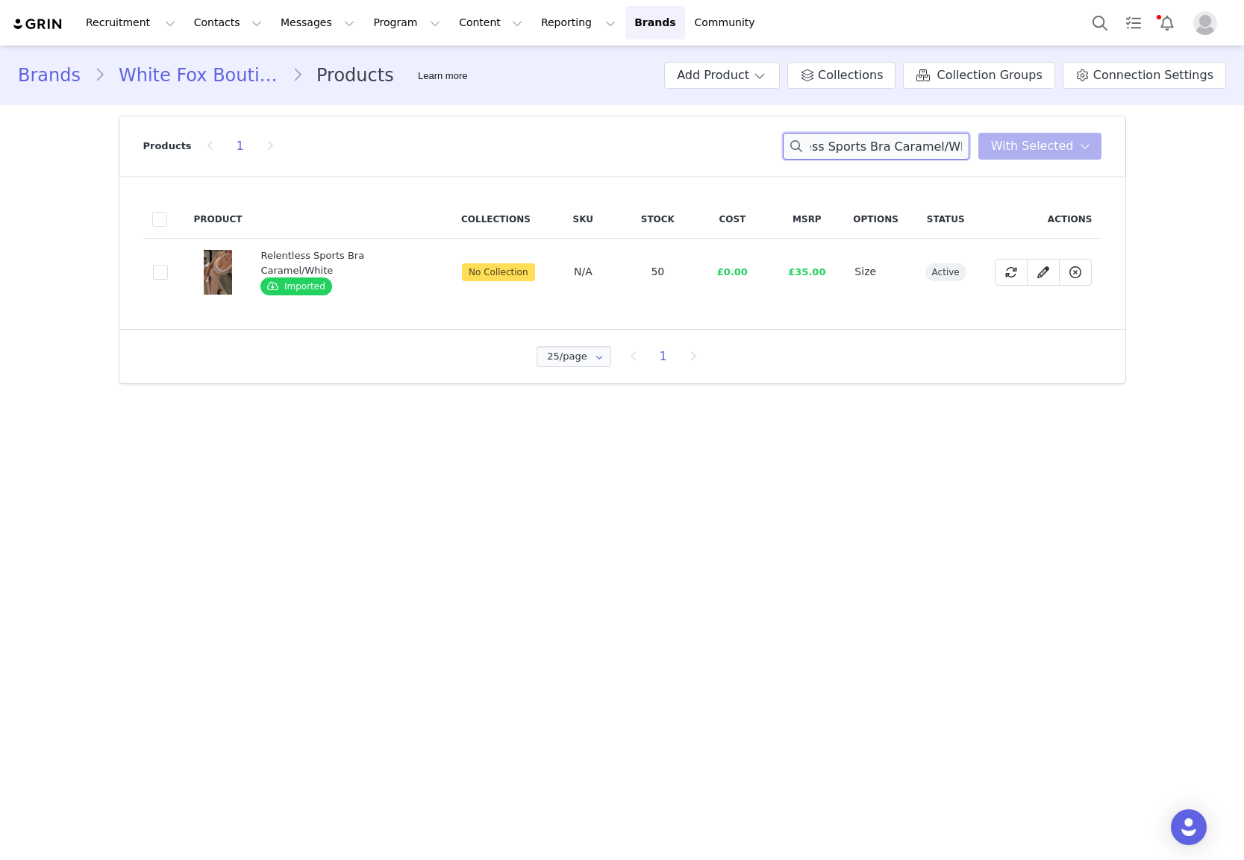
type input "Relentless Sports Bra Caramel/White"
drag, startPoint x: 155, startPoint y: 278, endPoint x: 166, endPoint y: 276, distance: 10.6
click at [156, 278] on span at bounding box center [160, 272] width 15 height 15
click at [168, 265] on input "4be0ee73-20c9-4e25-999d-a6f629425a6d" at bounding box center [168, 265] width 0 height 0
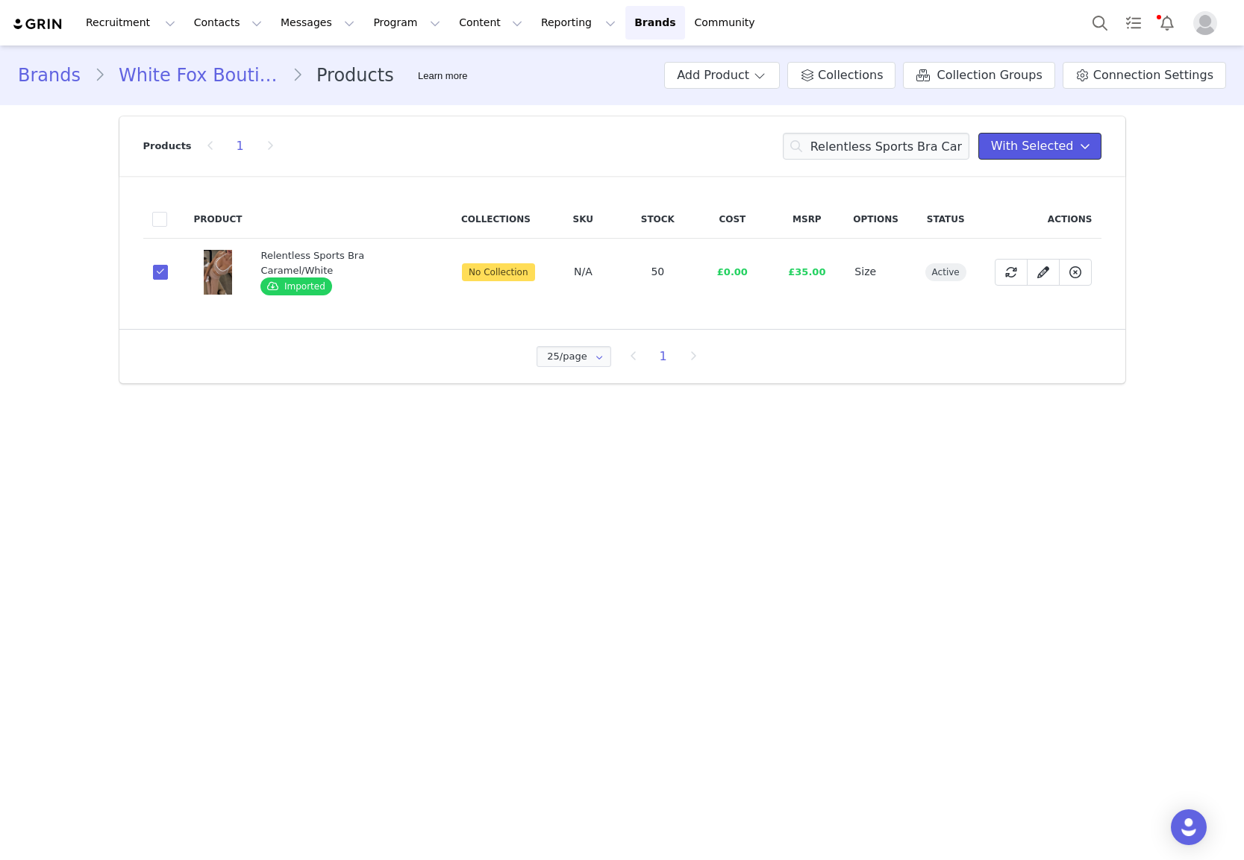
click at [1021, 134] on button "With Selected" at bounding box center [1039, 146] width 123 height 27
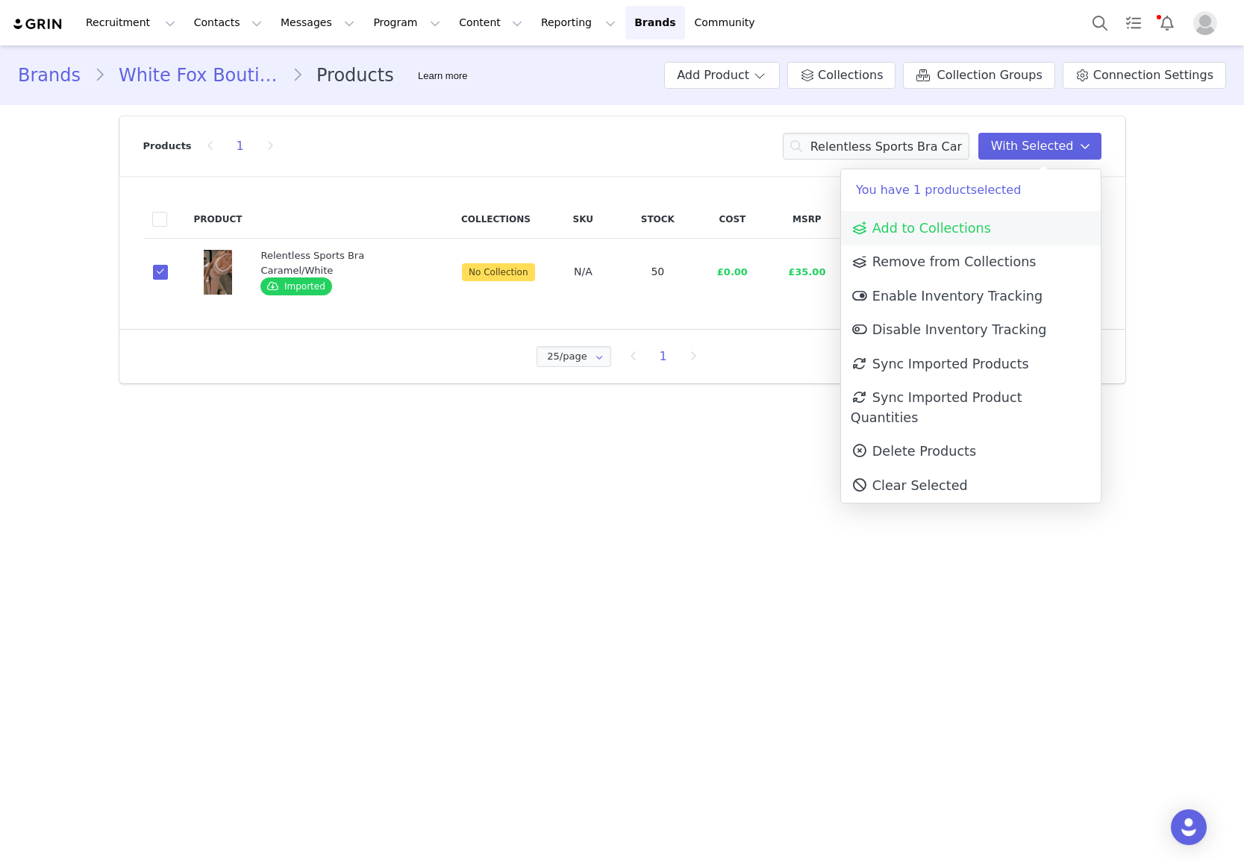
click at [913, 231] on span "Add to Collections" at bounding box center [921, 228] width 140 height 15
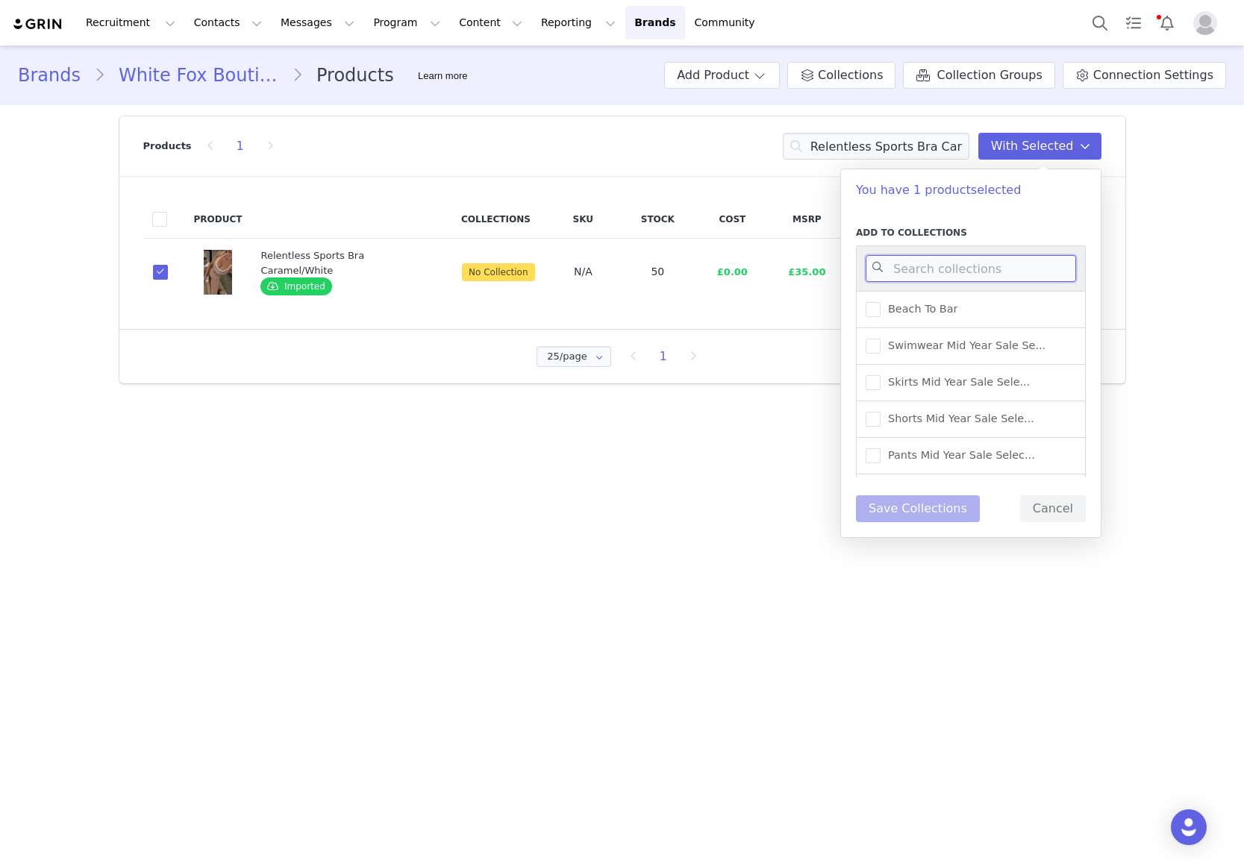
click at [914, 277] on input at bounding box center [971, 268] width 210 height 27
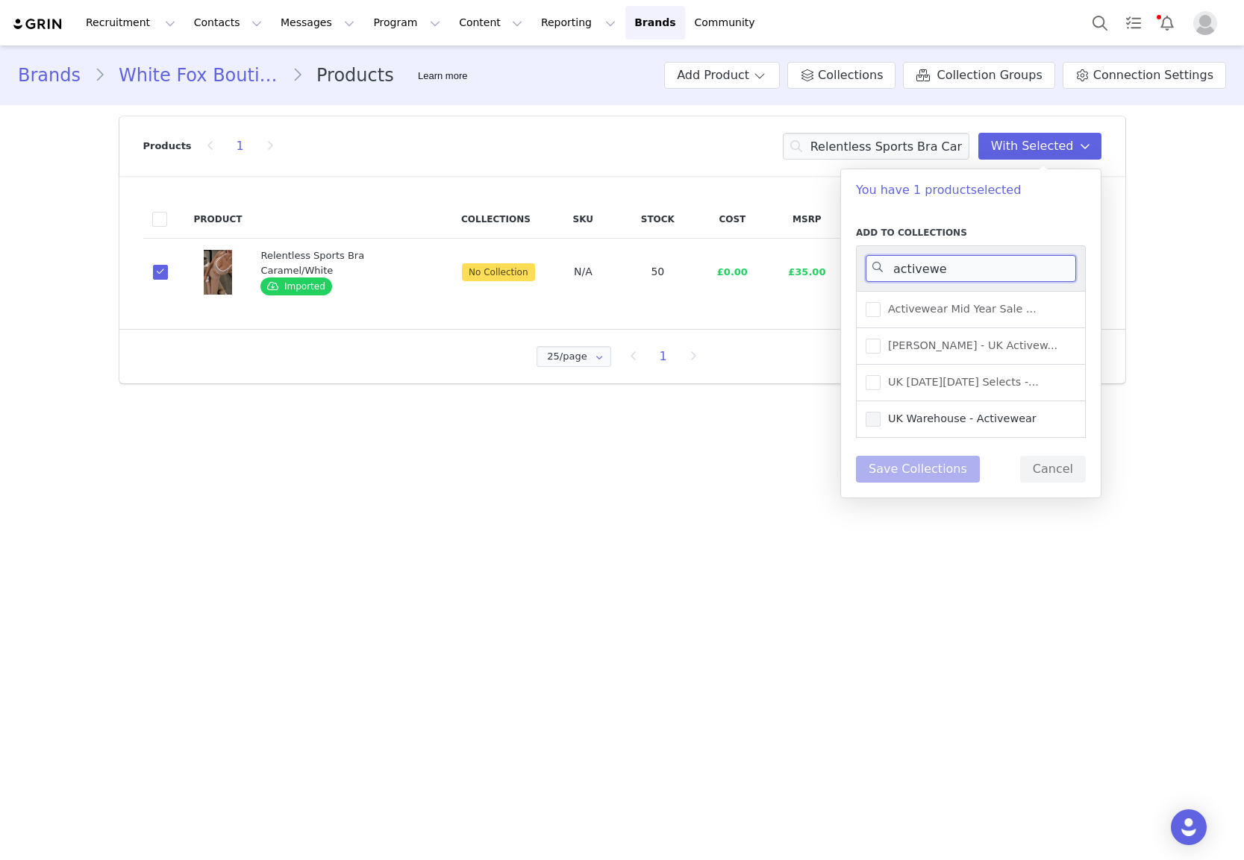
type input "activewe"
click at [961, 419] on span "UK Warehouse - Activewear" at bounding box center [958, 419] width 156 height 14
click at [880, 412] on input "UK Warehouse - Activewear" at bounding box center [880, 412] width 0 height 0
click at [931, 455] on div "Add to Collections activewe Activewear Mid Year Sale ... [PERSON_NAME] - UK Act…" at bounding box center [971, 354] width 230 height 257
click at [927, 470] on button "Save Collections" at bounding box center [918, 469] width 124 height 27
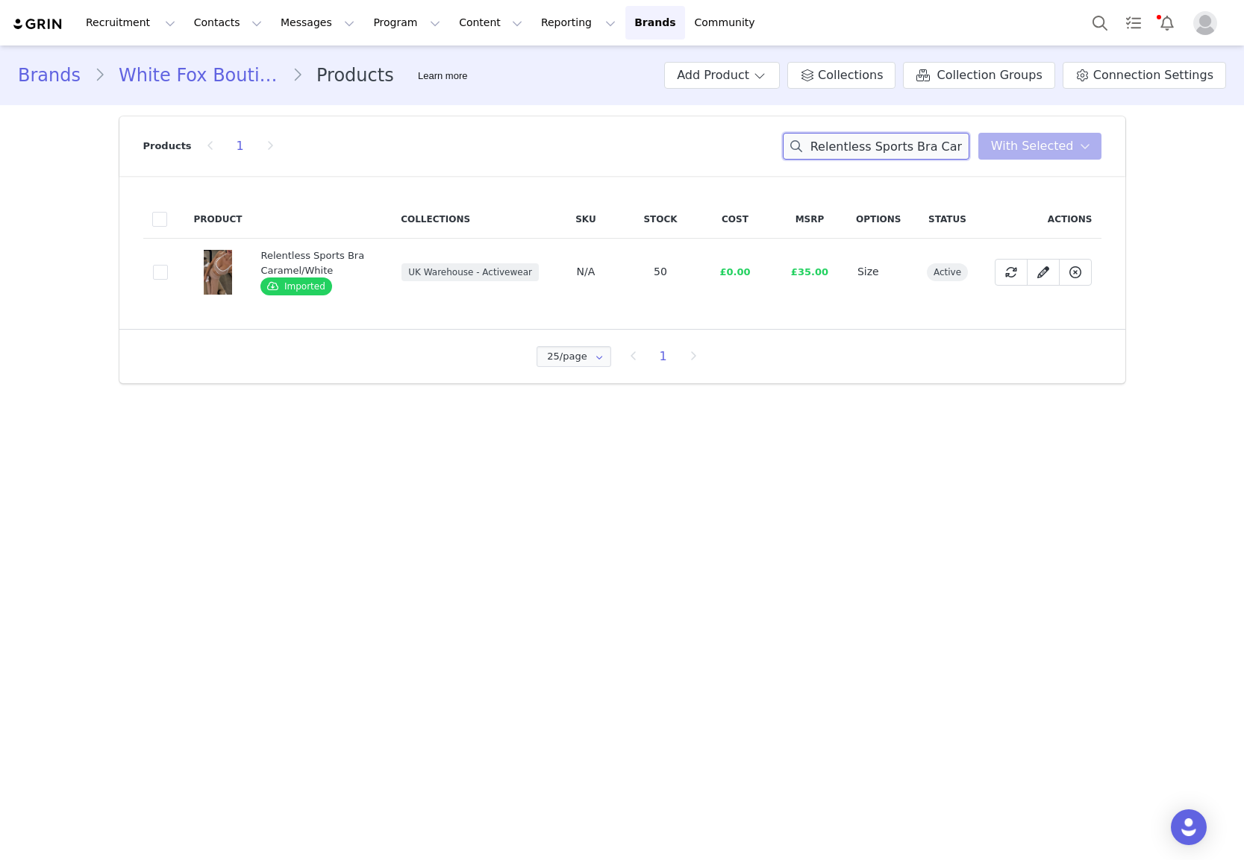
click at [892, 147] on input "Relentless Sports Bra Caramel/White" at bounding box center [876, 146] width 187 height 27
paste input "Go Getter High Waisted Leggings Caramel"
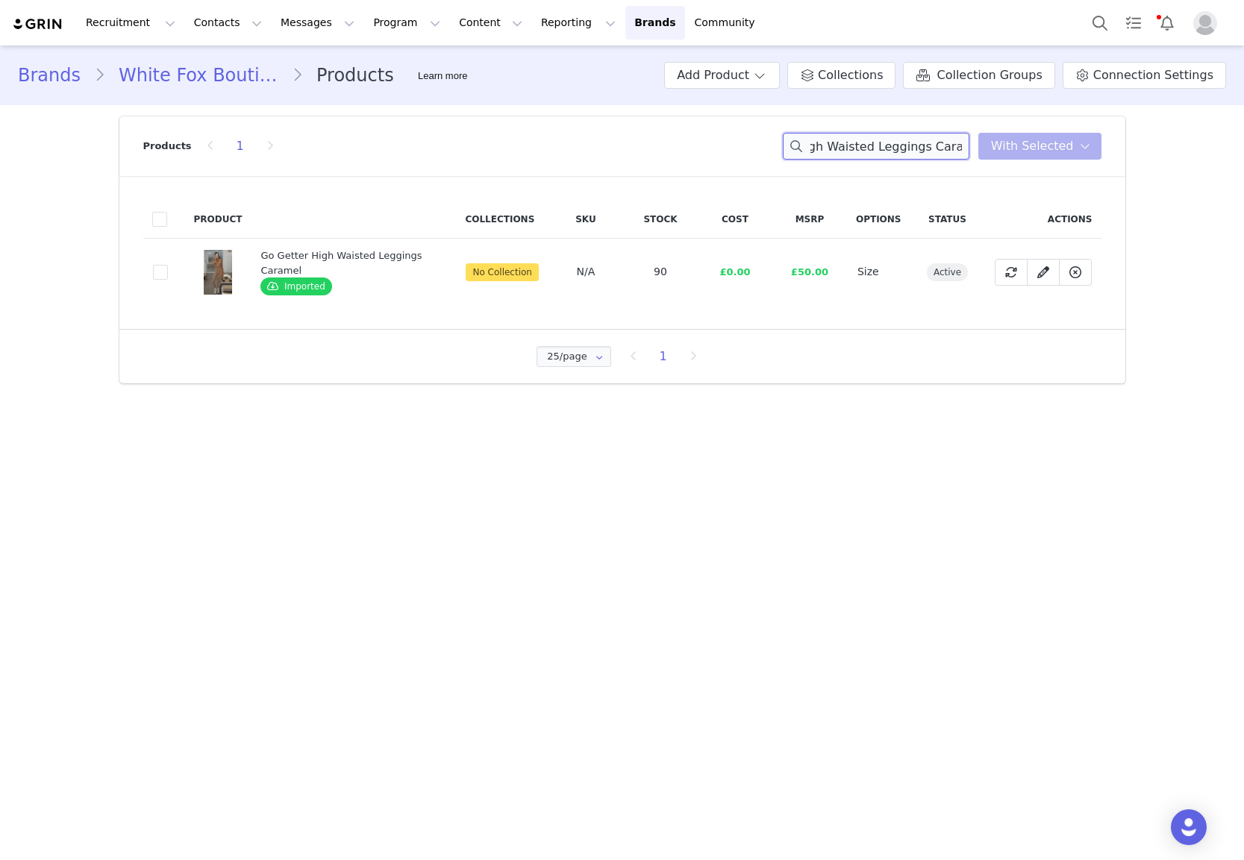
type input "Go Getter High Waisted Leggings Caramel"
drag, startPoint x: 166, startPoint y: 277, endPoint x: 180, endPoint y: 276, distance: 13.5
click at [166, 277] on span at bounding box center [160, 272] width 15 height 15
click at [168, 265] on input "a04d950f-5274-4820-b620-878f51ff988f" at bounding box center [168, 265] width 0 height 0
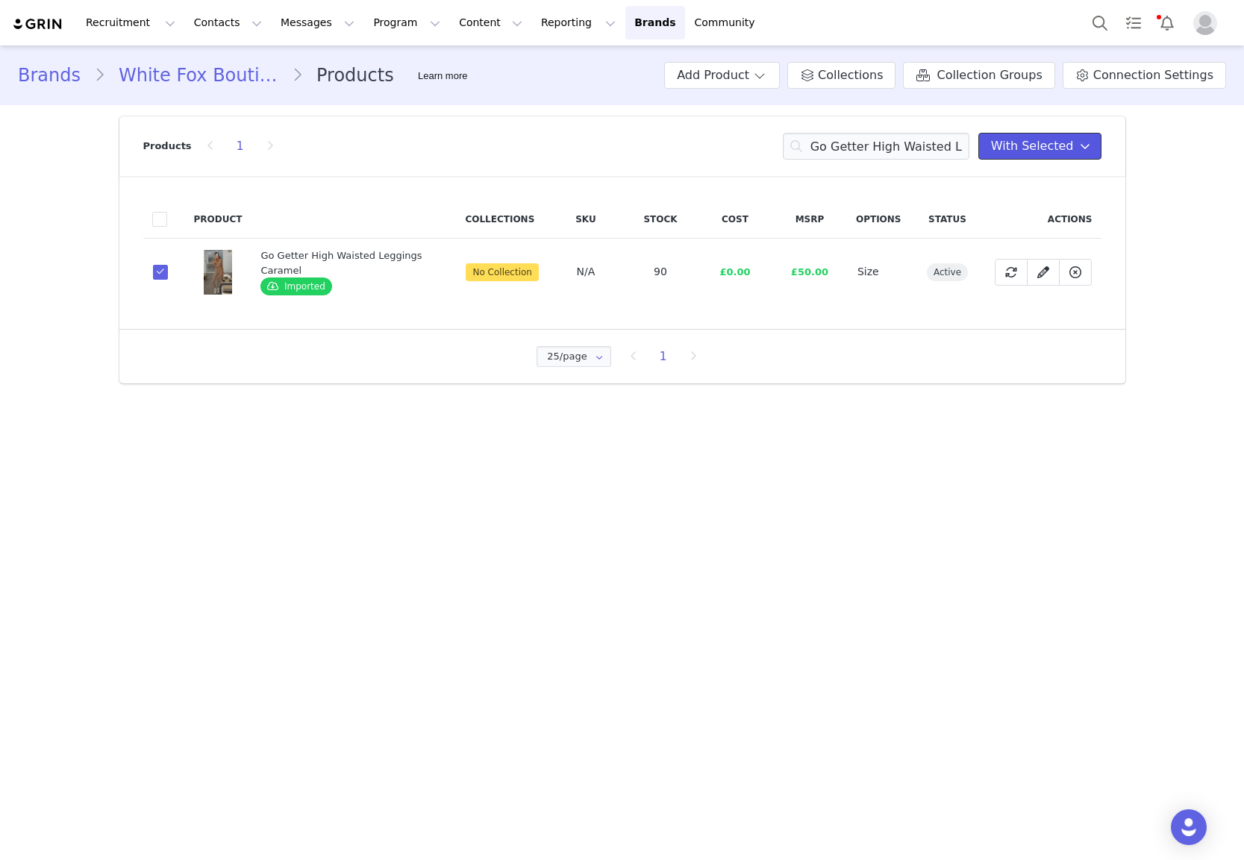
click at [1008, 151] on span "With Selected" at bounding box center [1032, 146] width 83 height 18
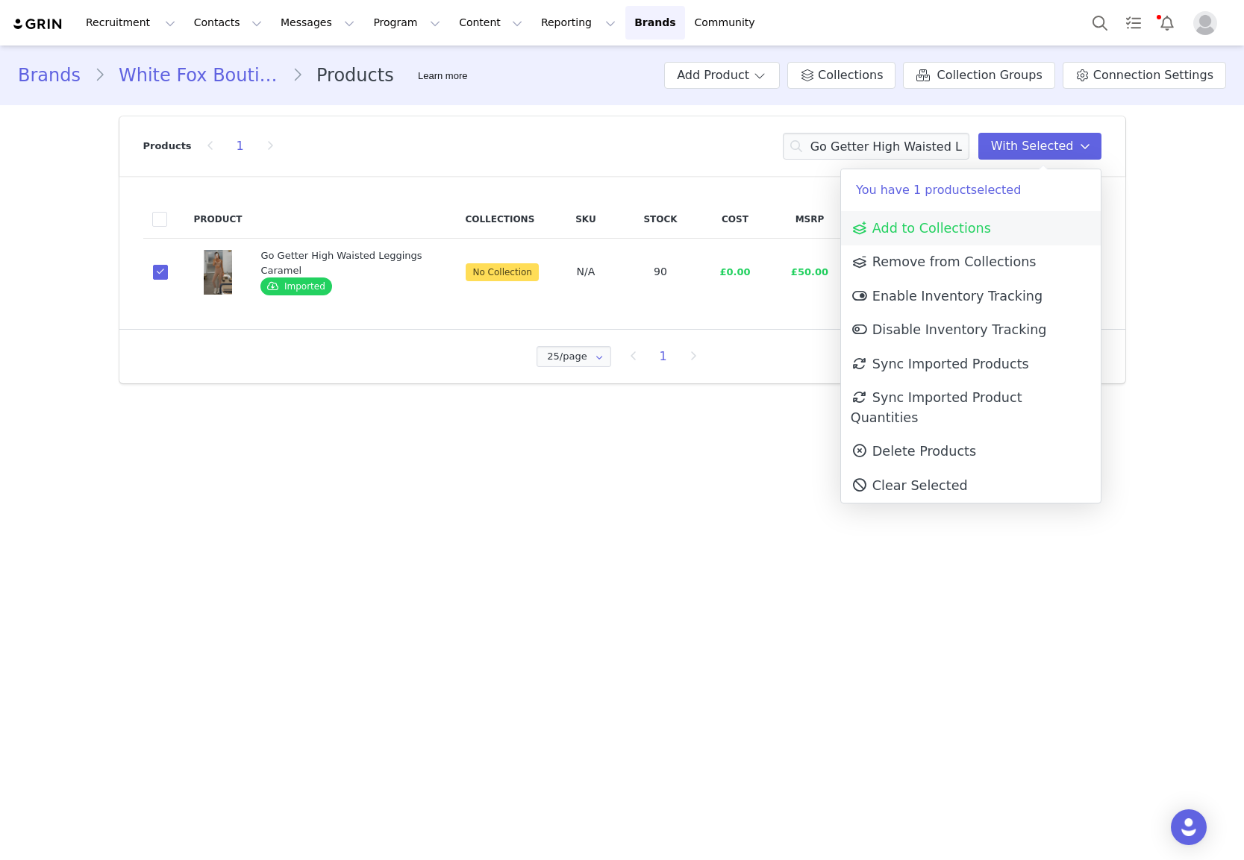
click at [980, 234] on span "Add to Collections" at bounding box center [921, 228] width 140 height 15
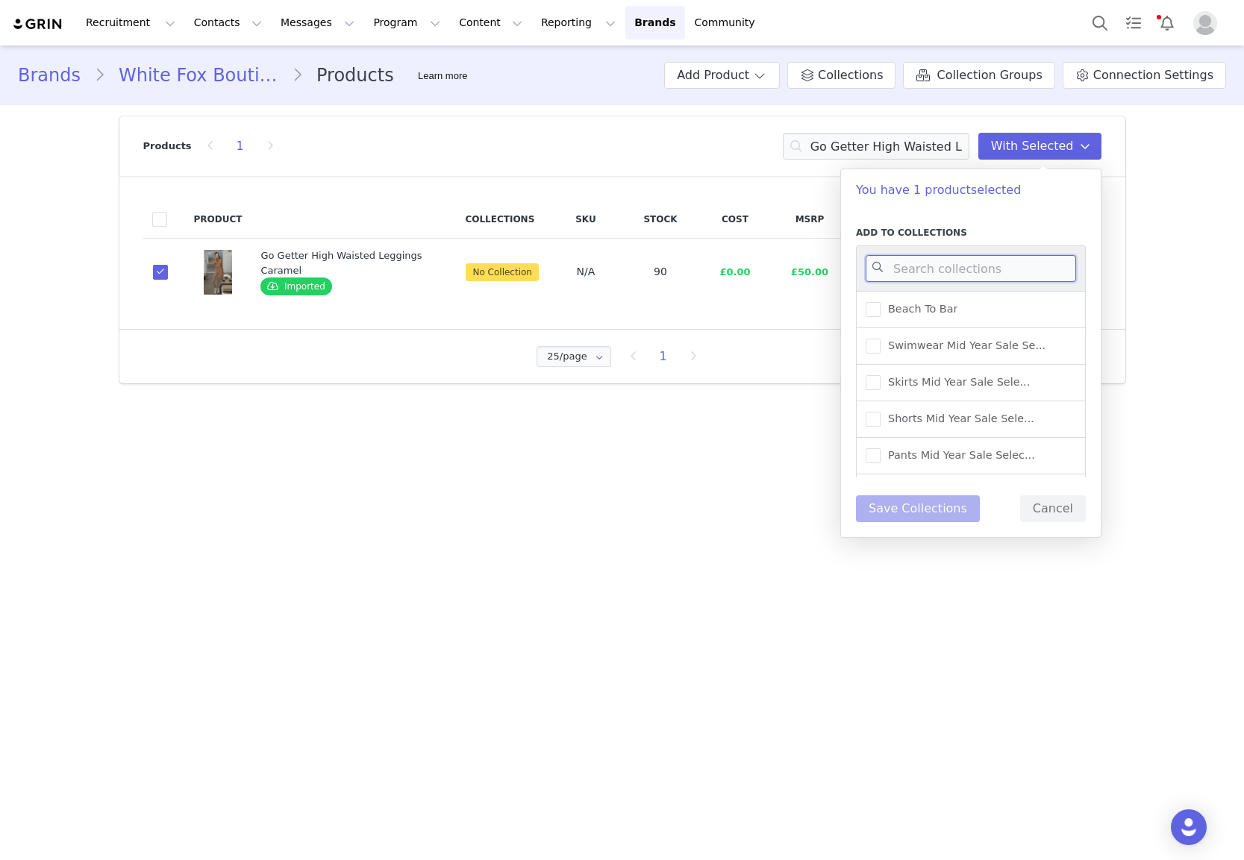
click at [961, 270] on input at bounding box center [971, 268] width 210 height 27
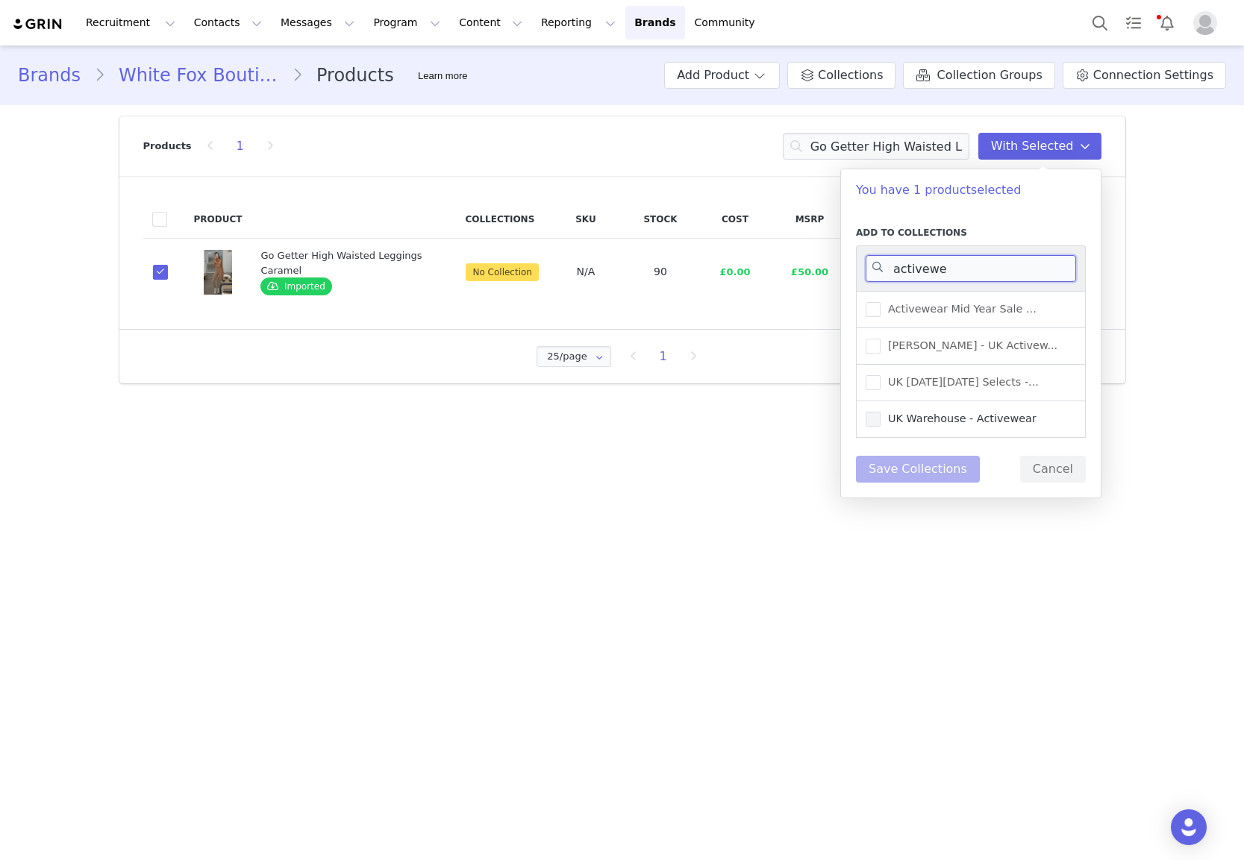
type input "activewe"
click at [973, 418] on span "UK Warehouse - Activewear" at bounding box center [958, 419] width 156 height 14
click at [880, 412] on input "UK Warehouse - Activewear" at bounding box center [880, 412] width 0 height 0
click at [934, 471] on button "Save Collections" at bounding box center [918, 469] width 124 height 27
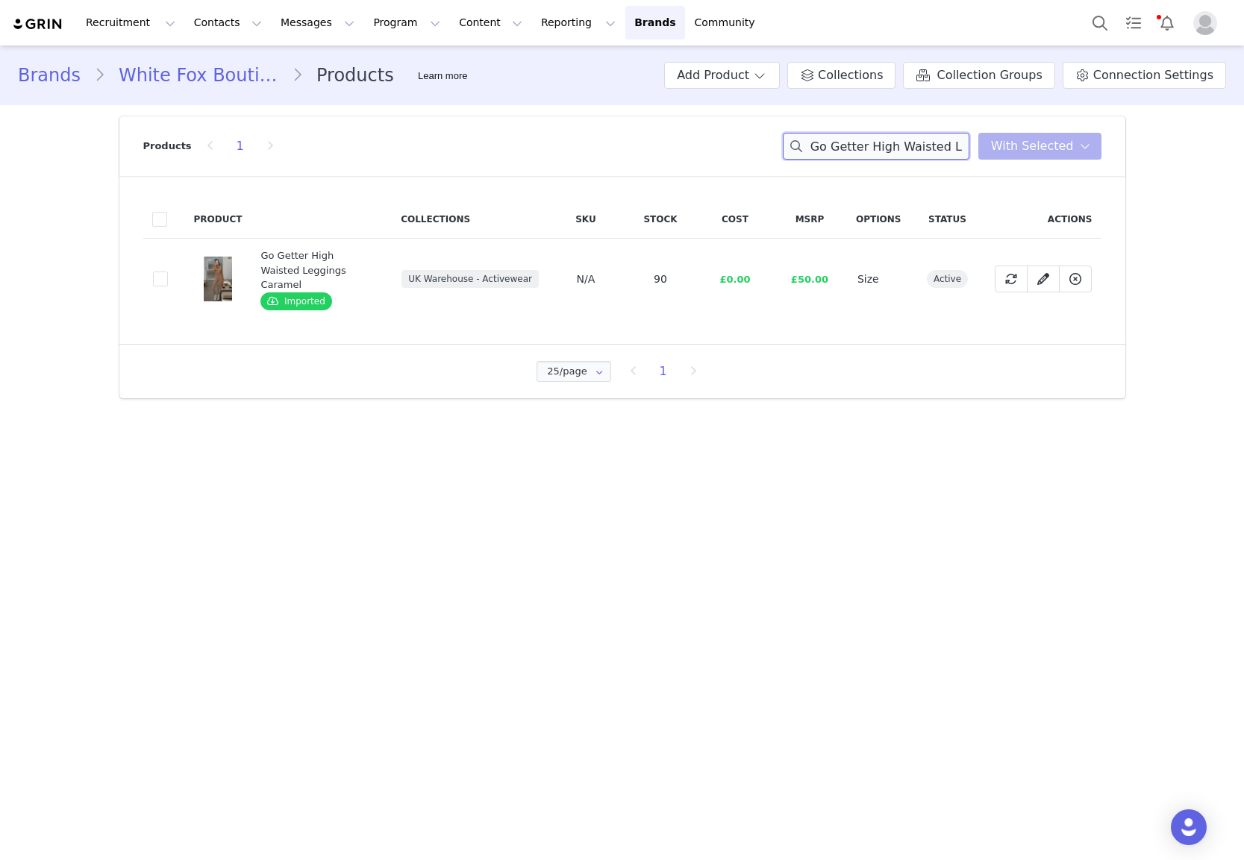
click at [907, 152] on input "Go Getter High Waisted Leggings Caramel" at bounding box center [876, 146] width 187 height 27
paste input "Fusion Sports Bra Ballet Pink"
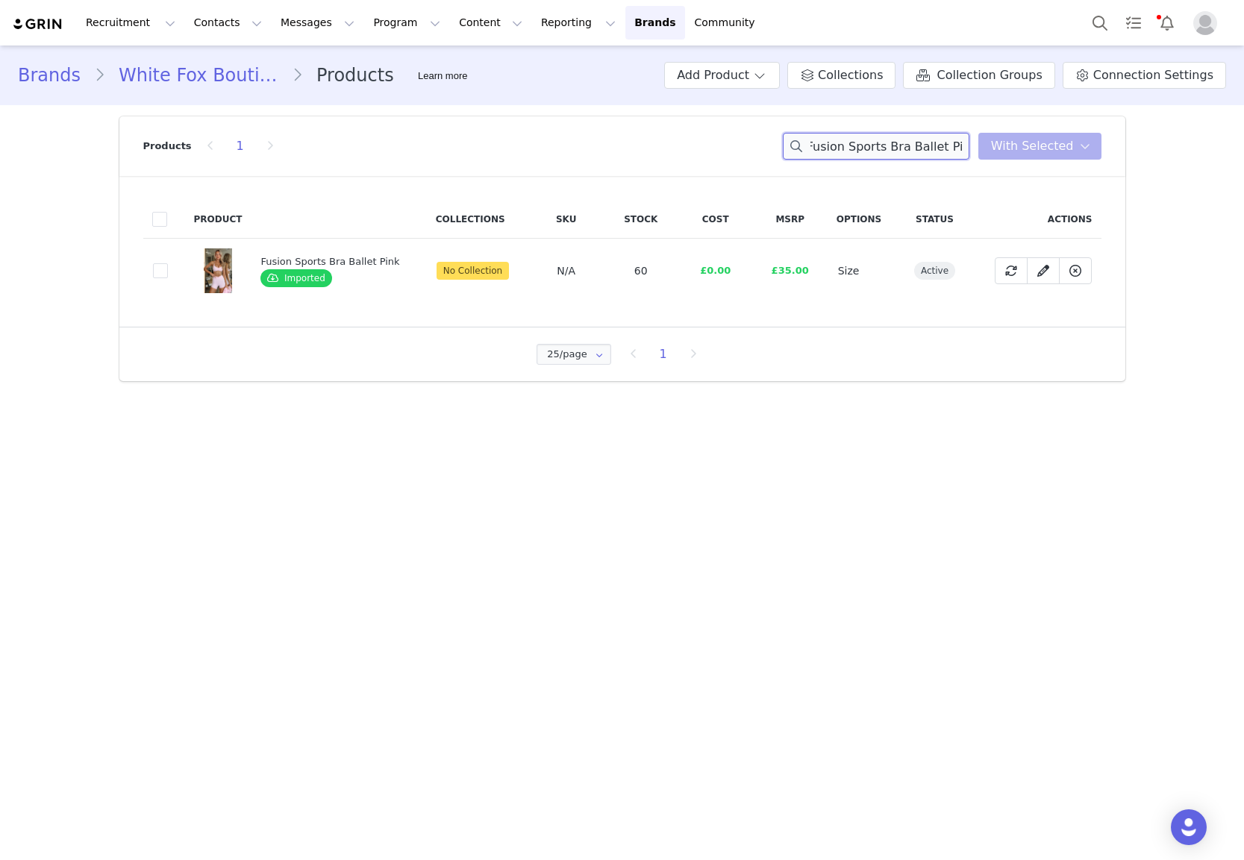
type input "Fusion Sports Bra Ballet Pink"
drag, startPoint x: 157, startPoint y: 273, endPoint x: 442, endPoint y: 243, distance: 287.3
click at [157, 273] on span at bounding box center [160, 270] width 15 height 15
click at [168, 263] on input "8438a97a-32ed-4dd3-af81-671413a5c1f1" at bounding box center [168, 263] width 0 height 0
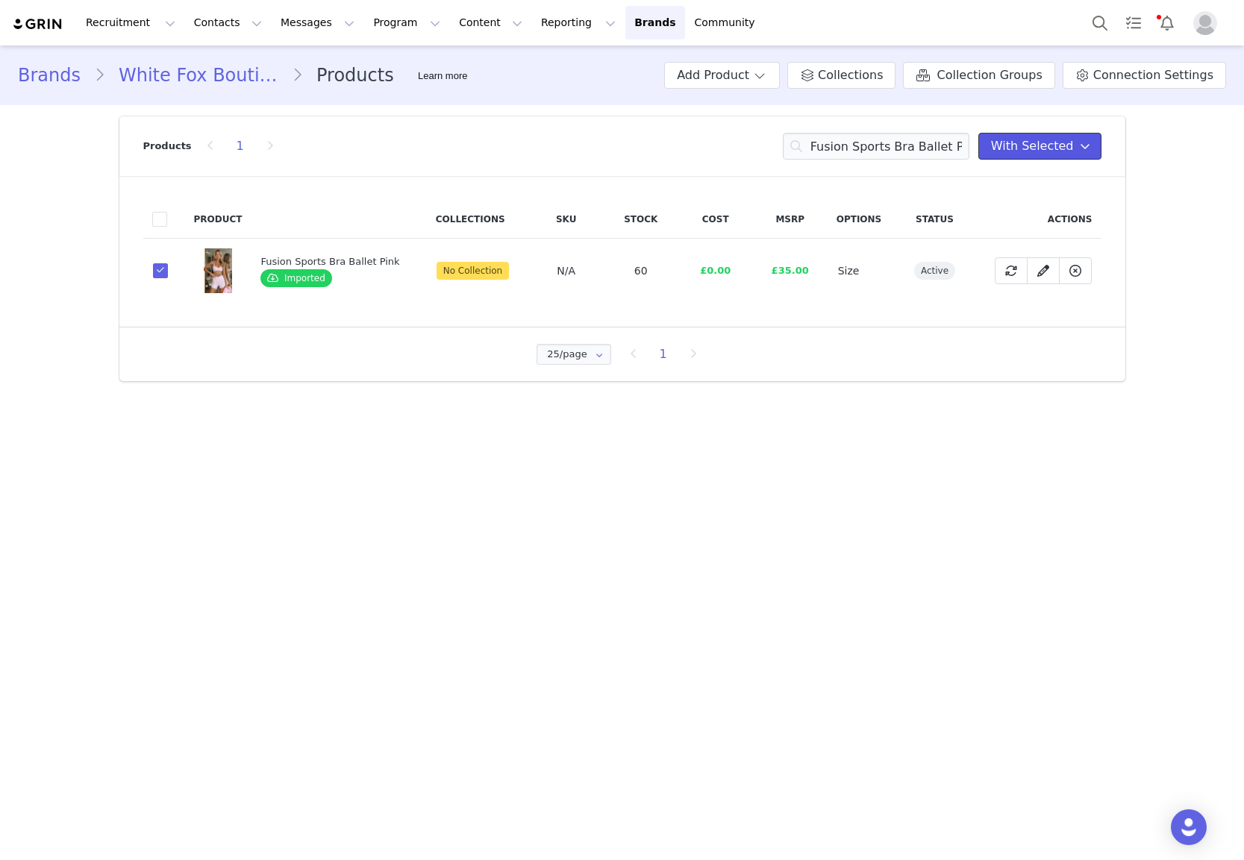
click at [1023, 153] on span "With Selected" at bounding box center [1032, 146] width 83 height 18
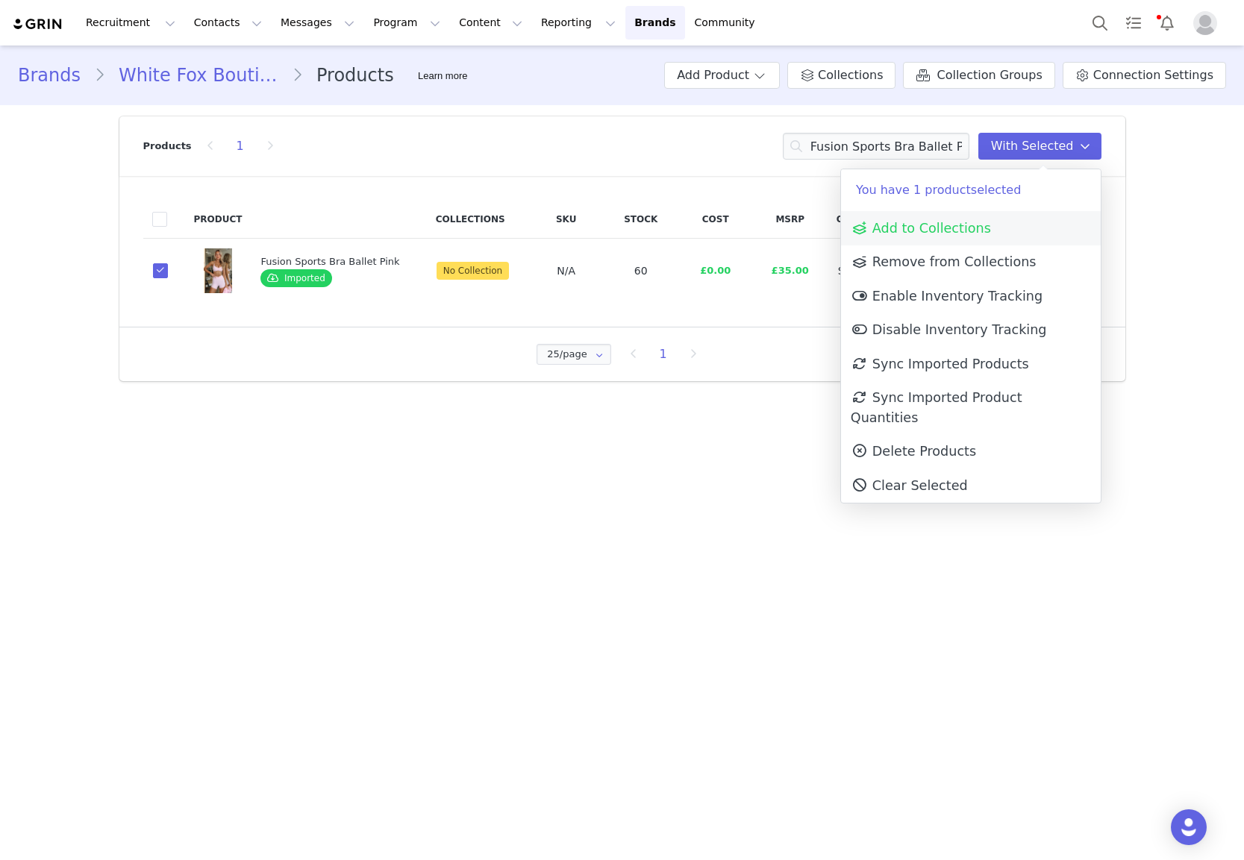
click at [961, 229] on span "Add to Collections" at bounding box center [921, 228] width 140 height 15
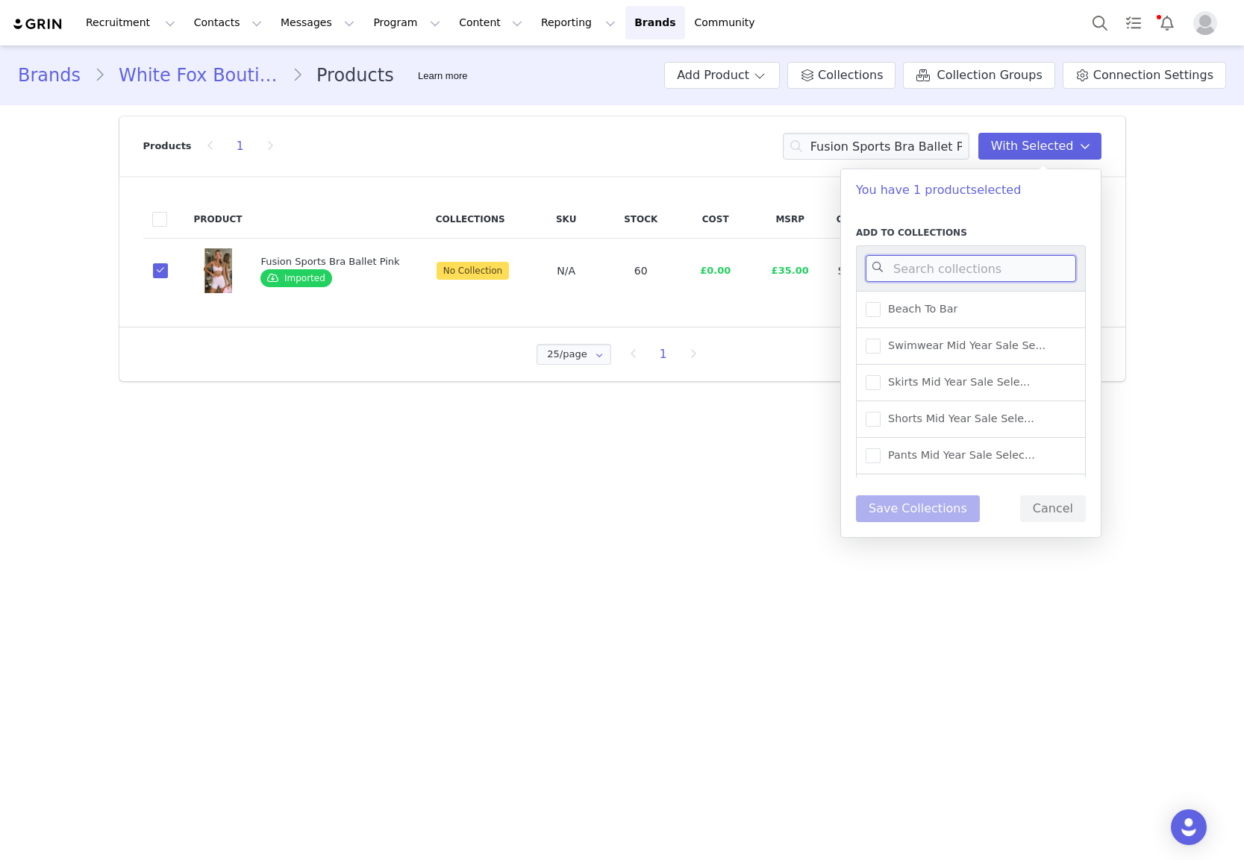
click at [932, 267] on input at bounding box center [971, 268] width 210 height 27
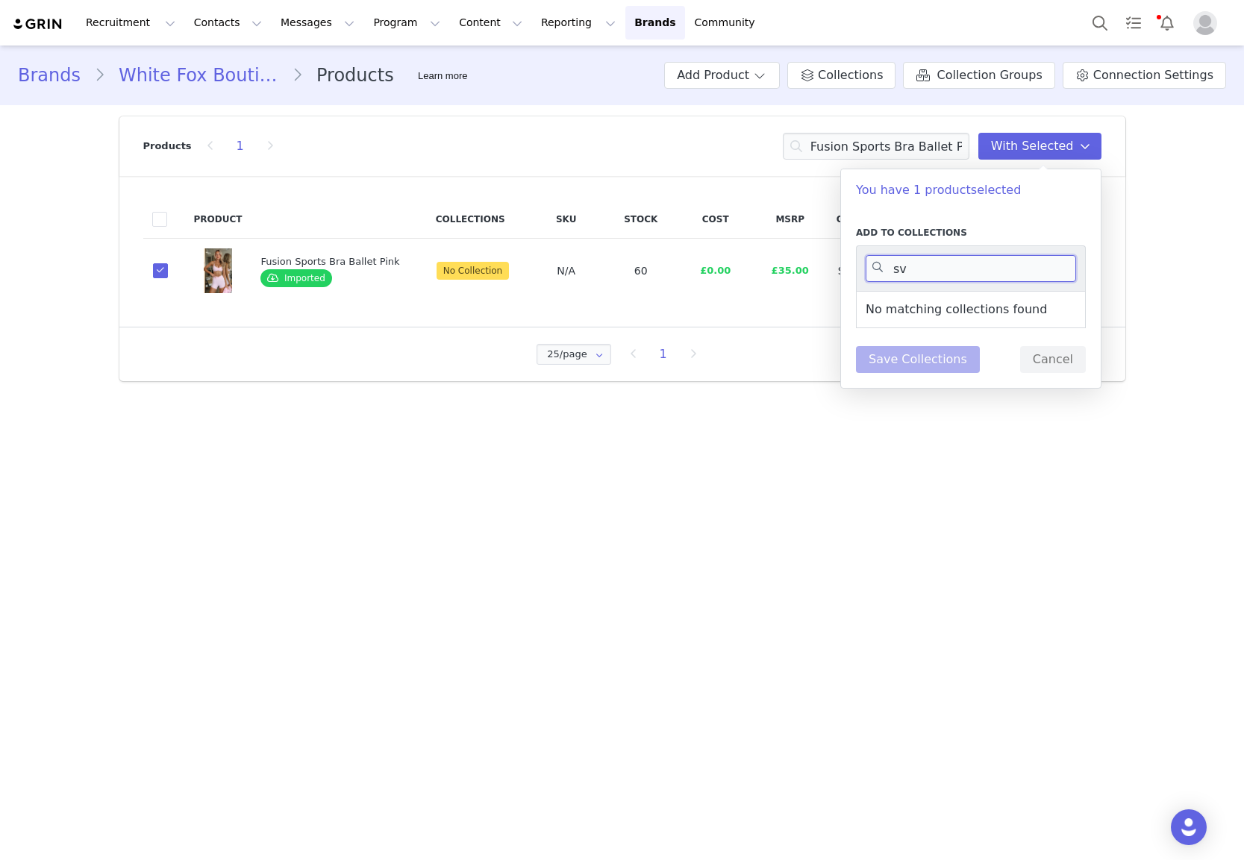
type input "s"
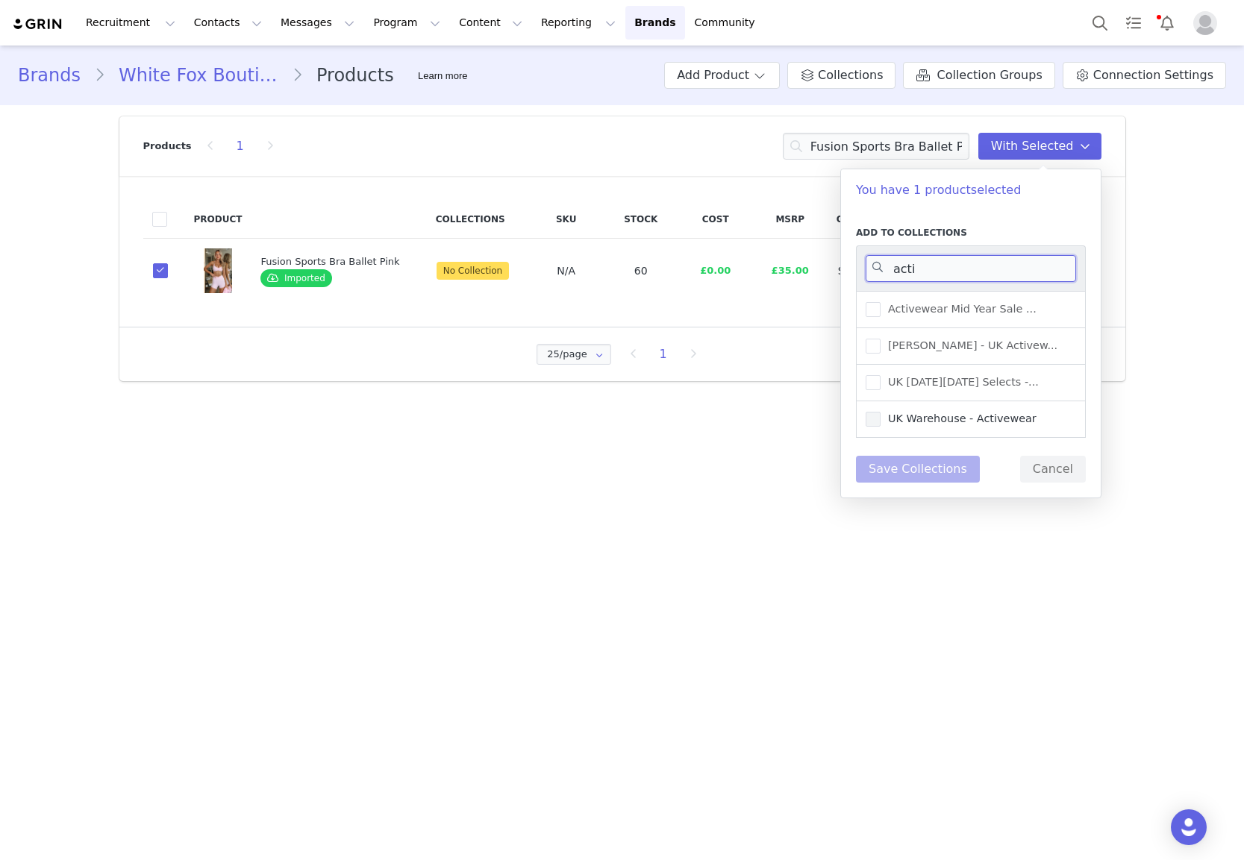
type input "acti"
drag, startPoint x: 941, startPoint y: 422, endPoint x: 941, endPoint y: 459, distance: 37.3
click at [942, 422] on span "UK Warehouse - Activewear" at bounding box center [958, 419] width 156 height 14
click at [880, 412] on input "UK Warehouse - Activewear" at bounding box center [880, 412] width 0 height 0
drag, startPoint x: 936, startPoint y: 467, endPoint x: 930, endPoint y: 459, distance: 9.7
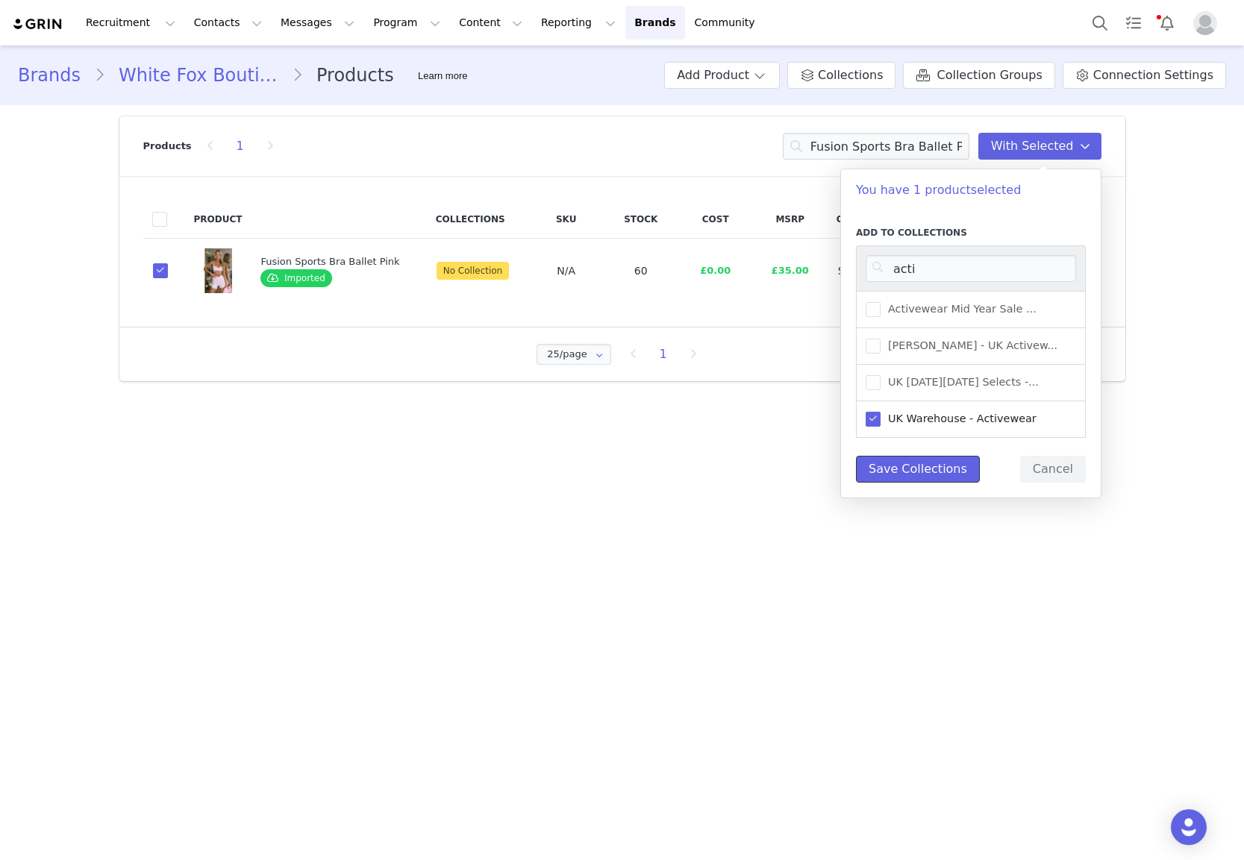
click at [935, 467] on button "Save Collections" at bounding box center [918, 469] width 124 height 27
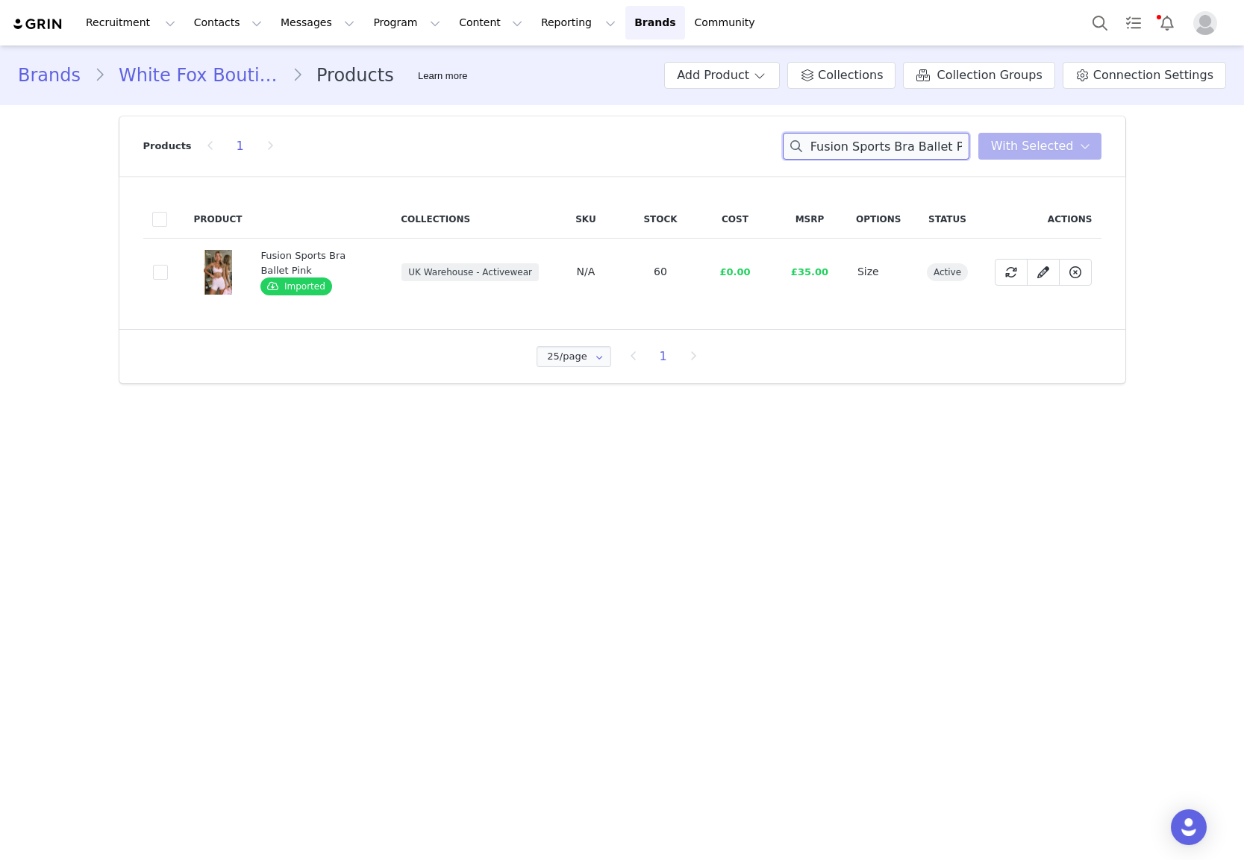
click at [892, 136] on input "Fusion Sports Bra Ballet Pink" at bounding box center [876, 146] width 187 height 27
paste input "Radiate High Waisted Shorts"
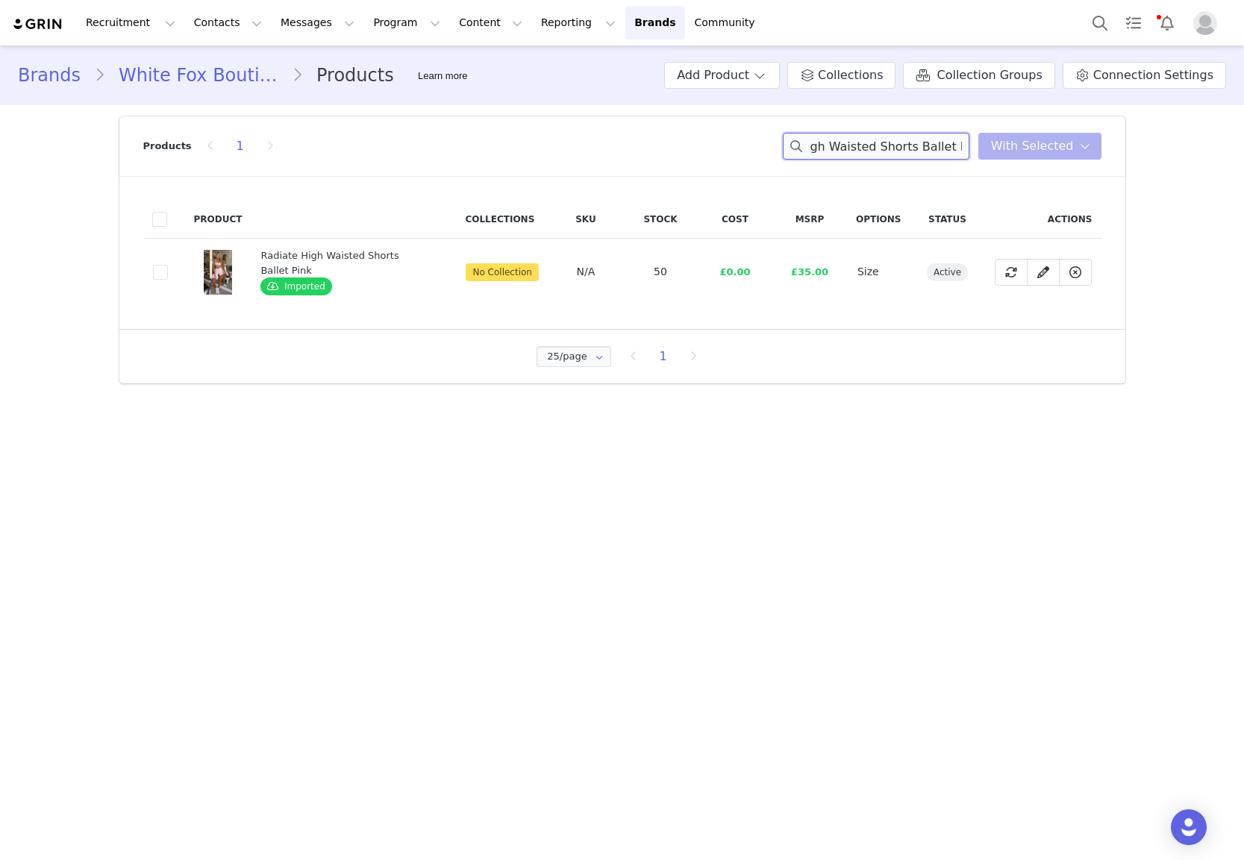
type input "Radiate High Waisted Shorts Ballet Pink"
drag, startPoint x: 146, startPoint y: 277, endPoint x: 153, endPoint y: 274, distance: 8.0
click at [148, 275] on td "57acbe06-88c2-40d8-8913-06a674c3f77d" at bounding box center [164, 272] width 42 height 67
click at [155, 272] on span at bounding box center [160, 272] width 15 height 15
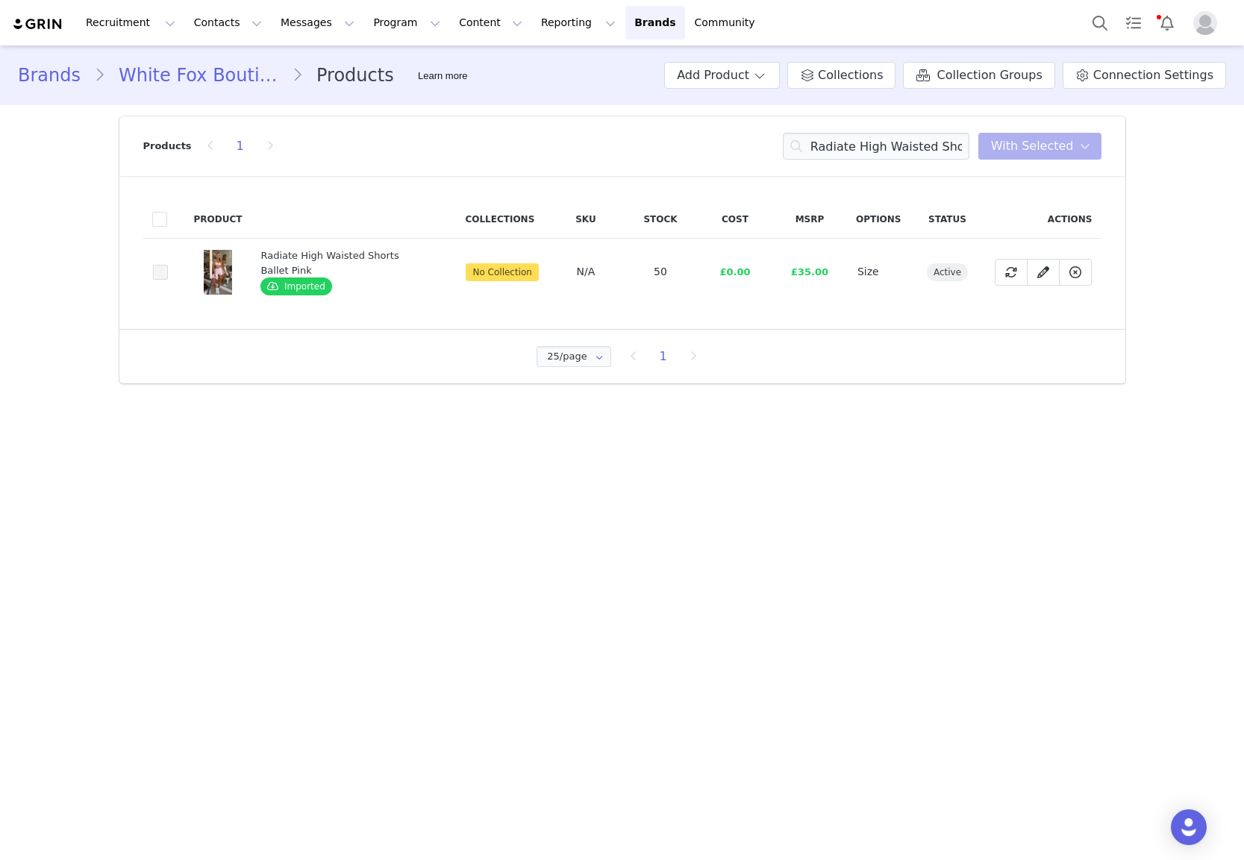
click at [168, 265] on input "57acbe06-88c2-40d8-8913-06a674c3f77d" at bounding box center [168, 265] width 0 height 0
click at [1092, 139] on span at bounding box center [1085, 146] width 18 height 18
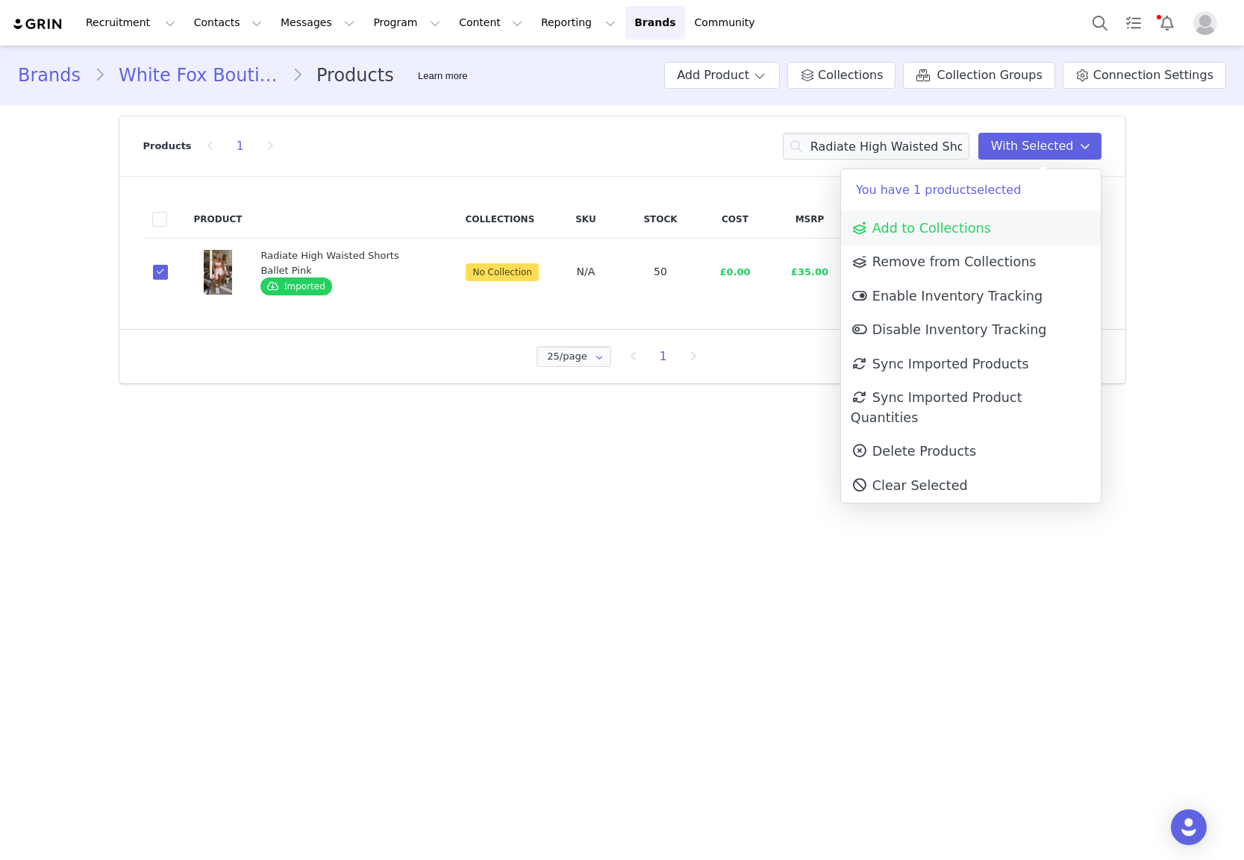
click at [1000, 228] on link "Add to Collections" at bounding box center [971, 228] width 260 height 34
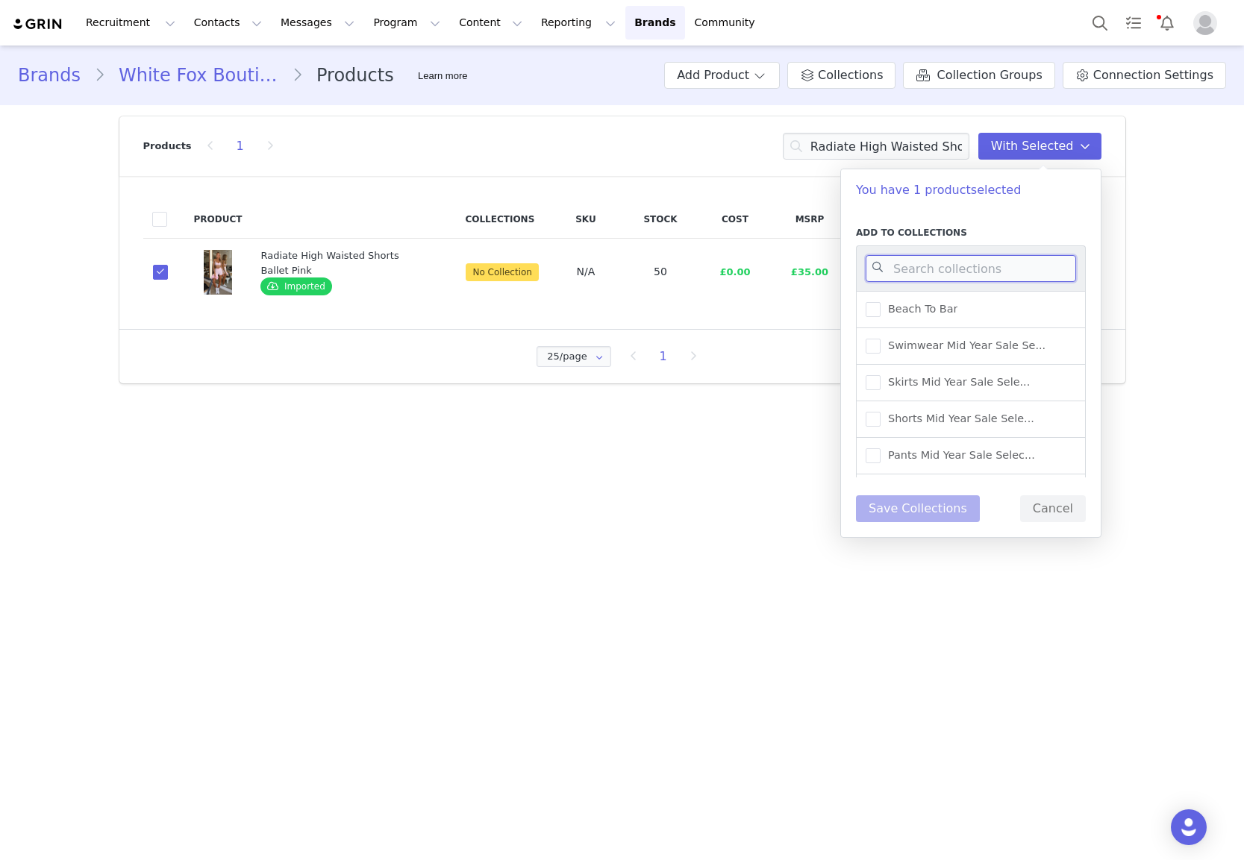
click at [987, 269] on input at bounding box center [971, 268] width 210 height 27
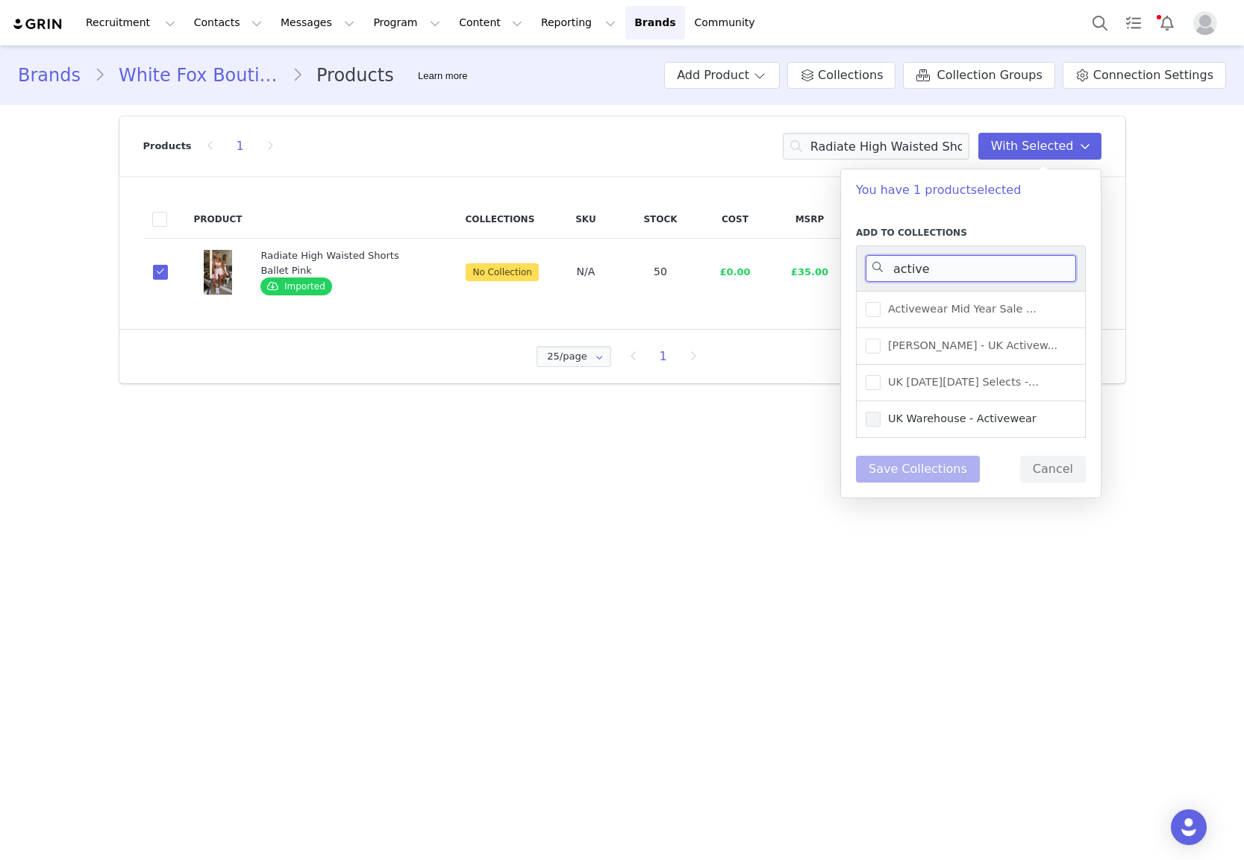
type input "active"
click at [946, 418] on span "UK Warehouse - Activewear" at bounding box center [958, 419] width 156 height 14
click at [880, 412] on input "UK Warehouse - Activewear" at bounding box center [880, 412] width 0 height 0
click at [931, 476] on button "Save Collections" at bounding box center [918, 469] width 124 height 27
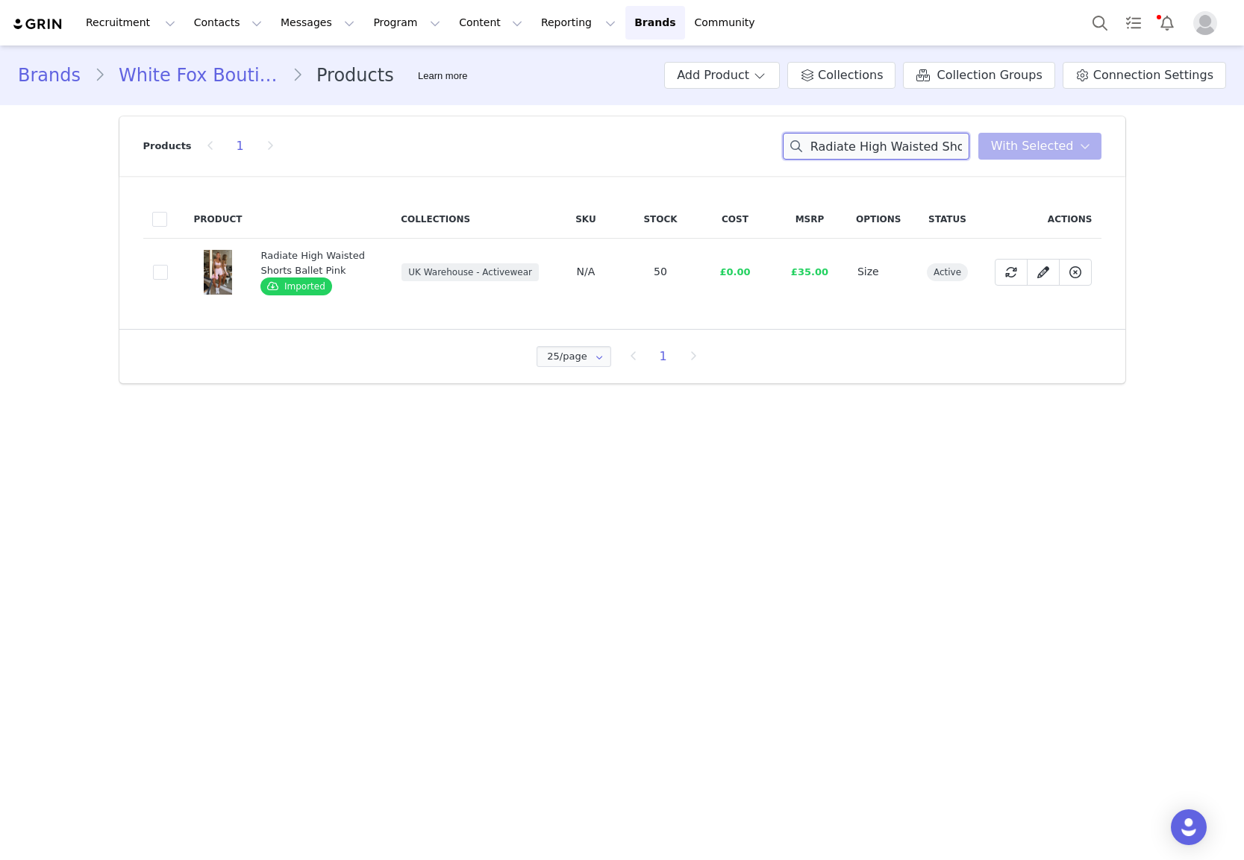
click at [913, 156] on input "Radiate High Waisted Shorts Ballet Pink" at bounding box center [876, 146] width 187 height 27
paste input "I'll Prove It Sports Crop Ballet Pink/Honey"
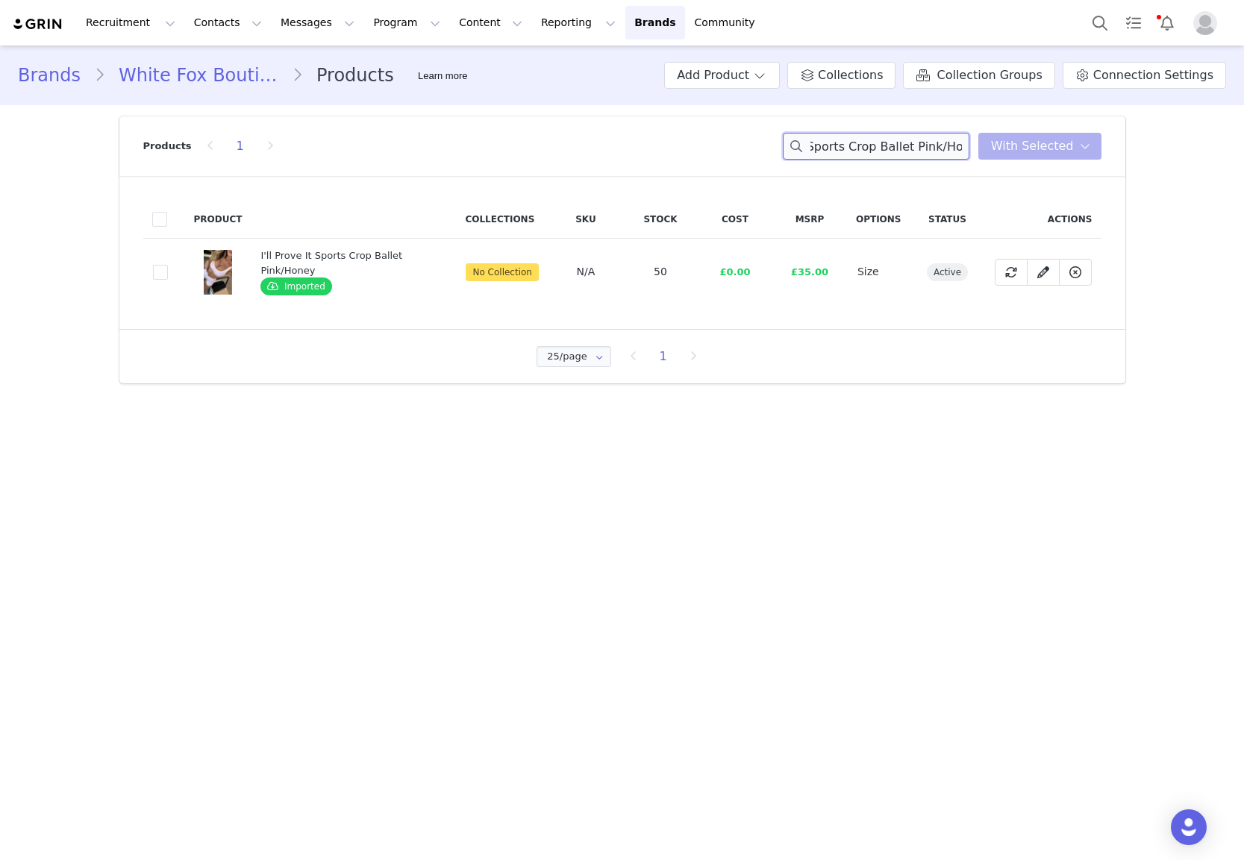
type input "I'll Prove It Sports Crop Ballet Pink/Honey"
click at [169, 271] on td "adab265f-a459-4415-9ca3-6df68e750fe3" at bounding box center [164, 272] width 42 height 67
click at [163, 274] on span at bounding box center [160, 272] width 15 height 15
click at [168, 265] on input "adab265f-a459-4415-9ca3-6df68e750fe3" at bounding box center [168, 265] width 0 height 0
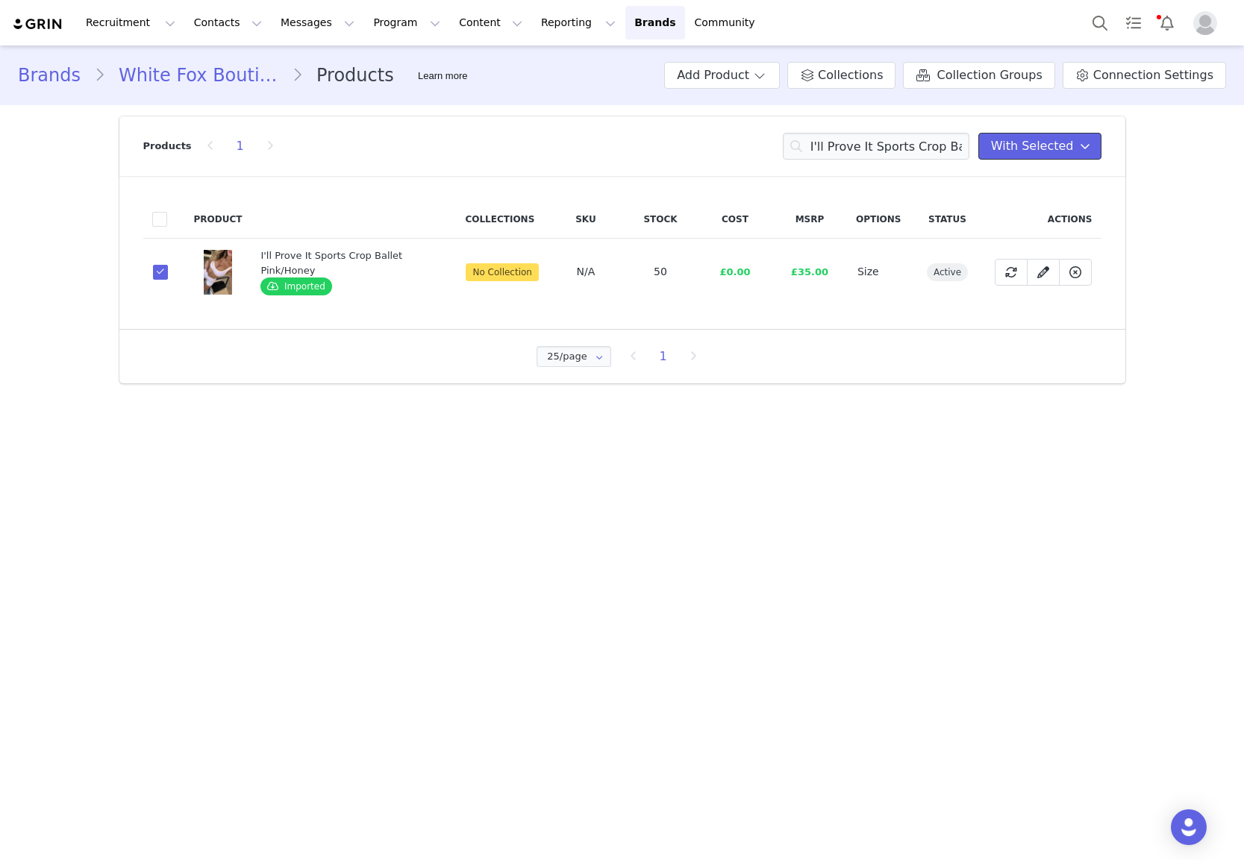
drag, startPoint x: 1036, startPoint y: 149, endPoint x: 1020, endPoint y: 175, distance: 30.8
click at [1036, 149] on span "With Selected" at bounding box center [1032, 146] width 83 height 18
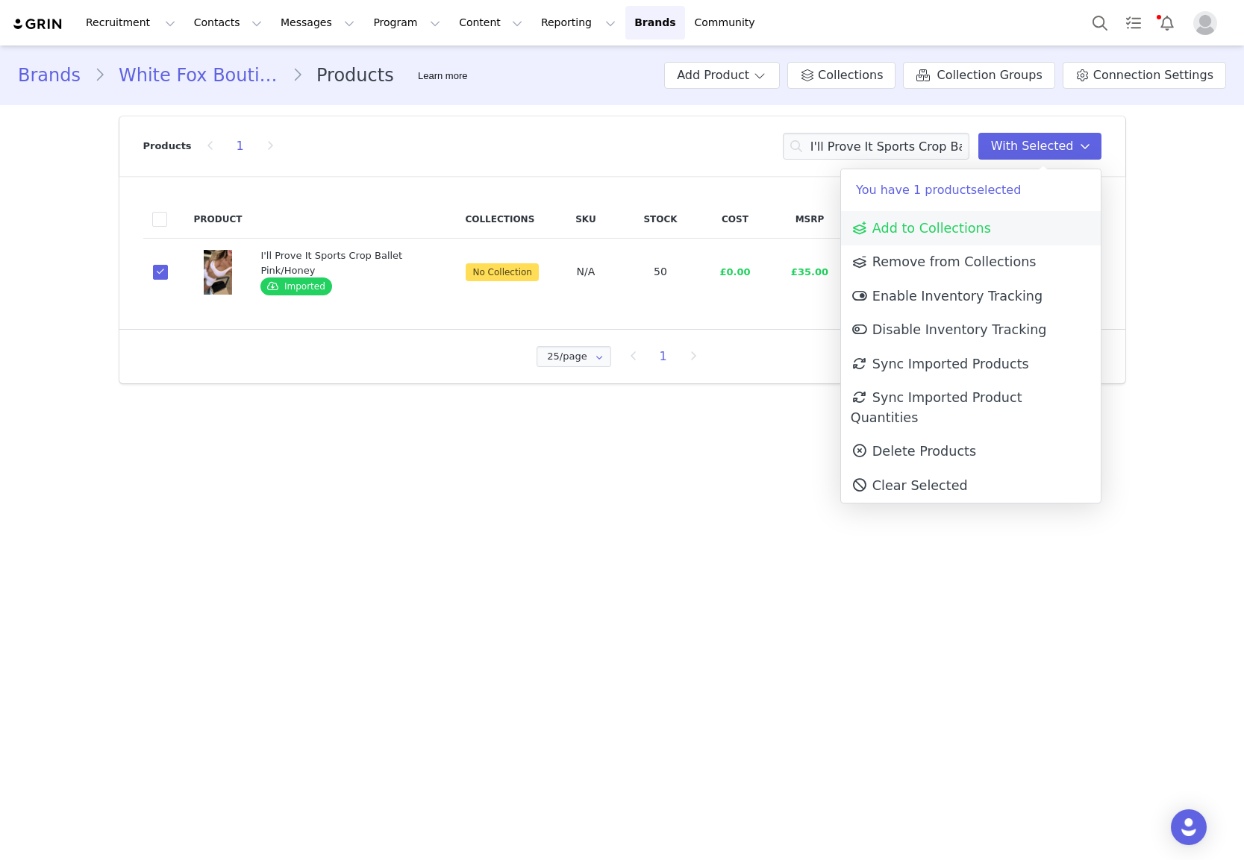
click at [981, 224] on span "Add to Collections" at bounding box center [921, 228] width 140 height 15
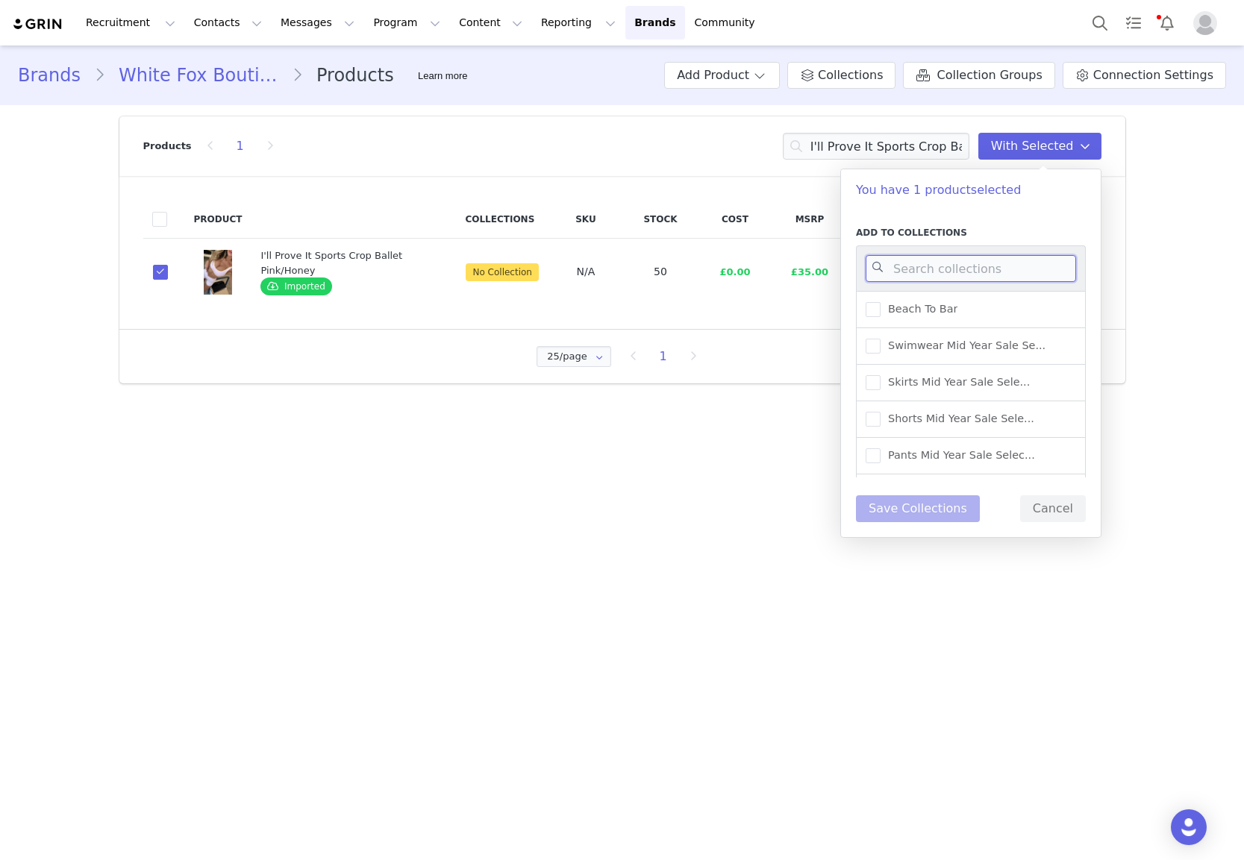
click at [980, 272] on input at bounding box center [971, 268] width 210 height 27
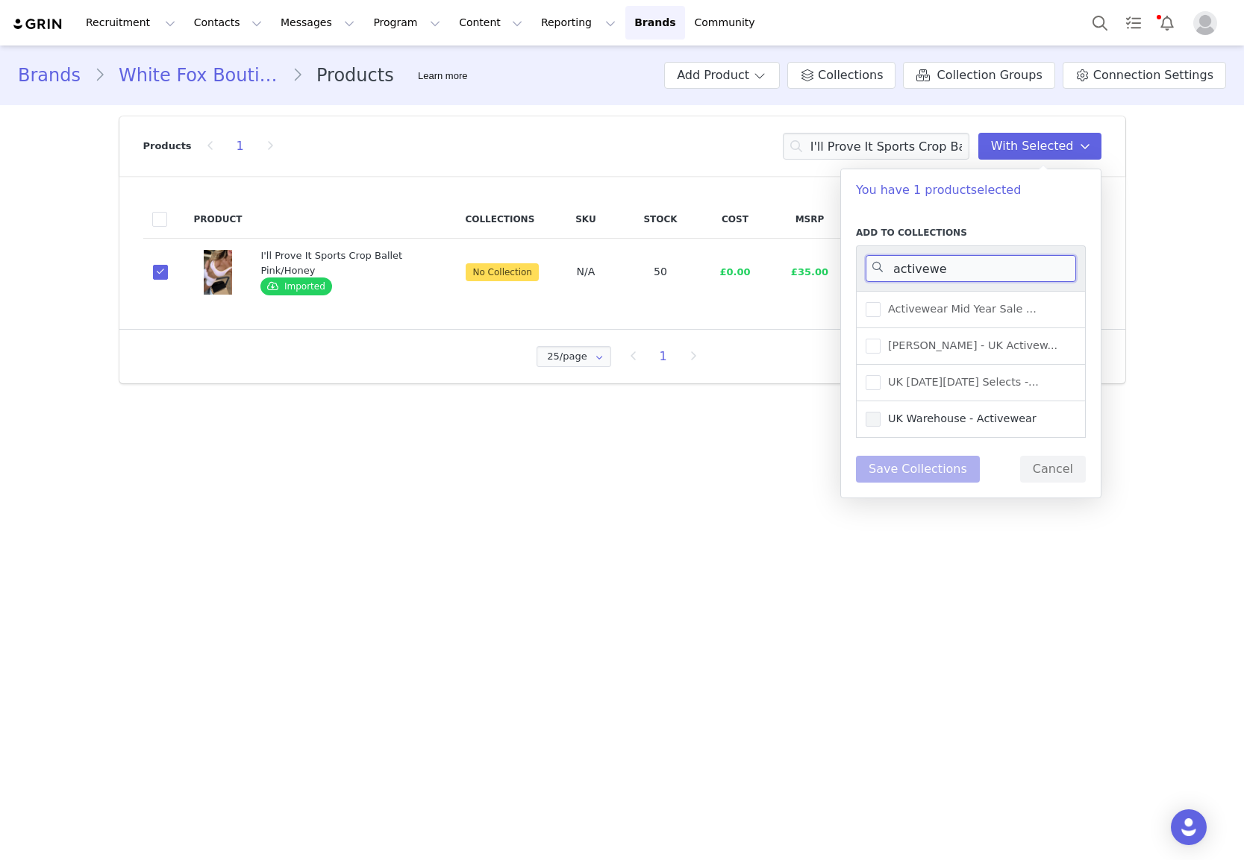
type input "activewe"
drag, startPoint x: 916, startPoint y: 413, endPoint x: 923, endPoint y: 451, distance: 38.0
click at [916, 414] on span "UK Warehouse - Activewear" at bounding box center [958, 419] width 156 height 14
click at [880, 412] on input "UK Warehouse - Activewear" at bounding box center [880, 412] width 0 height 0
click at [921, 469] on button "Save Collections" at bounding box center [918, 469] width 124 height 27
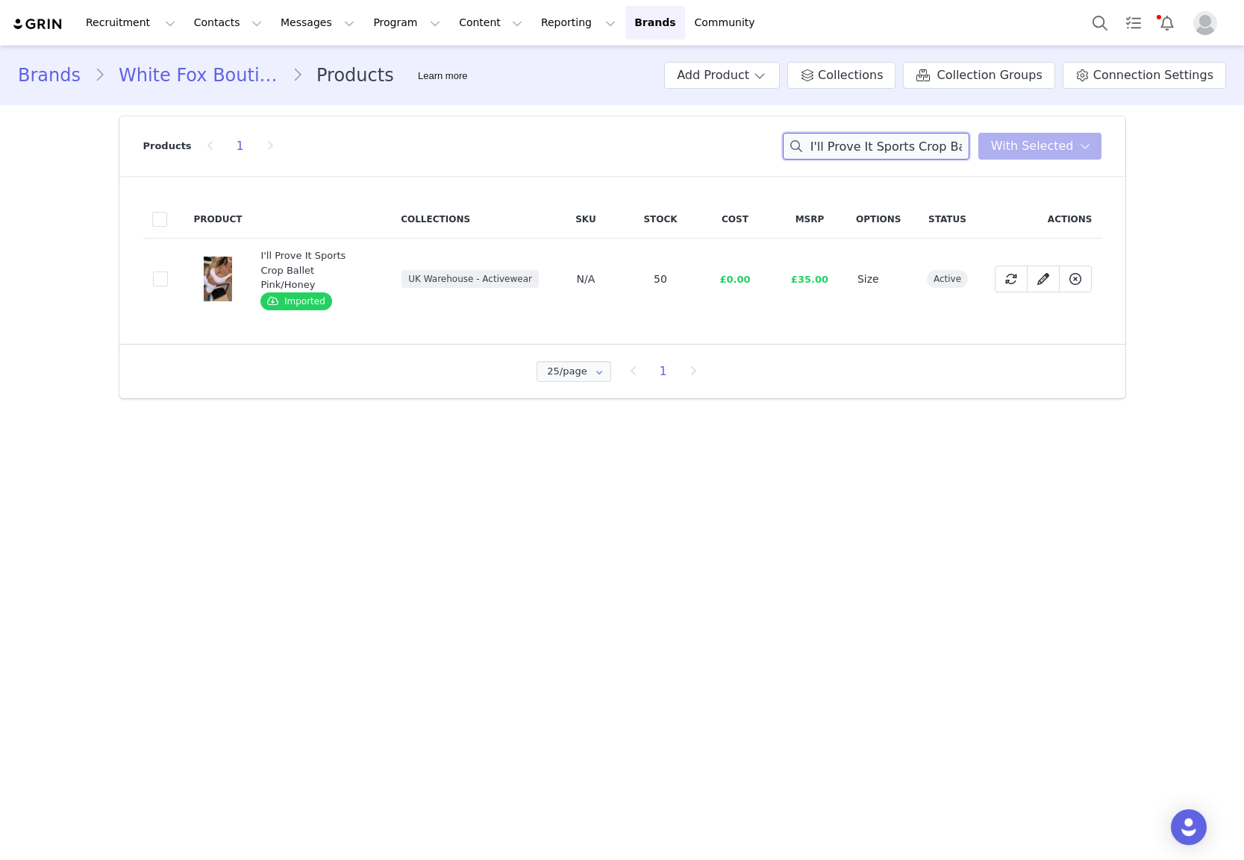
click at [902, 147] on input "I'll Prove It Sports Crop Ballet Pink/Honey" at bounding box center [876, 146] width 187 height 27
paste input "Just Try Again Boxy Zip Front Hoodie"
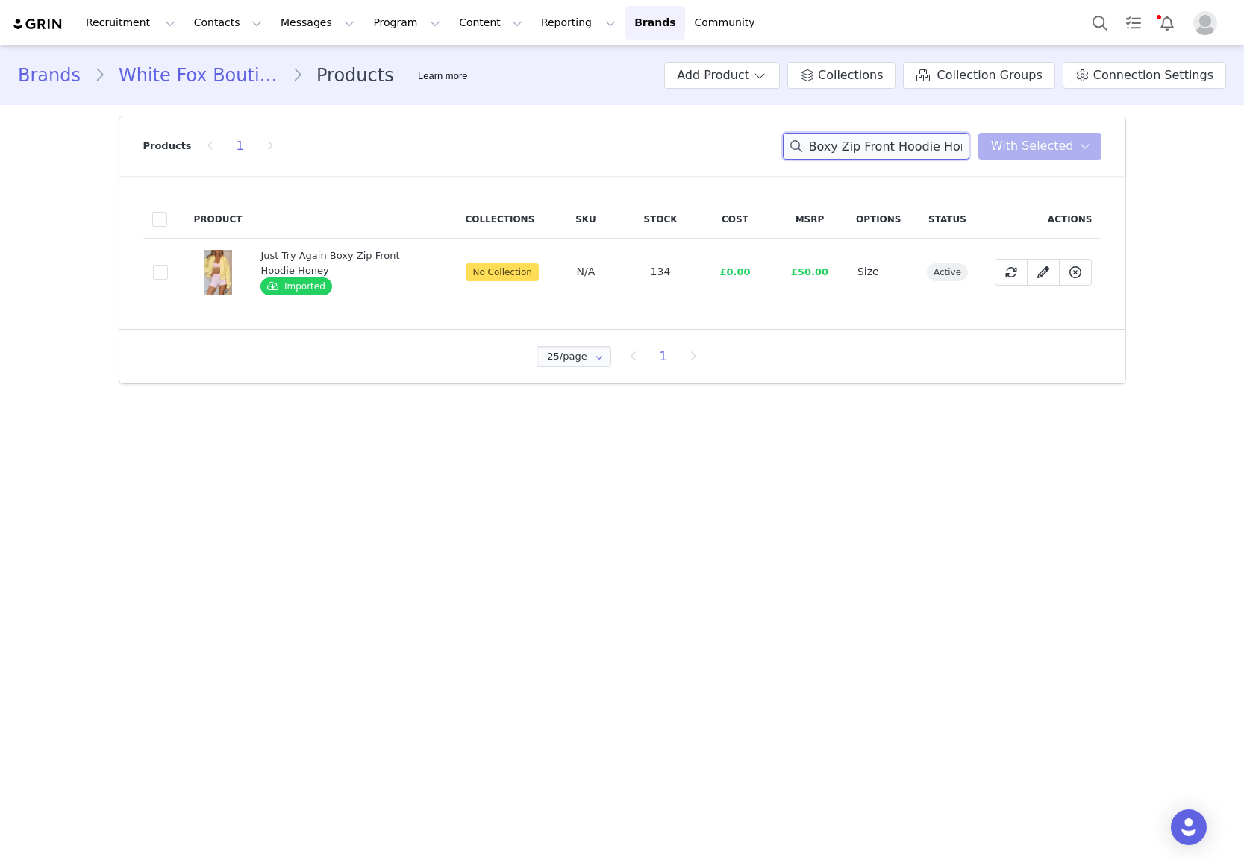
type input "Just Try Again Boxy Zip Front Hoodie Honey"
click at [160, 269] on span at bounding box center [160, 272] width 15 height 15
click at [168, 265] on input "cb3321eb-4fa1-4a63-af07-eb466bb40cc0" at bounding box center [168, 265] width 0 height 0
click at [1036, 159] on button "With Selected" at bounding box center [1039, 146] width 123 height 27
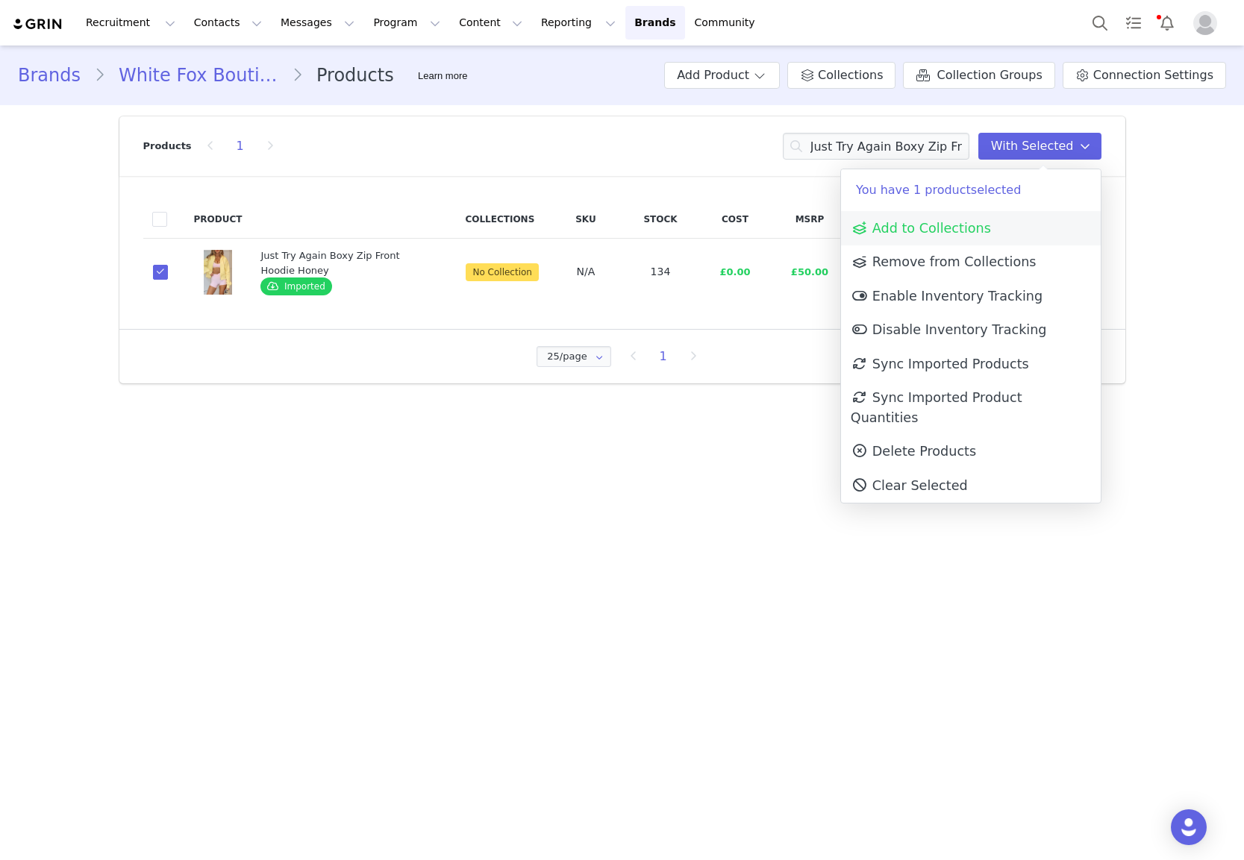
click at [974, 235] on span "Add to Collections" at bounding box center [921, 228] width 140 height 15
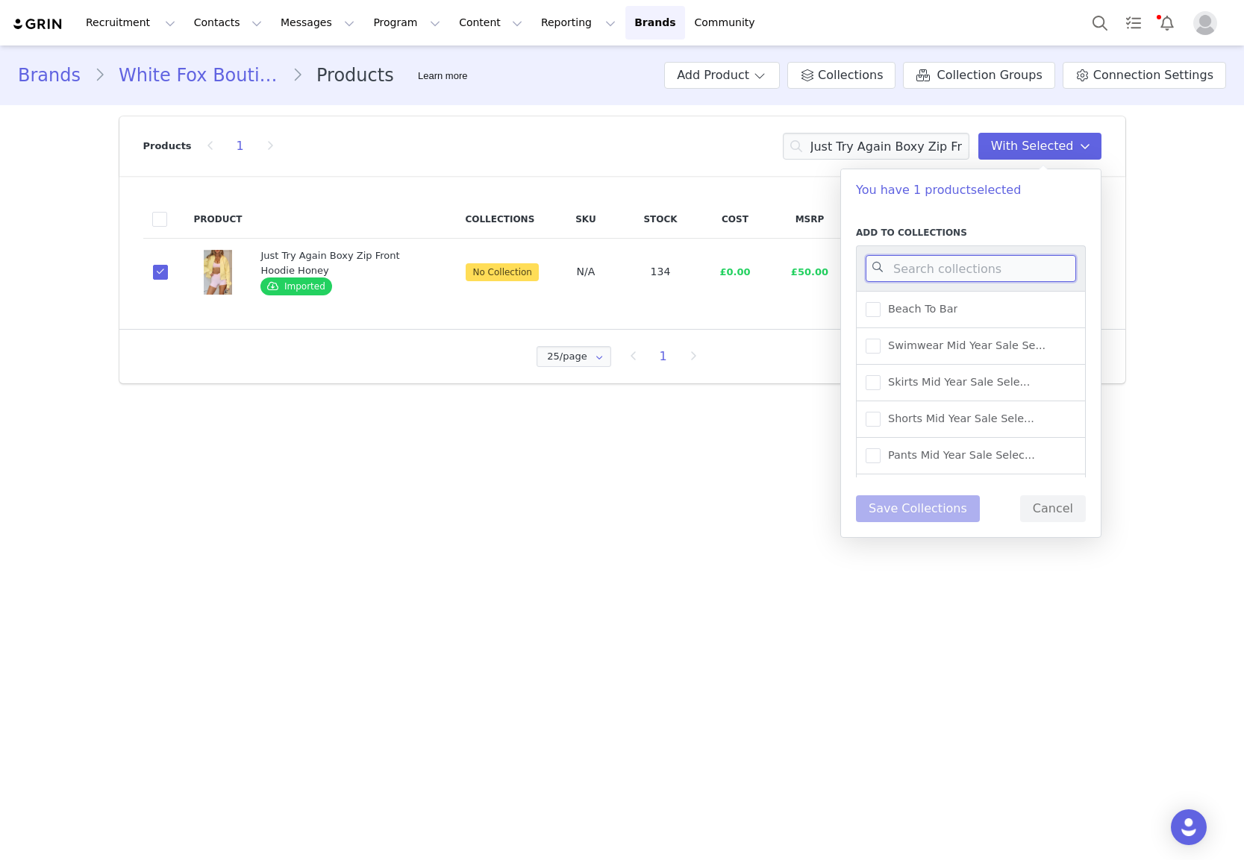
click at [969, 267] on input at bounding box center [971, 268] width 210 height 27
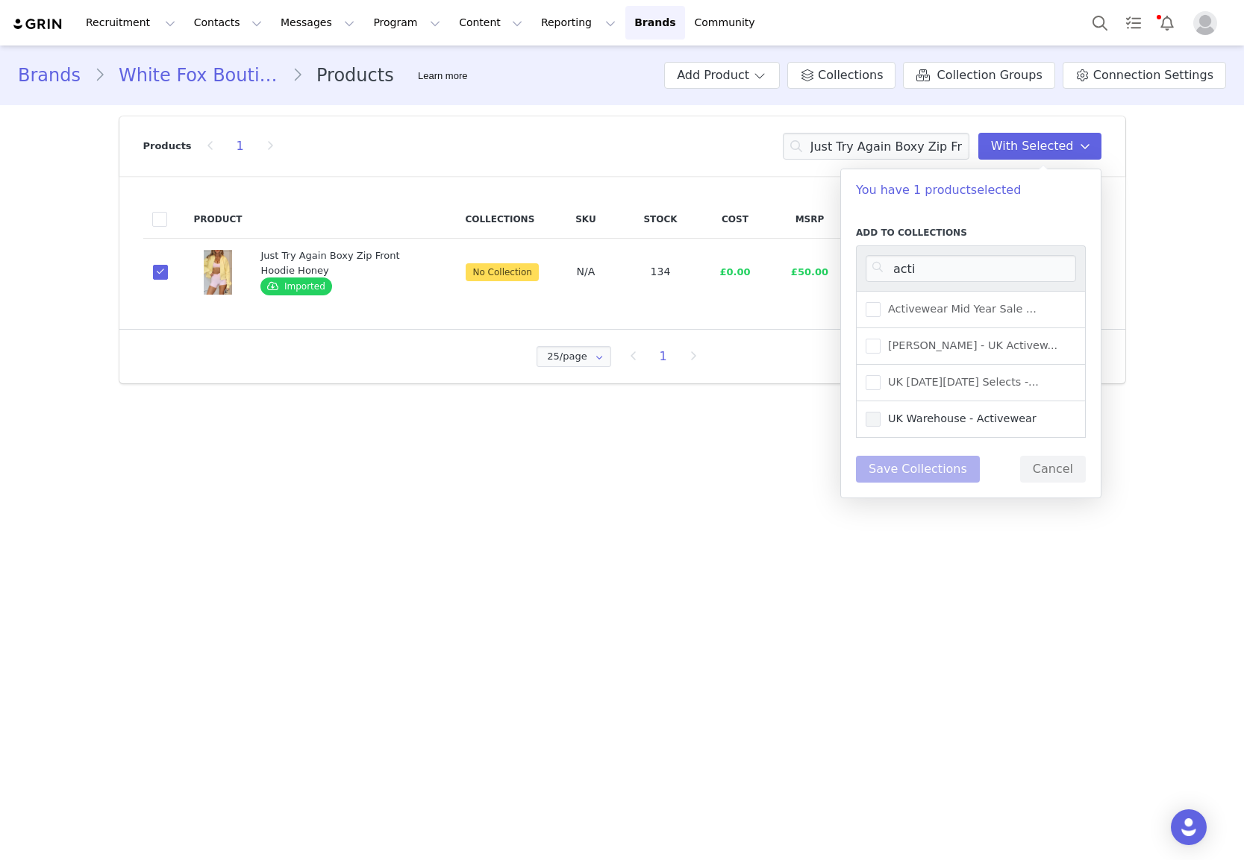
click at [980, 413] on span "UK Warehouse - Activewear" at bounding box center [958, 419] width 156 height 14
click at [880, 412] on input "UK Warehouse - Activewear" at bounding box center [880, 412] width 0 height 0
drag, startPoint x: 944, startPoint y: 258, endPoint x: 973, endPoint y: 266, distance: 30.2
click at [972, 265] on input "acti" at bounding box center [971, 268] width 210 height 27
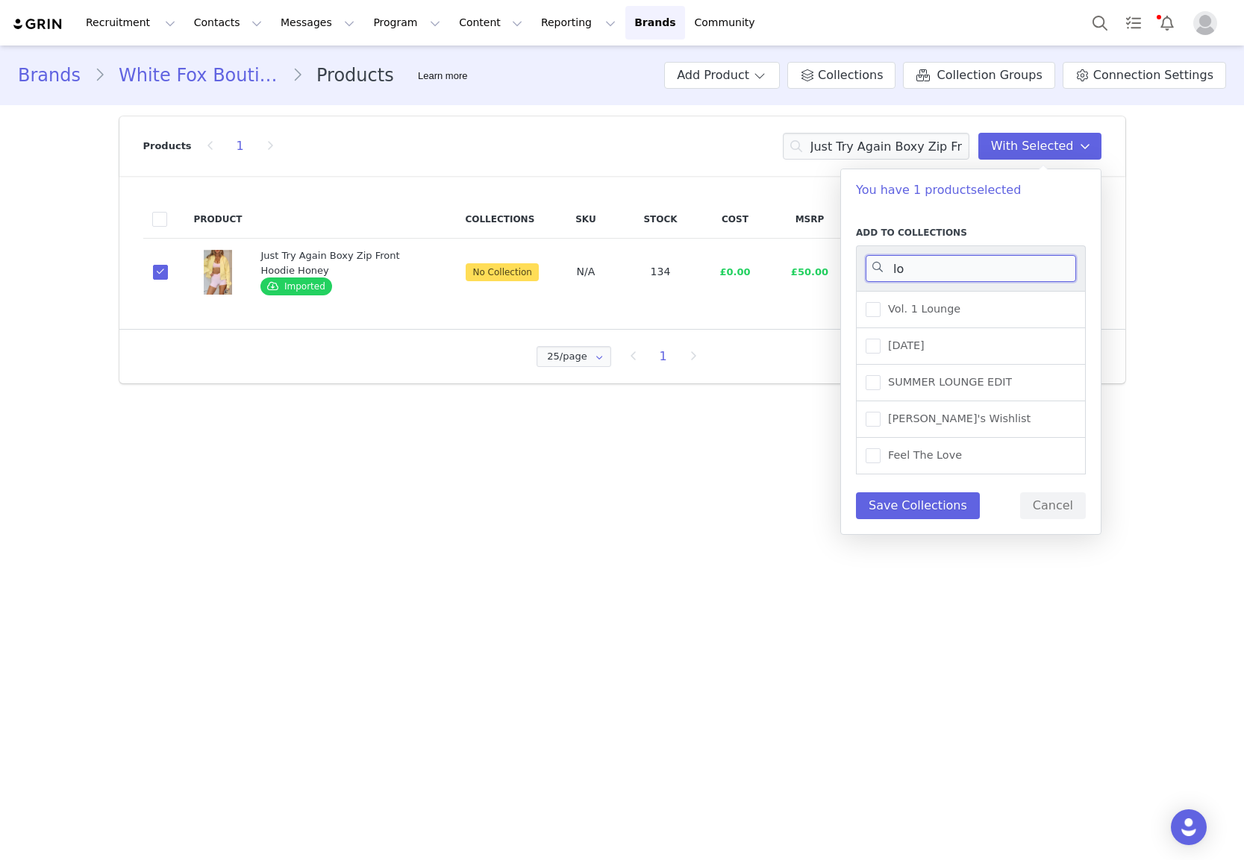
type input "l"
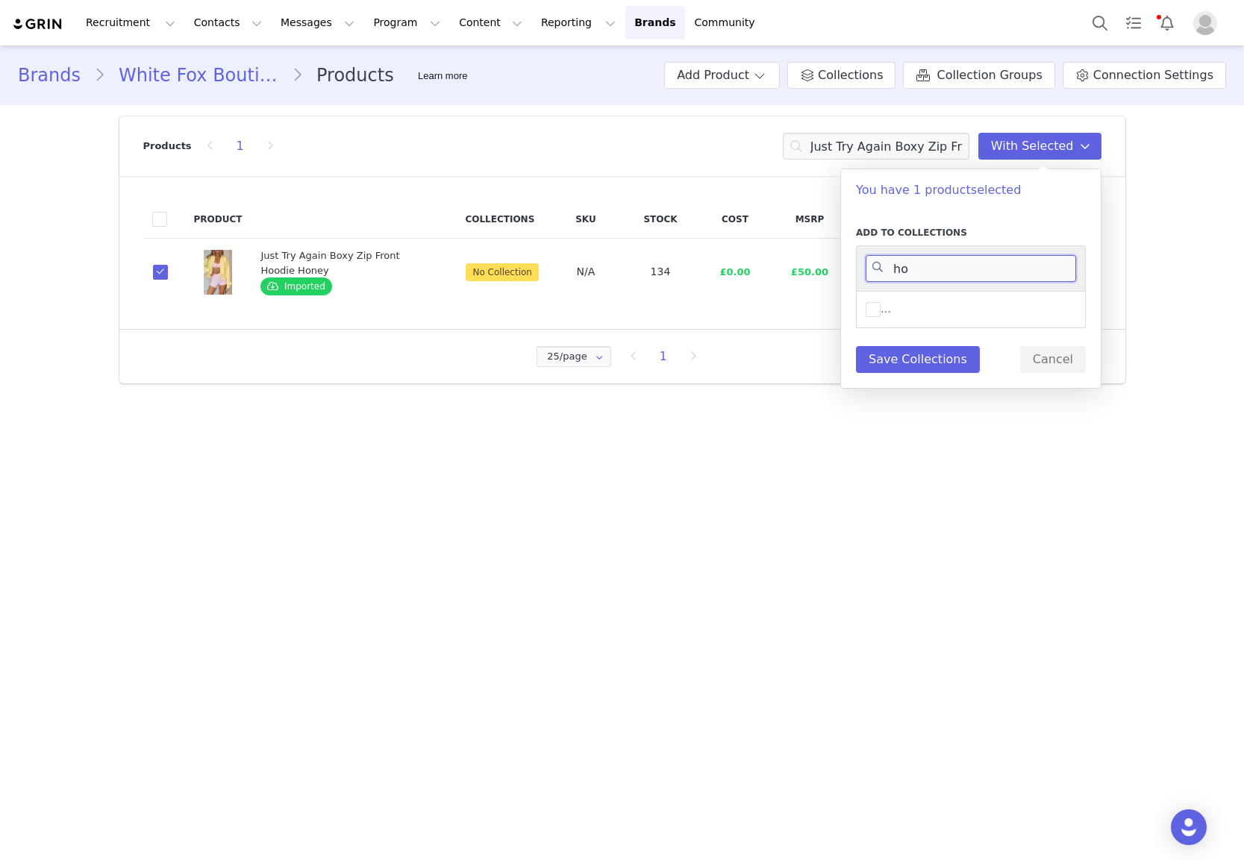
type input "h"
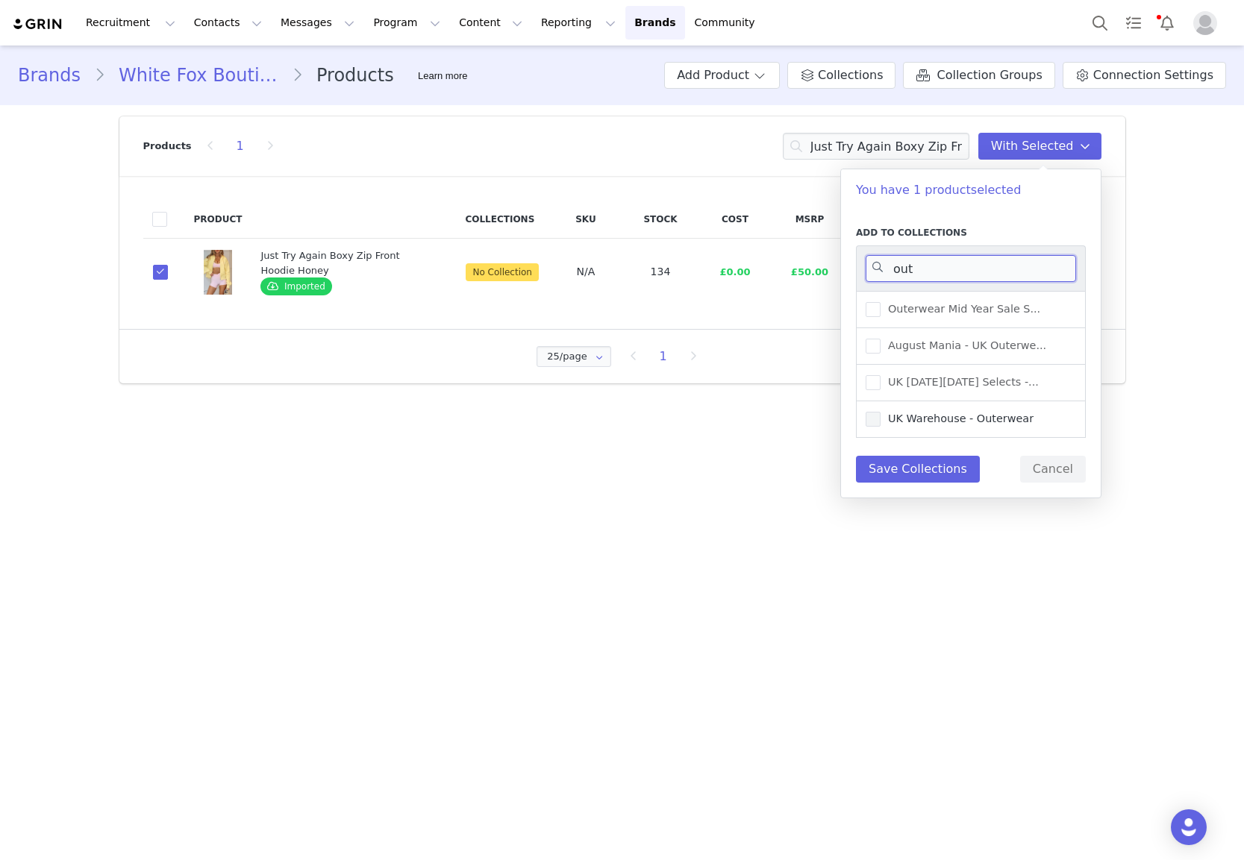
type input "out"
click at [986, 414] on span "UK Warehouse - Outerwear" at bounding box center [956, 419] width 153 height 14
click at [880, 412] on input "UK Warehouse - Outerwear" at bounding box center [880, 412] width 0 height 0
drag, startPoint x: 941, startPoint y: 272, endPoint x: 811, endPoint y: 275, distance: 129.9
click at [810, 273] on body "Recruitment Recruitment Creator Search Curated Lists Landing Pages Web Extensio…" at bounding box center [622, 430] width 1244 height 860
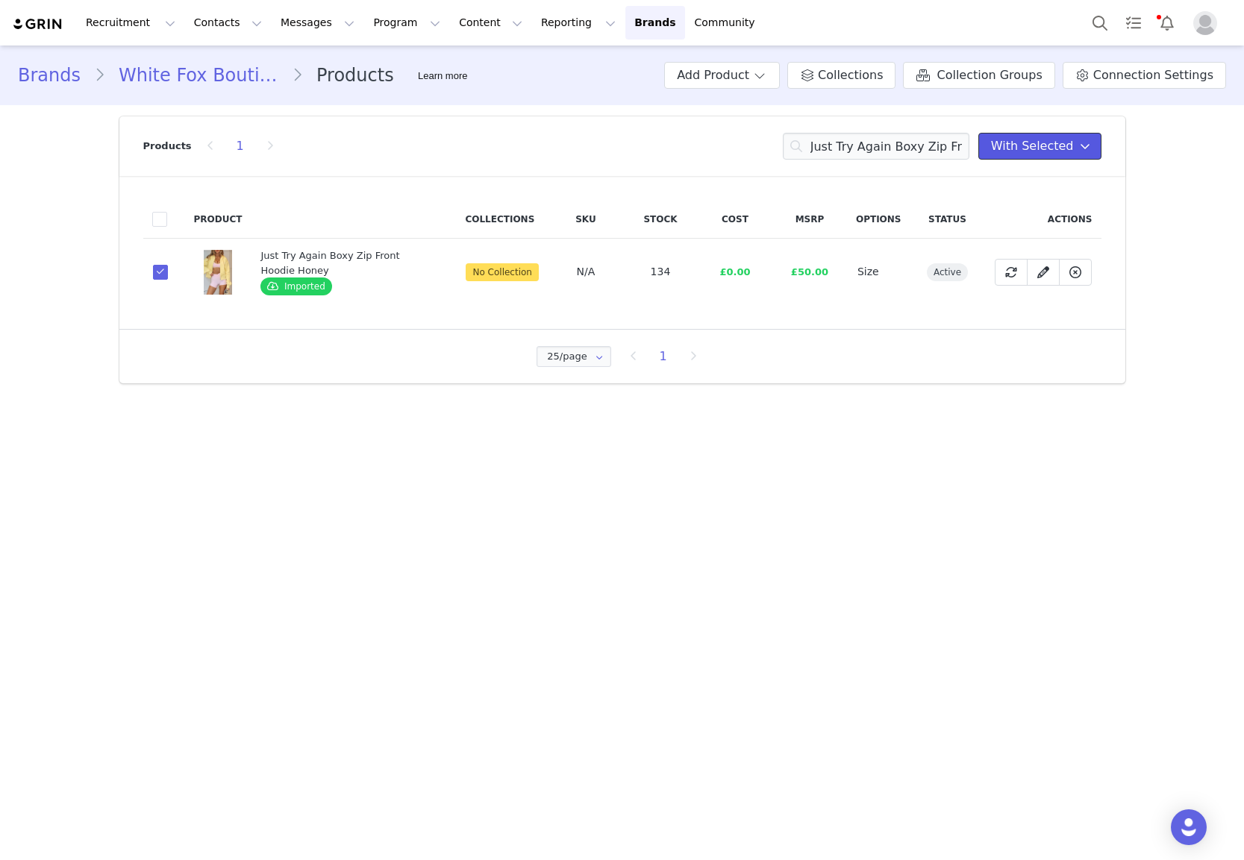
click at [1083, 159] on button "With Selected" at bounding box center [1039, 146] width 123 height 27
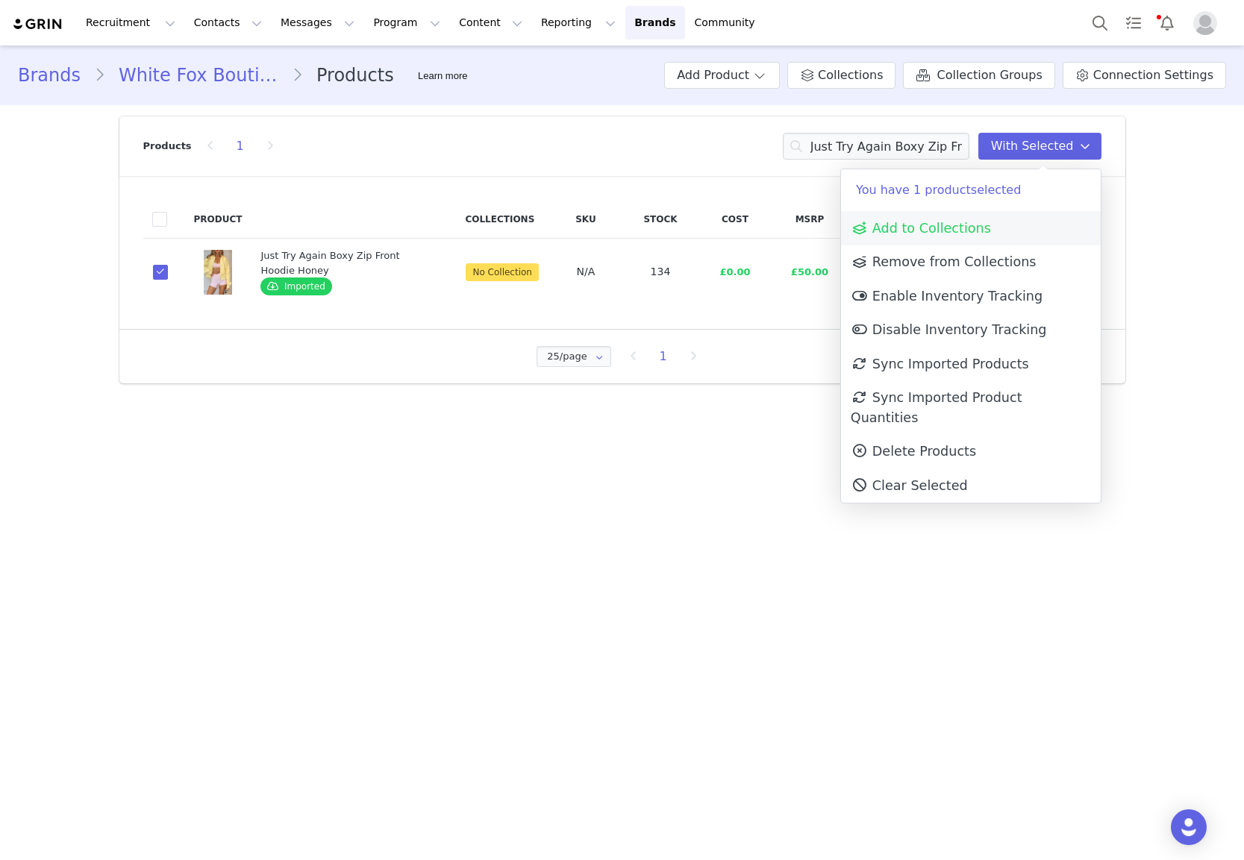
click at [1001, 225] on link "Add to Collections" at bounding box center [971, 228] width 260 height 34
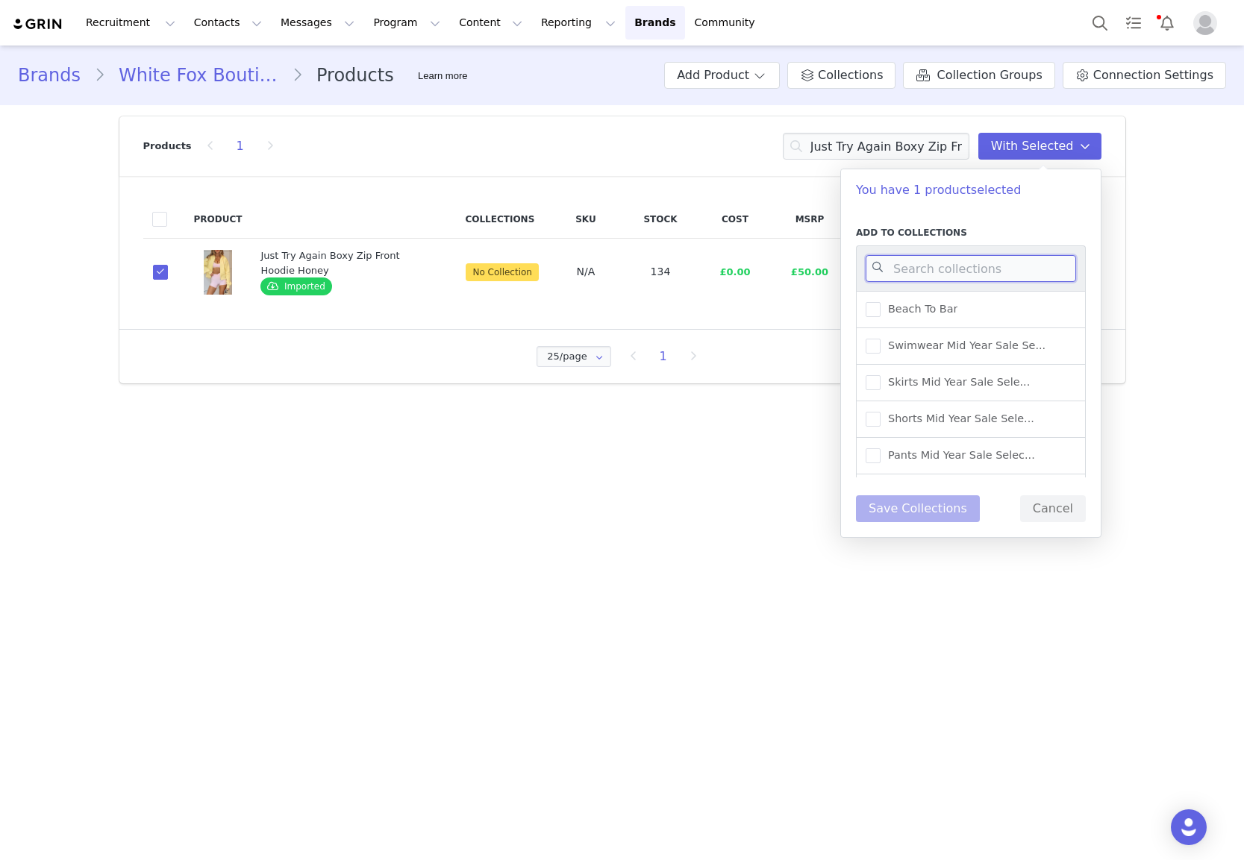
click at [984, 273] on input at bounding box center [971, 268] width 210 height 27
type input "uk warehouse"
click at [960, 359] on span "UK Warehouse - Outerwear" at bounding box center [956, 352] width 153 height 14
click at [880, 345] on input "UK Warehouse - Outerwear" at bounding box center [880, 345] width 0 height 0
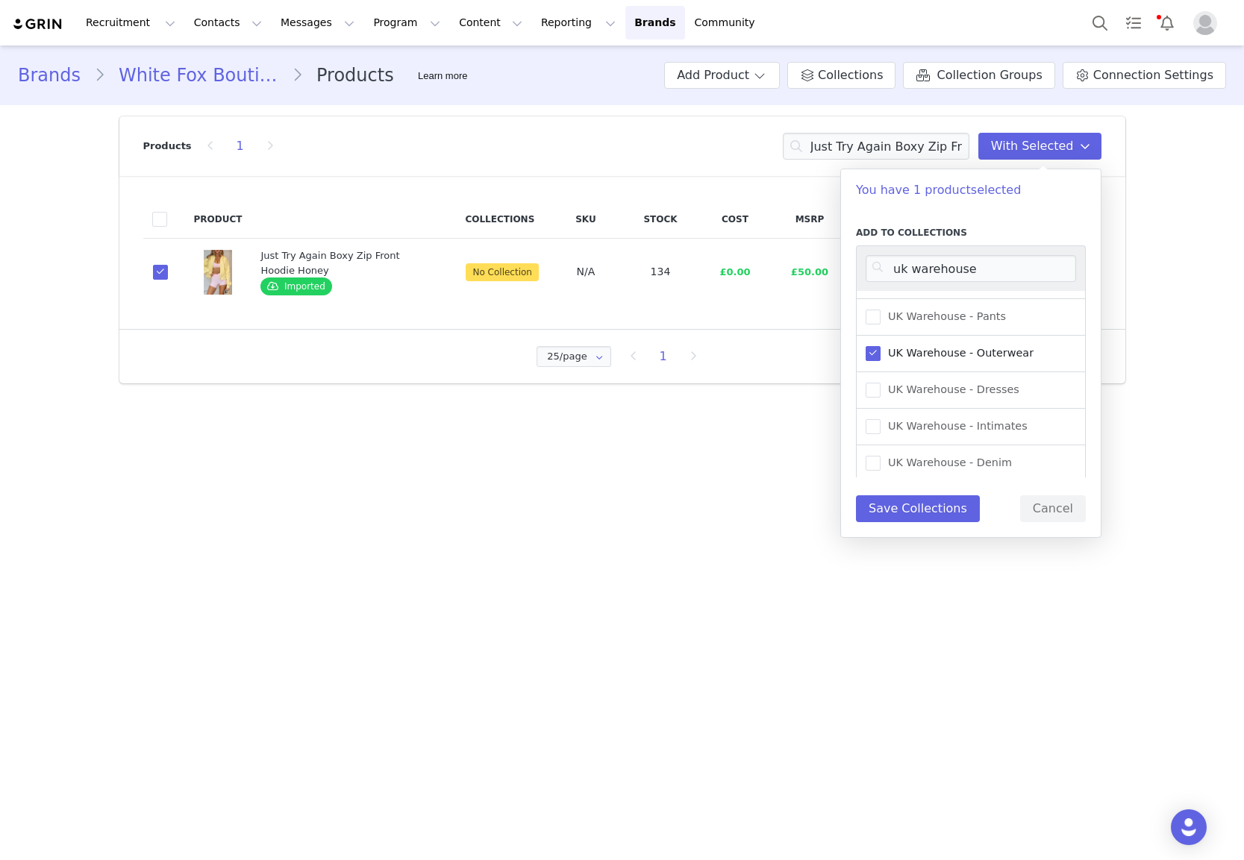
scroll to position [624, 0]
click at [976, 460] on span "UK Warehouse - Activewear" at bounding box center [958, 458] width 156 height 14
click at [880, 451] on input "UK Warehouse - Activewear" at bounding box center [880, 451] width 0 height 0
click at [934, 504] on button "Save Collections" at bounding box center [918, 508] width 124 height 27
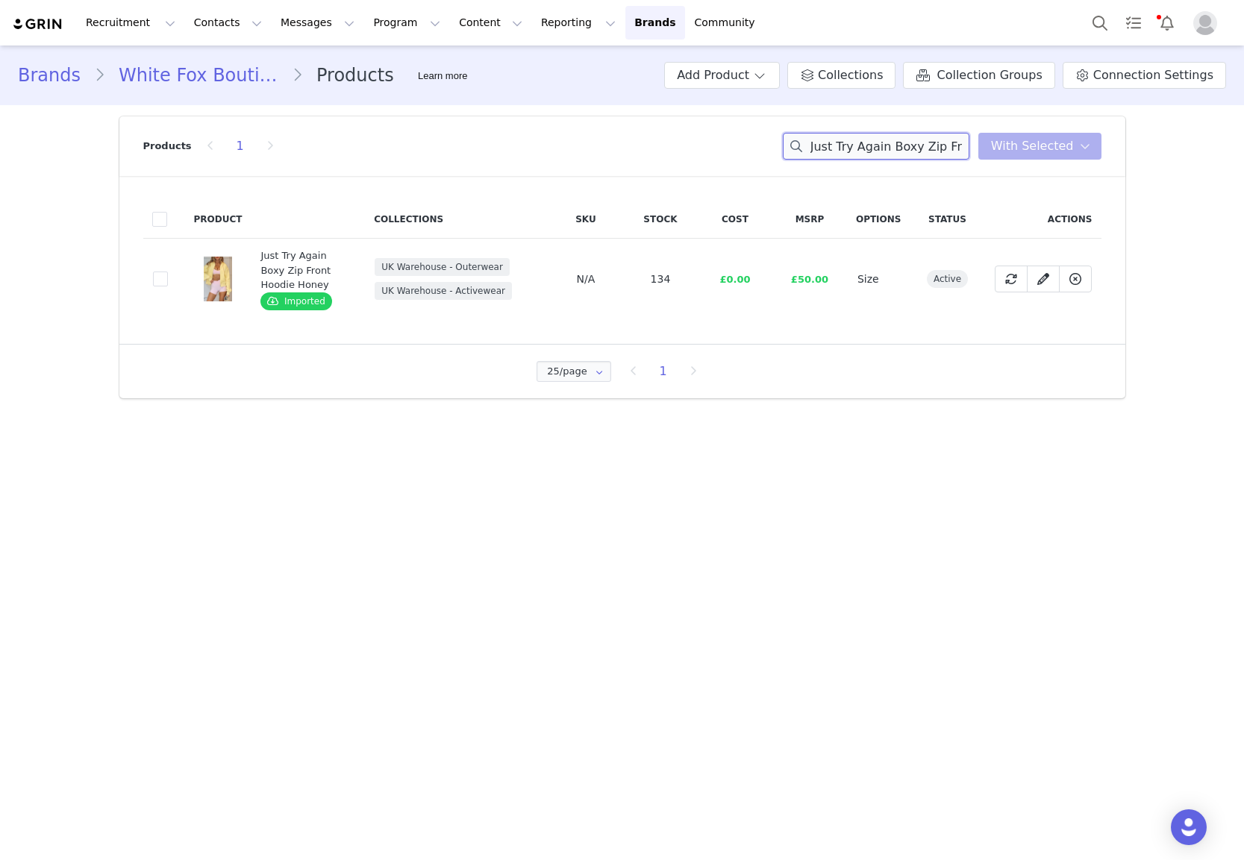
click at [913, 154] on input "Just Try Again Boxy Zip Front Hoodie Honey" at bounding box center [876, 146] width 187 height 27
paste input "Staying Cute Long Sleeve Wrap Top Caramel"
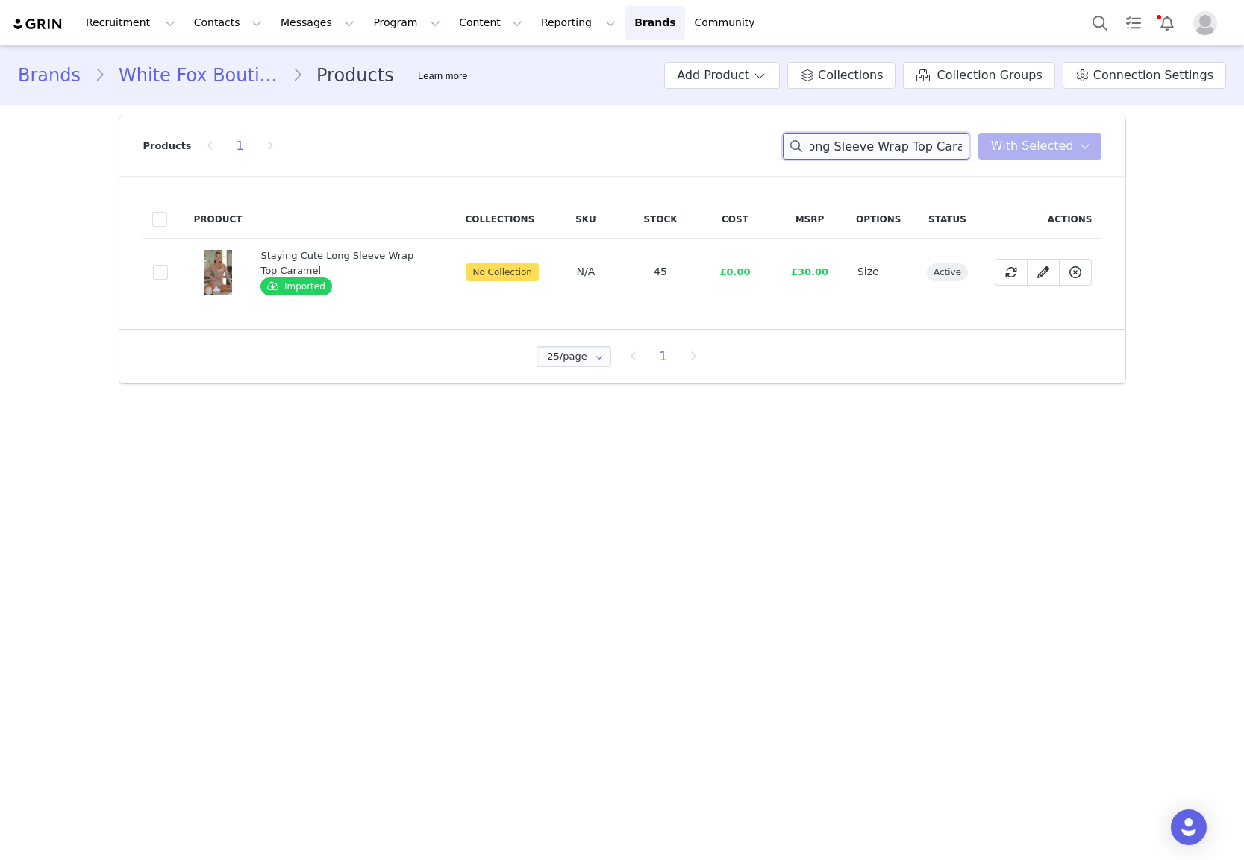
type input "Staying Cute Long Sleeve Wrap Top Caramel"
click at [166, 269] on span at bounding box center [160, 272] width 15 height 15
click at [168, 265] on input "f86237d7-9ef0-4b79-b720-0e589f45b2be" at bounding box center [168, 265] width 0 height 0
click at [1003, 148] on span "With Selected" at bounding box center [1032, 146] width 83 height 18
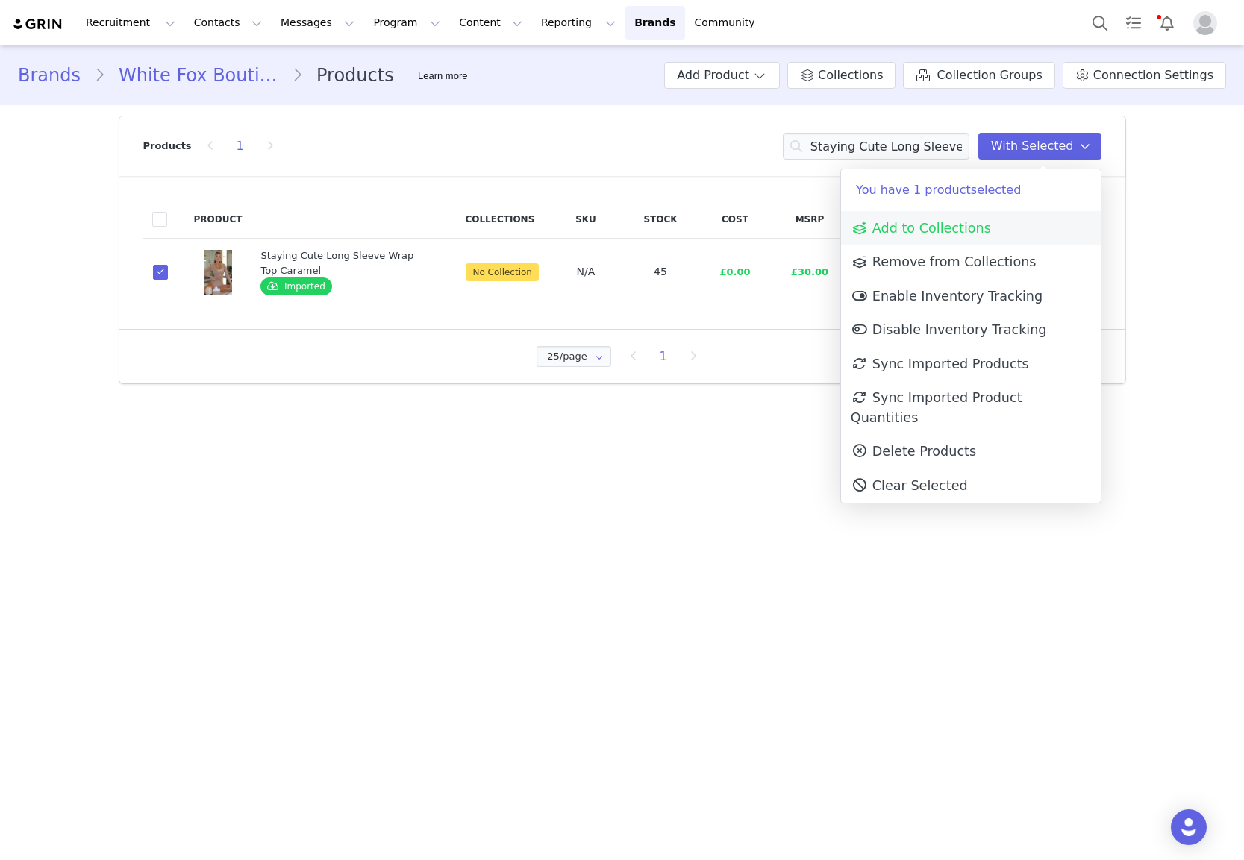
click at [954, 231] on span "Add to Collections" at bounding box center [921, 228] width 140 height 15
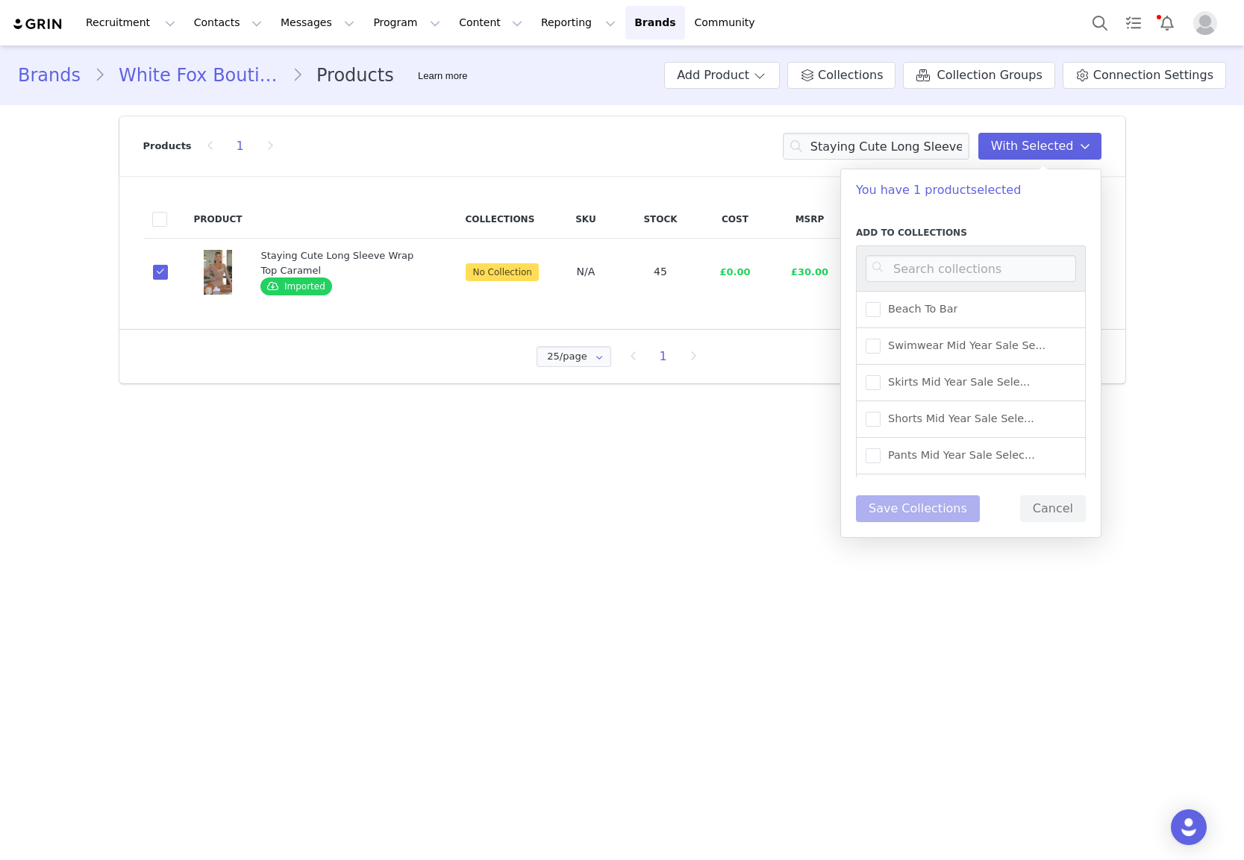
click at [954, 248] on div at bounding box center [971, 268] width 230 height 46
click at [951, 257] on input at bounding box center [971, 268] width 210 height 27
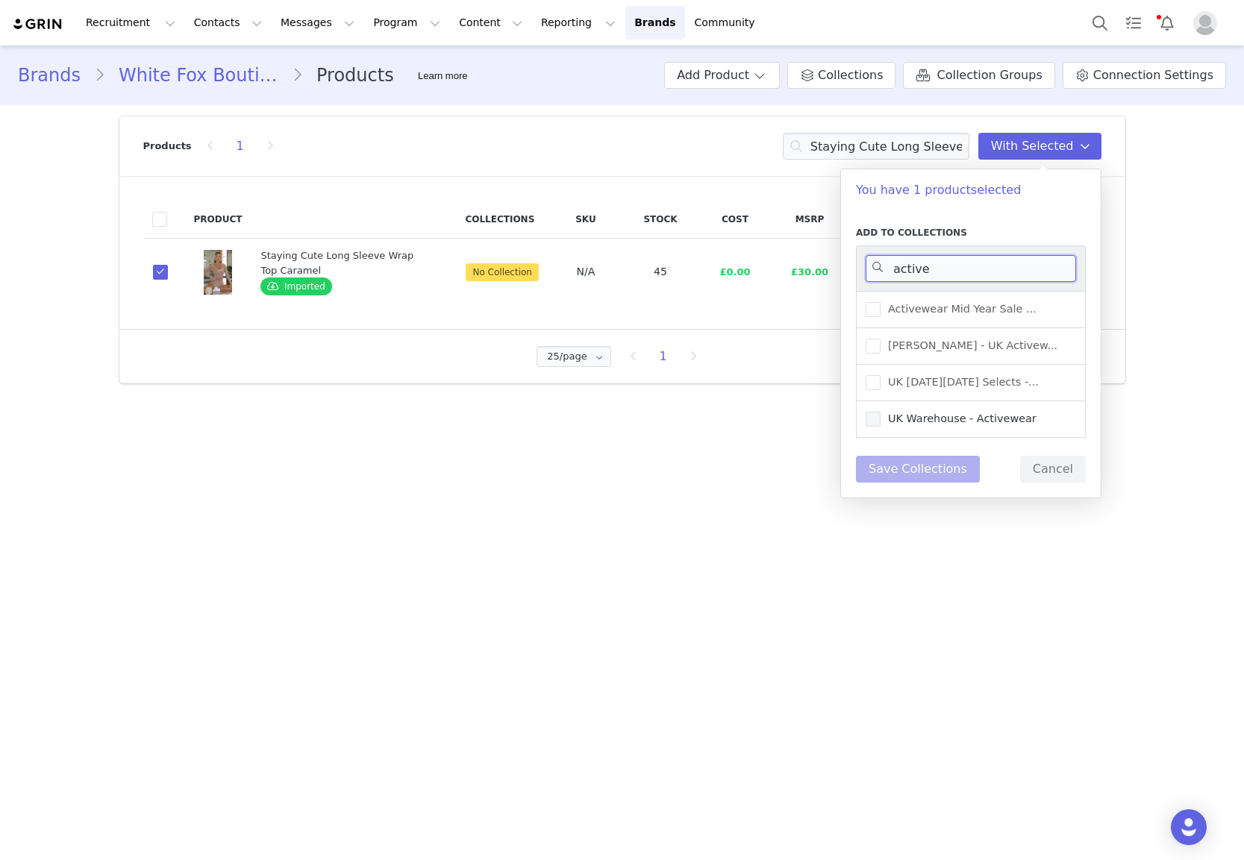
type input "active"
click at [941, 416] on span "UK Warehouse - Activewear" at bounding box center [958, 419] width 156 height 14
click at [880, 412] on input "UK Warehouse - Activewear" at bounding box center [880, 412] width 0 height 0
click at [934, 463] on button "Save Collections" at bounding box center [918, 469] width 124 height 27
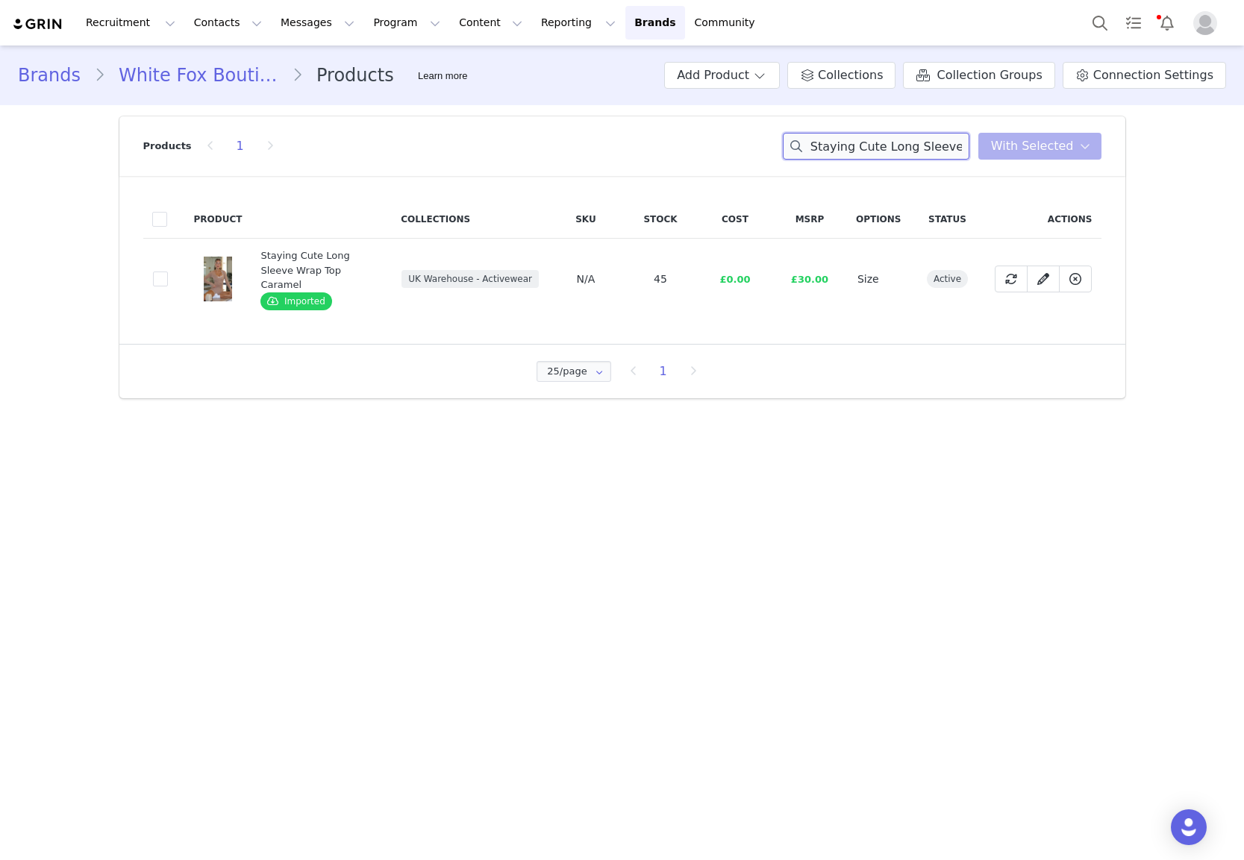
click at [910, 158] on input "Staying Cute Long Sleeve Wrap Top Caramel" at bounding box center [876, 146] width 187 height 27
paste input "Celebrating Me Cap Ballet Pink"
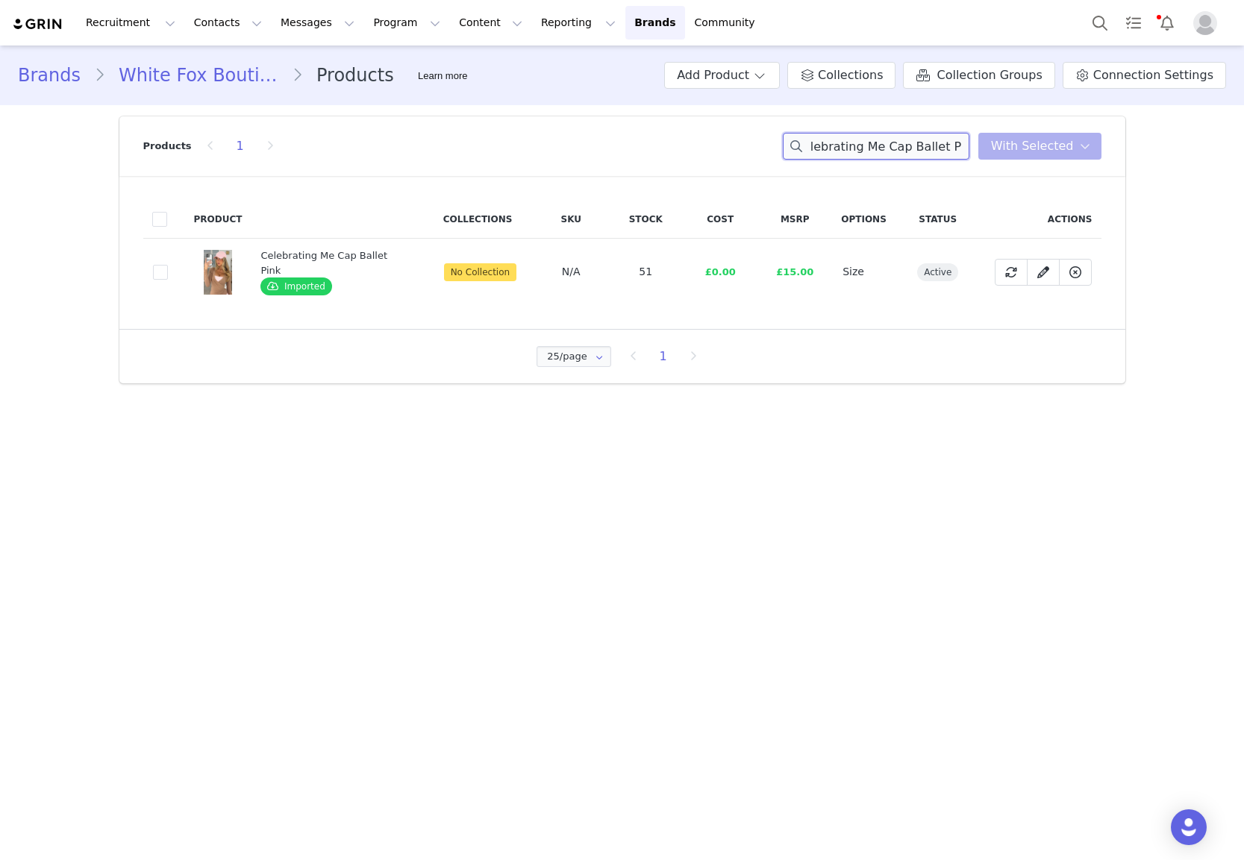
type input "Celebrating Me Cap Ballet Pink"
click at [165, 257] on td "9709451c-6dfe-4b83-8e19-f44b8acc90b6" at bounding box center [164, 272] width 42 height 67
click at [163, 266] on span at bounding box center [160, 272] width 15 height 15
click at [168, 265] on input "9709451c-6dfe-4b83-8e19-f44b8acc90b6" at bounding box center [168, 265] width 0 height 0
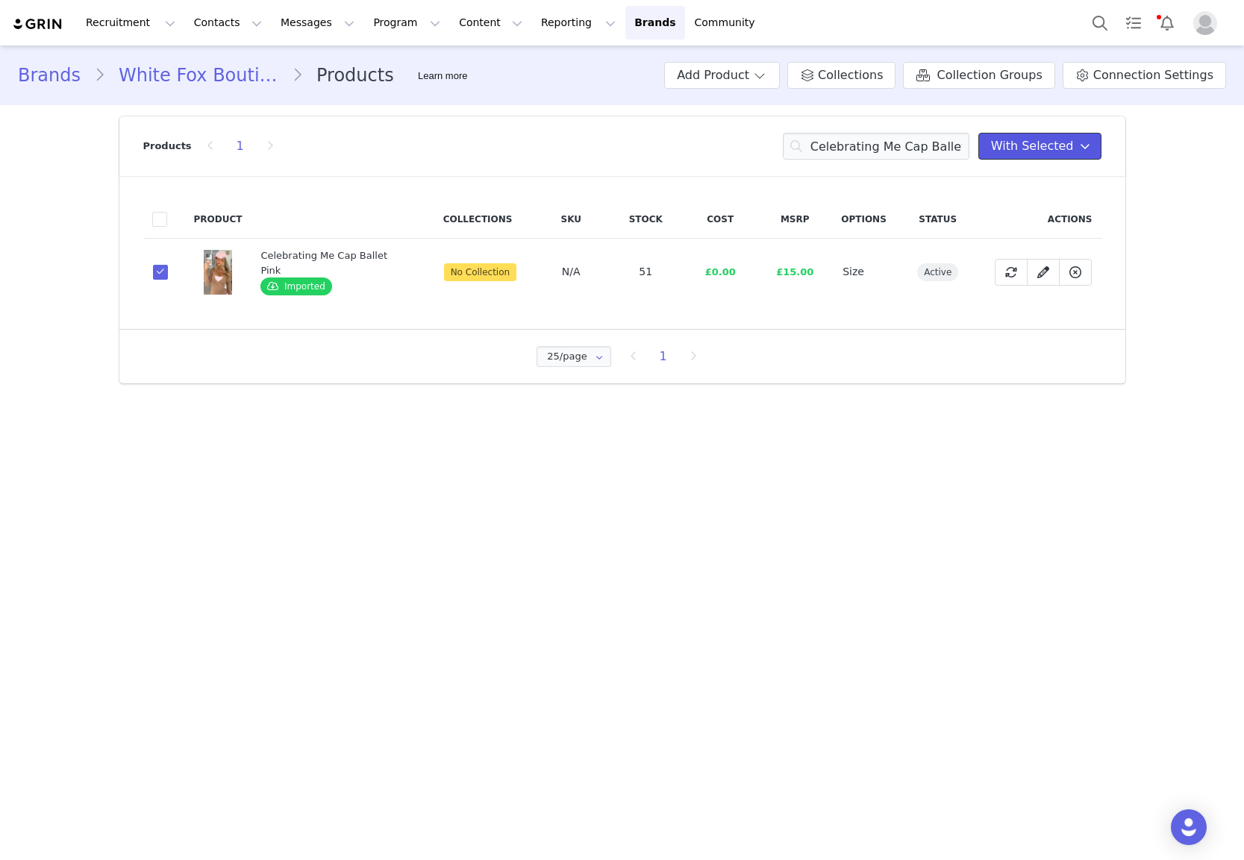
click at [1017, 151] on span "With Selected" at bounding box center [1032, 146] width 83 height 18
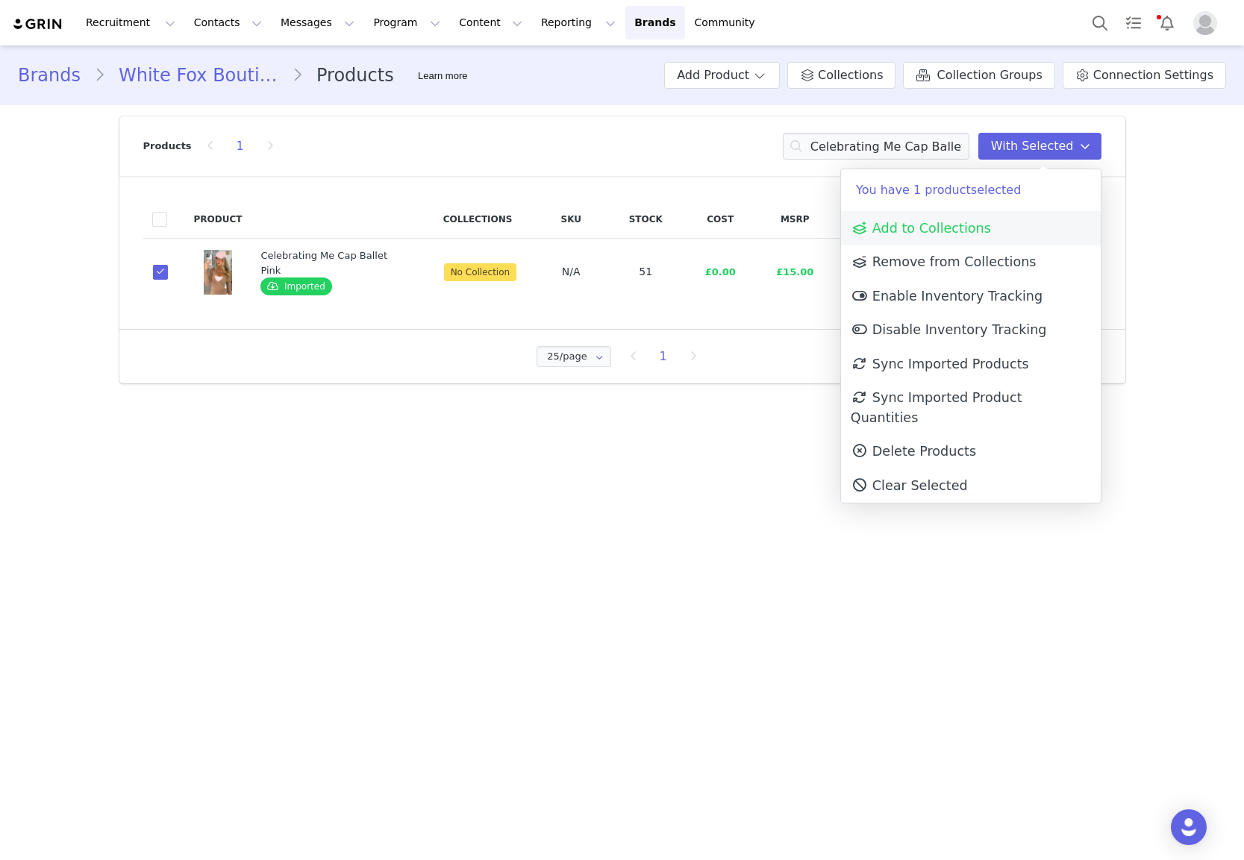
click at [984, 231] on link "Add to Collections" at bounding box center [971, 228] width 260 height 34
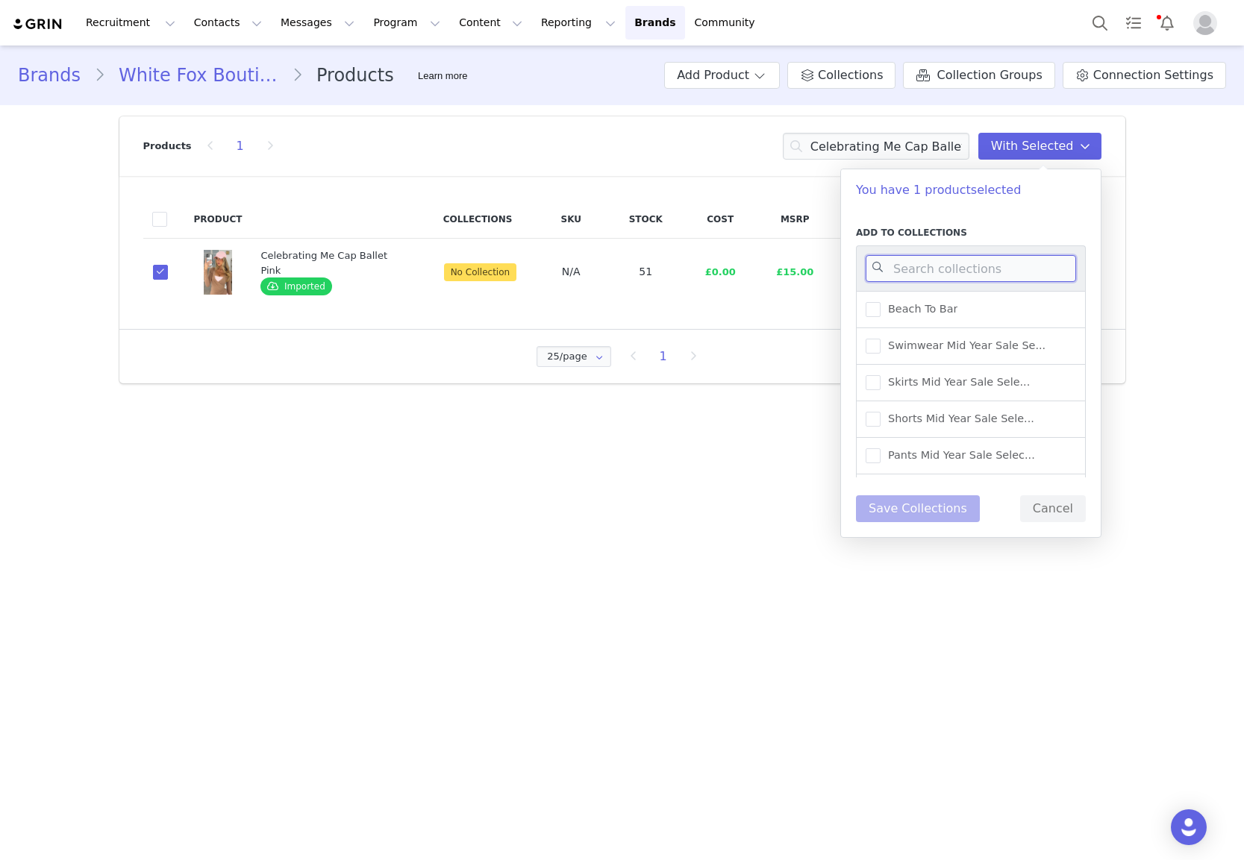
click at [930, 271] on input at bounding box center [971, 268] width 210 height 27
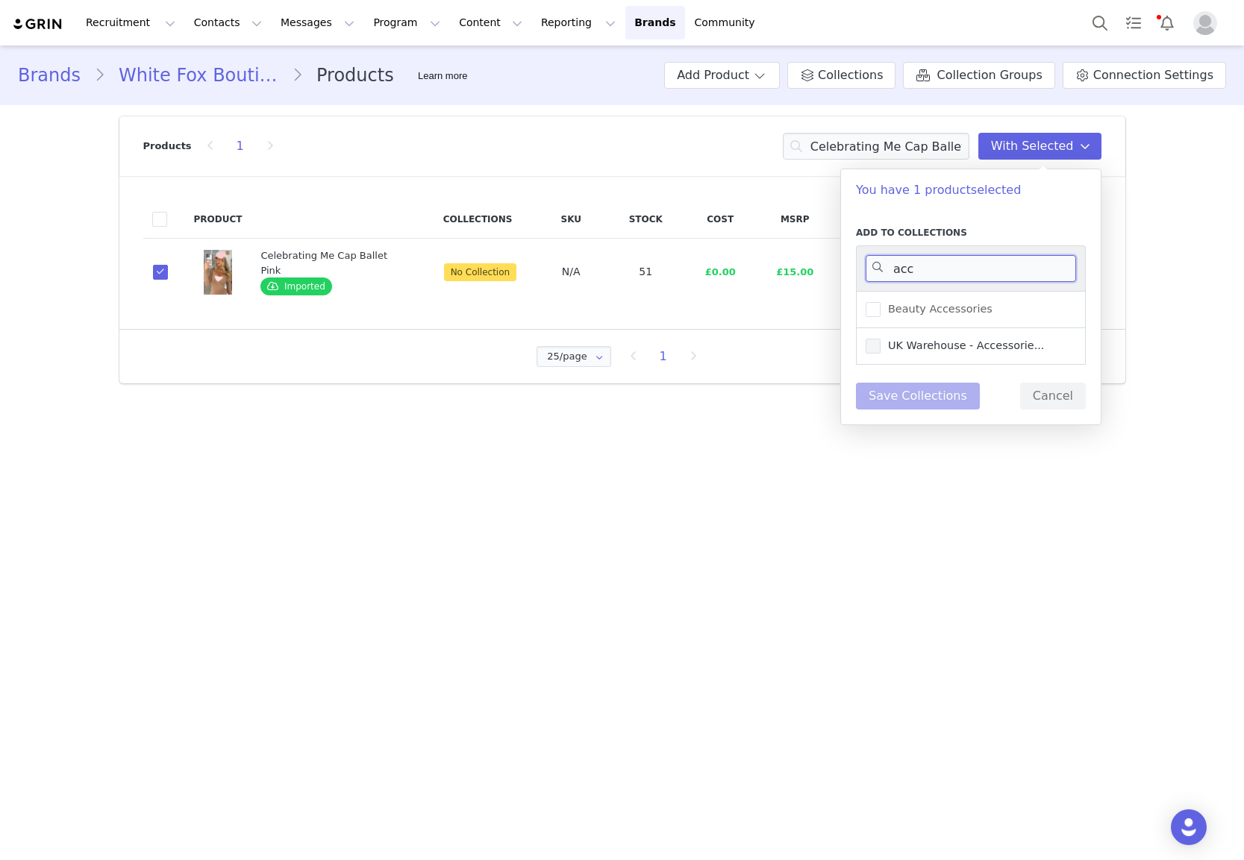
type input "acc"
click at [991, 342] on span "UK Warehouse - Accessorie..." at bounding box center [961, 346] width 163 height 14
click at [880, 339] on input "UK Warehouse - Accessorie..." at bounding box center [880, 339] width 0 height 0
click at [921, 400] on button "Save Collections" at bounding box center [918, 396] width 124 height 27
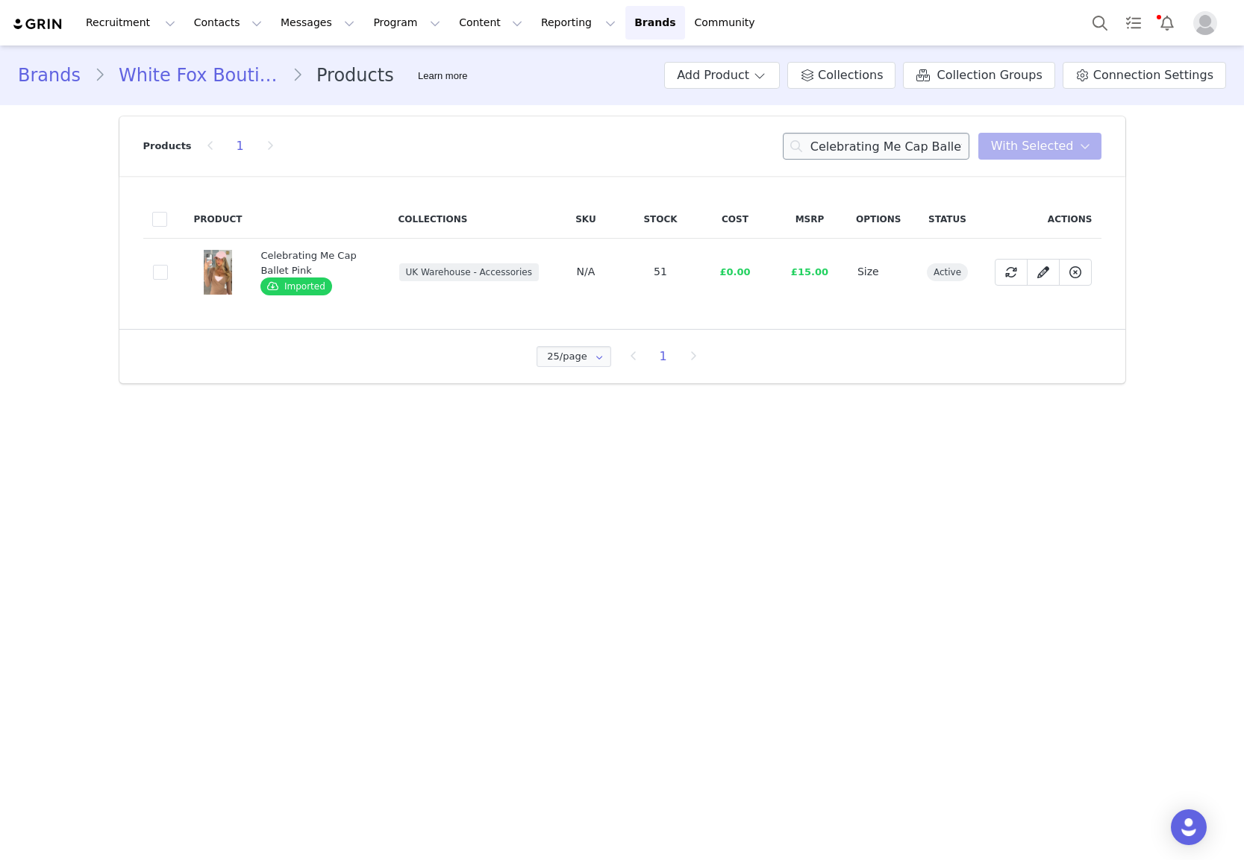
drag, startPoint x: 908, startPoint y: 128, endPoint x: 904, endPoint y: 138, distance: 11.4
click at [908, 128] on div "Products 1 Celebrating Me Cap Ballet Pink With Selected" at bounding box center [622, 146] width 958 height 60
click at [904, 138] on input "Celebrating Me Cap Ballet Pink" at bounding box center [876, 146] width 187 height 27
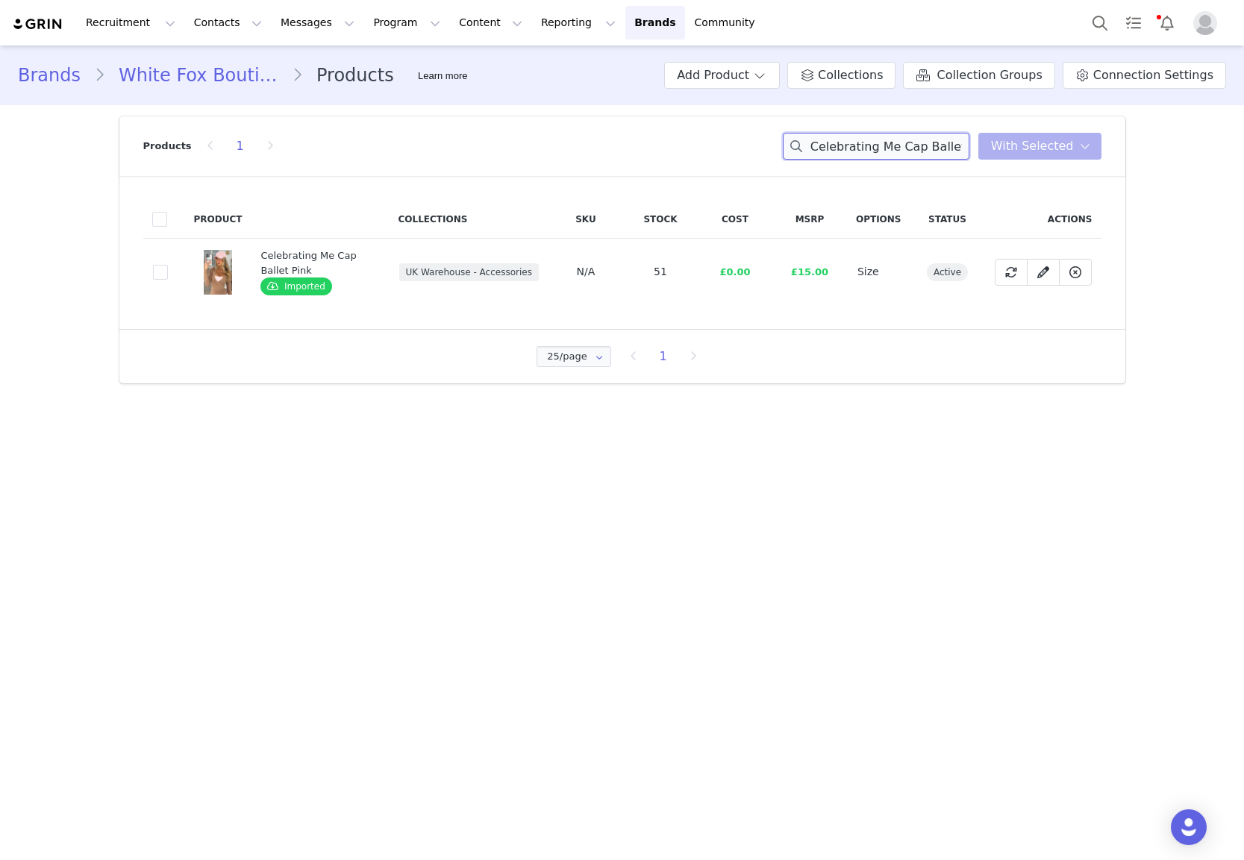
paste input "Athlete Sports Bra Blac"
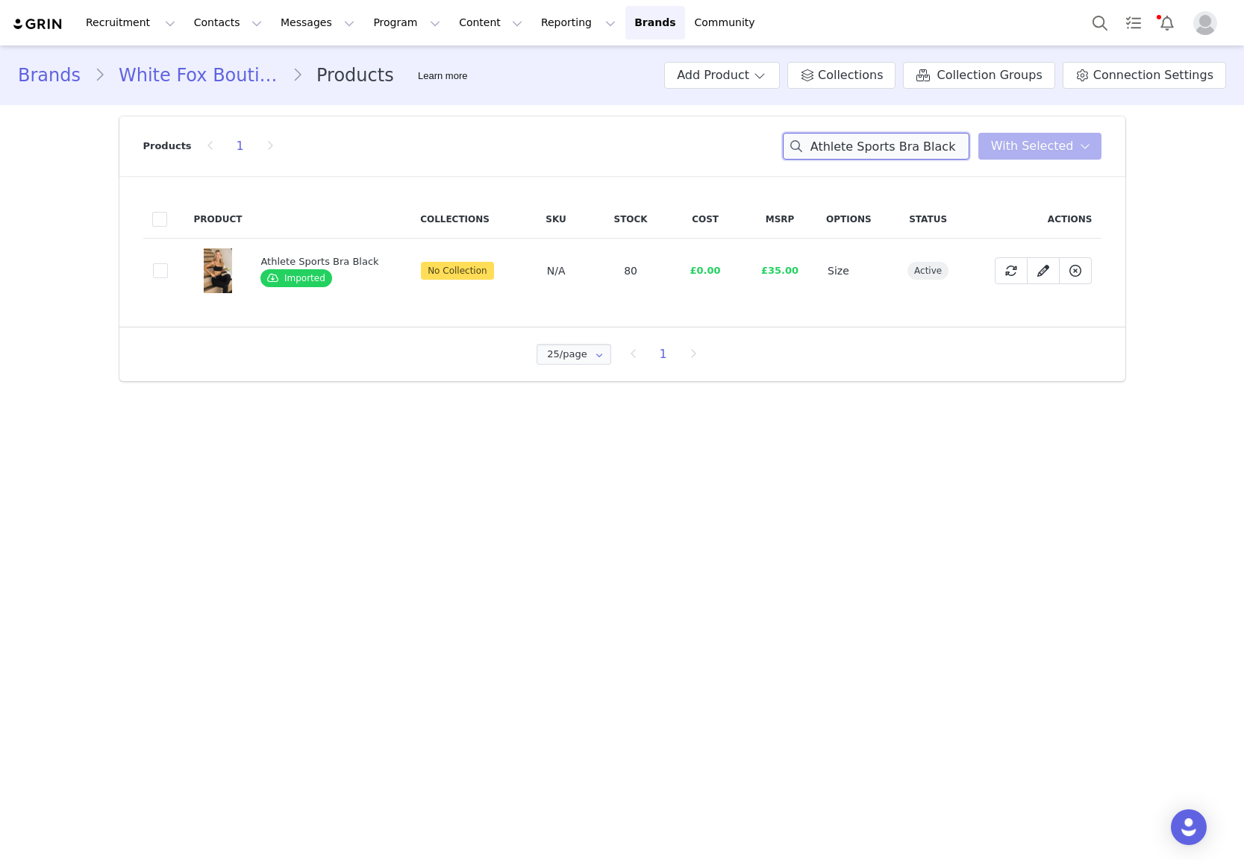
type input "Athlete Sports Bra Black"
drag, startPoint x: 157, startPoint y: 289, endPoint x: 163, endPoint y: 270, distance: 19.6
click at [158, 284] on td "ee7645a4-5d32-4489-b858-adc84036d6ea" at bounding box center [164, 271] width 42 height 65
click at [163, 265] on span at bounding box center [160, 270] width 15 height 15
click at [168, 263] on input "ee7645a4-5d32-4489-b858-adc84036d6ea" at bounding box center [168, 263] width 0 height 0
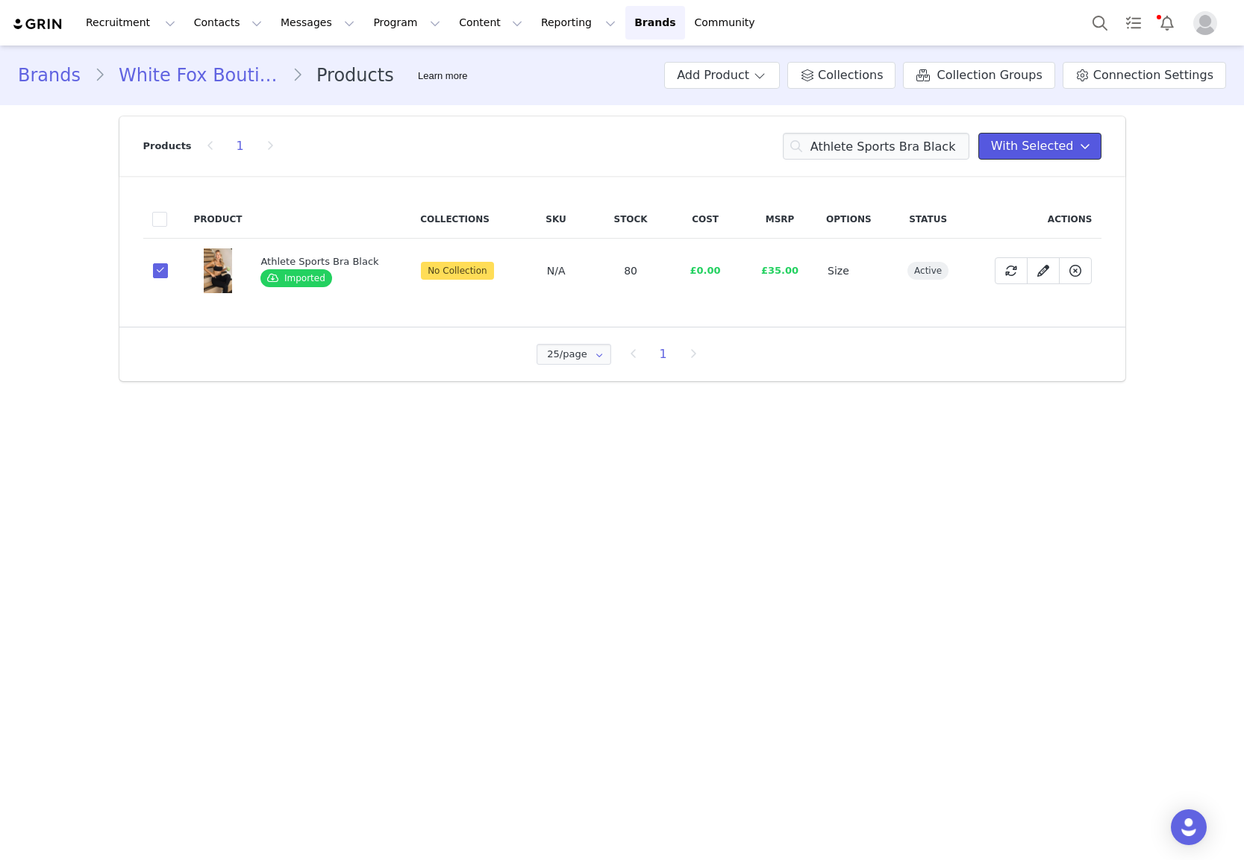
click at [1040, 137] on span "With Selected" at bounding box center [1032, 146] width 83 height 18
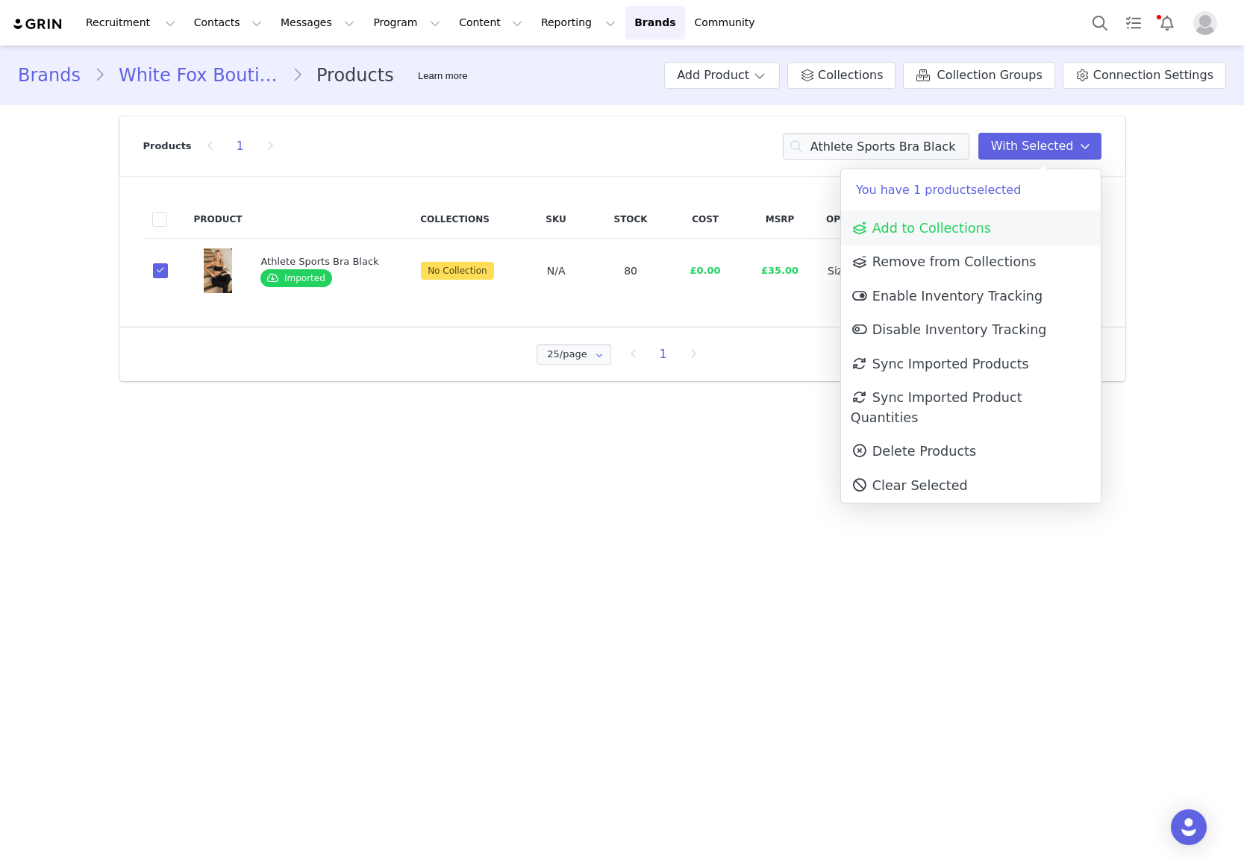
click at [1007, 223] on link "Add to Collections" at bounding box center [971, 228] width 260 height 34
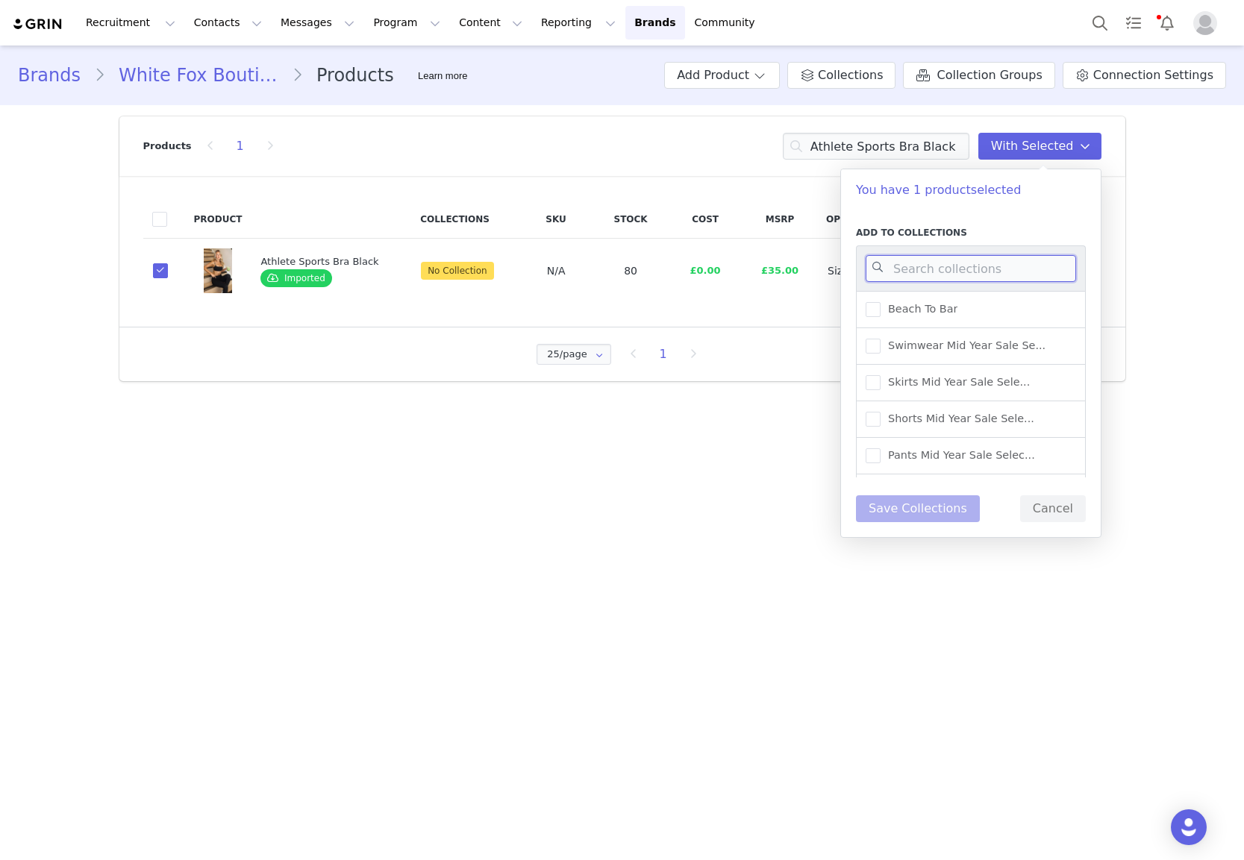
click at [961, 273] on input at bounding box center [971, 268] width 210 height 27
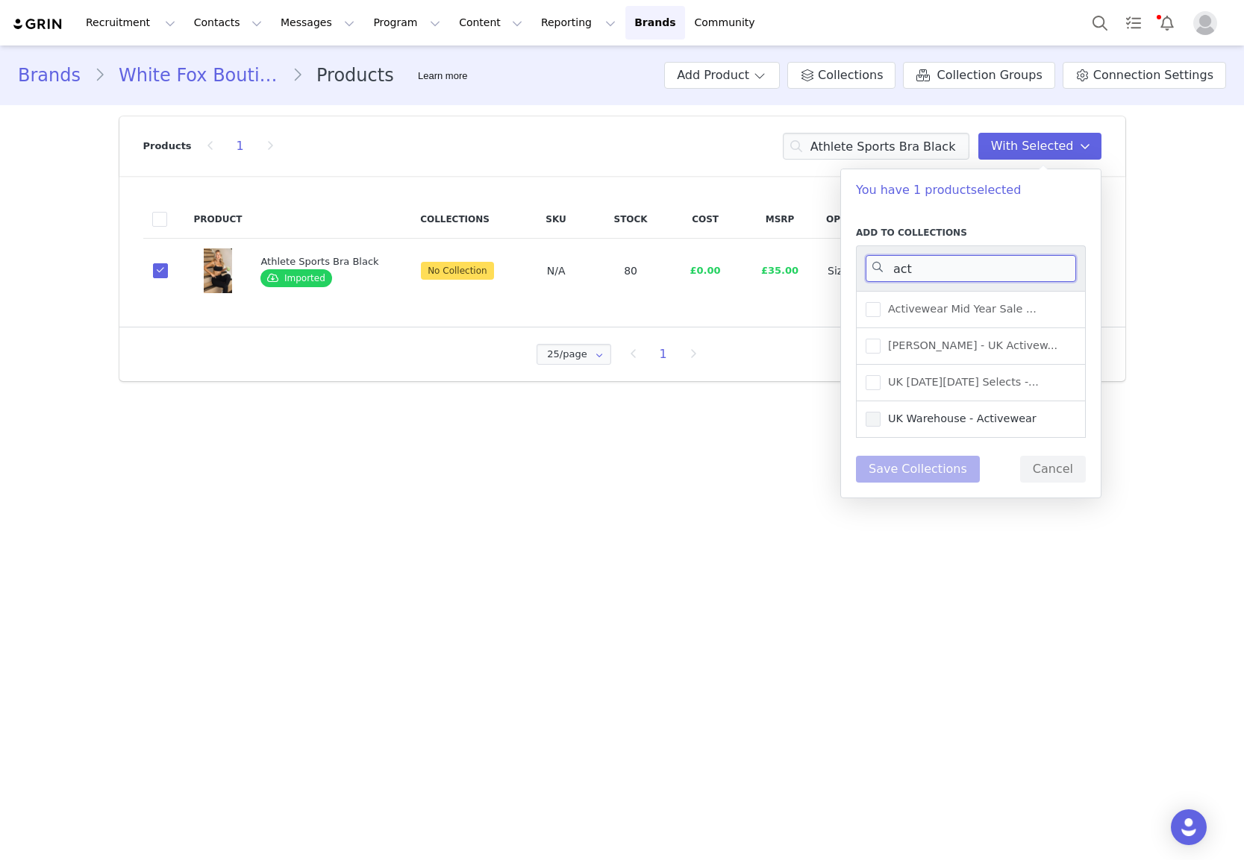
type input "act"
click at [957, 428] on label "UK Warehouse - Activewear" at bounding box center [951, 419] width 171 height 18
click at [880, 412] on input "UK Warehouse - Activewear" at bounding box center [880, 412] width 0 height 0
click at [902, 472] on button "Save Collections" at bounding box center [918, 469] width 124 height 27
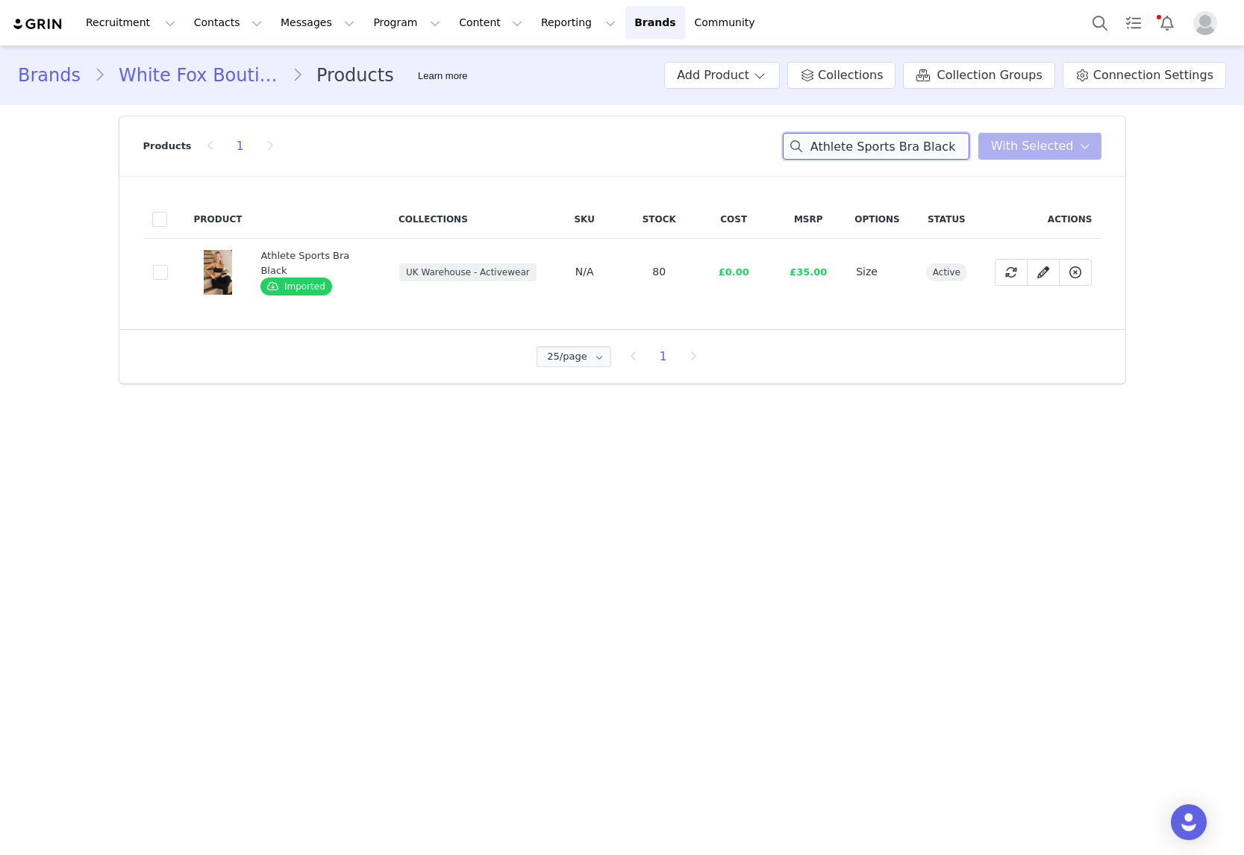
click at [891, 148] on input "Athlete Sports Bra Black" at bounding box center [876, 146] width 187 height 27
click at [890, 148] on input "Athlete Sports Bra Black" at bounding box center [876, 146] width 187 height 27
paste input "Push Me Foldover Leggings"
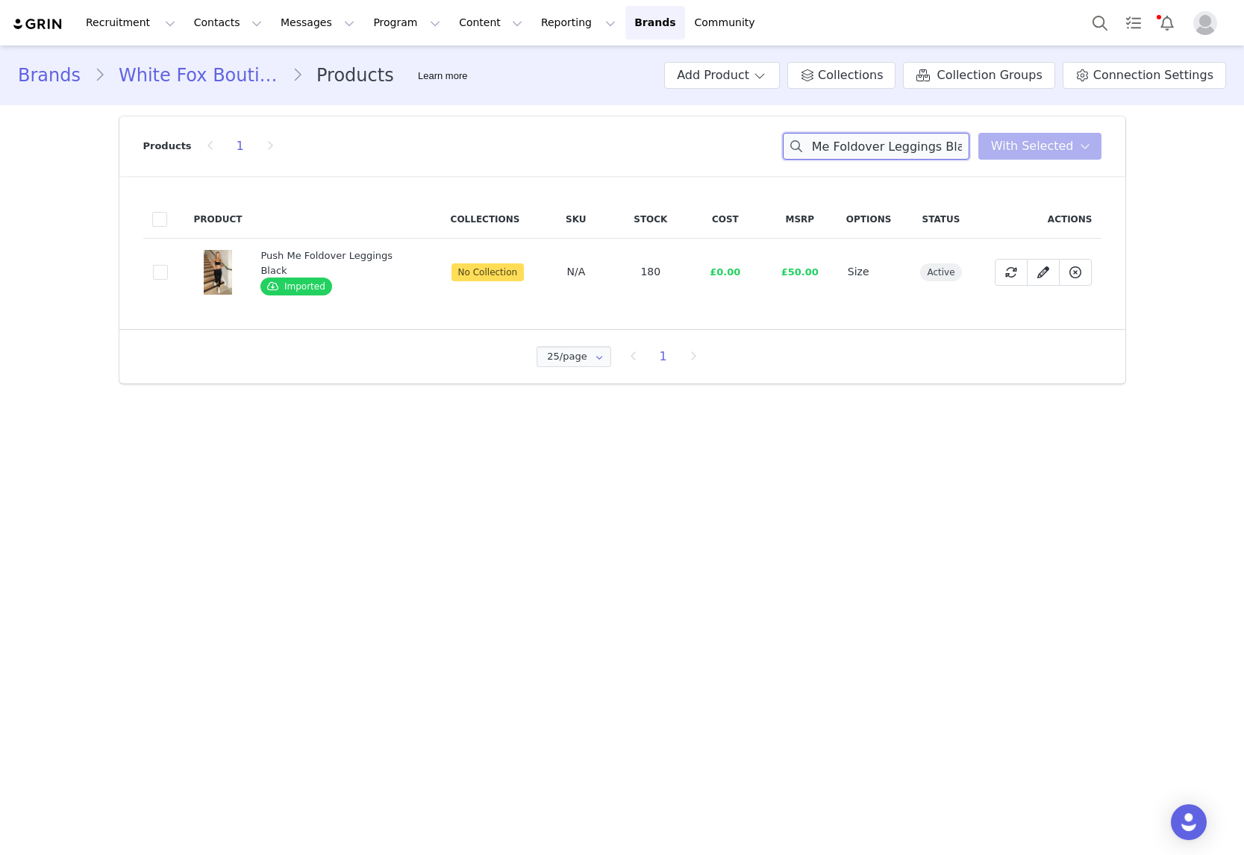
type input "Push Me Foldover Leggings Black"
drag, startPoint x: 179, startPoint y: 240, endPoint x: 169, endPoint y: 268, distance: 29.5
click at [178, 246] on td "34ffbef2-be7a-4aa5-aa1b-5d5c98ee9d70" at bounding box center [164, 272] width 42 height 67
click at [159, 283] on td "34ffbef2-be7a-4aa5-aa1b-5d5c98ee9d70" at bounding box center [164, 272] width 42 height 67
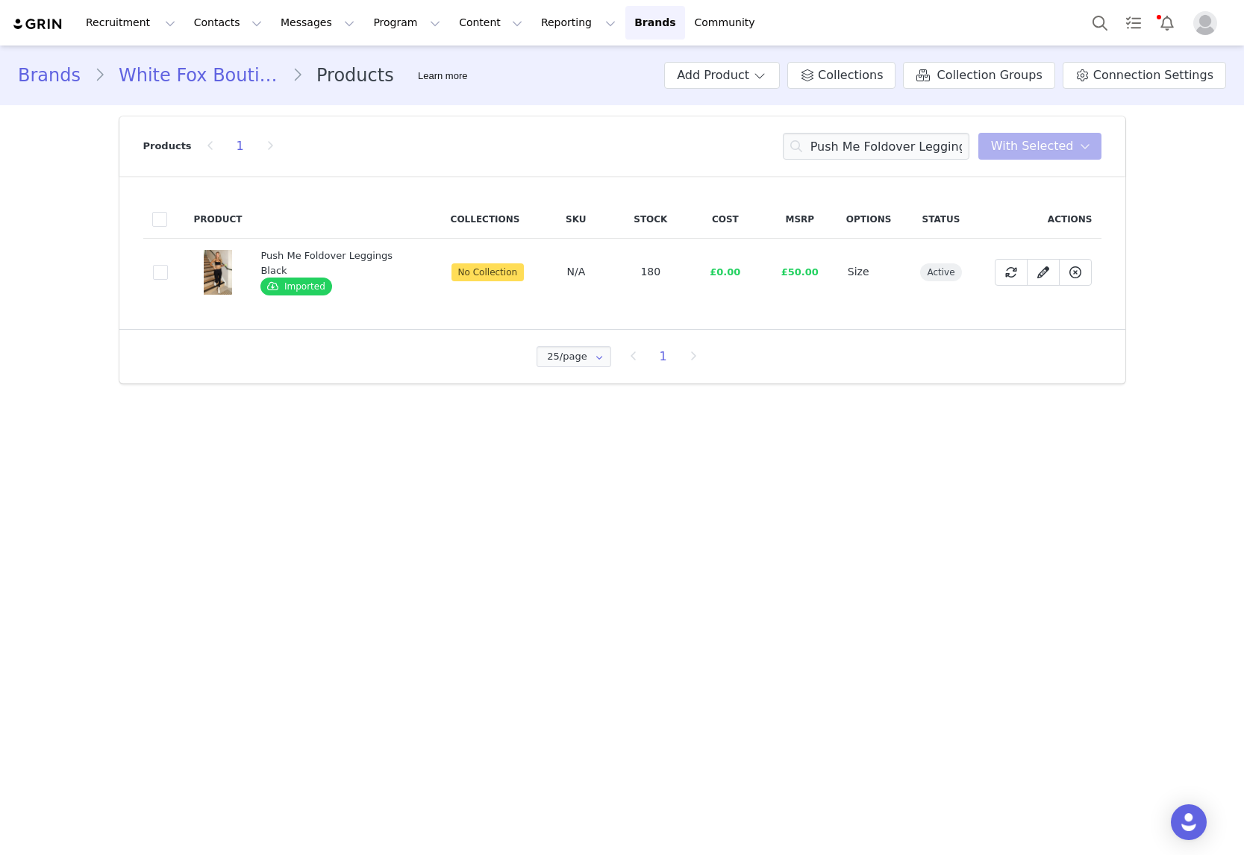
drag, startPoint x: 158, startPoint y: 272, endPoint x: 202, endPoint y: 266, distance: 44.4
click at [160, 272] on span at bounding box center [160, 272] width 15 height 15
click at [168, 265] on input "34ffbef2-be7a-4aa5-aa1b-5d5c98ee9d70" at bounding box center [168, 265] width 0 height 0
click at [1057, 139] on span "With Selected" at bounding box center [1032, 146] width 83 height 18
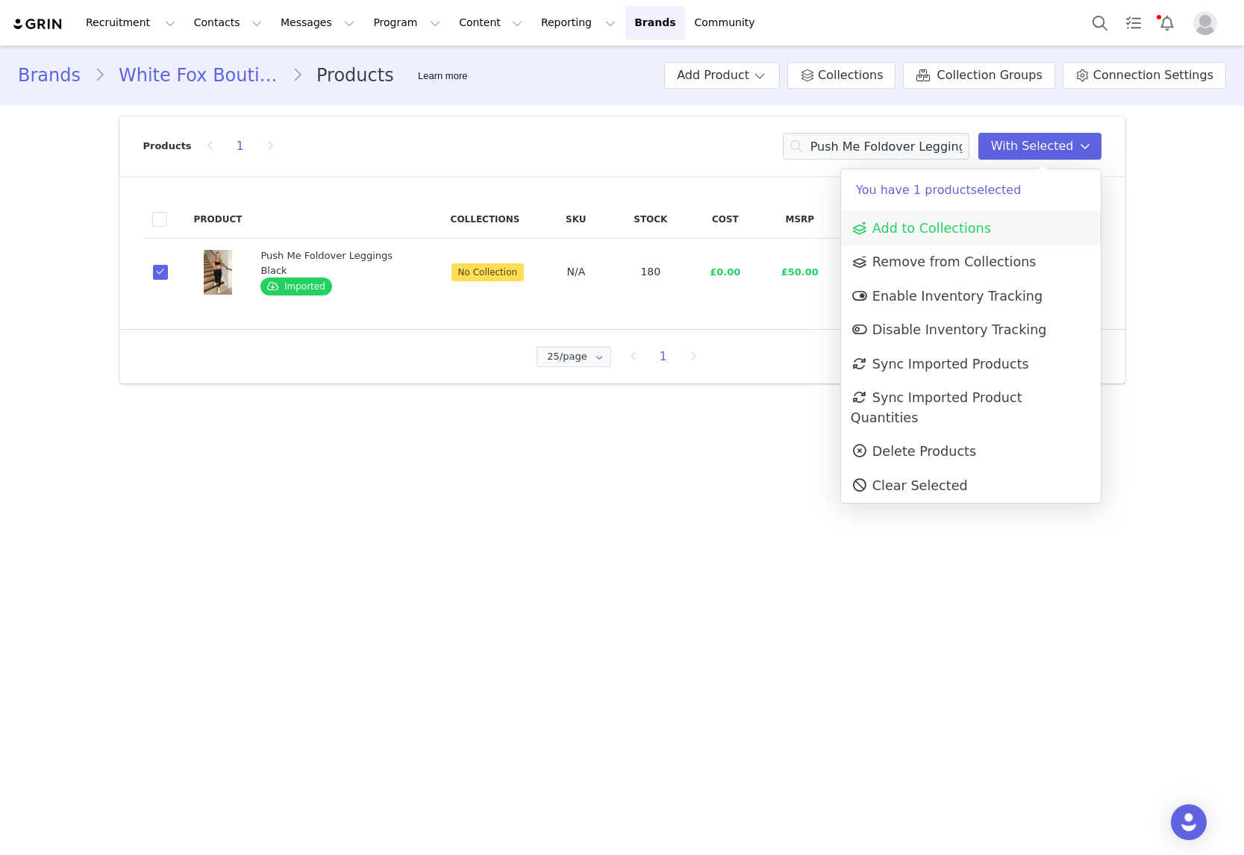
click at [963, 228] on span "Add to Collections" at bounding box center [921, 228] width 140 height 15
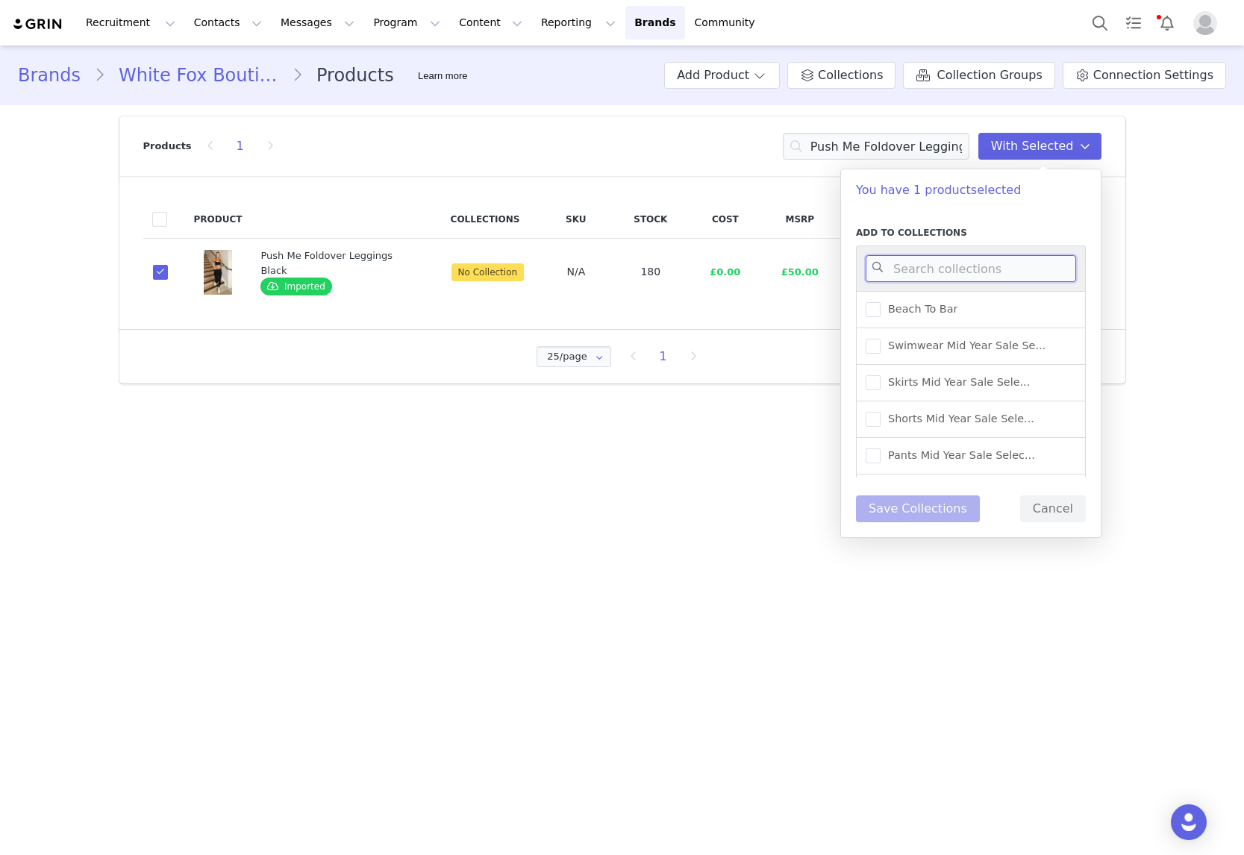
click at [948, 258] on input at bounding box center [971, 268] width 210 height 27
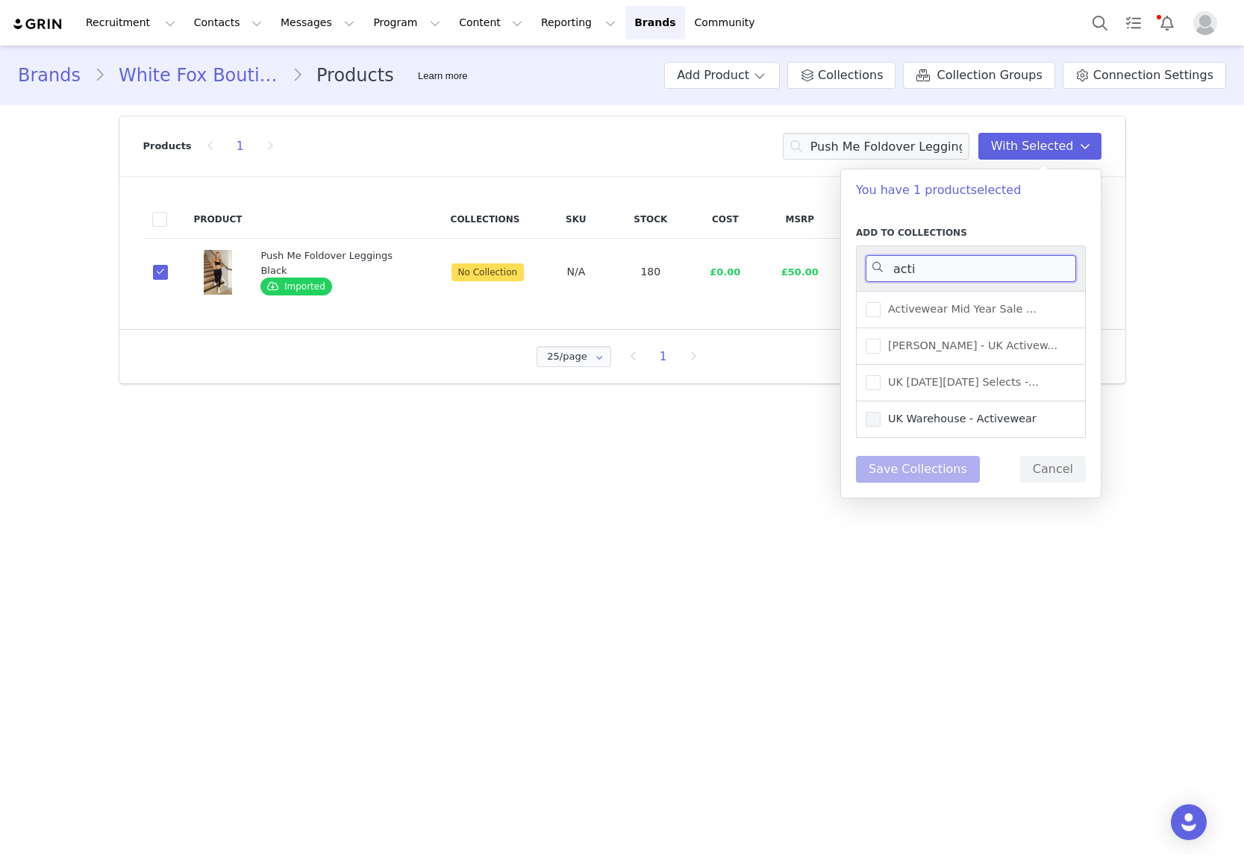
type input "acti"
drag, startPoint x: 943, startPoint y: 418, endPoint x: 936, endPoint y: 459, distance: 41.6
click at [943, 419] on span "UK Warehouse - Activewear" at bounding box center [958, 419] width 156 height 14
click at [880, 412] on input "UK Warehouse - Activewear" at bounding box center [880, 412] width 0 height 0
click at [932, 467] on button "Save Collections" at bounding box center [918, 469] width 124 height 27
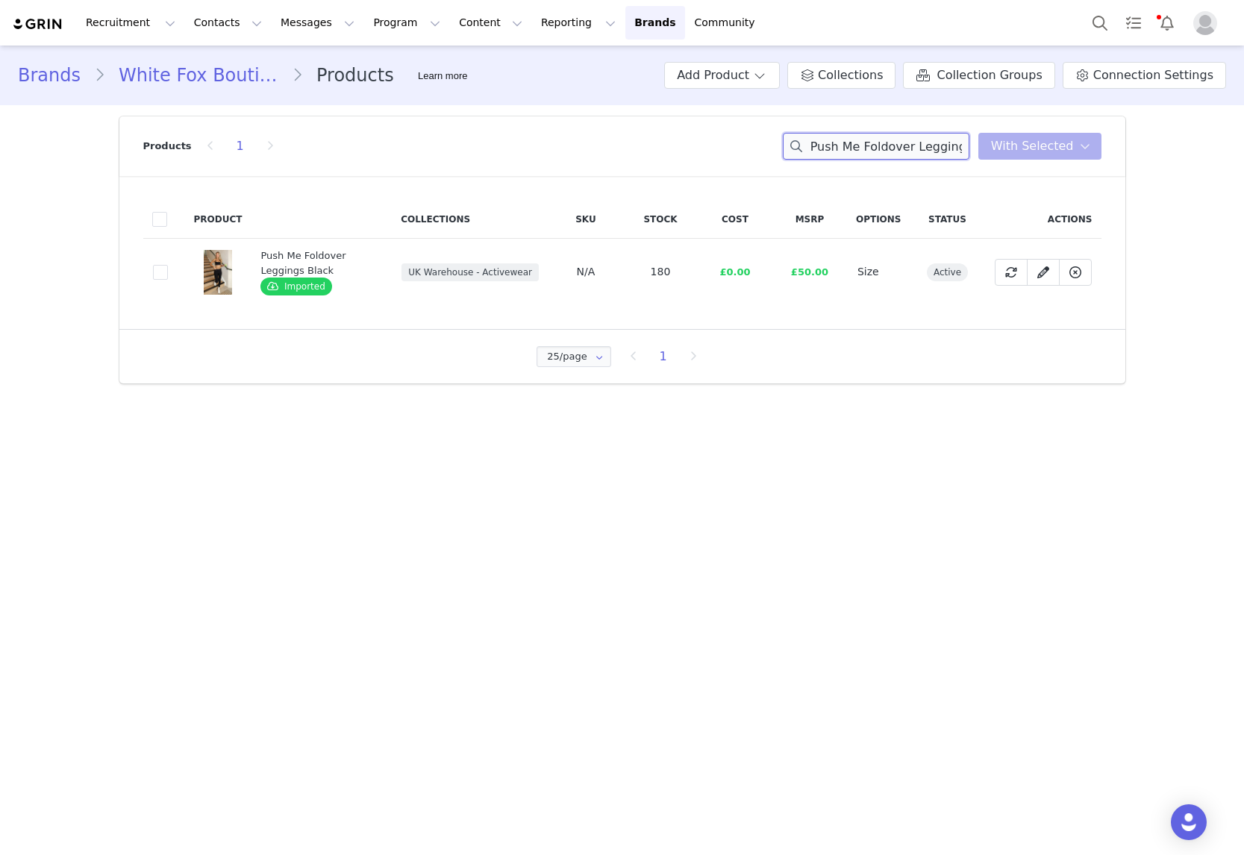
click at [888, 146] on input "Push Me Foldover Leggings Black" at bounding box center [876, 146] width 187 height 27
paste input "No Convincing Socks 2 Pack White/Honey/Ballet Pin"
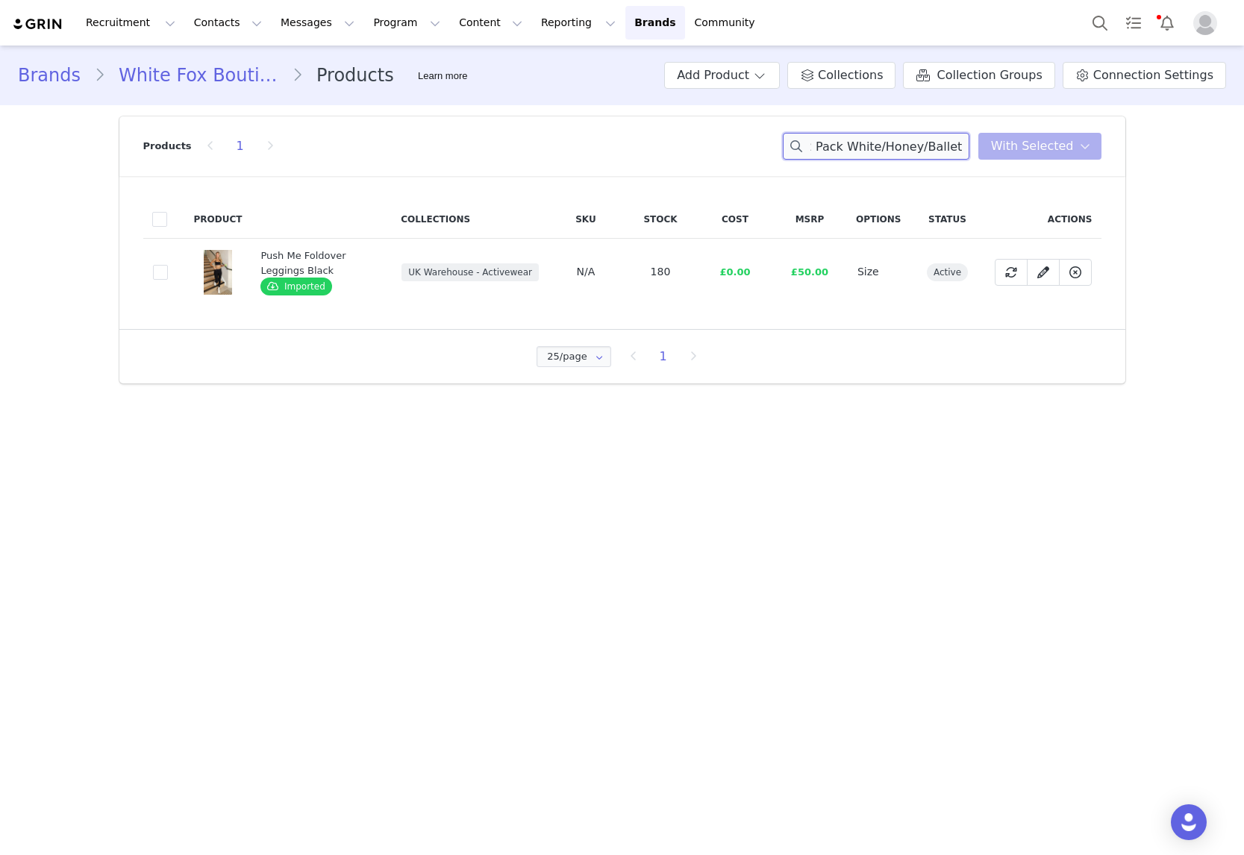
type input "No Convincing Socks 2 Pack White/Honey/Ballet Pink"
click at [153, 263] on label "0f67cded-59e1-409b-9a57-f541e2053bc0" at bounding box center [160, 272] width 15 height 18
click at [168, 265] on input "0f67cded-59e1-409b-9a57-f541e2053bc0" at bounding box center [168, 265] width 0 height 0
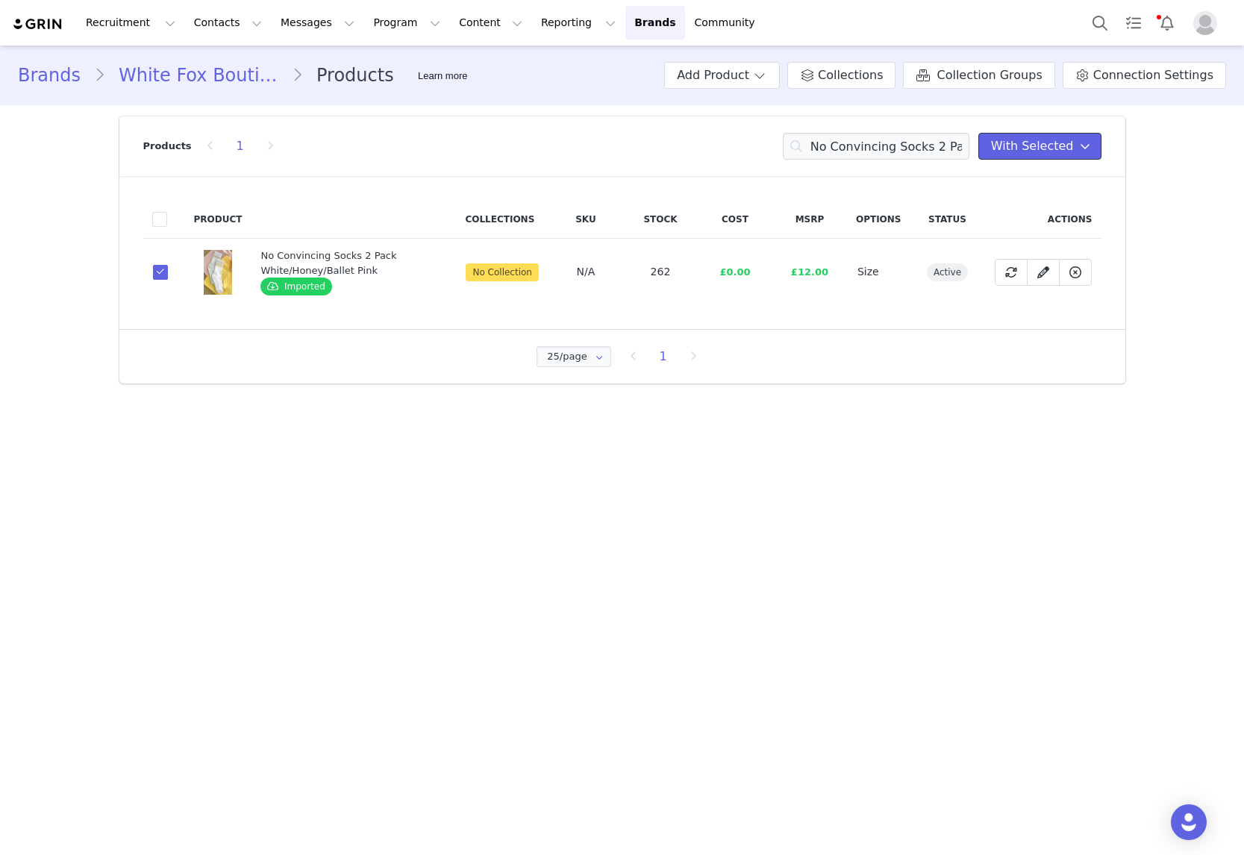
drag, startPoint x: 1080, startPoint y: 141, endPoint x: 1071, endPoint y: 198, distance: 58.1
click at [1080, 142] on icon at bounding box center [1085, 146] width 10 height 12
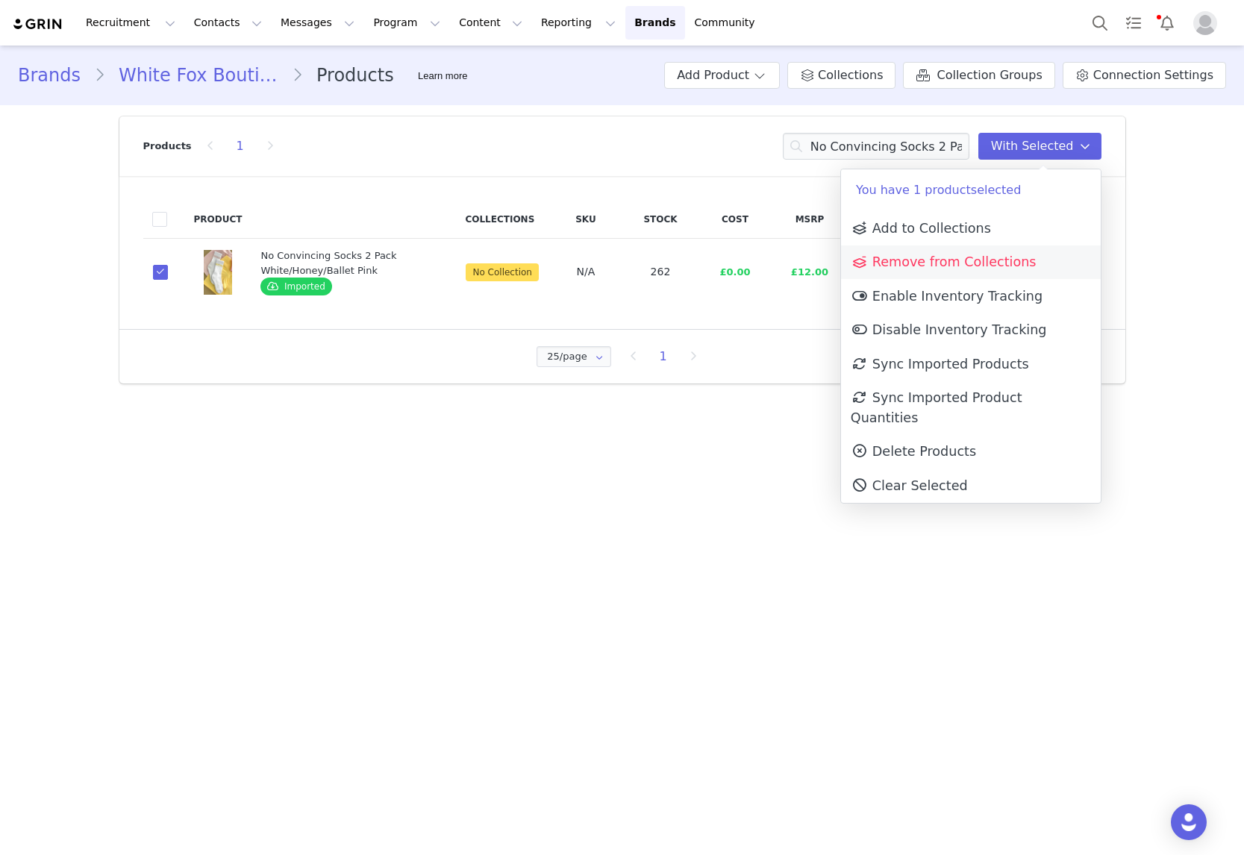
click at [995, 265] on span "Remove from Collections" at bounding box center [944, 261] width 186 height 15
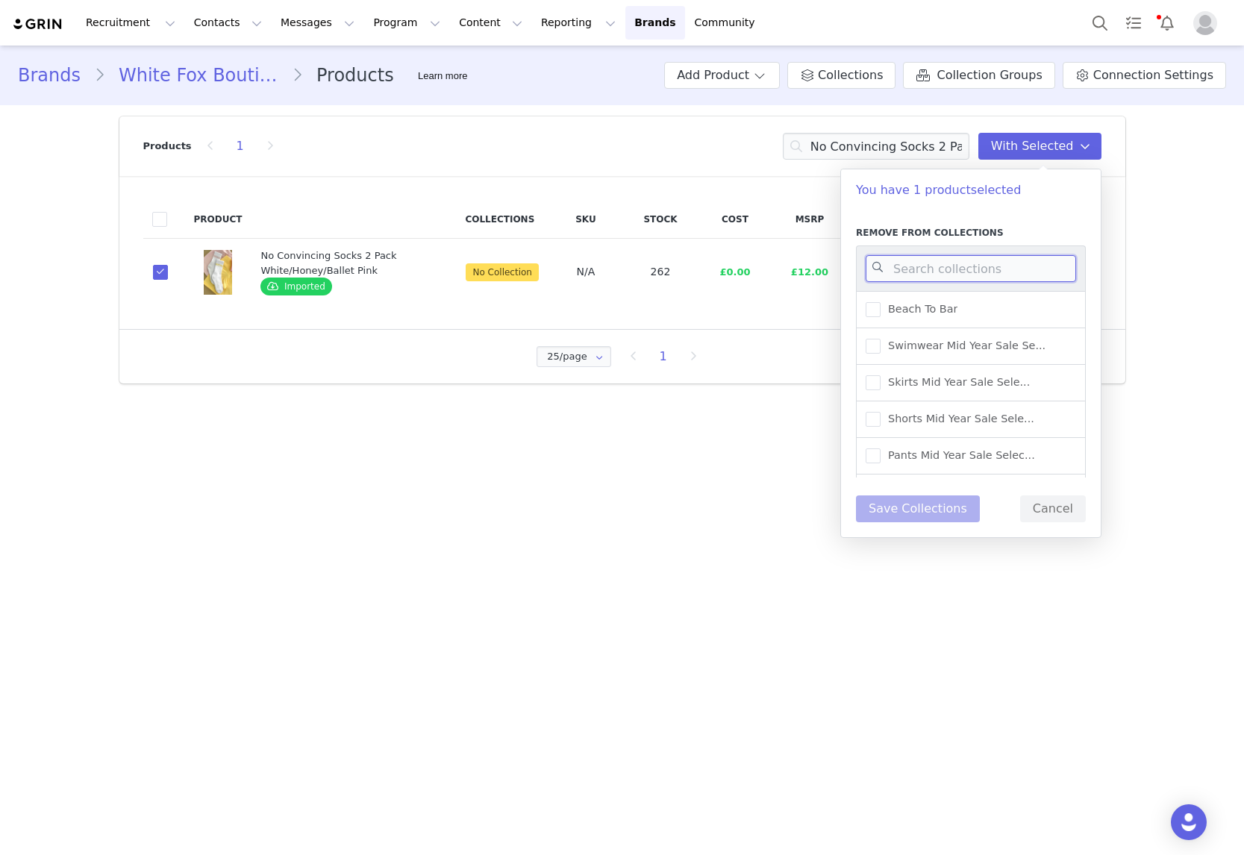
drag, startPoint x: 995, startPoint y: 261, endPoint x: 952, endPoint y: 372, distance: 119.0
click at [939, 326] on nav "Beach To Bar Swimwear Mid Year Sale Se... Skirts Mid Year Sale Sele... Shorts M…" at bounding box center [971, 361] width 230 height 232
click at [1078, 518] on button "Cancel" at bounding box center [1053, 508] width 66 height 27
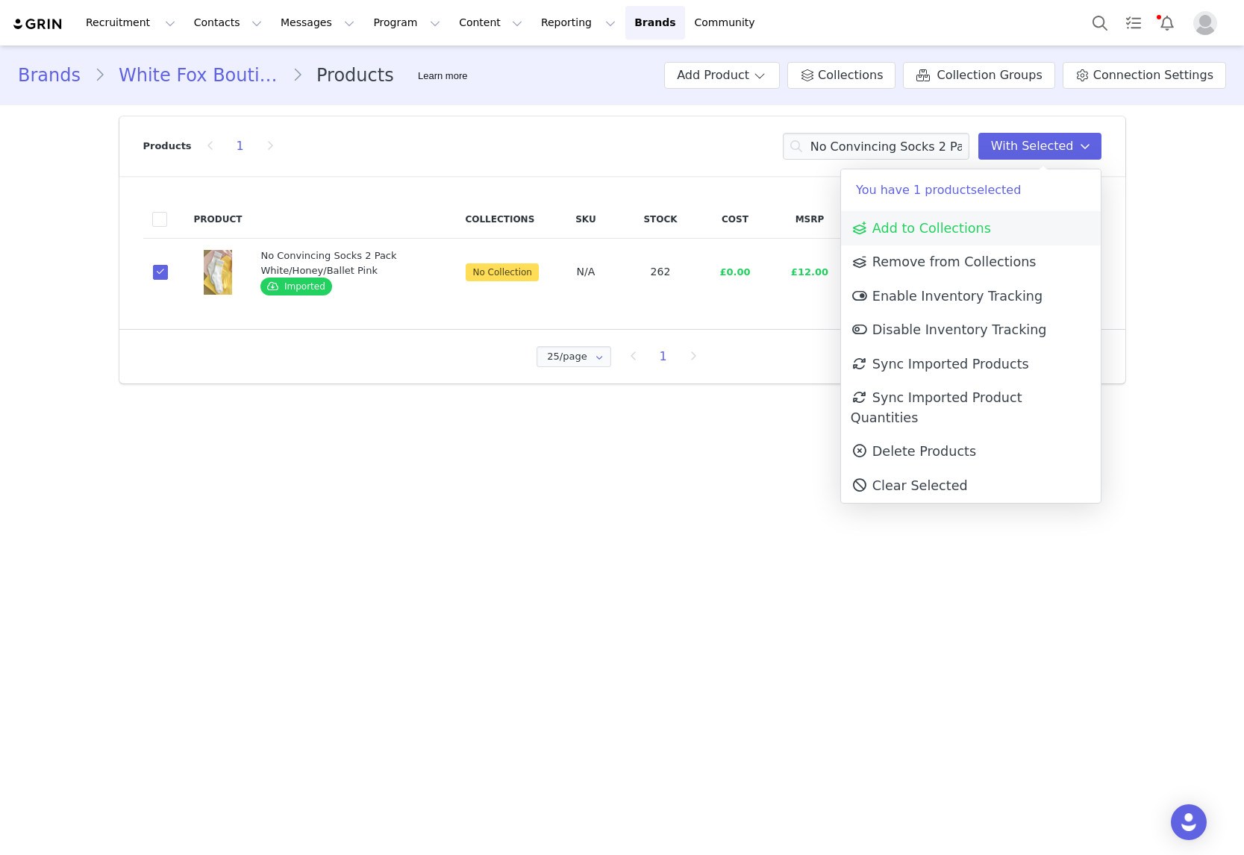
click at [964, 243] on link "Add to Collections" at bounding box center [971, 228] width 260 height 34
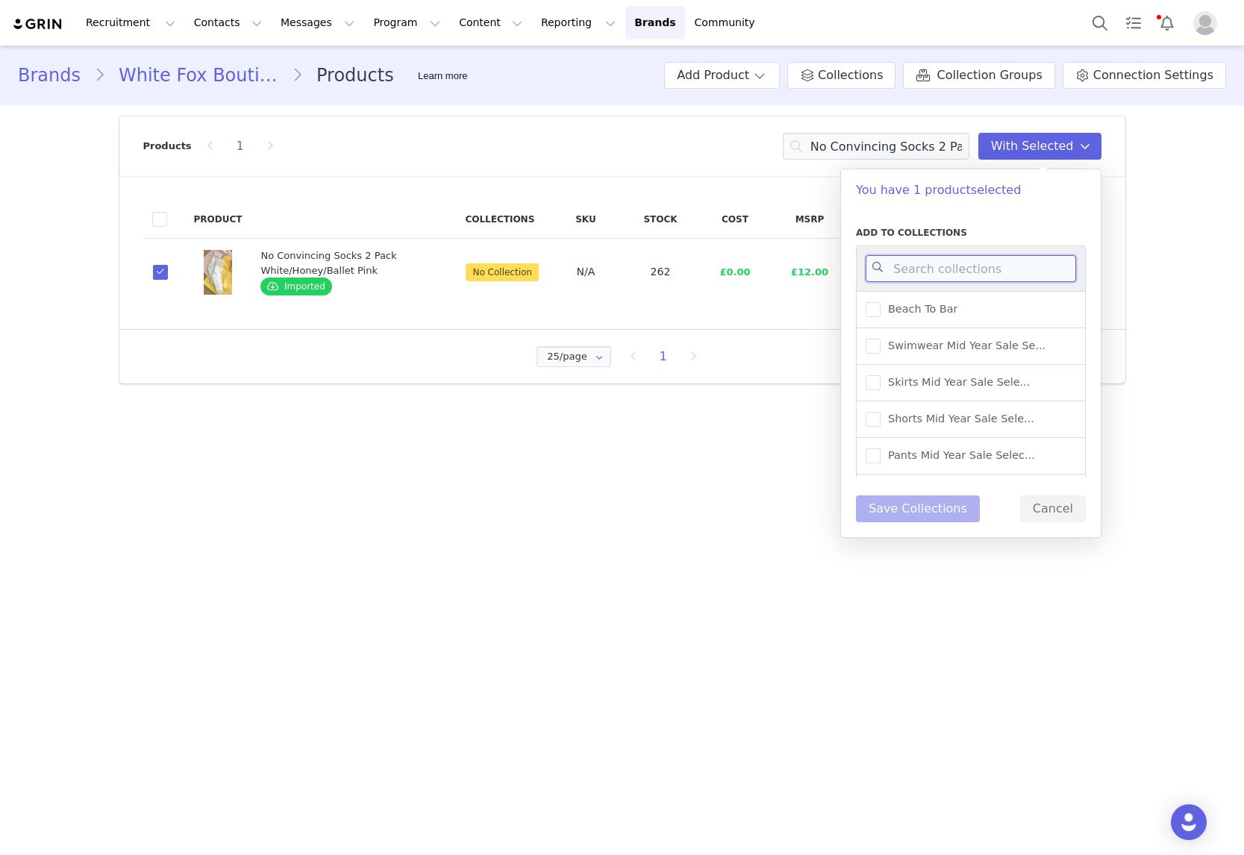
click at [955, 274] on input at bounding box center [971, 268] width 210 height 27
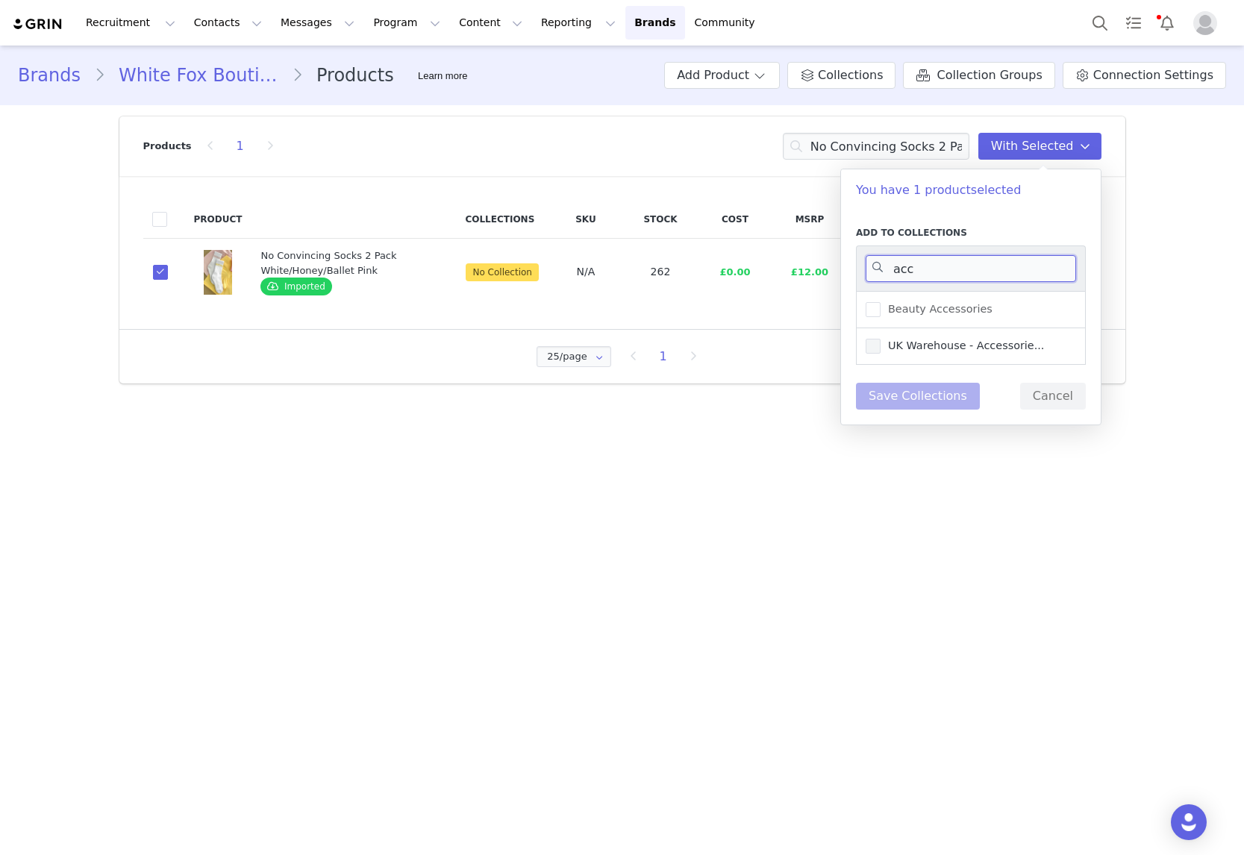
type input "acc"
click at [937, 345] on span "UK Warehouse - Accessorie..." at bounding box center [961, 346] width 163 height 14
click at [880, 339] on input "UK Warehouse - Accessorie..." at bounding box center [880, 339] width 0 height 0
click at [929, 389] on button "Save Collections" at bounding box center [918, 396] width 124 height 27
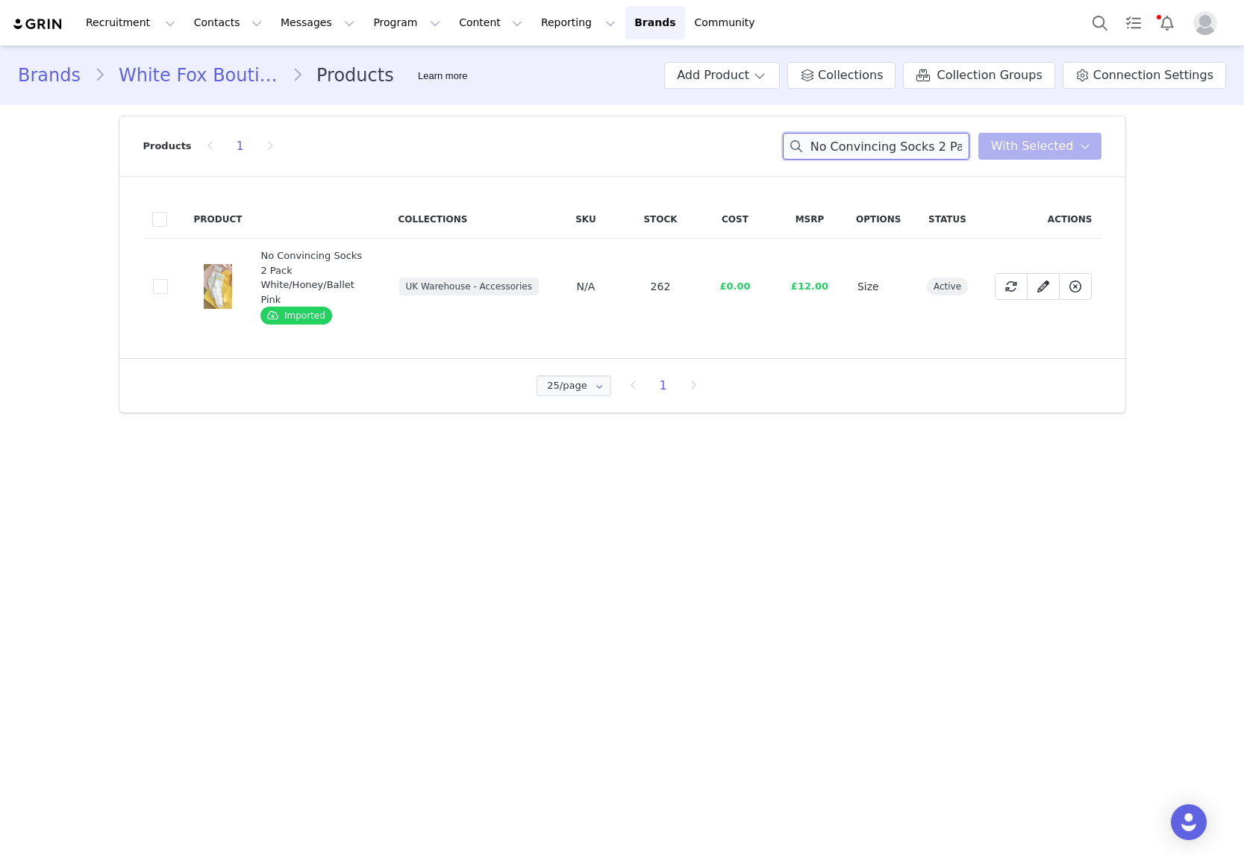
click at [920, 143] on input "No Convincing Socks 2 Pack White/Honey/Ballet Pink" at bounding box center [876, 146] width 187 height 27
type input "v"
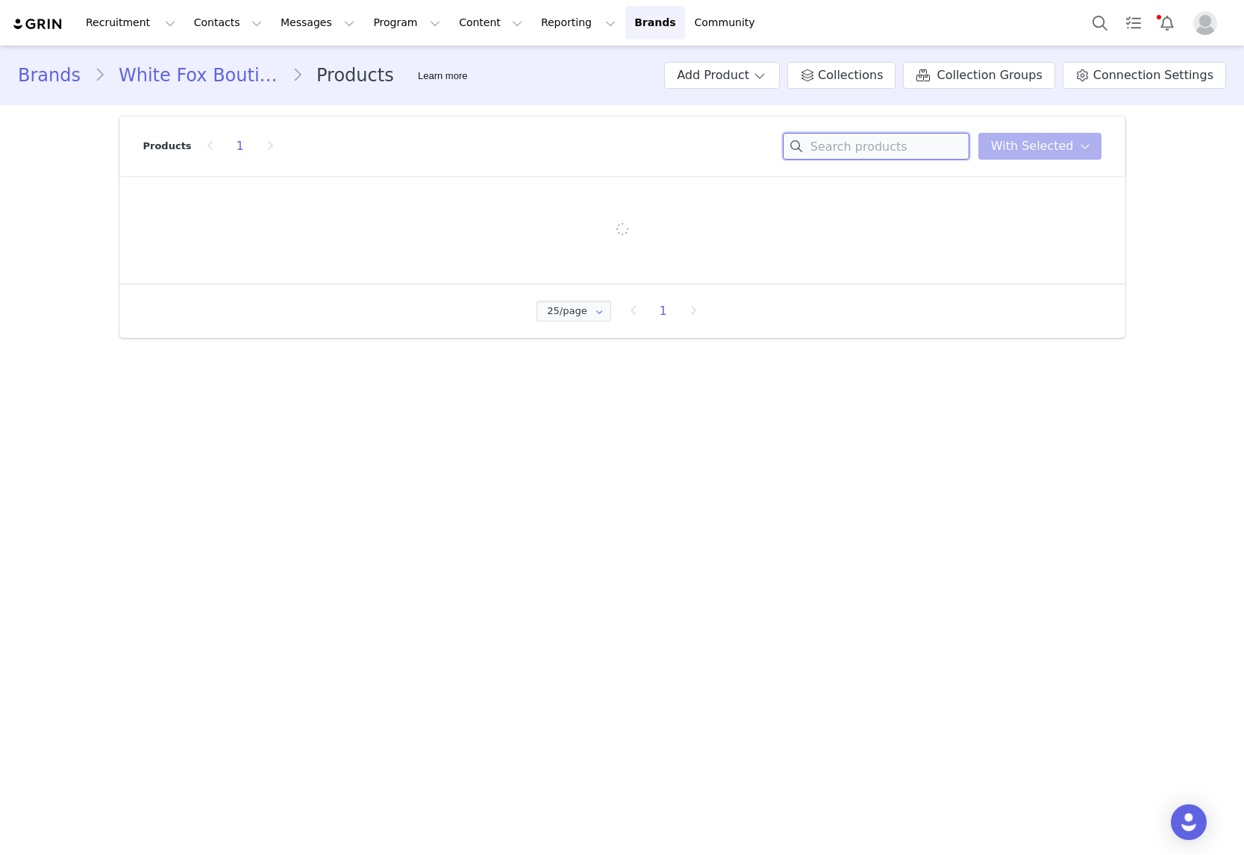
paste input "Hyper Halter Mini Dress Ballet Pink"
type input "Hyper Halter Mini Dress Ballet Pink"
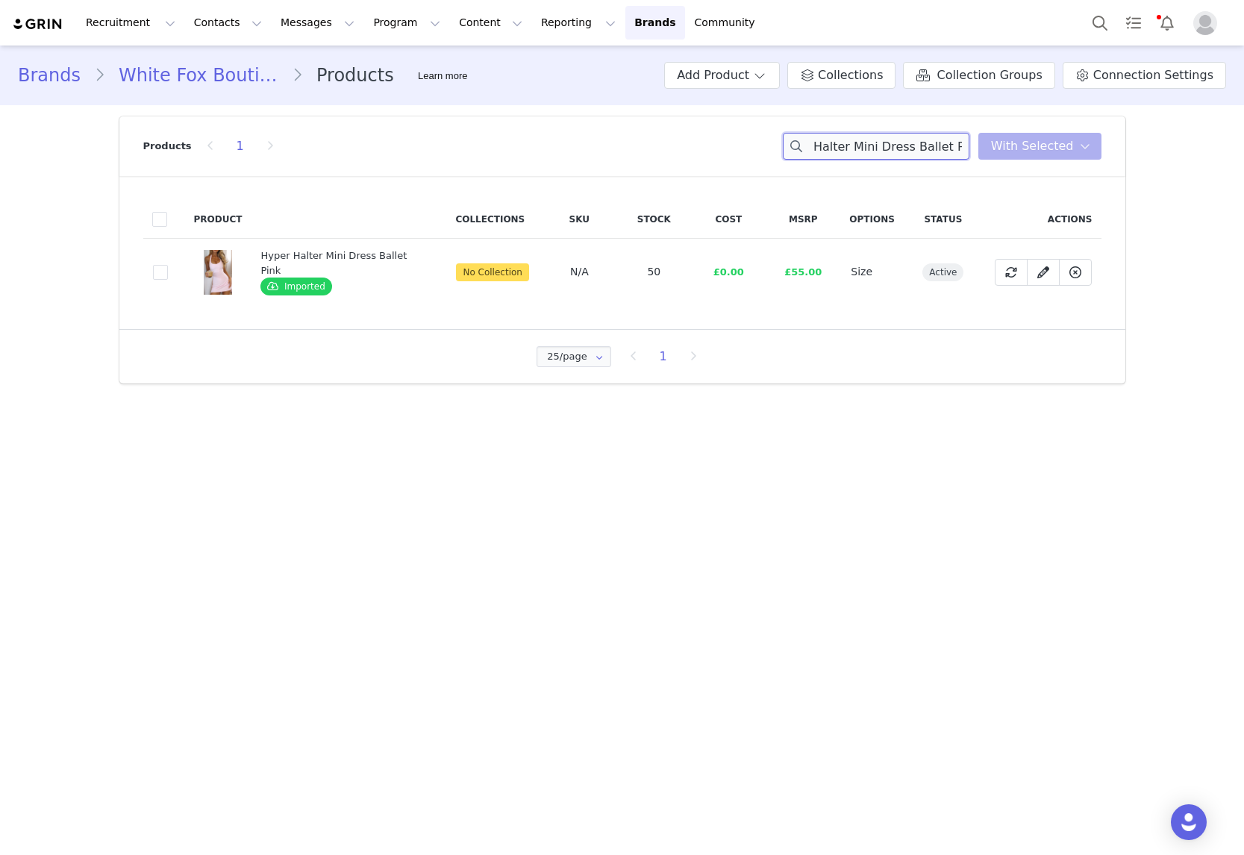
scroll to position [0, 0]
click at [155, 276] on span at bounding box center [160, 272] width 15 height 15
click at [168, 265] on input "d6d90d45-9ab2-4caa-aa58-2d94c0e06d0b" at bounding box center [168, 265] width 0 height 0
drag, startPoint x: 1039, startPoint y: 142, endPoint x: 1033, endPoint y: 172, distance: 30.4
click at [1039, 143] on span "With Selected" at bounding box center [1032, 146] width 83 height 18
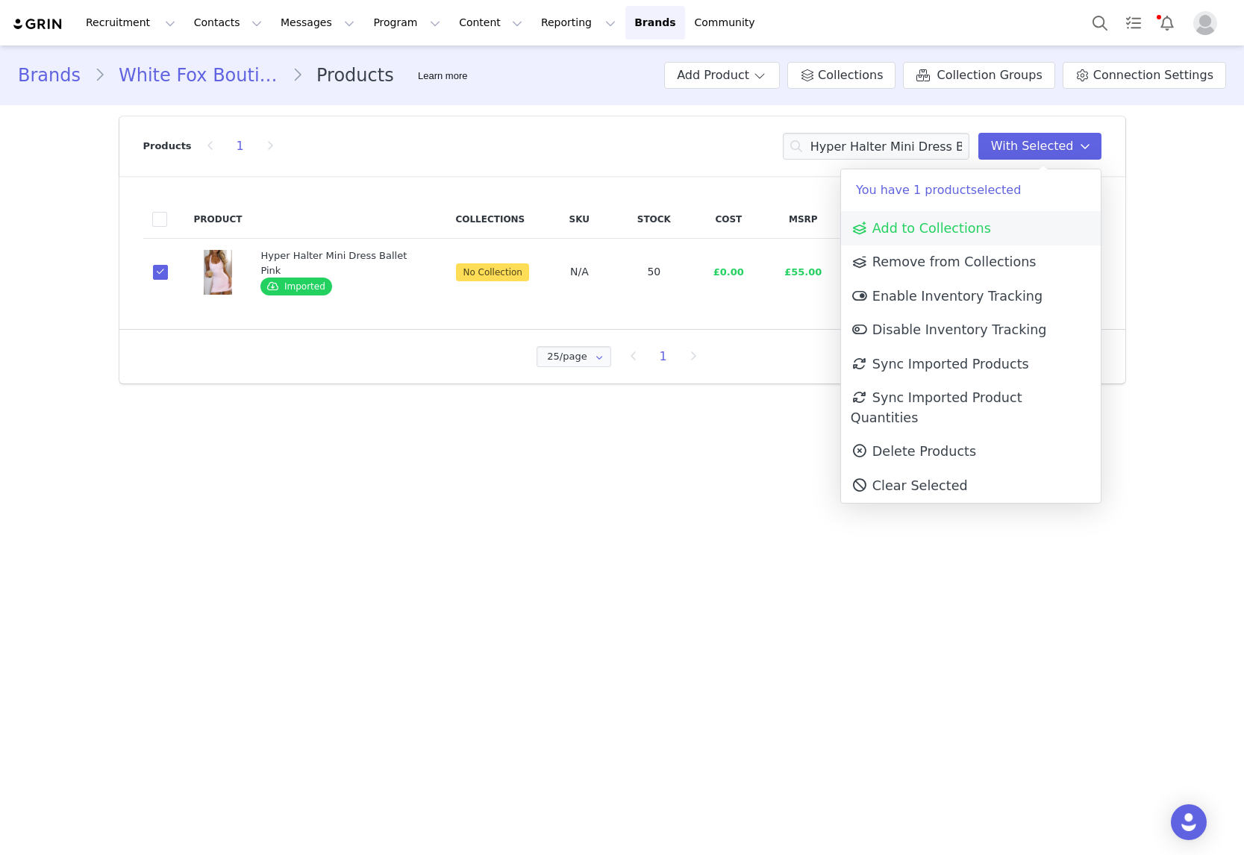
click at [973, 225] on span "Add to Collections" at bounding box center [921, 228] width 140 height 15
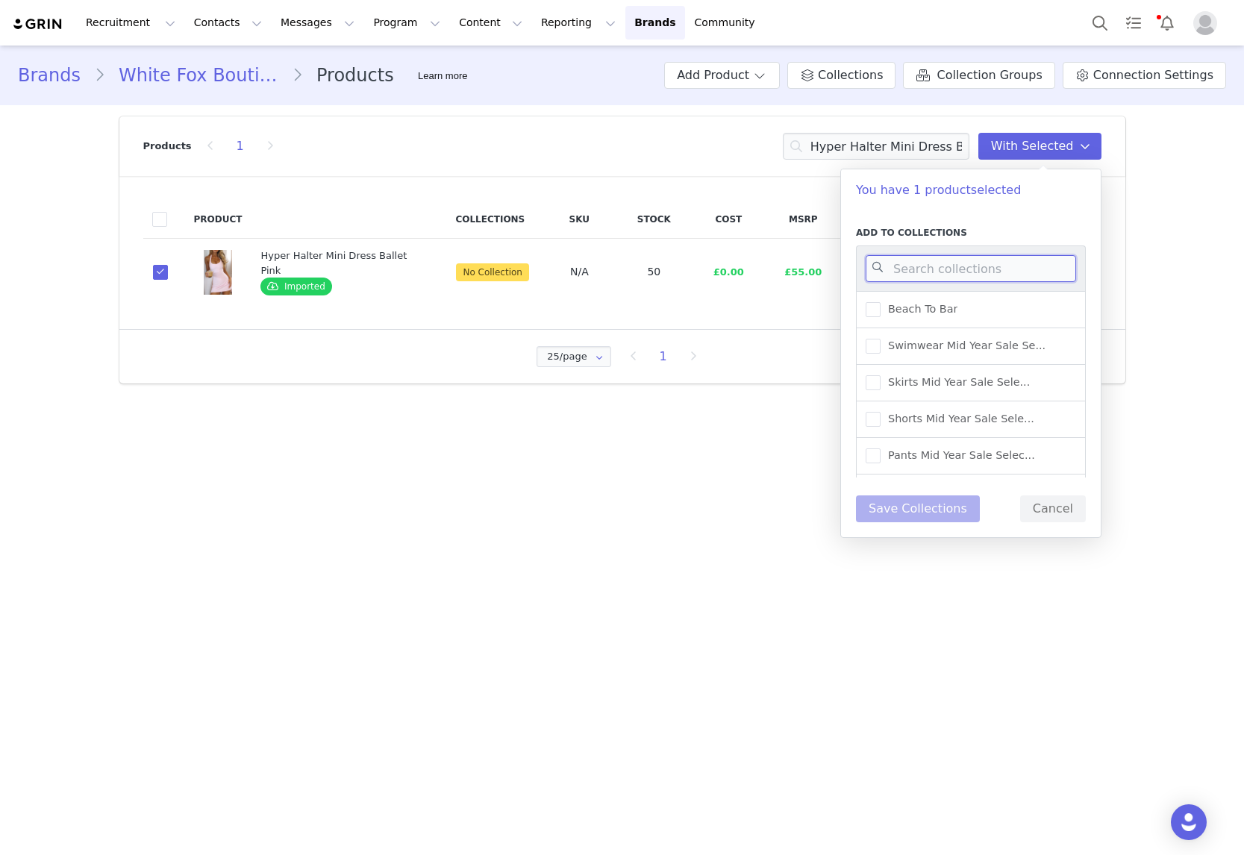
click at [966, 272] on input at bounding box center [971, 268] width 210 height 27
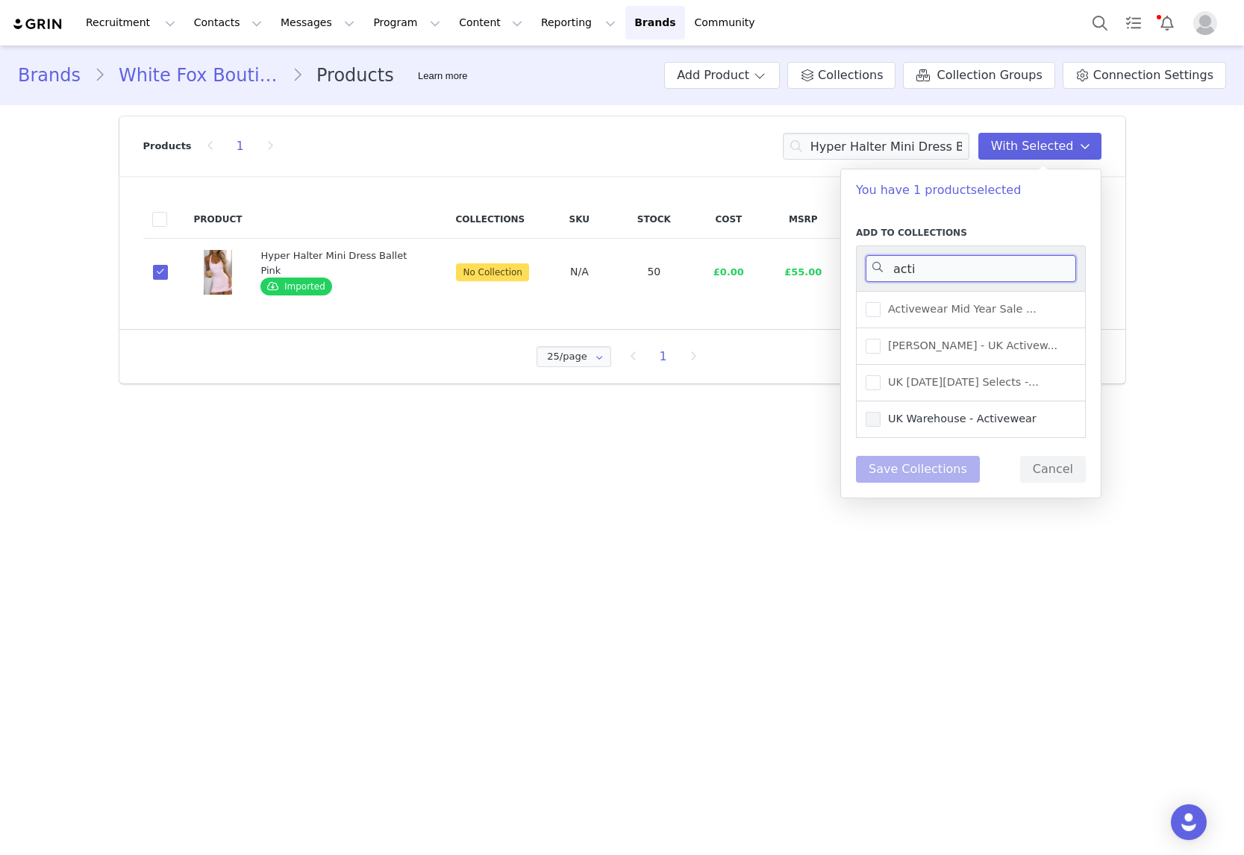
type input "acti"
click at [963, 427] on label "UK Warehouse - Activewear" at bounding box center [951, 419] width 171 height 18
click at [880, 412] on input "UK Warehouse - Activewear" at bounding box center [880, 412] width 0 height 0
click at [943, 470] on button "Save Collections" at bounding box center [918, 469] width 124 height 27
